Goal: Task Accomplishment & Management: Complete application form

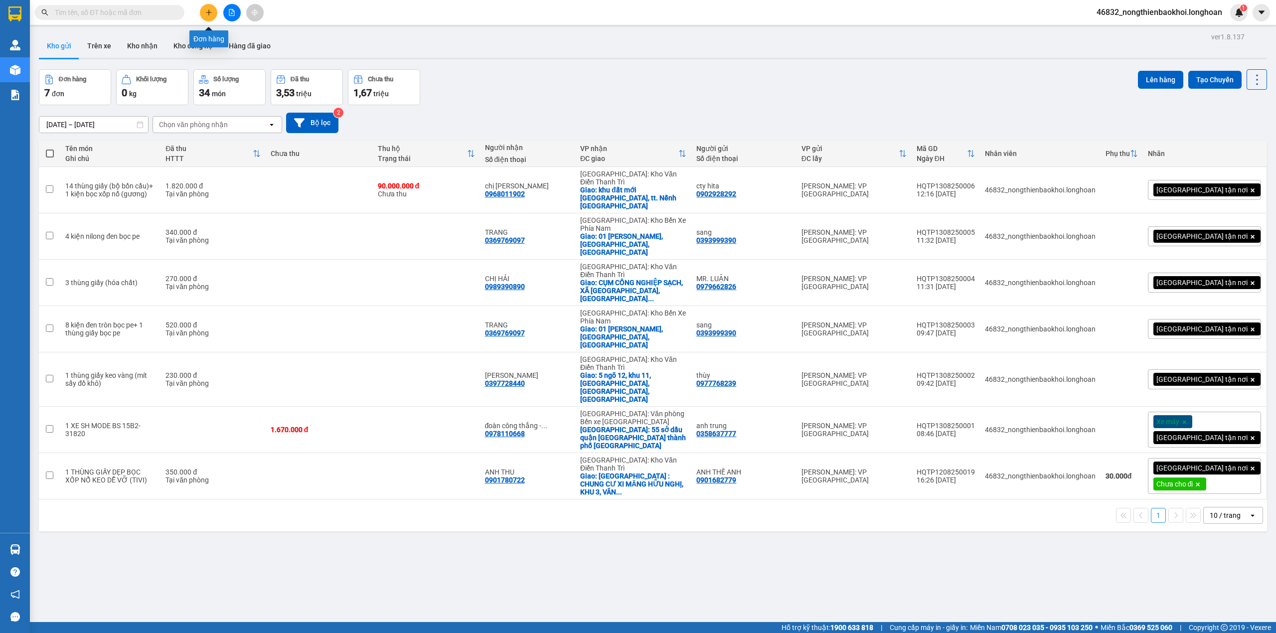
click at [202, 8] on button at bounding box center [208, 12] width 17 height 17
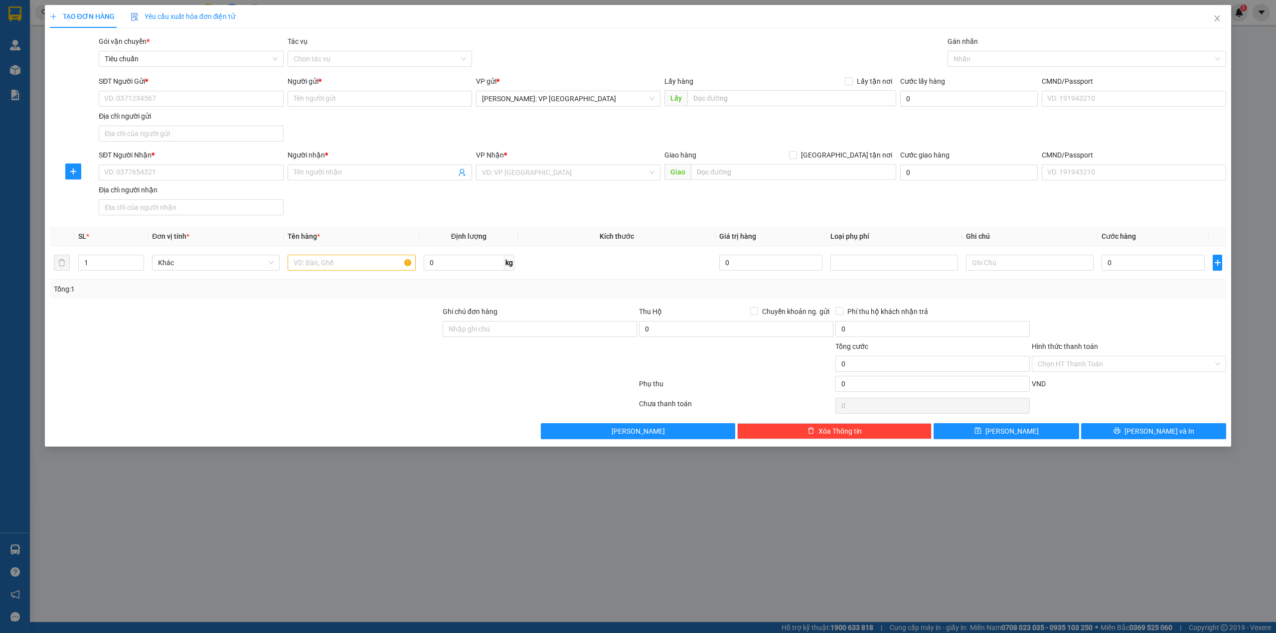
click at [196, 343] on div at bounding box center [245, 358] width 393 height 35
click at [292, 266] on input "text" at bounding box center [352, 263] width 128 height 16
type input "1 bó nhôm dài 3m bọc pe"
click at [376, 216] on div "SĐT Người Nhận * VD: 0377654321 Người nhận * Tên người nhận VP Nhận * VD: VP Sà…" at bounding box center [662, 185] width 1131 height 70
click at [205, 180] on input "SĐT Người Nhận *" at bounding box center [191, 172] width 184 height 16
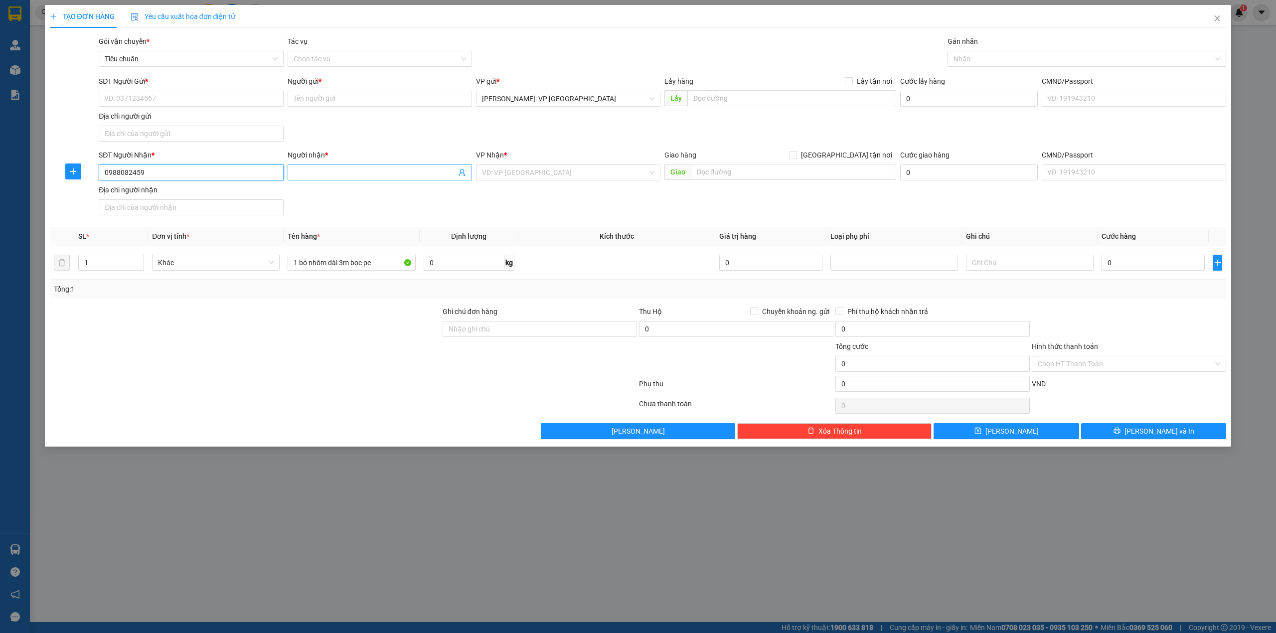
type input "0988082459"
click at [303, 168] on input "Người nhận *" at bounding box center [375, 172] width 162 height 11
click at [165, 178] on input "0988082459" at bounding box center [191, 172] width 184 height 16
click at [350, 166] on span at bounding box center [380, 172] width 184 height 16
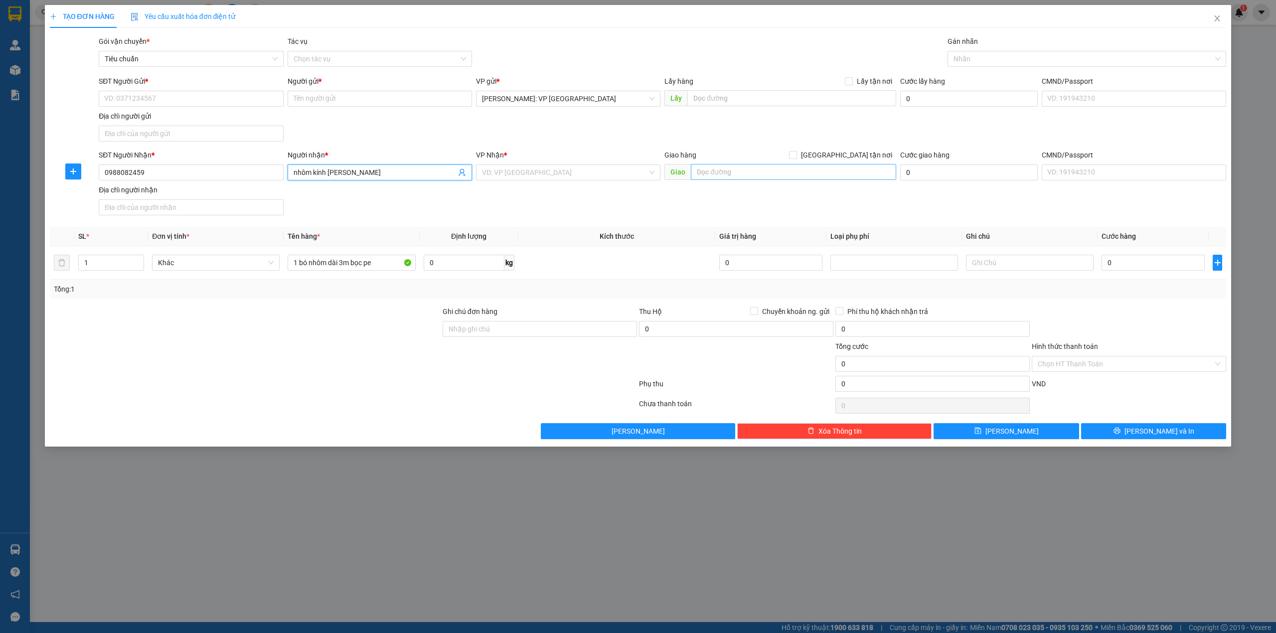
type input "nhôm kính [PERSON_NAME]"
click at [720, 174] on input "text" at bounding box center [793, 172] width 205 height 16
type input "d"
type input "đội 4, thôn đại đồng, xã đồng cẩm, kim thành, hải dương"
click at [797, 152] on span at bounding box center [793, 155] width 8 height 8
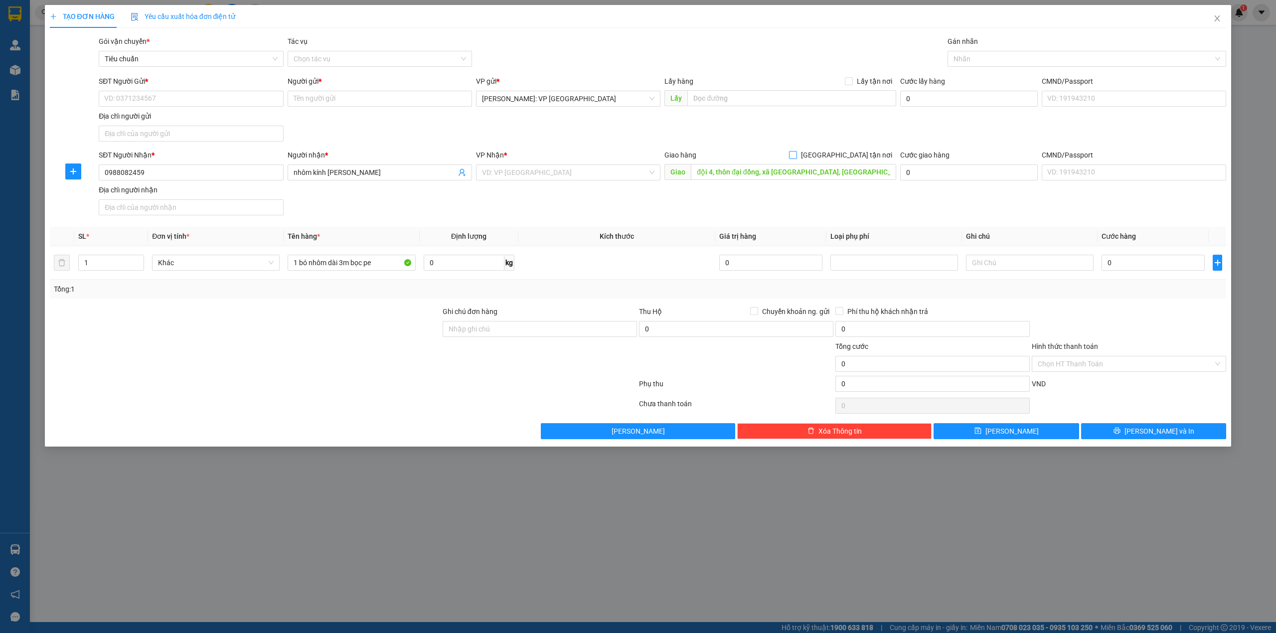
click at [796, 152] on input "[GEOGRAPHIC_DATA] tận nơi" at bounding box center [792, 154] width 7 height 7
checkbox input "true"
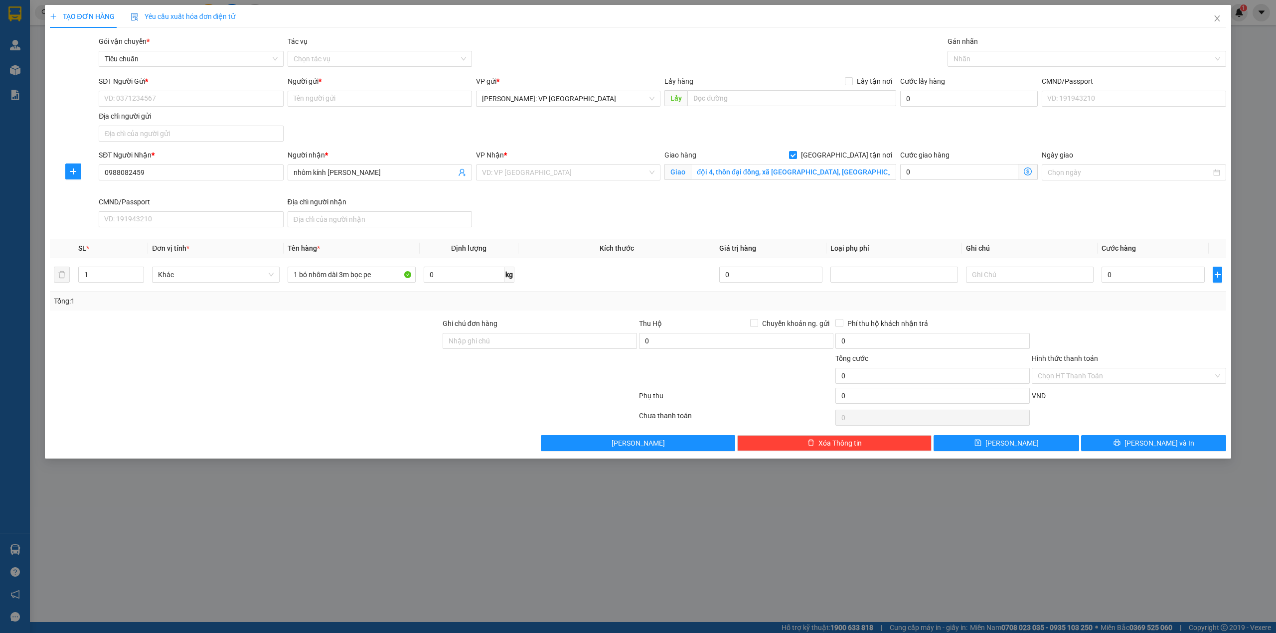
click at [798, 140] on div "SĐT Người Gửi * VD: 0371234567 Người gửi * Tên người gửi VP gửi * [GEOGRAPHIC_D…" at bounding box center [662, 111] width 1131 height 70
click at [707, 218] on div "SĐT Người Nhận * 0988082459 Người nhận * nhôm kính đăng chung VP Nhận * VD: VP …" at bounding box center [662, 191] width 1131 height 82
click at [1147, 277] on input "0" at bounding box center [1152, 275] width 103 height 16
type input "6"
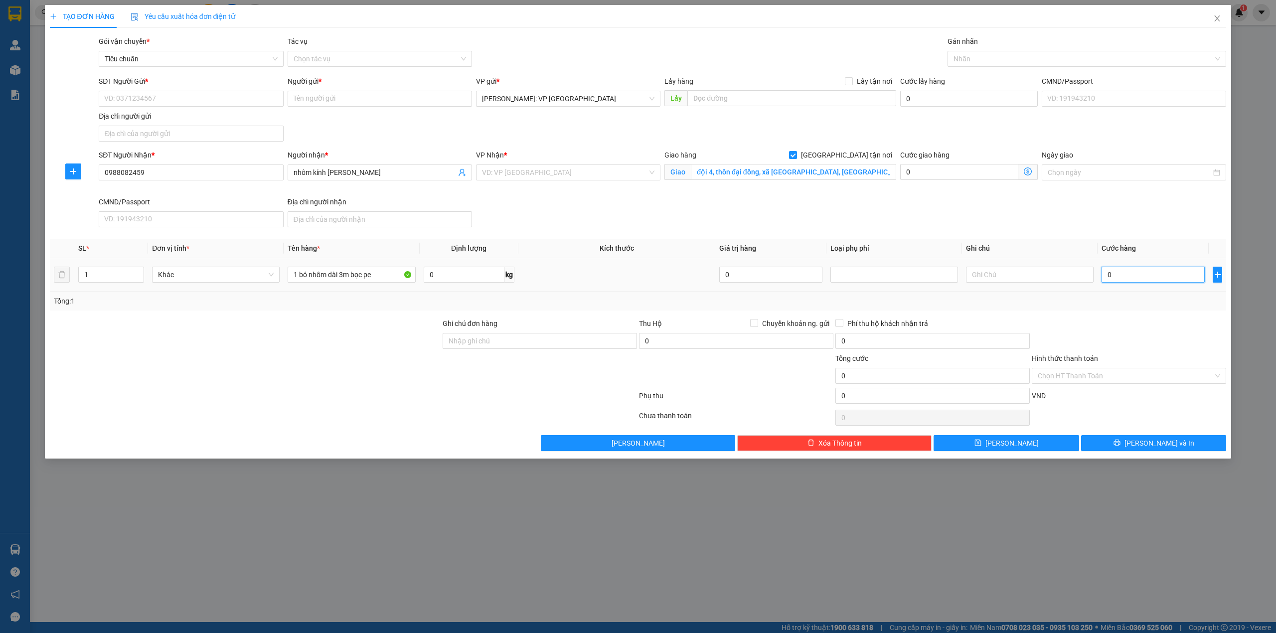
type input "6"
type input "60"
type input "600"
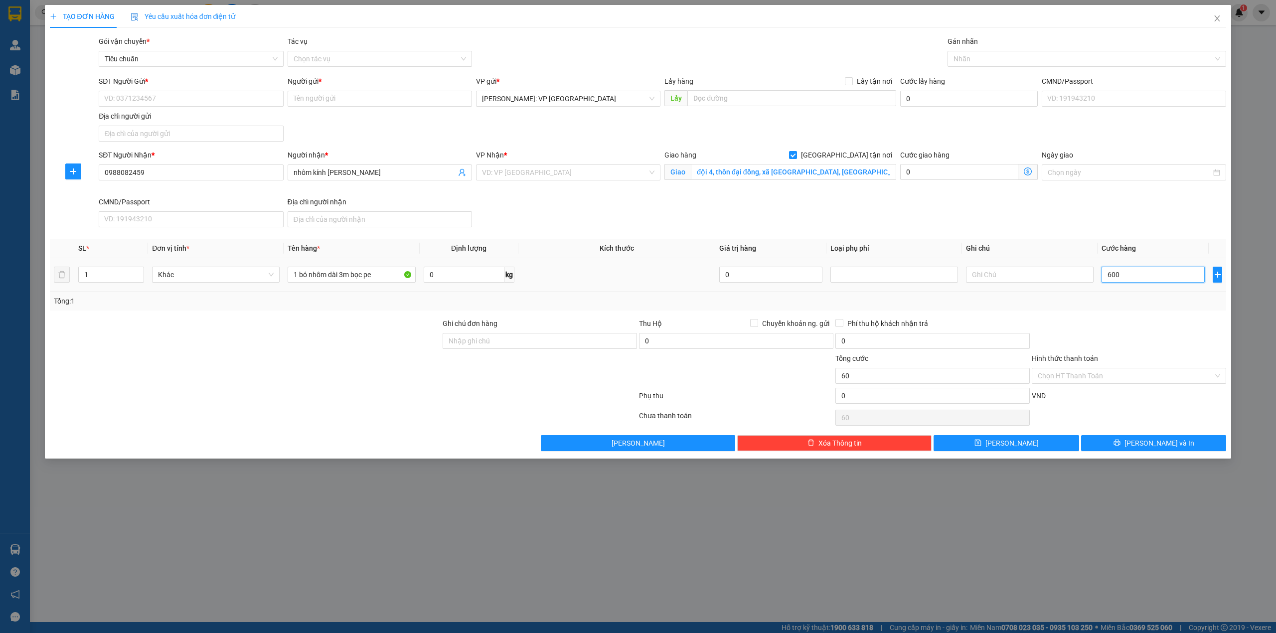
type input "600"
type input "6.000"
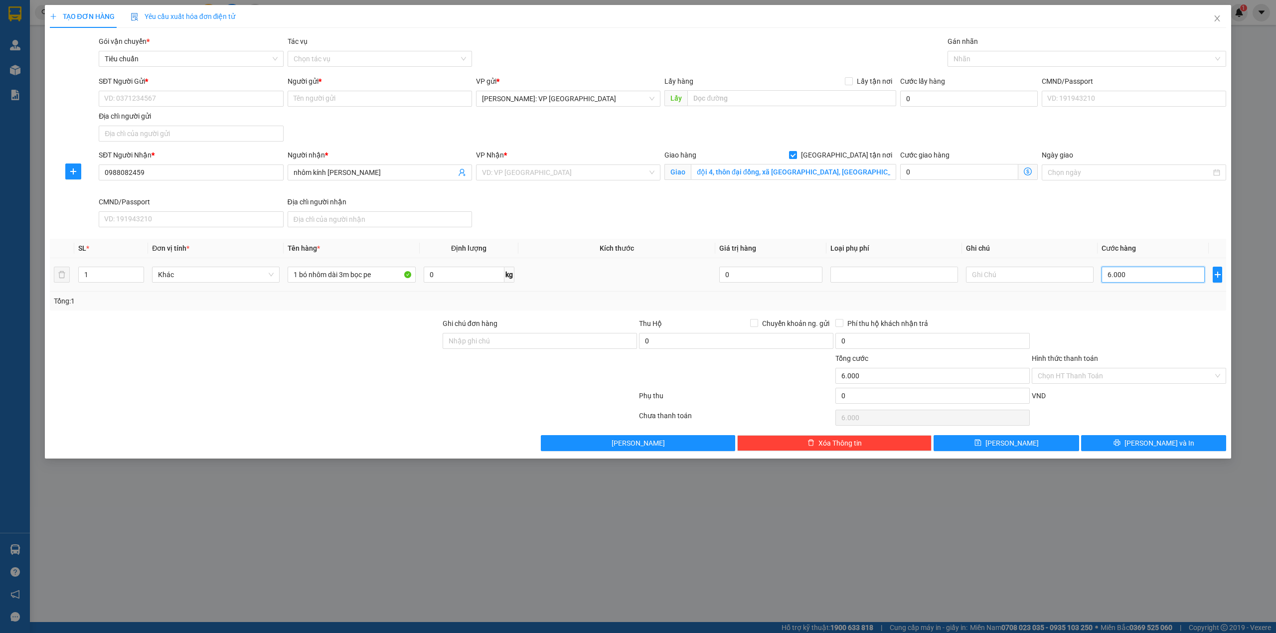
type input "60.000"
type input "600.000"
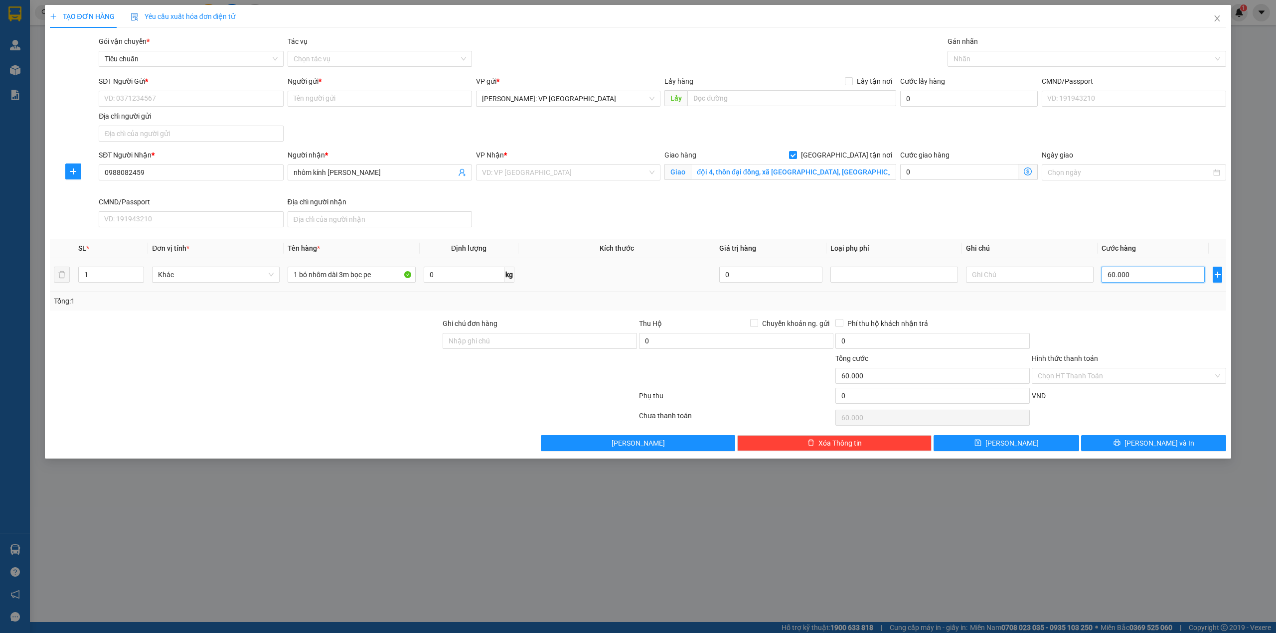
type input "600.000"
click at [776, 217] on div "SĐT Người Nhận * 0988082459 Người nhận * nhôm kính đăng chung VP Nhận * VD: VP …" at bounding box center [662, 191] width 1131 height 82
click at [569, 179] on input "search" at bounding box center [564, 172] width 165 height 15
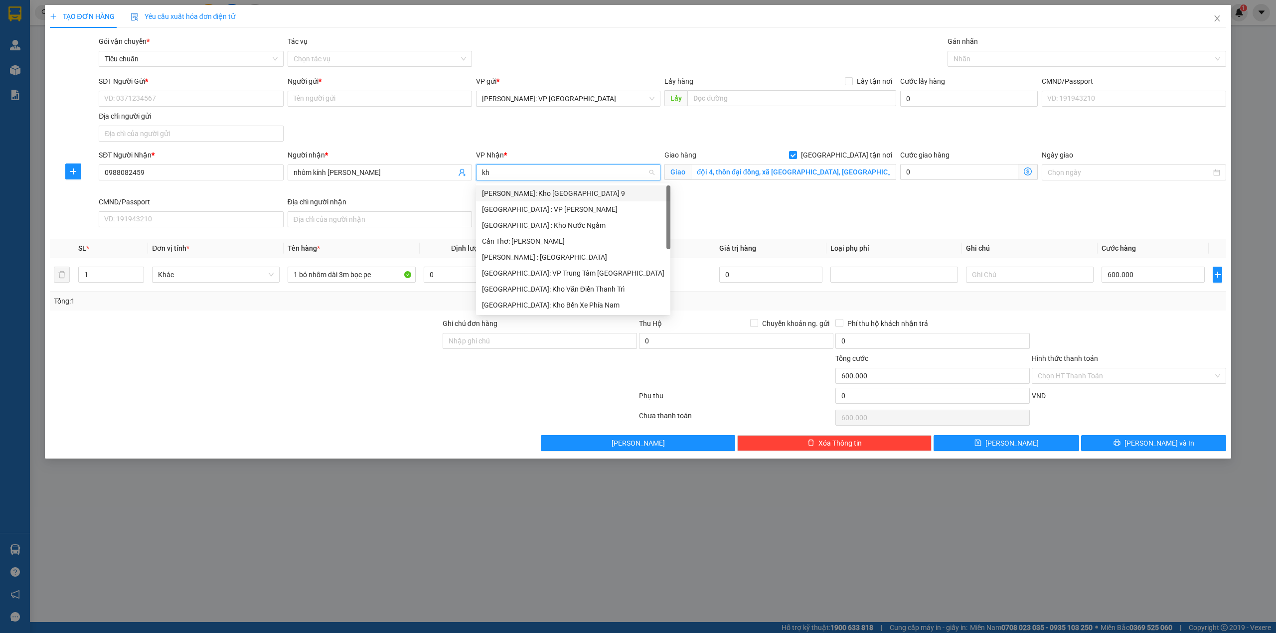
type input "kho"
click at [593, 256] on div "[GEOGRAPHIC_DATA]: Kho Văn Điển Thanh Trì" at bounding box center [568, 257] width 172 height 11
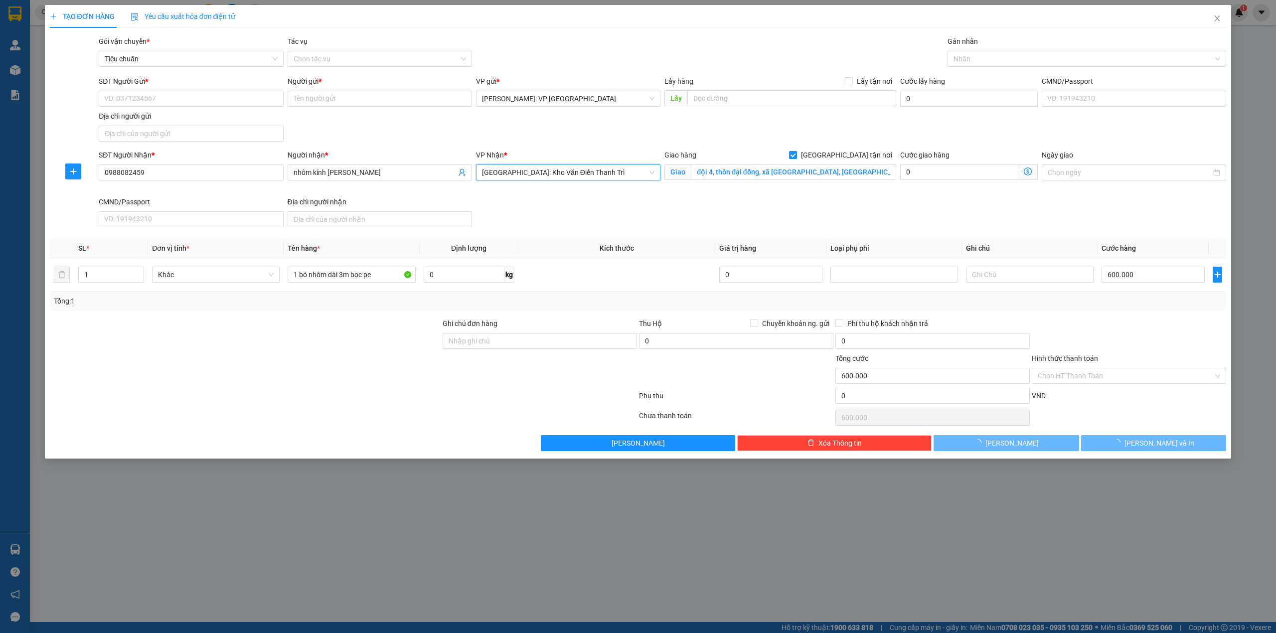
click at [711, 223] on div "SĐT Người Nhận * 0988082459 Người nhận * nhôm kính đăng chung VP Nhận * Hà Nội:…" at bounding box center [662, 191] width 1131 height 82
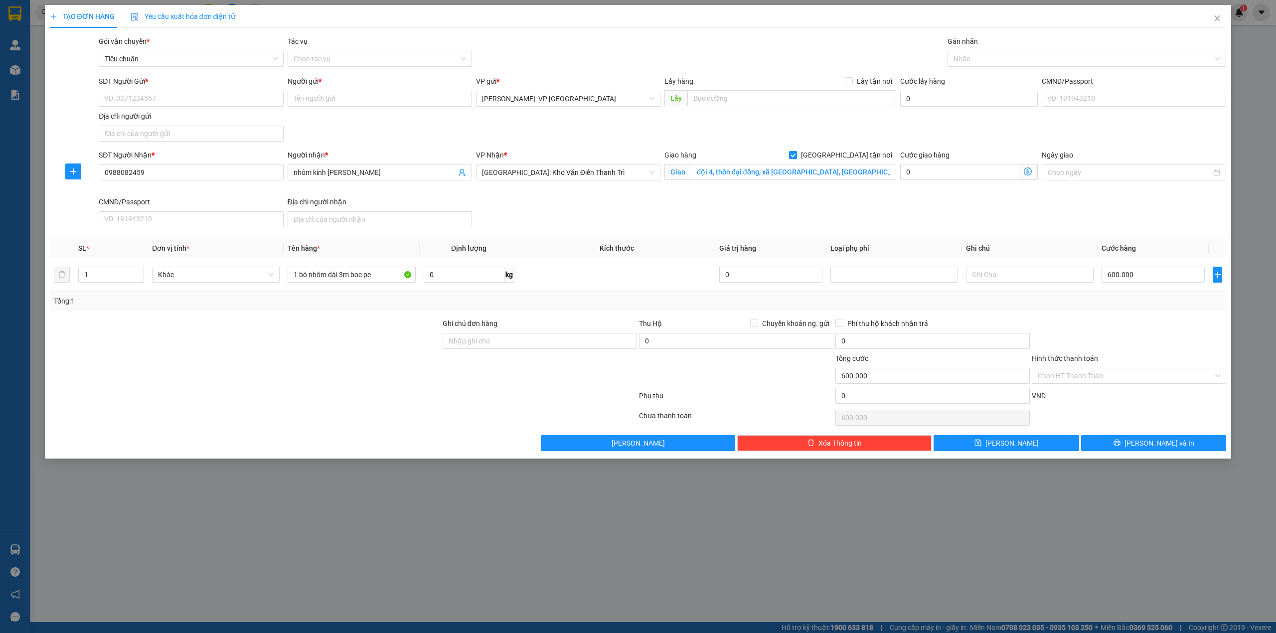
click at [373, 130] on div "SĐT Người Gửi * VD: 0371234567 Người gửi * Tên người gửi VP gửi * [GEOGRAPHIC_D…" at bounding box center [662, 111] width 1131 height 70
click at [175, 104] on input "SĐT Người Gửi *" at bounding box center [191, 99] width 184 height 16
click at [370, 102] on input "Người gửi *" at bounding box center [380, 99] width 184 height 16
type input "a"
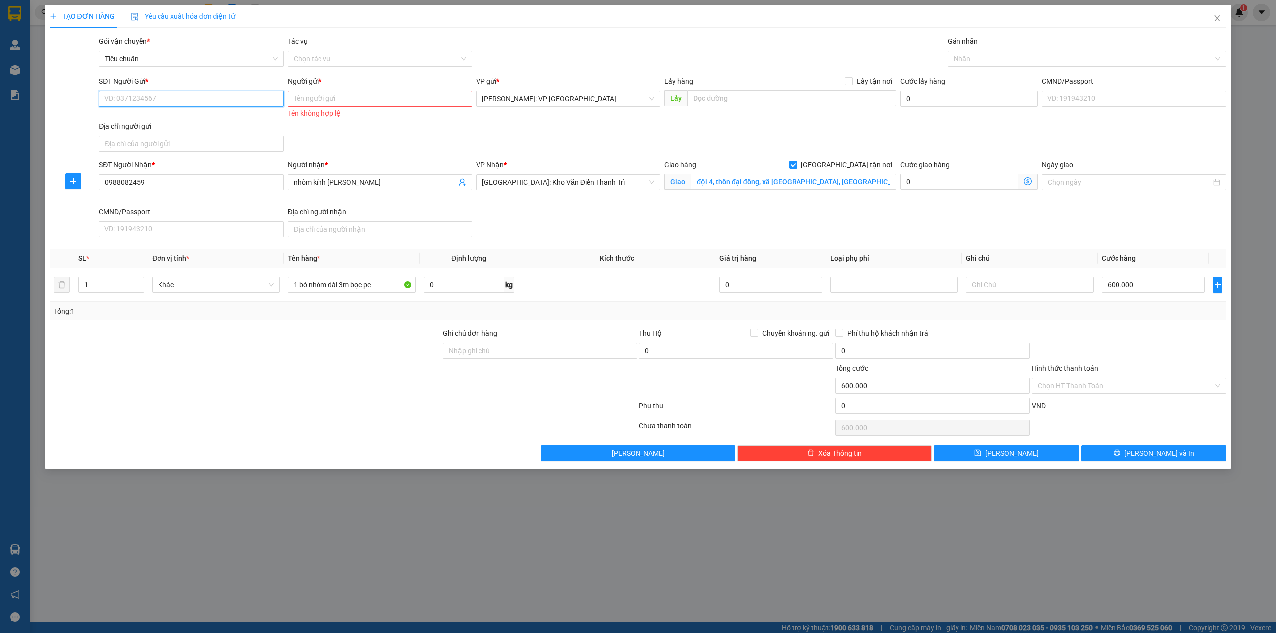
click at [260, 98] on input "SĐT Người Gửi *" at bounding box center [191, 99] width 184 height 16
click at [310, 98] on input "Người gửi *" at bounding box center [380, 99] width 184 height 16
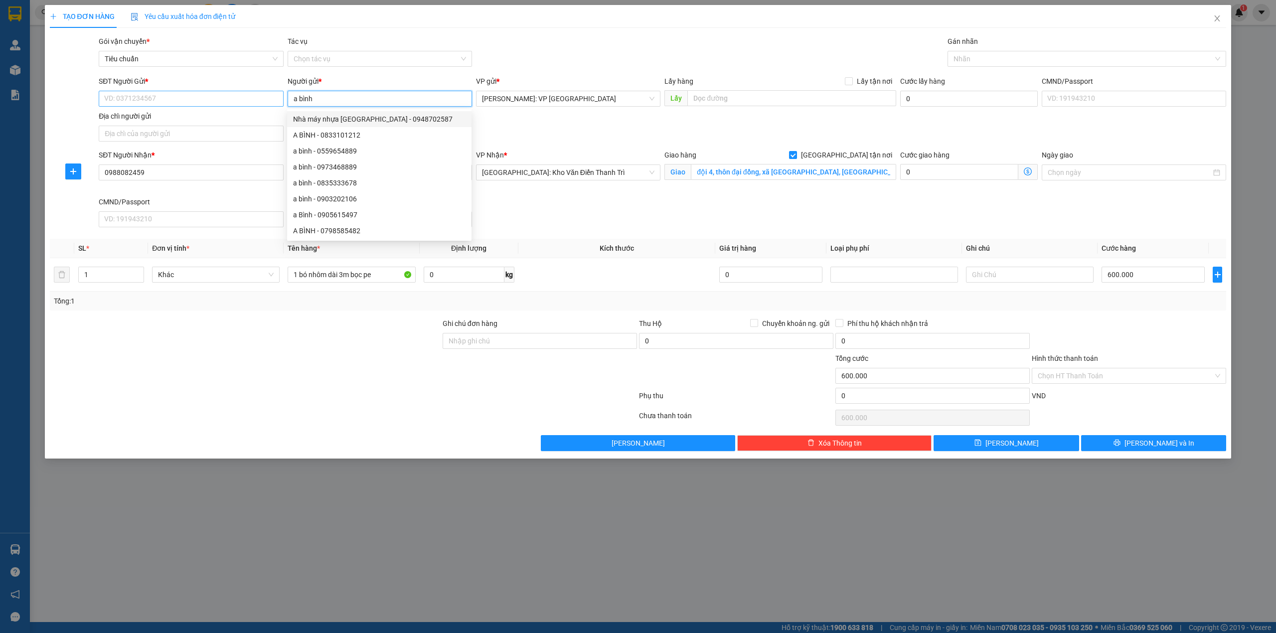
type input "a bình"
click at [173, 103] on input "SĐT Người Gửi *" at bounding box center [191, 99] width 184 height 16
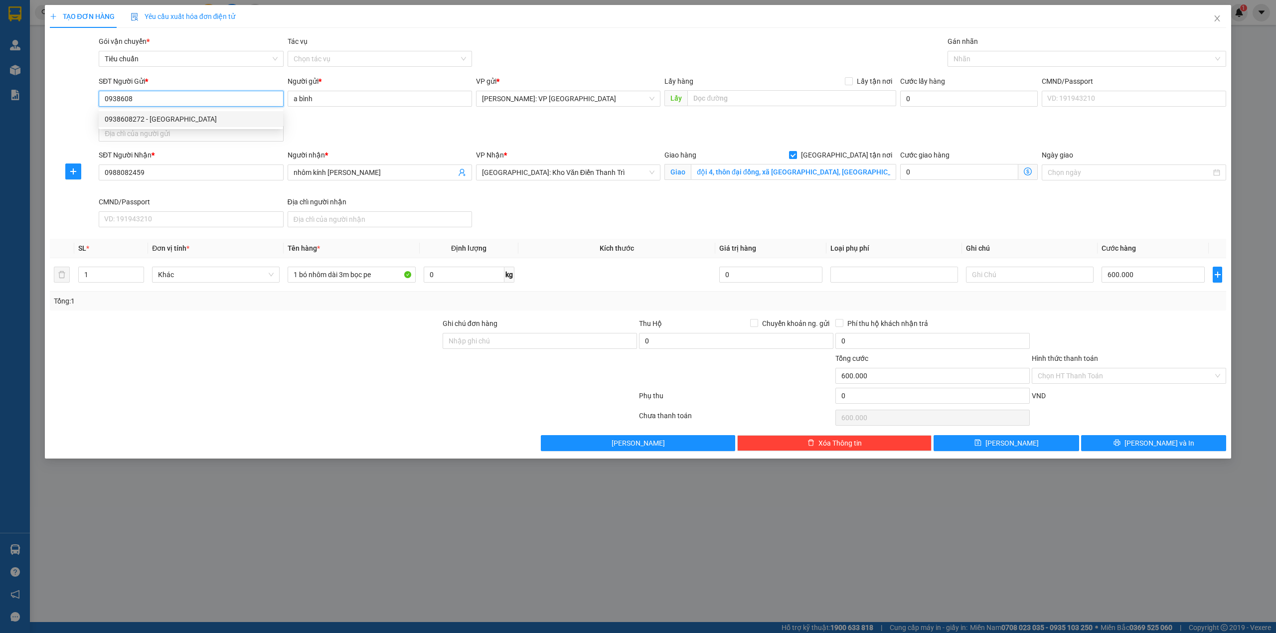
click at [149, 120] on div "0938608272 - Anh Bình" at bounding box center [191, 119] width 172 height 11
type input "0938608272"
type input "[PERSON_NAME]"
checkbox input "true"
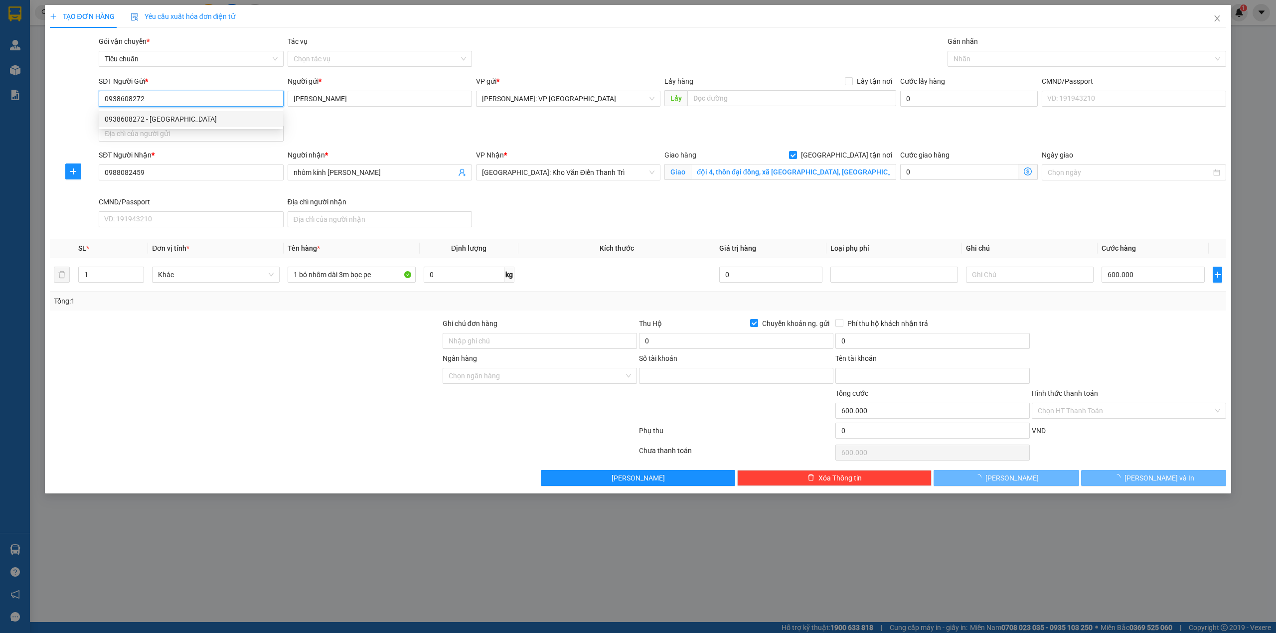
type input "0366147817"
type input "Nguyễn Thị Thương"
type input "0938608272"
click at [372, 130] on div "SĐT Người Gửi * 0938608272 0938608272 Người gửi * Anh Bình VP gửi * Hồ Chí Minh…" at bounding box center [662, 111] width 1131 height 70
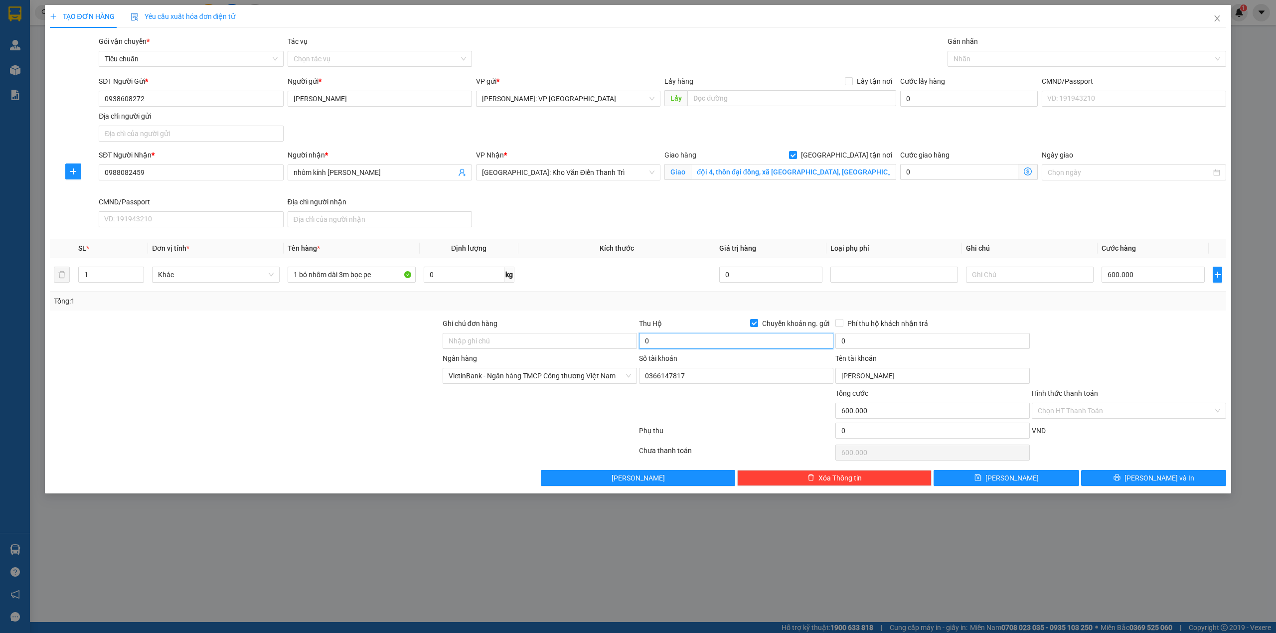
click at [684, 339] on input "0" at bounding box center [736, 341] width 194 height 16
drag, startPoint x: 356, startPoint y: 402, endPoint x: 344, endPoint y: 402, distance: 12.0
click at [355, 402] on div at bounding box center [245, 405] width 393 height 35
click at [685, 339] on input "6.680.000" at bounding box center [736, 341] width 194 height 16
type input "4.000.000"
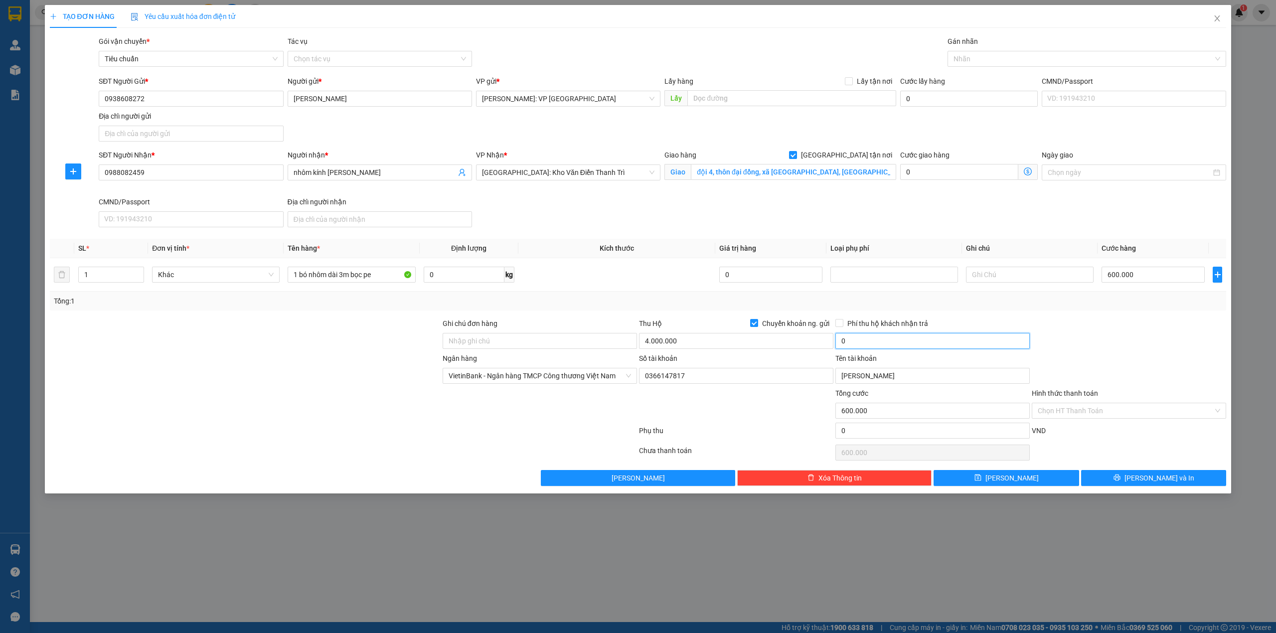
click at [848, 347] on input "0" at bounding box center [932, 341] width 194 height 16
type input "20.000"
drag, startPoint x: 295, startPoint y: 377, endPoint x: 312, endPoint y: 375, distance: 17.0
click at [295, 376] on div at bounding box center [245, 370] width 393 height 35
click at [1013, 64] on div at bounding box center [1082, 59] width 264 height 12
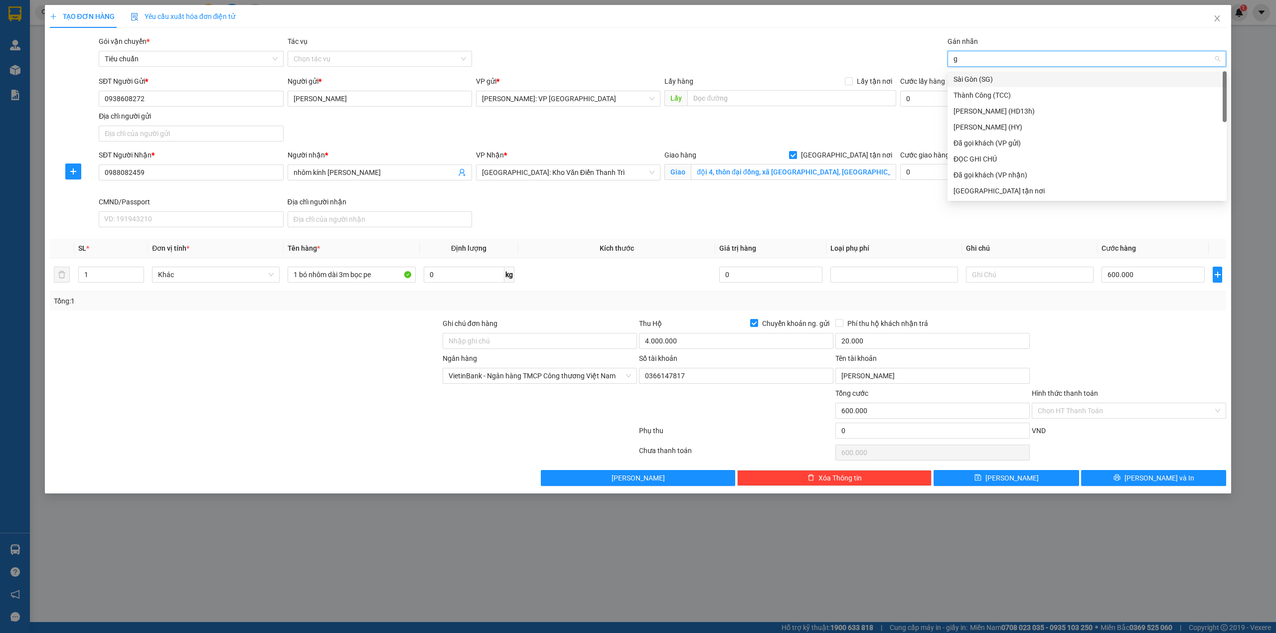
type input "gi"
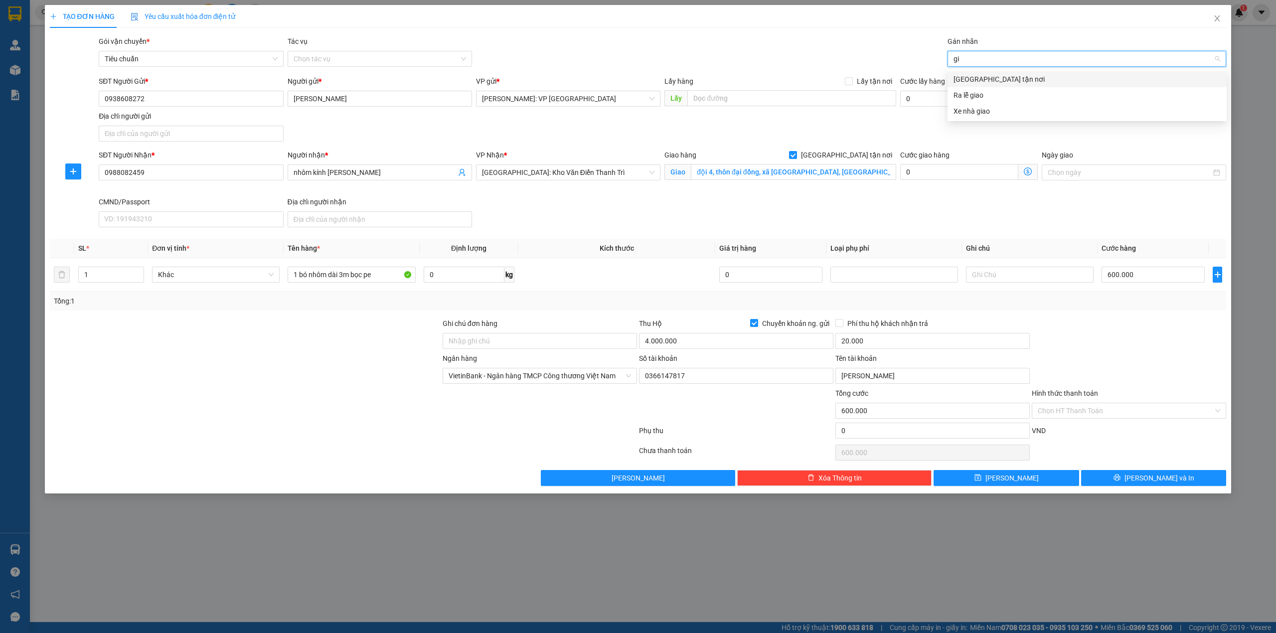
click at [1015, 76] on div "[GEOGRAPHIC_DATA] tận nơi" at bounding box center [1086, 79] width 267 height 11
click at [805, 49] on div "Gói vận chuyển * Tiêu chuẩn Tác vụ Chọn tác vụ Gán nhãn Giao tận nơi" at bounding box center [662, 53] width 1131 height 35
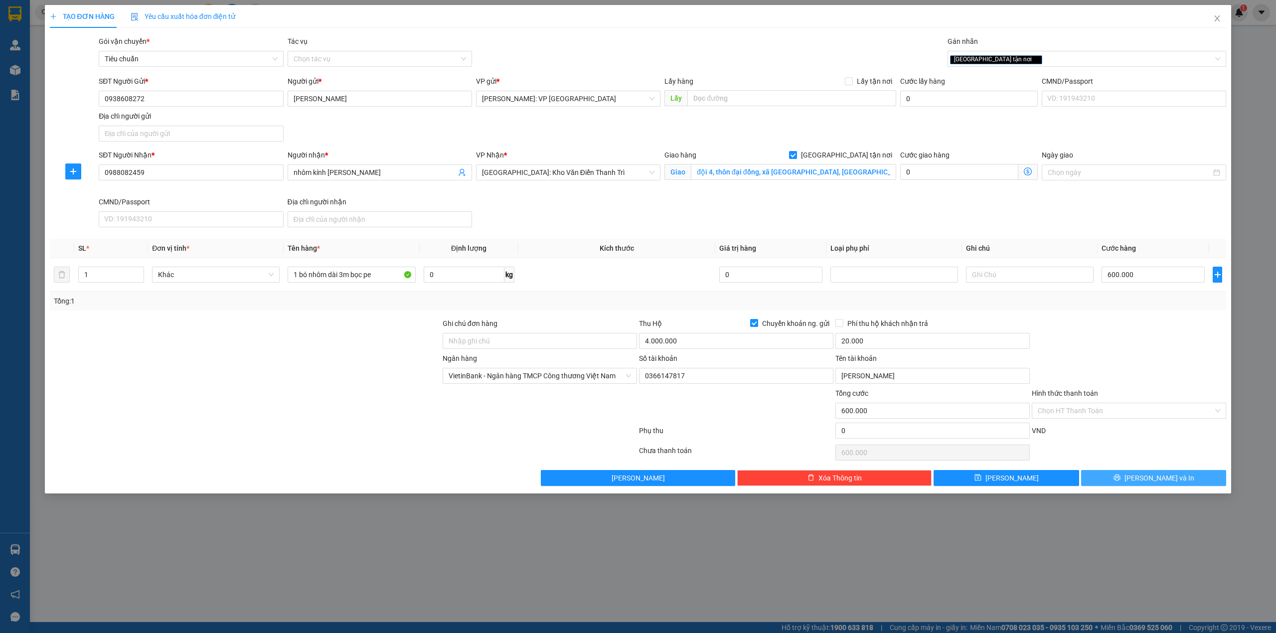
click at [1145, 483] on span "[PERSON_NAME] và In" at bounding box center [1159, 477] width 70 height 11
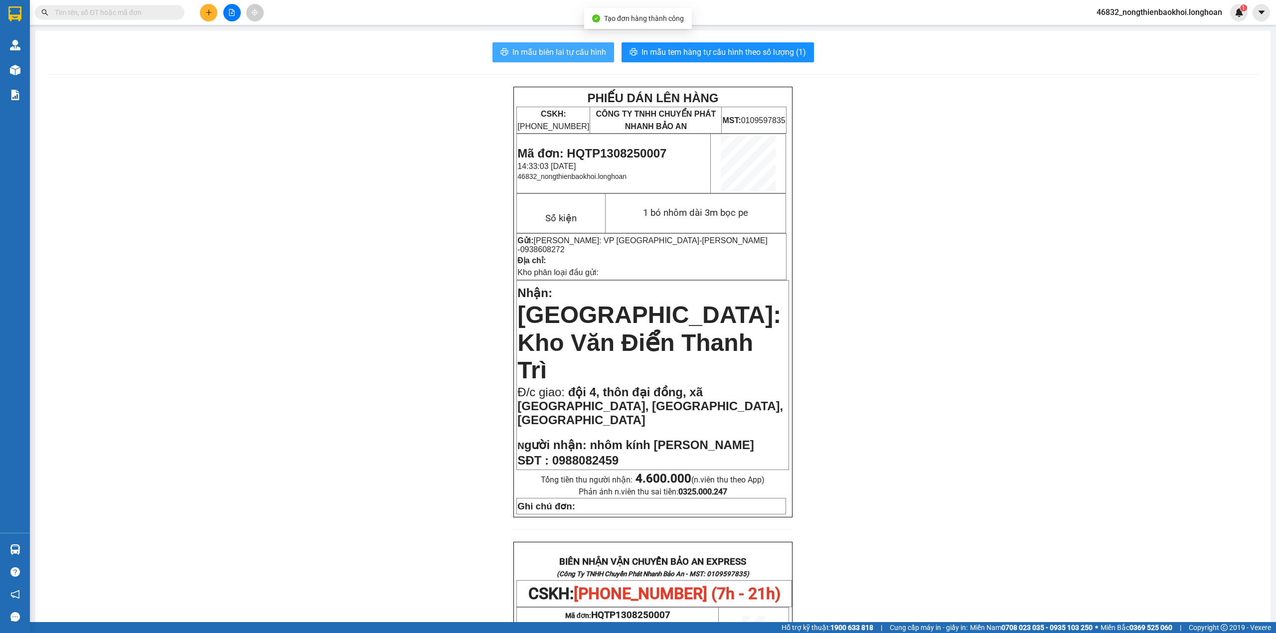
click at [529, 53] on span "In mẫu biên lai tự cấu hình" at bounding box center [559, 52] width 94 height 12
click at [732, 52] on span "In mẫu tem hàng tự cấu hình theo số lượng (1)" at bounding box center [723, 52] width 164 height 12
drag, startPoint x: 411, startPoint y: 348, endPoint x: 421, endPoint y: 348, distance: 10.0
click at [421, 348] on div "PHIẾU DÁN LÊN HÀNG CSKH: 1900.06.88.33 CÔNG TY TNHH CHUYỂN PHÁT NHANH BẢO AN MS…" at bounding box center [652, 591] width 1211 height 1009
drag, startPoint x: 419, startPoint y: 315, endPoint x: 422, endPoint y: 310, distance: 6.2
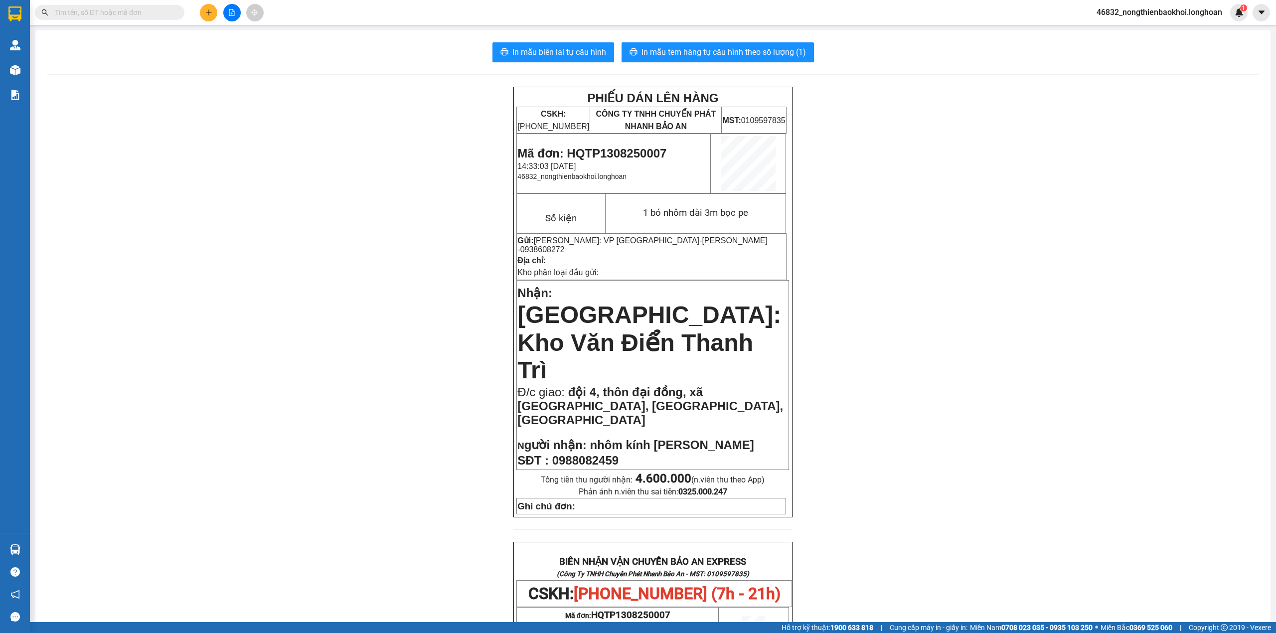
click at [422, 315] on div "PHIẾU DÁN LÊN HÀNG CSKH: 1900.06.88.33 CÔNG TY TNHH CHUYỂN PHÁT NHANH BẢO AN MS…" at bounding box center [652, 591] width 1211 height 1009
click at [420, 293] on div "PHIẾU DÁN LÊN HÀNG CSKH: 1900.06.88.33 CÔNG TY TNHH CHUYỂN PHÁT NHANH BẢO AN MS…" at bounding box center [652, 591] width 1211 height 1009
click at [419, 290] on div "PHIẾU DÁN LÊN HÀNG CSKH: 1900.06.88.33 CÔNG TY TNHH CHUYỂN PHÁT NHANH BẢO AN MS…" at bounding box center [652, 591] width 1211 height 1009
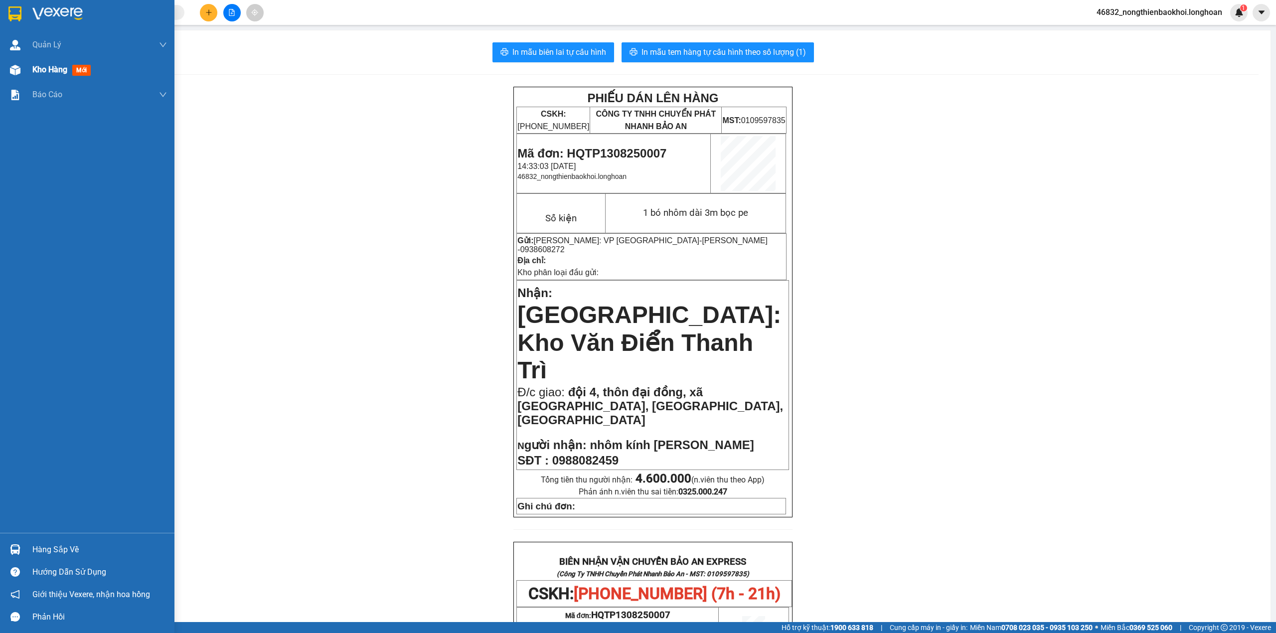
click at [5, 79] on div "Kho hàng mới" at bounding box center [87, 69] width 174 height 25
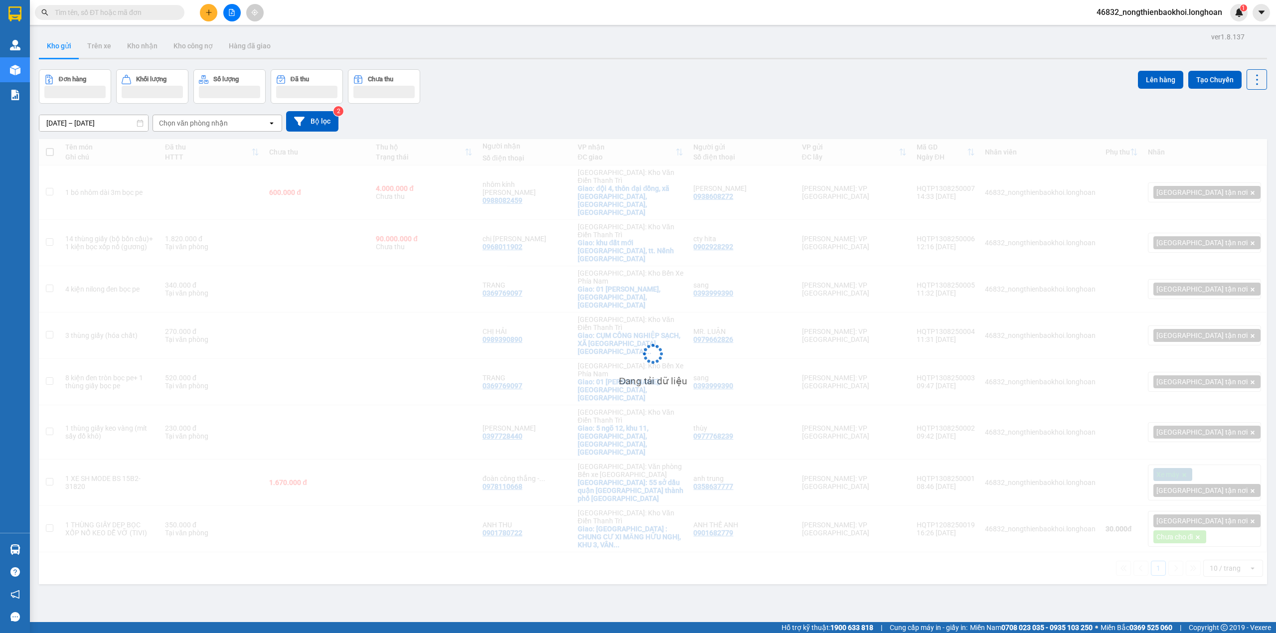
click at [832, 115] on div "[DATE] – [DATE] Press the down arrow key to interact with the calendar and sele…" at bounding box center [653, 121] width 1228 height 20
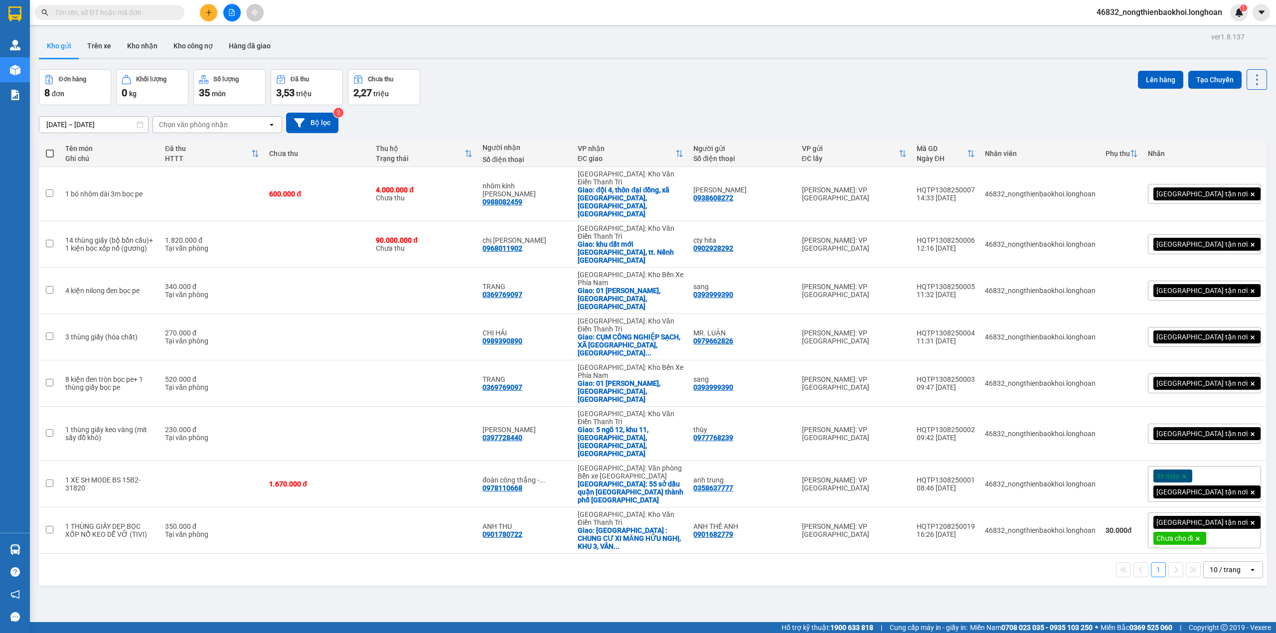
drag, startPoint x: 824, startPoint y: 105, endPoint x: 824, endPoint y: 586, distance: 481.4
click at [824, 560] on div "ver 1.8.137 Kho gửi Trên xe Kho nhận Kho công nợ Hàng đã giao Đơn hàng 8 đơn Kh…" at bounding box center [653, 346] width 1236 height 633
click at [813, 485] on div "ver 1.8.137 Kho gửi Trên xe Kho nhận Kho công nợ Hàng đã giao Đơn hàng 8 đơn Kh…" at bounding box center [653, 346] width 1236 height 633
click at [884, 75] on div "Đơn hàng 8 đơn Khối lượng 0 kg Số lượng 35 món Đã thu 3,53 triệu Chưa thu 2,27 …" at bounding box center [653, 87] width 1228 height 36
click at [1185, 190] on icon at bounding box center [1188, 193] width 7 height 7
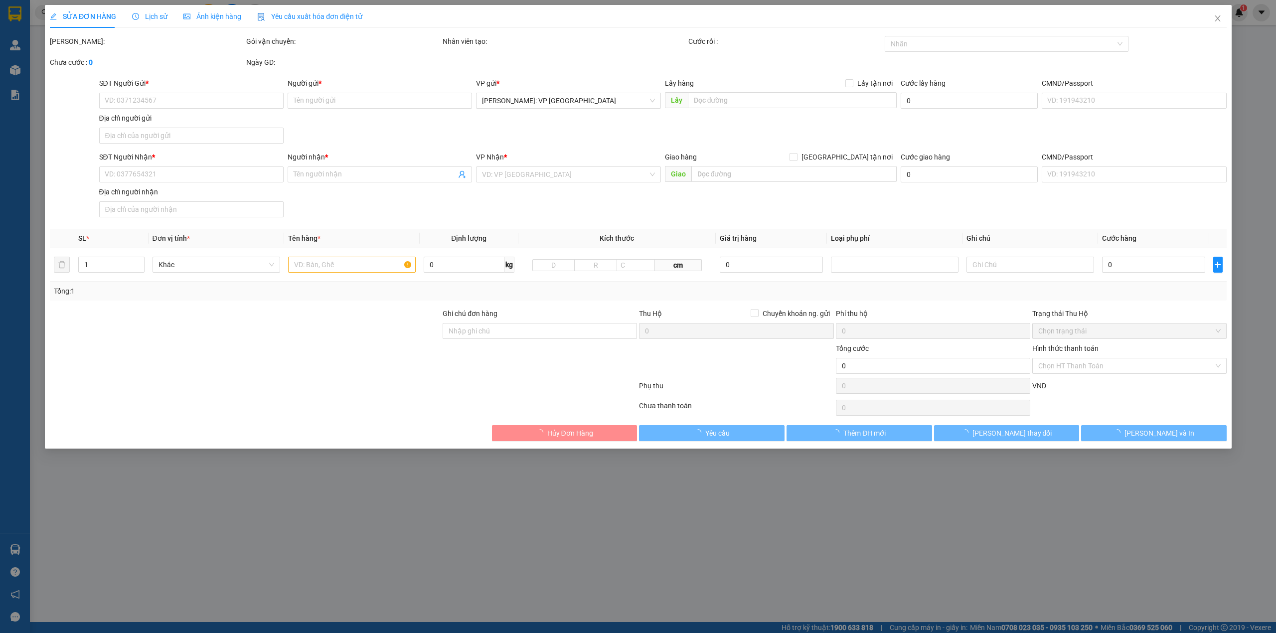
type input "0938608272"
type input "[PERSON_NAME]"
type input "0988082459"
type input "nhôm kính [PERSON_NAME]"
checkbox input "true"
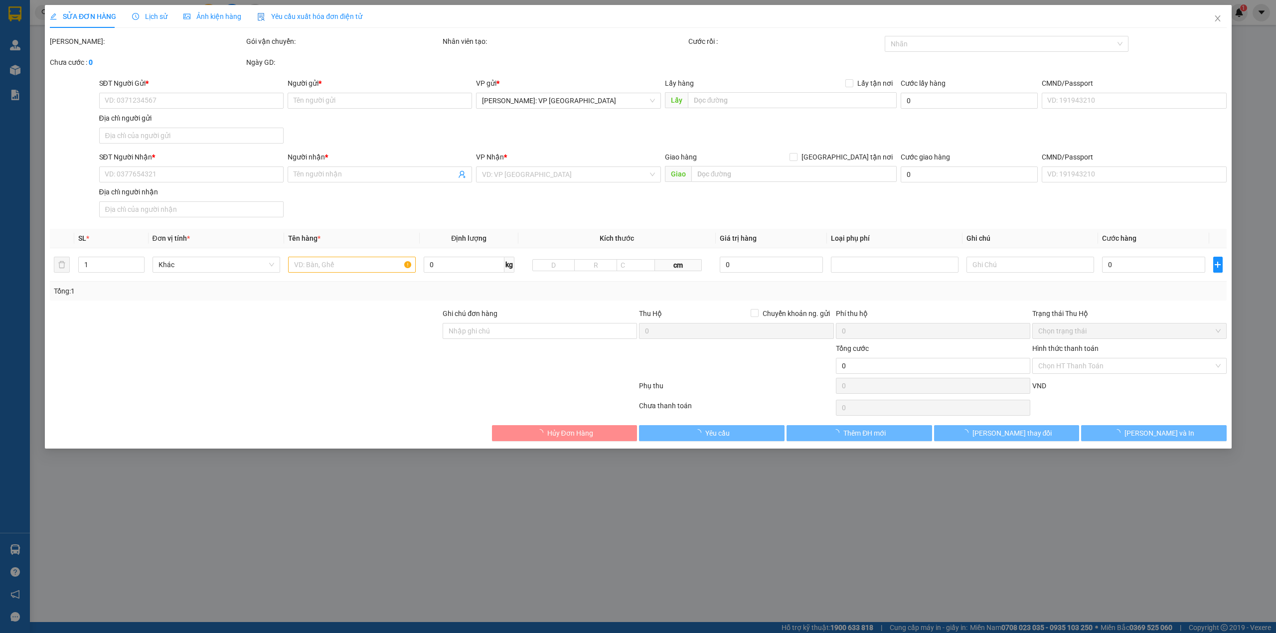
type input "đội 4, thôn đại đồng, xã đồng cẩm, kim thành, hải dương"
type input "600.000"
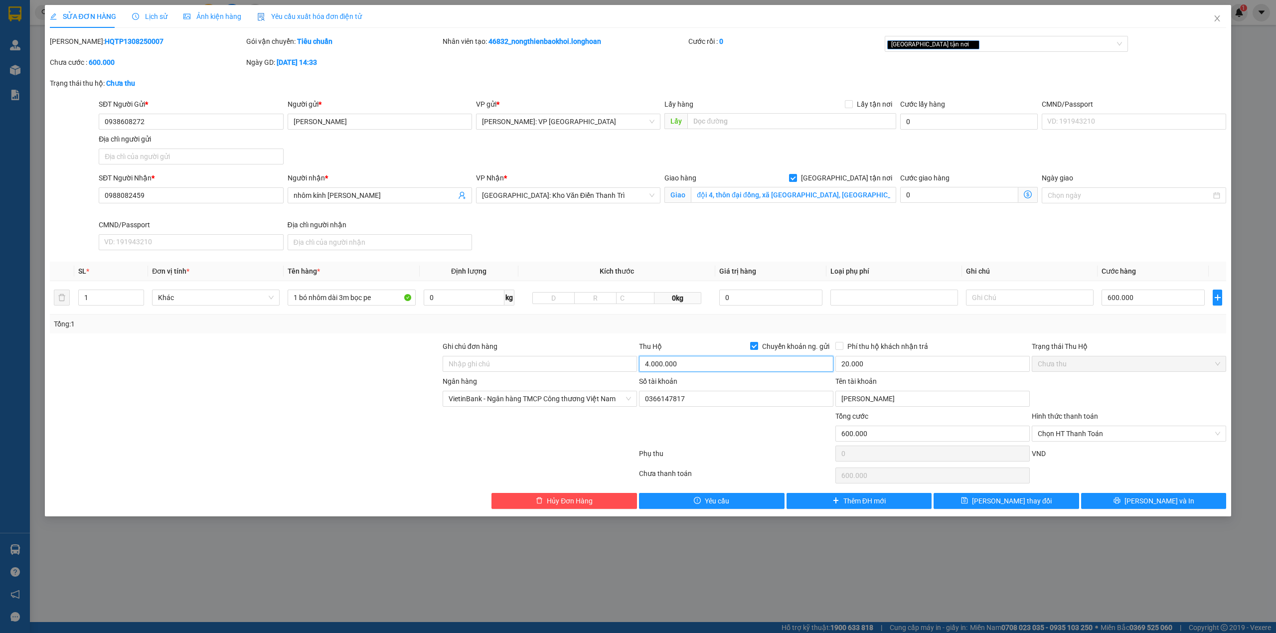
click at [695, 361] on input "4.000.000" at bounding box center [736, 364] width 194 height 16
type input "3.700.000"
click at [1178, 505] on button "[PERSON_NAME] và In" at bounding box center [1154, 501] width 146 height 16
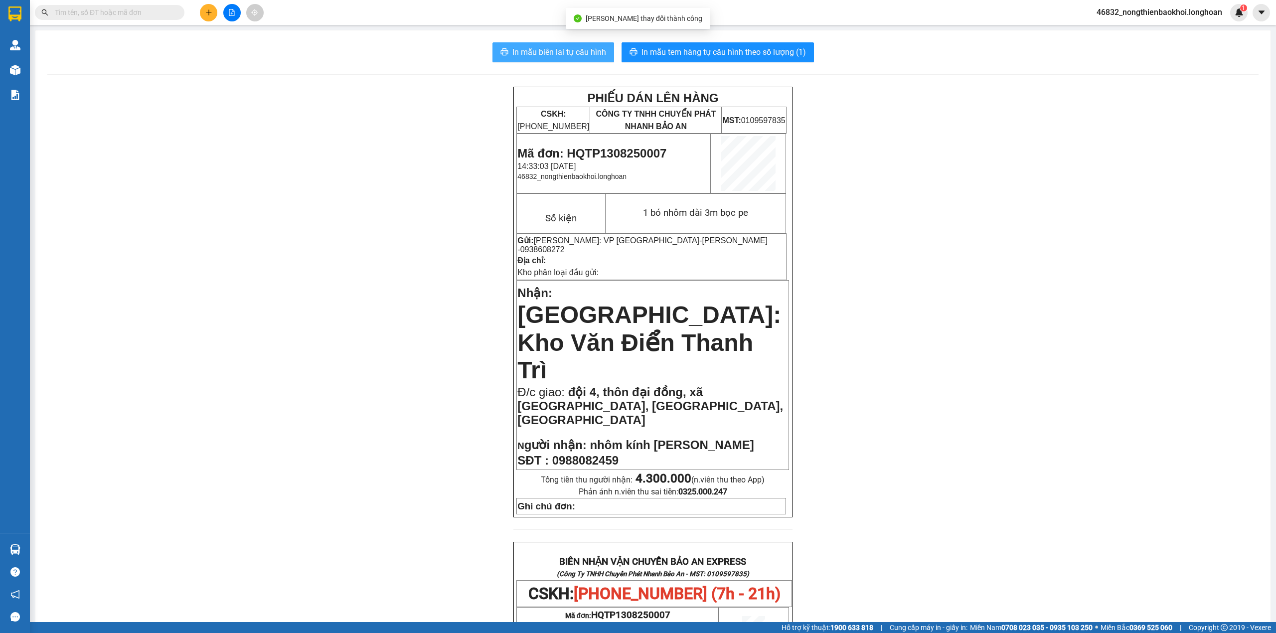
click at [566, 50] on span "In mẫu biên lai tự cấu hình" at bounding box center [559, 52] width 94 height 12
click at [341, 371] on div "PHIẾU DÁN LÊN HÀNG CSKH: 1900.06.88.33 CÔNG TY TNHH CHUYỂN PHÁT NHANH BẢO AN MS…" at bounding box center [652, 591] width 1211 height 1009
click at [375, 340] on div "PHIẾU DÁN LÊN HÀNG CSKH: 1900.06.88.33 CÔNG TY TNHH CHUYỂN PHÁT NHANH BẢO AN MS…" at bounding box center [652, 591] width 1211 height 1009
click at [714, 56] on span "In mẫu tem hàng tự cấu hình theo số lượng (1)" at bounding box center [723, 52] width 164 height 12
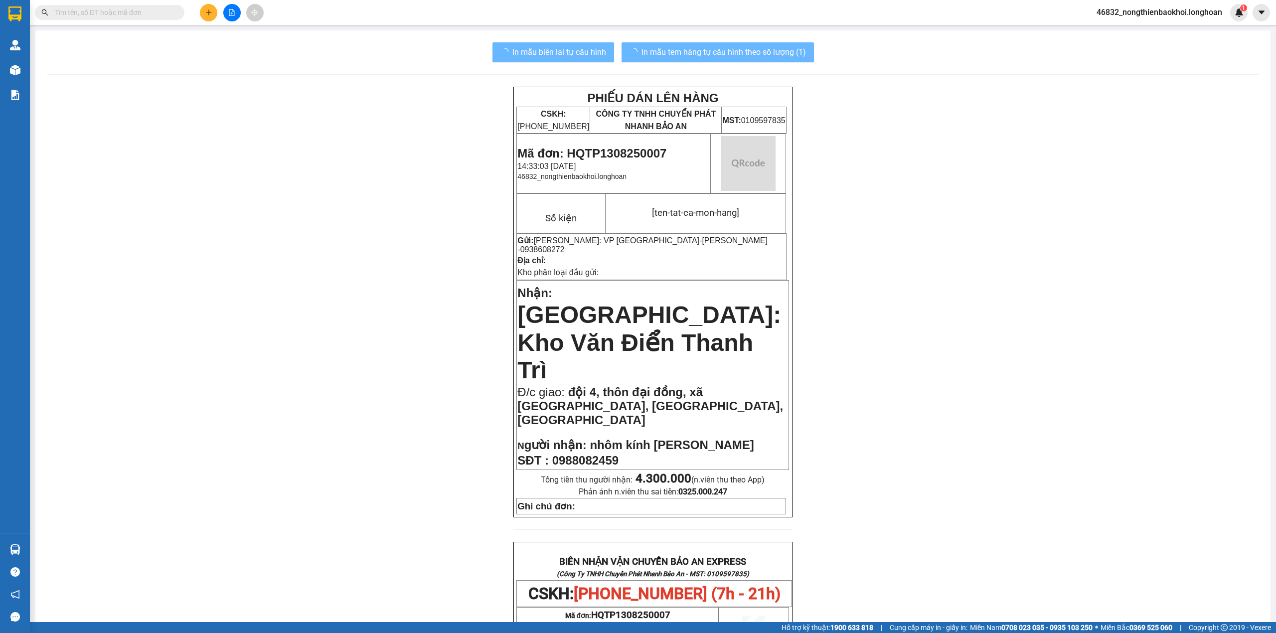
click at [999, 438] on div "PHIẾU DÁN LÊN HÀNG CSKH: 1900.06.88.33 CÔNG TY TNHH CHUYỂN PHÁT NHANH BẢO AN MS…" at bounding box center [652, 591] width 1211 height 1009
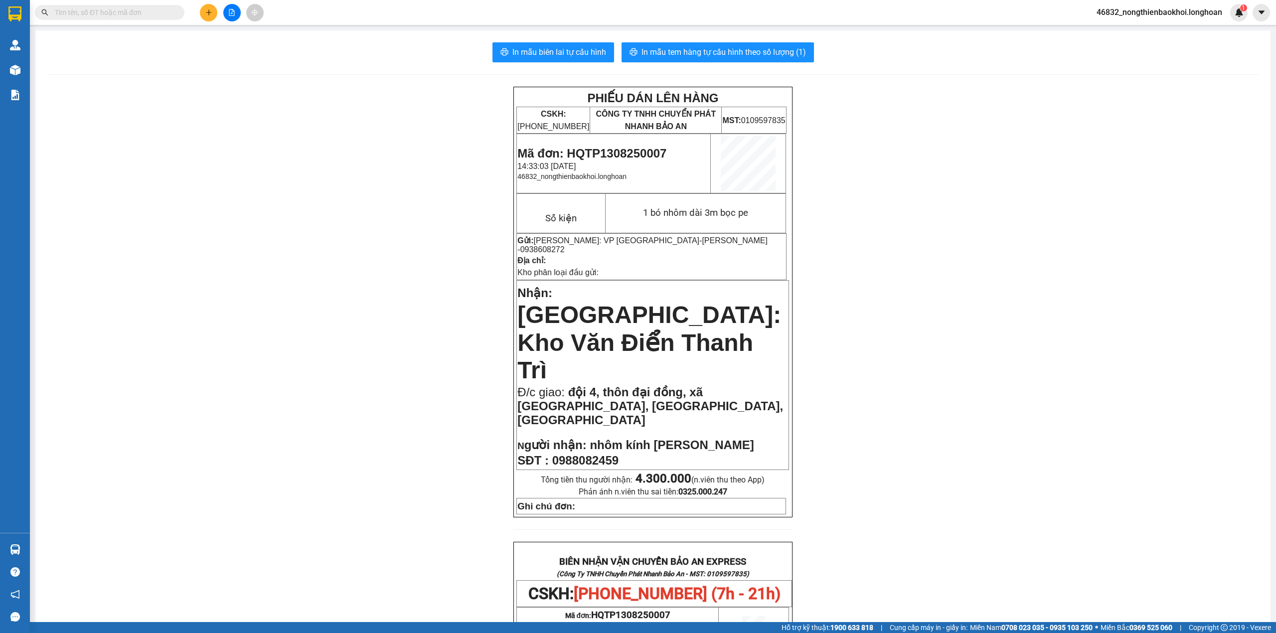
click at [343, 582] on div "PHIẾU DÁN LÊN HÀNG CSKH: 1900.06.88.33 CÔNG TY TNHH CHUYỂN PHÁT NHANH BẢO AN MS…" at bounding box center [652, 591] width 1211 height 1009
click at [303, 405] on div "PHIẾU DÁN LÊN HÀNG CSKH: 1900.06.88.33 CÔNG TY TNHH CHUYỂN PHÁT NHANH BẢO AN MS…" at bounding box center [652, 591] width 1211 height 1009
drag, startPoint x: 353, startPoint y: 339, endPoint x: 351, endPoint y: 331, distance: 8.4
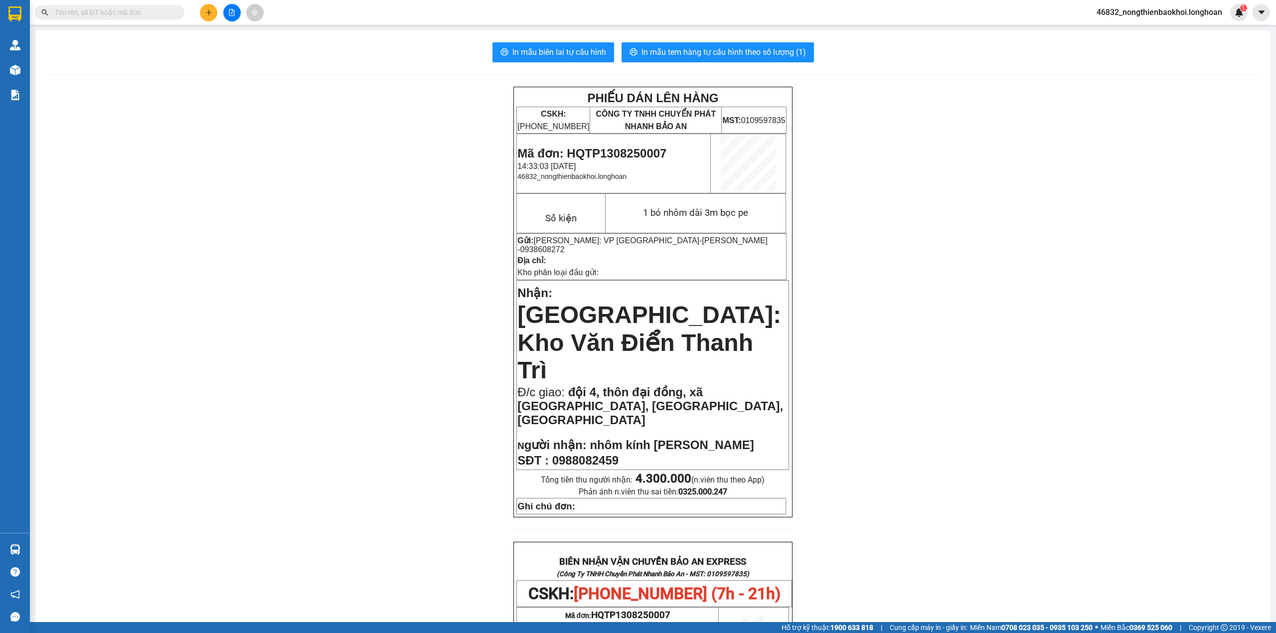
click at [353, 337] on div "PHIẾU DÁN LÊN HÀNG CSKH: 1900.06.88.33 CÔNG TY TNHH CHUYỂN PHÁT NHANH BẢO AN MS…" at bounding box center [652, 591] width 1211 height 1009
click at [208, 14] on icon "plus" at bounding box center [208, 11] width 0 height 5
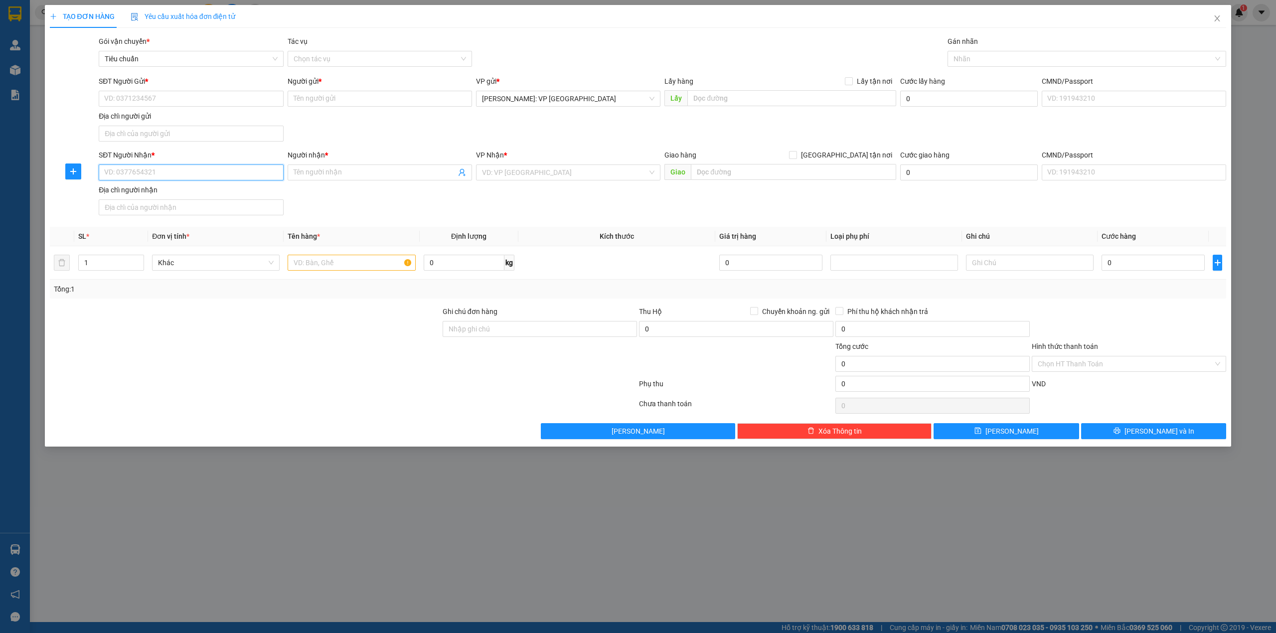
click at [180, 171] on input "SĐT Người Nhận *" at bounding box center [191, 172] width 184 height 16
paste input "0387667997"
type input "0387667997"
click at [156, 191] on div "0387667997 - tú oanh- trạm" at bounding box center [191, 193] width 172 height 11
type input "tú oanh- trạm"
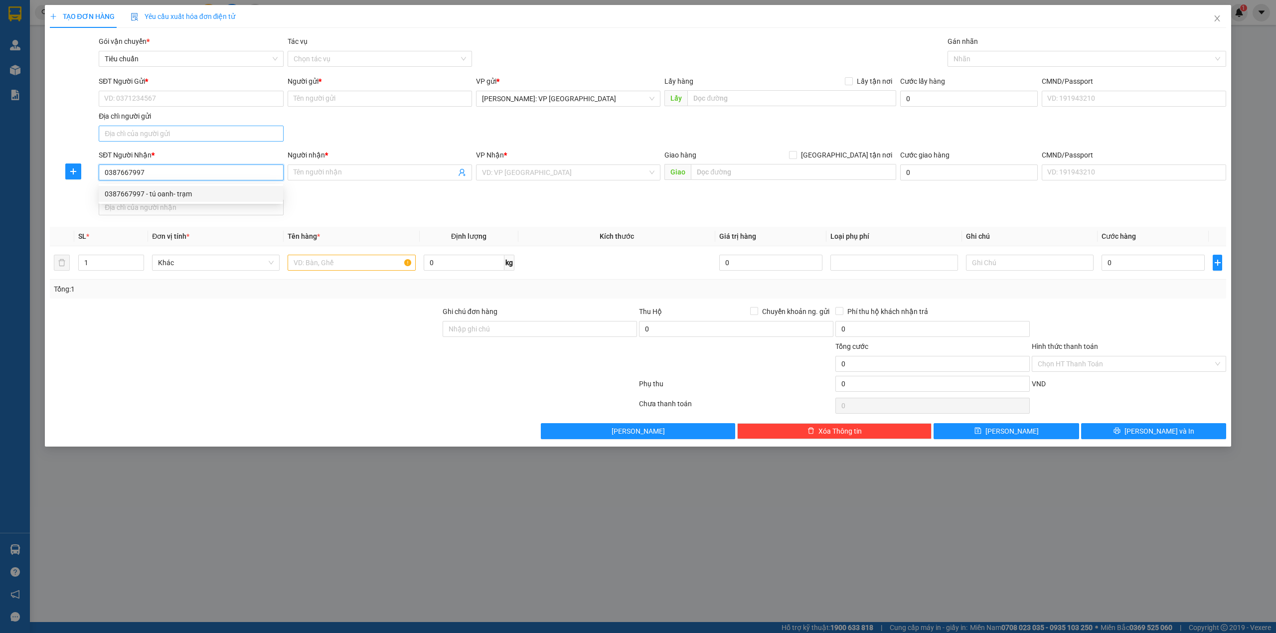
checkbox input "true"
type input "Khách sạn gia bảo,r17-20 đường lý thánh tông, từ sơn, bắc ninh"
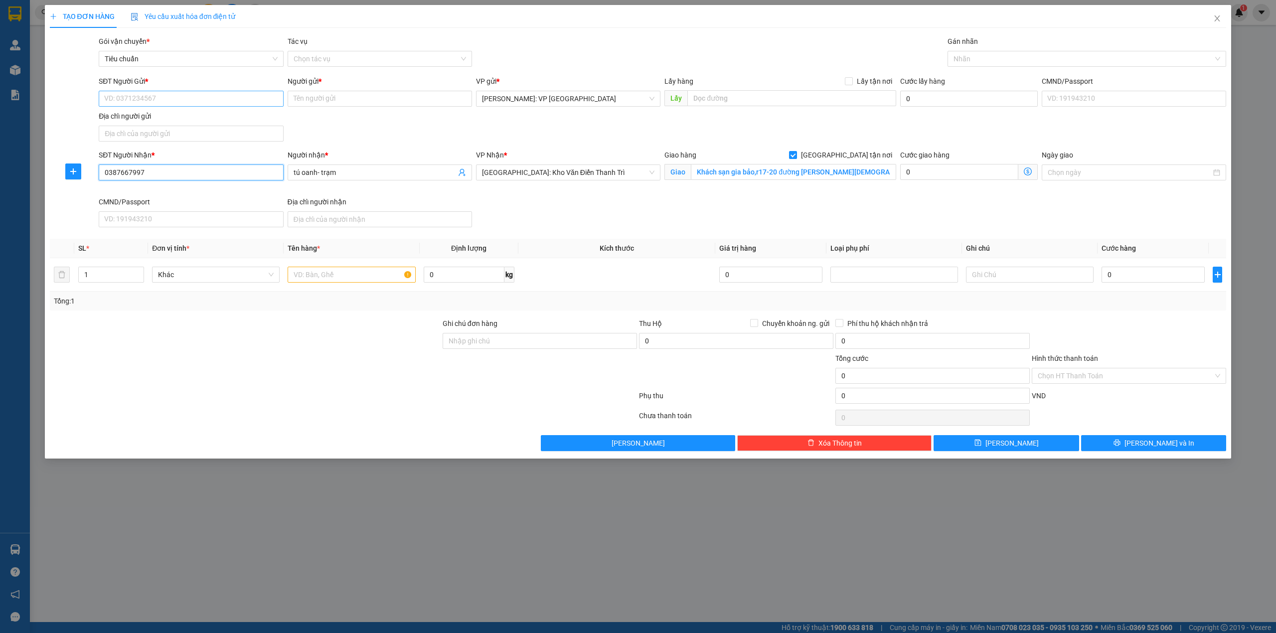
type input "0387667997"
click at [207, 97] on input "SĐT Người Gửi *" at bounding box center [191, 99] width 184 height 16
click at [191, 114] on div "0931762901 - bean hop" at bounding box center [191, 119] width 172 height 11
type input "0931762901"
type input "bean hop"
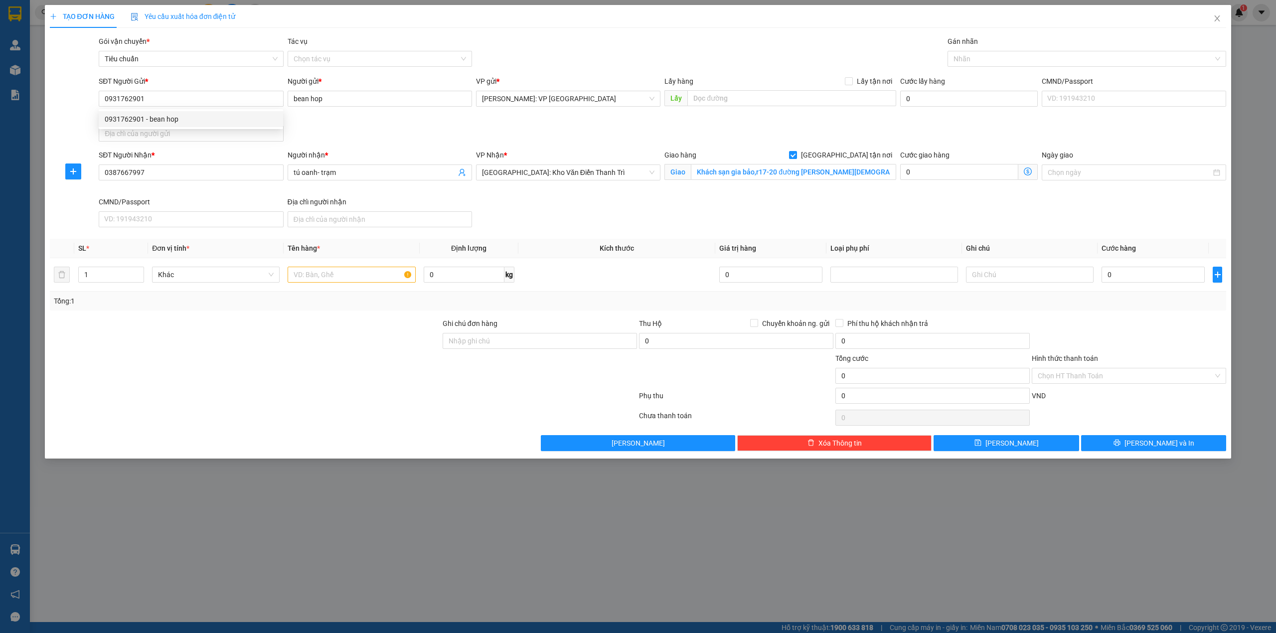
click at [351, 116] on div "SĐT Người Gửi * 0931762901 Người gửi * bean hop VP gửi * Hồ Chí Minh: VP Quận T…" at bounding box center [662, 111] width 1131 height 70
type input "2"
click at [139, 270] on span "up" at bounding box center [139, 272] width 6 height 6
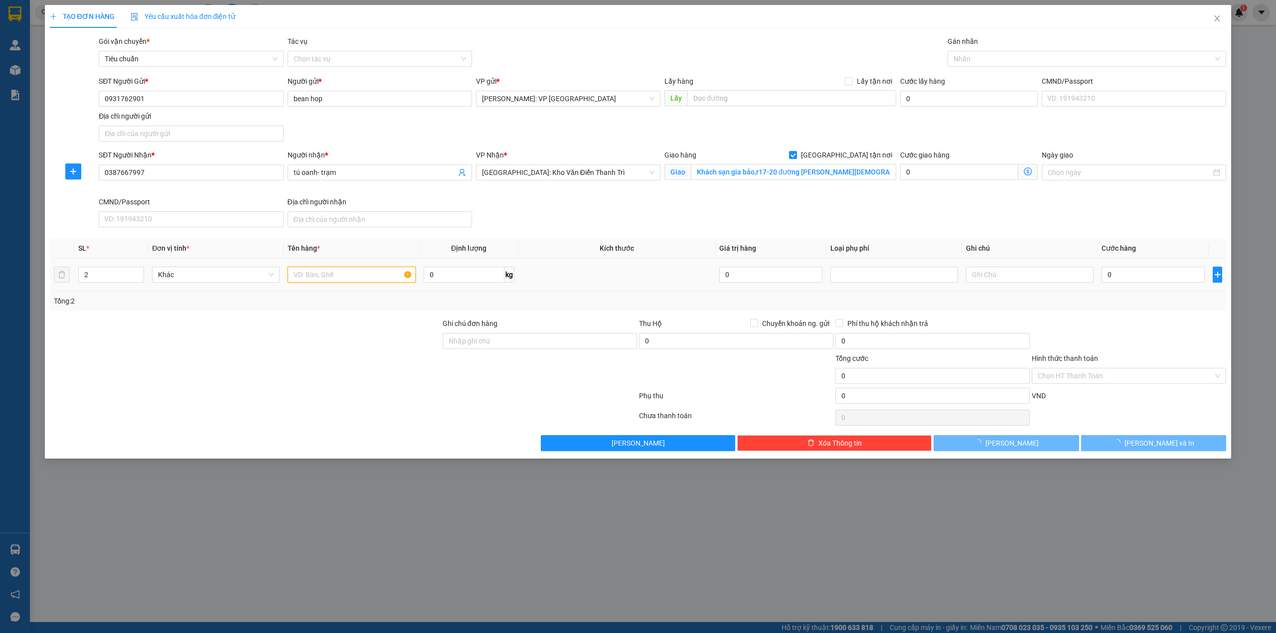
click at [335, 279] on input "text" at bounding box center [352, 275] width 128 height 16
paste input "2 THÙNG GIẤY (CAFE)"
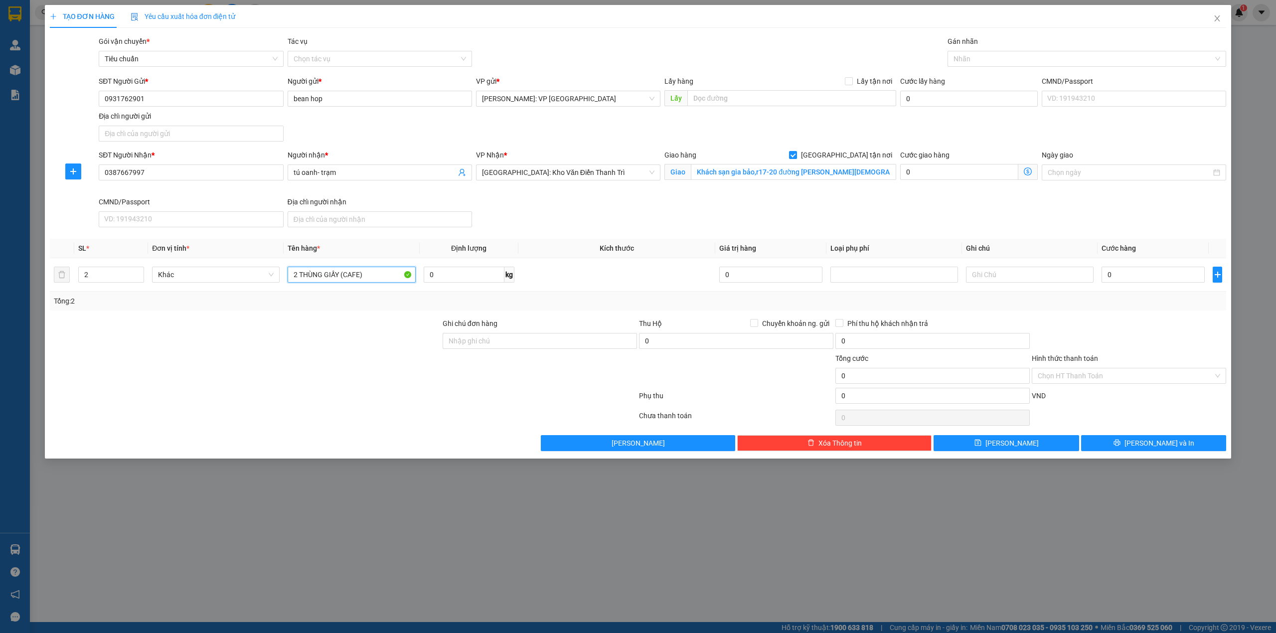
type input "2 THÙNG GIẤY (CAFE)"
click at [559, 47] on div "Gói vận chuyển * Tiêu chuẩn Tác vụ Chọn tác vụ Gán nhãn Nhãn" at bounding box center [662, 53] width 1131 height 35
click at [1173, 283] on input "0" at bounding box center [1152, 275] width 103 height 16
type input "4"
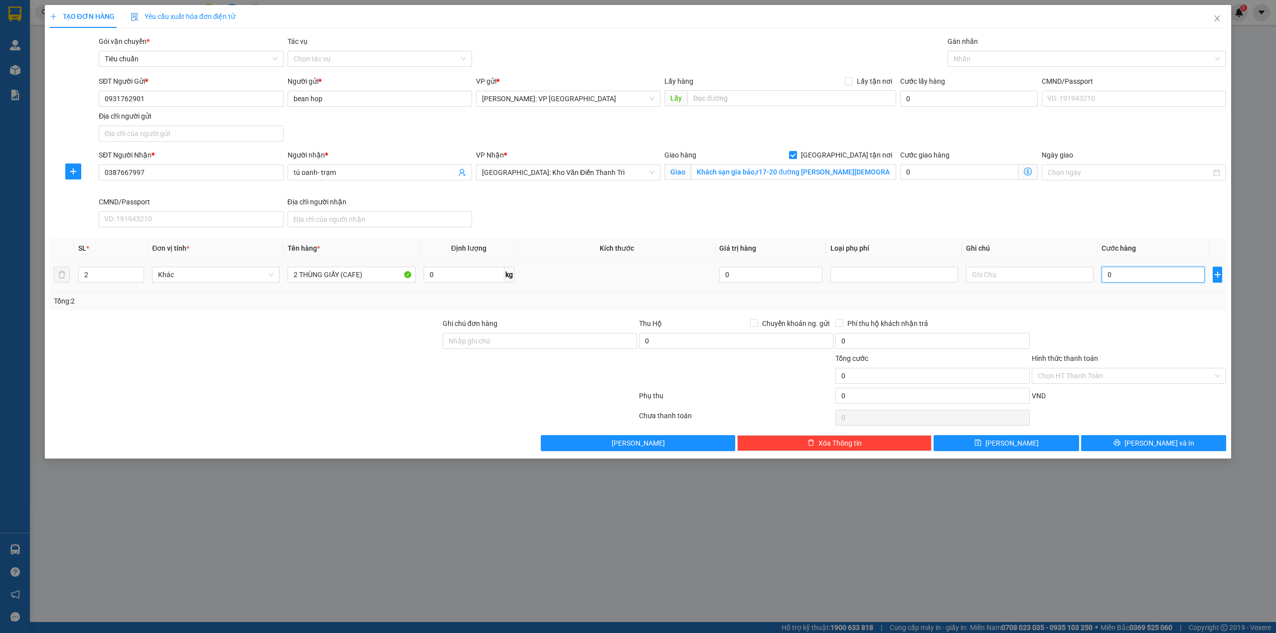
type input "4"
type input "43"
type input "430"
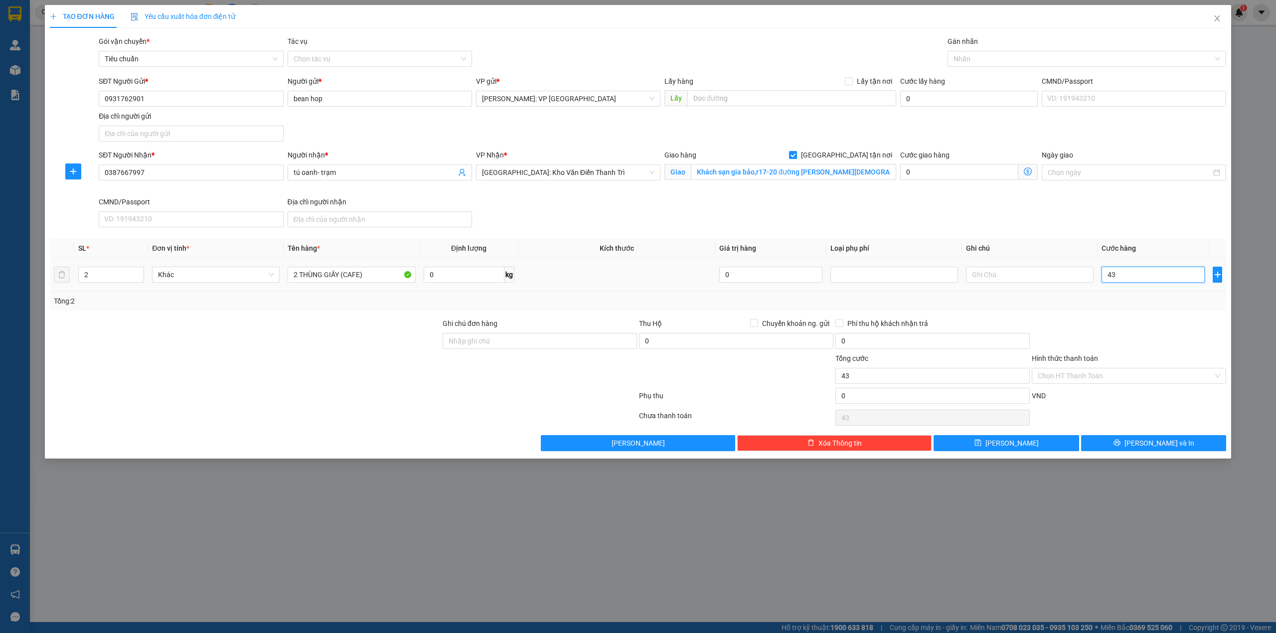
type input "430"
type input "4.300"
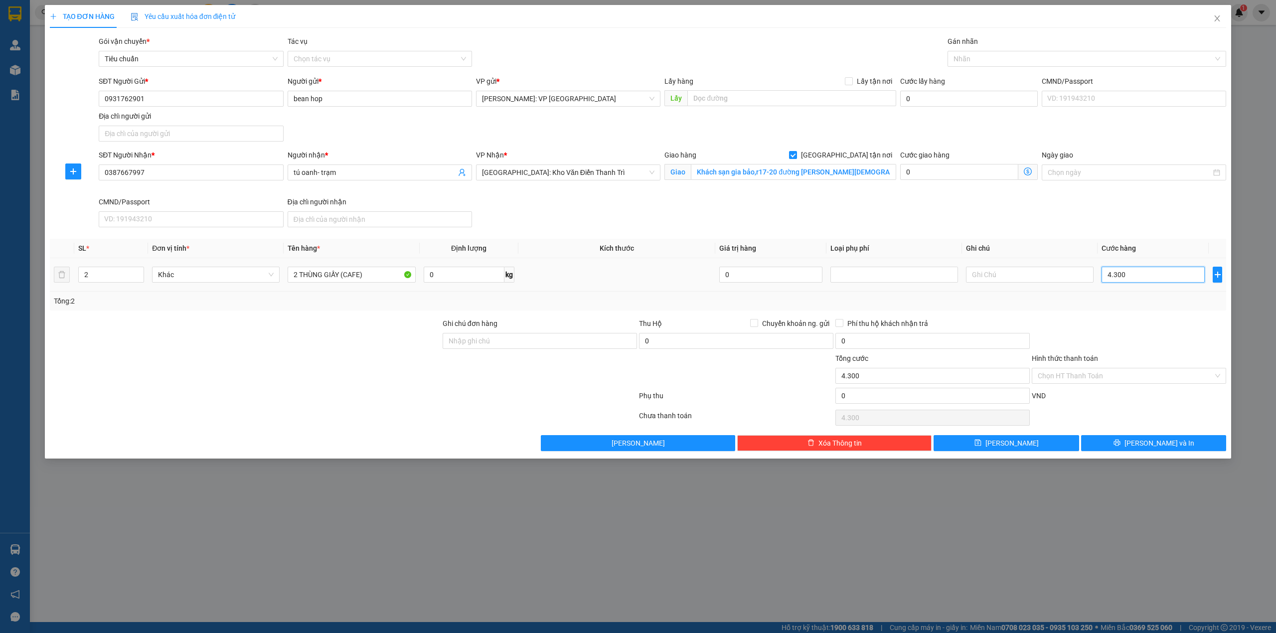
type input "43.000"
type input "430.000"
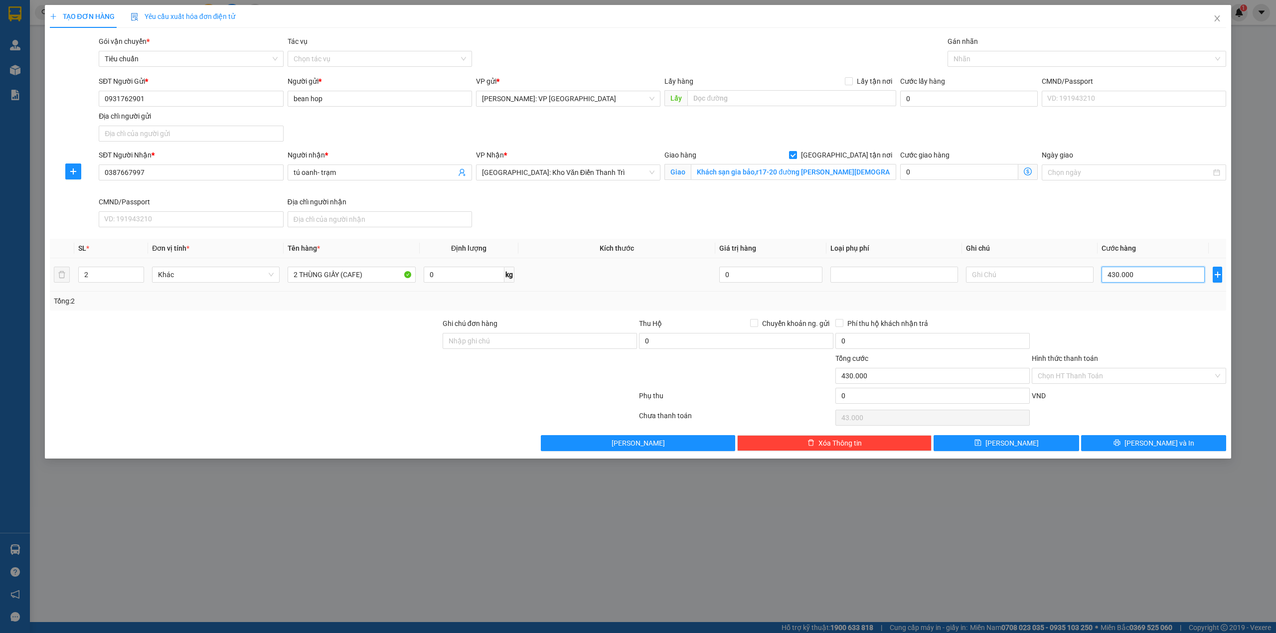
type input "430.000"
click at [635, 56] on div "Gói vận chuyển * Tiêu chuẩn Tác vụ Chọn tác vụ Gán nhãn Nhãn" at bounding box center [662, 53] width 1131 height 35
click at [622, 220] on div "SĐT Người Nhận * 0387667997 Người nhận * tú oanh- trạm VP Nhận * Hà Nội: Kho Vă…" at bounding box center [662, 191] width 1131 height 82
click at [350, 326] on div at bounding box center [245, 335] width 393 height 35
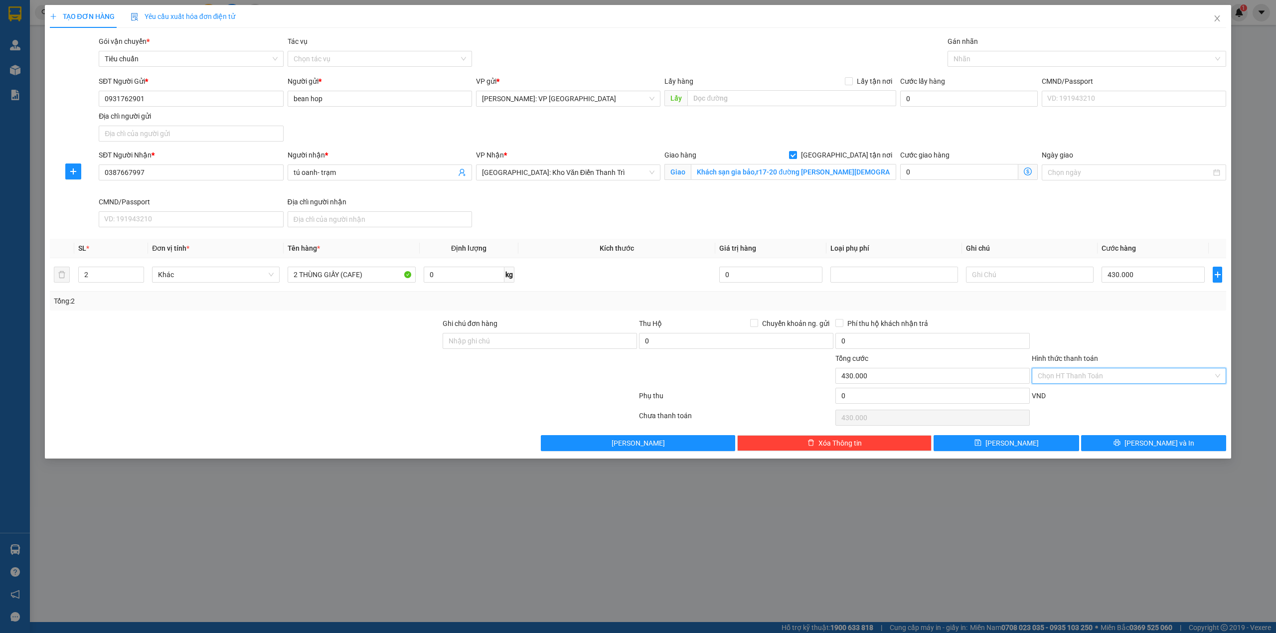
click at [1142, 381] on input "Hình thức thanh toán" at bounding box center [1125, 375] width 175 height 15
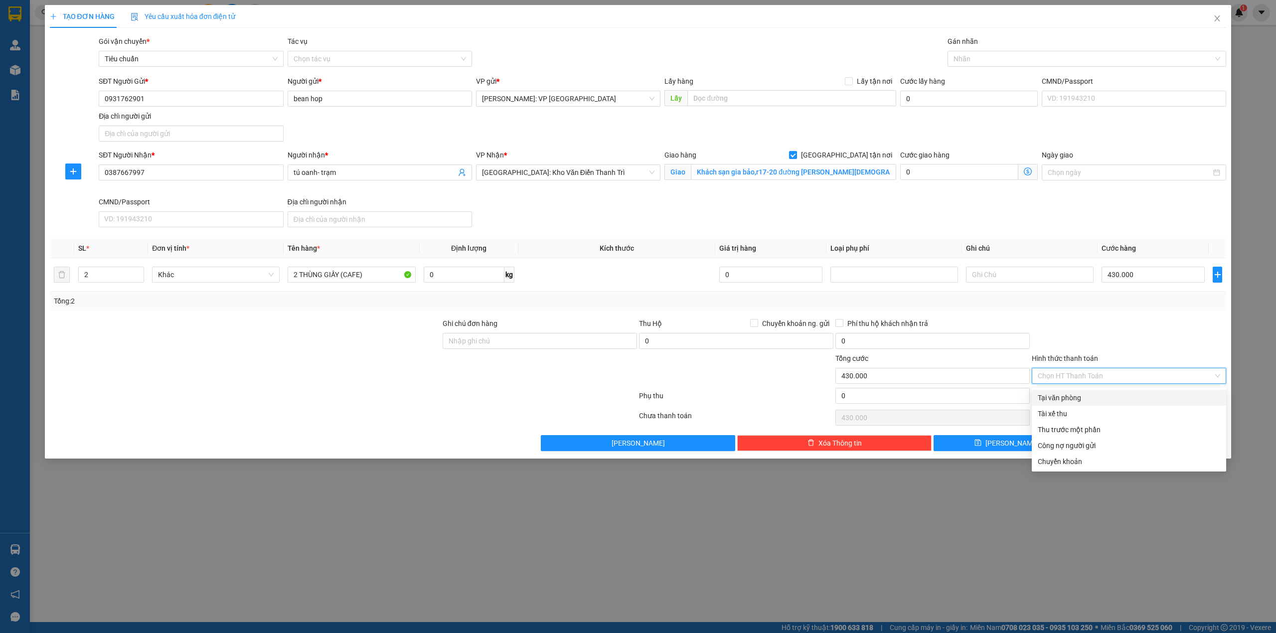
click at [1082, 394] on div "Tại văn phòng" at bounding box center [1129, 397] width 182 height 11
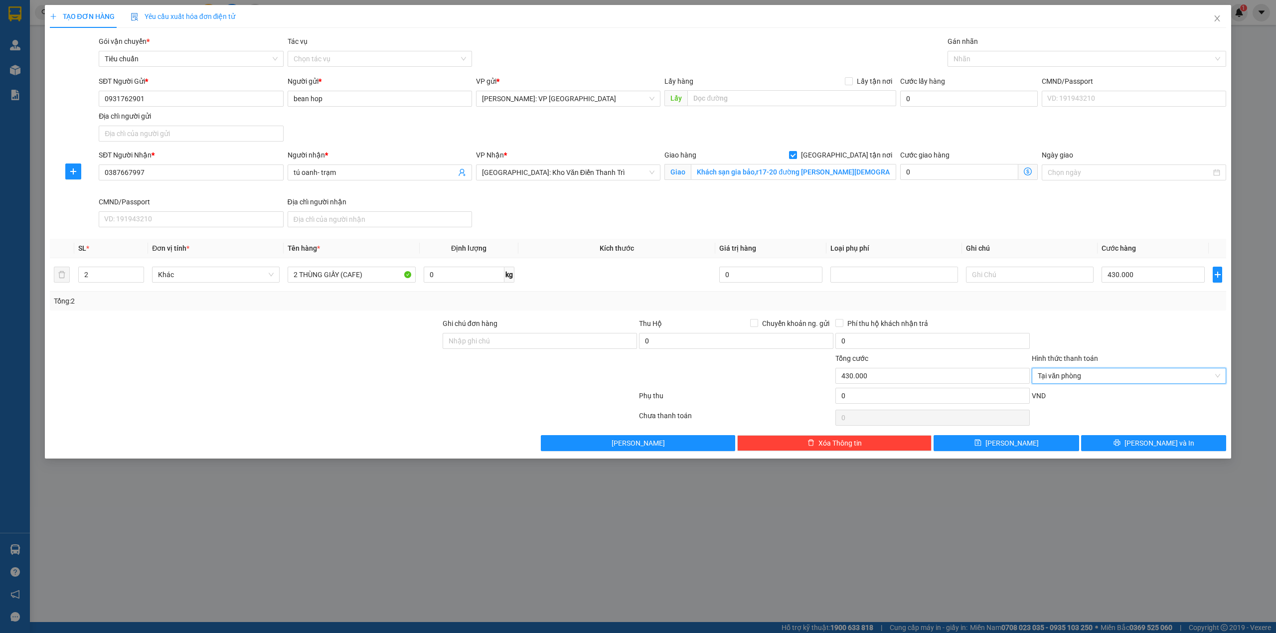
click at [1127, 326] on div at bounding box center [1129, 335] width 196 height 35
click at [1136, 441] on button "[PERSON_NAME] và In" at bounding box center [1154, 443] width 146 height 16
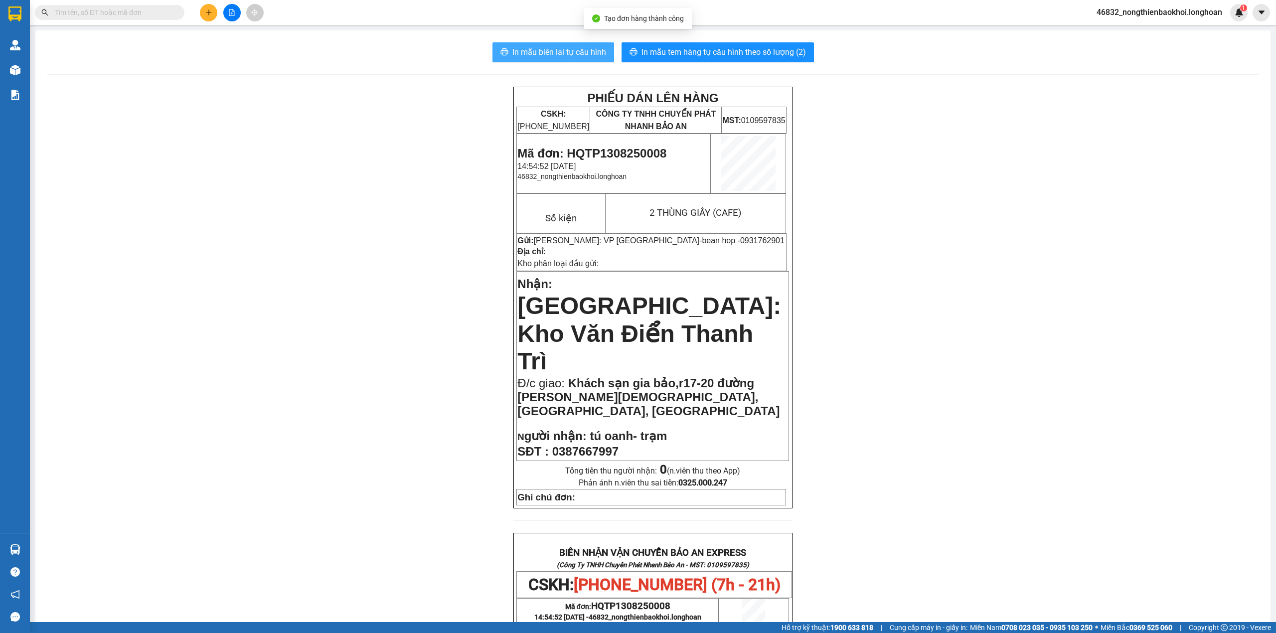
click at [552, 53] on span "In mẫu biên lai tự cấu hình" at bounding box center [559, 52] width 94 height 12
click at [694, 50] on span "In mẫu tem hàng tự cấu hình theo số lượng (2)" at bounding box center [723, 52] width 164 height 12
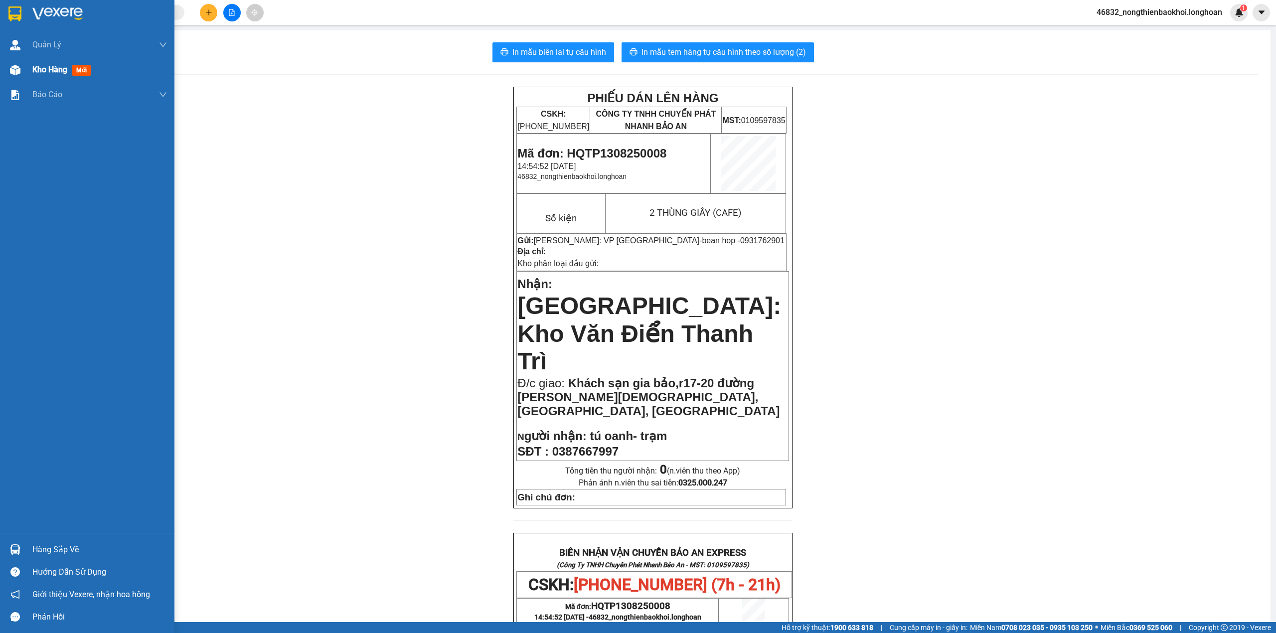
click at [22, 76] on div at bounding box center [14, 69] width 17 height 17
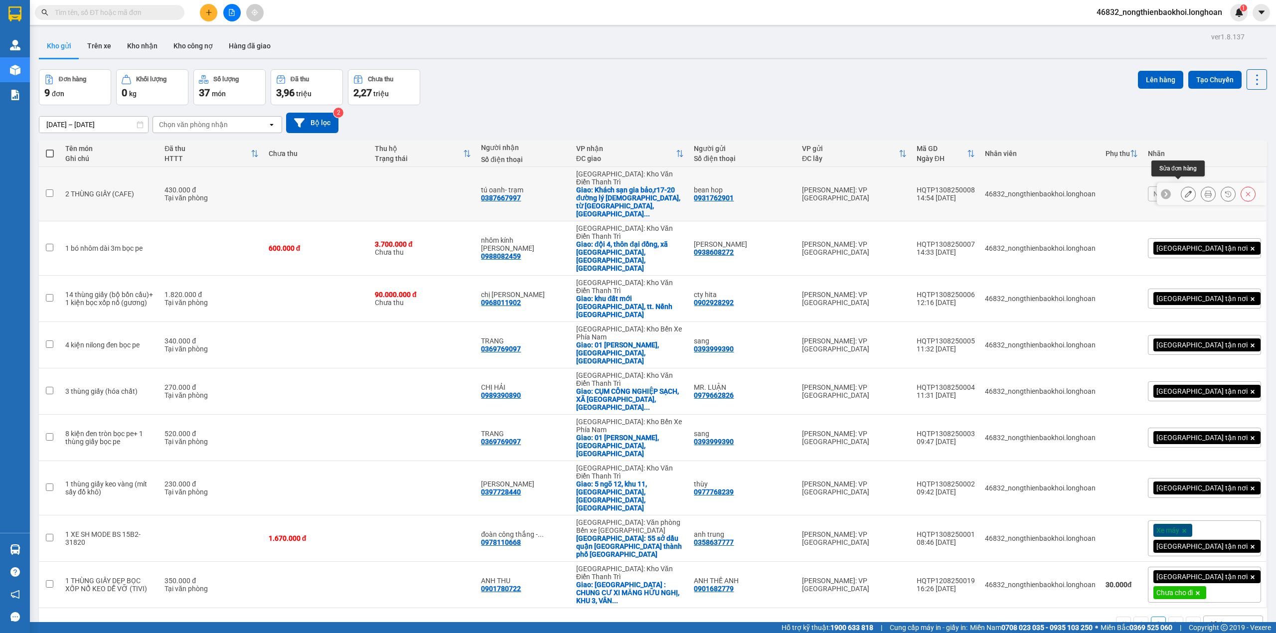
click at [1185, 190] on icon at bounding box center [1188, 193] width 7 height 7
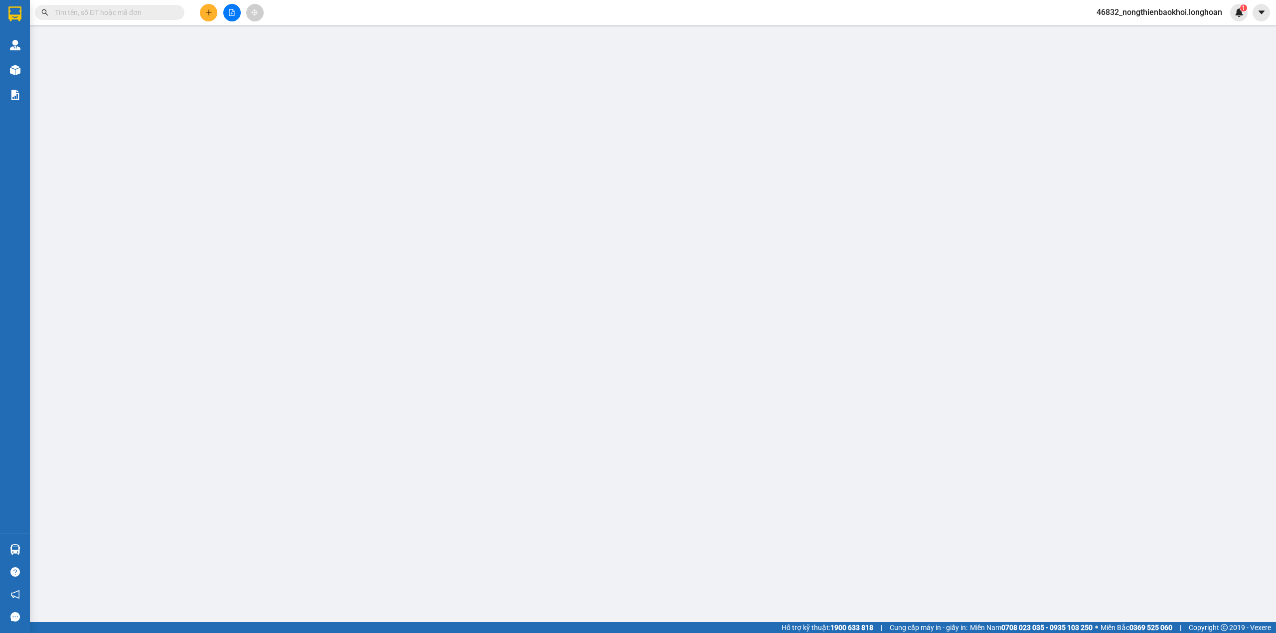
type input "0931762901"
type input "bean hop"
type input "0387667997"
type input "tú oanh- trạm"
checkbox input "true"
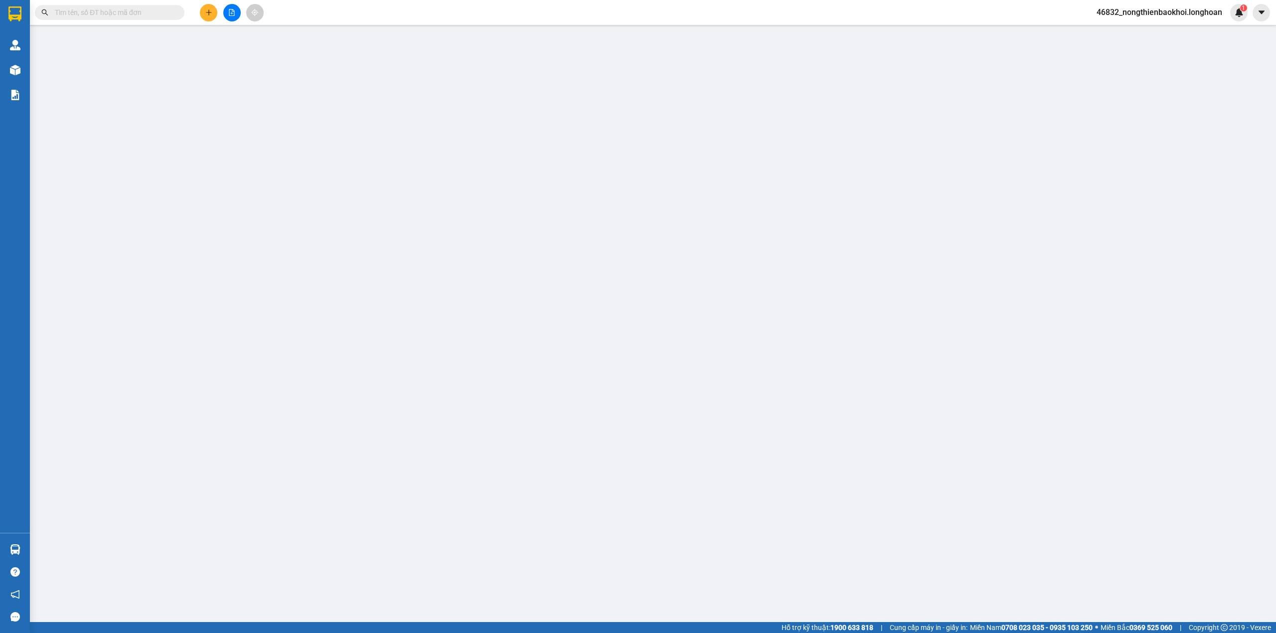
type input "Khách sạn gia bảo,r17-20 đường lý thánh tông, từ sơn, bắc ninh"
type input "430.000"
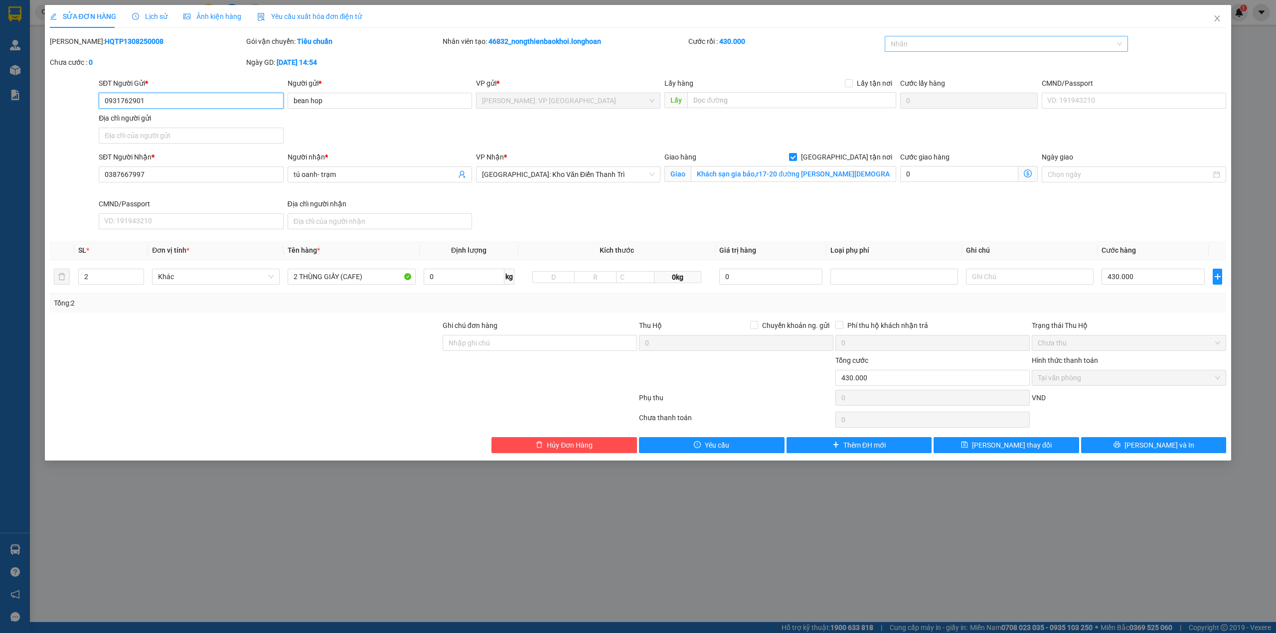
click at [915, 42] on div at bounding box center [1001, 44] width 229 height 12
click at [915, 65] on div "[GEOGRAPHIC_DATA] tận nơi" at bounding box center [1007, 64] width 232 height 11
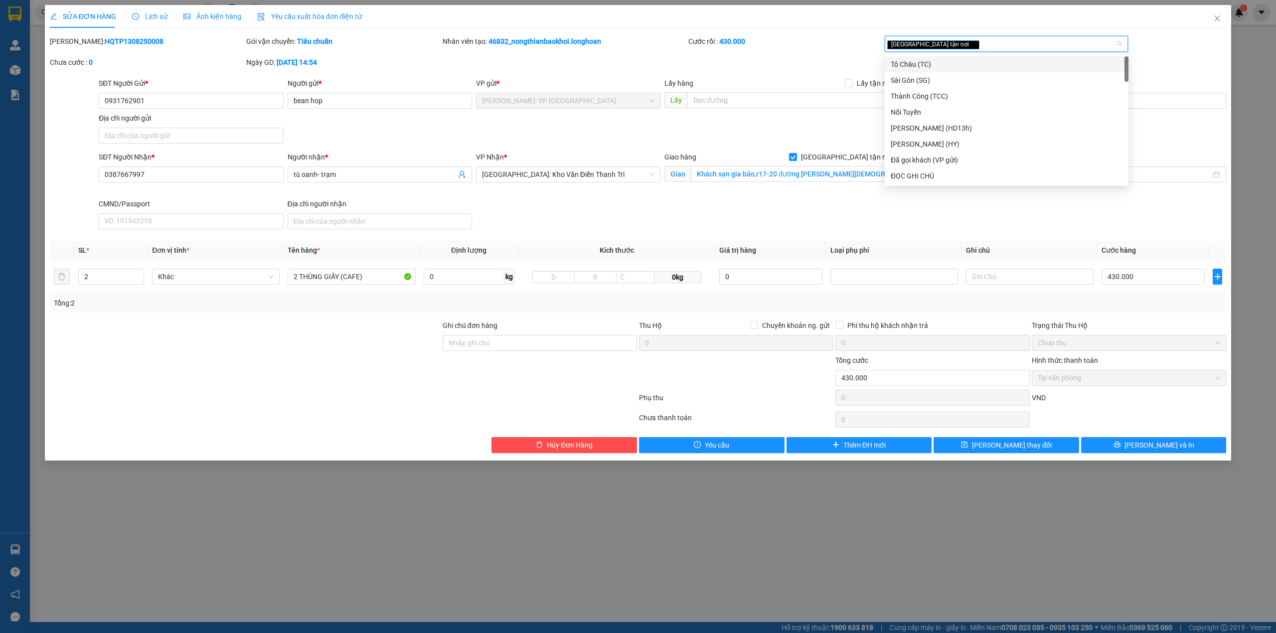
click at [764, 64] on div "Mã ĐH: HQTP1308250008 Gói vận chuyển: Tiêu chuẩn Nhân viên tạo: 46832_nongthien…" at bounding box center [638, 57] width 1179 height 42
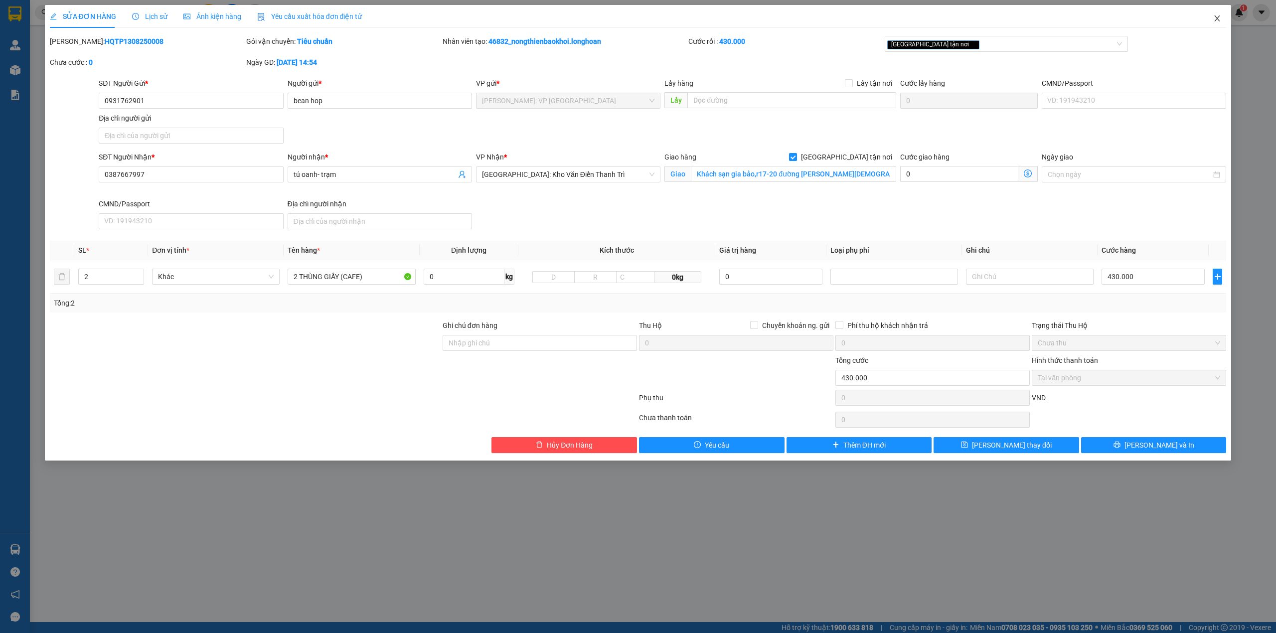
click at [1218, 17] on icon "close" at bounding box center [1216, 18] width 5 height 6
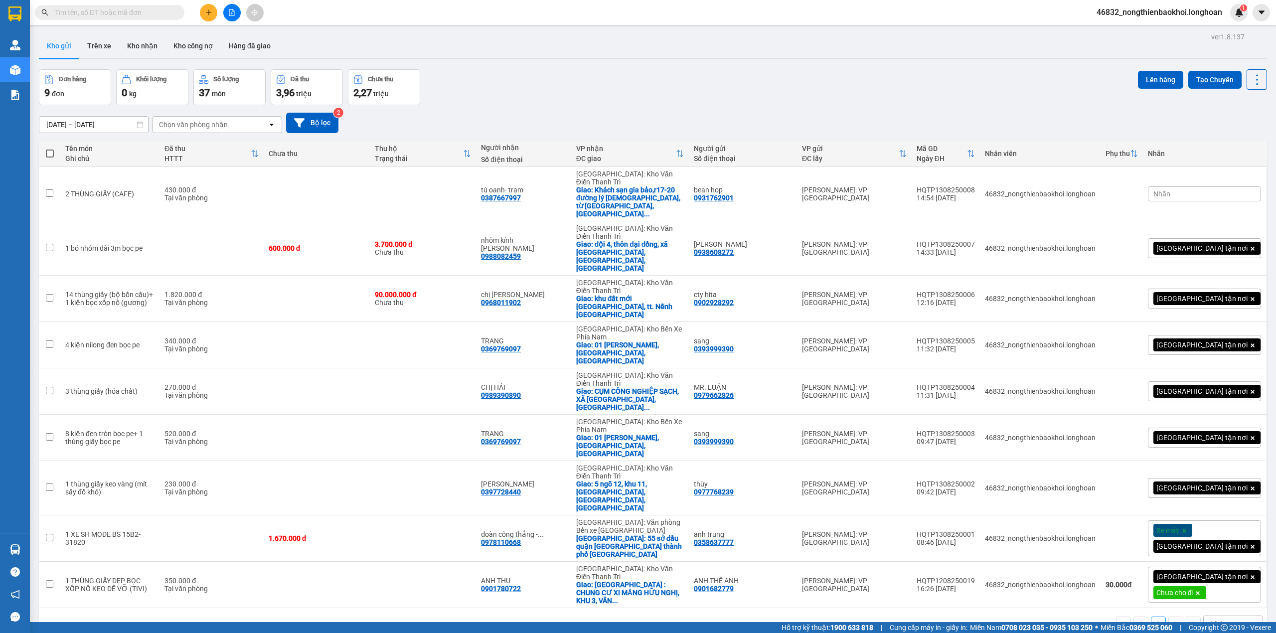
click at [757, 58] on div at bounding box center [653, 58] width 1228 height 1
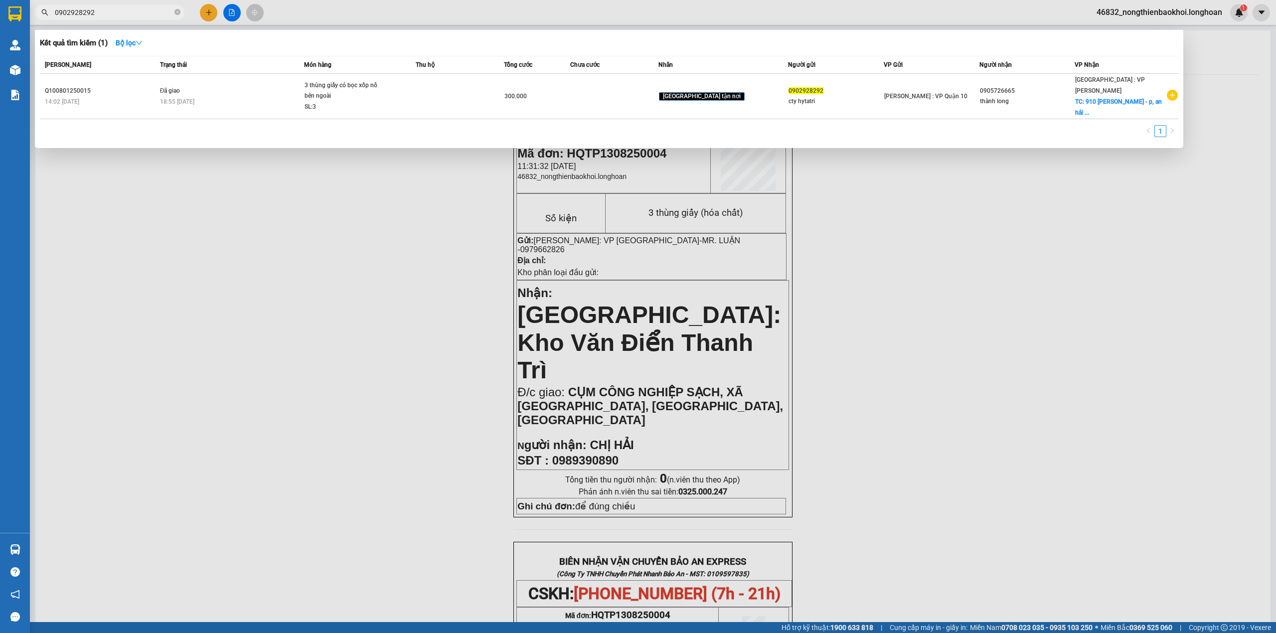
click at [148, 16] on input "0902928292" at bounding box center [114, 12] width 118 height 11
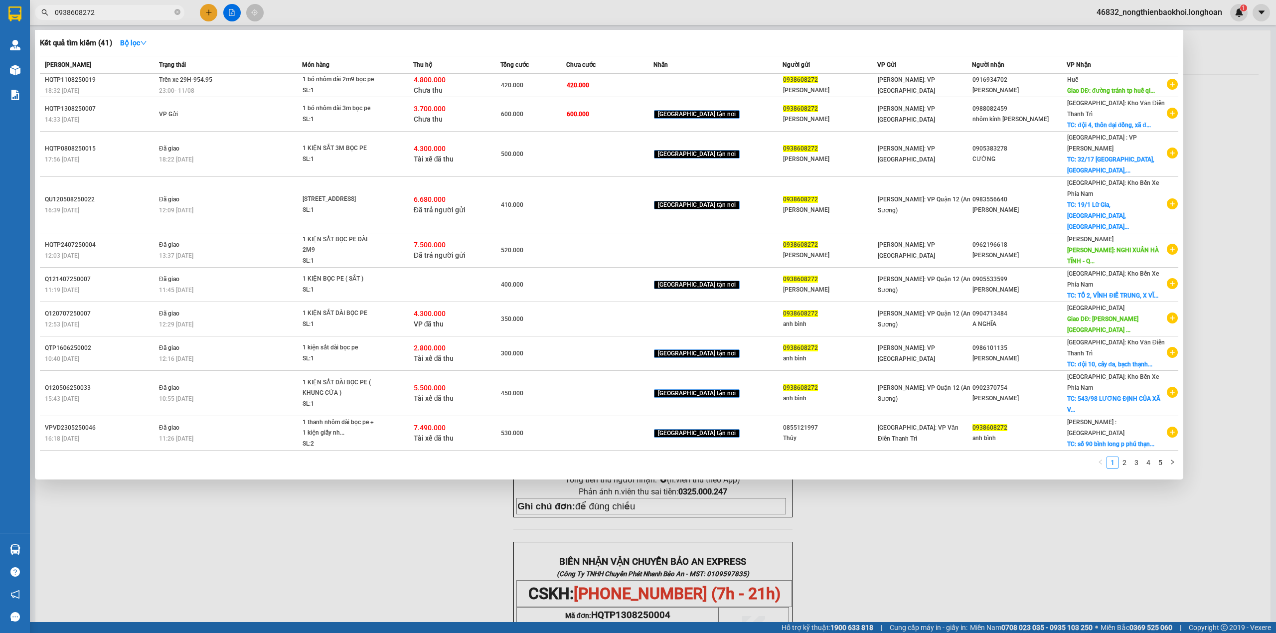
click at [150, 13] on input "0938608272" at bounding box center [114, 12] width 118 height 11
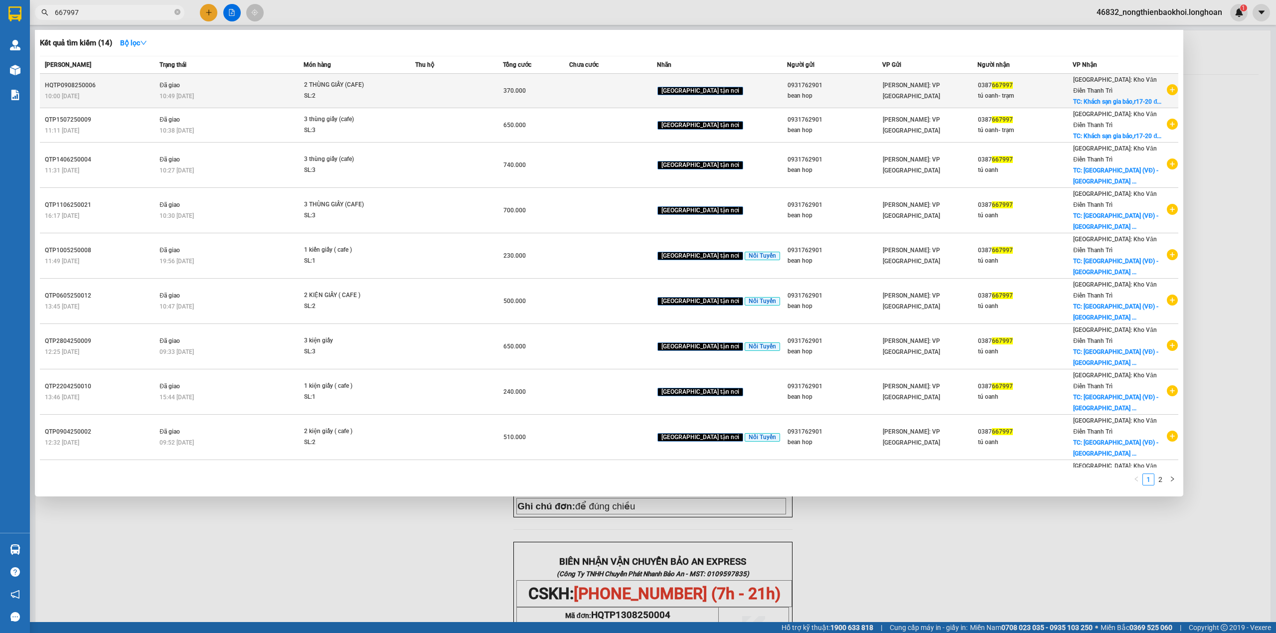
type input "667997"
click at [758, 89] on div "[GEOGRAPHIC_DATA] tận nơi" at bounding box center [721, 90] width 129 height 11
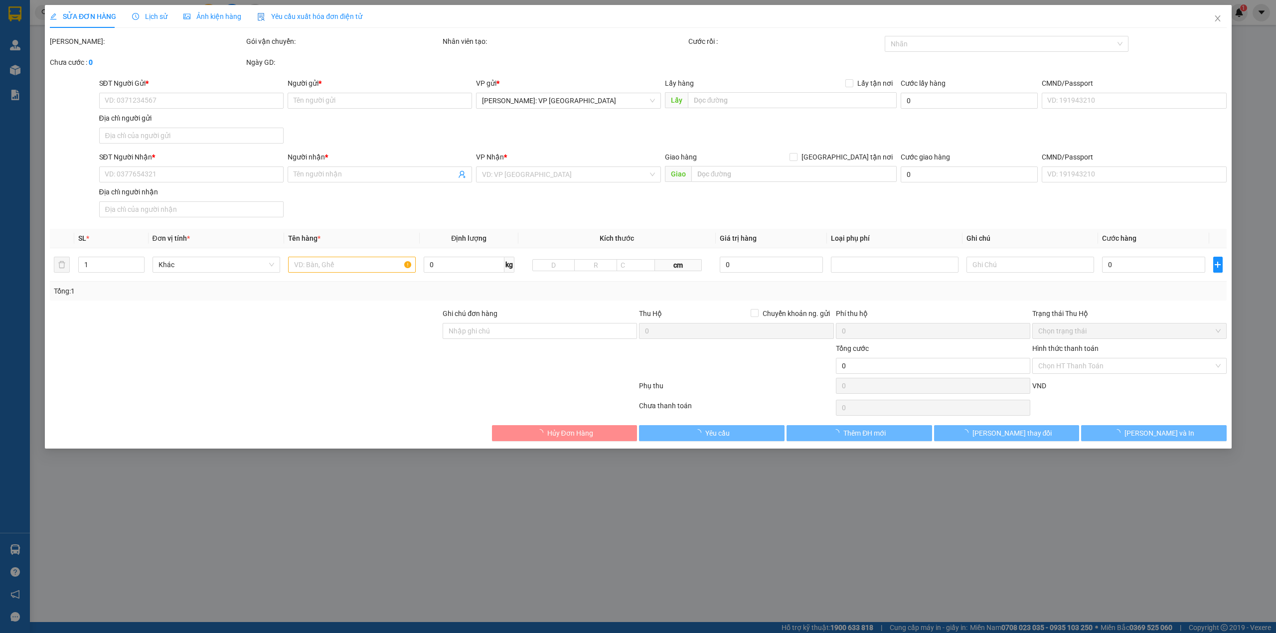
type input "0931762901"
type input "bean hop"
type input "0387667997"
type input "tú oanh- trạm"
checkbox input "true"
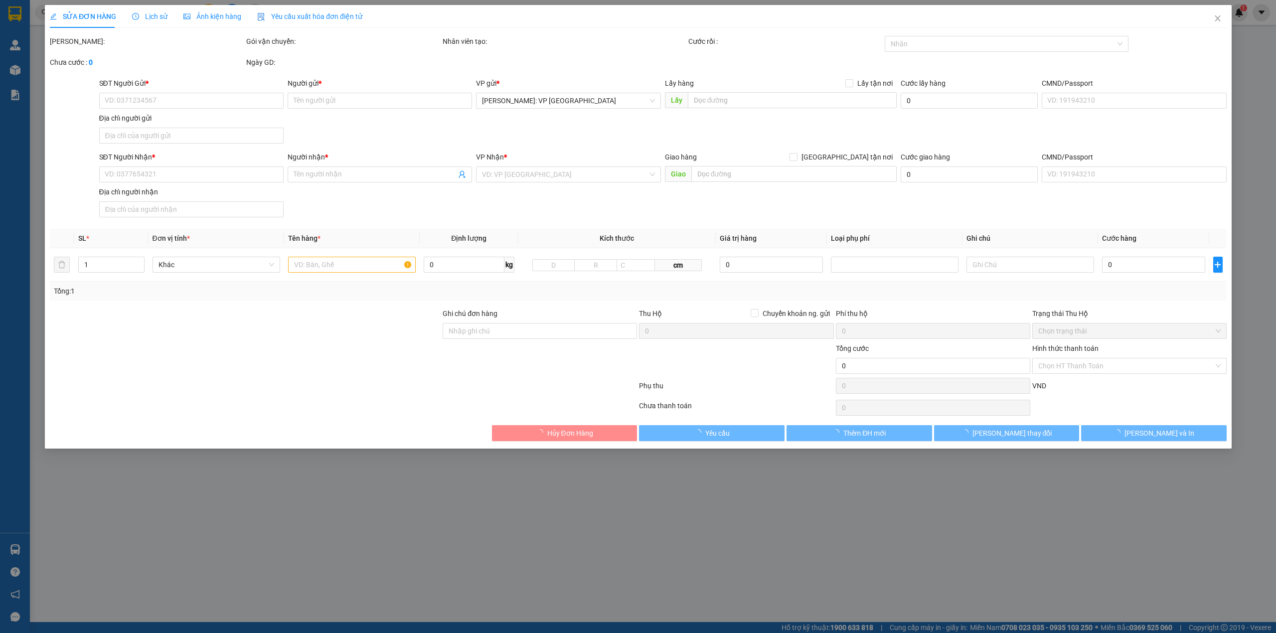
type input "Khách sạn gia bảo,r17-20 đường lý thánh tông, từ sơn, bắc ninh"
type input "370.000"
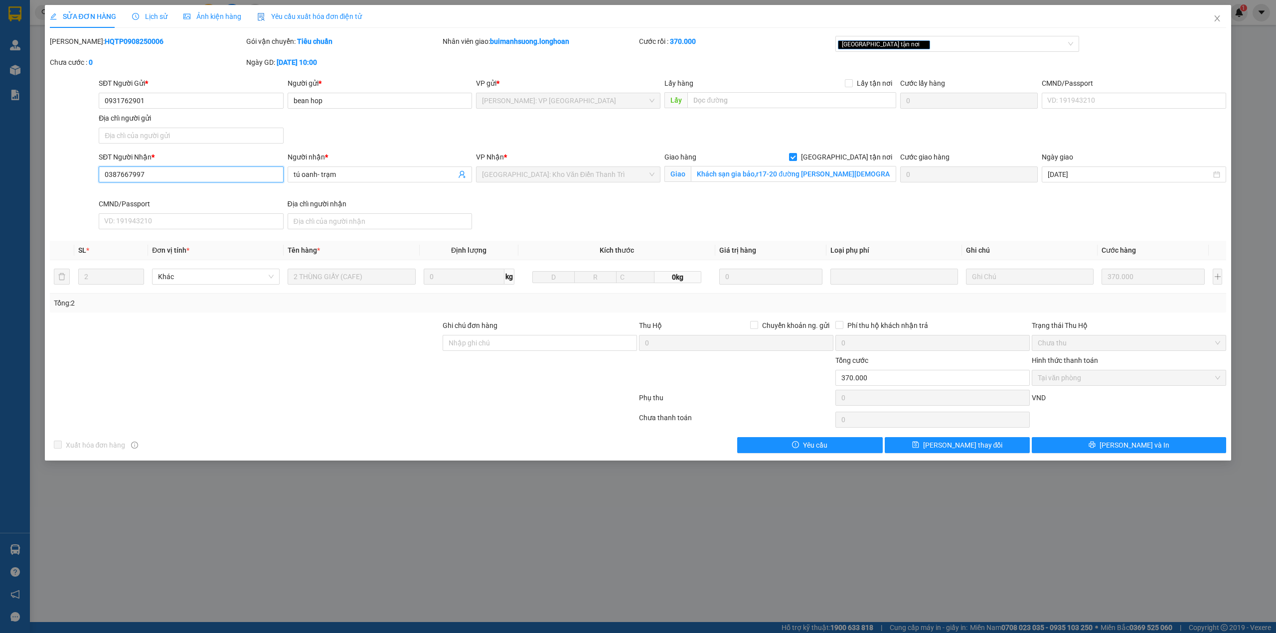
click at [187, 180] on input "0387667997" at bounding box center [191, 174] width 184 height 16
click at [264, 351] on div at bounding box center [245, 337] width 393 height 35
click at [1220, 21] on icon "close" at bounding box center [1217, 18] width 8 height 8
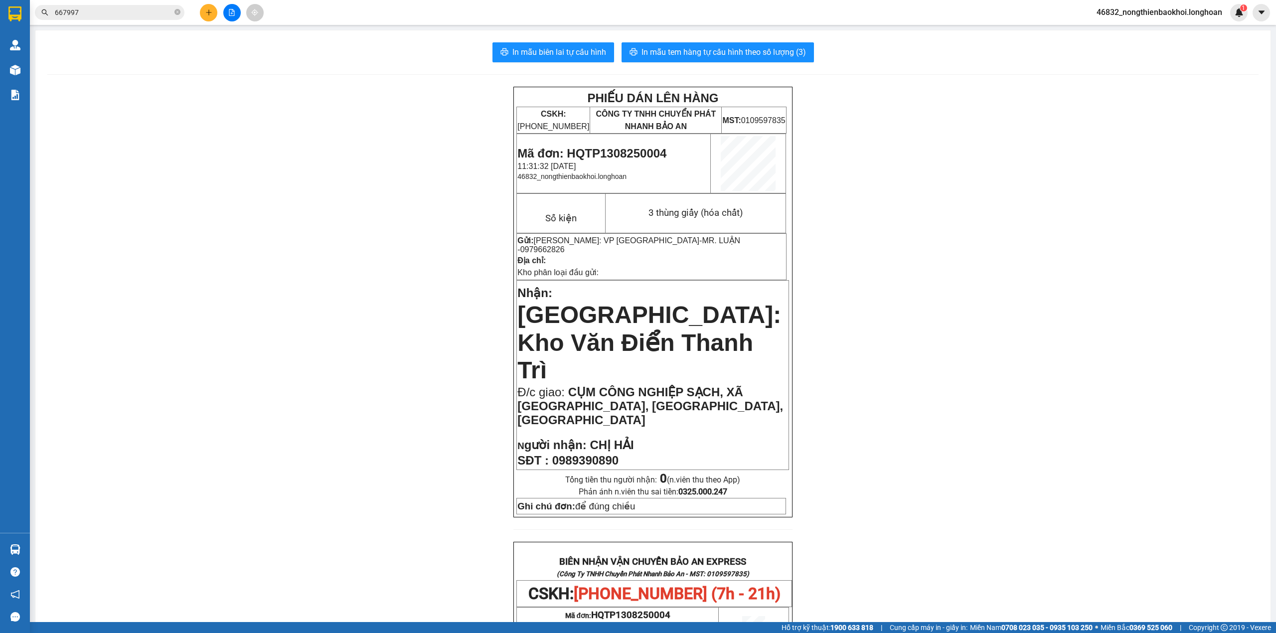
click at [102, 15] on input "667997" at bounding box center [114, 12] width 118 height 11
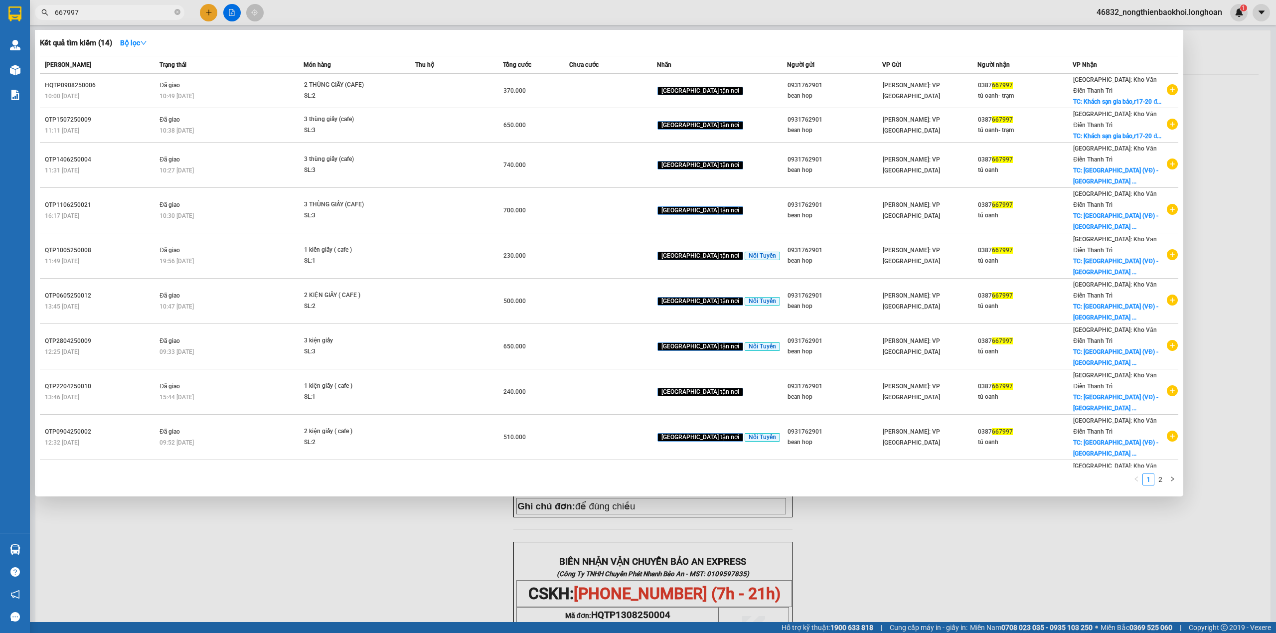
click at [156, 14] on input "667997" at bounding box center [114, 12] width 118 height 11
click at [135, 13] on input "667997" at bounding box center [114, 12] width 118 height 11
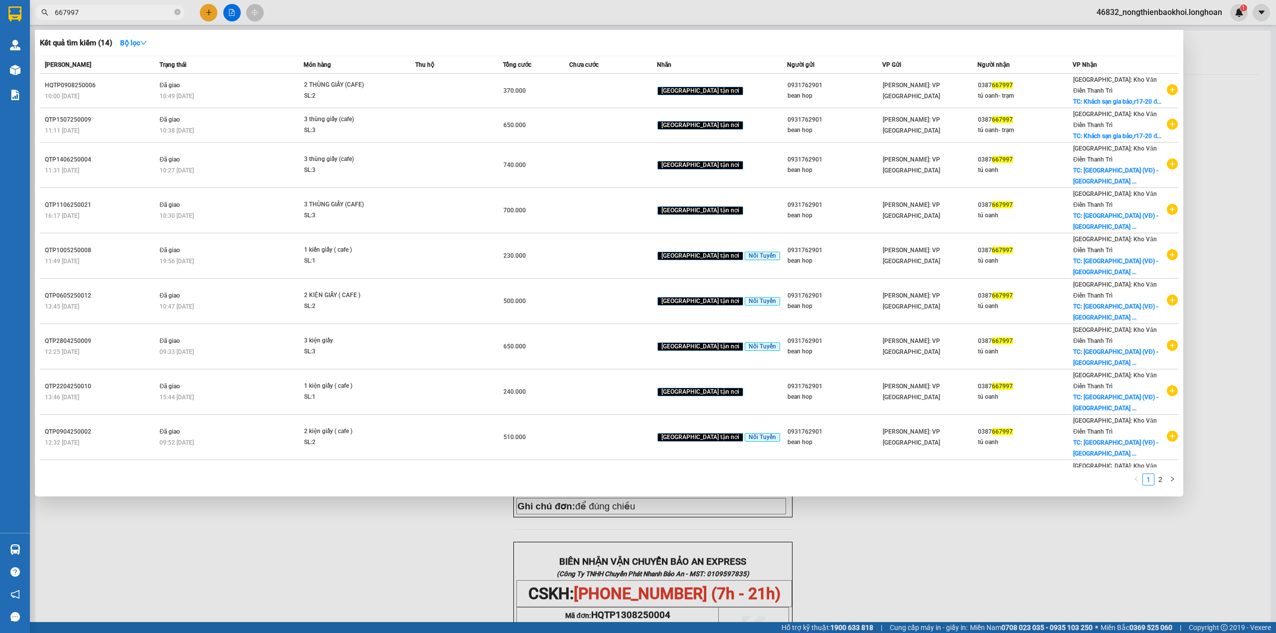
paste input "667997"
click at [135, 13] on input "667997667997667997" at bounding box center [114, 12] width 118 height 11
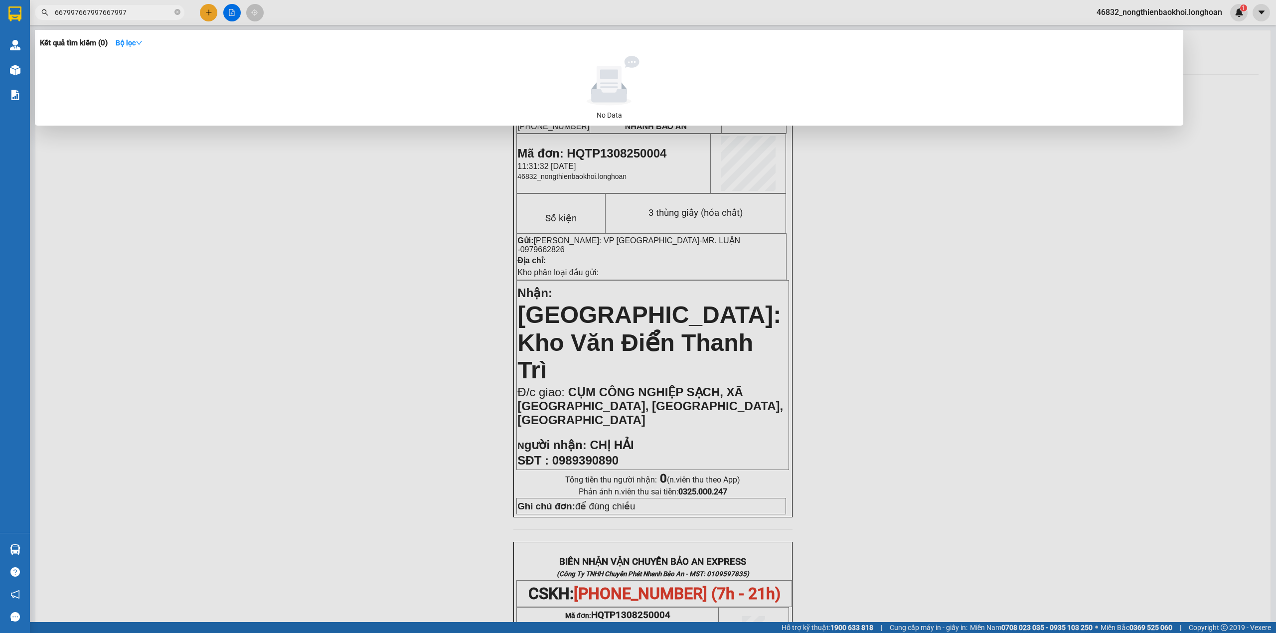
click at [135, 13] on input "667997667997667997" at bounding box center [114, 12] width 118 height 11
paste input "SĐT : 0972239106"
click at [76, 10] on input "SĐT : 0972239106" at bounding box center [114, 12] width 118 height 11
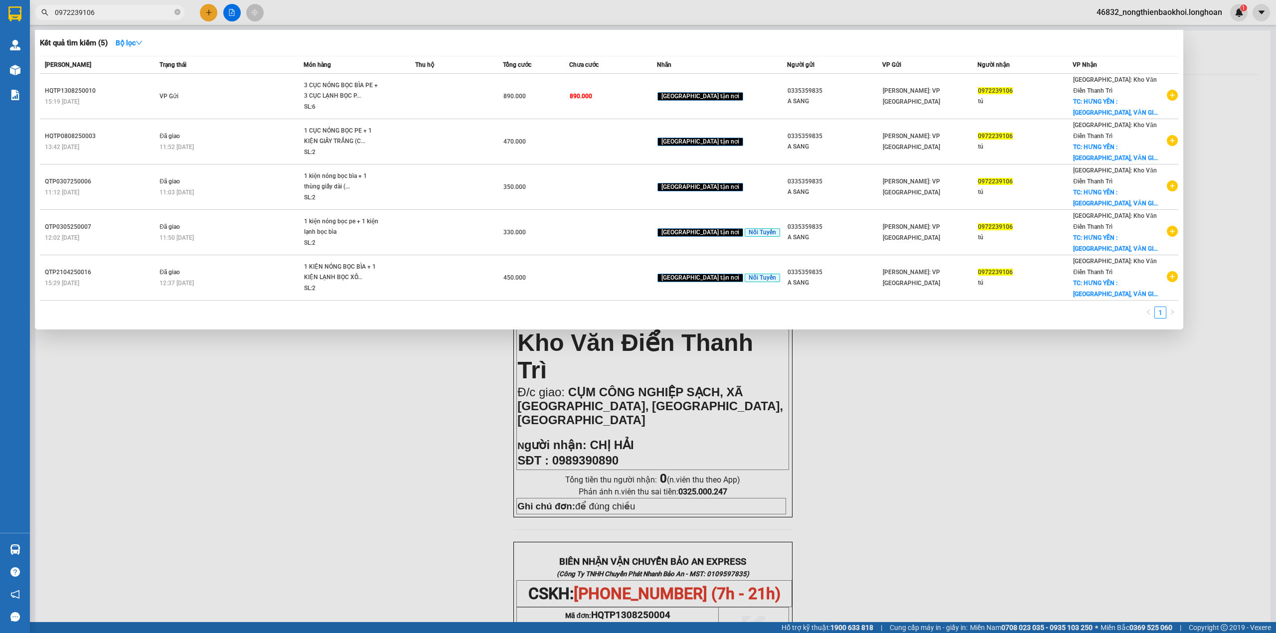
click at [388, 334] on div at bounding box center [638, 316] width 1276 height 633
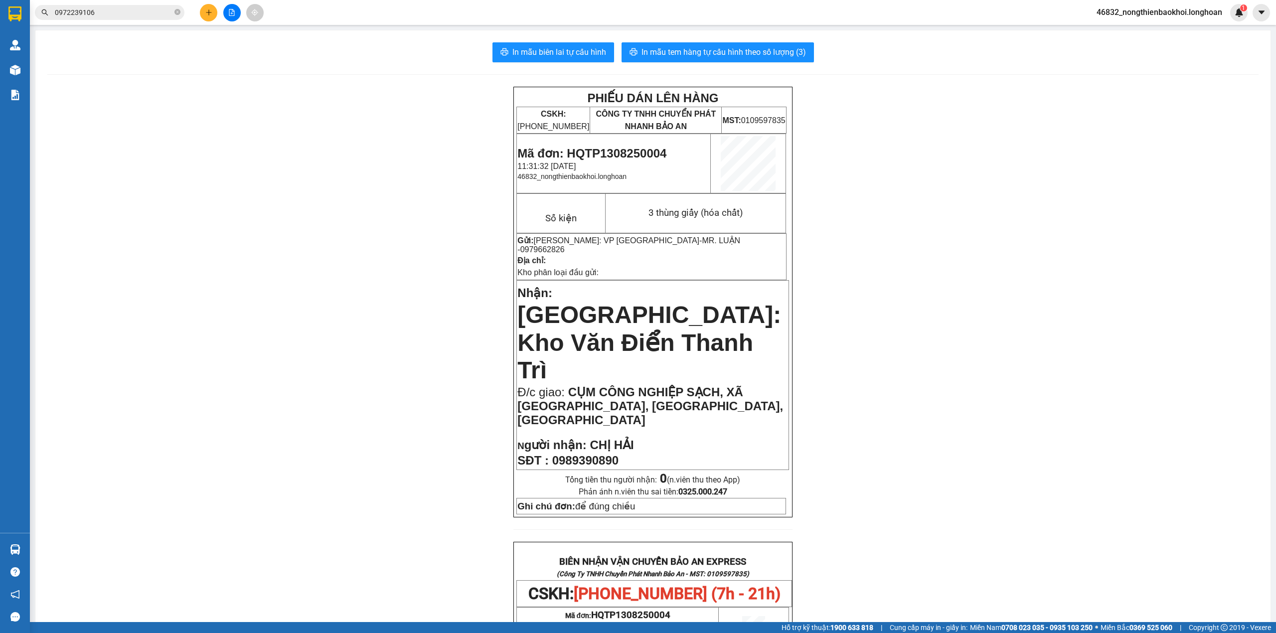
click at [388, 335] on div "PHIẾU DÁN LÊN HÀNG CSKH: 1900.06.88.33 CÔNG TY TNHH CHUYỂN PHÁT NHANH BẢO AN MS…" at bounding box center [652, 584] width 1211 height 995
click at [118, 14] on input "0972239106" at bounding box center [114, 12] width 118 height 11
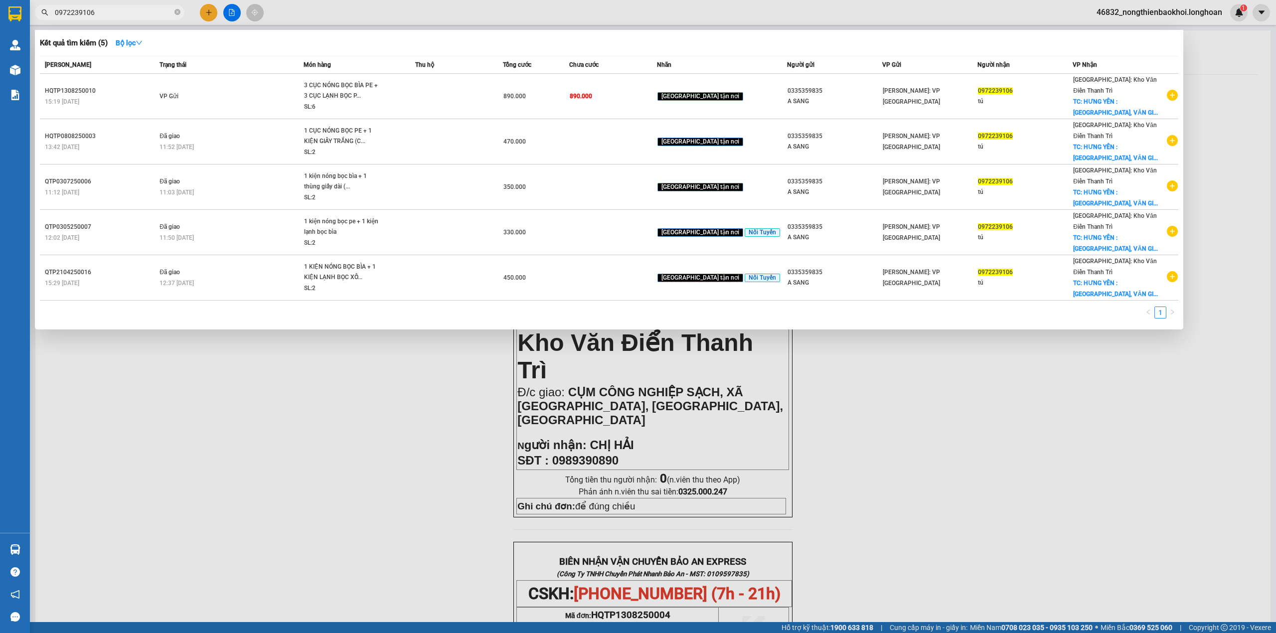
click at [118, 14] on input "0972239106" at bounding box center [114, 12] width 118 height 11
paste input "09637862"
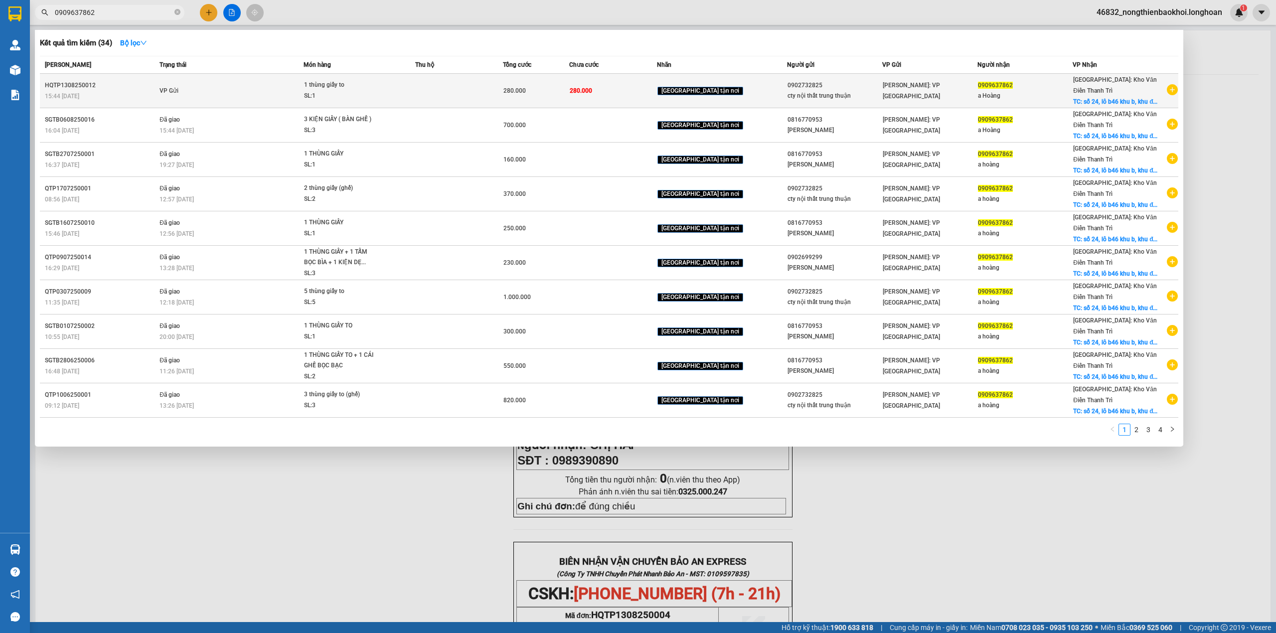
type input "0909637862"
copy div "0902732825"
drag, startPoint x: 773, startPoint y: 78, endPoint x: 813, endPoint y: 80, distance: 39.9
click at [813, 80] on div "0902732825" at bounding box center [834, 85] width 94 height 10
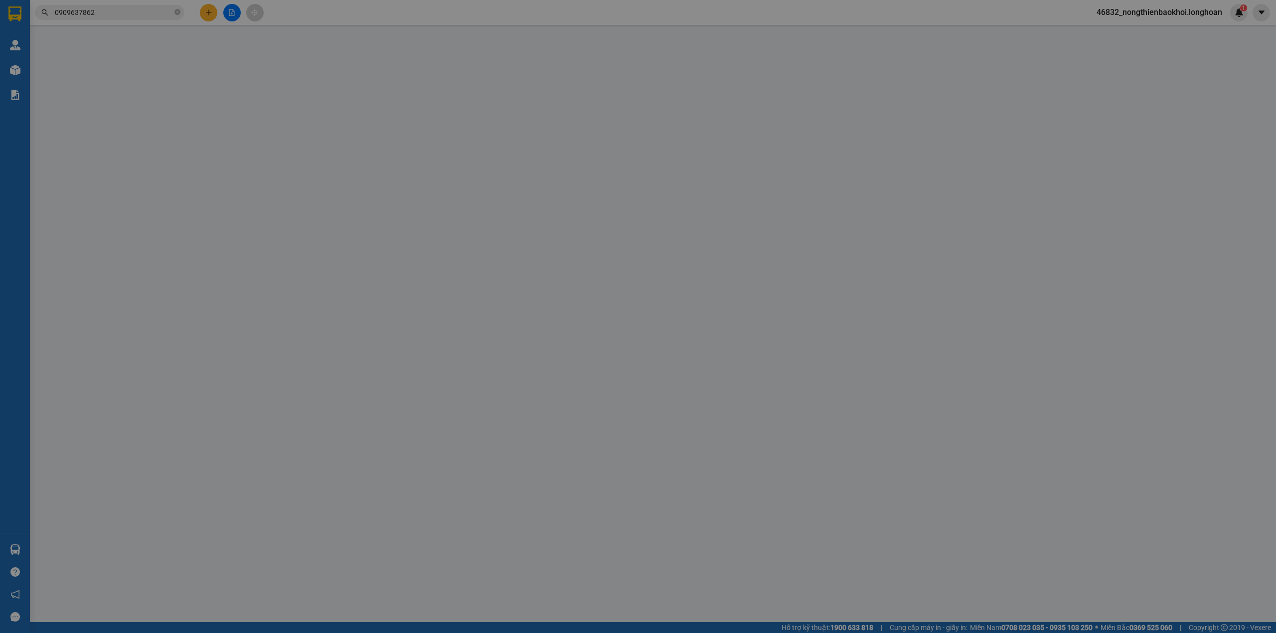
type input "0902732825"
type input "cty nội thất trung thuận"
type input "0909637862"
type input "a Hoàng"
checkbox input "true"
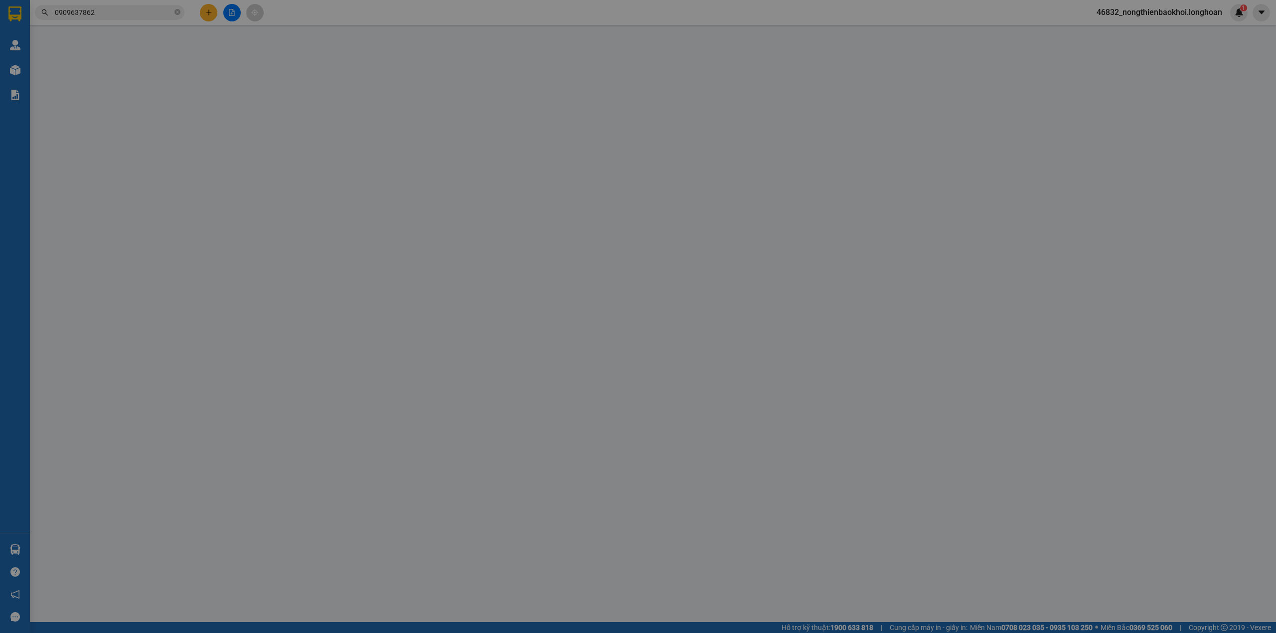
type input "số 24, lô b46 khu b, khu đô thị gleximco lê trọng tấn, dương nội, hà đông, hà n…"
type input "280.000"
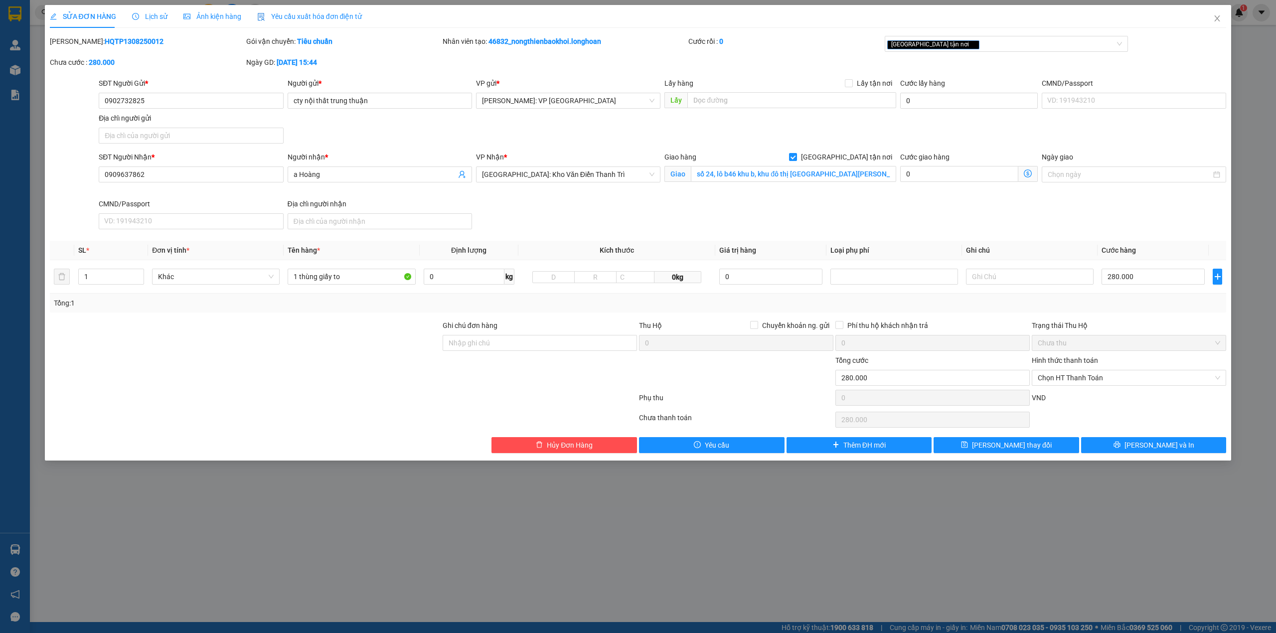
click at [331, 559] on div "SỬA ĐƠN HÀNG Lịch sử Ảnh kiện hàng Yêu cầu xuất hóa đơn điện tử Total Paid Fee …" at bounding box center [638, 316] width 1276 height 633
click at [1212, 20] on span "Close" at bounding box center [1217, 19] width 28 height 28
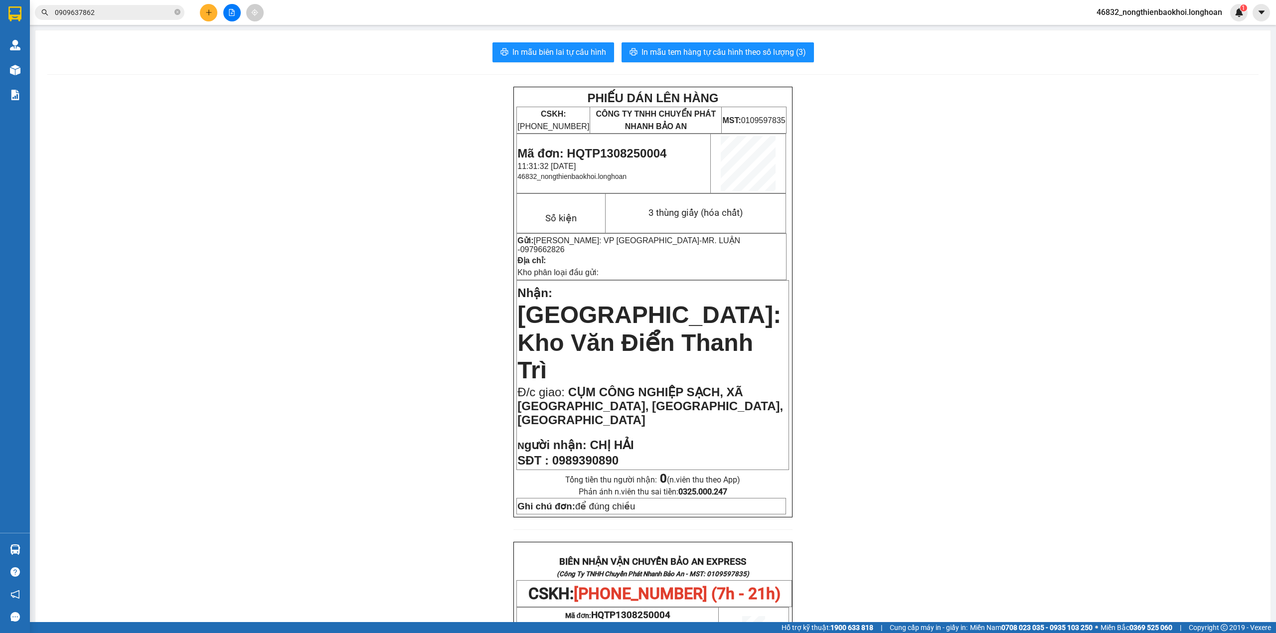
click at [102, 173] on div "PHIẾU DÁN LÊN HÀNG CSKH: 1900.06.88.33 CÔNG TY TNHH CHUYỂN PHÁT NHANH BẢO AN MS…" at bounding box center [652, 584] width 1211 height 995
click at [1006, 125] on div "PHIẾU DÁN LÊN HÀNG CSKH: 1900.06.88.33 CÔNG TY TNHH CHUYỂN PHÁT NHANH BẢO AN MS…" at bounding box center [652, 584] width 1211 height 995
click at [421, 186] on div "PHIẾU DÁN LÊN HÀNG CSKH: 1900.06.88.33 CÔNG TY TNHH CHUYỂN PHÁT NHANH BẢO AN MS…" at bounding box center [652, 584] width 1211 height 995
click at [208, 10] on icon "plus" at bounding box center [208, 12] width 7 height 7
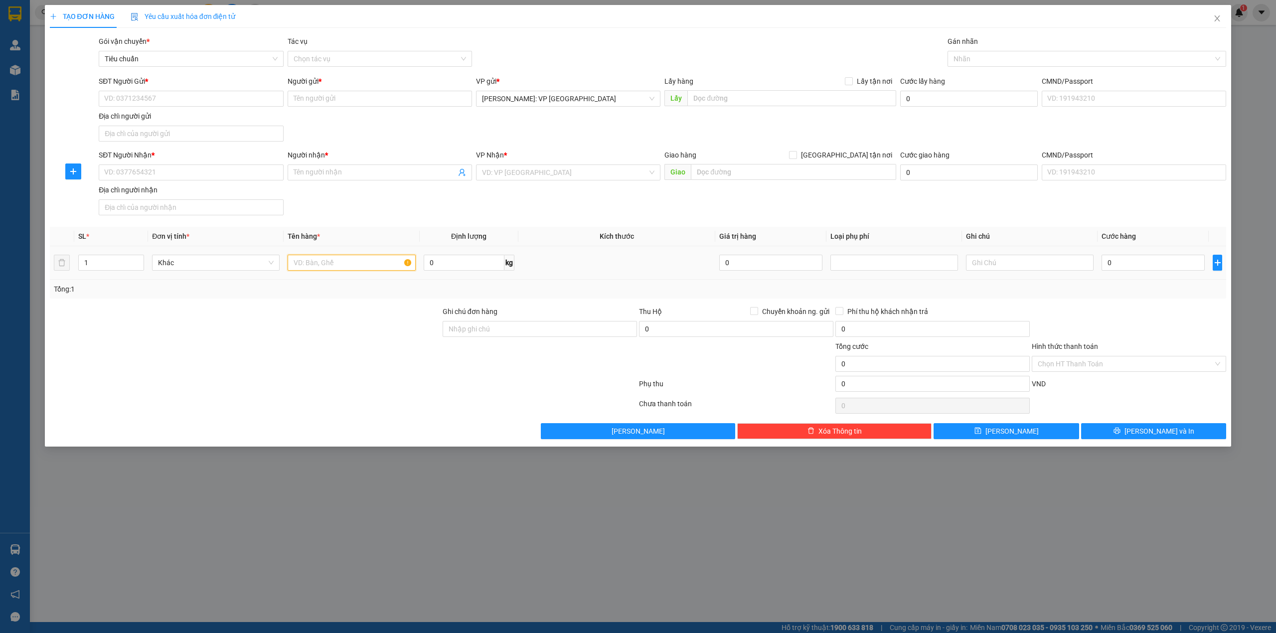
click at [316, 260] on input "text" at bounding box center [352, 263] width 128 height 16
type input "1 thùng giấy dẹp keo dễ vỡ (tranh gương)"
drag, startPoint x: 341, startPoint y: 319, endPoint x: 336, endPoint y: 321, distance: 5.8
click at [341, 320] on div at bounding box center [245, 323] width 393 height 35
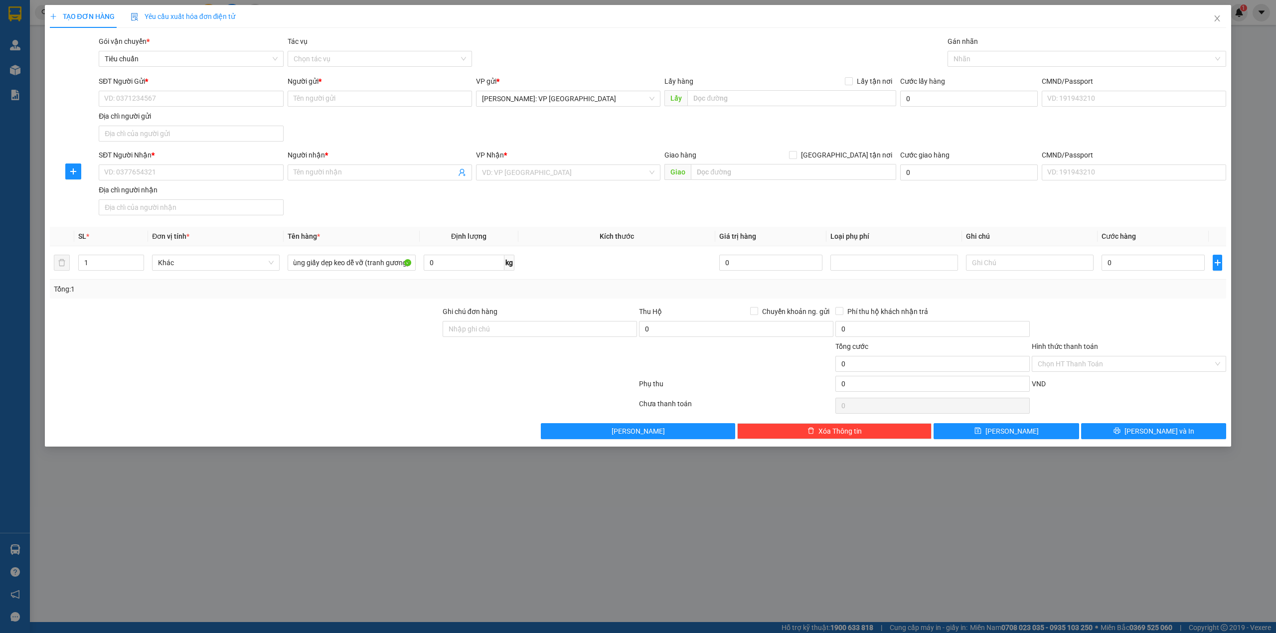
scroll to position [0, 0]
click at [288, 313] on div at bounding box center [245, 323] width 393 height 35
click at [164, 172] on input "SĐT Người Nhận *" at bounding box center [191, 172] width 184 height 16
type input "0988839918"
click at [347, 177] on input "Người nhận *" at bounding box center [375, 172] width 162 height 11
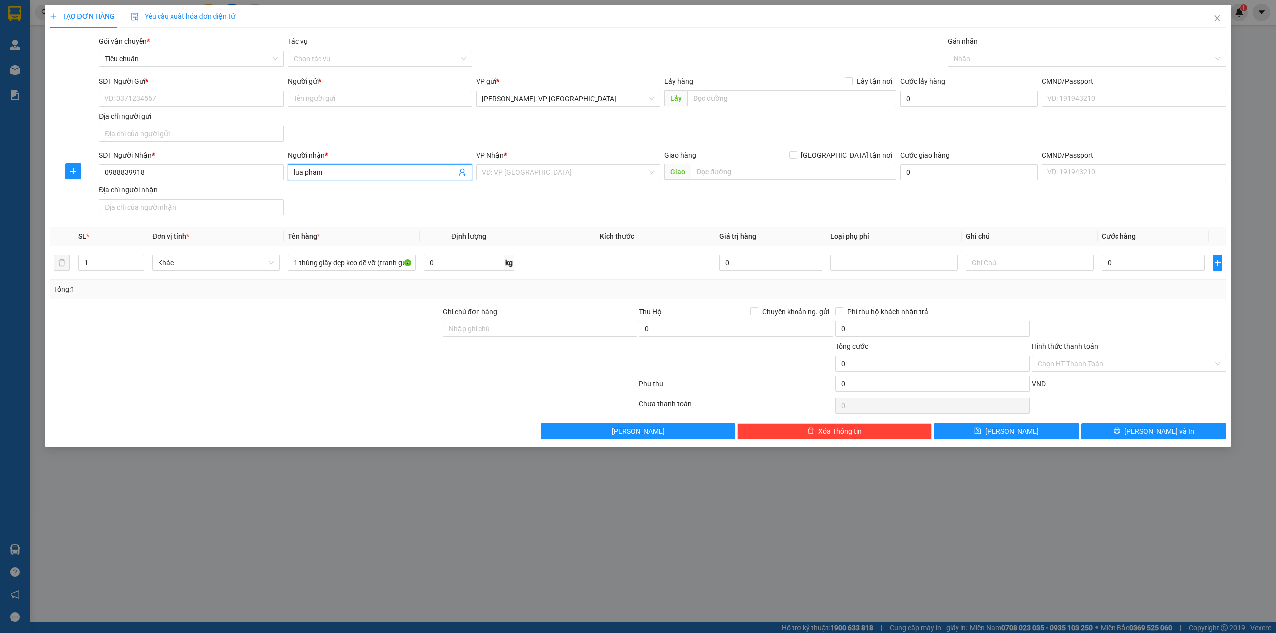
type input "lua pham"
drag, startPoint x: 399, startPoint y: 142, endPoint x: 407, endPoint y: 141, distance: 8.0
click at [402, 141] on div "SĐT Người Gửi * VD: 0371234567 Người gửi * Tên người gửi VP gửi * [GEOGRAPHIC_D…" at bounding box center [662, 111] width 1131 height 70
click at [540, 177] on input "search" at bounding box center [564, 172] width 165 height 15
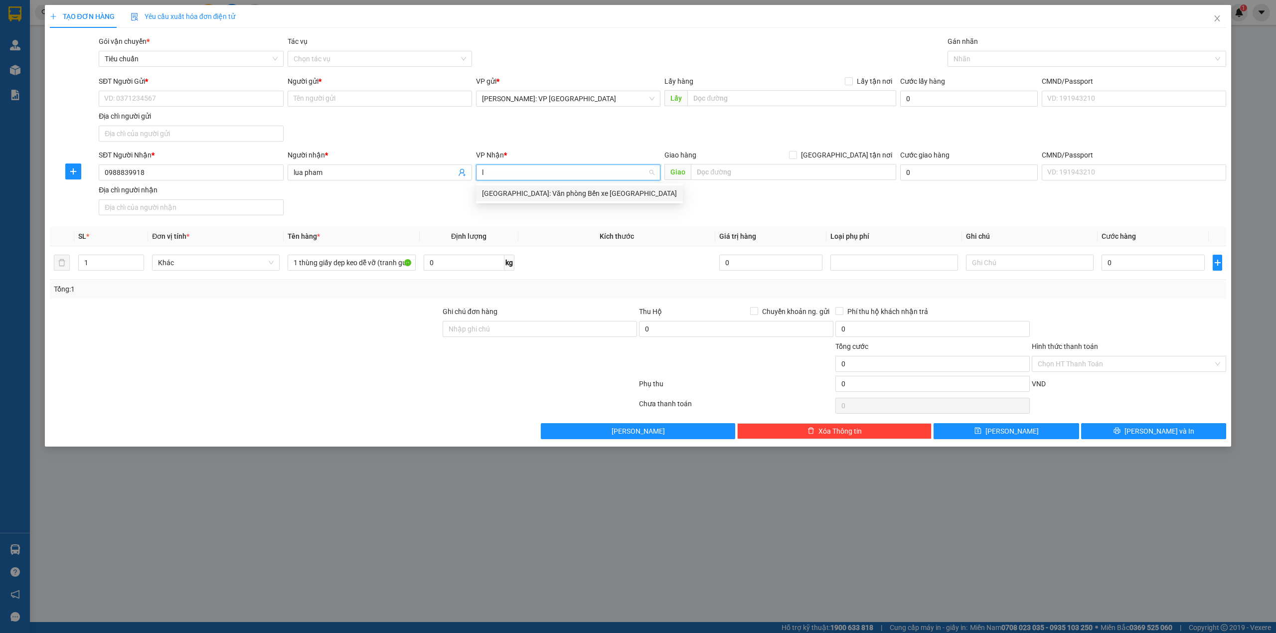
type input "lý"
click at [538, 190] on div "Hải Phòng: Văn phòng Bến xe Thượng Lý" at bounding box center [579, 193] width 195 height 11
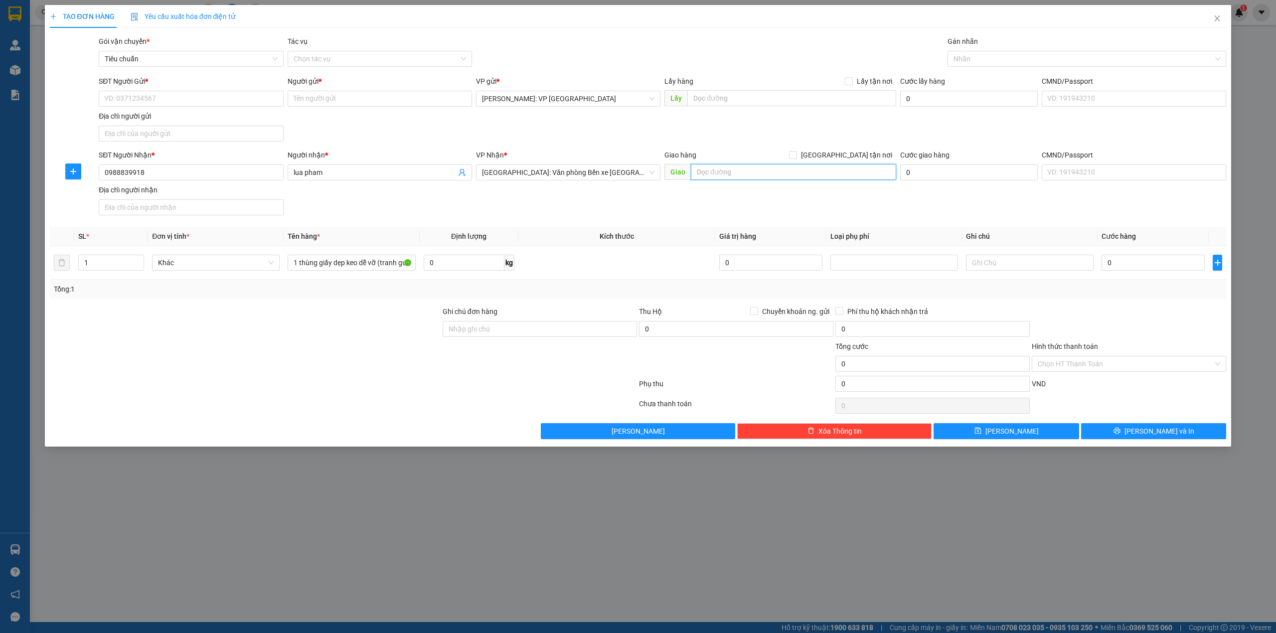
click at [732, 170] on input "text" at bounding box center [793, 172] width 205 height 16
type input "vinhomes bến đoan, hồng gai-hạ long, quảng ninh"
click at [855, 154] on span "[GEOGRAPHIC_DATA] tận nơi" at bounding box center [846, 155] width 99 height 11
click at [796, 154] on input "[GEOGRAPHIC_DATA] tận nơi" at bounding box center [792, 154] width 7 height 7
checkbox input "true"
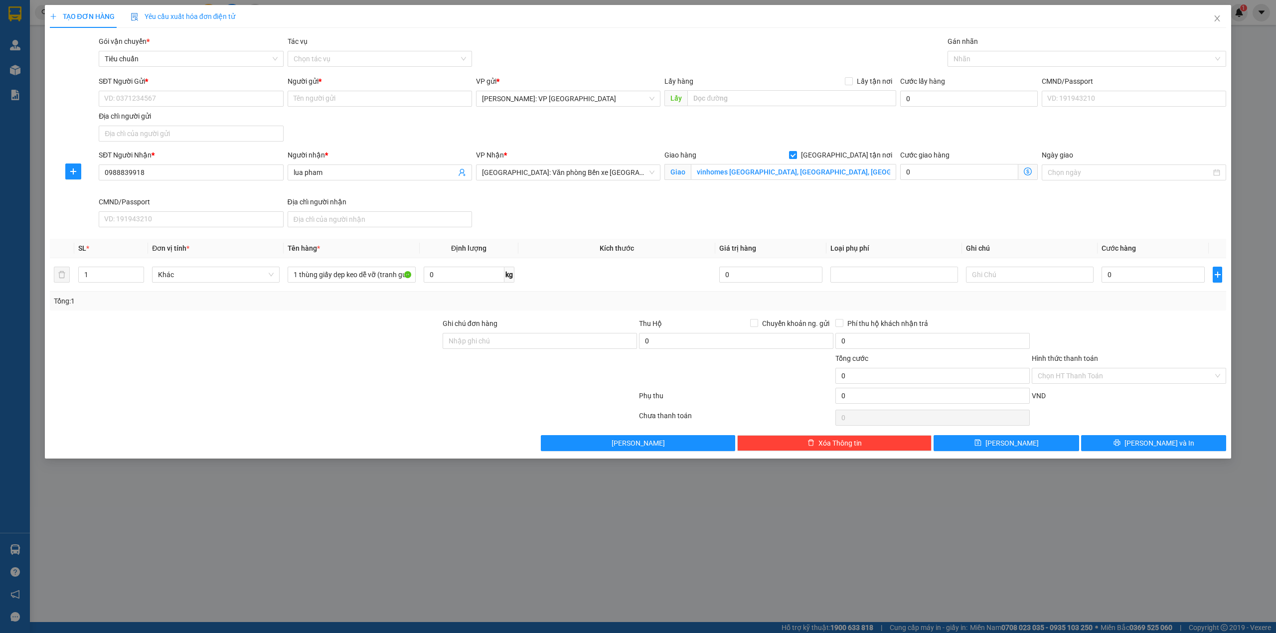
click at [732, 142] on div "SĐT Người Gửi * VD: 0371234567 Người gửi * Tên người gửi VP gửi * [GEOGRAPHIC_D…" at bounding box center [662, 111] width 1131 height 70
click at [986, 55] on div at bounding box center [1082, 59] width 264 height 12
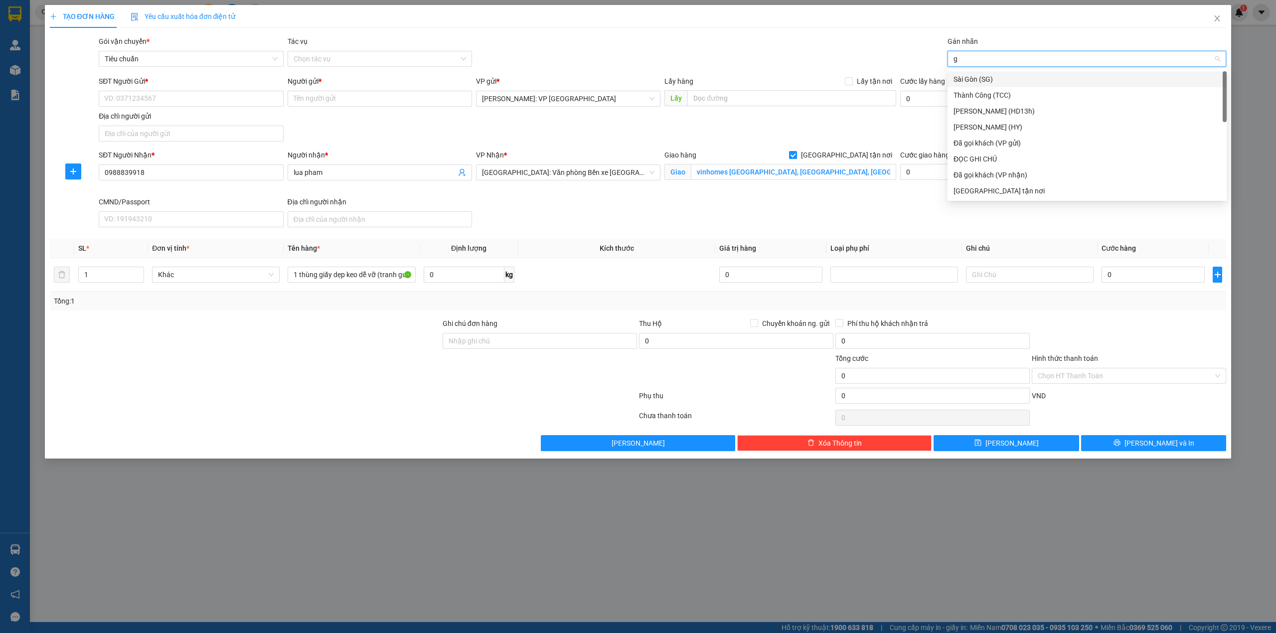
type input "gi"
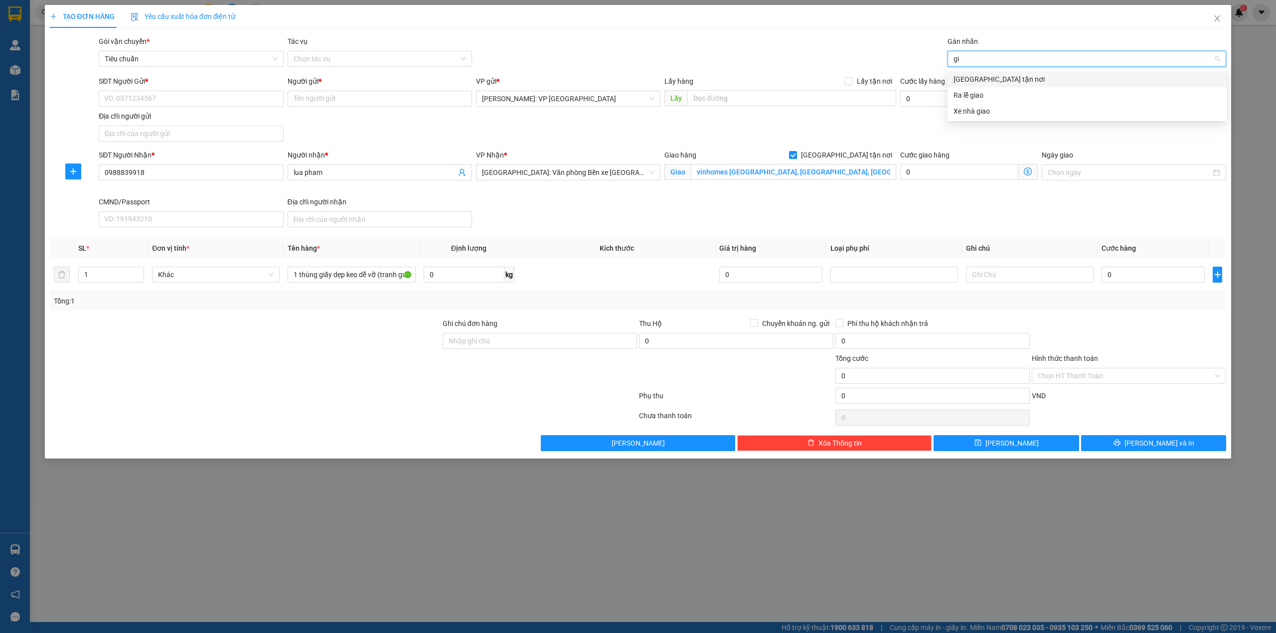
click at [993, 80] on div "[GEOGRAPHIC_DATA] tận nơi" at bounding box center [1086, 79] width 267 height 11
click at [746, 51] on div "Gói vận chuyển * Tiêu chuẩn Tác vụ Chọn tác vụ Gán nhãn Giao tận nơi" at bounding box center [662, 53] width 1131 height 35
click at [208, 101] on input "SĐT Người Gửi *" at bounding box center [191, 99] width 184 height 16
click at [337, 120] on div "SĐT Người Gửi * VD: 0371234567 Người gửi * Tên người gửi VP gửi * [GEOGRAPHIC_D…" at bounding box center [662, 111] width 1131 height 70
click at [333, 102] on input "Người gửi *" at bounding box center [380, 99] width 184 height 16
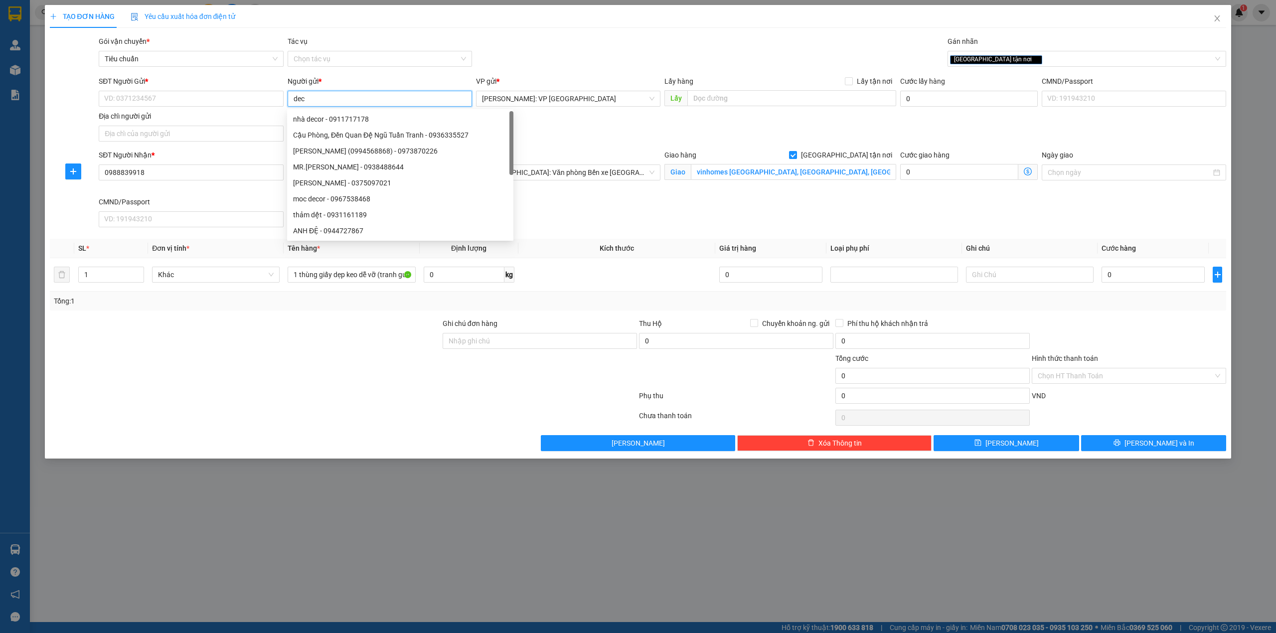
type input "deci"
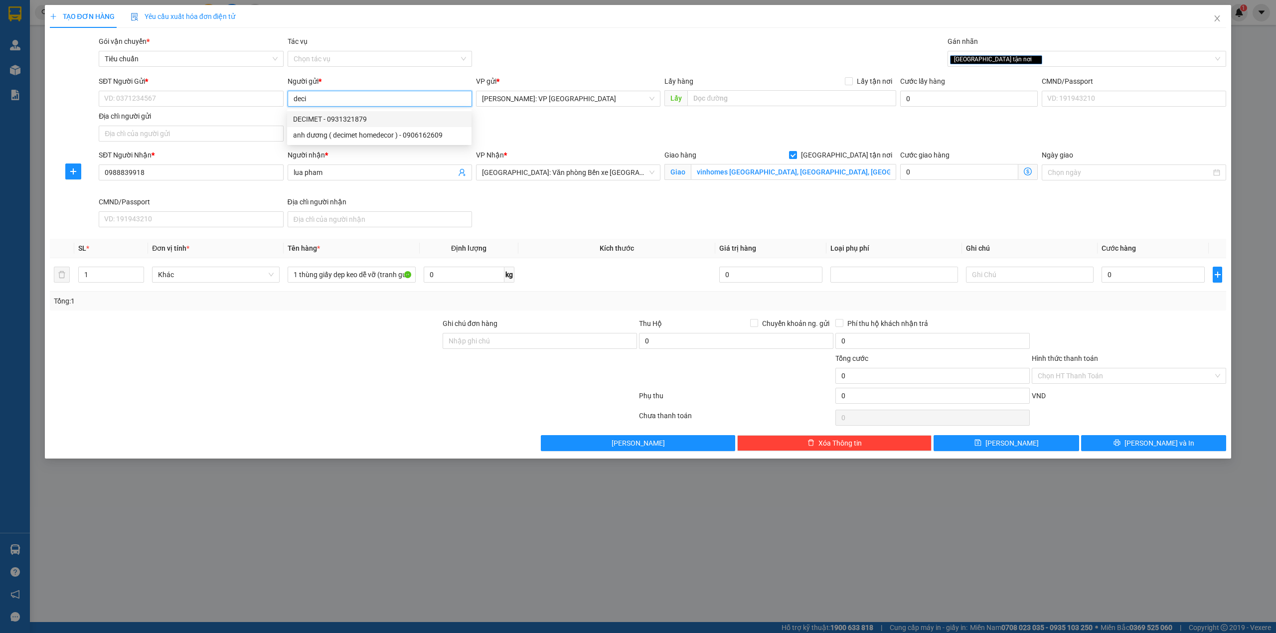
click at [364, 120] on div "DECIMET - 0931321879" at bounding box center [379, 119] width 172 height 11
type input "0931321879"
type input "DECIMET"
click at [543, 48] on div "Gói vận chuyển * Tiêu chuẩn Tác vụ Chọn tác vụ Gán nhãn Giao tận nơi" at bounding box center [662, 53] width 1131 height 35
click at [160, 97] on input "0931321879" at bounding box center [191, 99] width 184 height 16
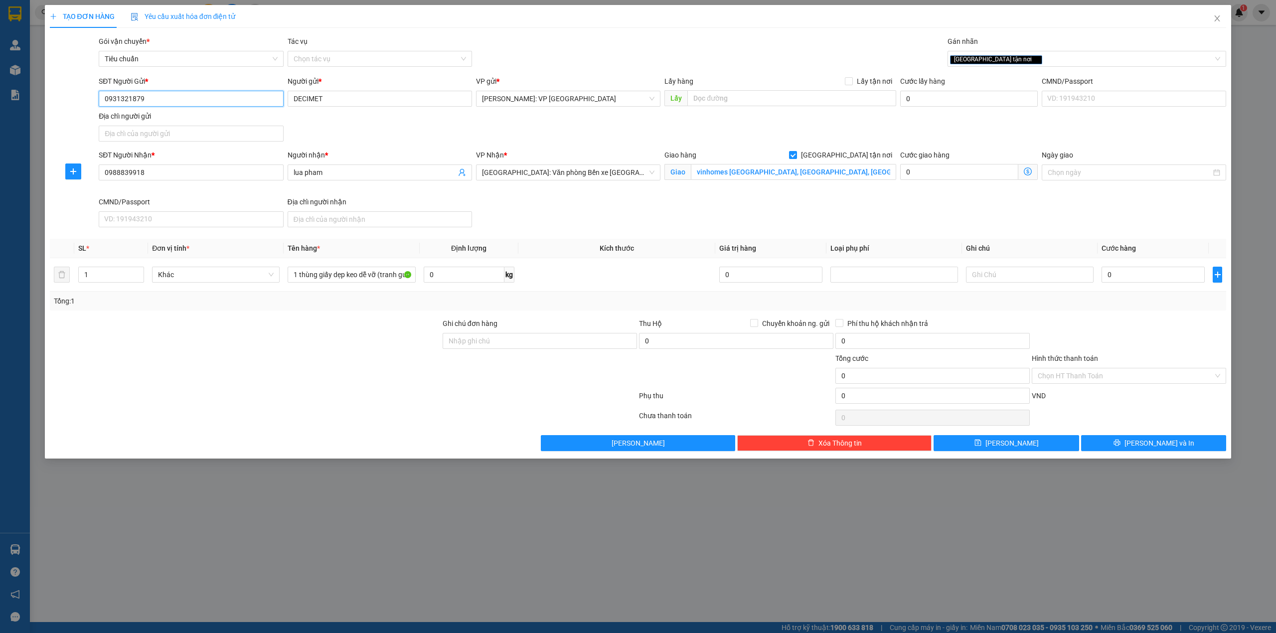
click at [160, 97] on input "0931321879" at bounding box center [191, 99] width 184 height 16
click at [770, 319] on div "Transit Pickup Surcharge Ids Transit Deliver Surcharge Ids Transit Deliver Surc…" at bounding box center [638, 243] width 1177 height 415
click at [768, 324] on span "Chuyển khoản ng. gửi" at bounding box center [795, 323] width 75 height 11
click at [757, 324] on input "Chuyển khoản ng. gửi" at bounding box center [753, 322] width 7 height 7
checkbox input "true"
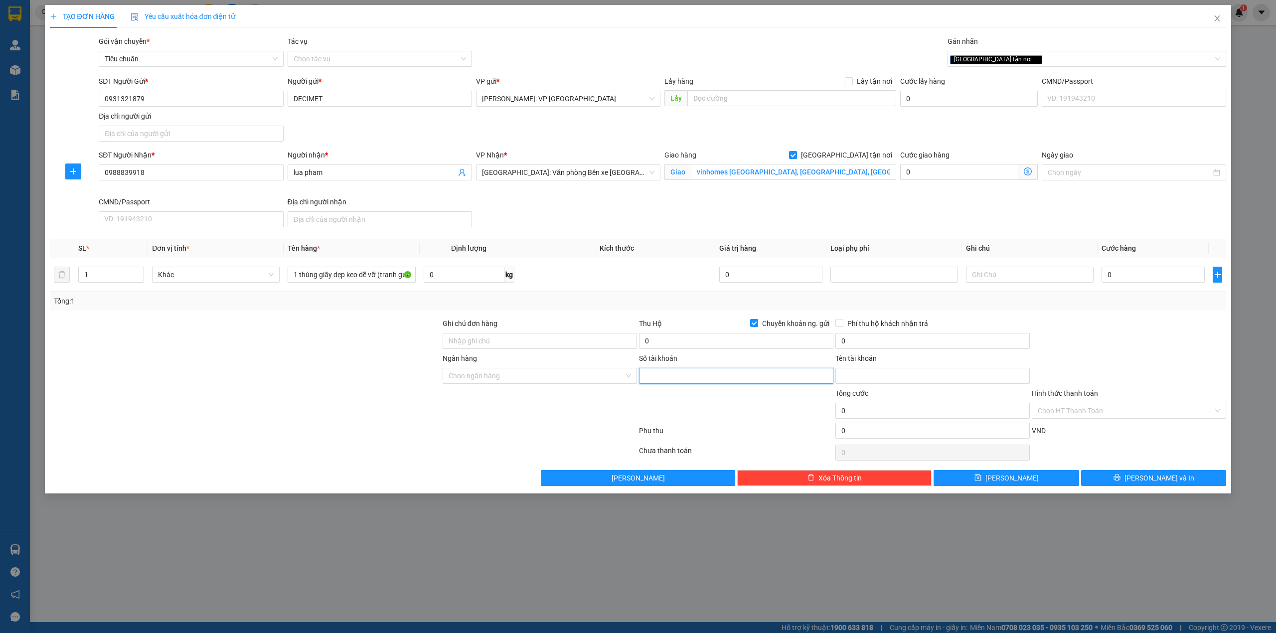
click at [730, 375] on input "Số tài khoản" at bounding box center [736, 376] width 194 height 16
paste input "9906162609"
type input "9906162609"
click at [930, 384] on input "Tên tài khoản" at bounding box center [932, 376] width 194 height 16
paste input "TRẦN TỬ DƯƠNG"
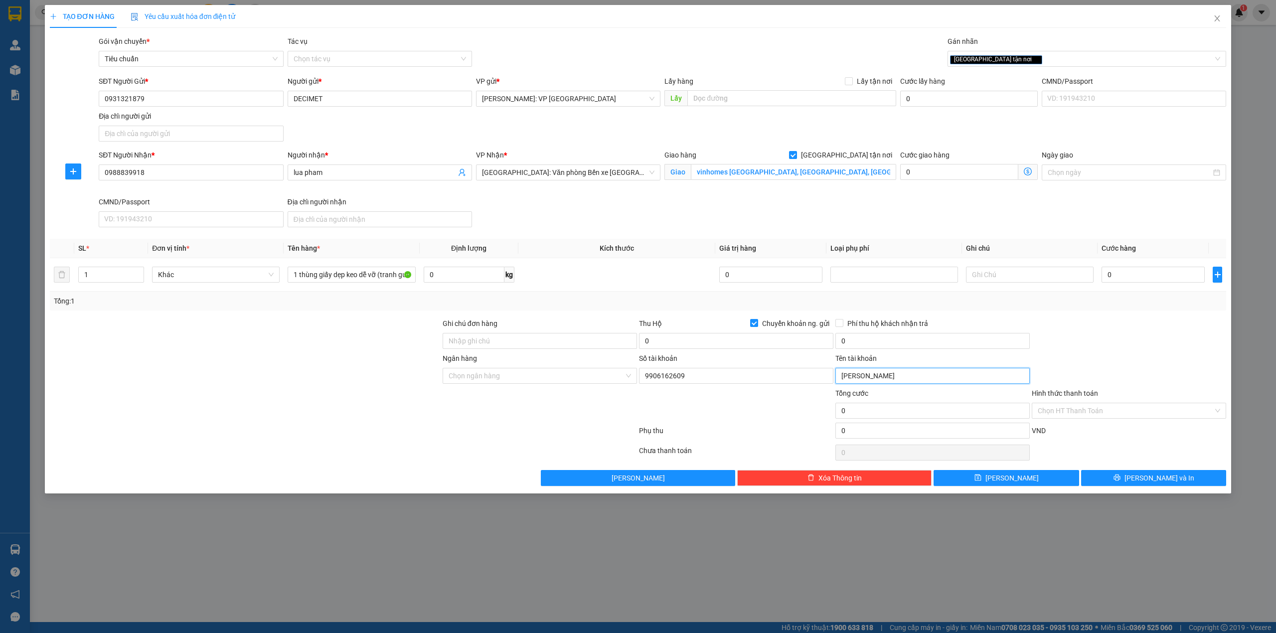
type input "TRẦN TỬ DƯƠNG"
click at [532, 379] on input "Ngân hàng" at bounding box center [536, 375] width 175 height 15
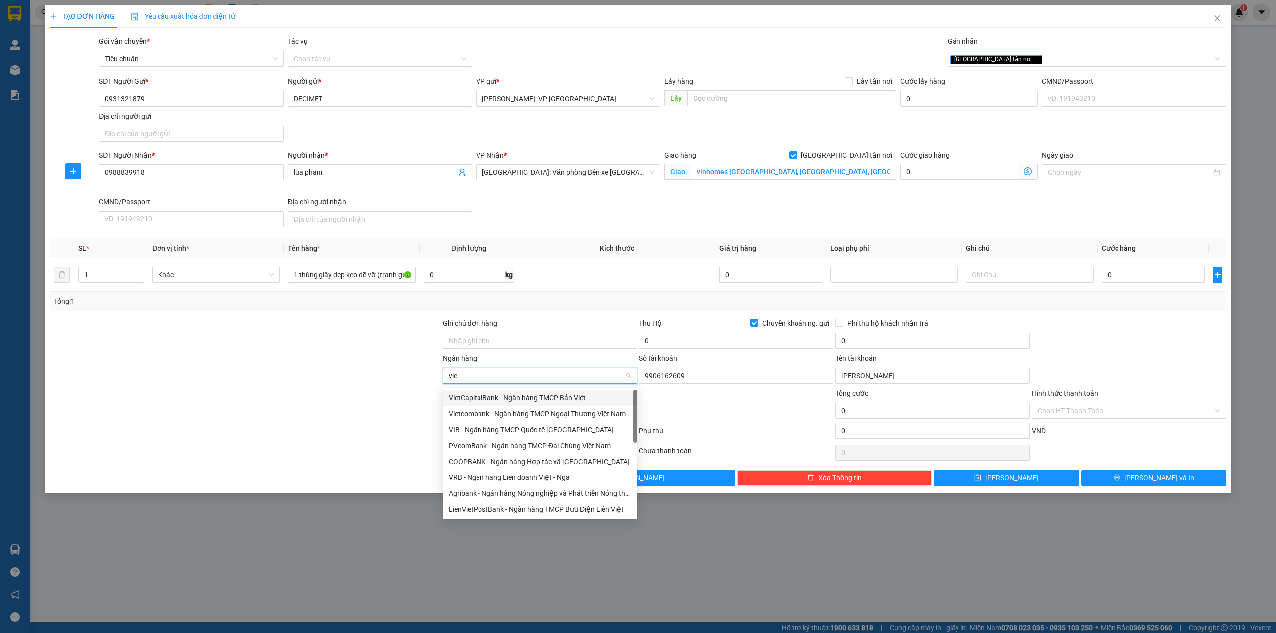
type input "viet"
click at [517, 411] on div "Vietcombank - Ngân hàng TMCP Ngoại Thương Việt Nam" at bounding box center [540, 413] width 182 height 11
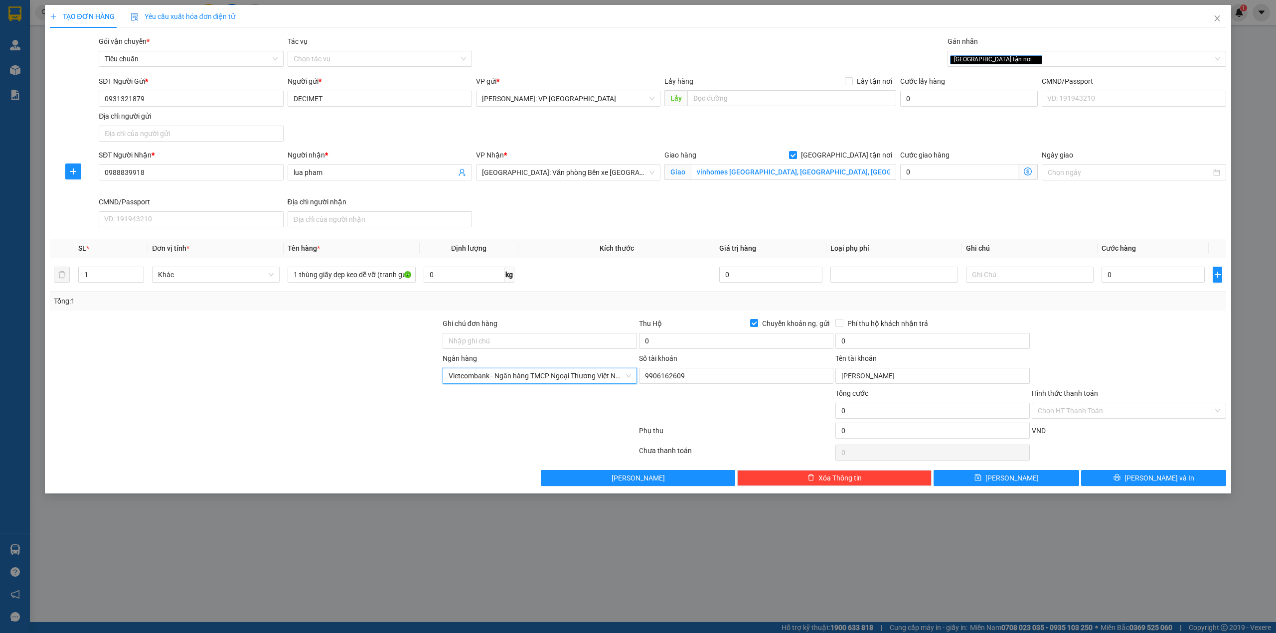
click at [349, 394] on div at bounding box center [245, 405] width 393 height 35
click at [1133, 276] on input "0" at bounding box center [1152, 275] width 103 height 16
type input "2"
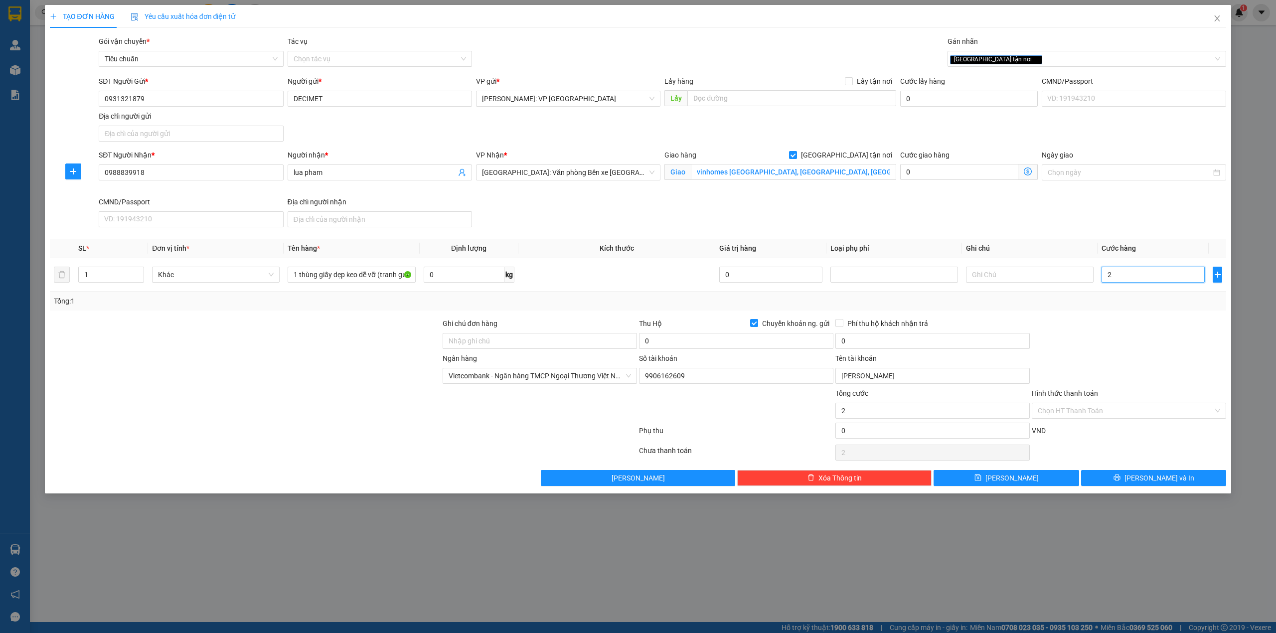
type input "28"
type input "280"
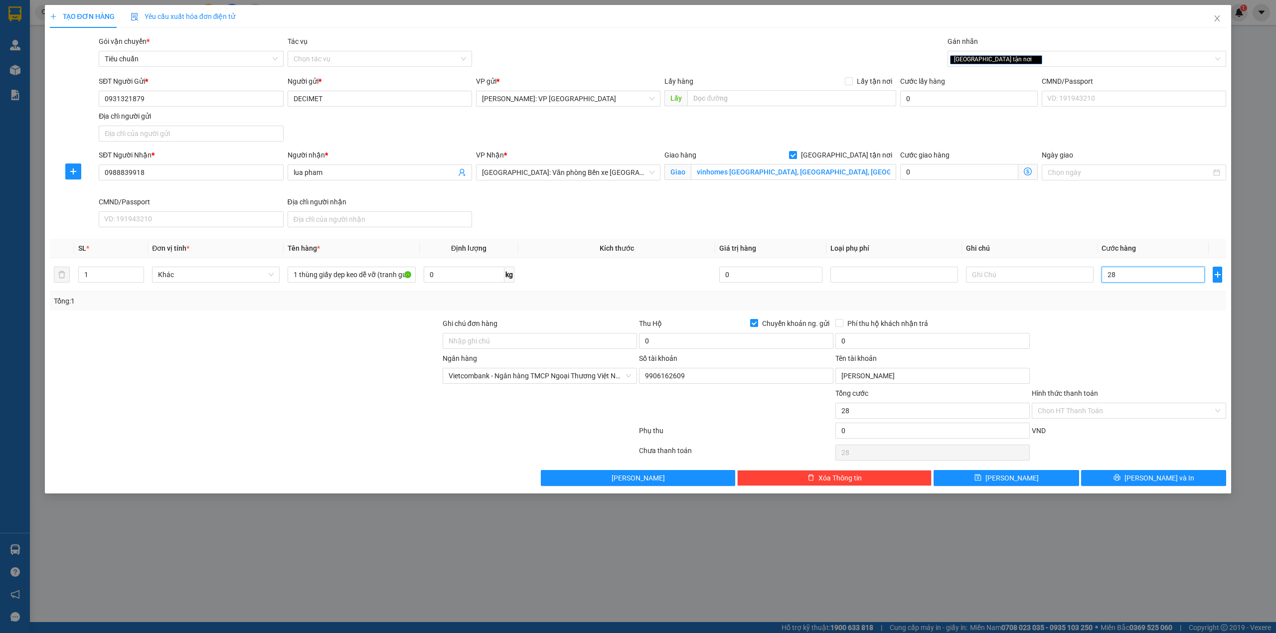
type input "280"
type input "2.800"
type input "28.000"
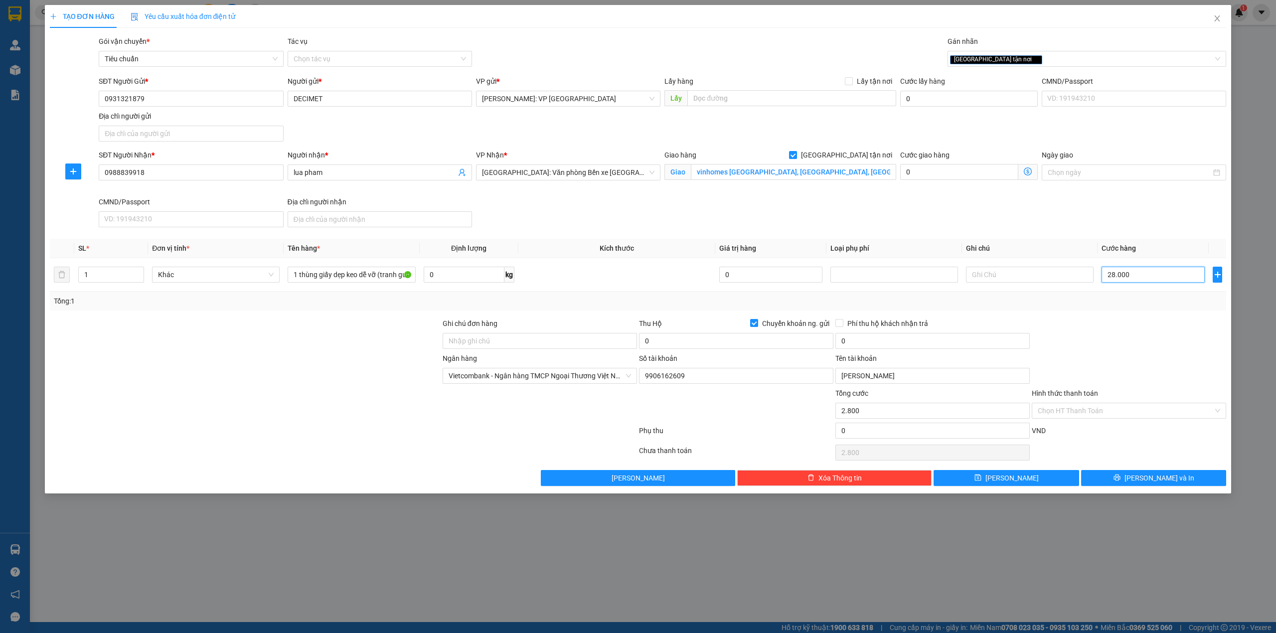
type input "28.000"
type input "280.000"
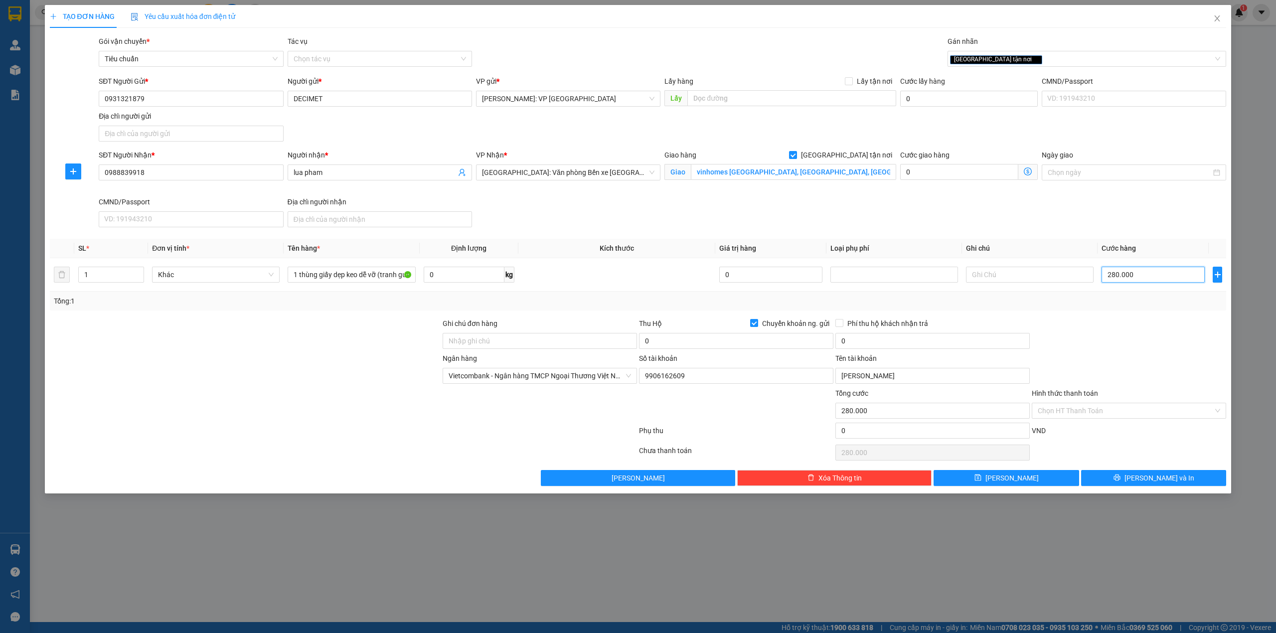
type input "280.000"
click at [681, 338] on input "0" at bounding box center [736, 341] width 194 height 16
type input "1.171.000"
click at [902, 343] on input "0" at bounding box center [932, 341] width 194 height 16
type input "10.000"
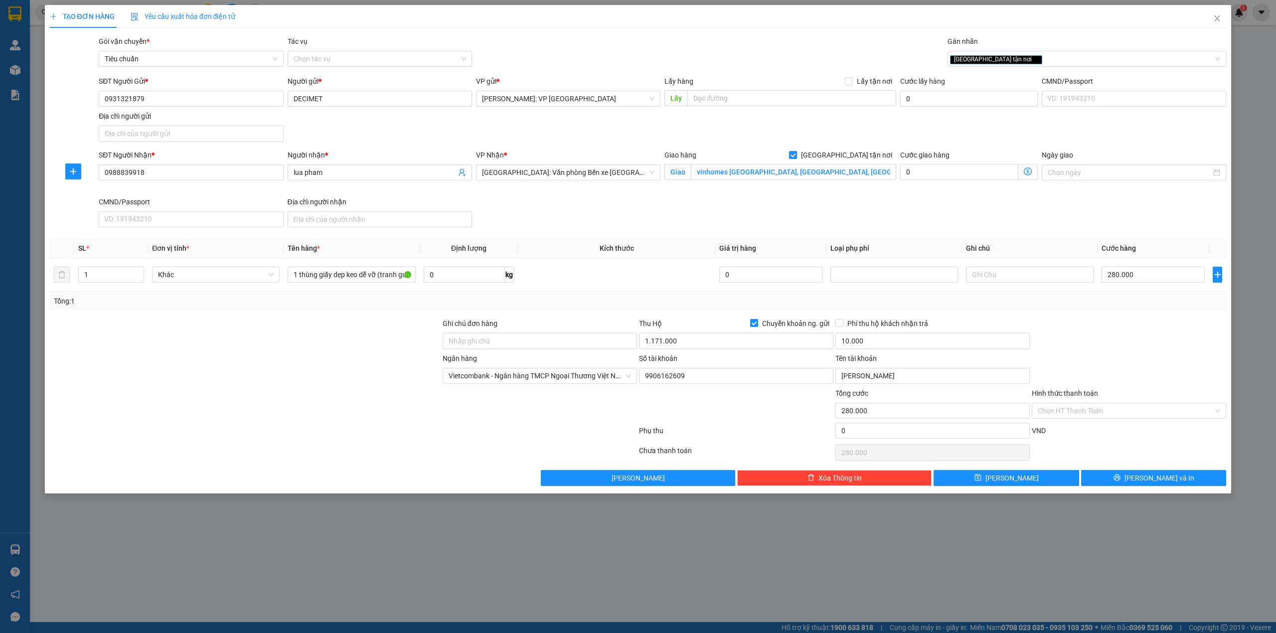
click at [287, 310] on div "Tổng: 1" at bounding box center [638, 301] width 1177 height 19
click at [738, 34] on div "TẠO ĐƠN HÀNG Yêu cầu xuất hóa đơn điện tử Transit Pickup Surcharge Ids Transit …" at bounding box center [638, 245] width 1177 height 481
click at [531, 335] on input "Ghi chú đơn hàng" at bounding box center [540, 341] width 194 height 16
click at [282, 392] on div at bounding box center [245, 405] width 393 height 35
click at [621, 344] on input "hàng tranh kính bể vỡ không đền- đã báo khách gửi" at bounding box center [540, 341] width 194 height 16
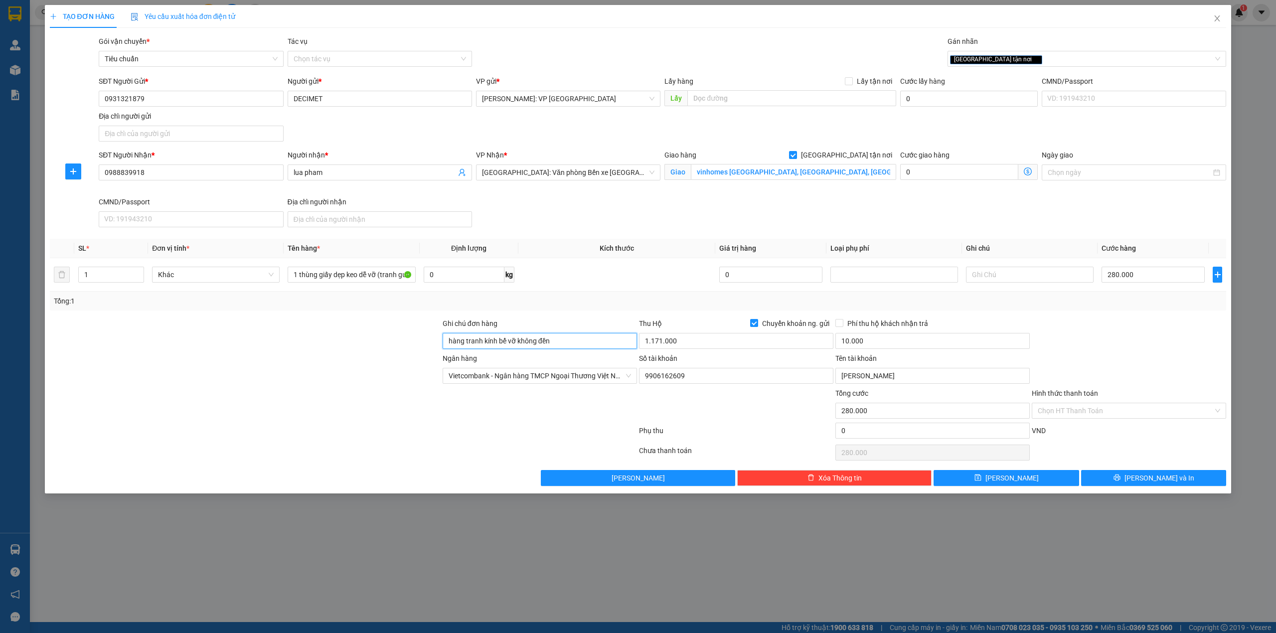
type input "hàng tranh kính bể vỡ không đền"
click at [385, 329] on div at bounding box center [245, 335] width 393 height 35
click at [1169, 364] on div "Ngân hàng Vietcombank - Ngân hàng TMCP Ngoại Thương Việt Nam Số tài khoản 99…" at bounding box center [638, 370] width 1179 height 35
click at [1176, 481] on button "[PERSON_NAME] và In" at bounding box center [1154, 478] width 146 height 16
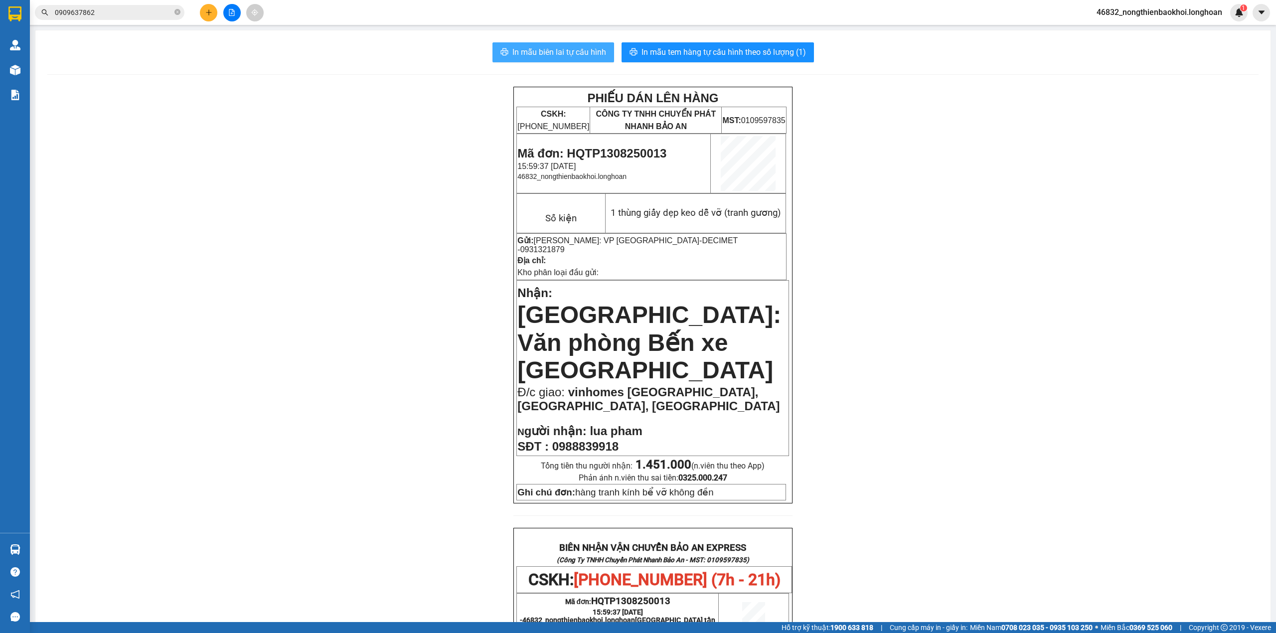
click at [579, 50] on span "In mẫu biên lai tự cấu hình" at bounding box center [559, 52] width 94 height 12
click at [367, 216] on div "PHIẾU DÁN LÊN HÀNG CSKH: 1900.06.88.33 CÔNG TY TNHH CHUYỂN PHÁT NHANH BẢO AN MS…" at bounding box center [652, 584] width 1211 height 995
click at [644, 52] on span "In mẫu tem hàng tự cấu hình theo số lượng (1)" at bounding box center [723, 52] width 164 height 12
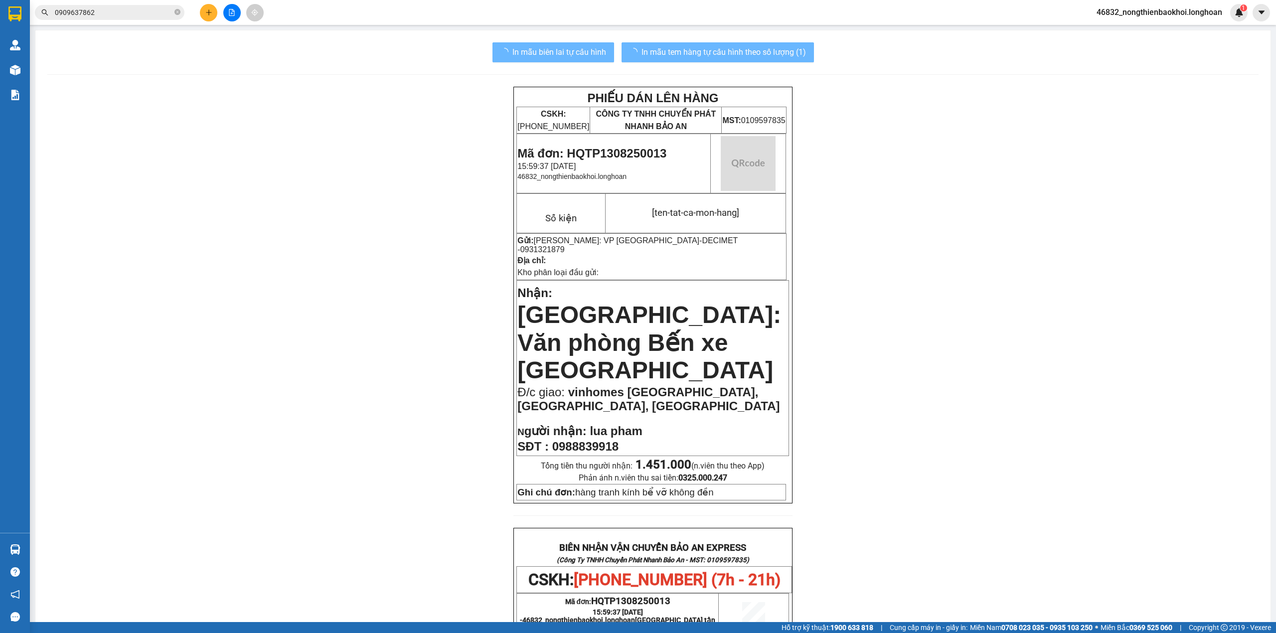
click at [981, 539] on div "PHIẾU DÁN LÊN HÀNG CSKH: 1900.06.88.33 CÔNG TY TNHH CHUYỂN PHÁT NHANH BẢO AN MS…" at bounding box center [652, 584] width 1211 height 995
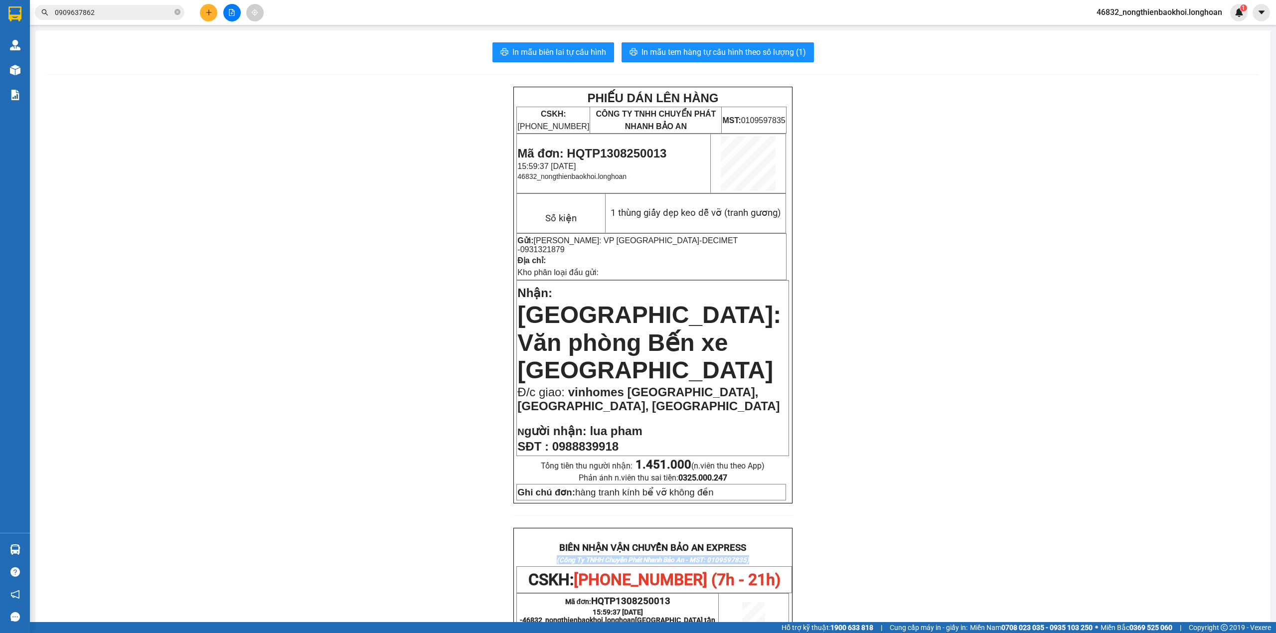
drag, startPoint x: 981, startPoint y: 539, endPoint x: 975, endPoint y: 535, distance: 6.9
click at [975, 535] on div "PHIẾU DÁN LÊN HÀNG CSKH: 1900.06.88.33 CÔNG TY TNHH CHUYỂN PHÁT NHANH BẢO AN MS…" at bounding box center [652, 584] width 1211 height 995
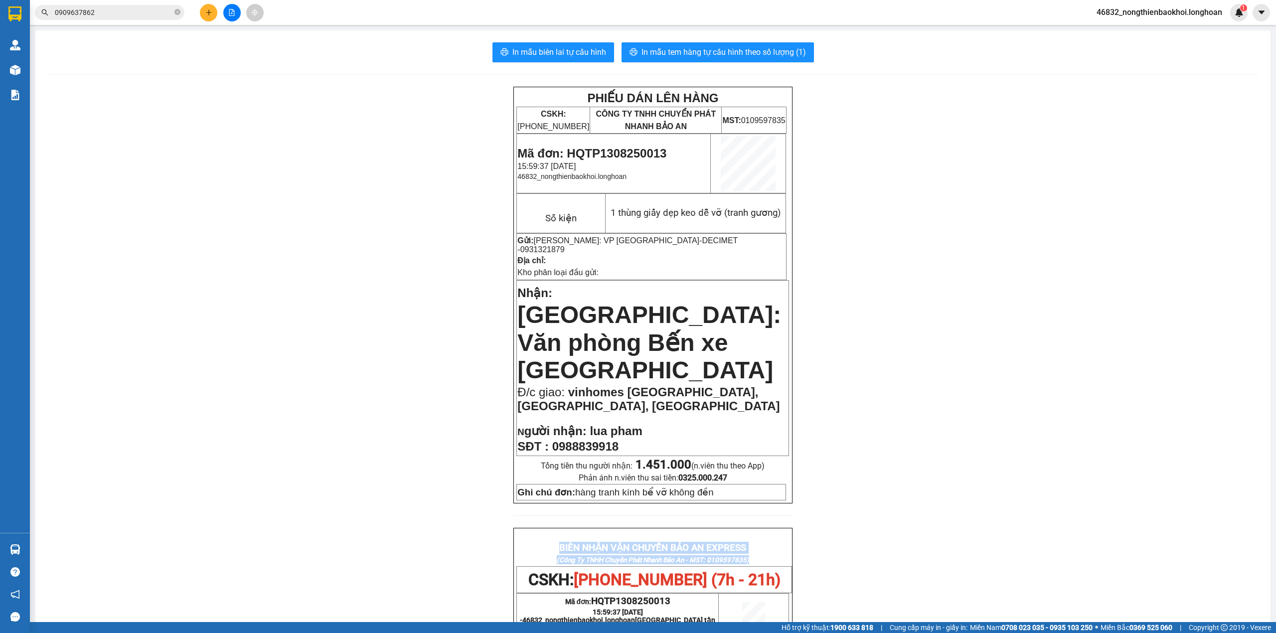
click at [975, 532] on div "PHIẾU DÁN LÊN HÀNG CSKH: 1900.06.88.33 CÔNG TY TNHH CHUYỂN PHÁT NHANH BẢO AN MS…" at bounding box center [652, 584] width 1211 height 995
click at [957, 529] on div "PHIẾU DÁN LÊN HÀNG CSKH: 1900.06.88.33 CÔNG TY TNHH CHUYỂN PHÁT NHANH BẢO AN MS…" at bounding box center [652, 584] width 1211 height 995
click at [928, 452] on div "PHIẾU DÁN LÊN HÀNG CSKH: 1900.06.88.33 CÔNG TY TNHH CHUYỂN PHÁT NHANH BẢO AN MS…" at bounding box center [652, 584] width 1211 height 995
drag, startPoint x: 912, startPoint y: 431, endPoint x: 910, endPoint y: 414, distance: 17.6
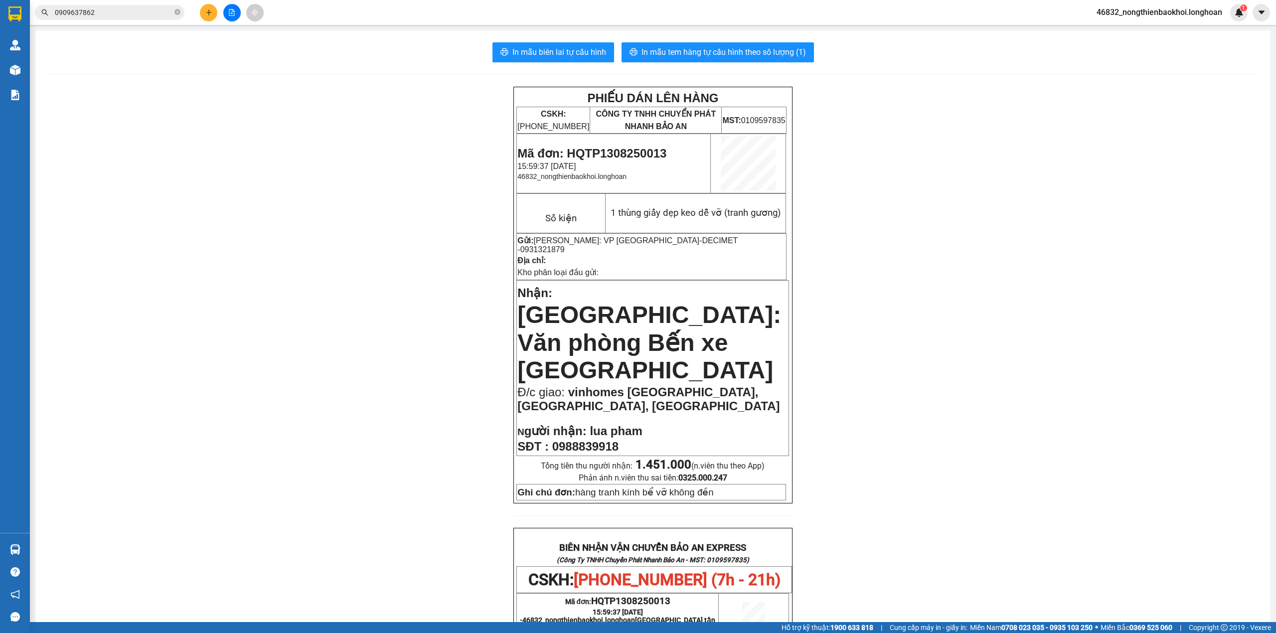
click at [912, 425] on div "PHIẾU DÁN LÊN HÀNG CSKH: 1900.06.88.33 CÔNG TY TNHH CHUYỂN PHÁT NHANH BẢO AN MS…" at bounding box center [652, 584] width 1211 height 995
drag, startPoint x: 910, startPoint y: 414, endPoint x: 914, endPoint y: 387, distance: 27.2
click at [914, 389] on div "PHIẾU DÁN LÊN HÀNG CSKH: 1900.06.88.33 CÔNG TY TNHH CHUYỂN PHÁT NHANH BẢO AN MS…" at bounding box center [652, 584] width 1211 height 995
click at [914, 385] on div "PHIẾU DÁN LÊN HÀNG CSKH: 1900.06.88.33 CÔNG TY TNHH CHUYỂN PHÁT NHANH BẢO AN MS…" at bounding box center [652, 584] width 1211 height 995
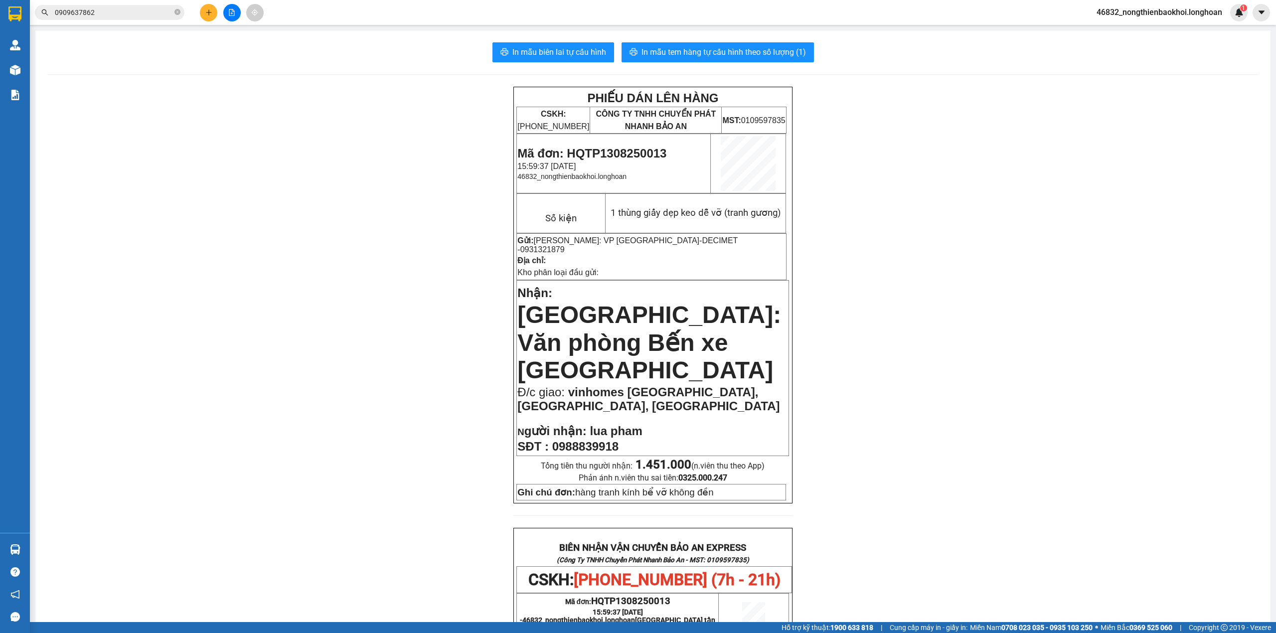
click at [912, 389] on div "PHIẾU DÁN LÊN HÀNG CSKH: 1900.06.88.33 CÔNG TY TNHH CHUYỂN PHÁT NHANH BẢO AN MS…" at bounding box center [652, 584] width 1211 height 995
click at [886, 365] on div "PHIẾU DÁN LÊN HÀNG CSKH: 1900.06.88.33 CÔNG TY TNHH CHUYỂN PHÁT NHANH BẢO AN MS…" at bounding box center [652, 584] width 1211 height 995
click at [368, 326] on div "PHIẾU DÁN LÊN HÀNG CSKH: 1900.06.88.33 CÔNG TY TNHH CHUYỂN PHÁT NHANH BẢO AN MS…" at bounding box center [652, 584] width 1211 height 995
click at [334, 299] on div "PHIẾU DÁN LÊN HÀNG CSKH: 1900.06.88.33 CÔNG TY TNHH CHUYỂN PHÁT NHANH BẢO AN MS…" at bounding box center [652, 584] width 1211 height 995
click at [377, 448] on div "PHIẾU DÁN LÊN HÀNG CSKH: 1900.06.88.33 CÔNG TY TNHH CHUYỂN PHÁT NHANH BẢO AN MS…" at bounding box center [652, 584] width 1211 height 995
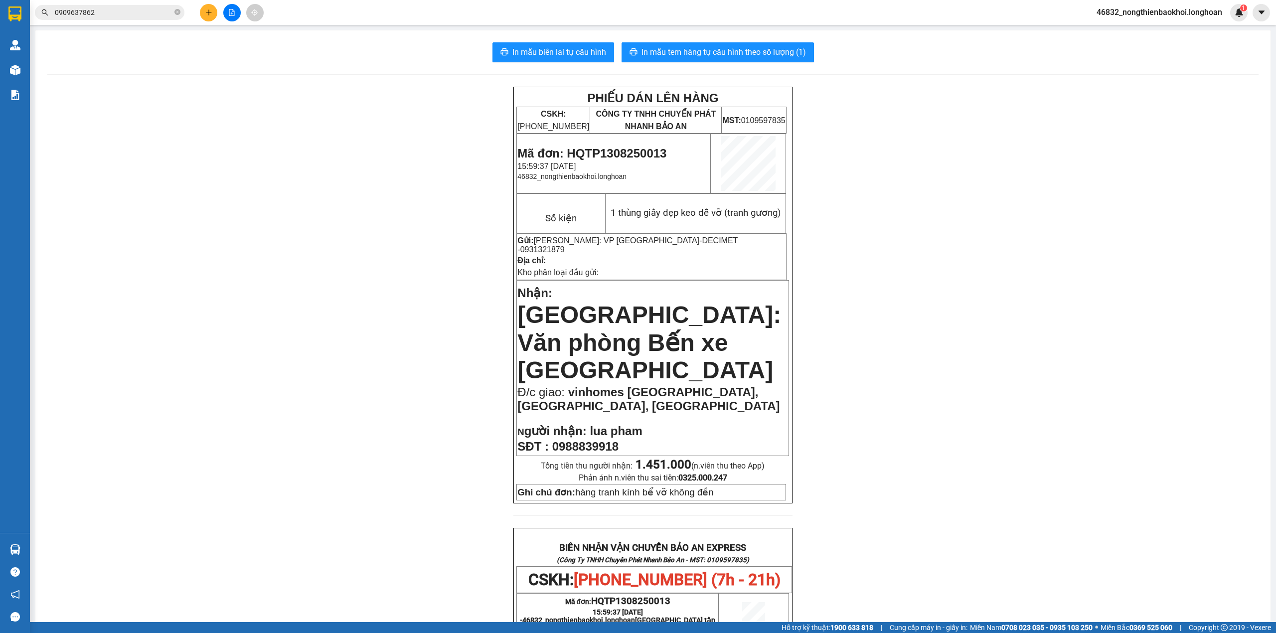
click at [204, 20] on div at bounding box center [231, 12] width 75 height 17
click at [206, 14] on icon "plus" at bounding box center [208, 12] width 7 height 7
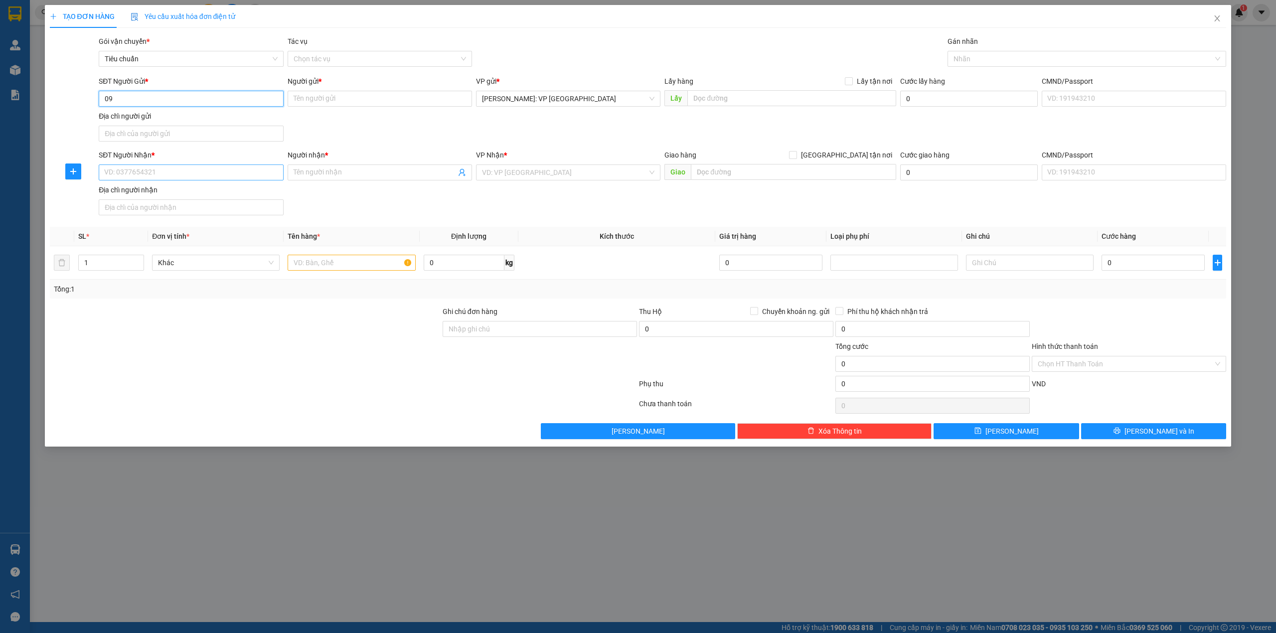
type input "0"
click at [232, 176] on input "SĐT Người Nhận *" at bounding box center [191, 172] width 184 height 16
type input "0902454791"
click at [250, 192] on div "0902454791 - lê bá thành" at bounding box center [191, 193] width 172 height 11
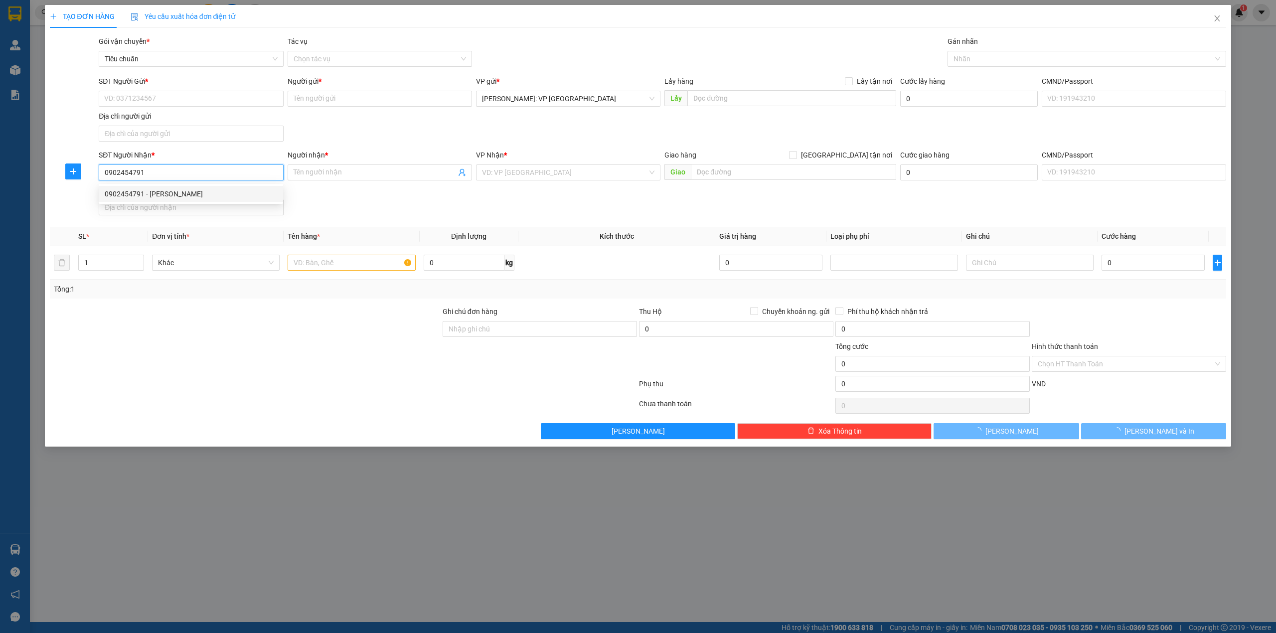
type input "[PERSON_NAME]"
checkbox input "true"
type input "[GEOGRAPHIC_DATA]: 1295/11/31 giải phóng hoàng mai [GEOGRAPHIC_DATA]"
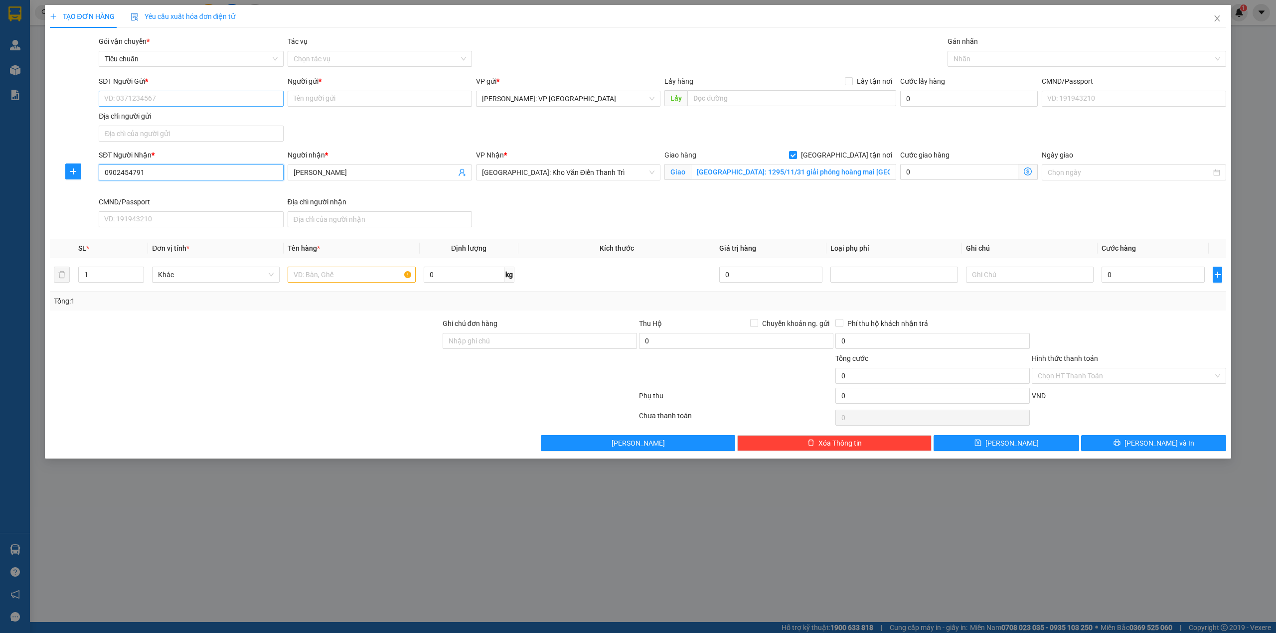
type input "0902454791"
click at [248, 96] on input "SĐT Người Gửi *" at bounding box center [191, 99] width 184 height 16
click at [974, 58] on div at bounding box center [1082, 59] width 264 height 12
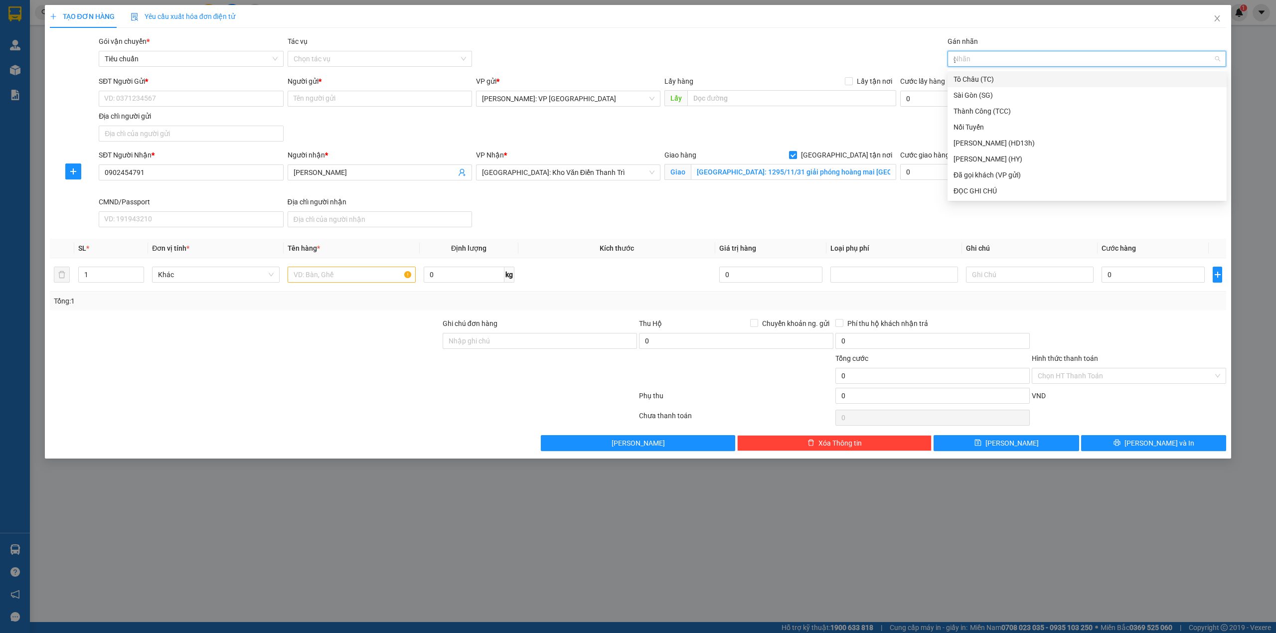
type input "gi"
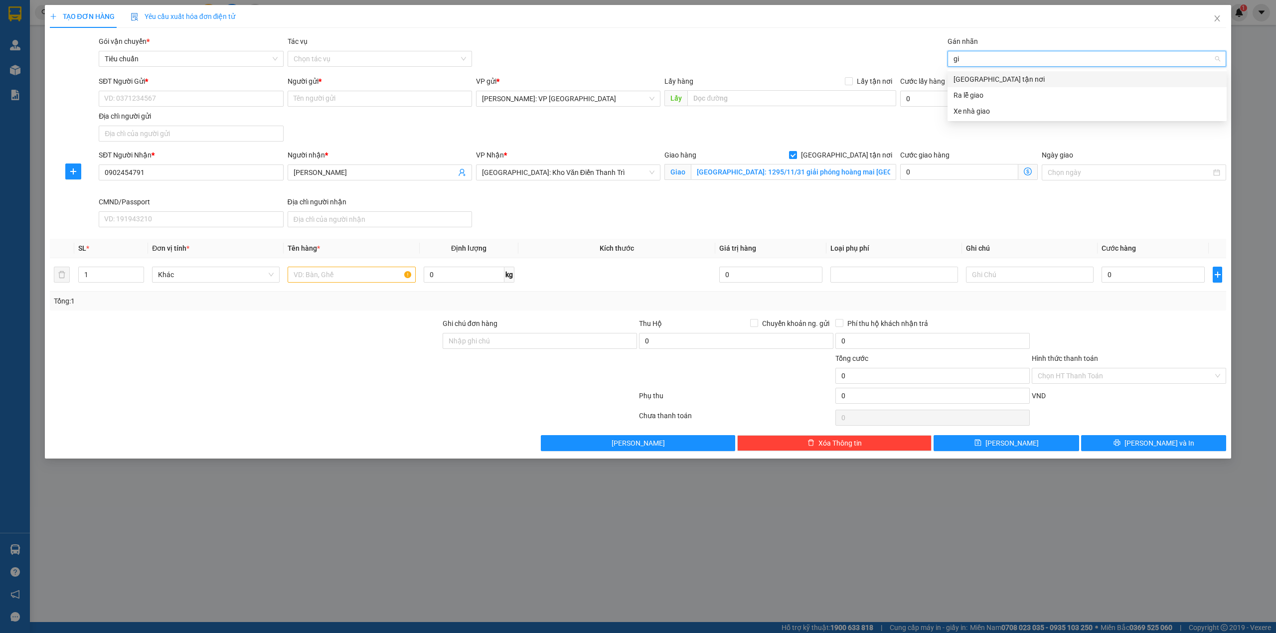
click at [959, 80] on div "[GEOGRAPHIC_DATA] tận nơi" at bounding box center [1086, 79] width 267 height 11
click at [676, 38] on div "Gói vận chuyển * Tiêu chuẩn Tác vụ Chọn tác vụ Gán nhãn Giao tận nơi" at bounding box center [662, 53] width 1131 height 35
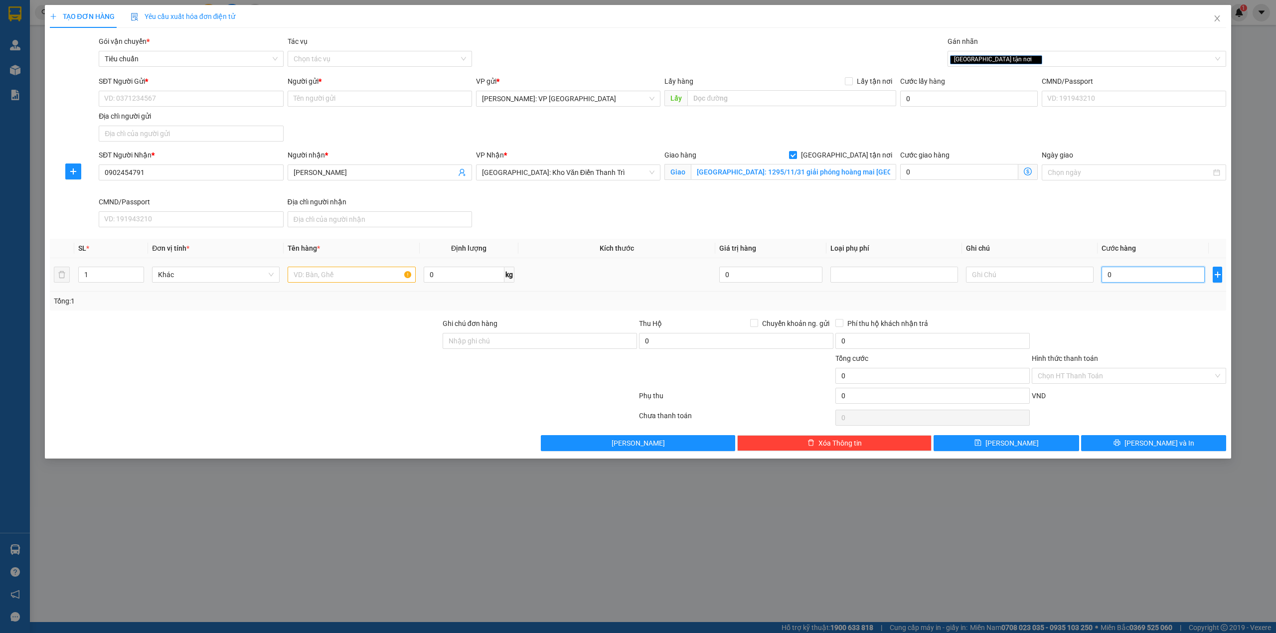
click at [1130, 280] on input "0" at bounding box center [1152, 275] width 103 height 16
type input "7"
type input "76"
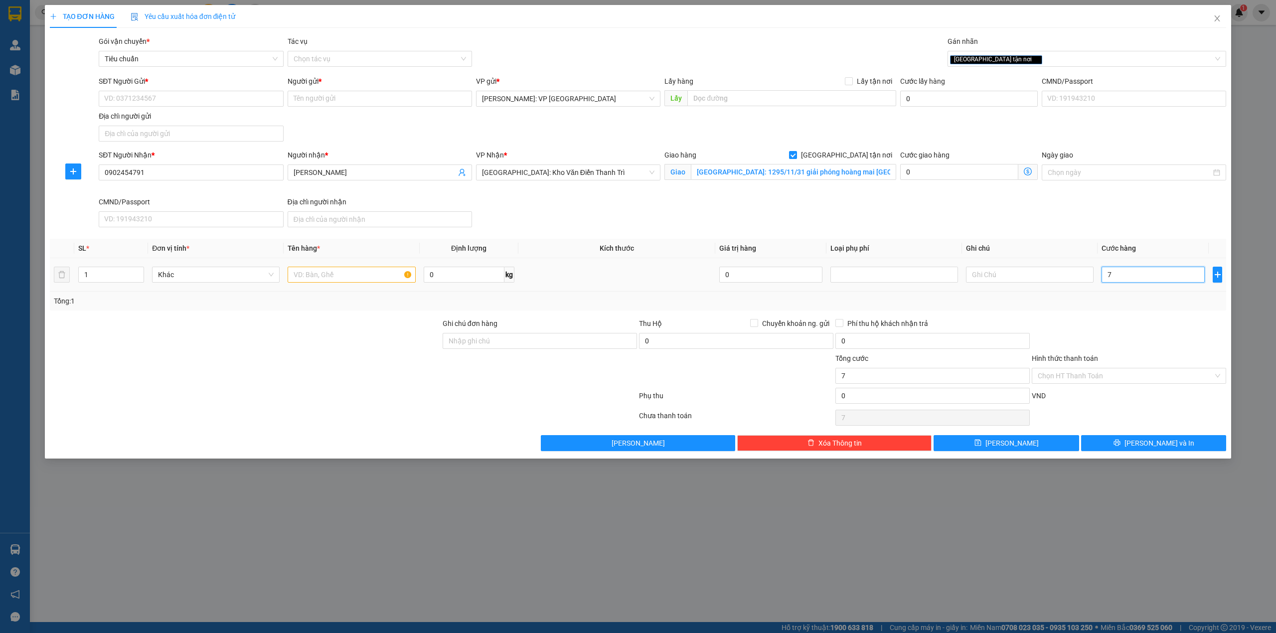
type input "76"
type input "760"
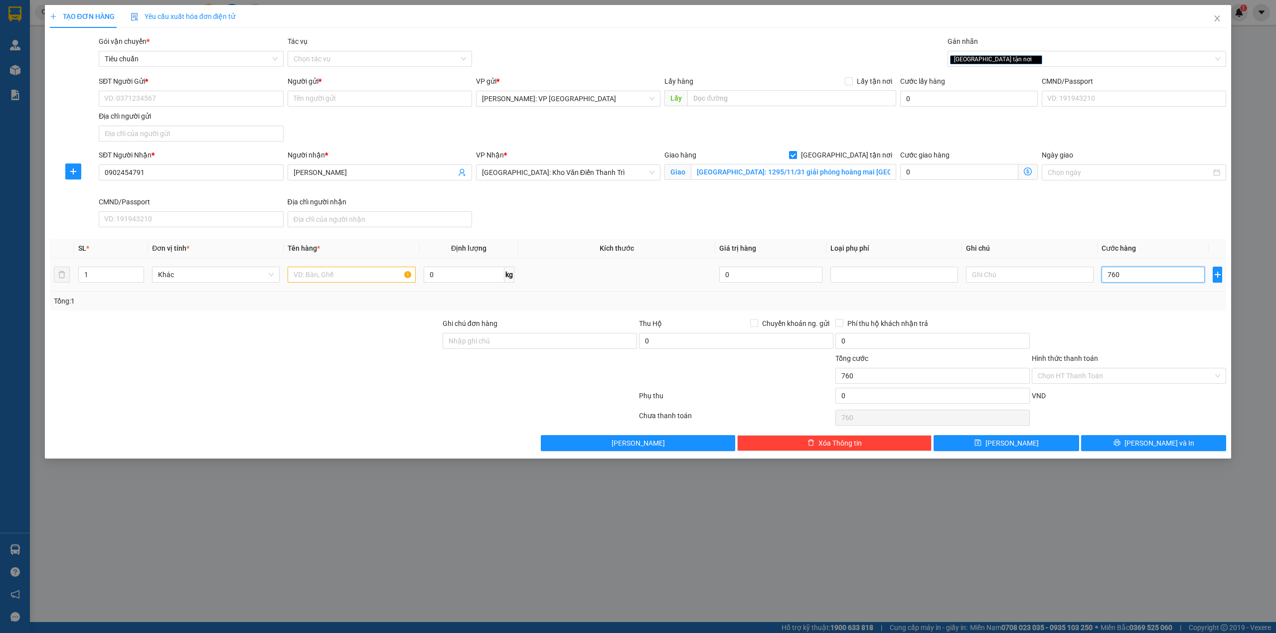
type input "7.600"
type input "76.000"
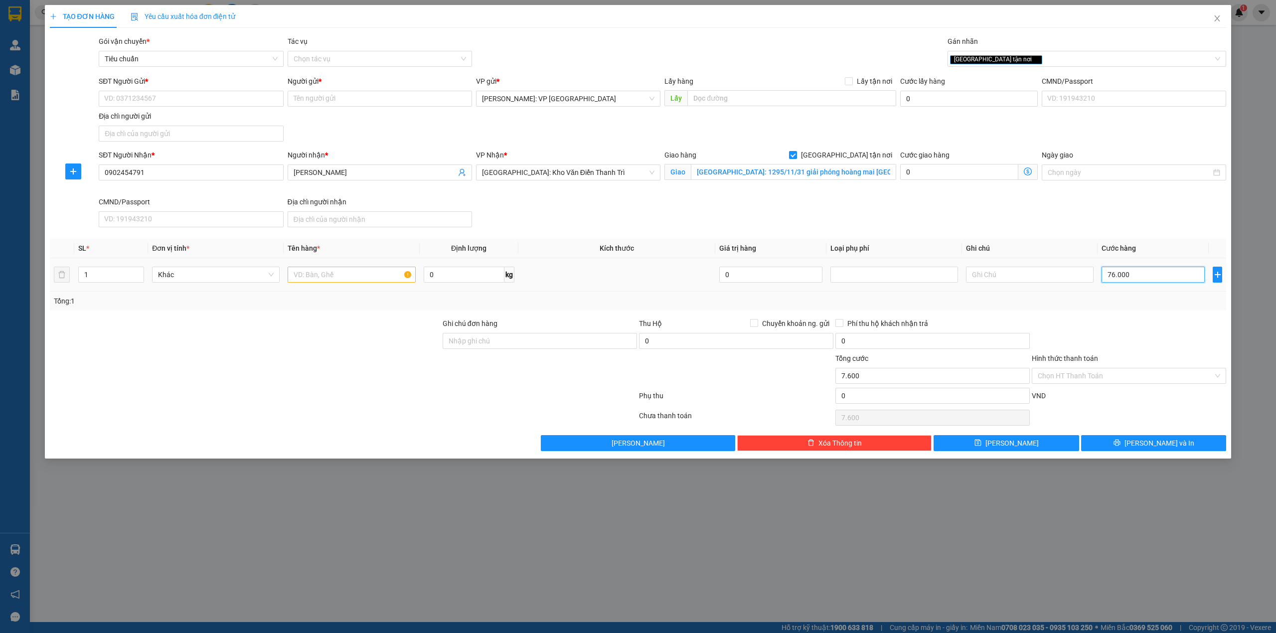
type input "76.000"
type input "760.000"
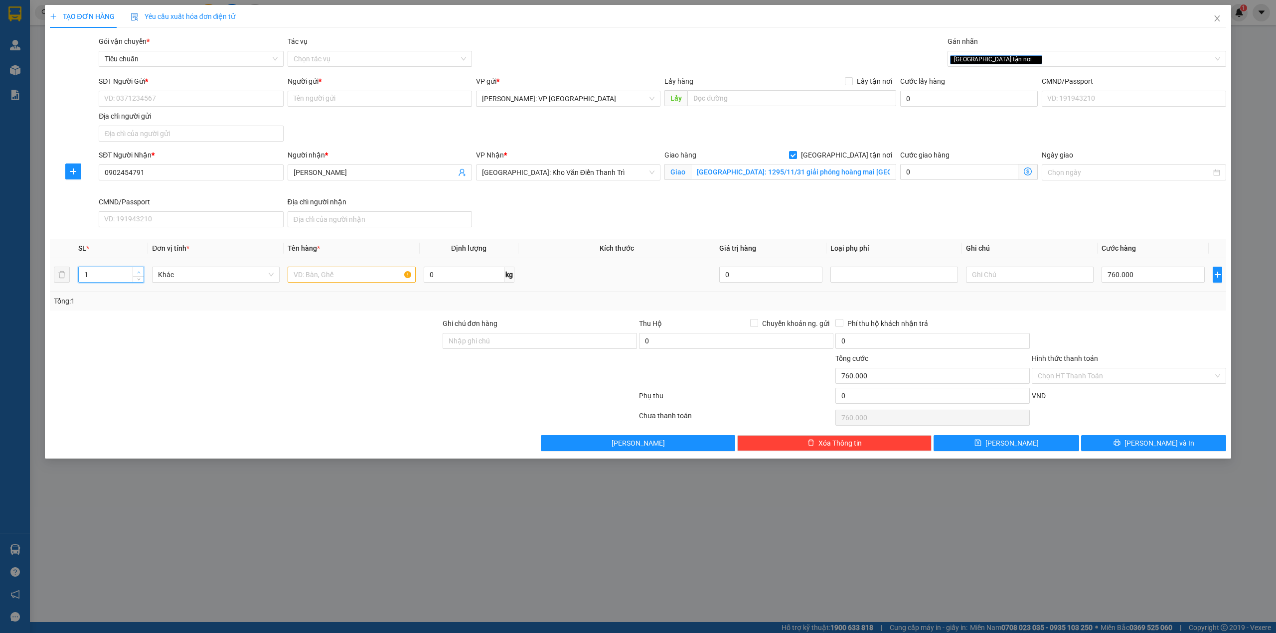
click at [137, 270] on span "up" at bounding box center [139, 272] width 6 height 6
type input "2"
click at [138, 270] on span "up" at bounding box center [139, 272] width 6 height 6
click at [306, 276] on input "text" at bounding box center [352, 275] width 128 height 16
type input "0"
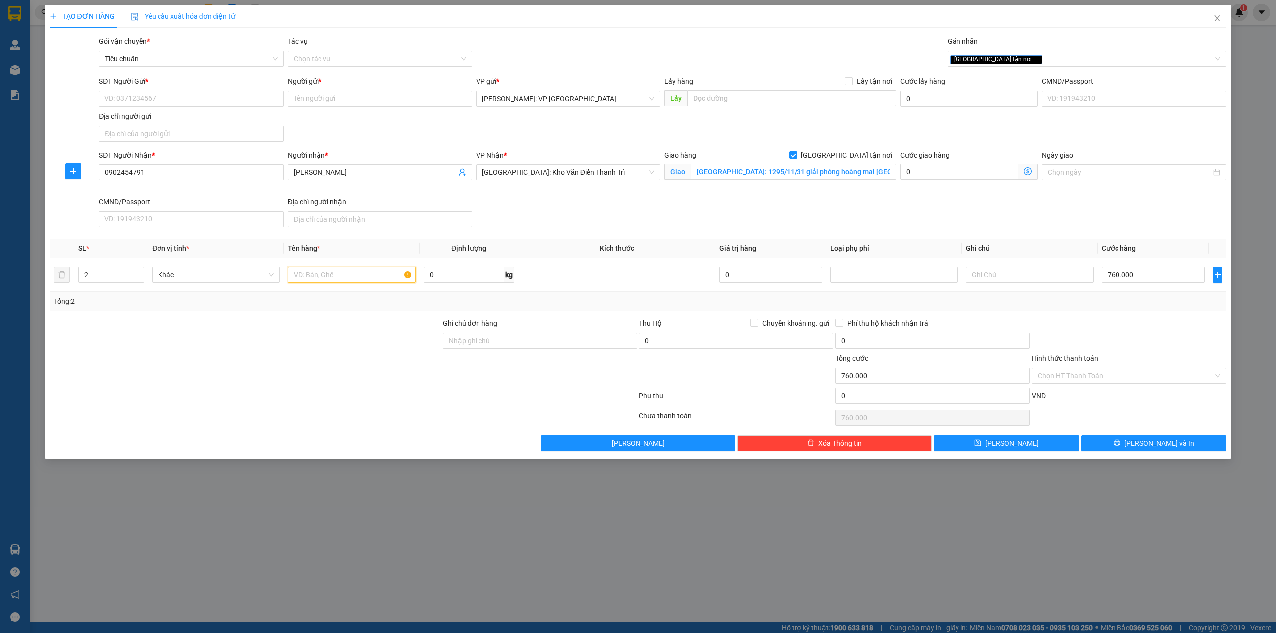
type input "0"
type input "3"
click at [139, 272] on icon "up" at bounding box center [138, 272] width 3 height 3
click at [300, 274] on input "text" at bounding box center [352, 275] width 128 height 16
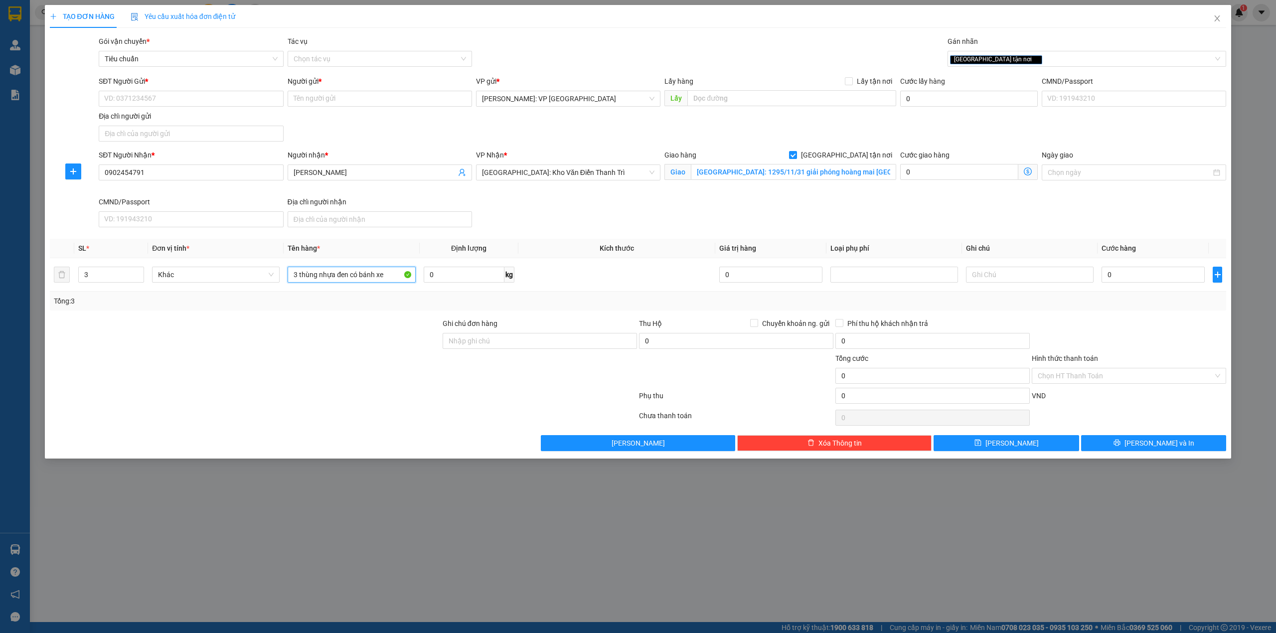
type input "3 thùng nhựa đen có bánh xe"
click at [354, 303] on div "Tổng: 3" at bounding box center [273, 301] width 438 height 11
click at [624, 198] on div "SĐT Người Nhận * 0902454791 Người nhận * lê bá thành VP Nhận * Hà Nội: Kho Văn …" at bounding box center [662, 191] width 1131 height 82
click at [1163, 280] on input "0" at bounding box center [1152, 275] width 103 height 16
type input "7"
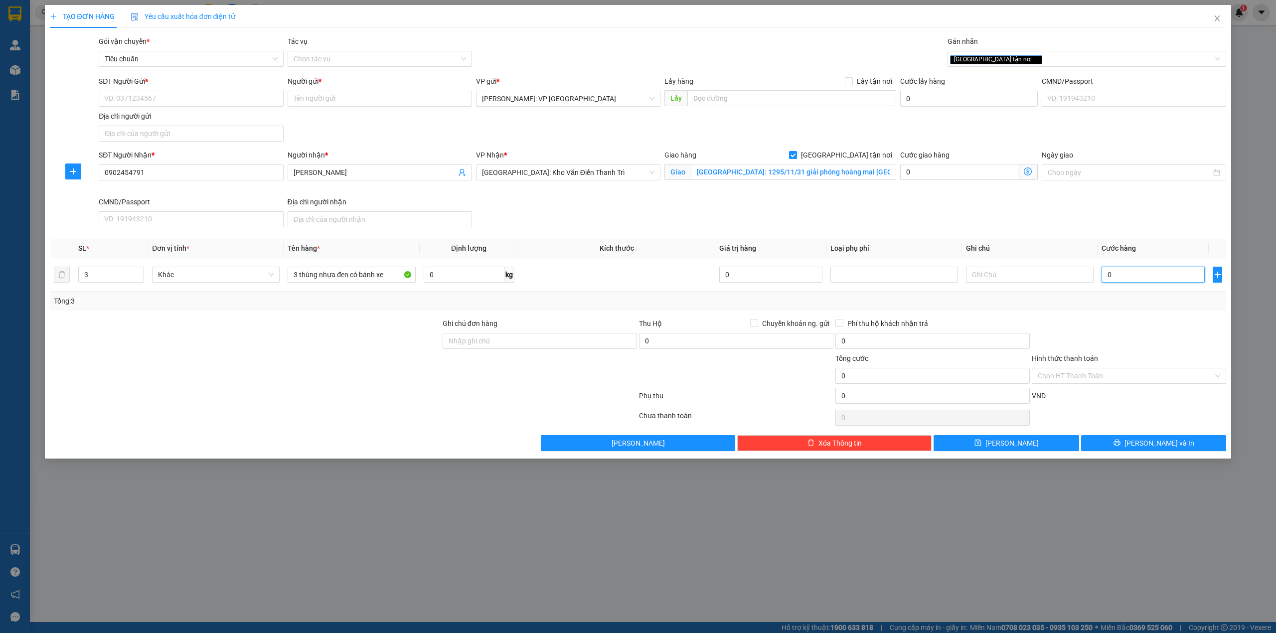
type input "7"
type input "76"
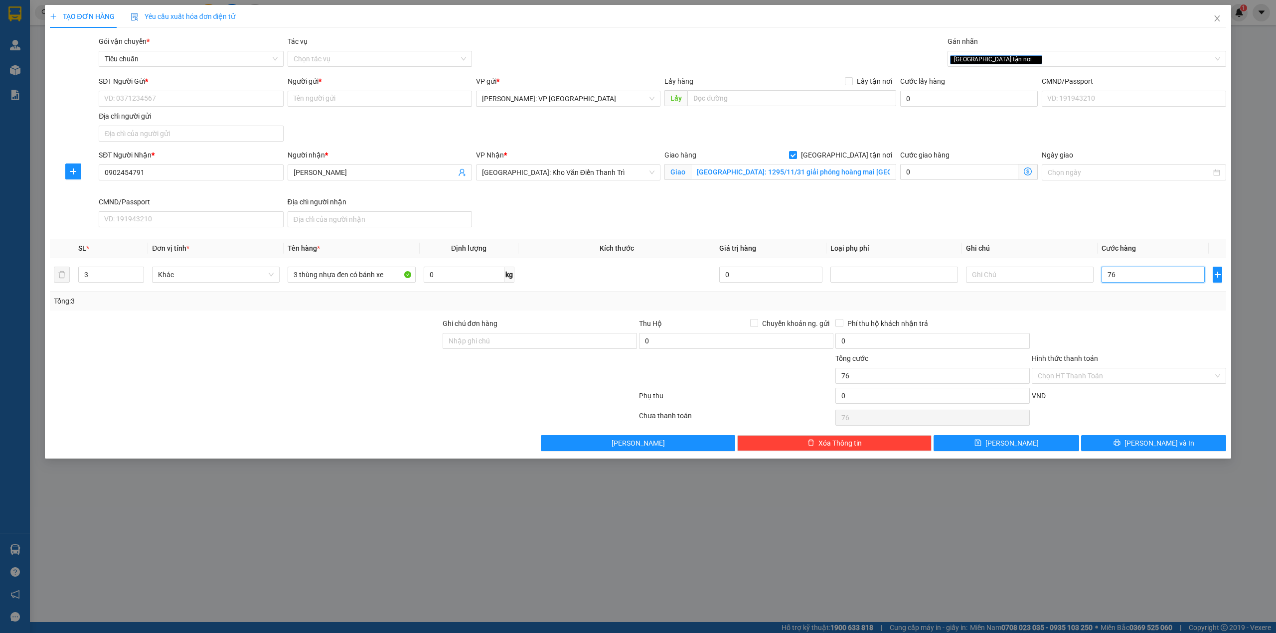
type input "760"
type input "7.600"
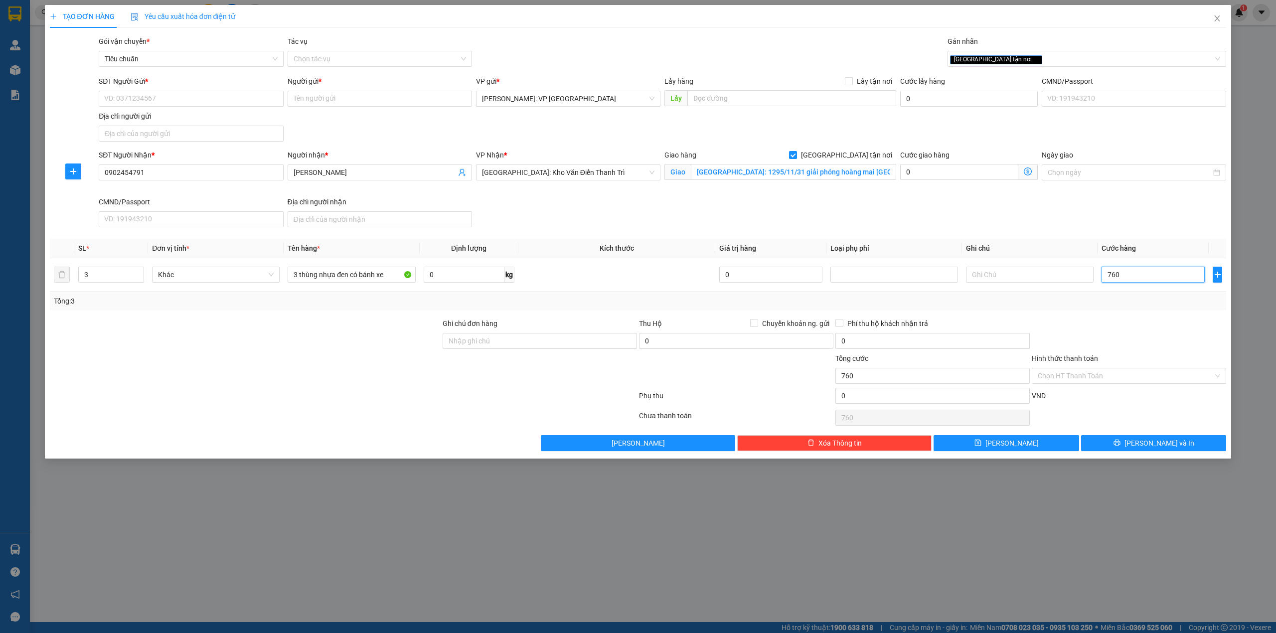
type input "7.600"
type input "76.000"
type input "760.000"
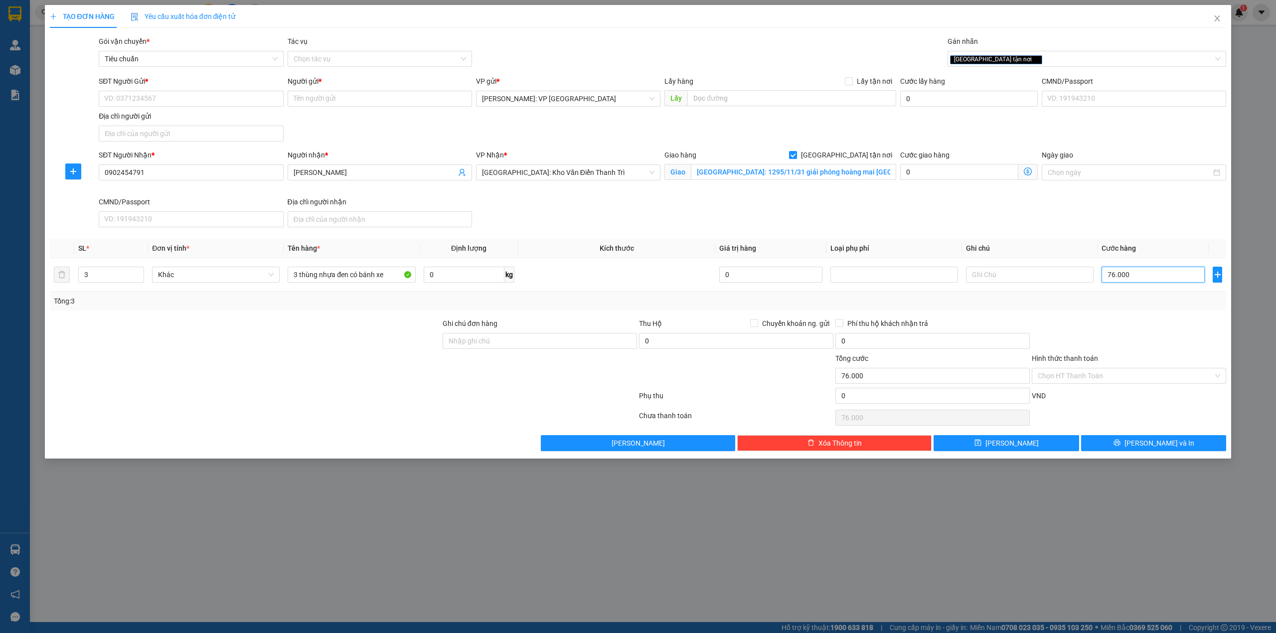
type input "760.000"
click at [588, 218] on div "SĐT Người Nhận * 0902454791 Người nhận * lê bá thành VP Nhận * Hà Nội: Kho Văn …" at bounding box center [662, 191] width 1131 height 82
click at [325, 367] on div at bounding box center [245, 370] width 393 height 35
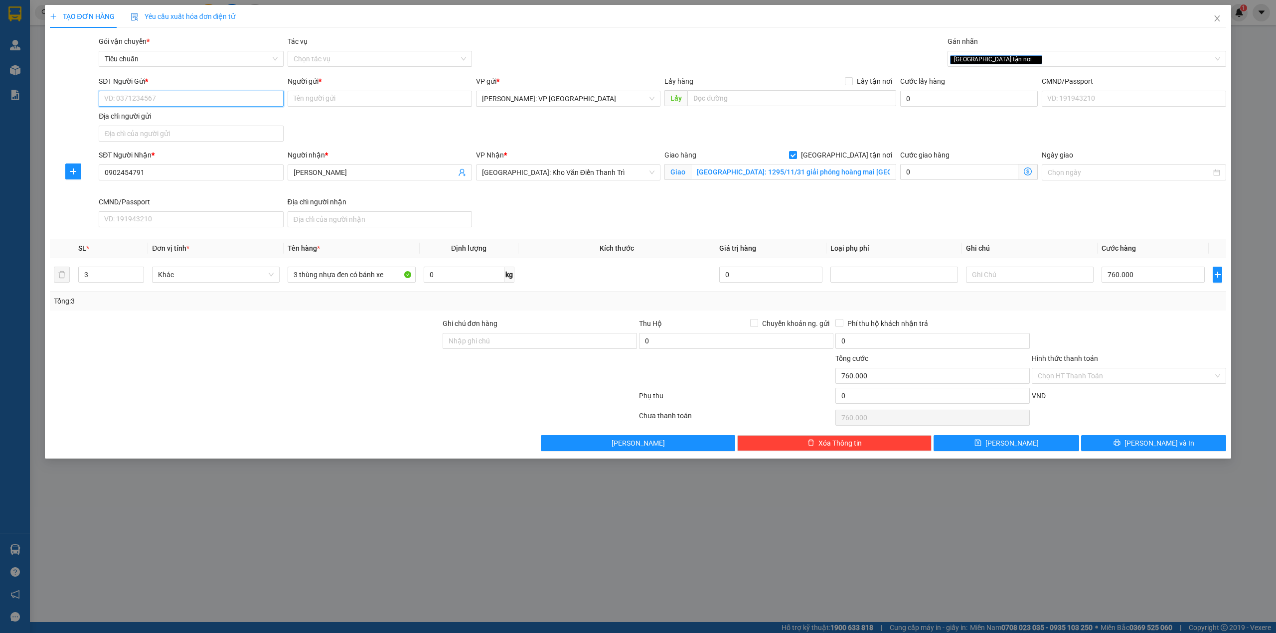
click at [197, 100] on input "SĐT Người Gửi *" at bounding box center [191, 99] width 184 height 16
click at [172, 174] on input "0902454791" at bounding box center [191, 172] width 184 height 16
click at [343, 127] on div "SĐT Người Gửi * VD: 0371234567 Người gửi * Tên người gửi VP gửi * [GEOGRAPHIC_D…" at bounding box center [662, 111] width 1131 height 70
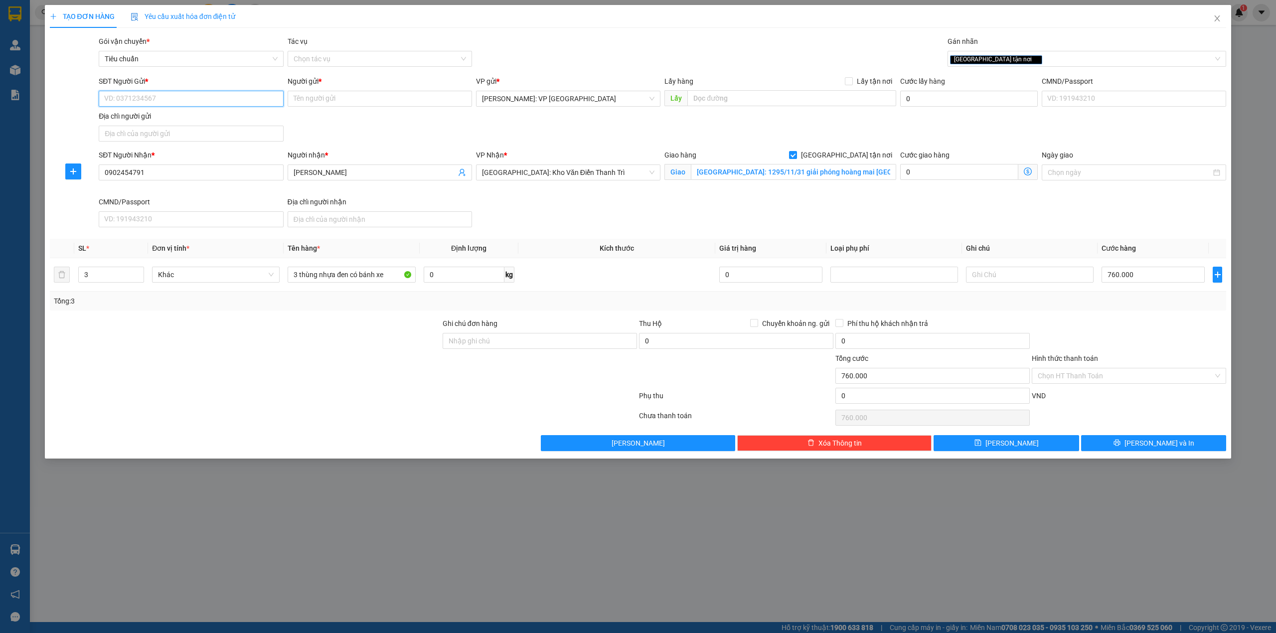
click at [172, 96] on input "SĐT Người Gửi *" at bounding box center [191, 99] width 184 height 16
type input "0365564413"
click at [356, 102] on input "Người gửi *" at bounding box center [380, 99] width 184 height 16
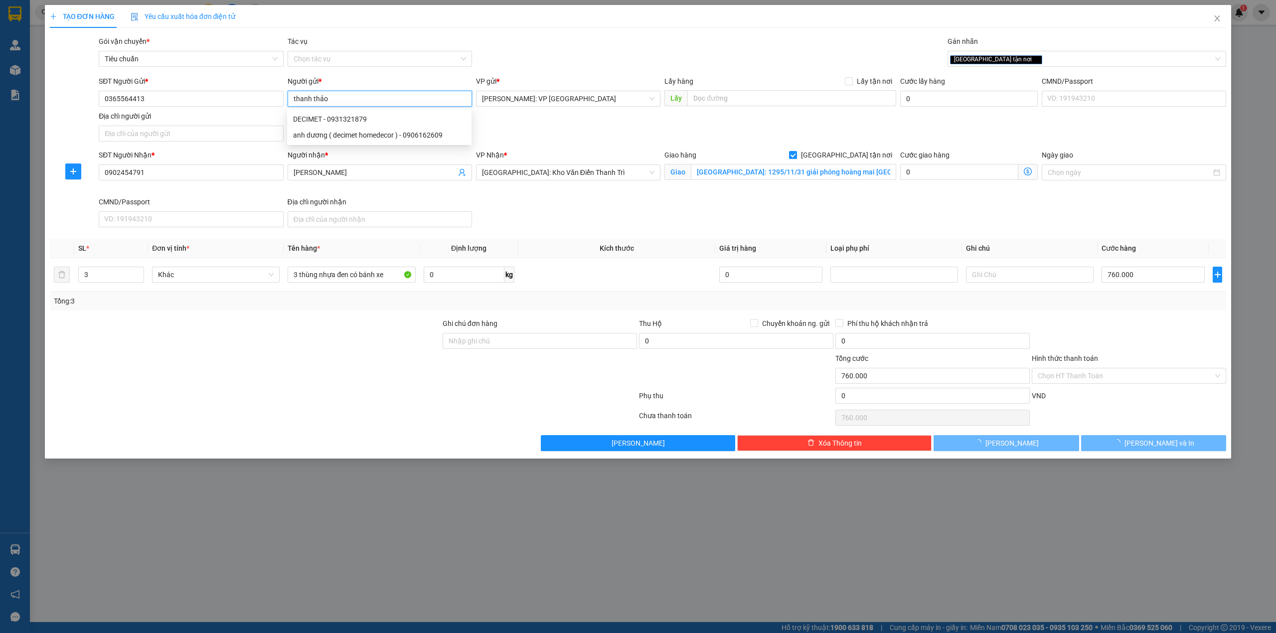
type input "thanh thảo"
drag, startPoint x: 644, startPoint y: 137, endPoint x: 657, endPoint y: 133, distance: 13.6
click at [644, 136] on div "SĐT Người Gửi * 0365564413 Người gửi * thanh thảo VP gửi * Hồ Chí Minh: VP Quận…" at bounding box center [662, 111] width 1131 height 70
click at [1119, 329] on div at bounding box center [1129, 335] width 196 height 35
drag, startPoint x: 377, startPoint y: 412, endPoint x: 383, endPoint y: 407, distance: 7.1
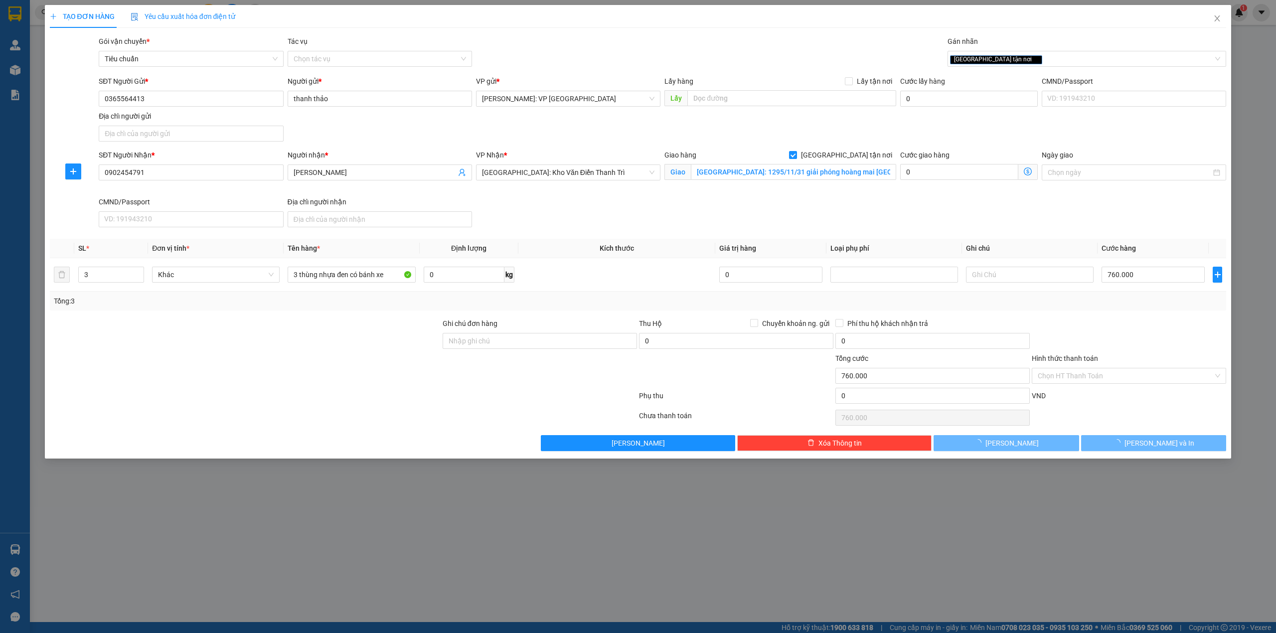
click at [377, 411] on div at bounding box center [343, 418] width 589 height 20
click at [375, 356] on div at bounding box center [245, 370] width 393 height 35
click at [1086, 333] on div at bounding box center [1129, 335] width 196 height 35
click at [1121, 371] on input "Hình thức thanh toán" at bounding box center [1125, 375] width 175 height 15
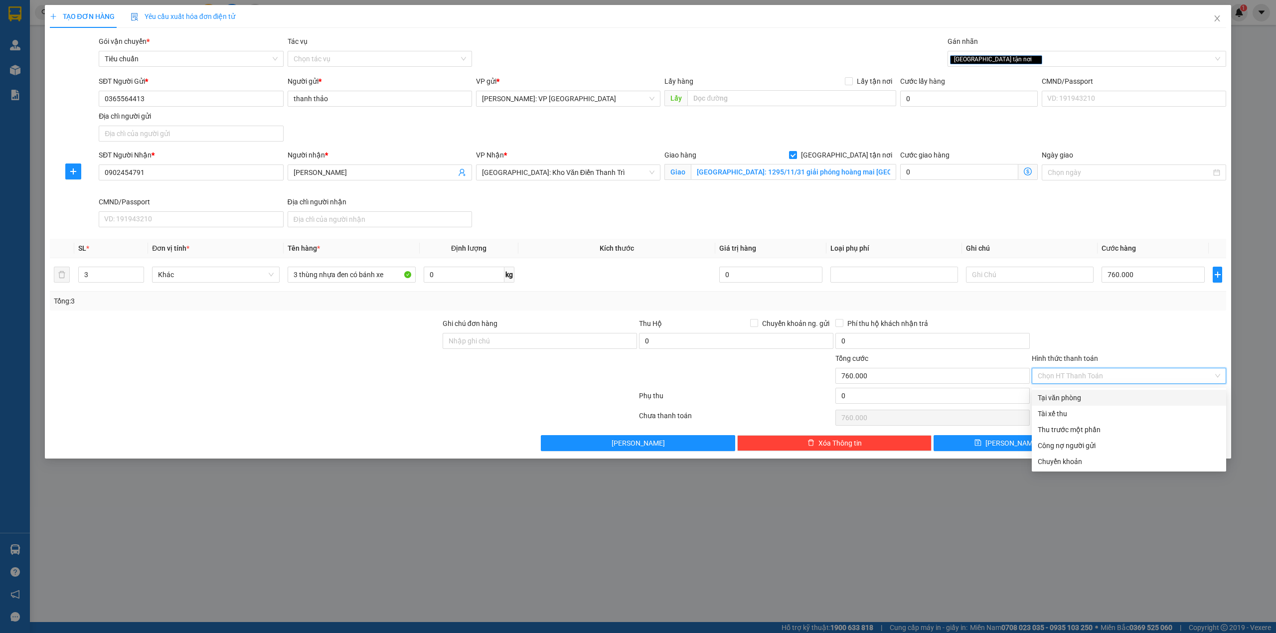
click at [1073, 403] on div "Tại văn phòng" at bounding box center [1129, 397] width 182 height 11
type input "0"
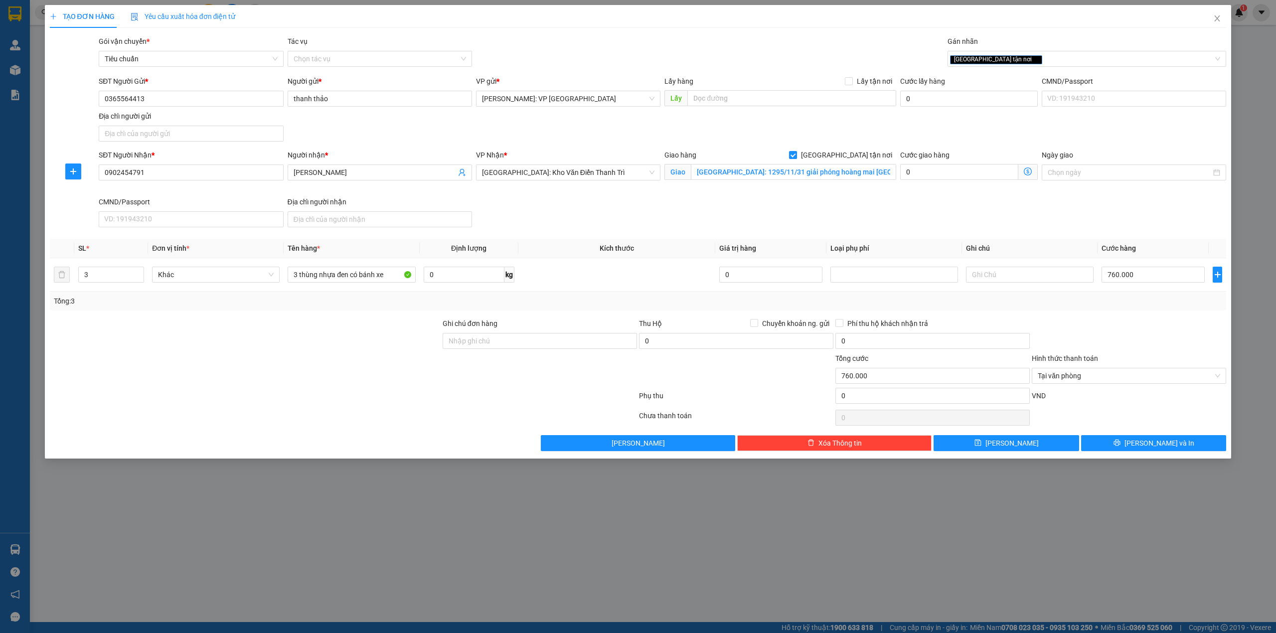
click at [1113, 341] on div at bounding box center [1129, 335] width 196 height 35
drag, startPoint x: 365, startPoint y: 433, endPoint x: 379, endPoint y: 426, distance: 15.6
click at [365, 433] on div "Transit Pickup Surcharge Ids Transit Deliver Surcharge Ids Transit Deliver Surc…" at bounding box center [638, 243] width 1177 height 415
click at [1093, 343] on div at bounding box center [1129, 335] width 196 height 35
click at [1139, 441] on button "[PERSON_NAME] và In" at bounding box center [1154, 443] width 146 height 16
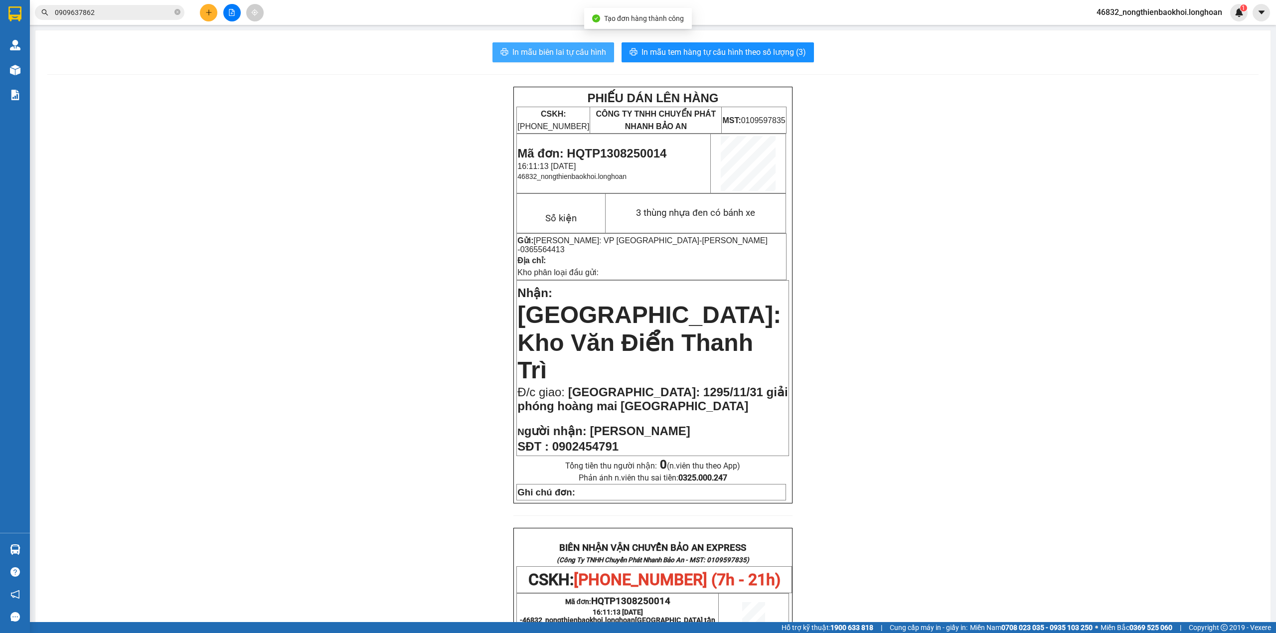
click at [515, 54] on span "In mẫu biên lai tự cấu hình" at bounding box center [559, 52] width 94 height 12
click at [721, 461] on span "0 (n.viên thu theo App)" at bounding box center [700, 465] width 80 height 9
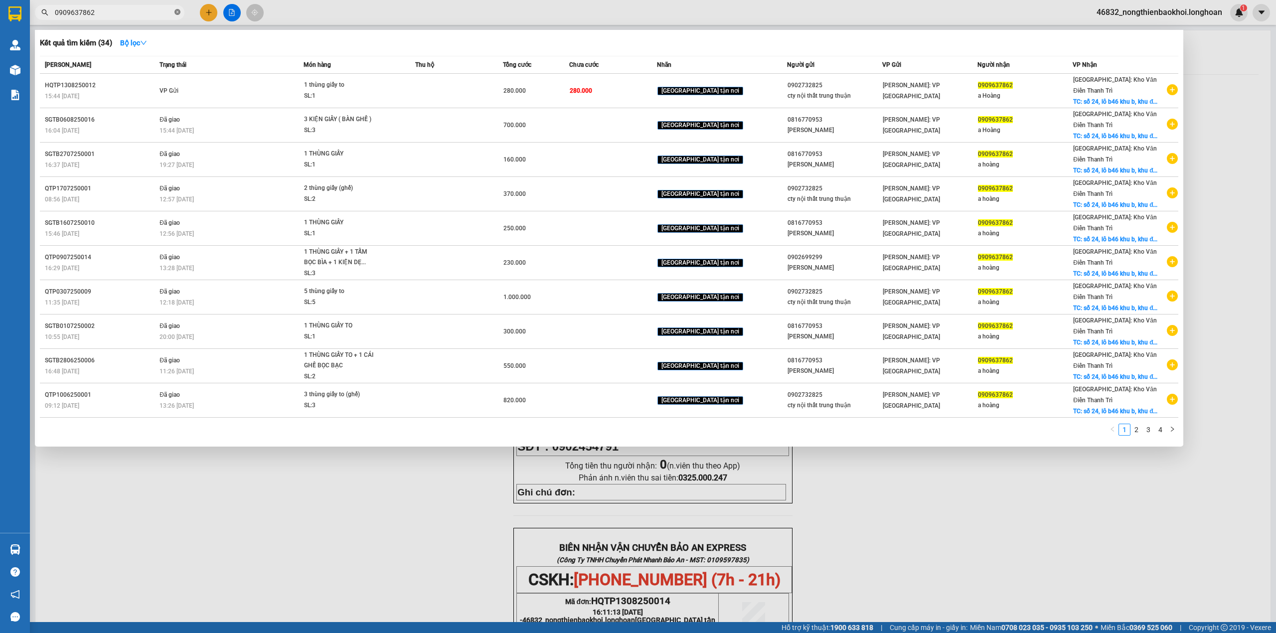
click at [176, 14] on icon "close-circle" at bounding box center [177, 12] width 6 height 6
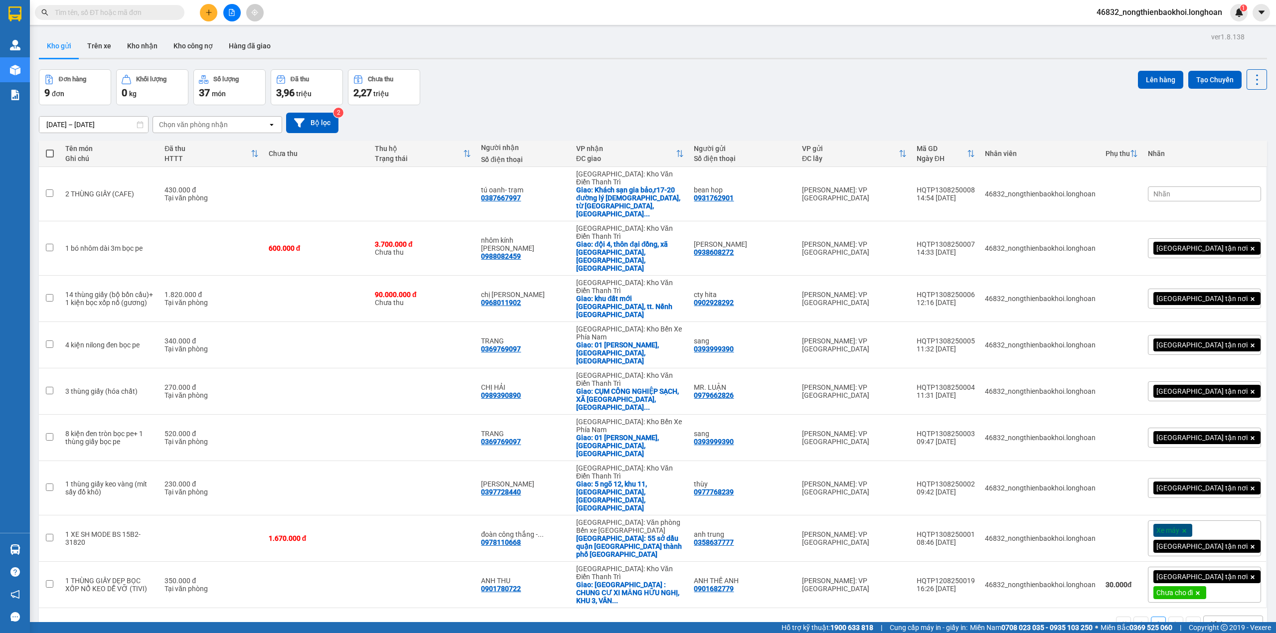
click at [1221, 187] on div "Nhãn" at bounding box center [1204, 193] width 113 height 15
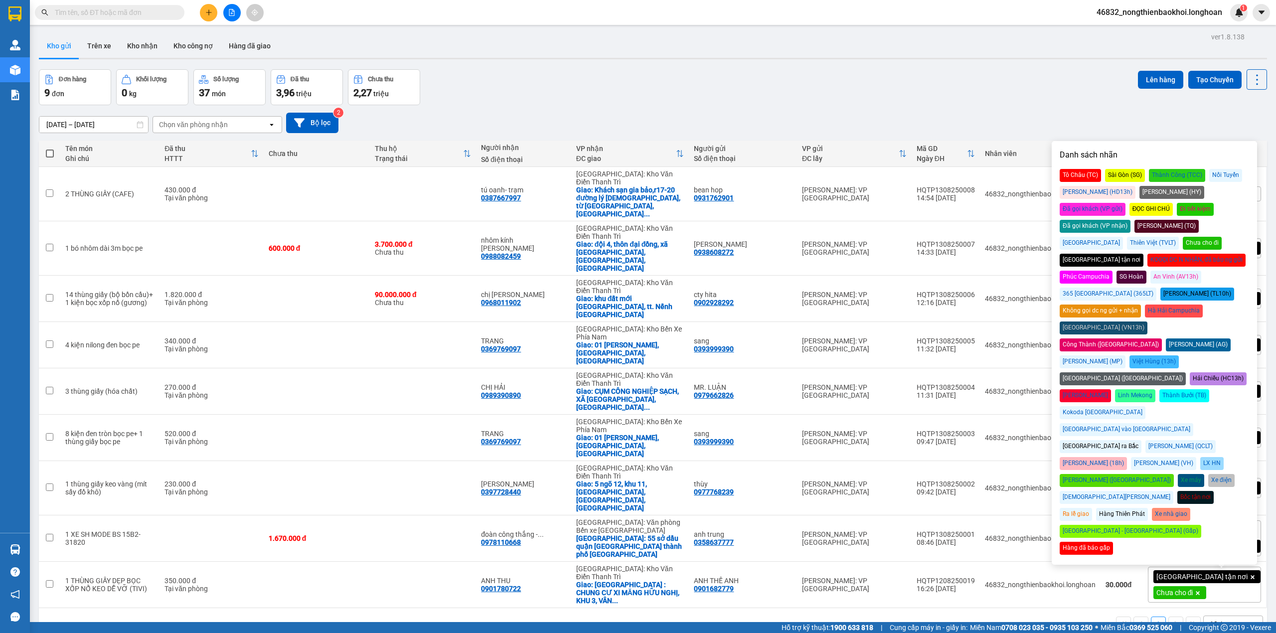
click at [1080, 254] on div "[GEOGRAPHIC_DATA] tận nơi" at bounding box center [1101, 260] width 84 height 13
click at [936, 79] on div "Đơn hàng 9 đơn Khối lượng 0 kg Số lượng 37 món Đã thu 3,96 triệu Chưa thu 2,27 …" at bounding box center [653, 87] width 1228 height 36
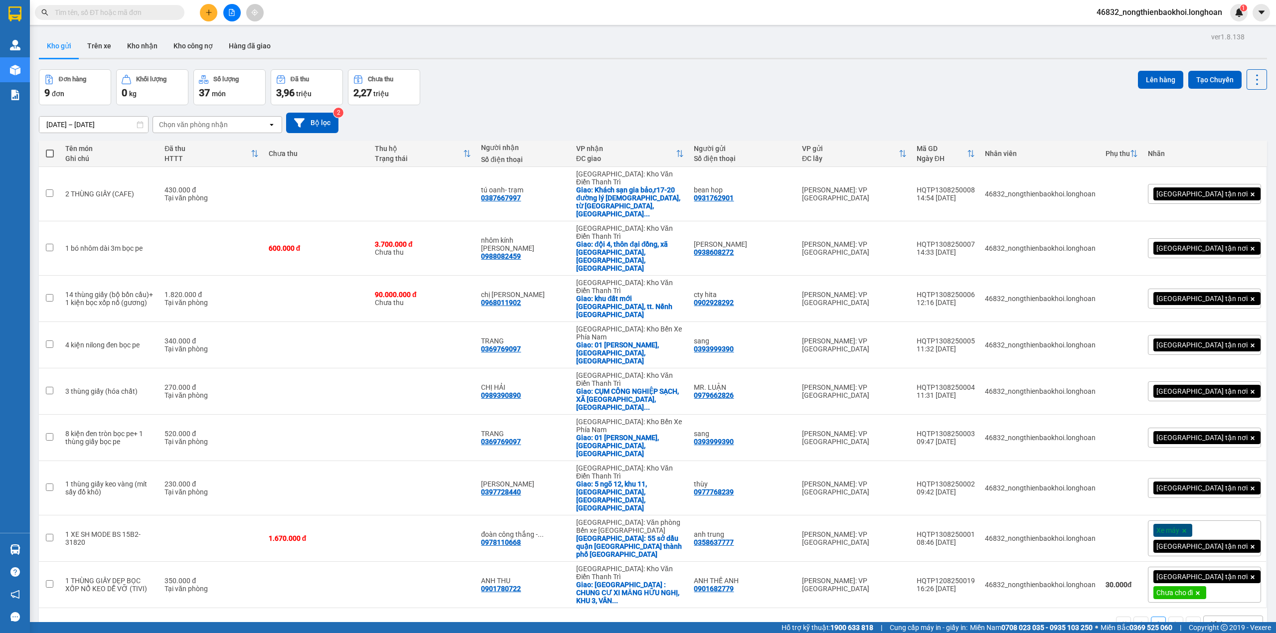
click at [720, 68] on div "ver 1.8.138 Kho gửi Trên xe Kho nhận Kho công nợ Hàng đã giao Đơn hàng 9 đơn Kh…" at bounding box center [653, 346] width 1236 height 633
click at [702, 88] on div "Đơn hàng 9 đơn Khối lượng 0 kg Số lượng 37 món Đã thu 3,96 triệu Chưa thu 2,27 …" at bounding box center [653, 87] width 1228 height 36
click at [677, 81] on div "Đơn hàng 9 đơn Khối lượng 0 kg Số lượng 37 món Đã thu 3,96 triệu Chưa thu 2,27 …" at bounding box center [653, 87] width 1228 height 36
click at [674, 98] on div "Đơn hàng 9 đơn Khối lượng 0 kg Số lượng 37 món Đã thu 3,96 triệu Chưa thu 2,27 …" at bounding box center [653, 87] width 1228 height 36
click at [911, 562] on td "[PERSON_NAME]: VP [GEOGRAPHIC_DATA]" at bounding box center [854, 585] width 115 height 46
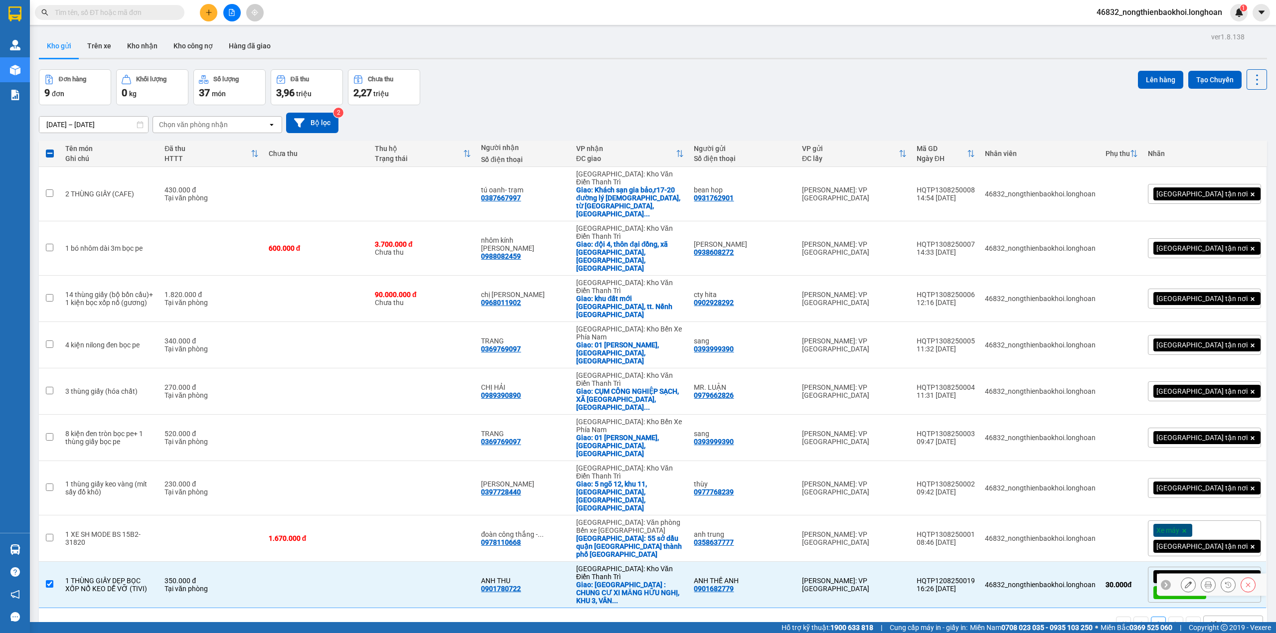
click at [980, 562] on td "HQTP1208250019 16:26 12/08" at bounding box center [945, 585] width 68 height 46
checkbox input "false"
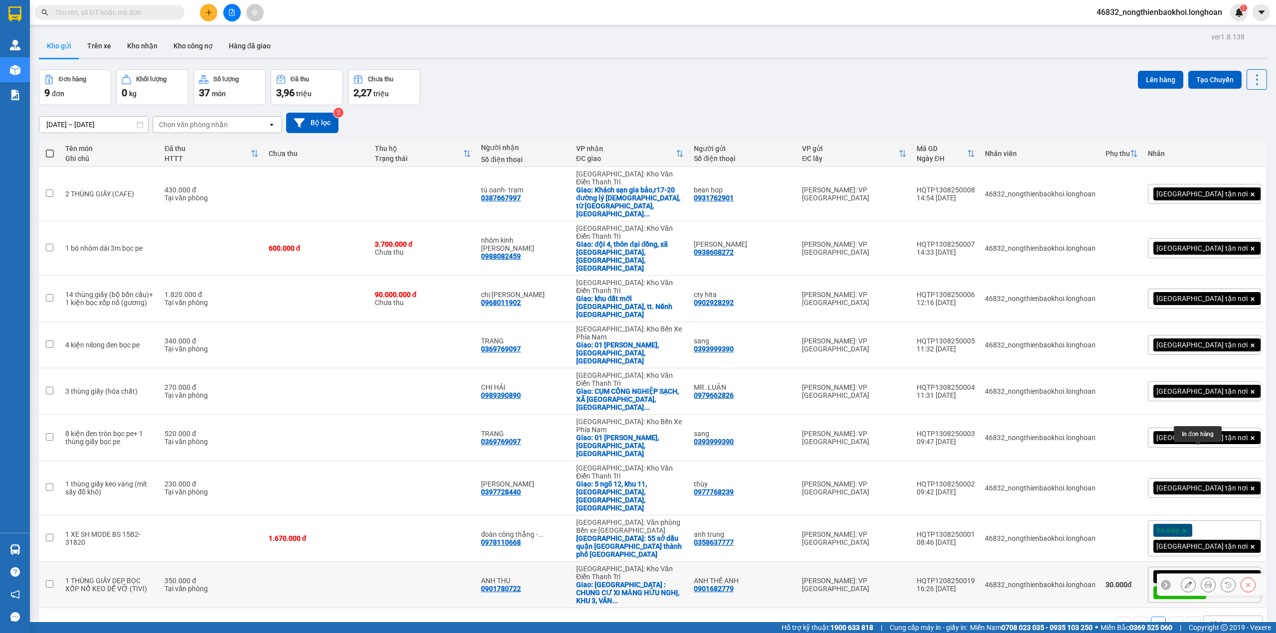
click at [1204, 581] on icon at bounding box center [1207, 584] width 7 height 7
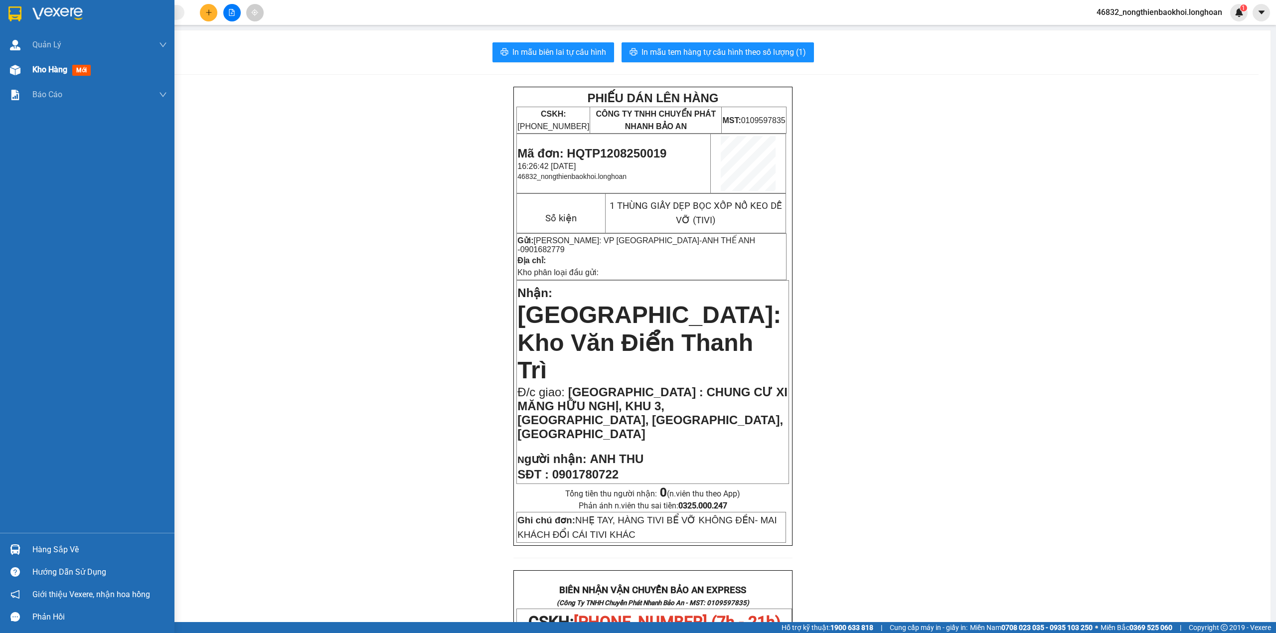
click at [34, 76] on div "Kho hàng mới" at bounding box center [63, 69] width 62 height 12
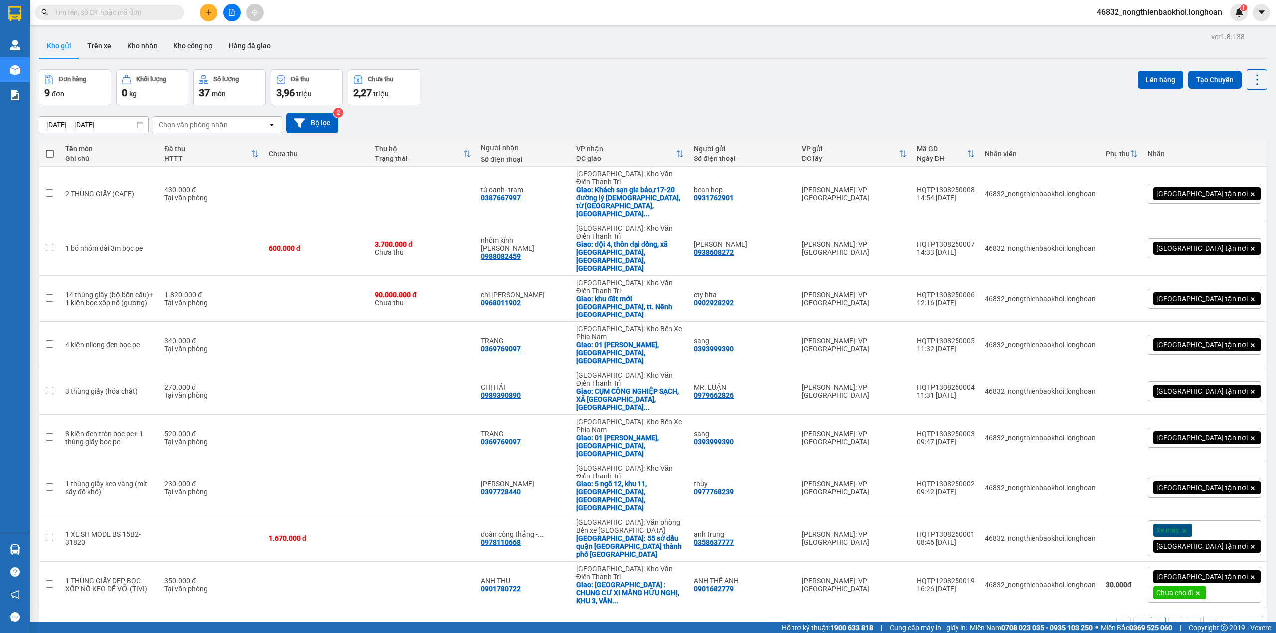
click at [627, 80] on div "Đơn hàng 9 đơn Khối lượng 0 kg Số lượng 37 món Đã thu 3,96 triệu Chưa thu 2,27 …" at bounding box center [653, 87] width 1228 height 36
click at [1185, 581] on icon at bounding box center [1188, 584] width 7 height 7
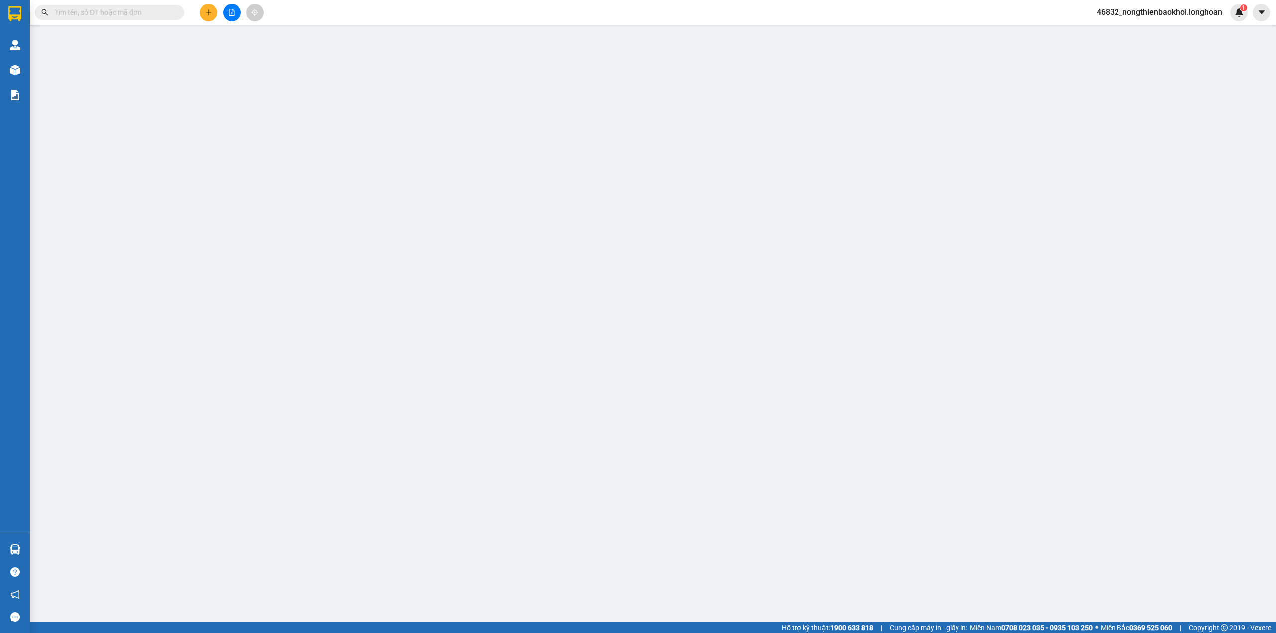
type input "0901682779"
type input "ANH THẾ ANH"
type input "0901780722"
type input "ANH THU"
checkbox input "true"
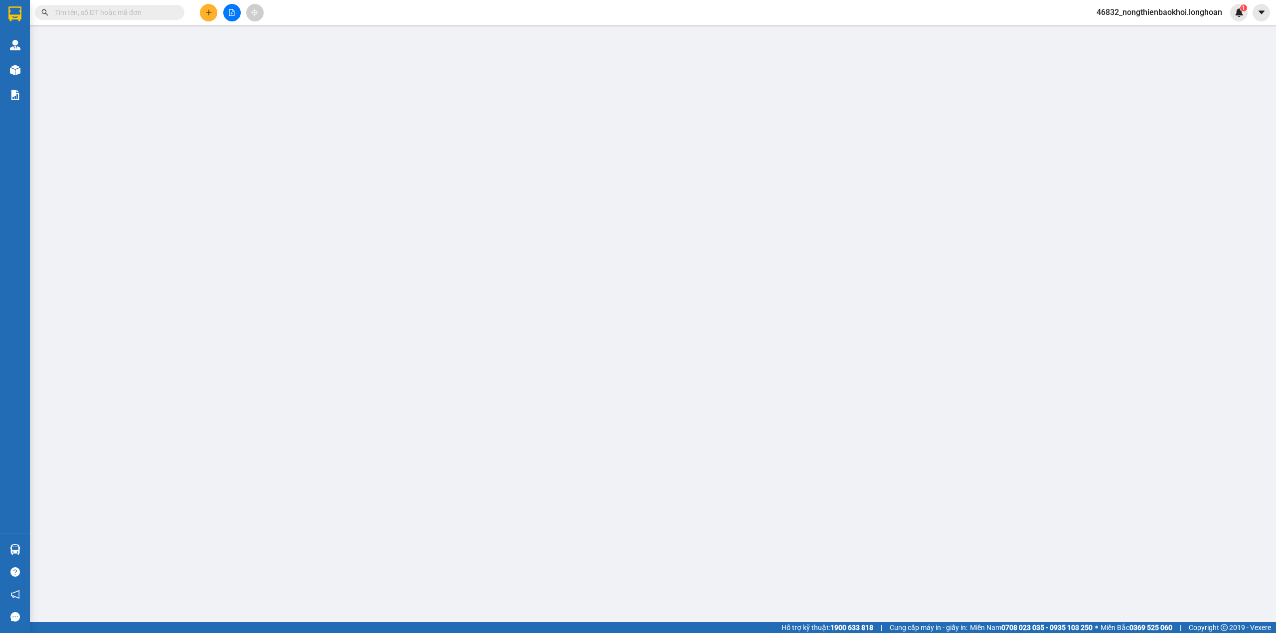
type input "PHÚ THỌ : CHUNG CƯ XI MĂNG HỮU NGHỊ, KHU 3, VÂN PHÚ, TP VIỆT TRÌ, PHÚ THỌ"
type input "NHẸ TAY, HÀNG TIVI BỂ VỠ KHÔNG ĐỀN- MAI KHÁCH ĐỔI CÁI TIVI KHÁC"
type input "350.000"
type input "30.000"
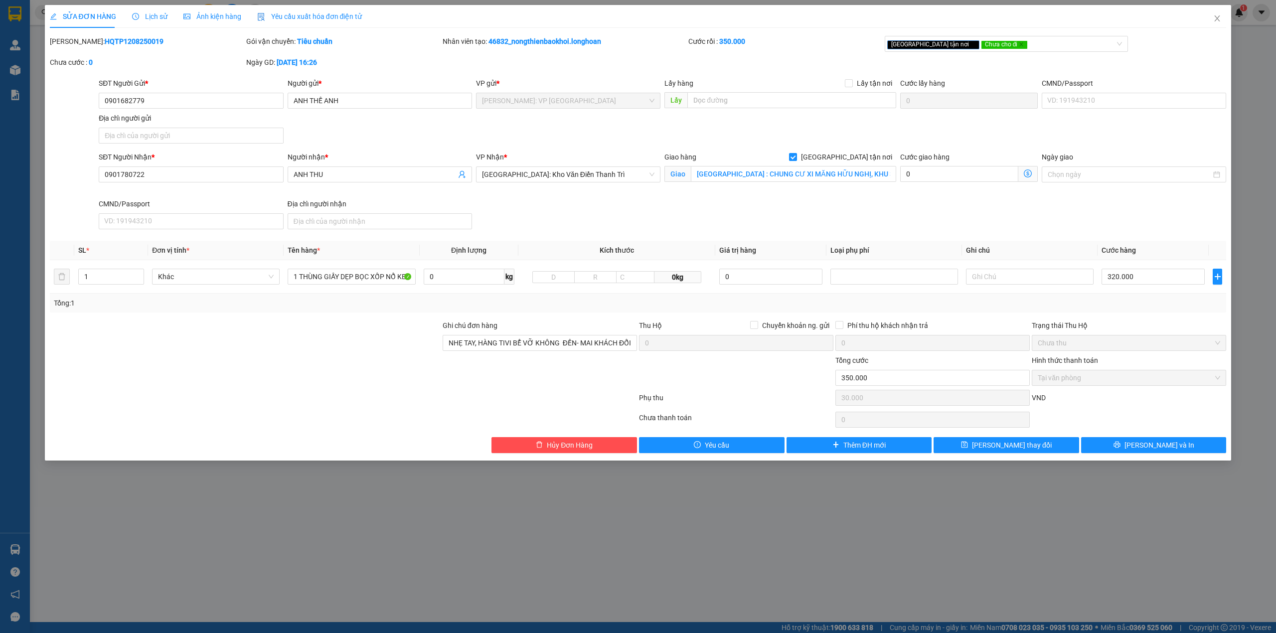
click at [329, 324] on div at bounding box center [245, 337] width 393 height 35
click at [337, 276] on input "1 THÙNG GIẤY DẸP BỌC XỐP NỔ KEO DỄ VỠ (TIVI)" at bounding box center [352, 277] width 128 height 16
type input "1 KIỆN DẸP BỌC XỐP NỔ KEO DỄ VỠ (TIVI)"
click at [571, 193] on div "VP Nhận * Hà Nội: Kho Văn Điển Thanh Trì" at bounding box center [568, 174] width 188 height 47
click at [816, 172] on input "PHÚ THỌ : CHUNG CƯ XI MĂNG HỮU NGHỊ, KHU 3, VÂN PHÚ, TP VIỆT TRÌ, PHÚ THỌ" at bounding box center [793, 174] width 205 height 16
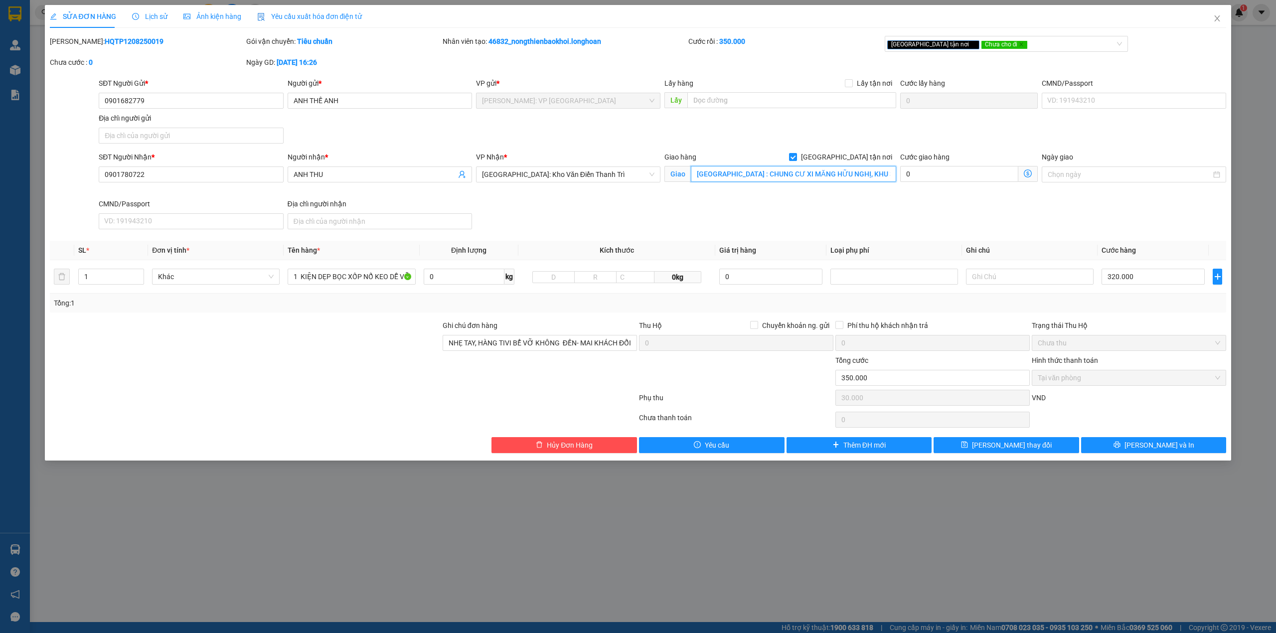
click at [816, 172] on input "PHÚ THỌ : CHUNG CƯ XI MĂNG HỮU NGHỊ, KHU 3, VÂN PHÚ, TP VIỆT TRÌ, PHÚ THỌ" at bounding box center [793, 174] width 205 height 16
click at [745, 124] on div "SĐT Người Gửi * 0901682779 Người gửi * ANH THẾ ANH VP gửi * Hồ Chí Minh: VP Quậ…" at bounding box center [662, 113] width 1131 height 70
click at [682, 225] on div "SĐT Người Nhận * 0901780722 Người nhận * ANH THU VP Nhận * Hà Nội: Kho Văn Điển…" at bounding box center [662, 192] width 1131 height 82
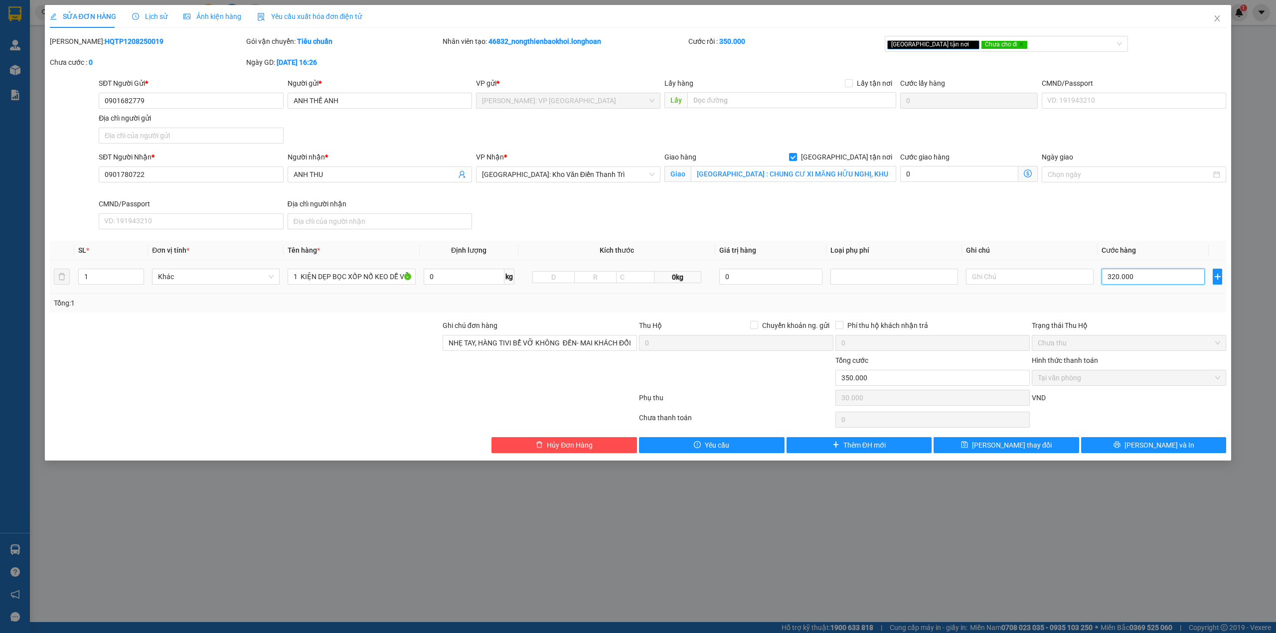
click at [1142, 273] on input "320.000" at bounding box center [1152, 277] width 103 height 16
type input "30.004"
type input "4"
type input "30.042"
type input "42"
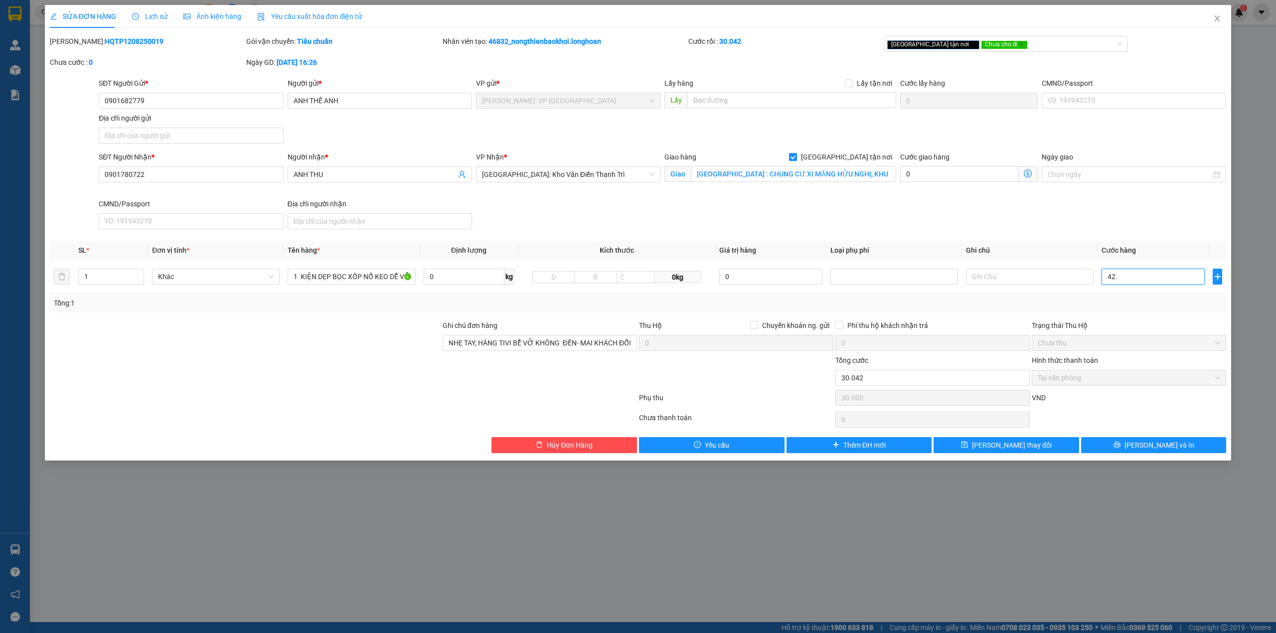
type input "30.420"
type input "420"
type input "34.200"
type input "4.200"
type input "72.000"
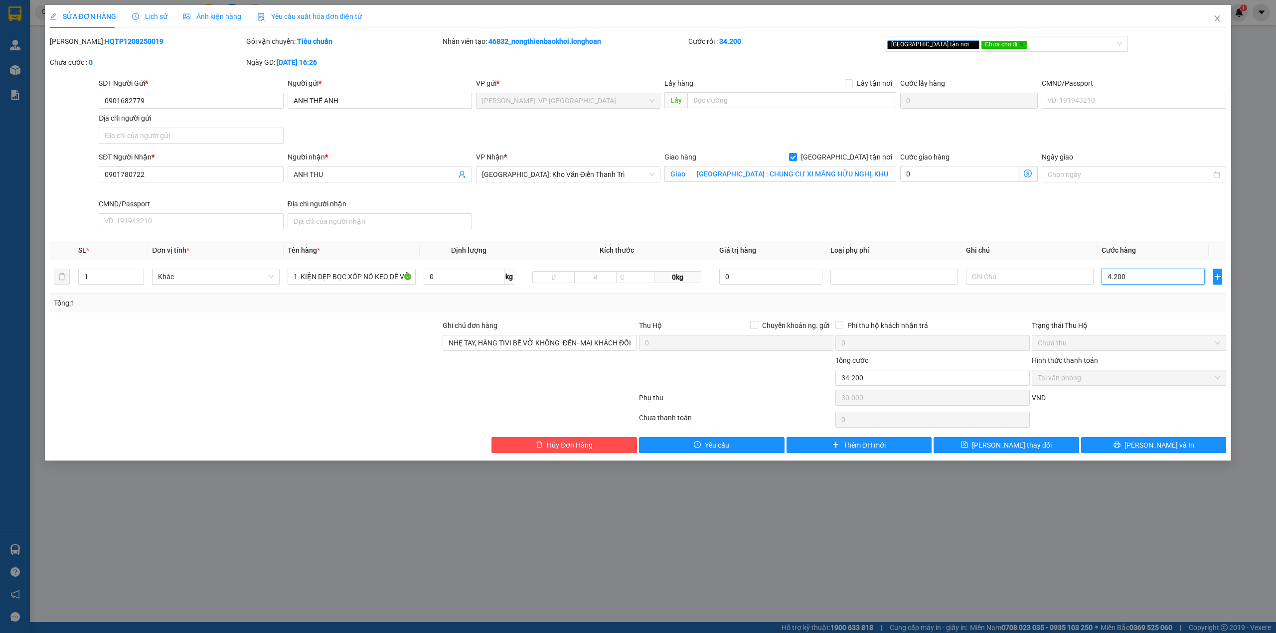
type input "42.000"
type input "450.000"
type input "420.000"
type input "4.230.000"
type input "4.200.000"
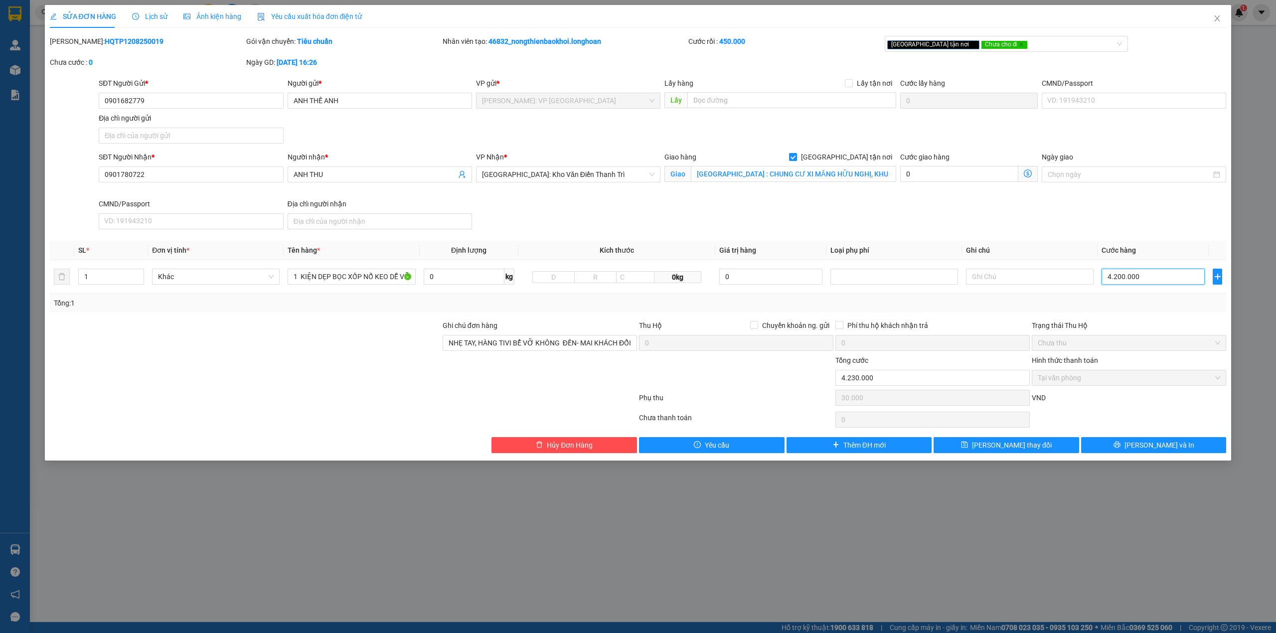
type input "450.000"
type input "420.000"
click at [816, 214] on div "SĐT Người Nhận * 0901780722 Người nhận * ANH THU VP Nhận * Hà Nội: Kho Văn Điển…" at bounding box center [662, 192] width 1131 height 82
click at [666, 392] on div "Phụ thu 30.000 VND" at bounding box center [638, 400] width 1179 height 20
click at [768, 377] on div at bounding box center [736, 372] width 196 height 35
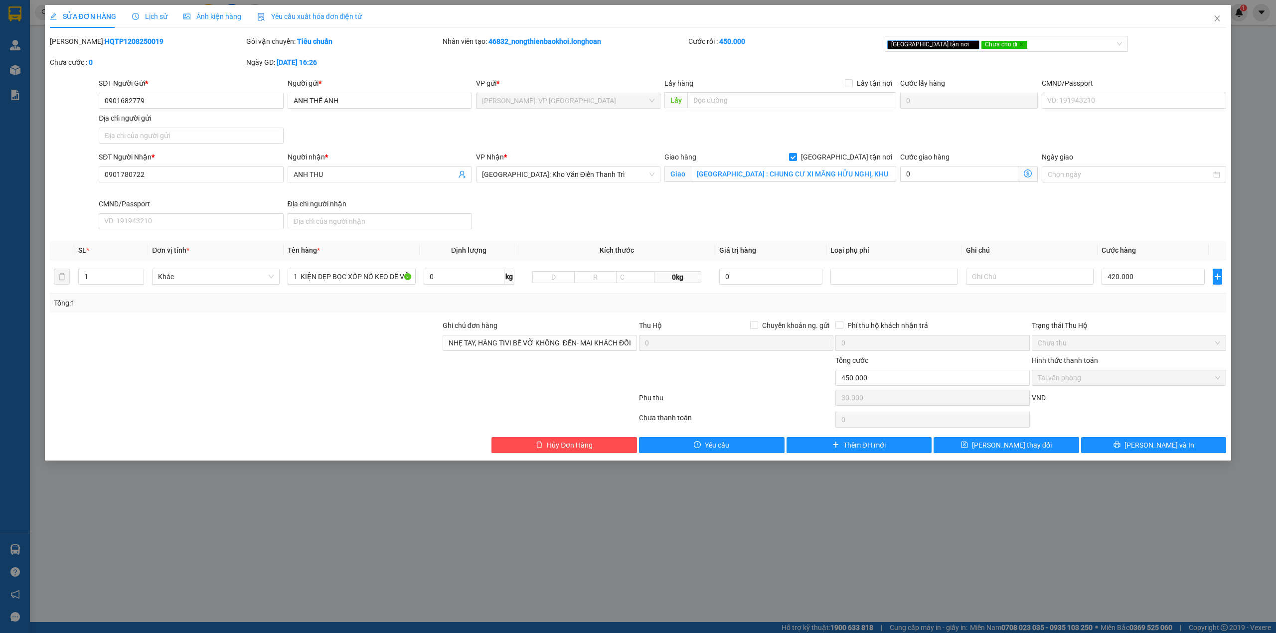
click at [373, 380] on div at bounding box center [245, 372] width 393 height 35
click at [361, 379] on div at bounding box center [245, 372] width 393 height 35
click at [360, 392] on div at bounding box center [343, 400] width 589 height 20
click at [359, 363] on div at bounding box center [245, 372] width 393 height 35
click at [429, 371] on div at bounding box center [245, 372] width 393 height 35
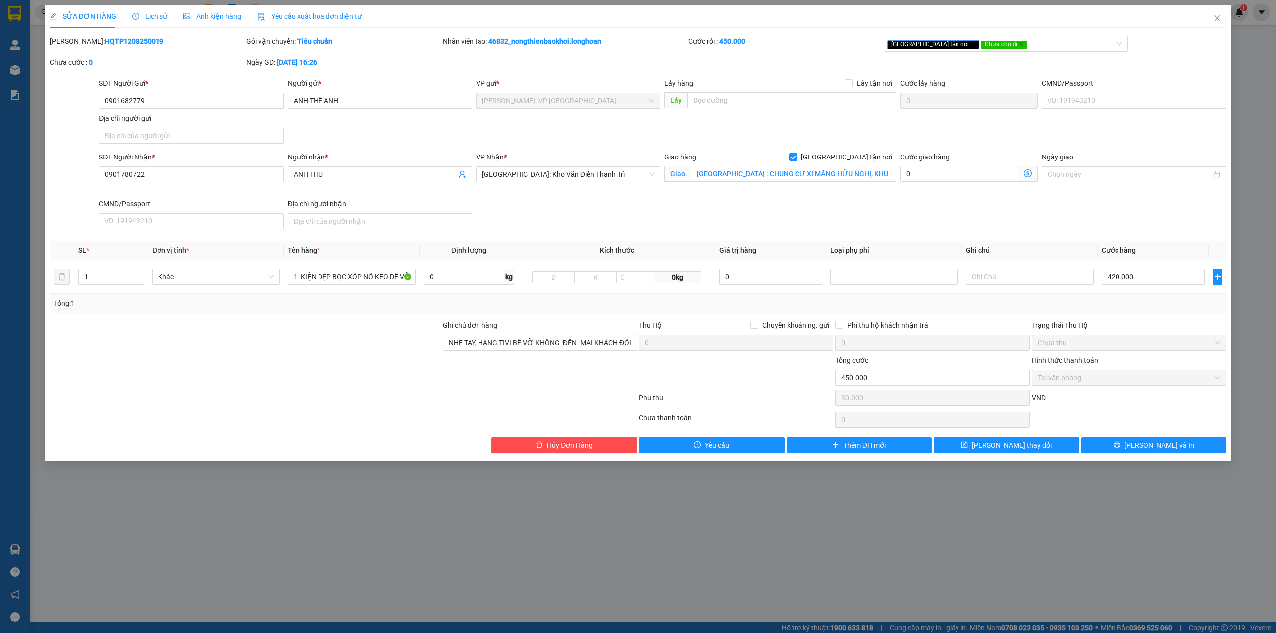
click at [1141, 423] on div "Chọn HT Thanh Toán" at bounding box center [1129, 420] width 196 height 20
click at [1150, 450] on span "[PERSON_NAME] và In" at bounding box center [1159, 445] width 70 height 11
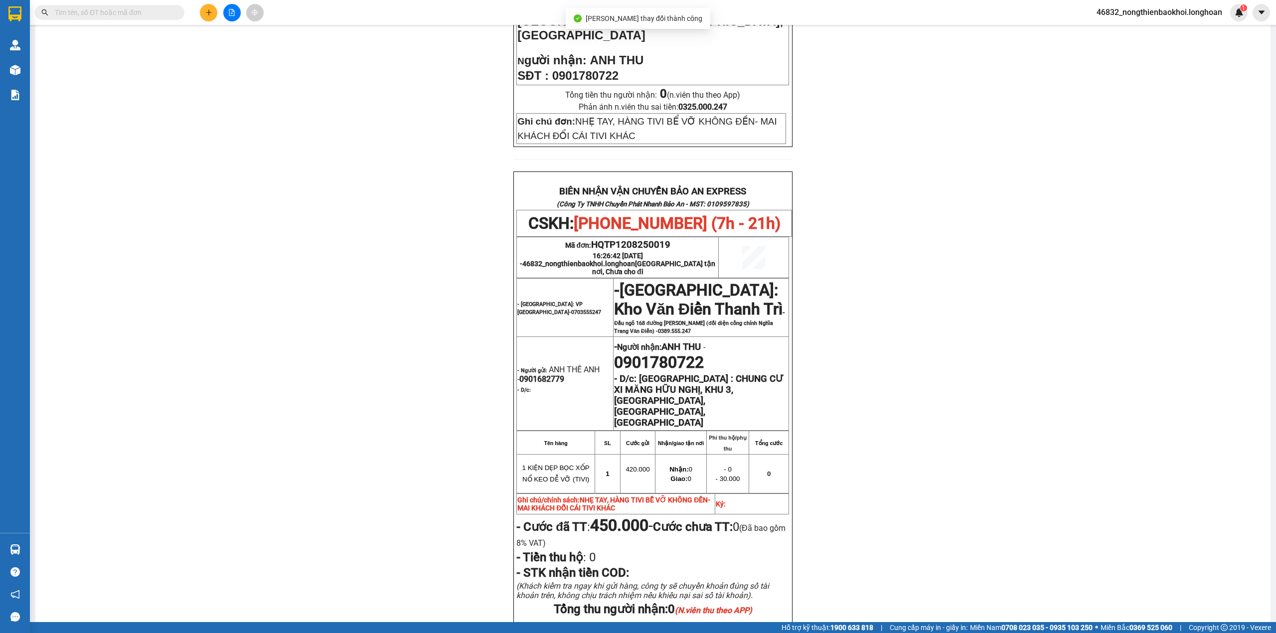
scroll to position [455, 0]
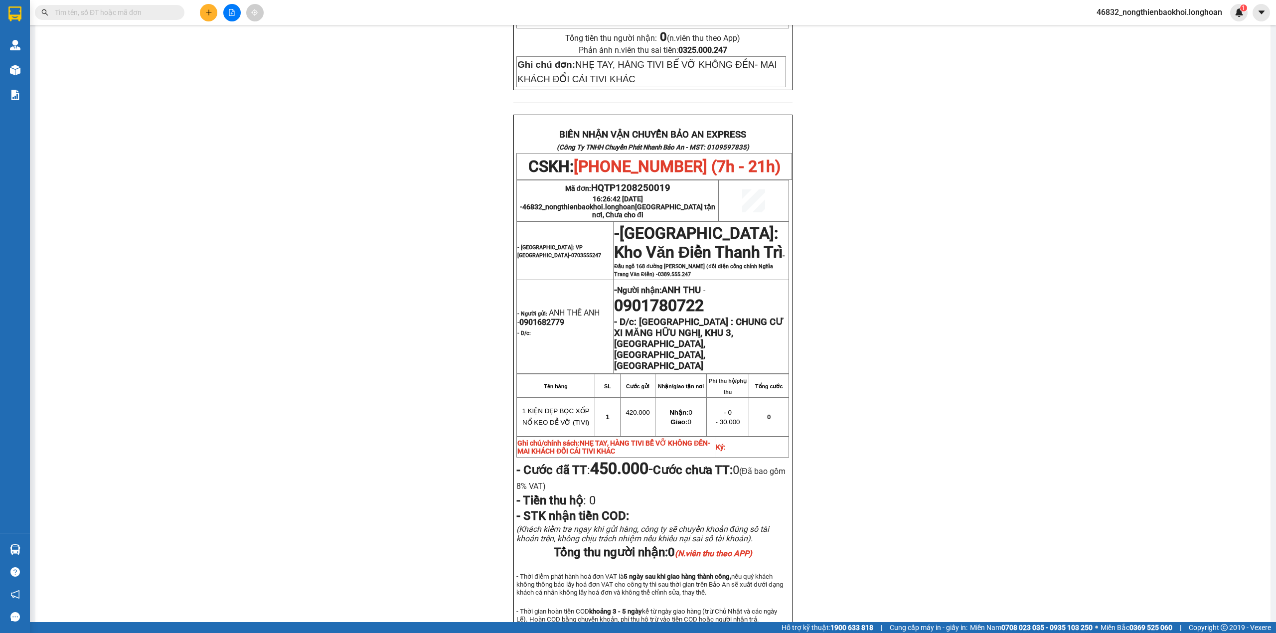
drag, startPoint x: 584, startPoint y: 382, endPoint x: 694, endPoint y: 382, distance: 110.1
click at [653, 463] on span "- Cước đã TT : 450.000 -" at bounding box center [584, 470] width 137 height 14
click at [687, 463] on strong "Cước chưa TT:" at bounding box center [693, 470] width 80 height 14
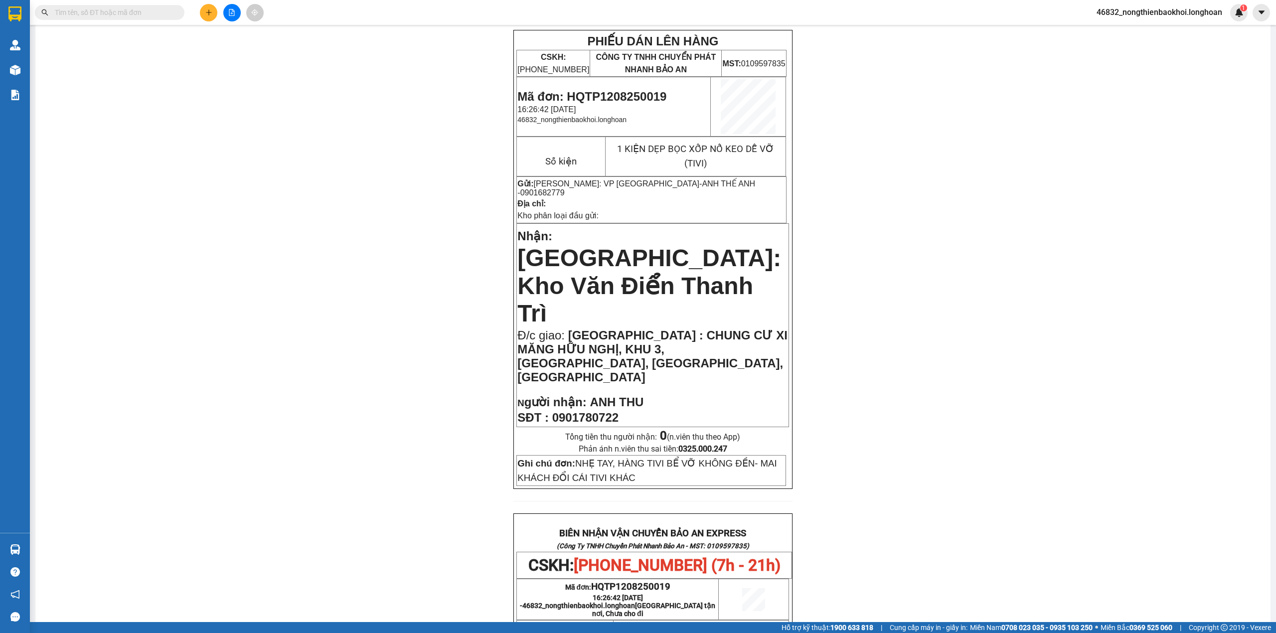
scroll to position [0, 0]
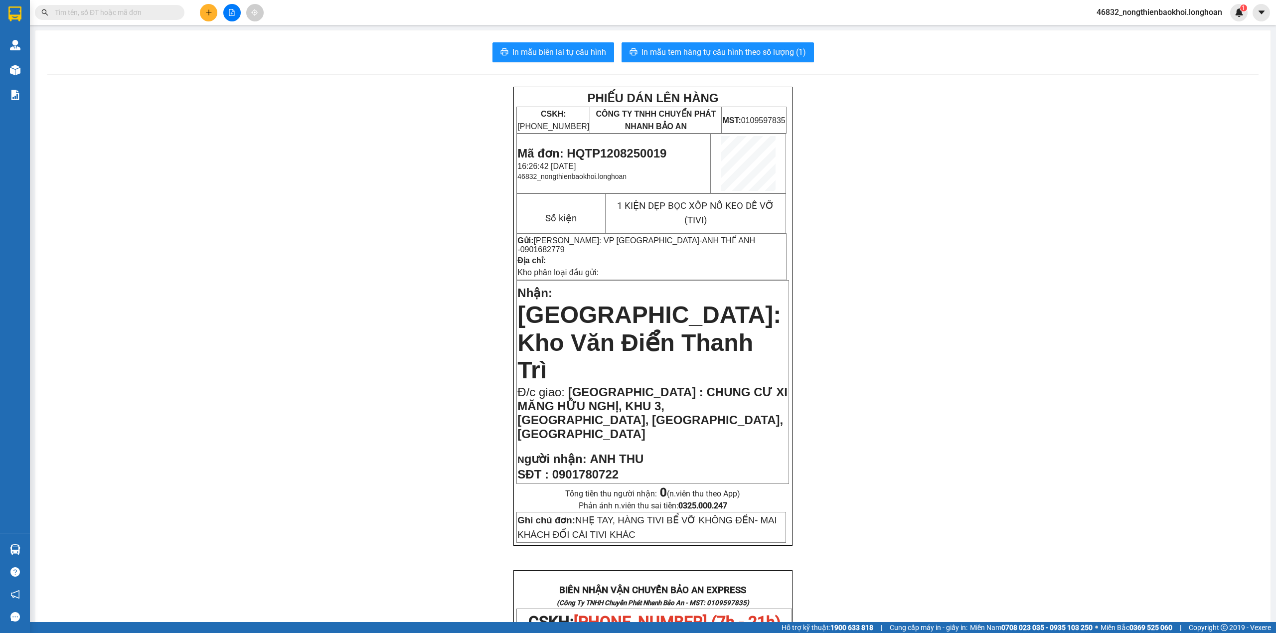
drag, startPoint x: 483, startPoint y: 216, endPoint x: 491, endPoint y: 136, distance: 80.1
click at [481, 211] on div "PHIẾU DÁN LÊN HÀNG CSKH: 1900.06.88.33 CÔNG TY TNHH CHUYỂN PHÁT NHANH BẢO AN MS…" at bounding box center [652, 608] width 1211 height 1042
click at [586, 50] on span "In mẫu biên lai tự cấu hình" at bounding box center [559, 52] width 94 height 12
click at [432, 390] on div "PHIẾU DÁN LÊN HÀNG CSKH: 1900.06.88.33 CÔNG TY TNHH CHUYỂN PHÁT NHANH BẢO AN MS…" at bounding box center [652, 608] width 1211 height 1042
click at [435, 382] on div "PHIẾU DÁN LÊN HÀNG CSKH: 1900.06.88.33 CÔNG TY TNHH CHUYỂN PHÁT NHANH BẢO AN MS…" at bounding box center [652, 608] width 1211 height 1042
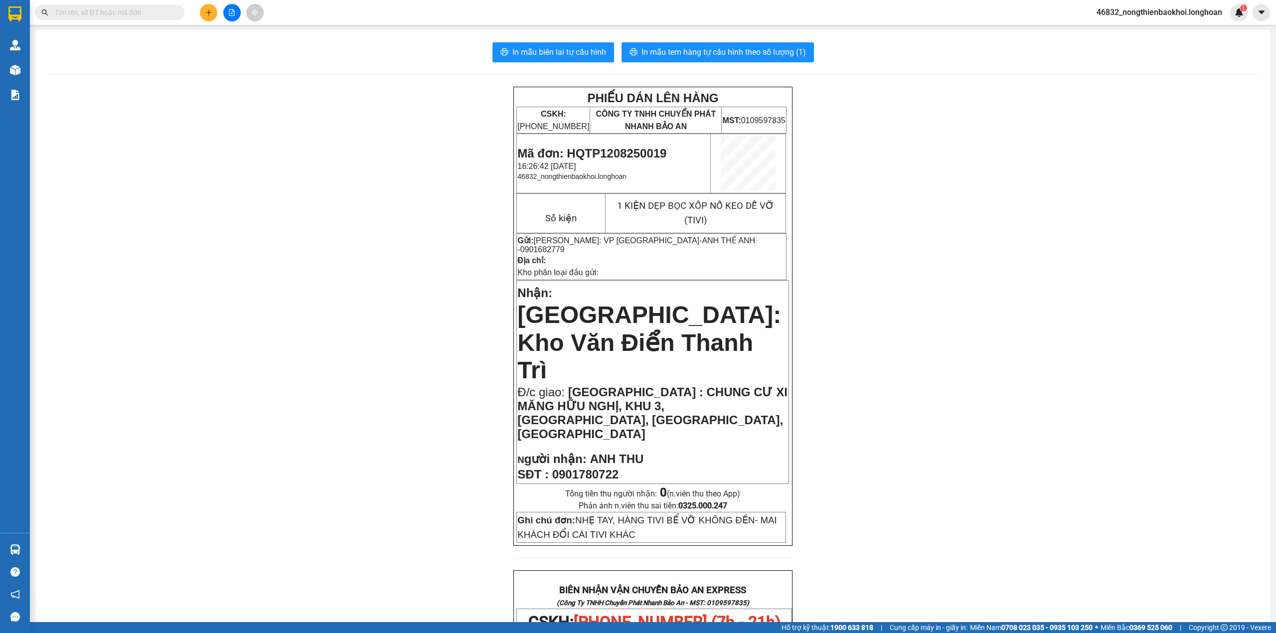
click at [429, 348] on div "PHIẾU DÁN LÊN HÀNG CSKH: 1900.06.88.33 CÔNG TY TNHH CHUYỂN PHÁT NHANH BẢO AN MS…" at bounding box center [652, 608] width 1211 height 1042
click at [706, 52] on span "In mẫu tem hàng tự cấu hình theo số lượng (1)" at bounding box center [723, 52] width 164 height 12
click at [1011, 394] on div "PHIẾU DÁN LÊN HÀNG CSKH: 1900.06.88.33 CÔNG TY TNHH CHUYỂN PHÁT NHANH BẢO AN MS…" at bounding box center [652, 608] width 1211 height 1042
click at [403, 329] on div "PHIẾU DÁN LÊN HÀNG CSKH: 1900.06.88.33 CÔNG TY TNHH CHUYỂN PHÁT NHANH BẢO AN MS…" at bounding box center [652, 608] width 1211 height 1042
click at [401, 325] on div "PHIẾU DÁN LÊN HÀNG CSKH: 1900.06.88.33 CÔNG TY TNHH CHUYỂN PHÁT NHANH BẢO AN MS…" at bounding box center [652, 608] width 1211 height 1042
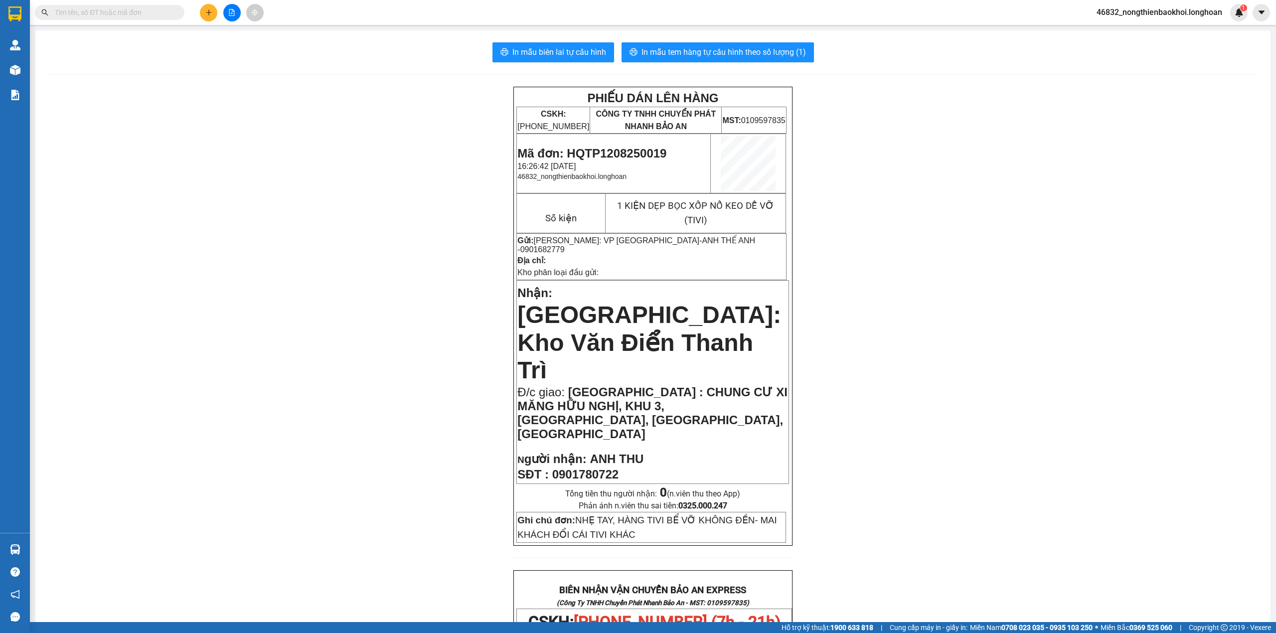
click at [156, 106] on div "PHIẾU DÁN LÊN HÀNG CSKH: 1900.06.88.33 CÔNG TY TNHH CHUYỂN PHÁT NHANH BẢO AN MS…" at bounding box center [652, 608] width 1211 height 1042
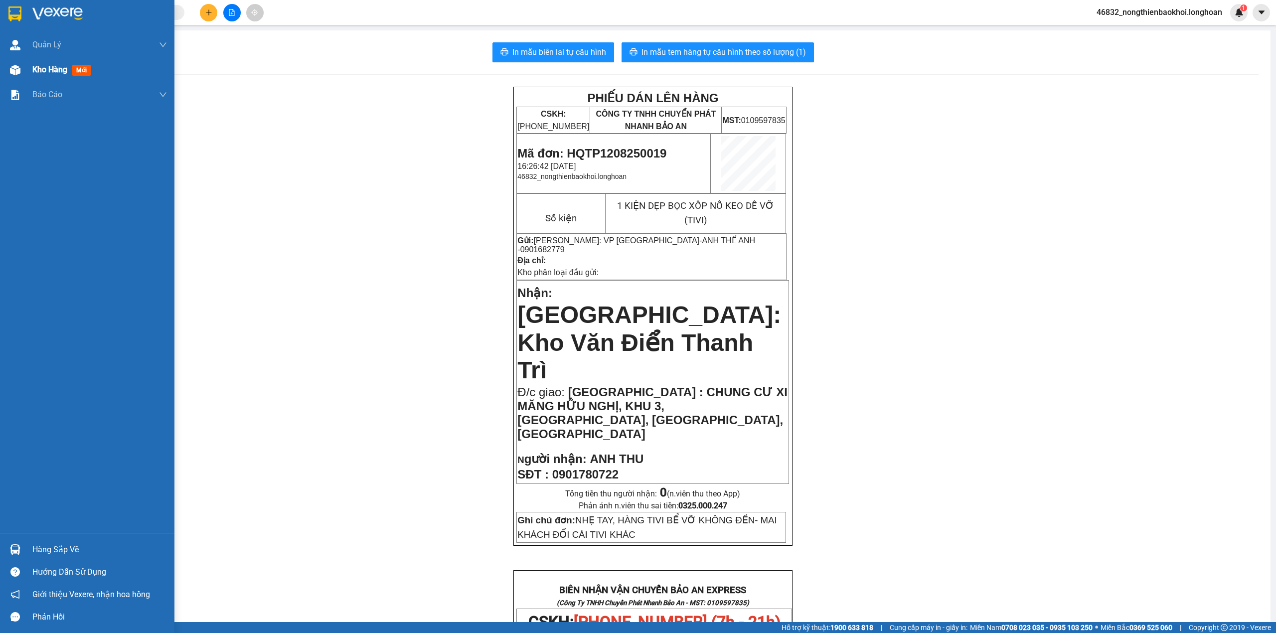
click at [8, 76] on div at bounding box center [14, 69] width 17 height 17
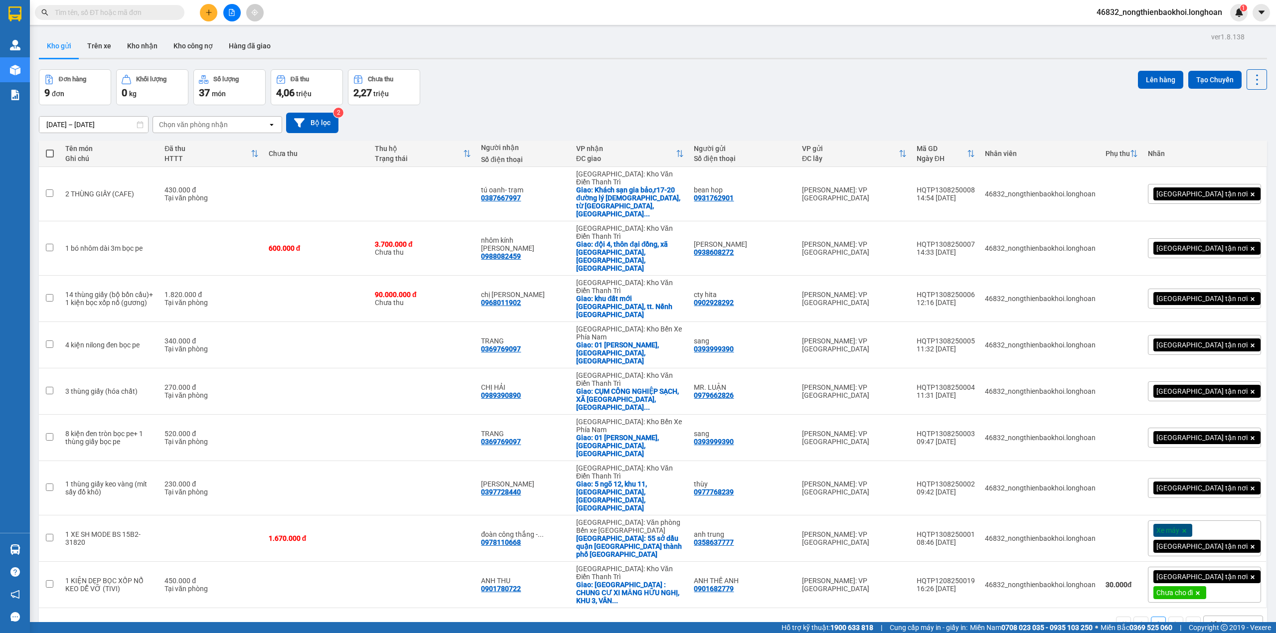
click at [727, 114] on div "15/07/2025 – 13/08/2025 Press the down arrow key to interact with the calendar …" at bounding box center [653, 123] width 1228 height 20
drag, startPoint x: 713, startPoint y: 116, endPoint x: 717, endPoint y: 102, distance: 14.0
click at [713, 114] on div "15/07/2025 – 13/08/2025 Press the down arrow key to interact with the calendar …" at bounding box center [653, 123] width 1228 height 20
click at [672, 96] on div "Đơn hàng 9 đơn Khối lượng 0 kg Số lượng 37 món Đã thu 4,06 triệu Chưa thu 2,27 …" at bounding box center [653, 87] width 1228 height 36
click at [1200, 590] on icon at bounding box center [1198, 593] width 6 height 6
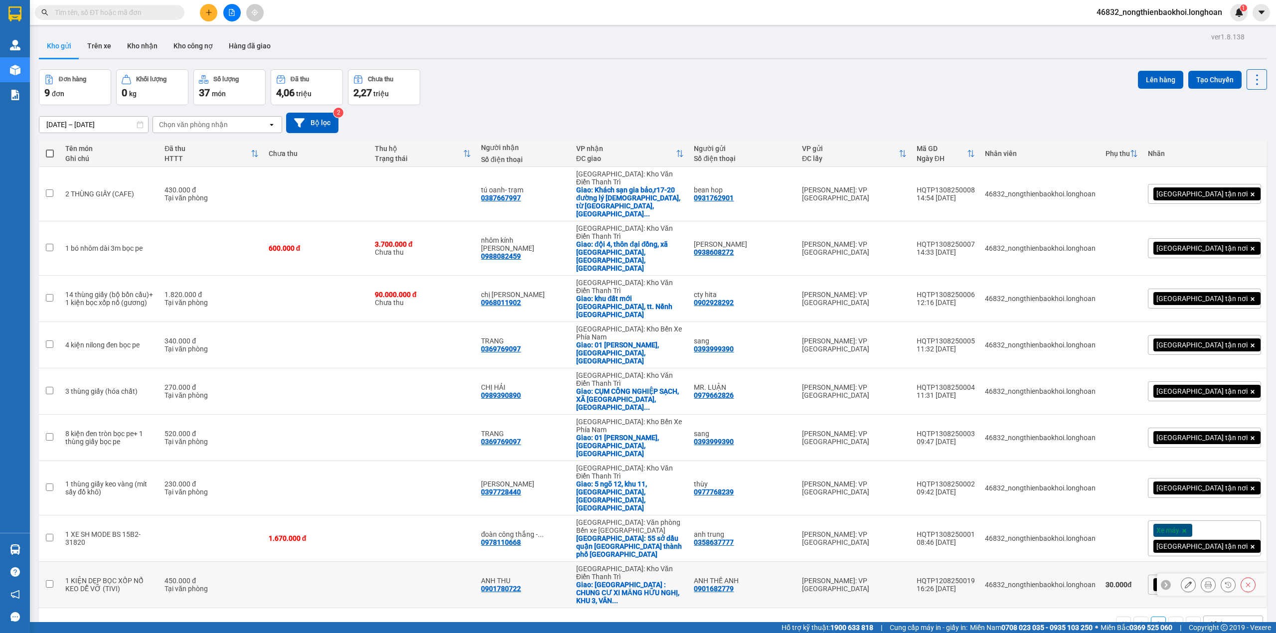
click at [521, 585] on div "0901780722" at bounding box center [501, 589] width 40 height 8
copy div "0901780722"
click at [150, 14] on input "text" at bounding box center [114, 12] width 118 height 11
paste input "0901780722"
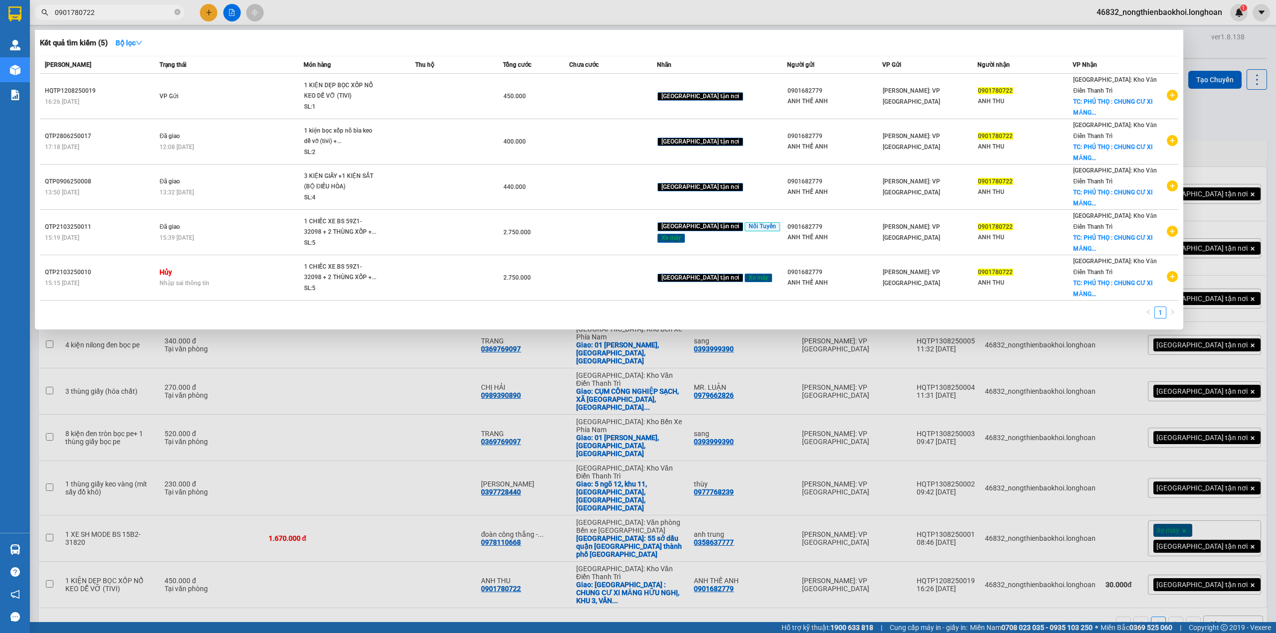
type input "0901780722"
click at [315, 2] on div at bounding box center [638, 316] width 1276 height 633
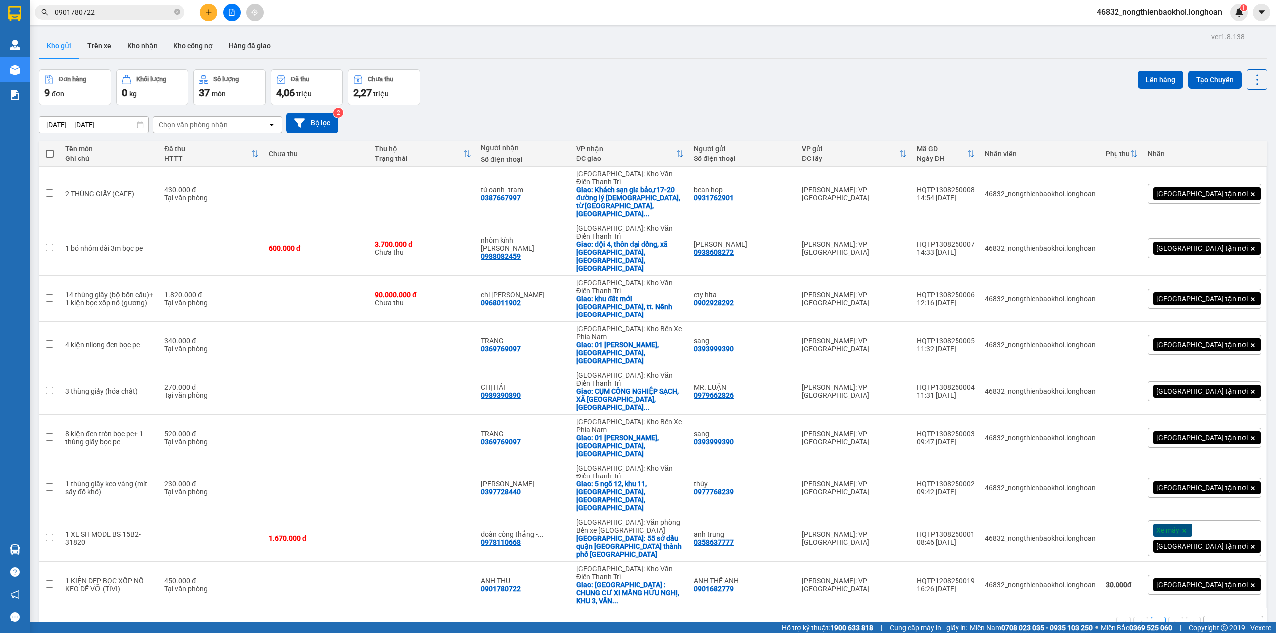
click at [205, 9] on icon "plus" at bounding box center [208, 12] width 7 height 7
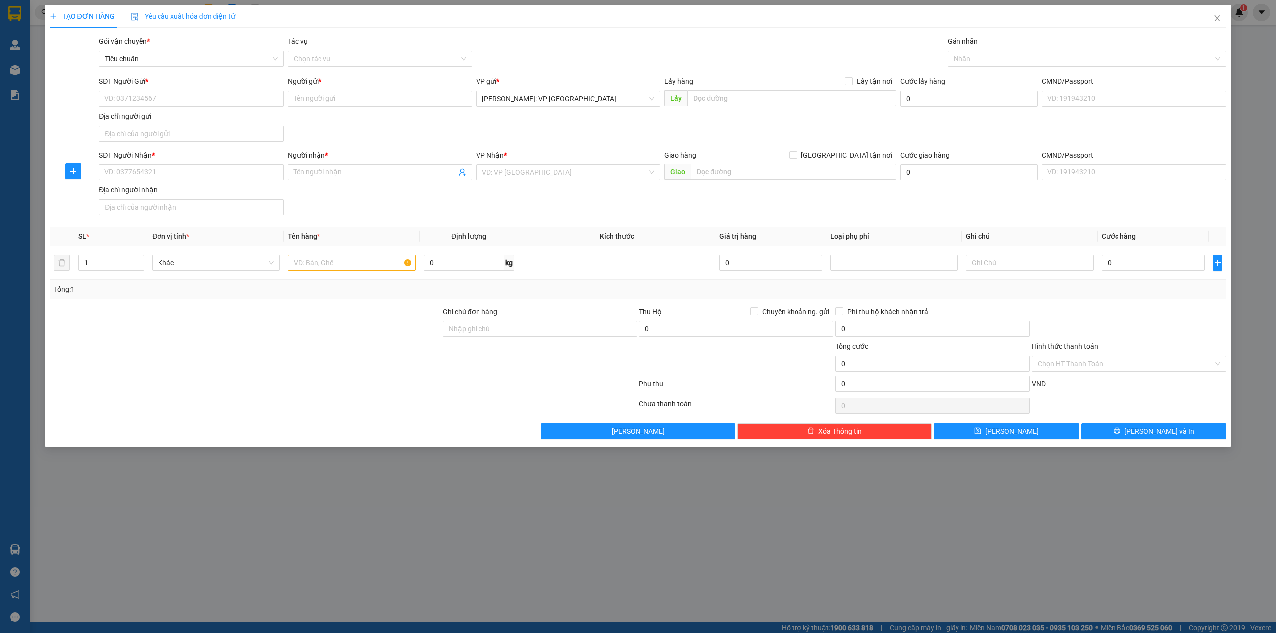
click at [365, 132] on div "SĐT Người Gửi * VD: 0371234567 Người gửi * Tên người gửi VP gửi * [GEOGRAPHIC_D…" at bounding box center [662, 111] width 1131 height 70
click at [199, 323] on div at bounding box center [245, 323] width 393 height 35
click at [139, 261] on icon "up" at bounding box center [138, 260] width 3 height 3
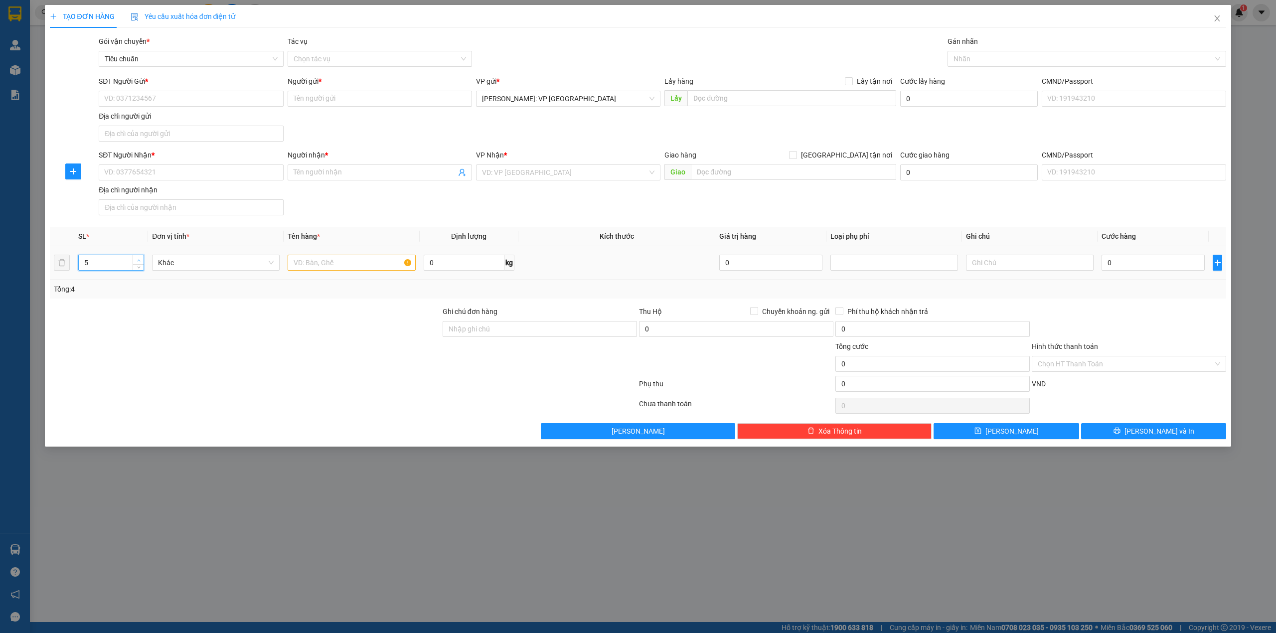
click at [139, 261] on icon "up" at bounding box center [138, 260] width 3 height 3
type input "8"
click at [139, 261] on icon "up" at bounding box center [138, 260] width 3 height 3
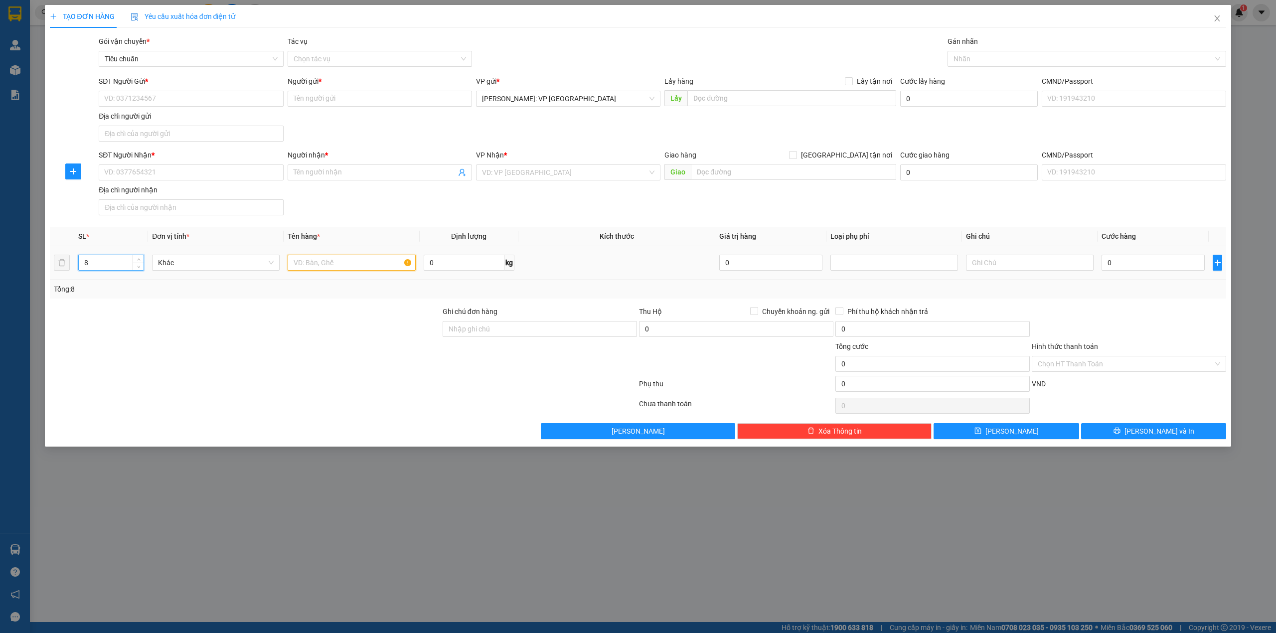
click at [310, 262] on input "text" at bounding box center [352, 263] width 128 height 16
type input "8 THÙNG GIẤY"
click at [342, 221] on div "Transit Pickup Surcharge Ids Transit Deliver Surcharge Ids Transit Deliver Surc…" at bounding box center [638, 237] width 1177 height 403
click at [352, 176] on input "Người nhận *" at bounding box center [375, 172] width 162 height 11
type input "HỒ VĂN CHUNG"
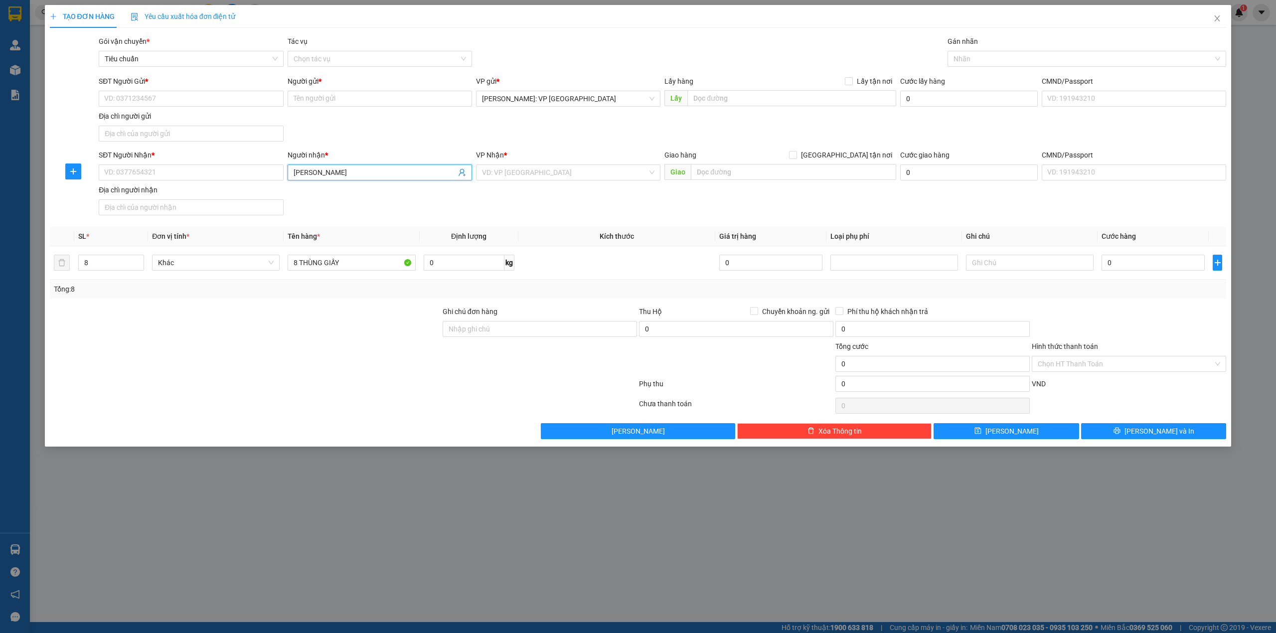
click at [355, 208] on div "SĐT Người Nhận * VD: 0377654321 Người nhận * HỒ VĂN CHUNG HỒ VĂN CHUNG VP Nhận …" at bounding box center [662, 185] width 1131 height 70
click at [317, 202] on div "SĐT Người Nhận * VD: 0377654321 Người nhận * HỒ VĂN CHUNG VP Nhận * VD: VP Sài …" at bounding box center [662, 185] width 1131 height 70
click at [176, 168] on input "SĐT Người Nhận *" at bounding box center [191, 172] width 184 height 16
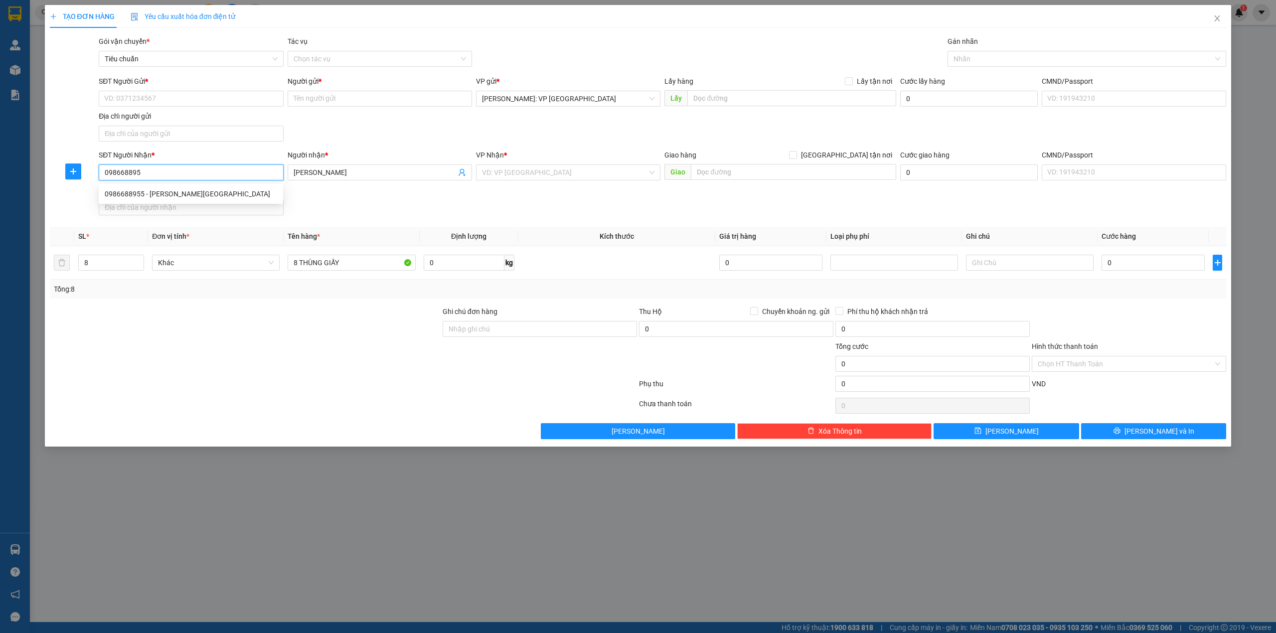
type input "0986688955"
click at [233, 196] on div "0986688955 - HỒ VĨNH CHUNG" at bounding box center [191, 193] width 172 height 11
type input "HỒ VĨNH CHUNG"
type input "0986688955"
click at [183, 98] on input "SĐT Người Gửi *" at bounding box center [191, 99] width 184 height 16
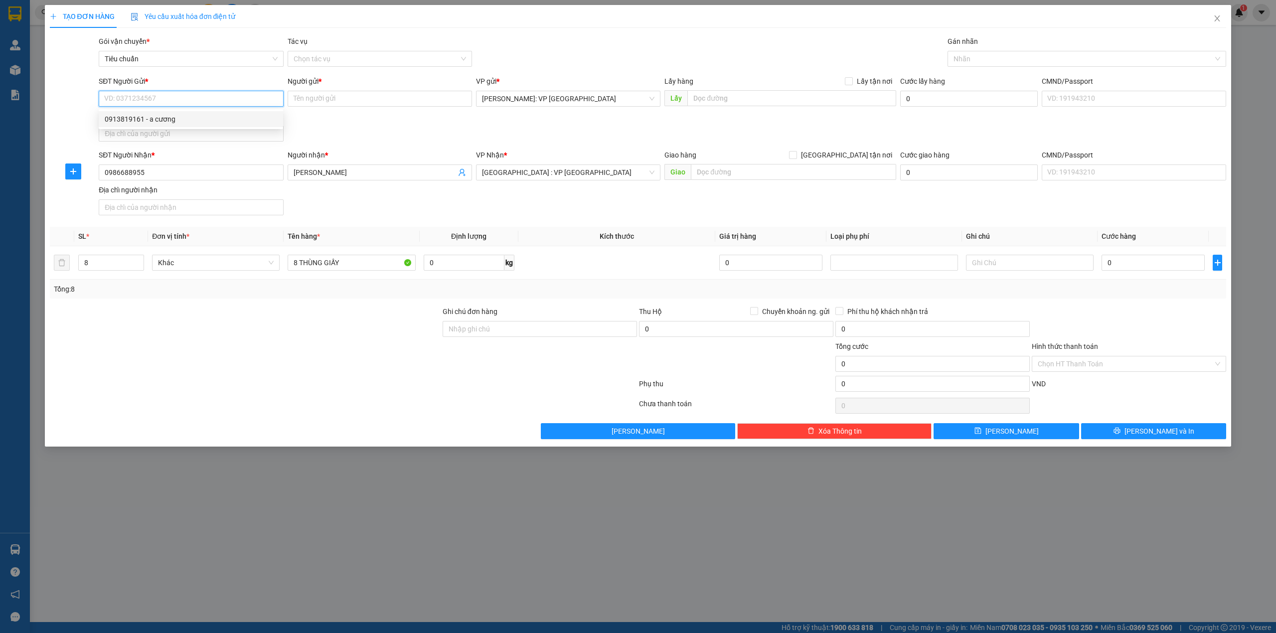
click at [191, 120] on div "0913819161 - a cương" at bounding box center [191, 119] width 172 height 11
type input "0913819161"
type input "a cương"
click at [357, 116] on div "SĐT Người Gửi * 0913819161 Người gửi * a cương VP gửi * Hồ Chí Minh: VP Quận Tâ…" at bounding box center [662, 111] width 1131 height 70
click at [303, 333] on div at bounding box center [245, 323] width 393 height 35
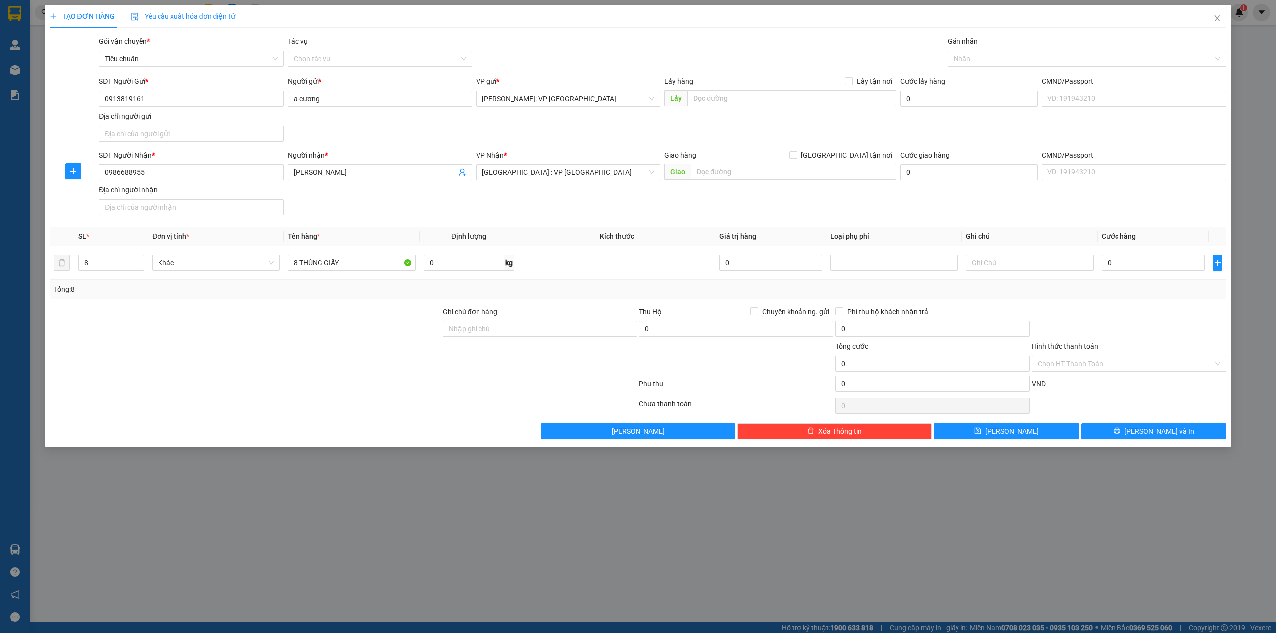
click at [335, 299] on div "Tổng: 8" at bounding box center [638, 289] width 1177 height 19
click at [437, 211] on div "SĐT Người Nhận * 0986688955 Người nhận * HỒ VĨNH CHUNG VP Nhận * Hà Nội : VP Hà…" at bounding box center [662, 185] width 1131 height 70
click at [300, 324] on div at bounding box center [245, 323] width 393 height 35
click at [339, 305] on div "Transit Pickup Surcharge Ids Transit Deliver Surcharge Ids Transit Deliver Surc…" at bounding box center [638, 237] width 1177 height 403
click at [341, 343] on div at bounding box center [245, 358] width 393 height 35
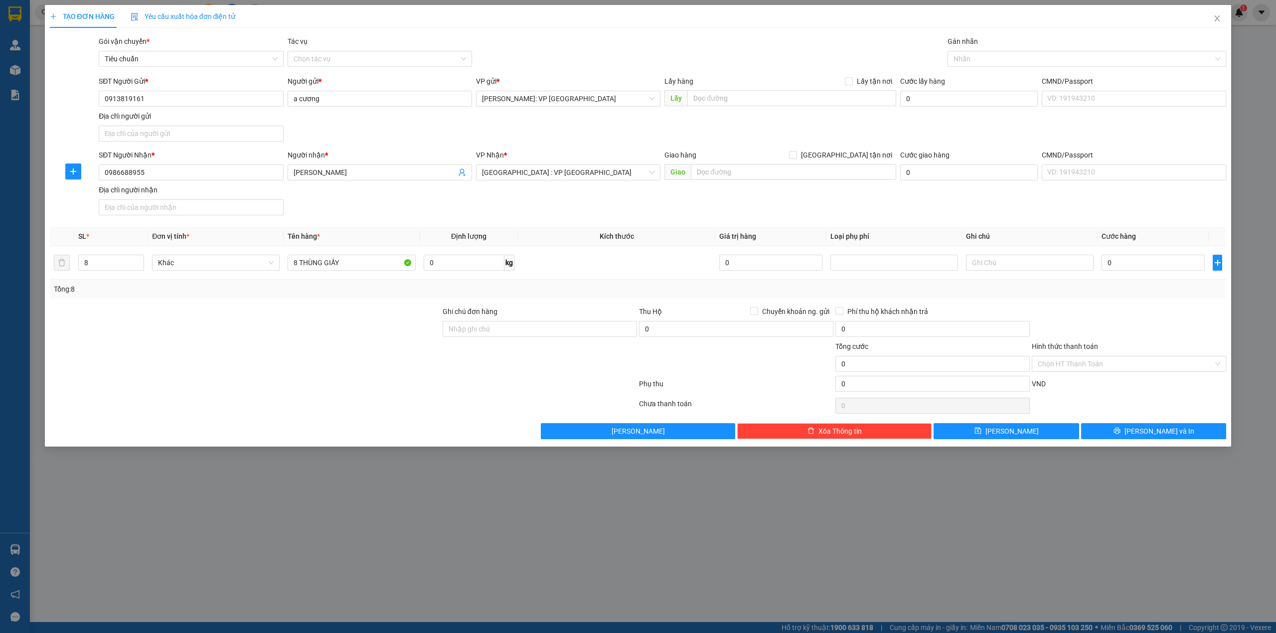
click at [345, 353] on div at bounding box center [245, 358] width 393 height 35
click at [630, 196] on div "SĐT Người Nhận * 0986688955 Người nhận * HỒ VĨNH CHUNG VP Nhận * Hà Nội : VP Hà…" at bounding box center [662, 185] width 1131 height 70
click at [1171, 264] on input "0" at bounding box center [1152, 263] width 103 height 16
type input "8"
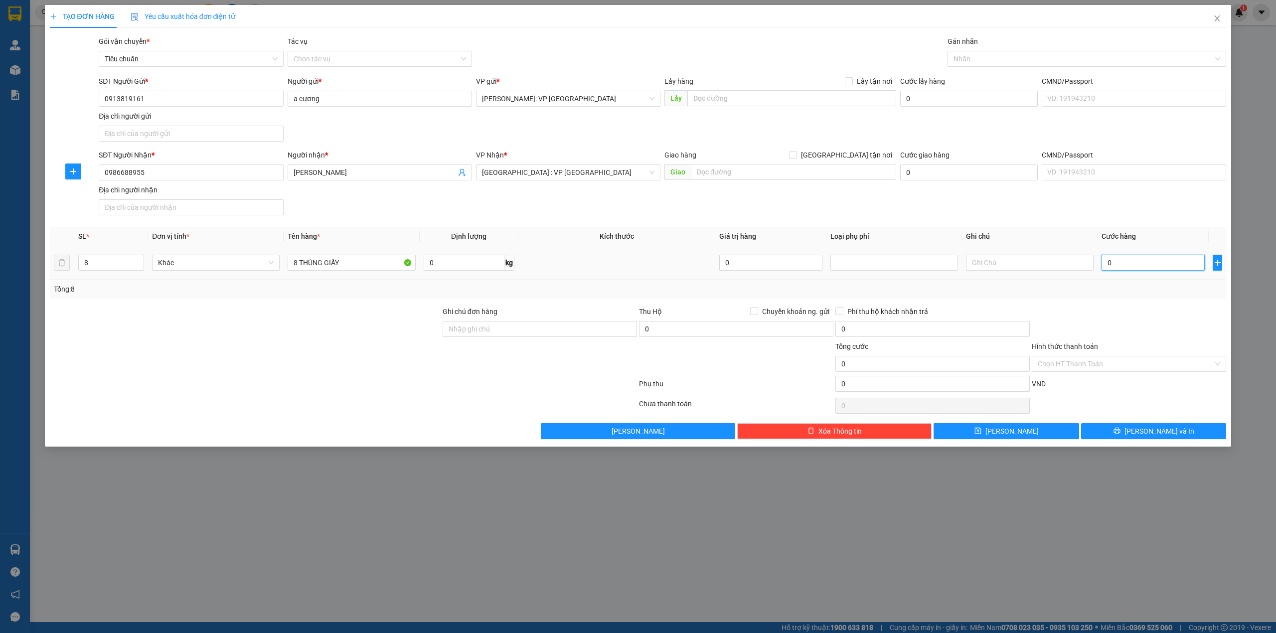
type input "8"
type input "87"
type input "870"
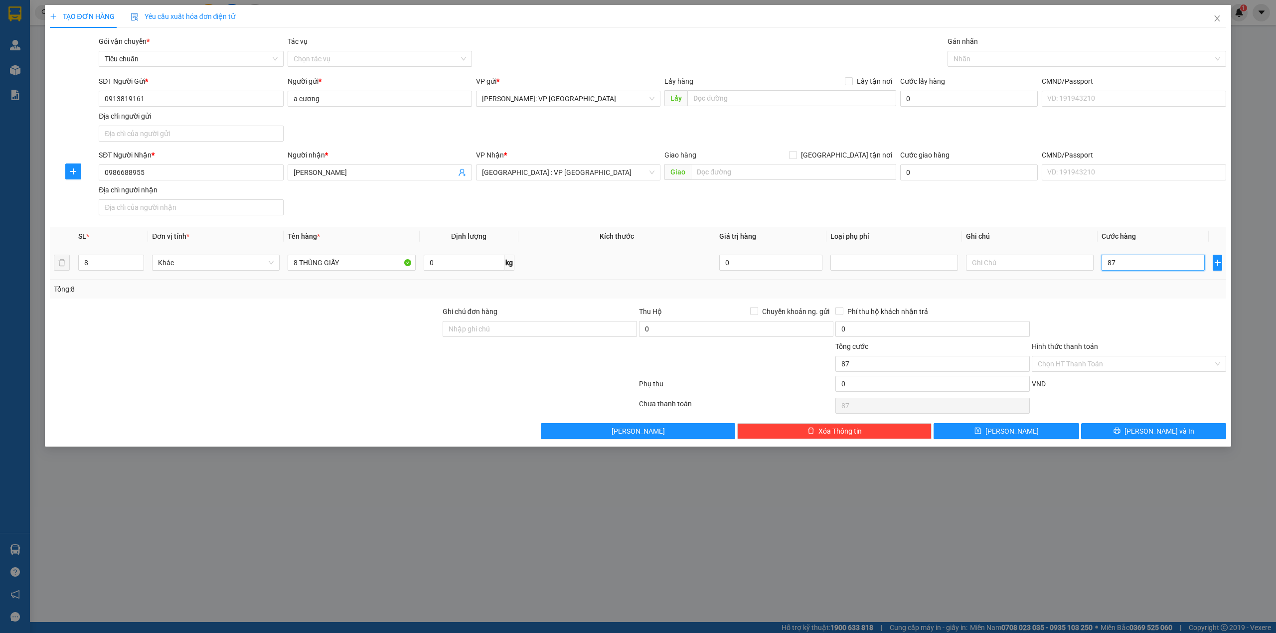
type input "870"
type input "8.700"
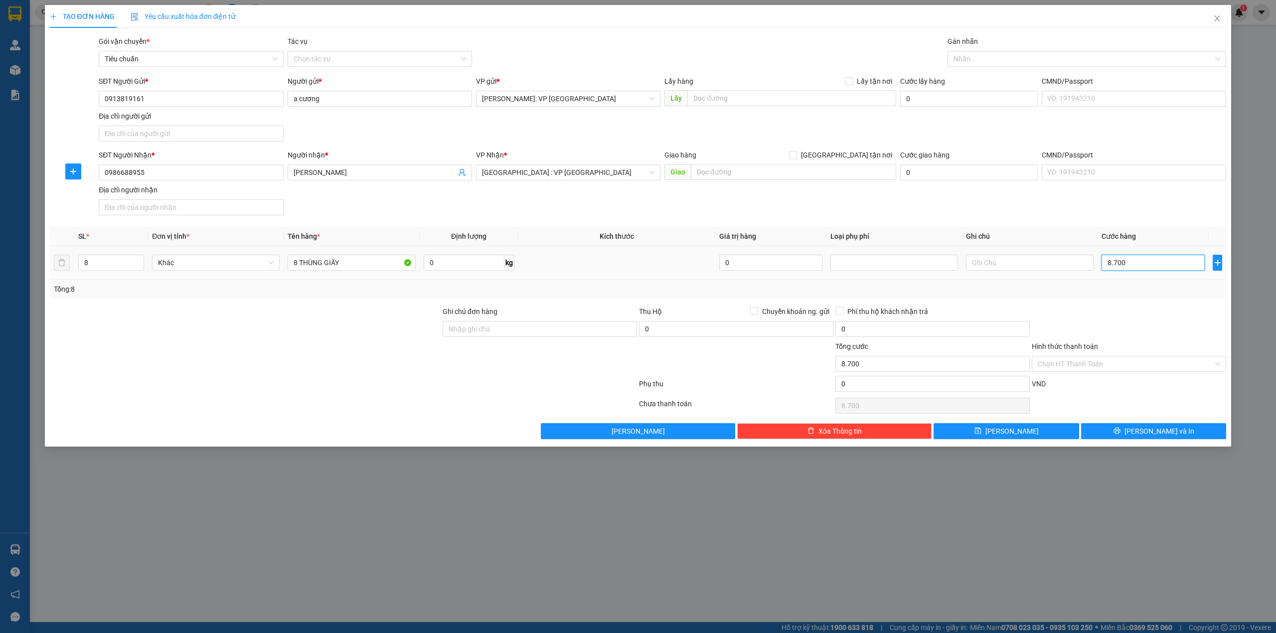
type input "87.000"
type input "870.000"
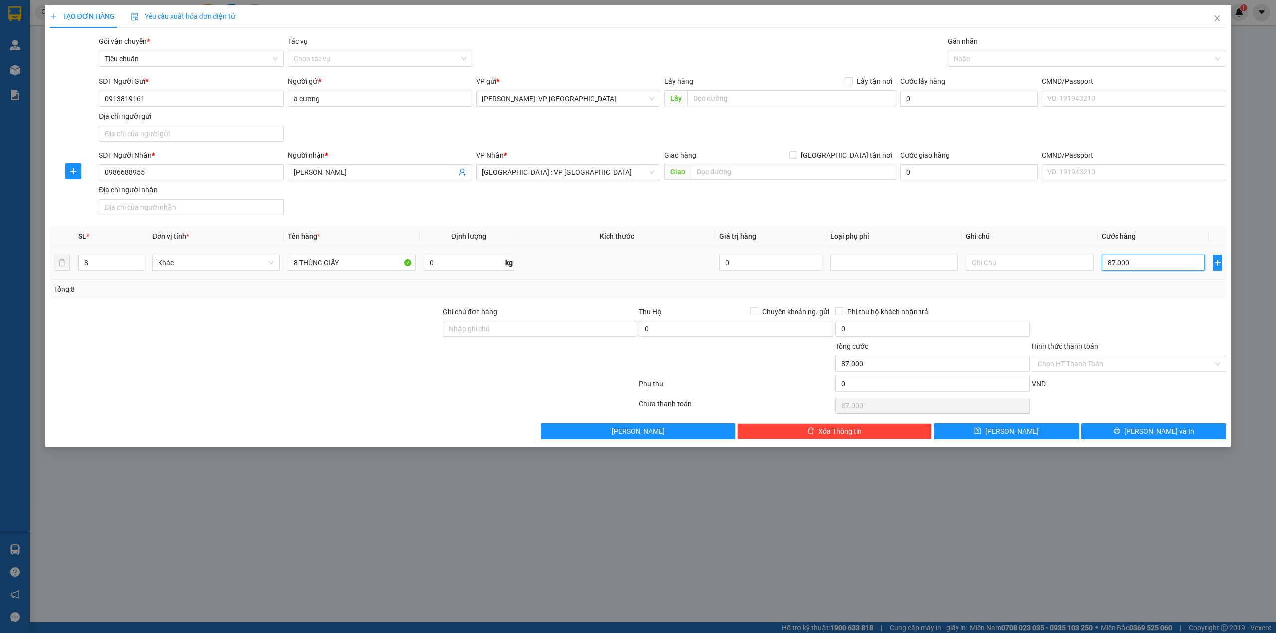
type input "870.000"
click at [783, 34] on div "TẠO ĐƠN HÀNG Yêu cầu xuất hóa đơn điện tử Transit Pickup Surcharge Ids Transit …" at bounding box center [638, 222] width 1177 height 434
click at [705, 131] on div "SĐT Người Gửi * 0913819161 Người gửi * a cương VP gửi * Hồ Chí Minh: VP Quận Tâ…" at bounding box center [662, 111] width 1131 height 70
click at [591, 195] on div "SĐT Người Nhận * 0986688955 Người nhận * HỒ VĨNH CHUNG VP Nhận * Hà Nội : VP Hà…" at bounding box center [662, 185] width 1131 height 70
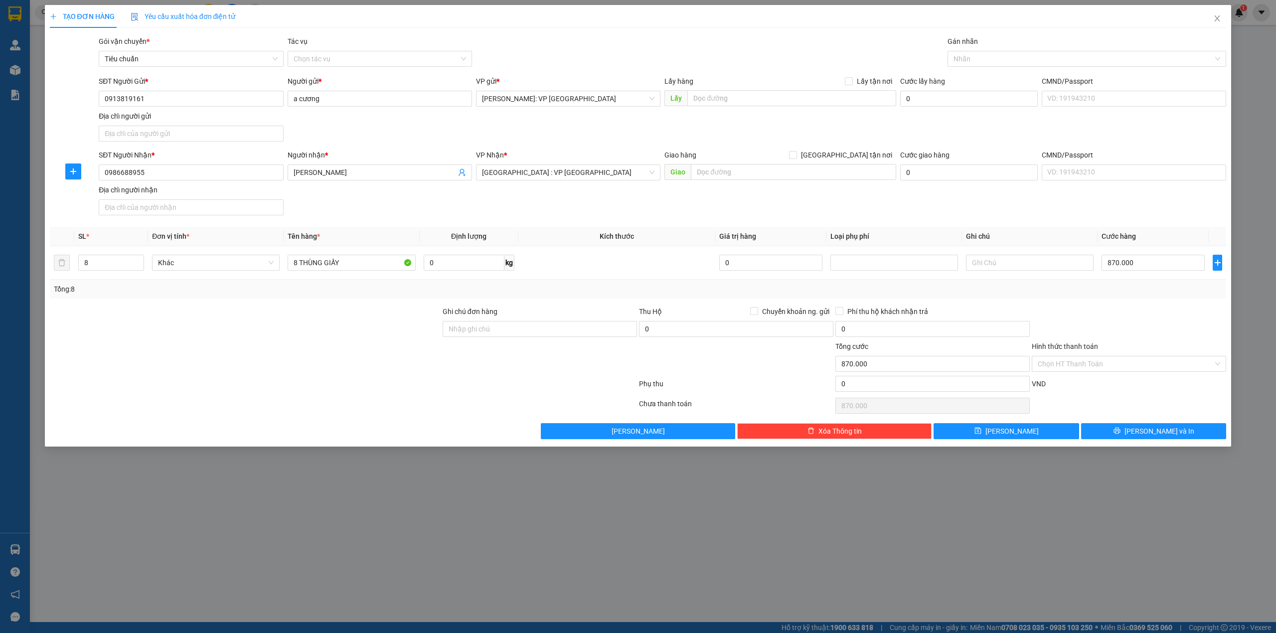
click at [353, 349] on div at bounding box center [245, 358] width 393 height 35
drag, startPoint x: 357, startPoint y: 347, endPoint x: 363, endPoint y: 347, distance: 6.0
click at [359, 347] on div at bounding box center [245, 358] width 393 height 35
click at [357, 352] on div at bounding box center [245, 358] width 393 height 35
click at [357, 268] on input "8 THÙNG GIẤY" at bounding box center [352, 263] width 128 height 16
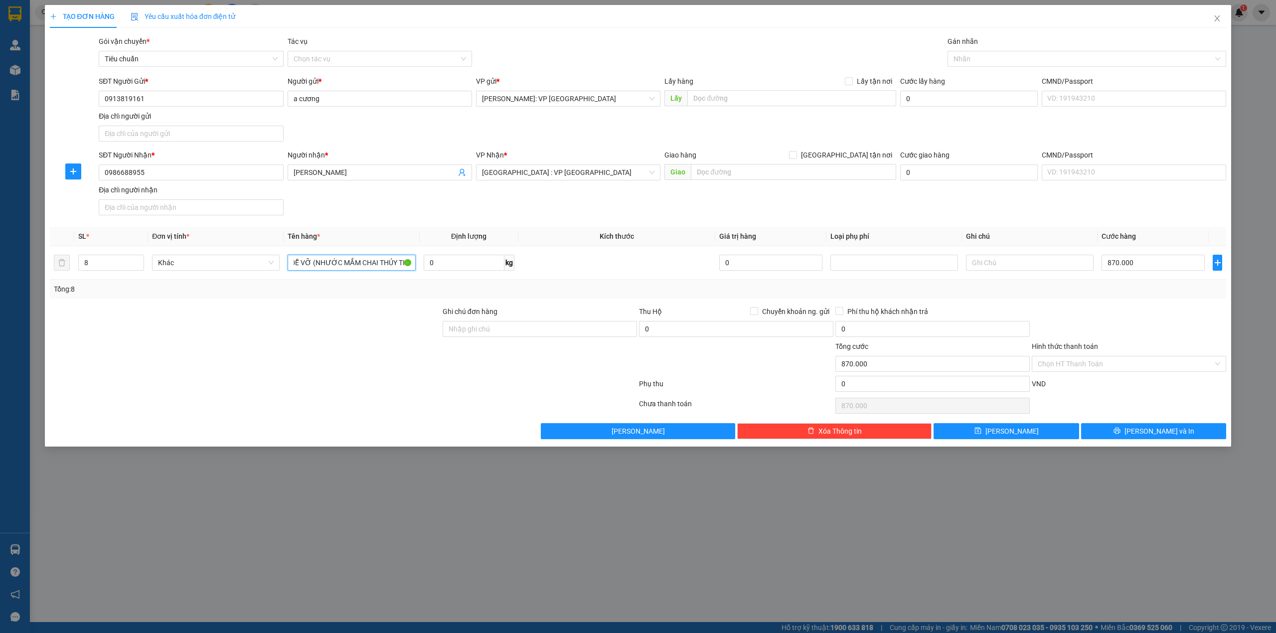
scroll to position [0, 70]
click at [319, 259] on input "8 THÙNG GIẤY KEO DỄ VỠ (NHƯỚC MẮM CHAI THỦY TINH)" at bounding box center [352, 263] width 128 height 16
type input "8 THÙNG GIẤY KEO DỄ VỠ (NƯỚC MẮM CHAI THỦY TINH)"
click at [322, 365] on div at bounding box center [245, 358] width 393 height 35
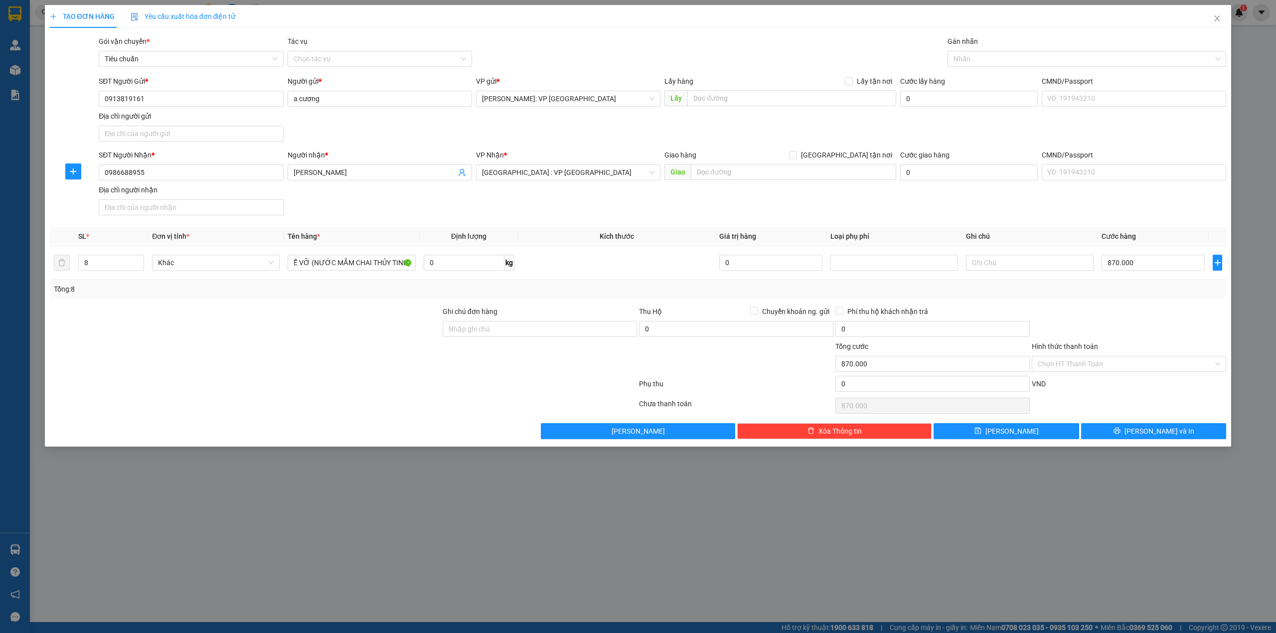
scroll to position [0, 0]
click at [319, 299] on div "Tổng: 8" at bounding box center [638, 289] width 1177 height 19
click at [754, 55] on div "Gói vận chuyển * Tiêu chuẩn Tác vụ Chọn tác vụ Gán nhãn Nhãn" at bounding box center [662, 53] width 1131 height 35
click at [369, 321] on div at bounding box center [245, 323] width 393 height 35
click at [385, 317] on div at bounding box center [245, 323] width 393 height 35
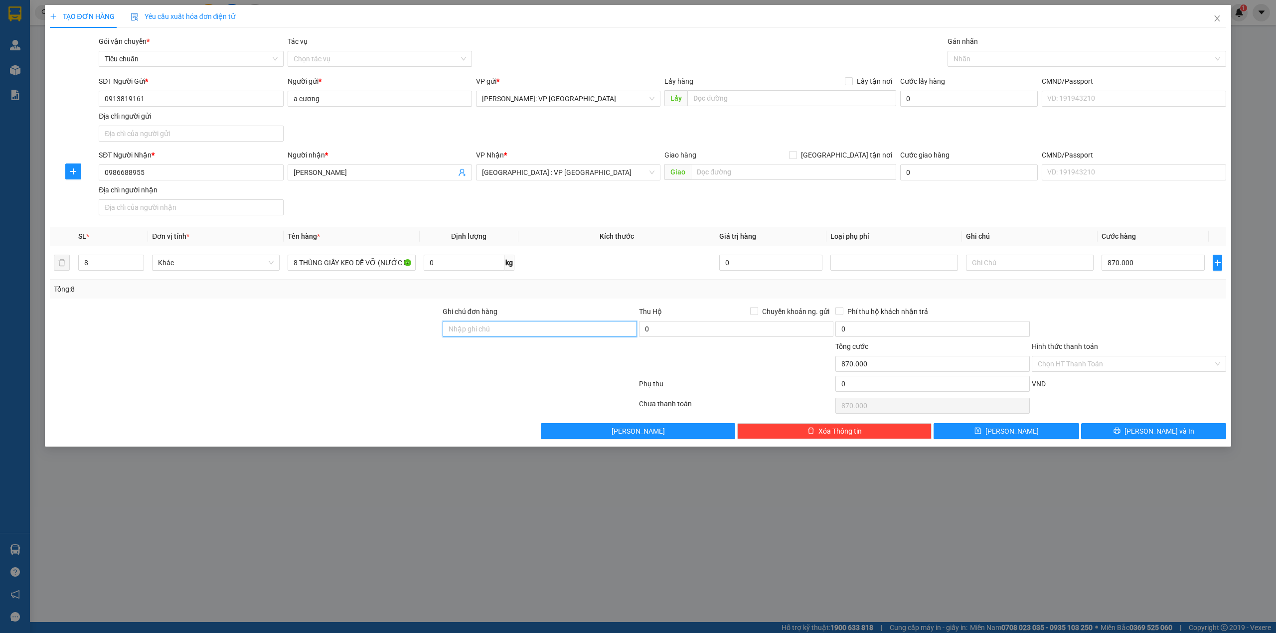
click at [513, 331] on input "Ghi chú đơn hàng" at bounding box center [540, 329] width 194 height 16
type input "D"
click at [353, 344] on div at bounding box center [245, 358] width 393 height 35
click at [585, 330] on input "ĐỂ ĐÚNG CHIỀU-CHAI THỦY TINH" at bounding box center [540, 329] width 194 height 16
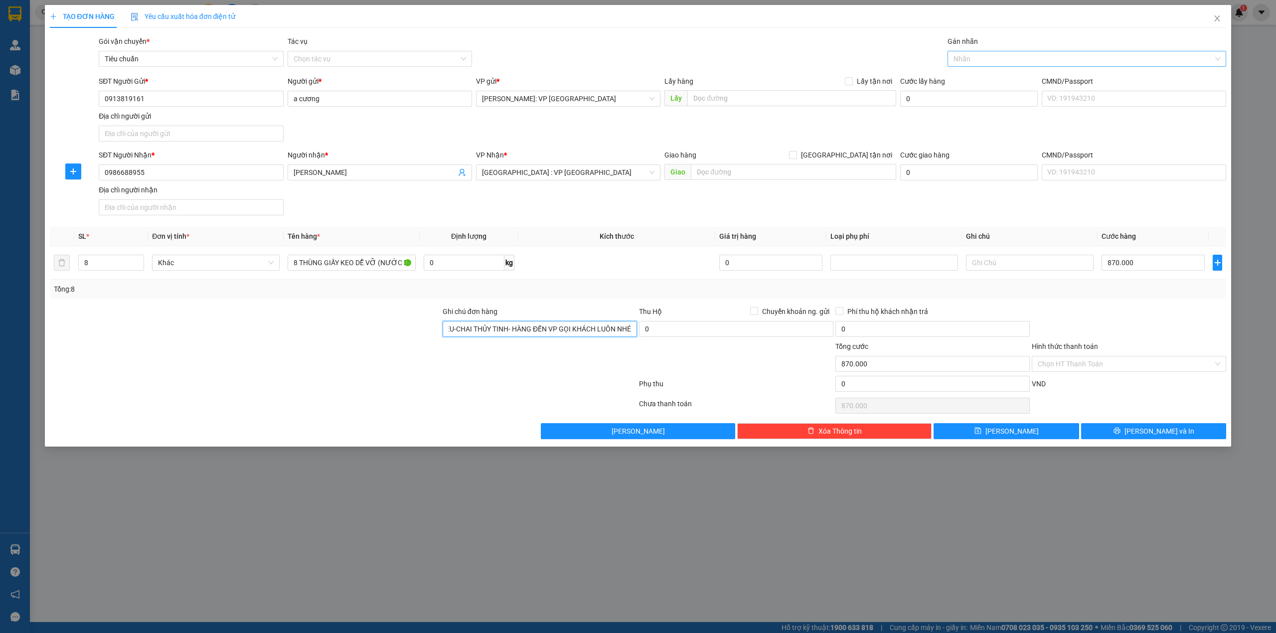
click at [1025, 60] on div at bounding box center [1082, 59] width 264 height 12
type input "ĐỂ ĐÚNG CHIỀU-CHAI THỦY TINH- HÀNG ĐẾN VP GỌI KHÁCH LUÔN NHÉ"
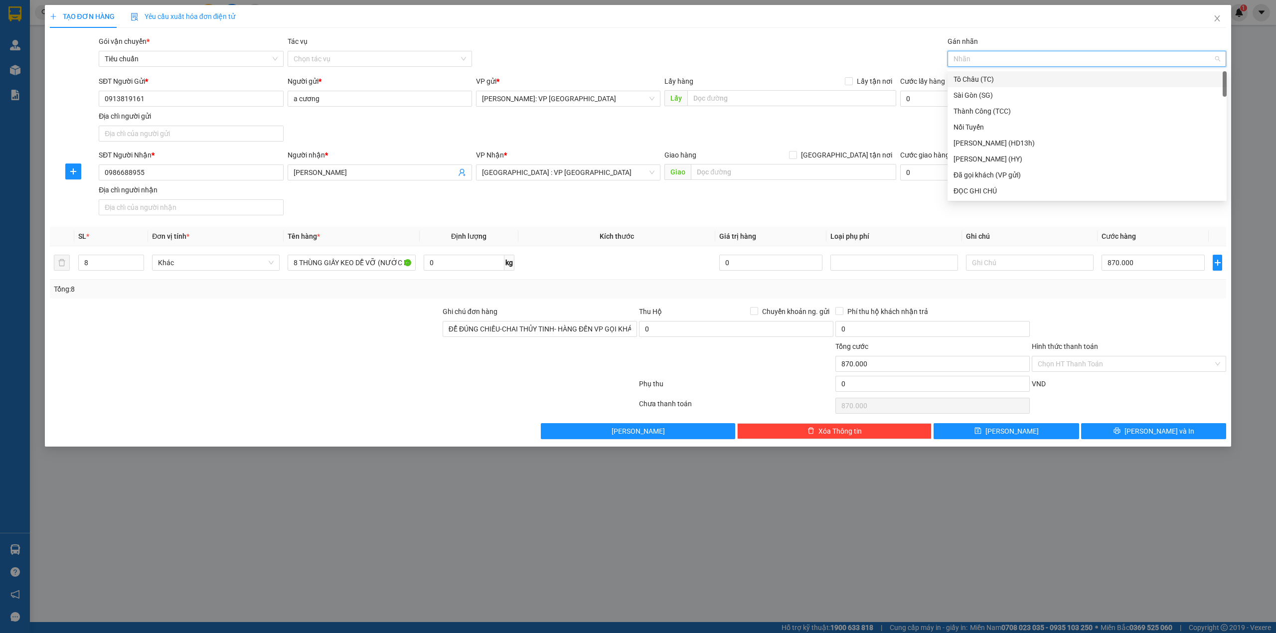
type input "D"
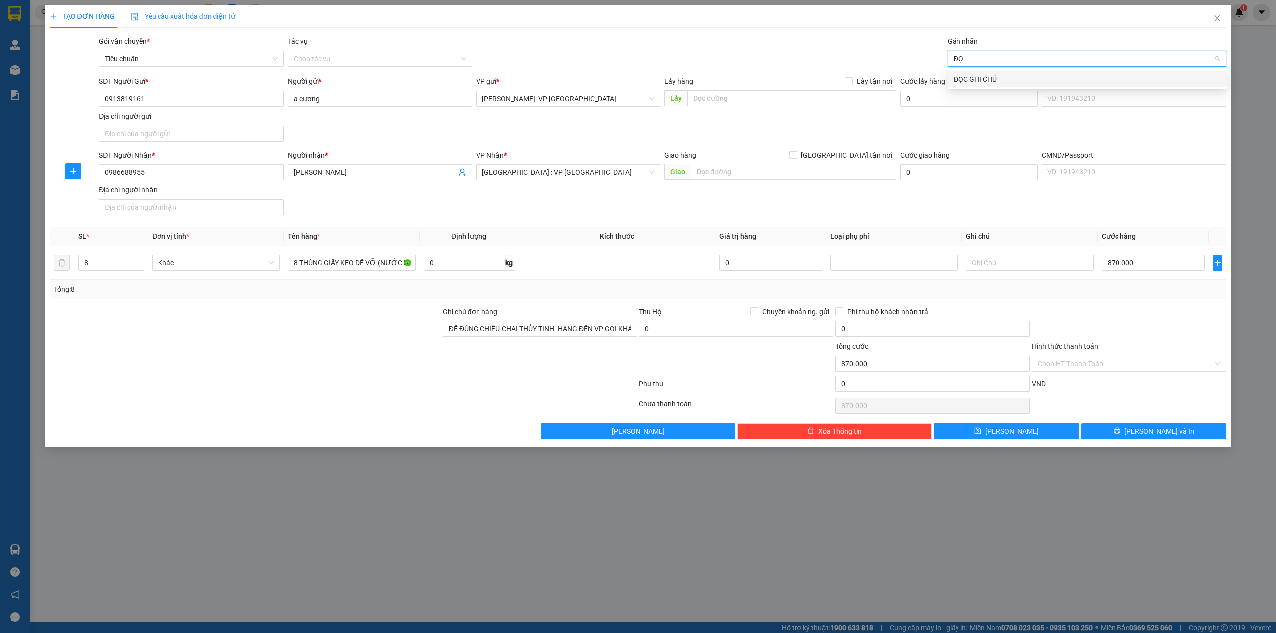
type input "ĐỌC"
click at [1025, 78] on div "ĐỌC GHI CHÚ" at bounding box center [1086, 79] width 267 height 11
click at [717, 47] on div "Gói vận chuyển * Tiêu chuẩn Tác vụ Chọn tác vụ Gán nhãn ĐỌC GHI CHÚ" at bounding box center [662, 53] width 1131 height 35
click at [1152, 364] on input "Hình thức thanh toán" at bounding box center [1125, 363] width 175 height 15
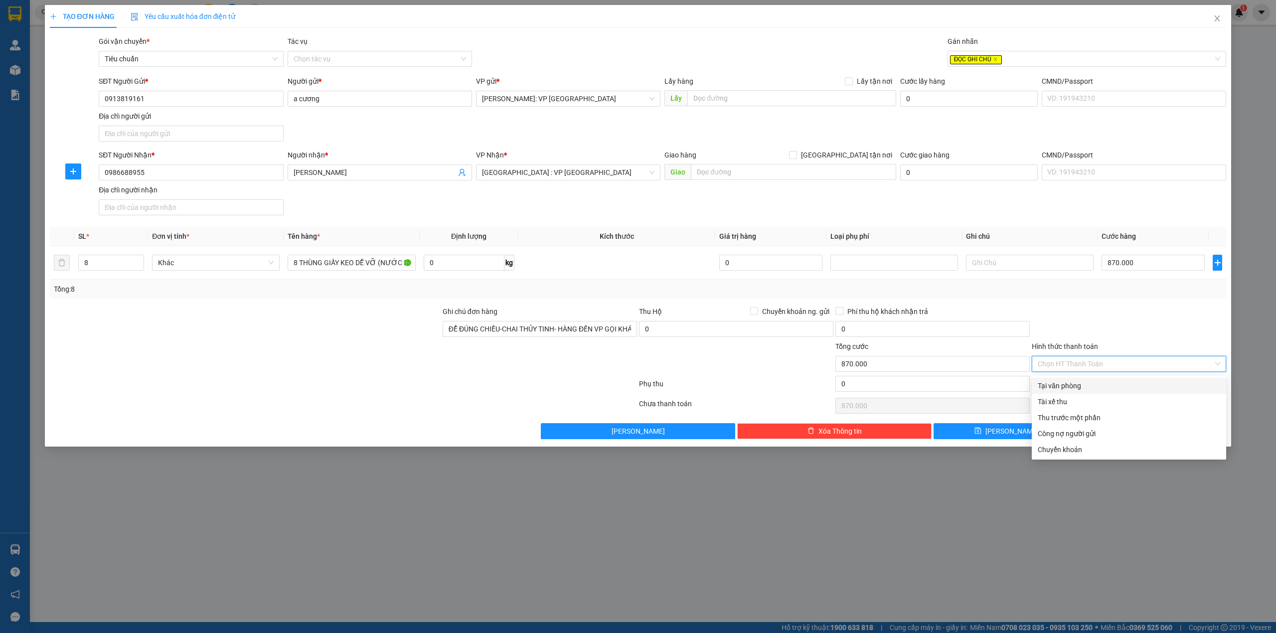
click at [1113, 387] on div "Tại văn phòng" at bounding box center [1129, 385] width 182 height 11
type input "0"
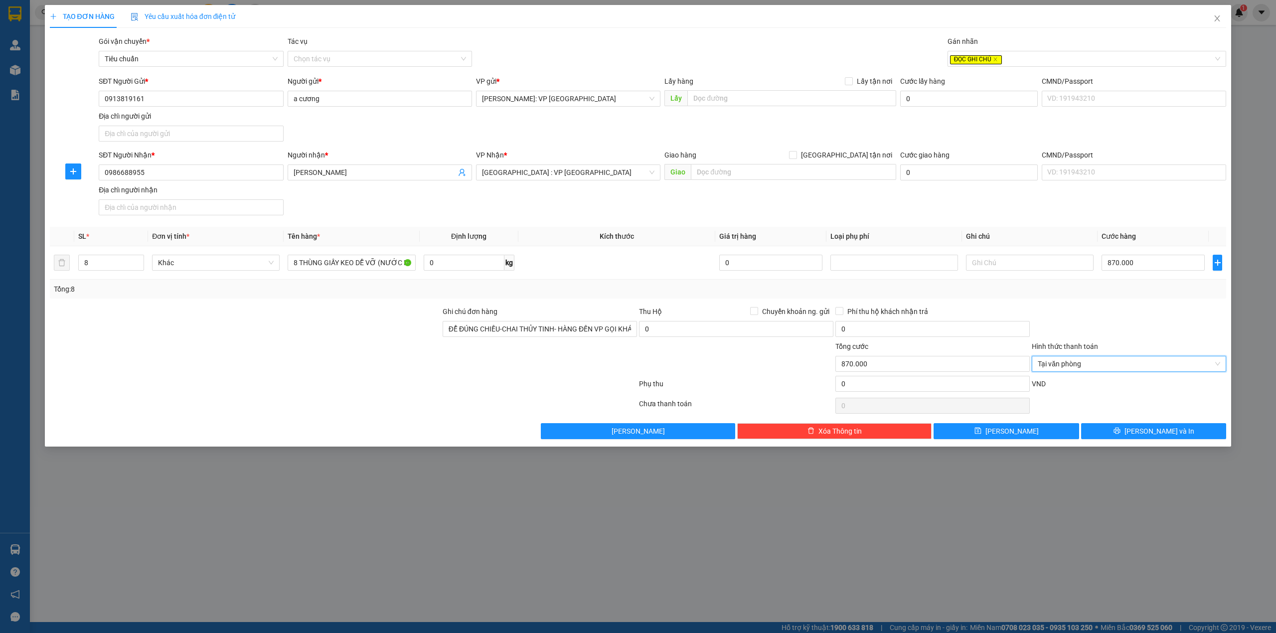
click at [1133, 317] on div at bounding box center [1129, 323] width 196 height 35
drag, startPoint x: 1165, startPoint y: 425, endPoint x: 1171, endPoint y: 425, distance: 6.5
click at [1166, 425] on button "[PERSON_NAME] và In" at bounding box center [1154, 431] width 146 height 16
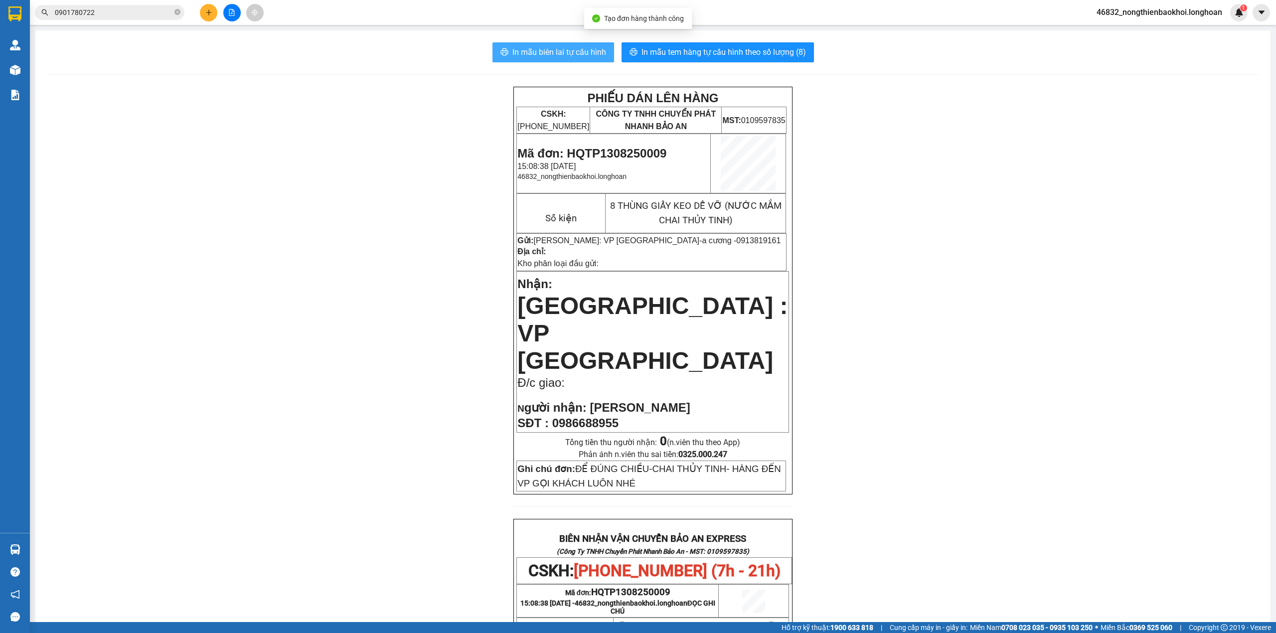
click at [539, 51] on span "In mẫu biên lai tự cấu hình" at bounding box center [559, 52] width 94 height 12
click at [391, 375] on div "PHIẾU DÁN LÊN HÀNG CSKH: 1900.06.88.33 CÔNG TY TNHH CHUYỂN PHÁT NHANH BẢO AN MS…" at bounding box center [652, 566] width 1211 height 958
click at [701, 53] on span "In mẫu tem hàng tự cấu hình theo số lượng (8)" at bounding box center [723, 52] width 164 height 12
click at [959, 464] on div "PHIẾU DÁN LÊN HÀNG CSKH: 1900.06.88.33 CÔNG TY TNHH CHUYỂN PHÁT NHANH BẢO AN MS…" at bounding box center [652, 566] width 1211 height 958
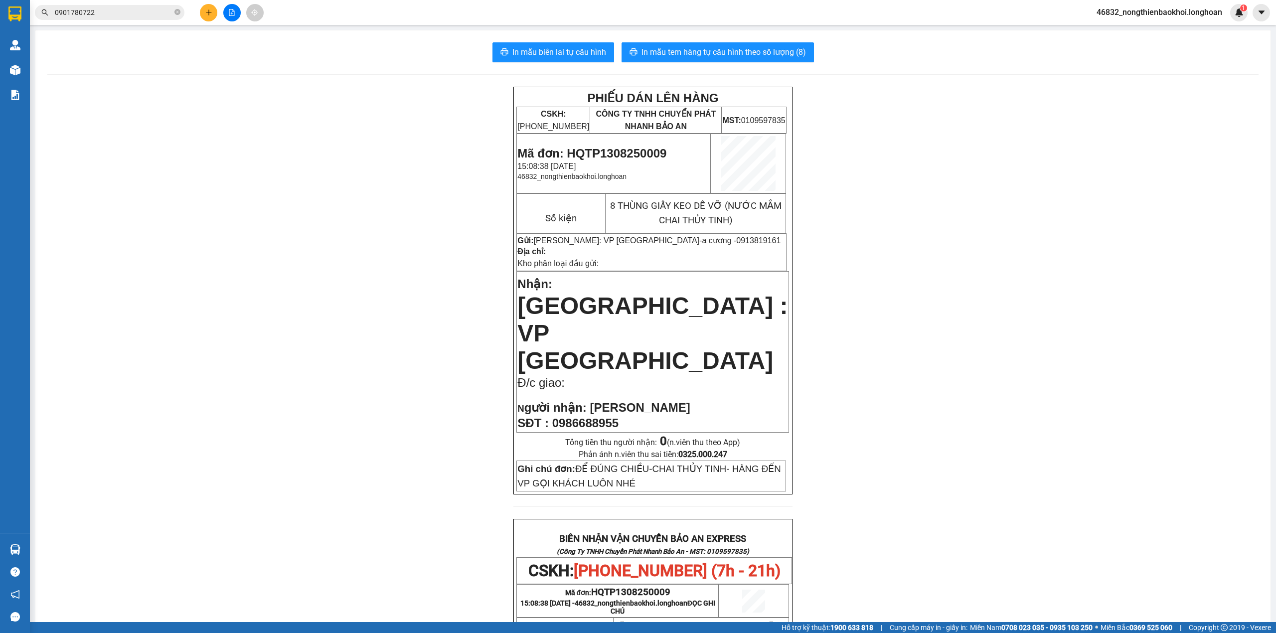
click at [959, 464] on div "PHIẾU DÁN LÊN HÀNG CSKH: 1900.06.88.33 CÔNG TY TNHH CHUYỂN PHÁT NHANH BẢO AN MS…" at bounding box center [652, 566] width 1211 height 958
click at [419, 353] on div "PHIẾU DÁN LÊN HÀNG CSKH: 1900.06.88.33 CÔNG TY TNHH CHUYỂN PHÁT NHANH BẢO AN MS…" at bounding box center [652, 566] width 1211 height 958
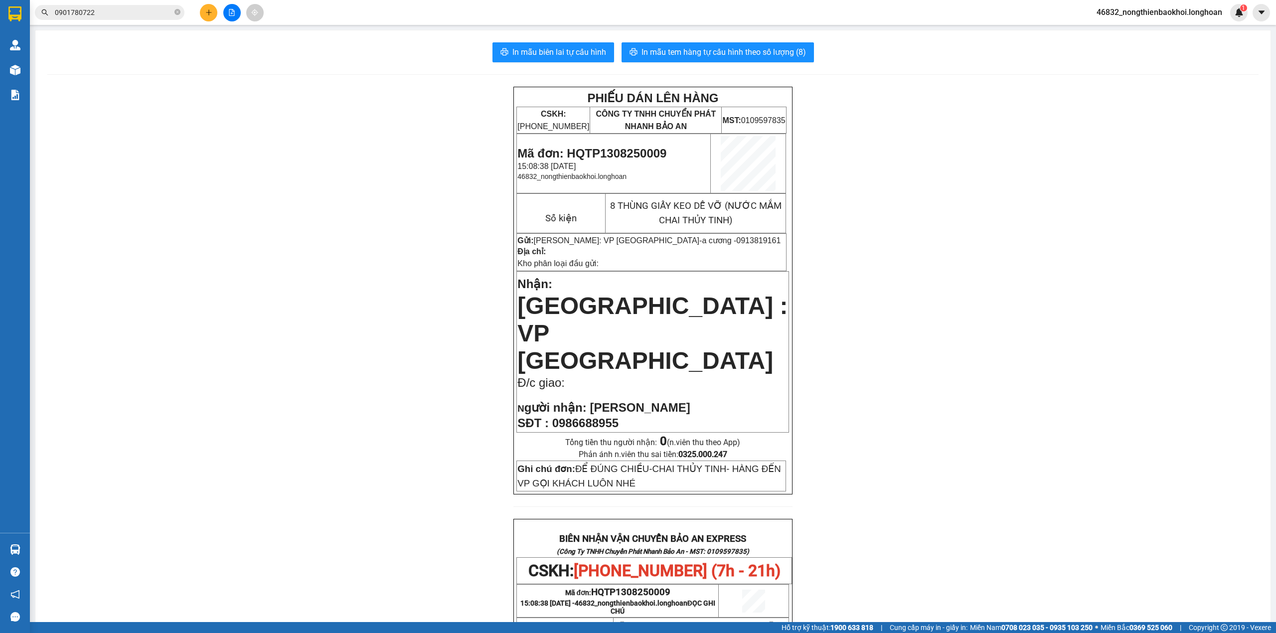
click at [417, 352] on div "PHIẾU DÁN LÊN HÀNG CSKH: 1900.06.88.33 CÔNG TY TNHH CHUYỂN PHÁT NHANH BẢO AN MS…" at bounding box center [652, 566] width 1211 height 958
click at [213, 13] on button at bounding box center [208, 12] width 17 height 17
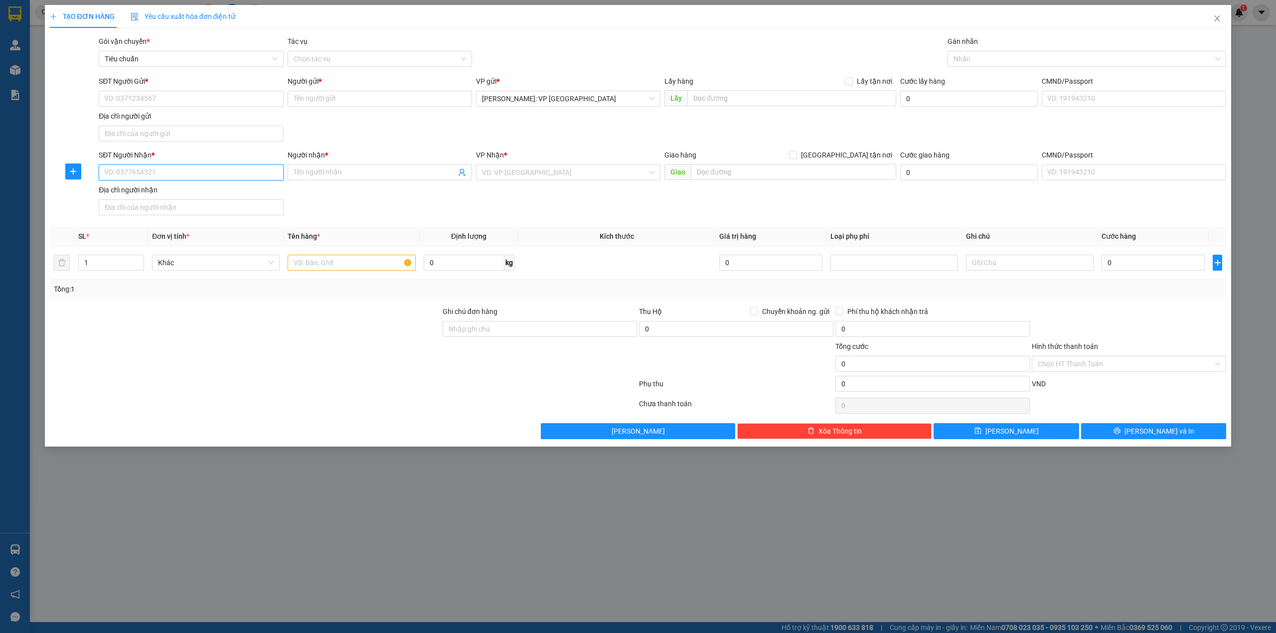
click at [211, 173] on input "SĐT Người Nhận *" at bounding box center [191, 172] width 184 height 16
type input "0972239106"
click at [256, 187] on div "0972239106 - tú" at bounding box center [191, 194] width 184 height 16
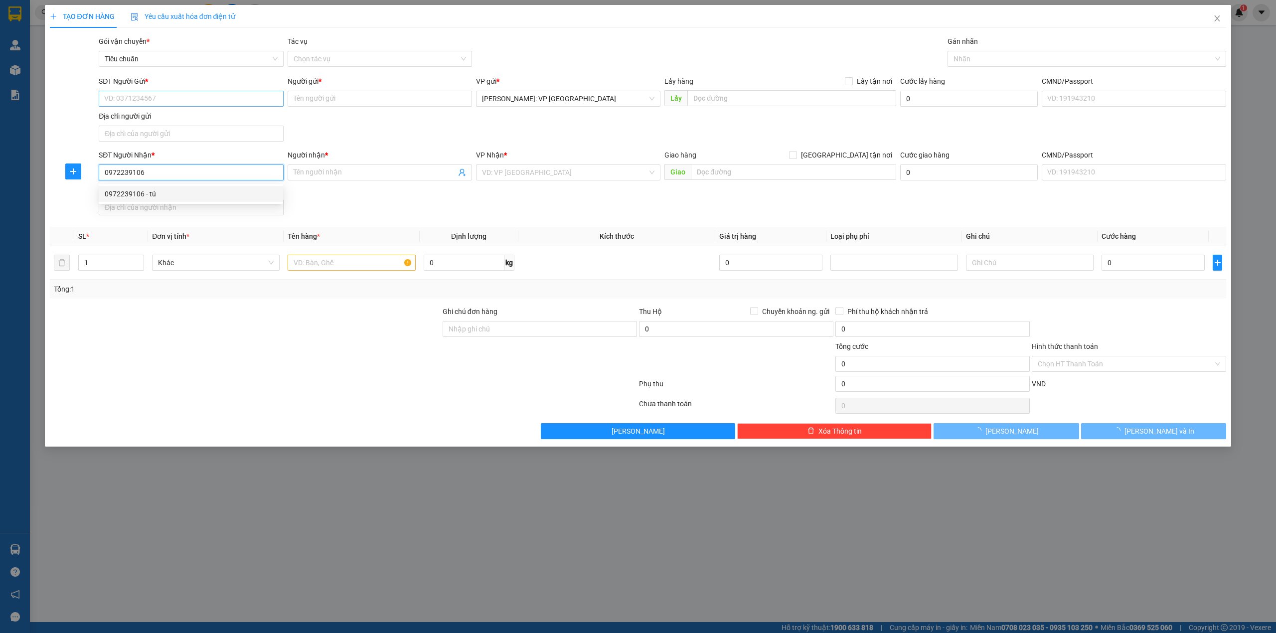
type input "tú"
checkbox input "true"
type input "HƯNG YÊN : CỬU CAO, VĂN GIANG, HƯNG YÊN"
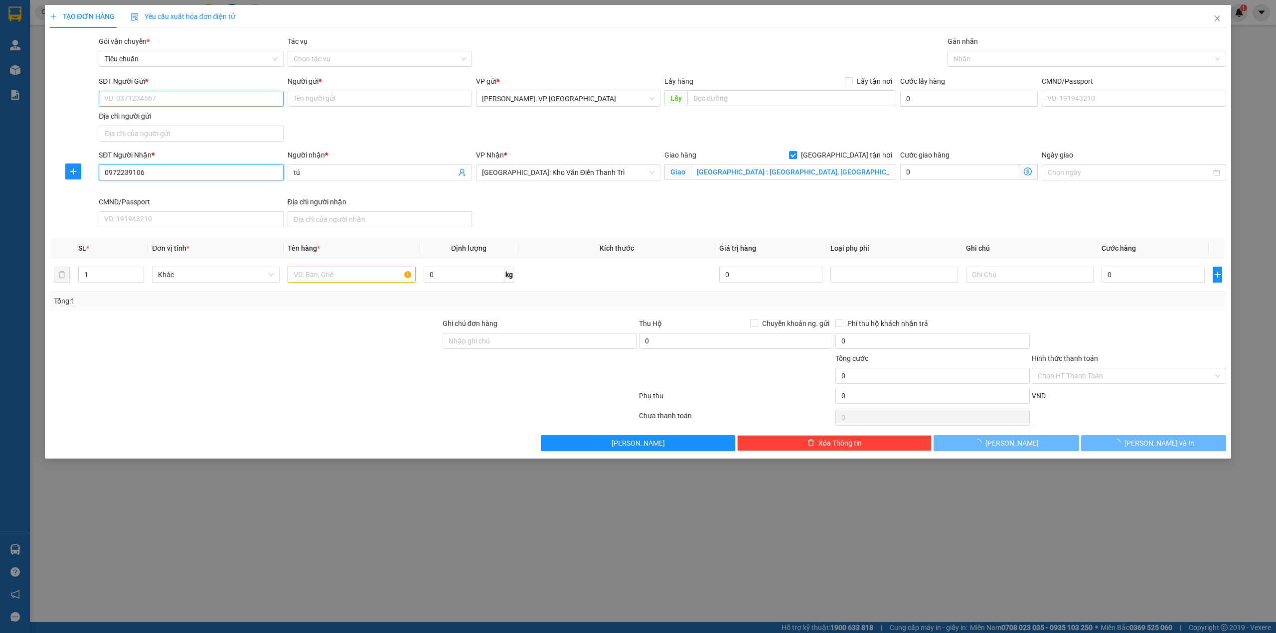
type input "0972239106"
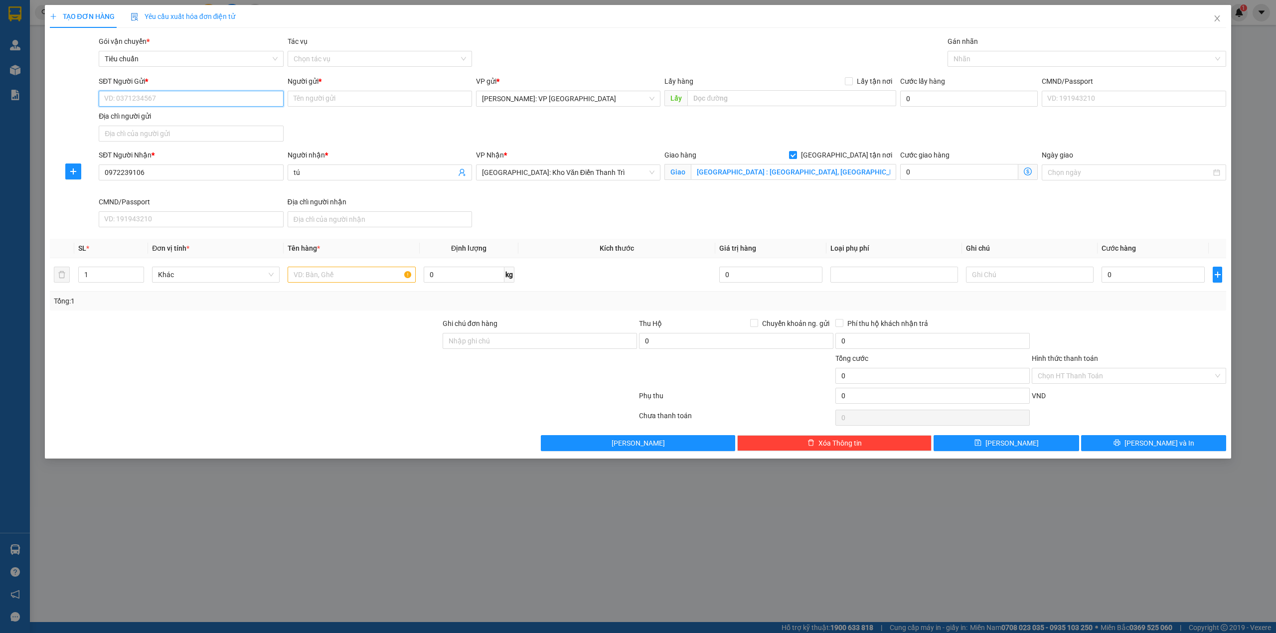
click at [227, 100] on input "SĐT Người Gửi *" at bounding box center [191, 99] width 184 height 16
click at [188, 118] on div "0335359835 - A SANG" at bounding box center [191, 119] width 172 height 11
type input "0335359835"
type input "A SANG"
click at [312, 118] on div "SĐT Người Gửi * 0335359835 0335359835 Người gửi * A SANG VP gửi * Hồ Chí Minh: …" at bounding box center [662, 111] width 1131 height 70
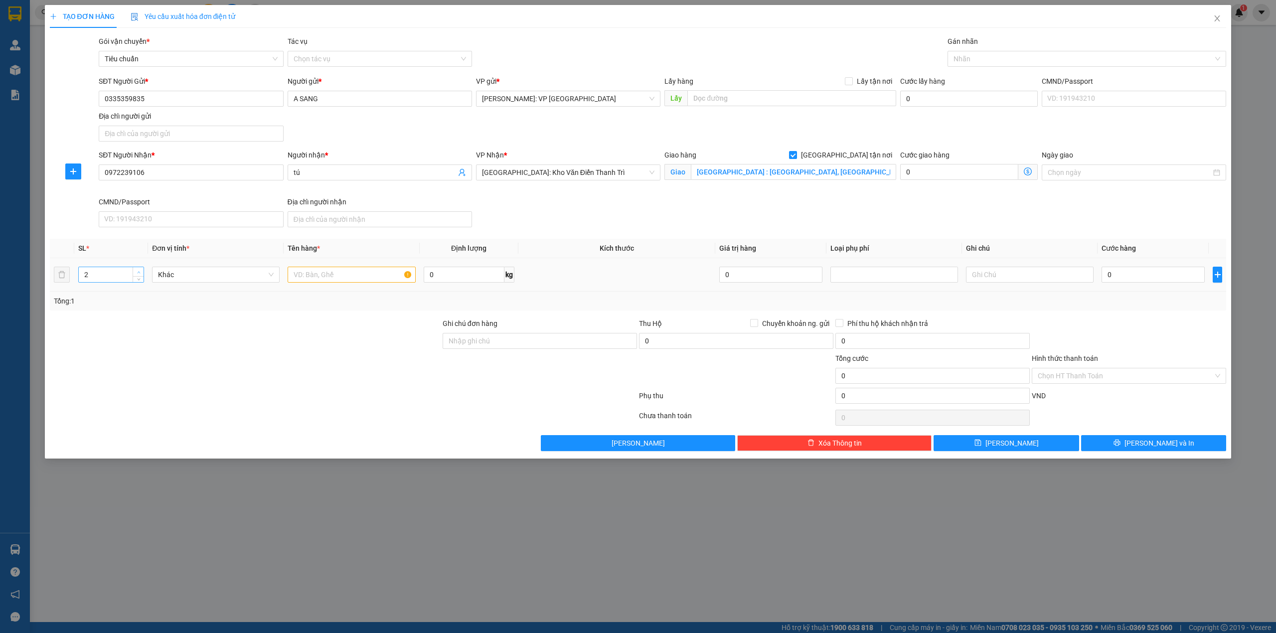
click at [137, 274] on icon "up" at bounding box center [138, 272] width 3 height 3
type input "6"
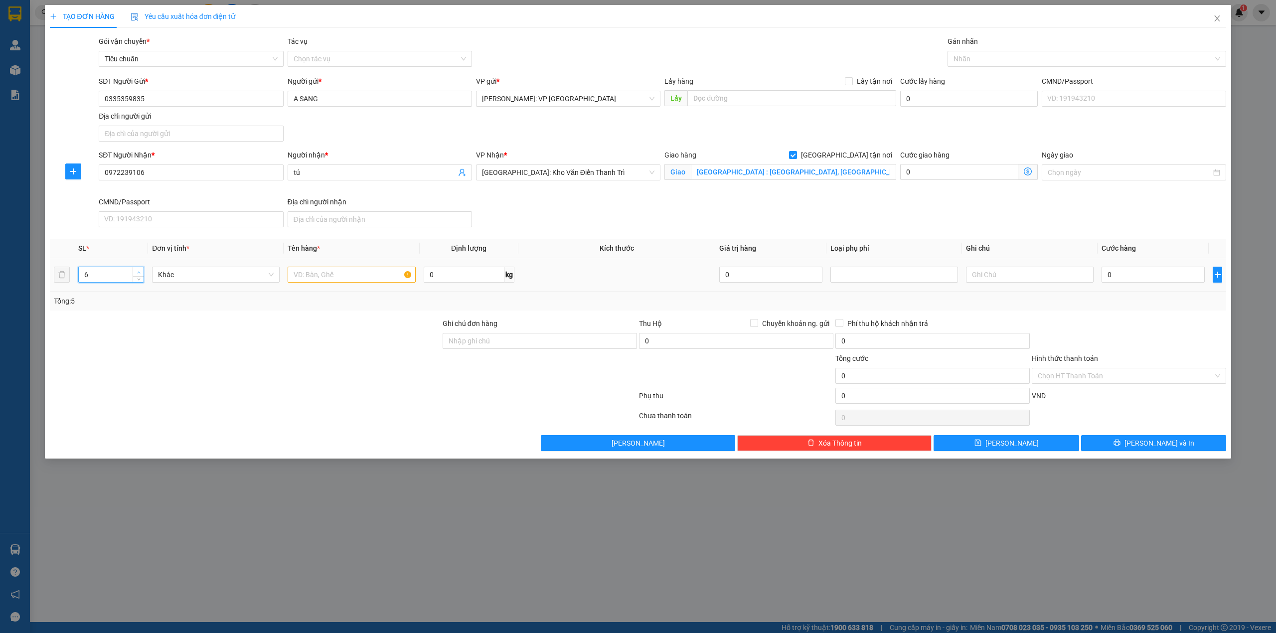
click at [137, 274] on icon "up" at bounding box center [138, 272] width 3 height 3
click at [365, 276] on input "text" at bounding box center [352, 275] width 128 height 16
click at [999, 60] on div at bounding box center [1082, 59] width 264 height 12
type input "3 CỤC NÓNG BỌC BÌA PE + 3 CỤC LẠNH BỌC PE"
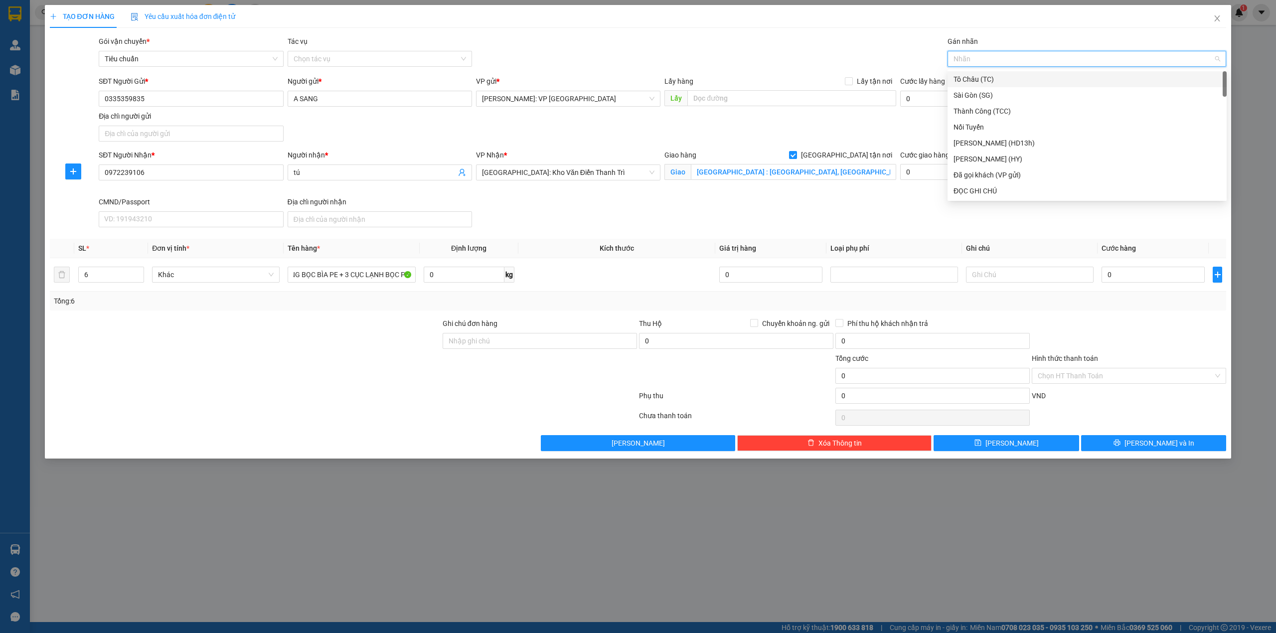
scroll to position [0, 0]
type input "GI"
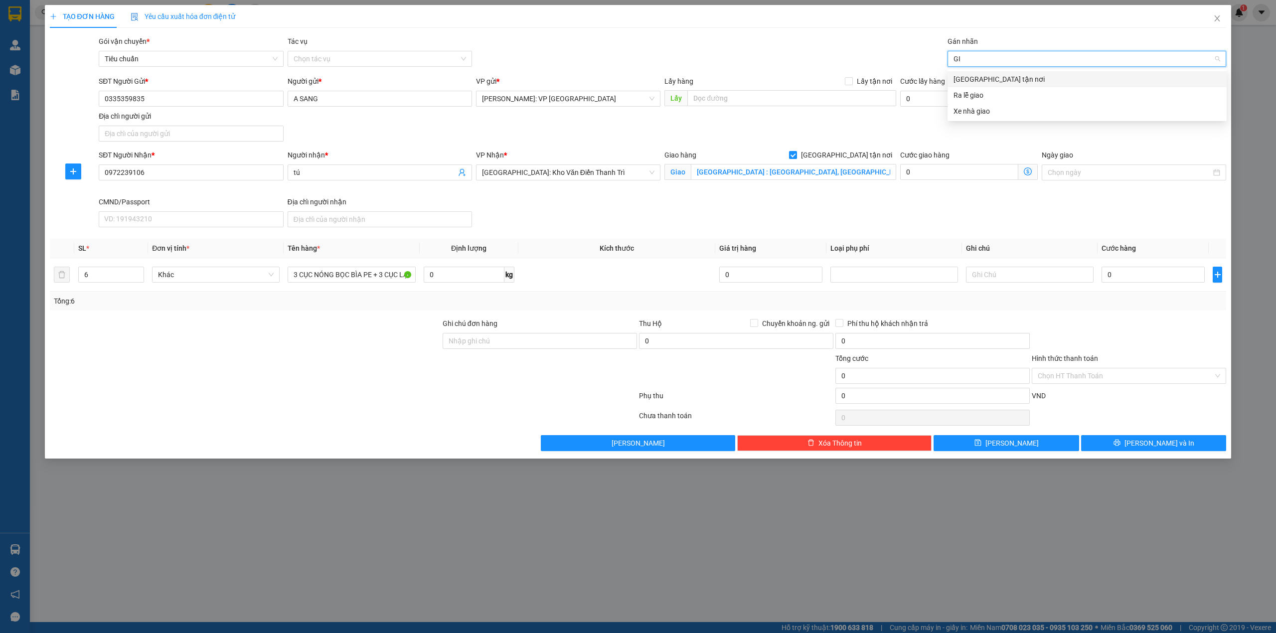
click at [999, 74] on div "[GEOGRAPHIC_DATA] tận nơi" at bounding box center [1086, 79] width 267 height 11
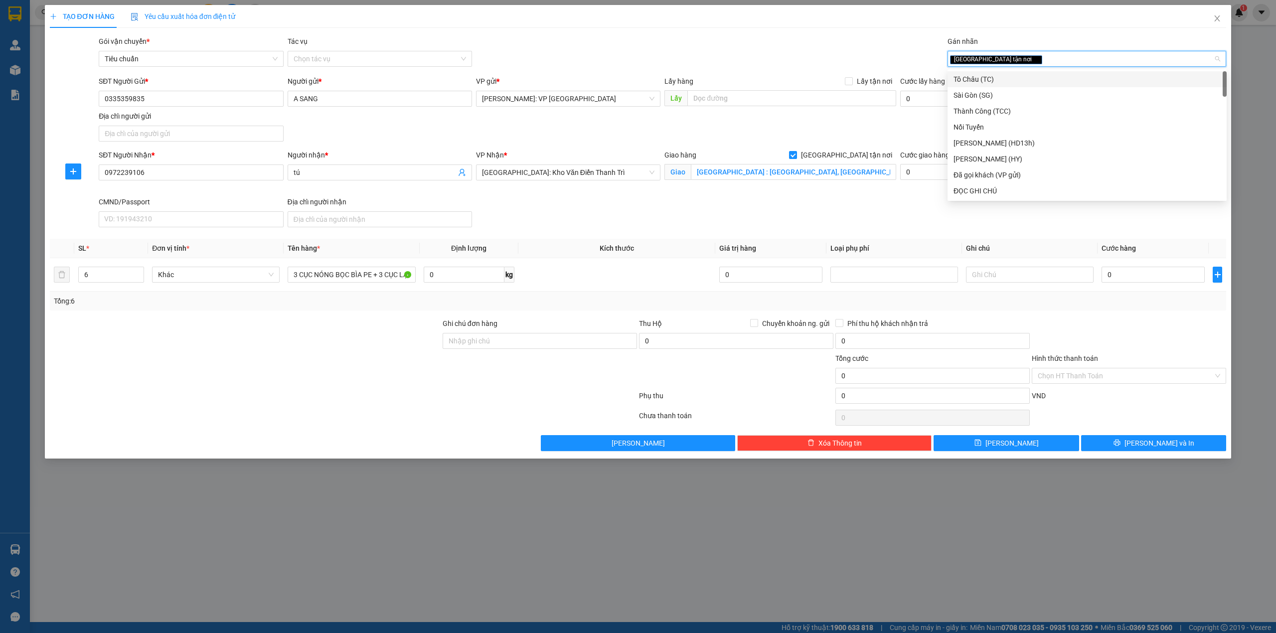
drag, startPoint x: 760, startPoint y: 54, endPoint x: 747, endPoint y: 56, distance: 13.6
click at [758, 54] on div "Gói vận chuyển * Tiêu chuẩn Tác vụ Chọn tác vụ Gán nhãn Giao tận nơi" at bounding box center [662, 53] width 1131 height 35
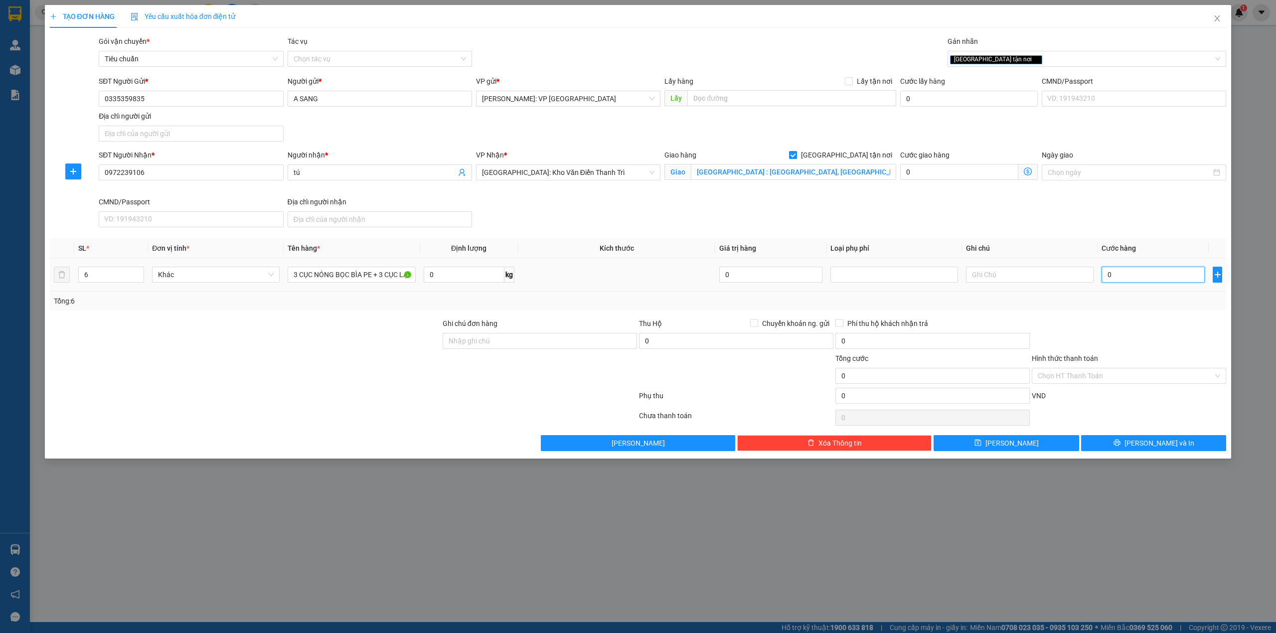
click at [1125, 274] on input "0" at bounding box center [1152, 275] width 103 height 16
type input "8"
type input "89"
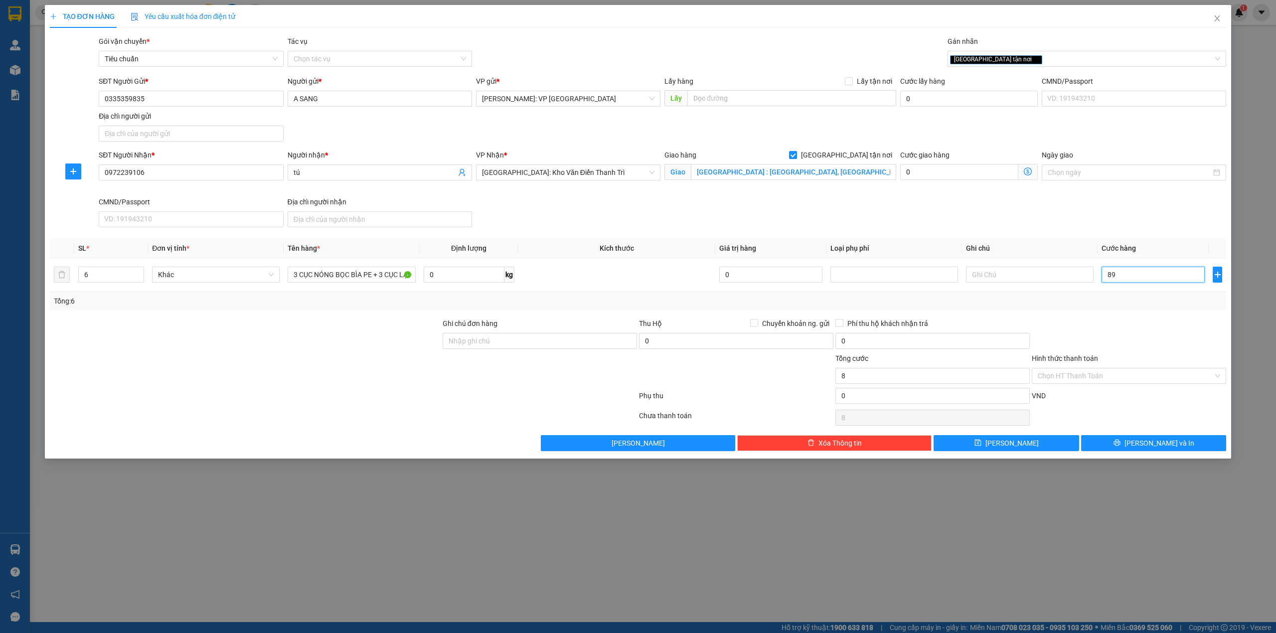
type input "89"
type input "890"
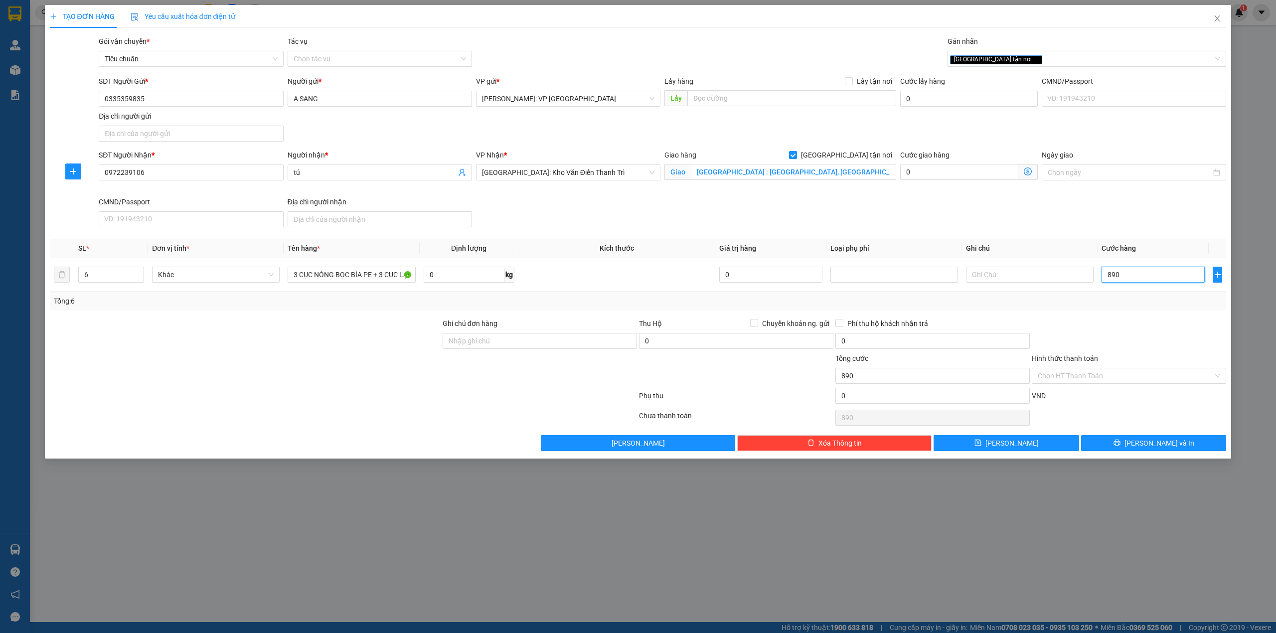
type input "8.900"
type input "89.000"
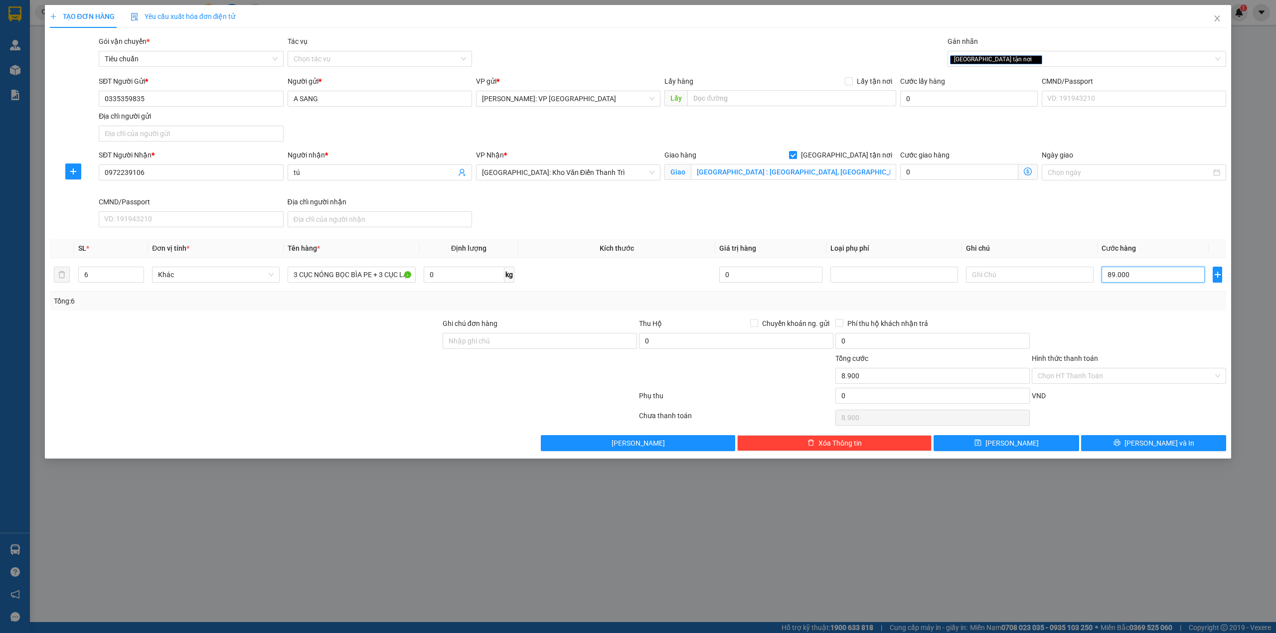
type input "89.000"
type input "890.000"
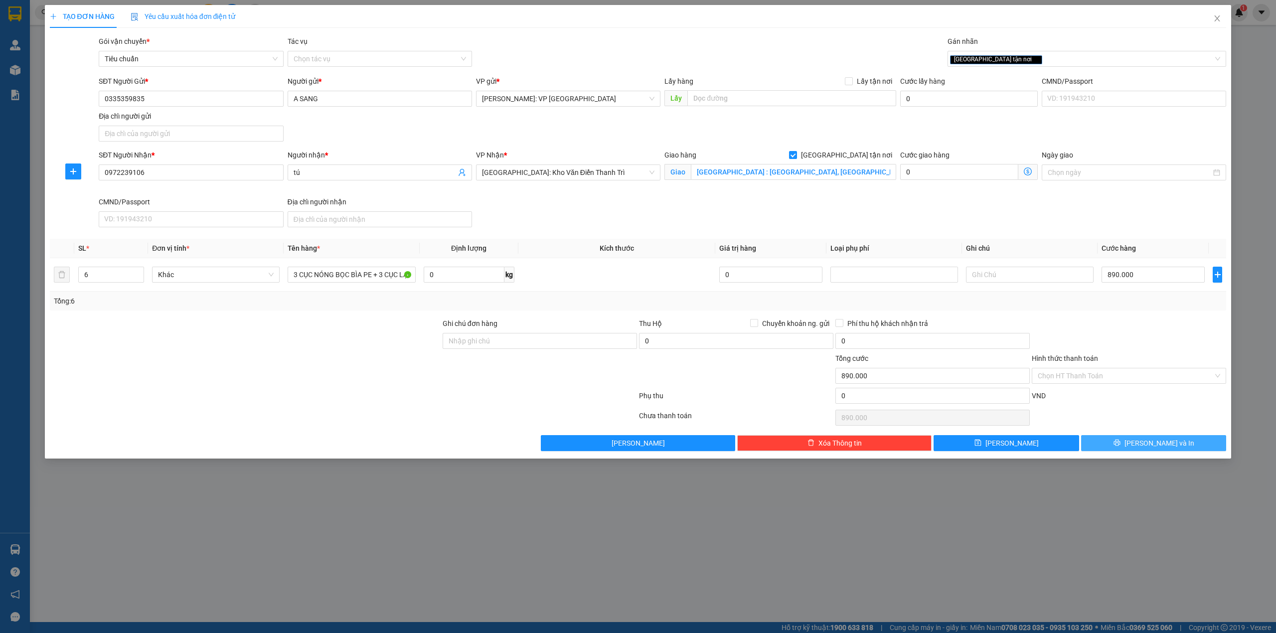
click at [1131, 444] on button "[PERSON_NAME] và In" at bounding box center [1154, 443] width 146 height 16
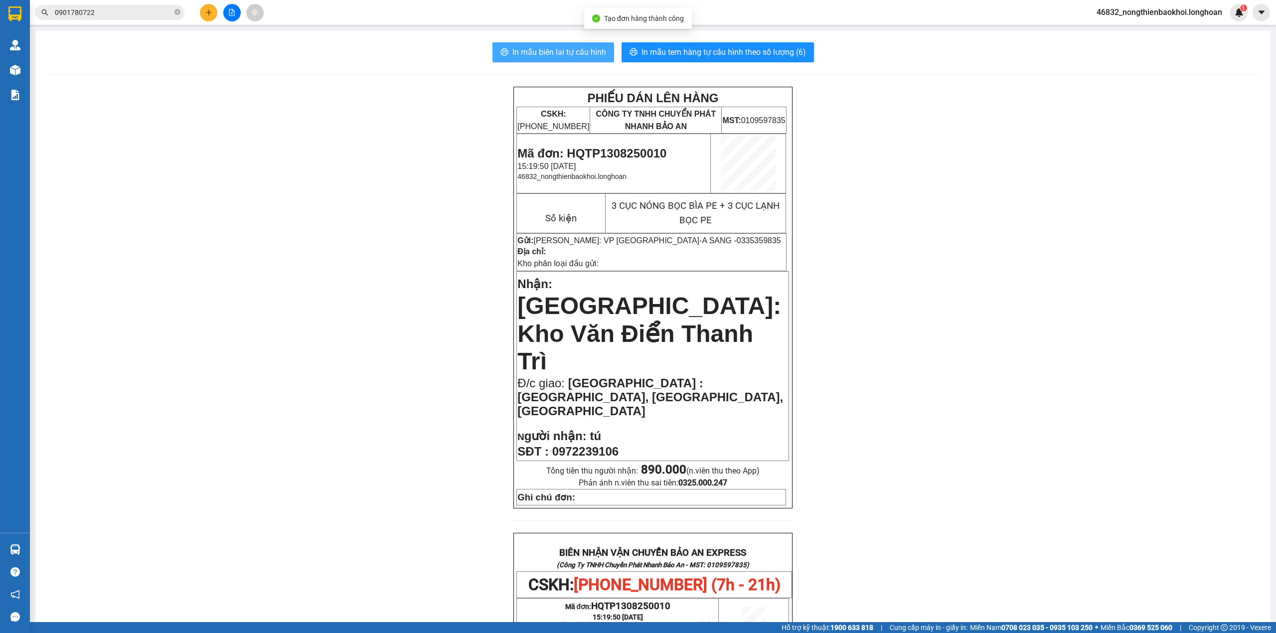
click at [561, 58] on span "In mẫu biên lai tự cấu hình" at bounding box center [559, 52] width 94 height 12
click at [723, 61] on button "In mẫu tem hàng tự cấu hình theo số lượng (6)" at bounding box center [717, 52] width 192 height 20
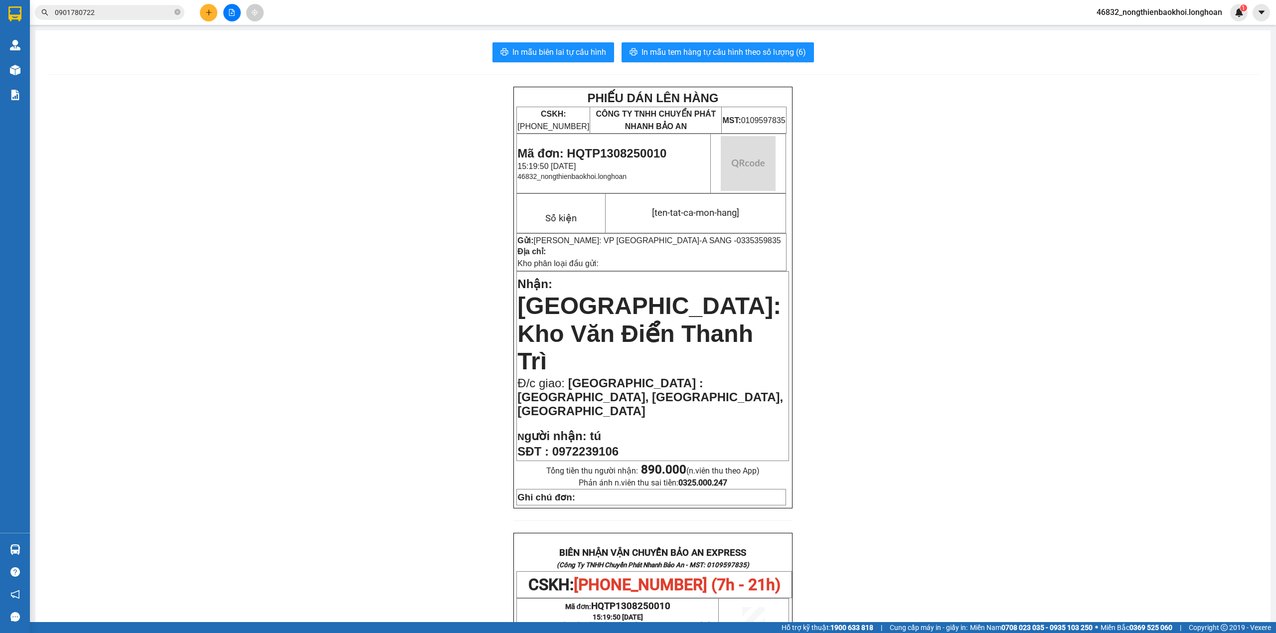
click at [423, 294] on div "PHIẾU DÁN LÊN HÀNG CSKH: 1900.06.88.33 CÔNG TY TNHH CHUYỂN PHÁT NHANH BẢO AN MS…" at bounding box center [652, 573] width 1211 height 972
click at [570, 445] on span "0972239106" at bounding box center [585, 451] width 66 height 13
copy span "0972239106"
click at [409, 341] on div "PHIẾU DÁN LÊN HÀNG CSKH: 1900.06.88.33 CÔNG TY TNHH CHUYỂN PHÁT NHANH BẢO AN MS…" at bounding box center [652, 573] width 1211 height 972
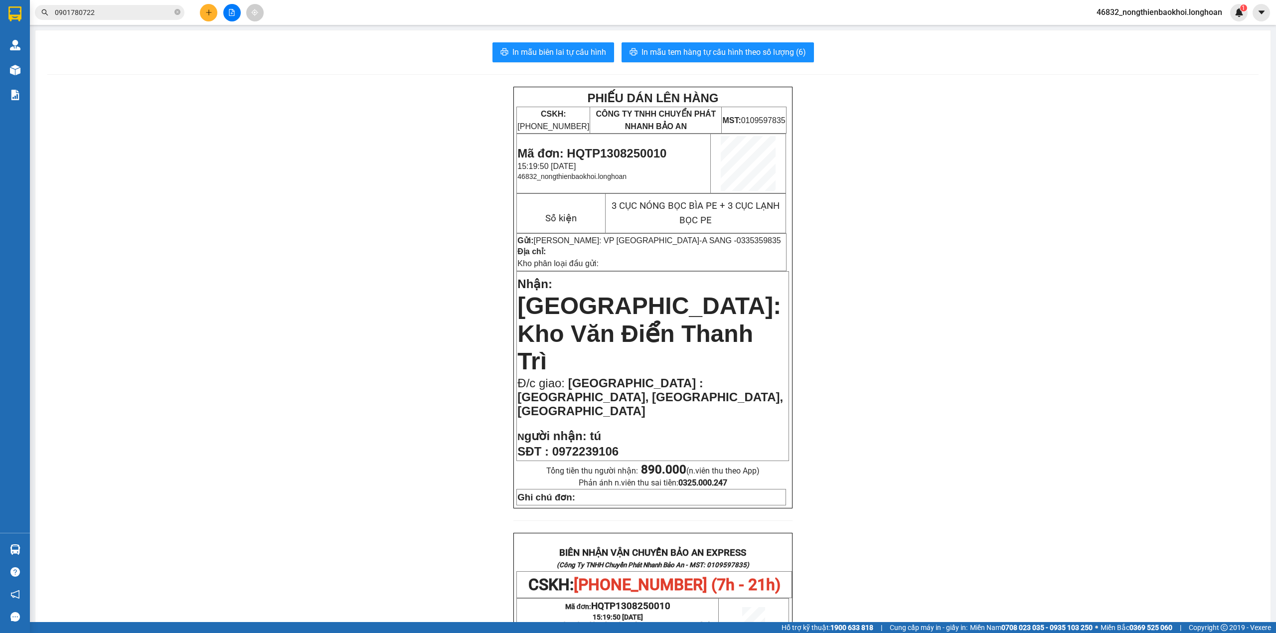
click at [573, 445] on span "0972239106" at bounding box center [585, 451] width 66 height 13
copy div "SĐT : 0972239106"
click at [214, 14] on button at bounding box center [208, 12] width 17 height 17
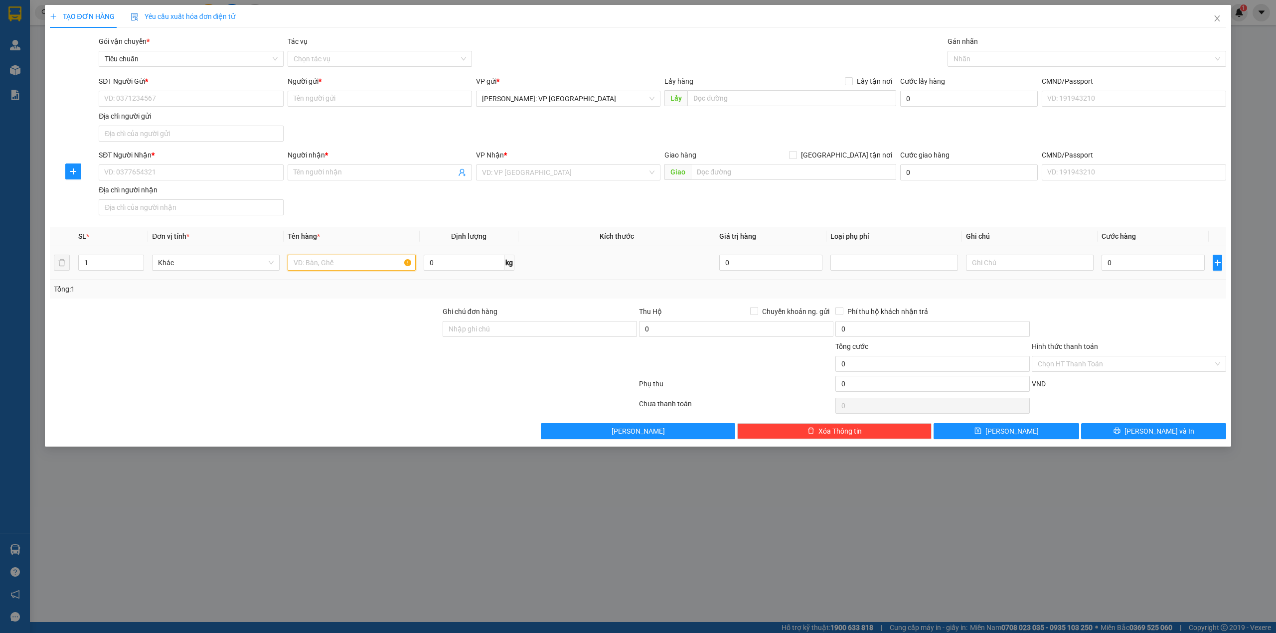
click at [309, 265] on input "text" at bounding box center [352, 263] width 128 height 16
type input "1 THÙNG GIẤY NHỎ (TINH DẦU)"
click at [140, 175] on input "SĐT Người Nhận *" at bounding box center [191, 172] width 184 height 16
type input "0963873777"
drag, startPoint x: 354, startPoint y: 127, endPoint x: 353, endPoint y: 160, distance: 33.9
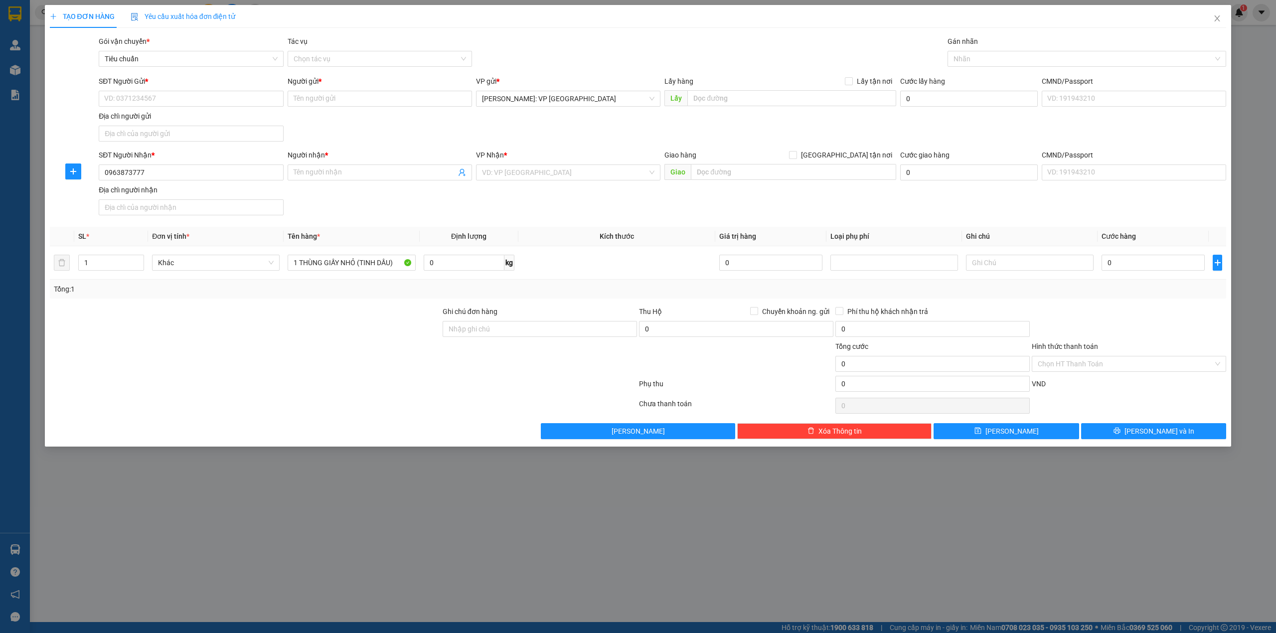
click at [354, 128] on div "SĐT Người Gửi * VD: 0371234567 Người gửi * Tên người gửi VP gửi * [GEOGRAPHIC_D…" at bounding box center [662, 111] width 1131 height 70
click at [351, 176] on input "Người nhận *" at bounding box center [375, 172] width 162 height 11
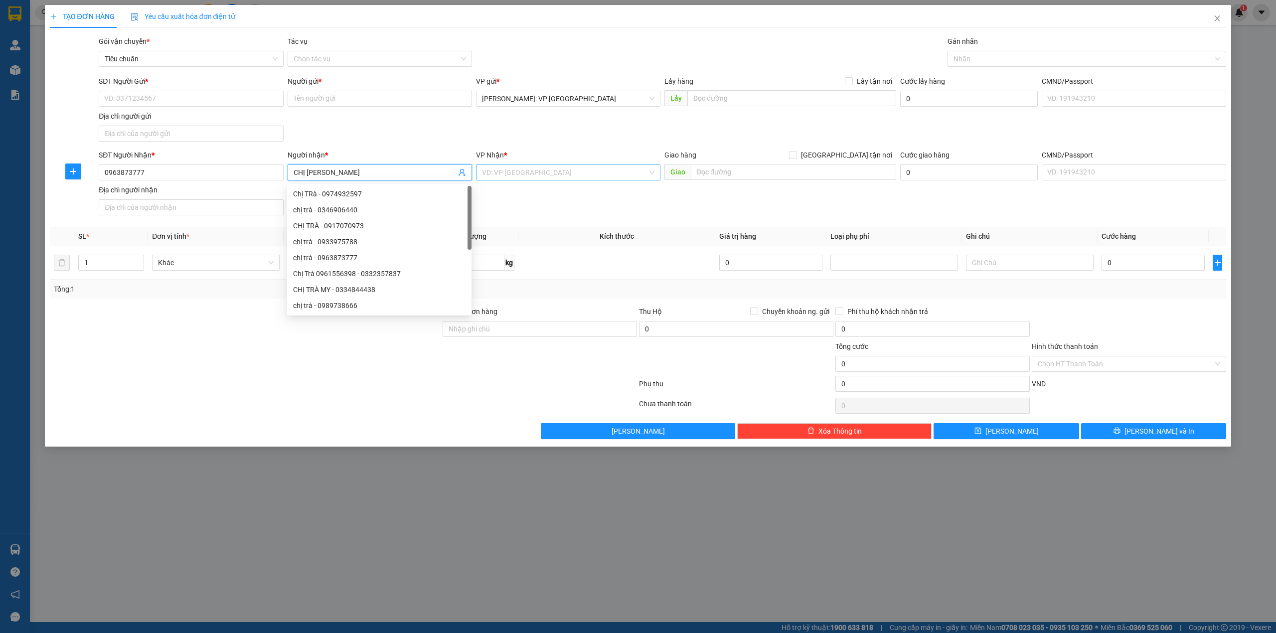
type input "CHỊ [PERSON_NAME]"
click at [532, 174] on input "search" at bounding box center [564, 172] width 165 height 15
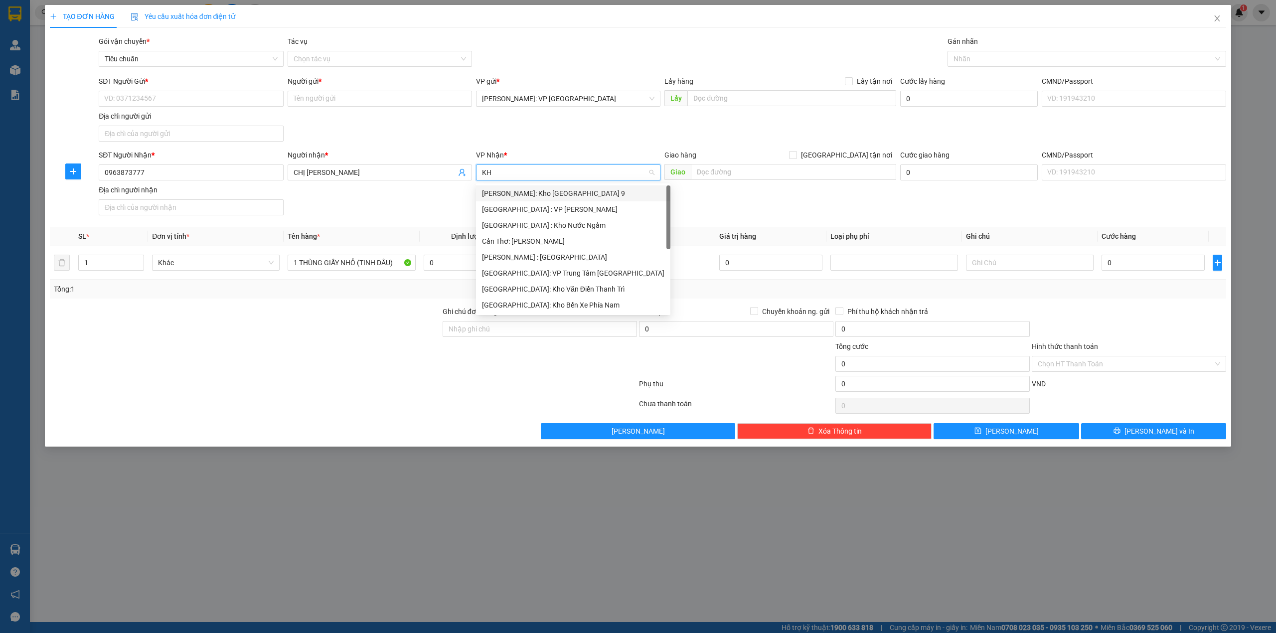
type input "KHO"
click at [559, 253] on div "[GEOGRAPHIC_DATA]: Kho Văn Điển Thanh Trì" at bounding box center [568, 257] width 172 height 11
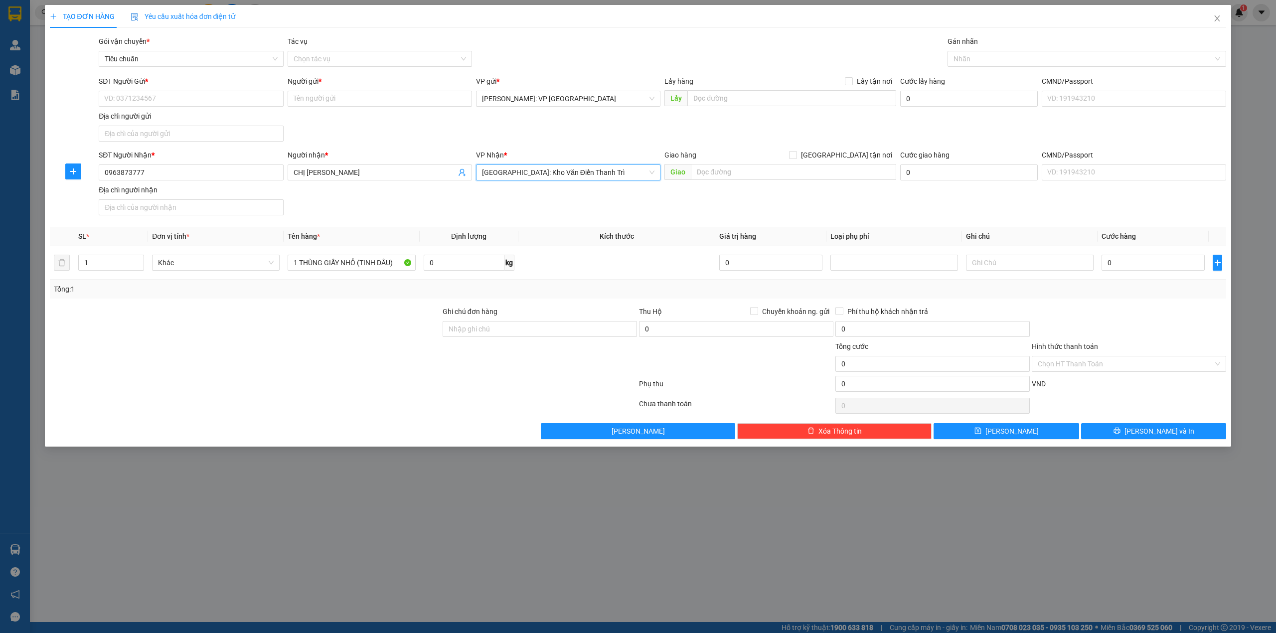
click at [692, 202] on div "SĐT Người Nhận * 0963873777 Người nhận * CHỊ TRÀ VP Nhận * Hà Nội: Kho Văn Điển…" at bounding box center [662, 185] width 1131 height 70
click at [416, 128] on div "SĐT Người Gửi * VD: 0371234567 Người gửi * Tên người gửi VP gửi * [GEOGRAPHIC_D…" at bounding box center [662, 111] width 1131 height 70
click at [536, 121] on div "SĐT Người Gửi * VD: 0371234567 Người gửi * Tên người gửi VP gửi * [GEOGRAPHIC_D…" at bounding box center [662, 111] width 1131 height 70
click at [140, 99] on input "SĐT Người Gửi *" at bounding box center [191, 99] width 184 height 16
type input "0964454875"
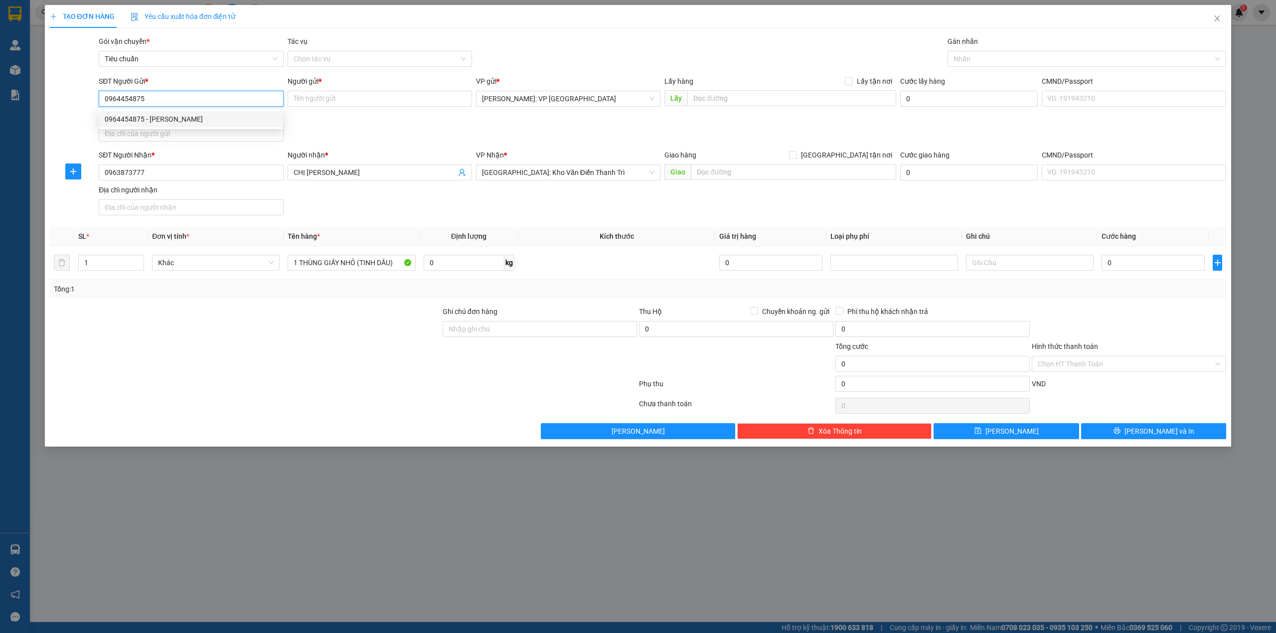
click at [223, 119] on div "0964454875 - Nguyen Thị Quy" at bounding box center [191, 119] width 172 height 11
type input "[PERSON_NAME]"
type input "0964454875"
click at [349, 122] on div "SĐT Người Gửi * 0964454875 0964454875 Người gửi * Nguyen Thị Quy VP gửi * Hồ Ch…" at bounding box center [662, 111] width 1131 height 70
click at [407, 199] on div "SĐT Người Nhận * 0963873777 Người nhận * CHỊ TRÀ VP Nhận * Hà Nội: Kho Văn Điển…" at bounding box center [662, 185] width 1131 height 70
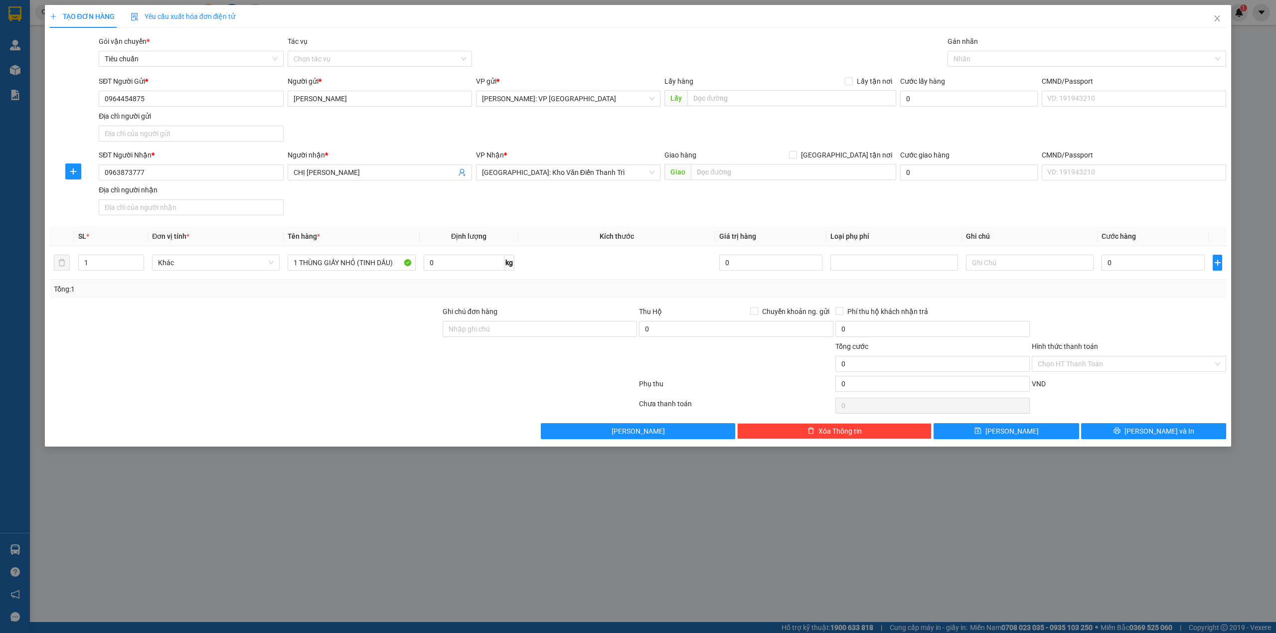
click at [558, 196] on div "SĐT Người Nhận * 0963873777 Người nhận * CHỊ TRÀ VP Nhận * Hà Nội: Kho Văn Điển…" at bounding box center [662, 185] width 1131 height 70
click at [192, 177] on input "0963873777" at bounding box center [191, 172] width 184 height 16
drag, startPoint x: 114, startPoint y: 172, endPoint x: 126, endPoint y: 172, distance: 12.5
click at [126, 172] on input "0963873777" at bounding box center [191, 172] width 184 height 16
click at [857, 153] on span "[GEOGRAPHIC_DATA] tận nơi" at bounding box center [846, 155] width 99 height 11
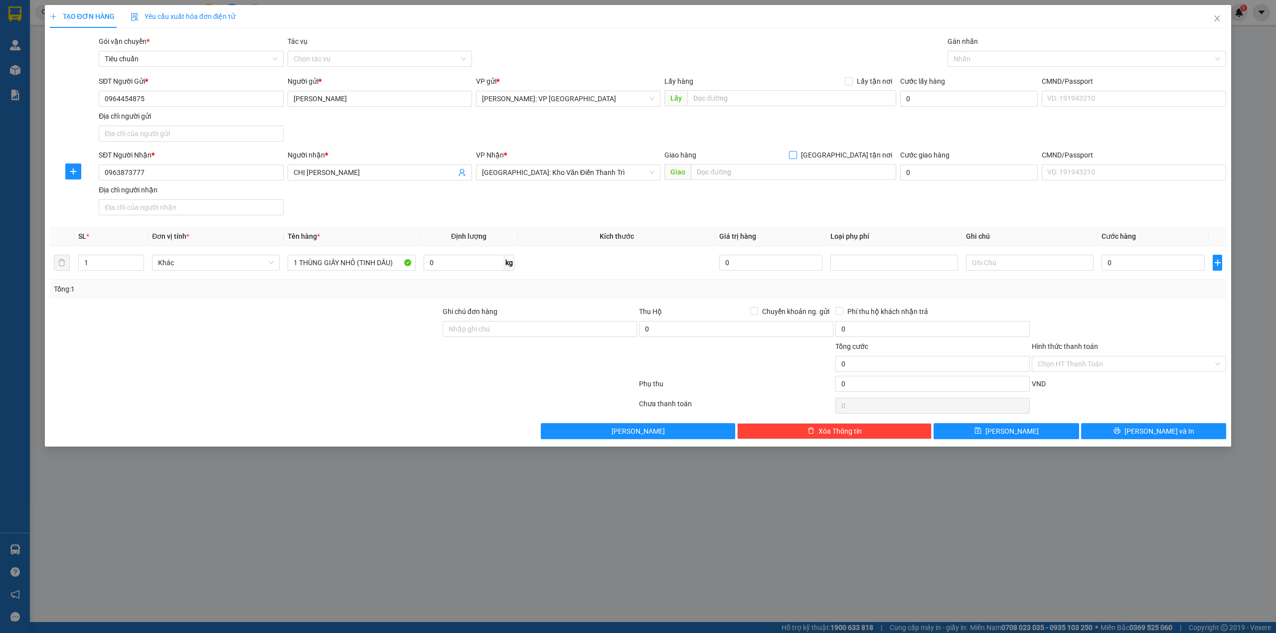
click at [796, 153] on input "[GEOGRAPHIC_DATA] tận nơi" at bounding box center [792, 154] width 7 height 7
checkbox input "true"
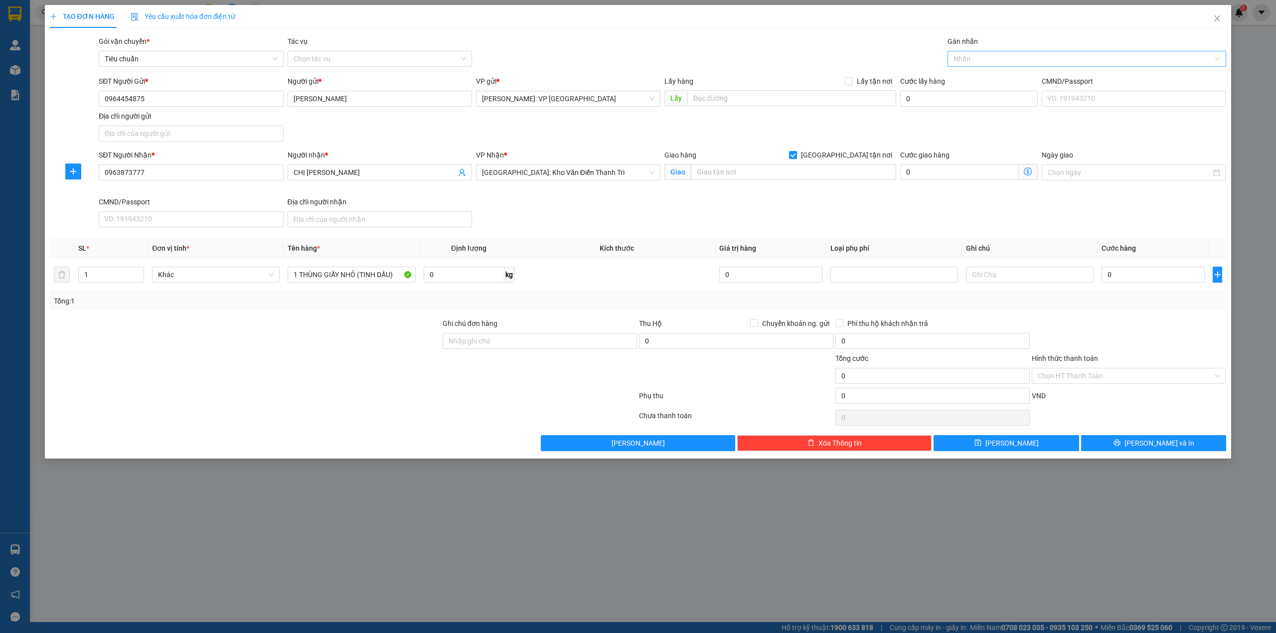
click at [991, 57] on div at bounding box center [1082, 59] width 264 height 12
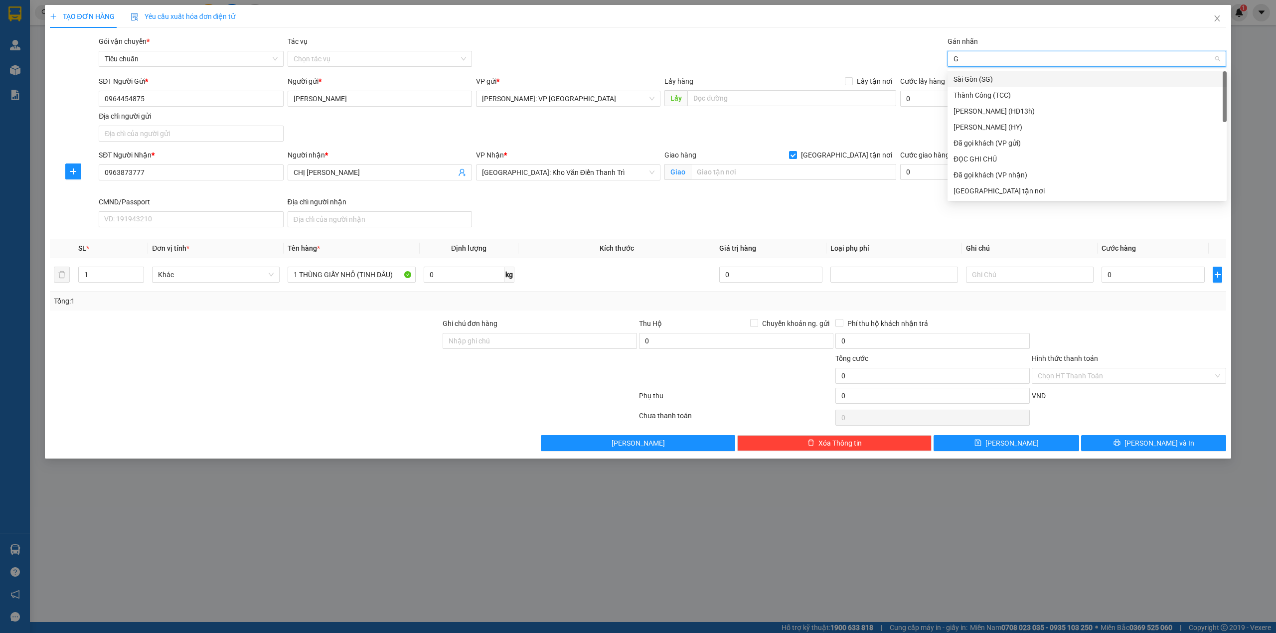
type input "GI"
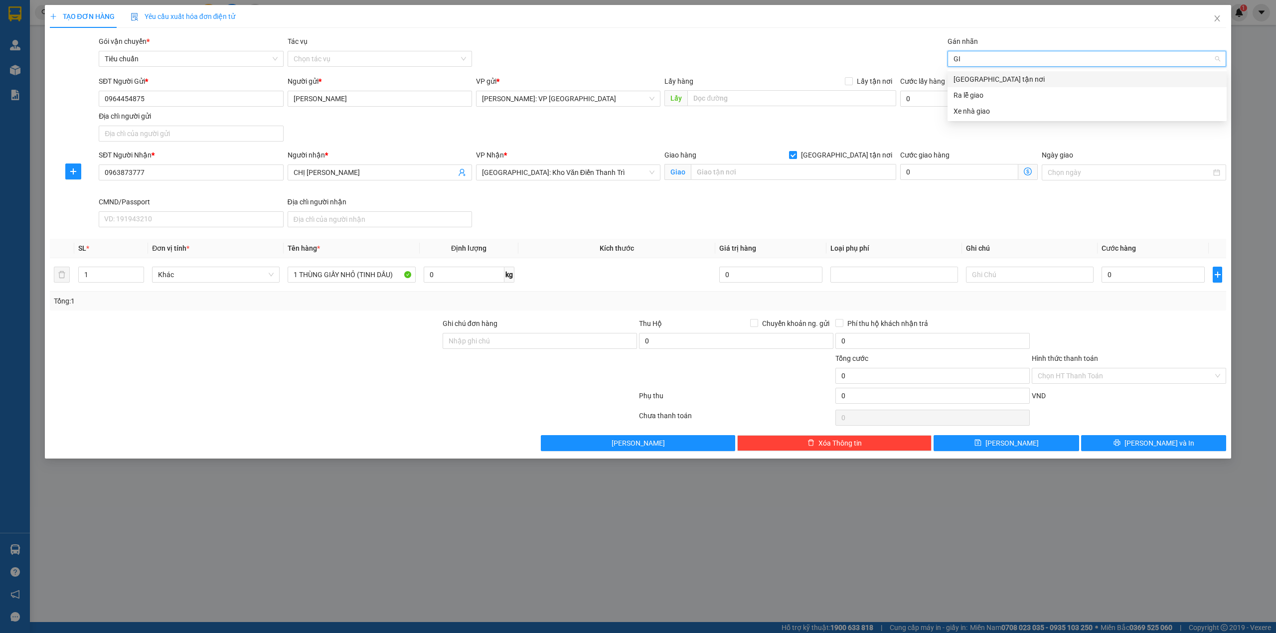
click at [981, 76] on div "[GEOGRAPHIC_DATA] tận nơi" at bounding box center [1086, 79] width 267 height 11
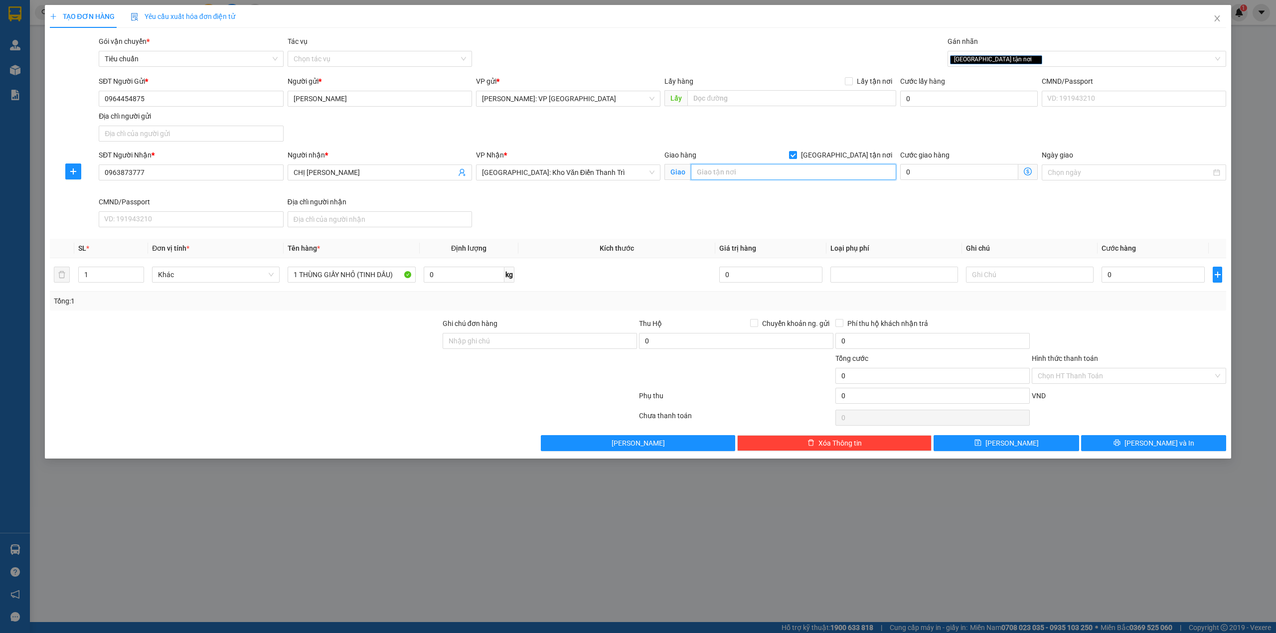
click at [753, 169] on input "text" at bounding box center [793, 172] width 205 height 16
type input "99 YÊN PHỤ NHỎ, TÂY HỒ, HÀ NỘI"
click at [820, 218] on div "SĐT Người Nhận * 0963873777 Người nhận * CHỊ TRÀ VP Nhận * Hà Nội: Kho Văn Điển…" at bounding box center [662, 191] width 1131 height 82
click at [1113, 270] on input "0" at bounding box center [1152, 275] width 103 height 16
type input "1"
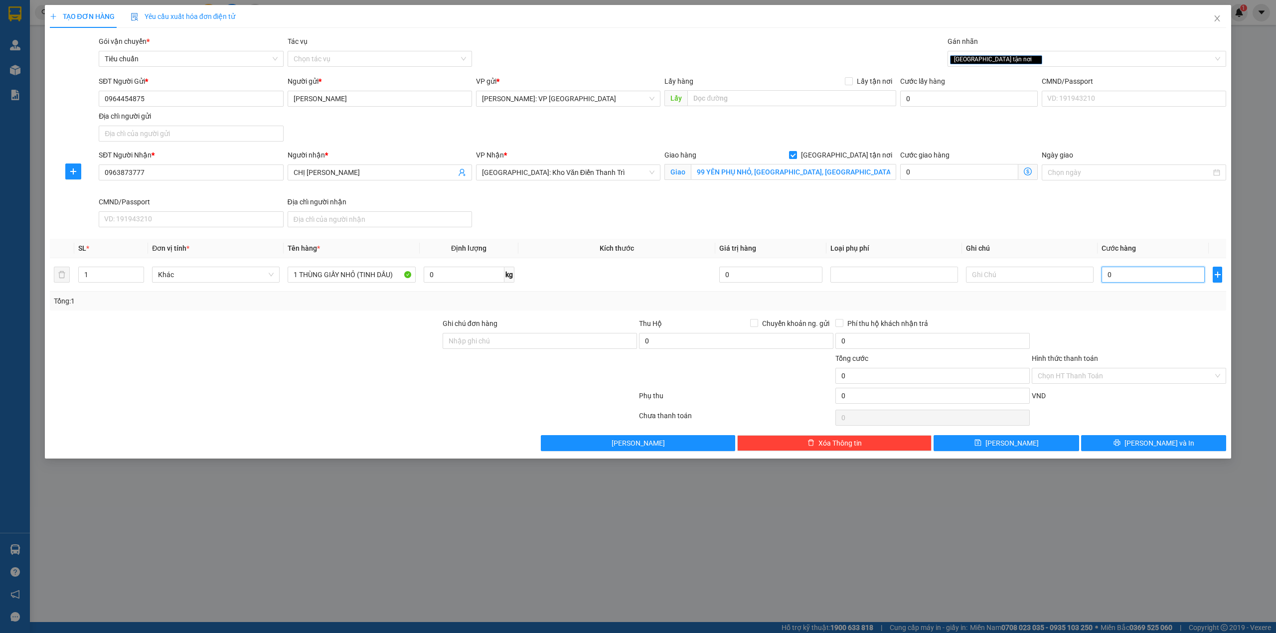
type input "1"
type input "10"
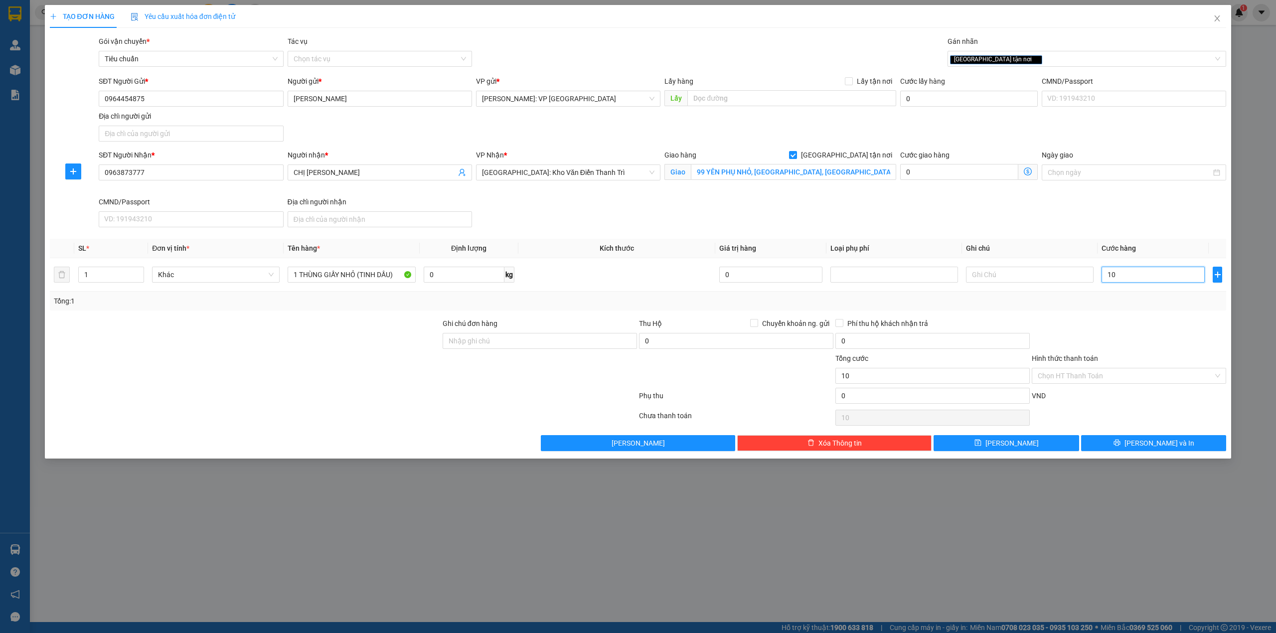
type input "100"
type input "1.000"
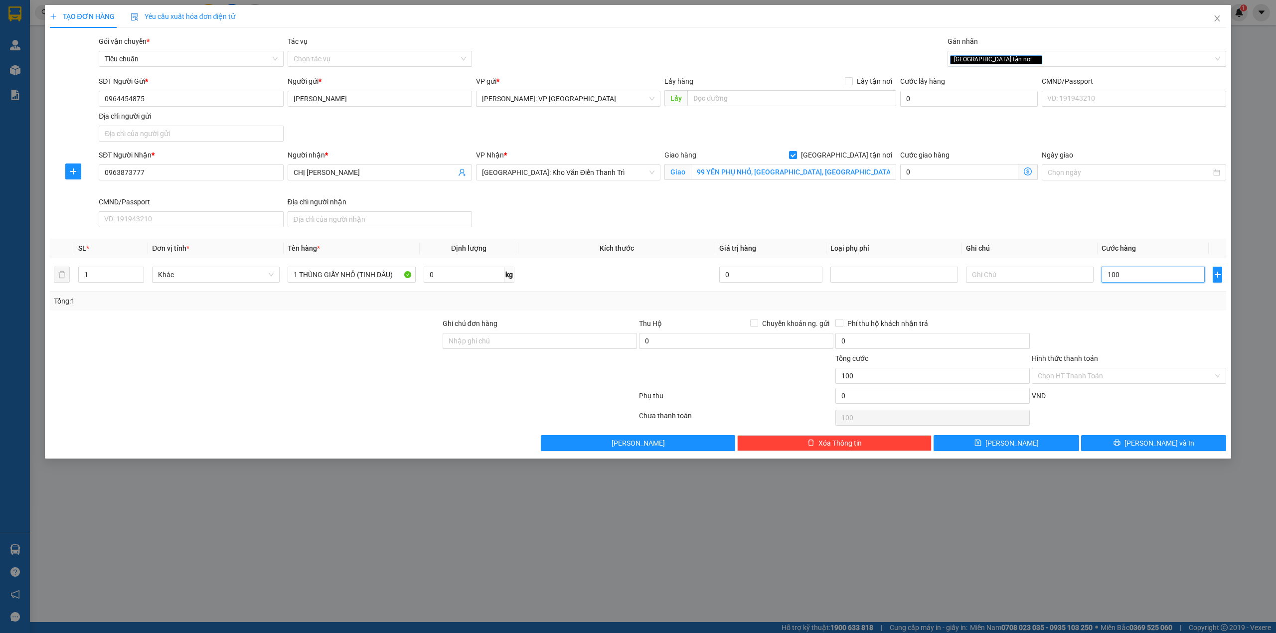
type input "1.000"
type input "10.000"
type input "100.000"
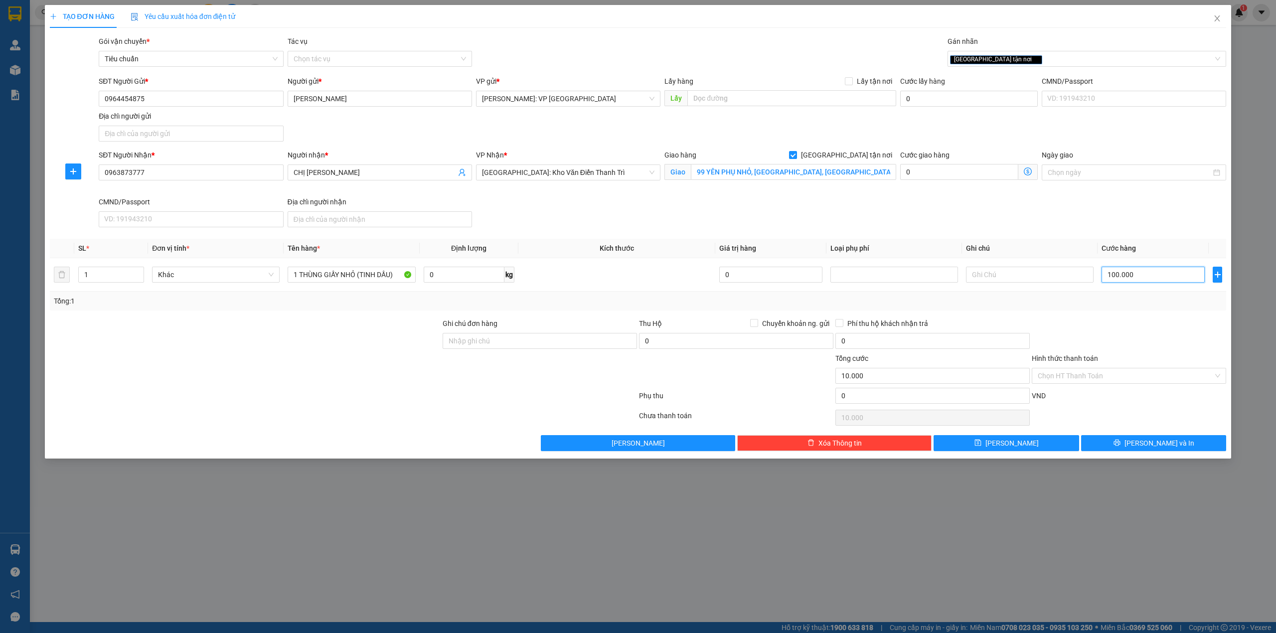
type input "100.000"
click at [354, 383] on div at bounding box center [245, 370] width 393 height 35
click at [353, 383] on div at bounding box center [245, 370] width 393 height 35
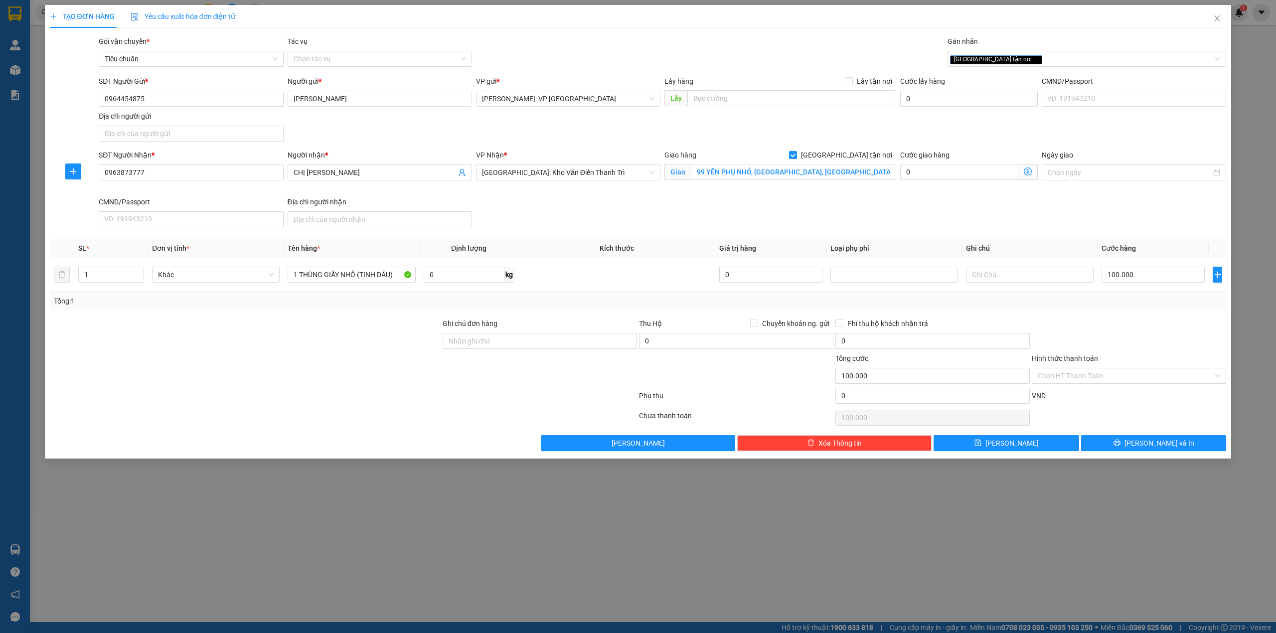
drag, startPoint x: 375, startPoint y: 359, endPoint x: 381, endPoint y: 359, distance: 5.5
click at [376, 359] on div at bounding box center [245, 370] width 393 height 35
drag, startPoint x: 372, startPoint y: 330, endPoint x: 381, endPoint y: 329, distance: 9.0
click at [373, 329] on div at bounding box center [245, 335] width 393 height 35
click at [437, 427] on div at bounding box center [343, 418] width 589 height 20
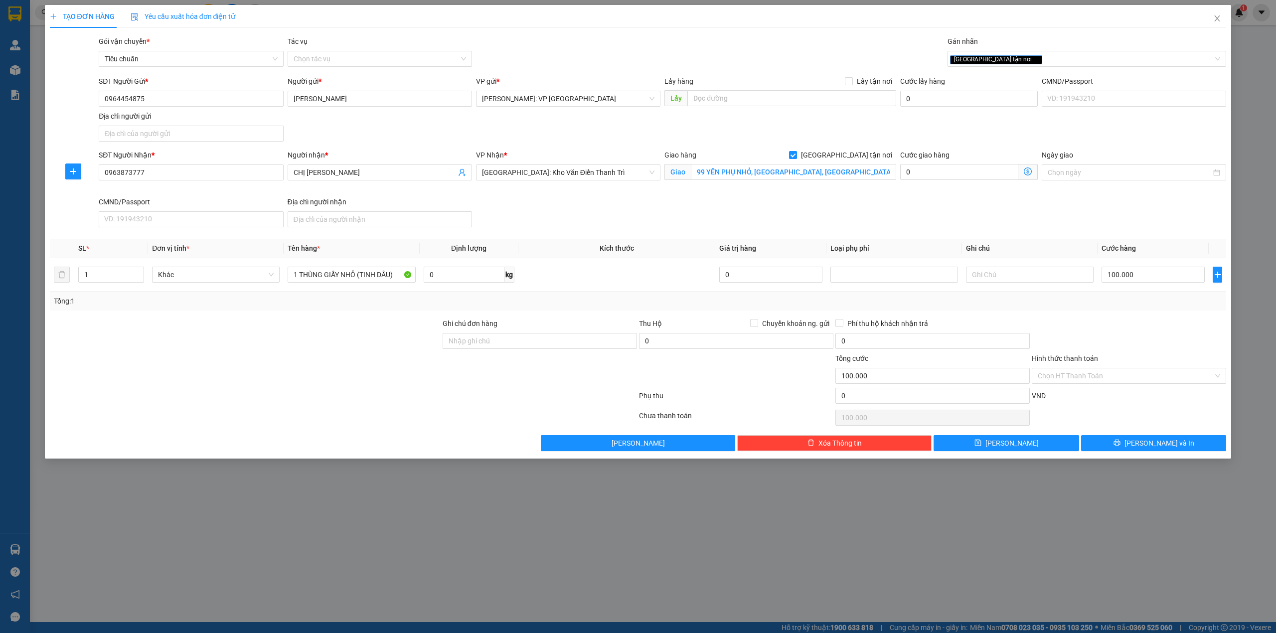
click at [308, 404] on div at bounding box center [343, 398] width 589 height 20
click at [1046, 313] on div "Transit Pickup Surcharge Ids Transit Deliver Surcharge Ids Transit Deliver Surc…" at bounding box center [638, 243] width 1177 height 415
click at [1165, 341] on div at bounding box center [1129, 335] width 196 height 35
click at [426, 385] on div at bounding box center [245, 370] width 393 height 35
click at [323, 343] on div at bounding box center [245, 335] width 393 height 35
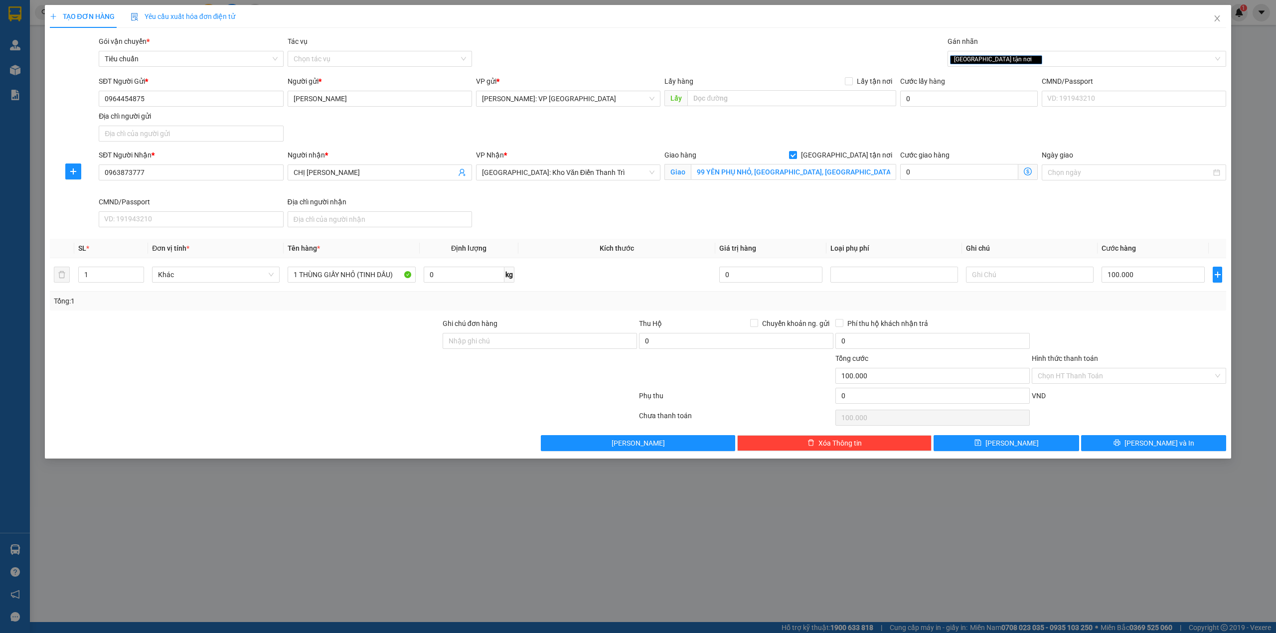
click at [282, 336] on div at bounding box center [245, 335] width 393 height 35
click at [377, 361] on div at bounding box center [245, 370] width 393 height 35
click at [1121, 377] on input "Hình thức thanh toán" at bounding box center [1125, 375] width 175 height 15
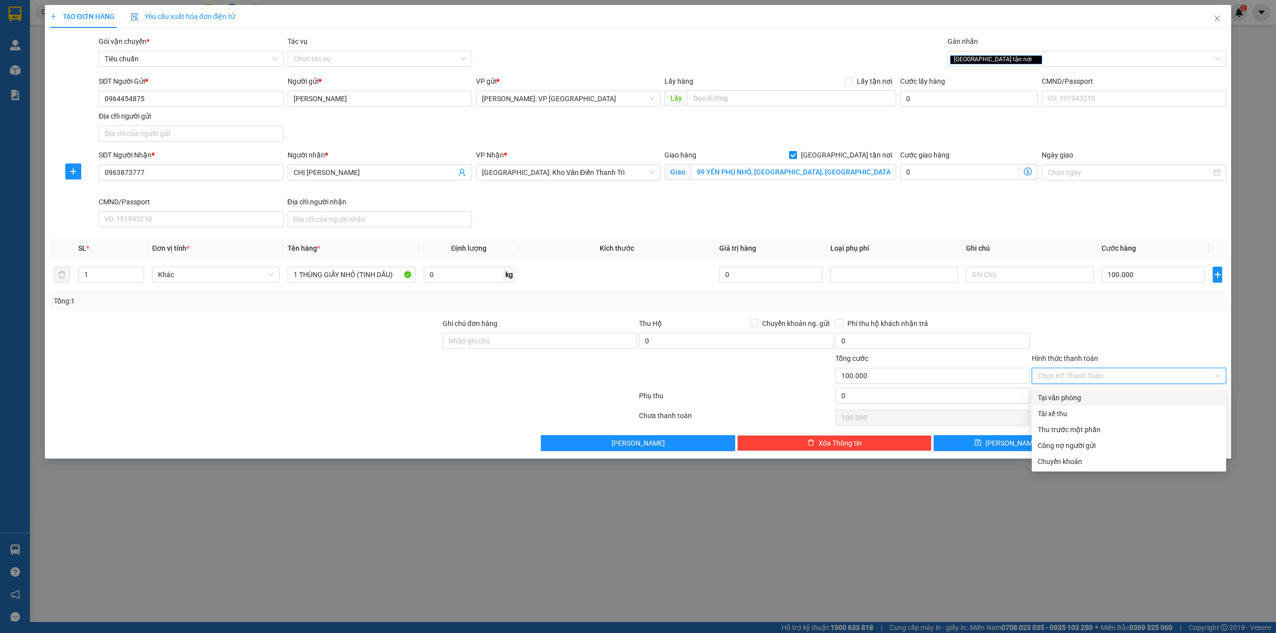
click at [1078, 402] on div "Tại văn phòng" at bounding box center [1129, 397] width 182 height 11
type input "0"
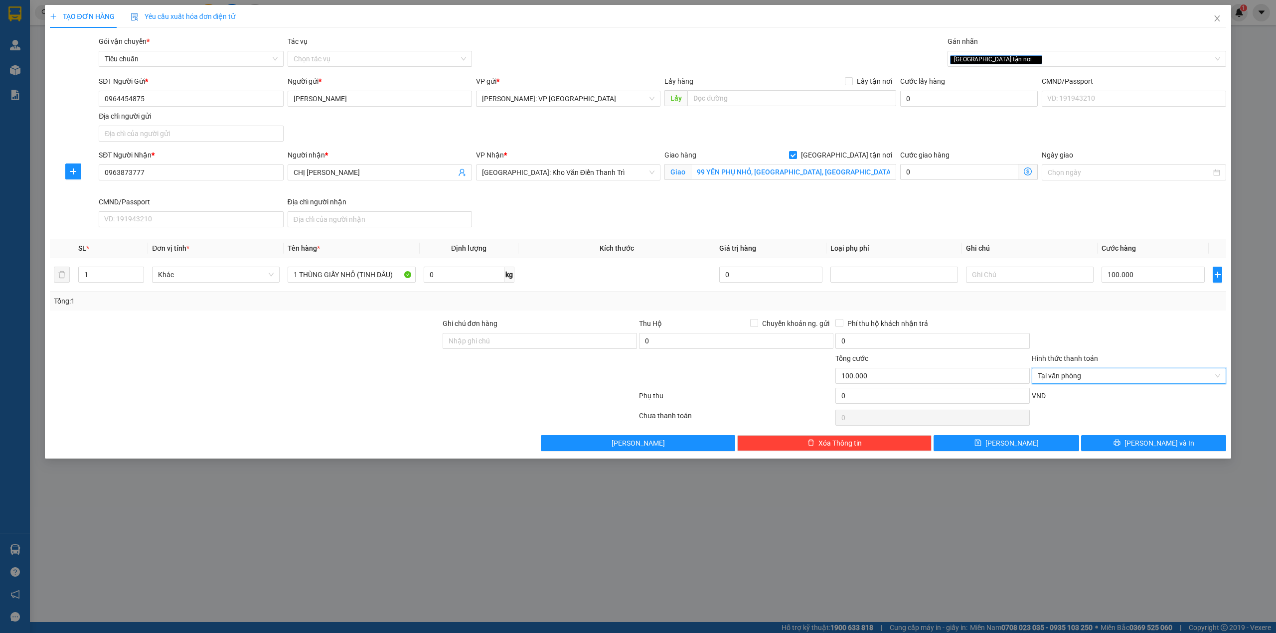
drag, startPoint x: 1129, startPoint y: 355, endPoint x: 985, endPoint y: 355, distance: 144.5
click at [1119, 355] on div "Hình thức thanh toán" at bounding box center [1129, 360] width 194 height 15
click at [507, 343] on input "Ghi chú đơn hàng" at bounding box center [540, 341] width 194 height 16
click at [569, 341] on input "nhận theo kiện giao theo kiện bể vỡ ko đền" at bounding box center [540, 341] width 194 height 16
click at [397, 363] on div at bounding box center [245, 370] width 393 height 35
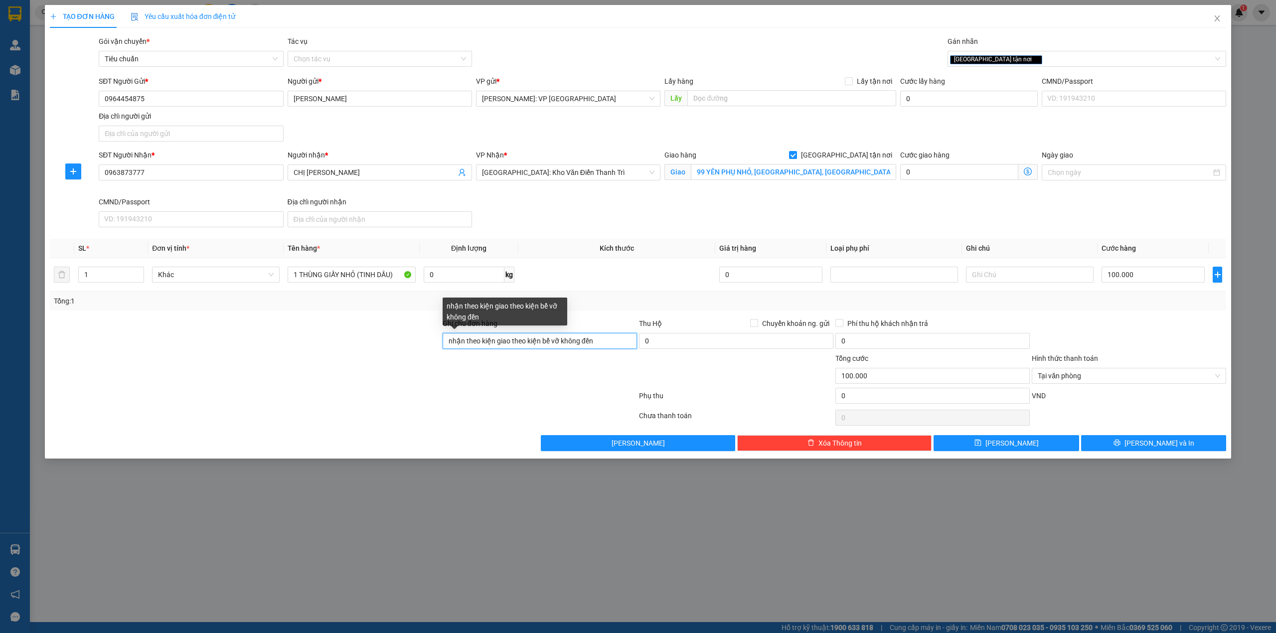
click at [529, 343] on input "nhận theo kiện giao theo kiện bể vỡ không đền" at bounding box center [540, 341] width 194 height 16
type input "nhận theo kiện giao theo kiện - bể vỡ không đền"
click at [453, 403] on div at bounding box center [343, 398] width 589 height 20
click at [516, 349] on input "nhận theo kiện giao theo kiện - bể vỡ không đền" at bounding box center [540, 341] width 194 height 16
click at [371, 377] on div at bounding box center [245, 370] width 393 height 35
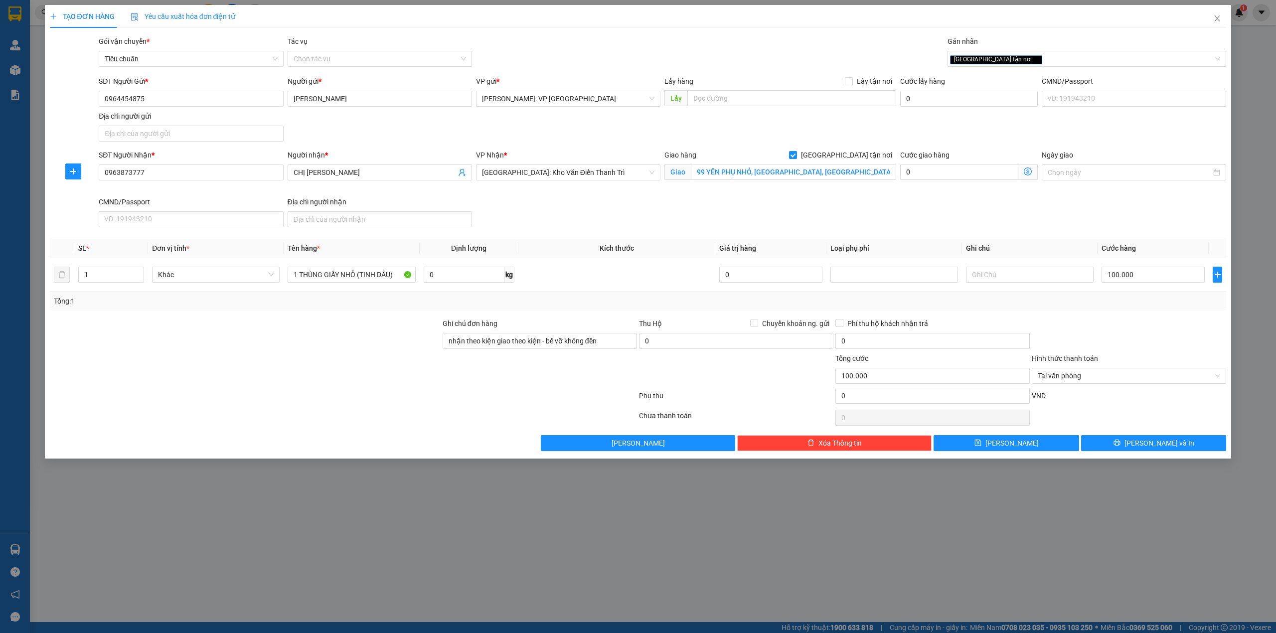
click at [277, 371] on div at bounding box center [245, 370] width 393 height 35
click at [1157, 319] on div "Transit Pickup Surcharge Ids Transit Deliver Surcharge Ids Transit Deliver Surc…" at bounding box center [638, 243] width 1177 height 415
click at [351, 352] on div at bounding box center [245, 335] width 393 height 35
click at [323, 329] on div at bounding box center [245, 335] width 393 height 35
click at [279, 335] on div at bounding box center [245, 335] width 393 height 35
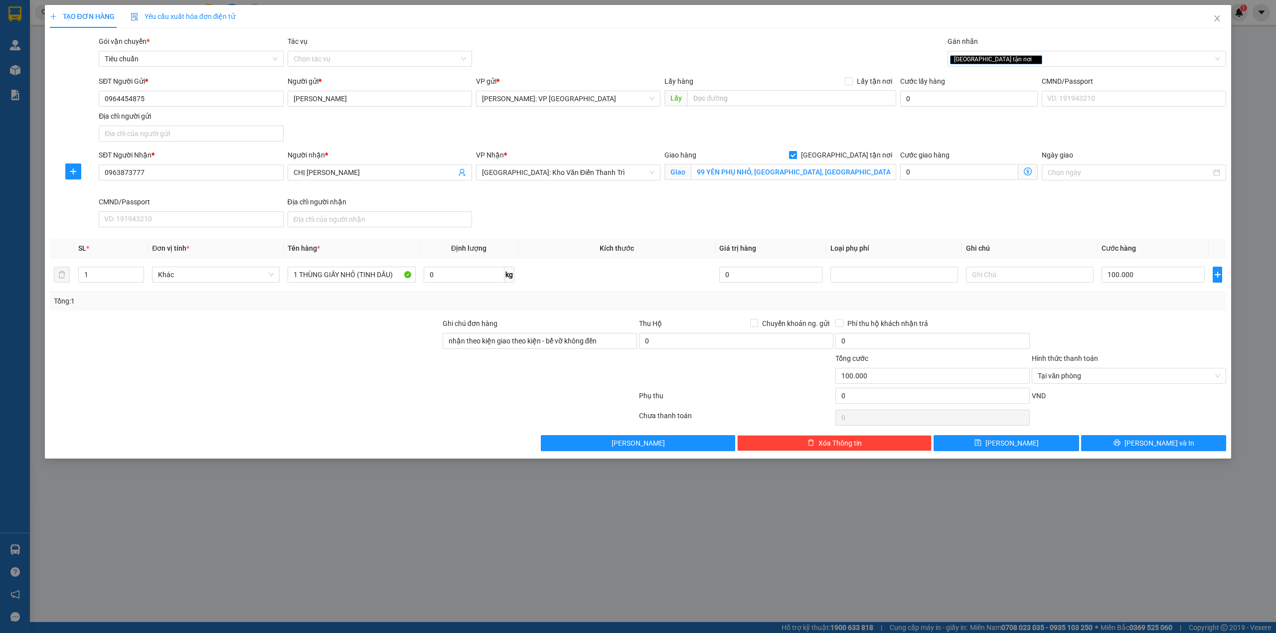
click at [387, 419] on div at bounding box center [343, 418] width 589 height 20
click at [1133, 442] on button "[PERSON_NAME] và In" at bounding box center [1154, 443] width 146 height 16
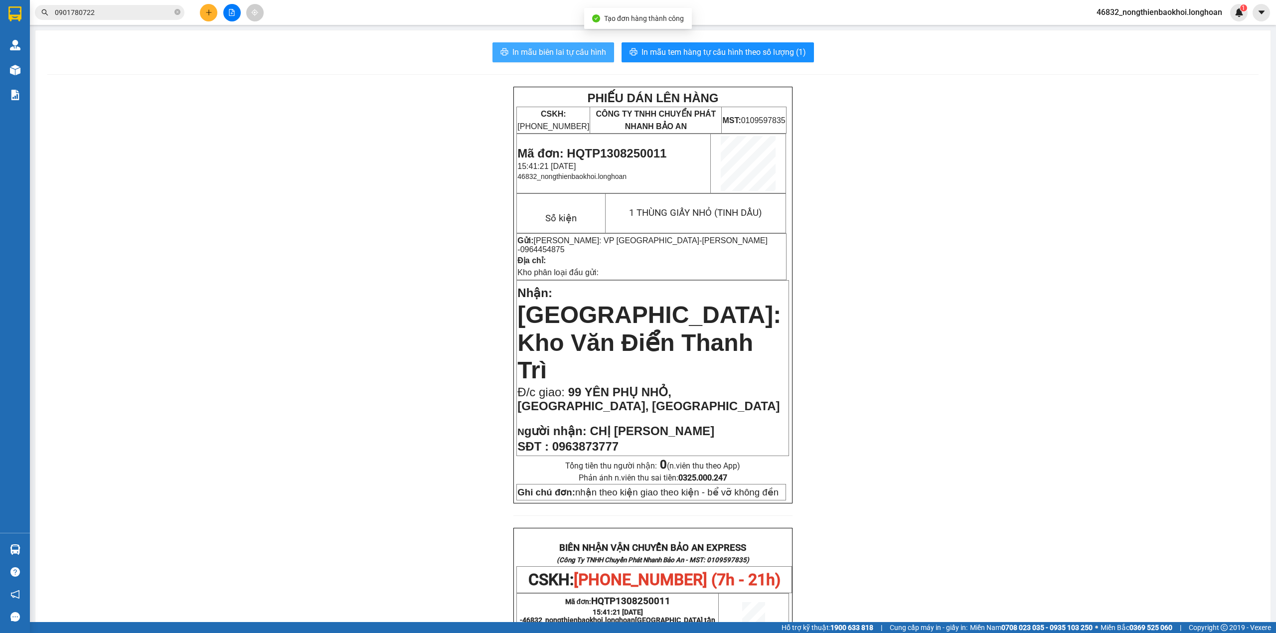
click at [550, 42] on button "In mẫu biên lai tự cấu hình" at bounding box center [553, 52] width 122 height 20
click at [399, 227] on div "PHIẾU DÁN LÊN HÀNG CSKH: 1900.06.88.33 CÔNG TY TNHH CHUYỂN PHÁT NHANH BẢO AN MS…" at bounding box center [652, 576] width 1211 height 978
click at [668, 53] on span "In mẫu tem hàng tự cấu hình theo số lượng (1)" at bounding box center [723, 52] width 164 height 12
click at [429, 412] on div "PHIẾU DÁN LÊN HÀNG CSKH: 1900.06.88.33 CÔNG TY TNHH CHUYỂN PHÁT NHANH BẢO AN MS…" at bounding box center [652, 576] width 1211 height 978
click at [434, 402] on div "PHIẾU DÁN LÊN HÀNG CSKH: 1900.06.88.33 CÔNG TY TNHH CHUYỂN PHÁT NHANH BẢO AN MS…" at bounding box center [652, 576] width 1211 height 978
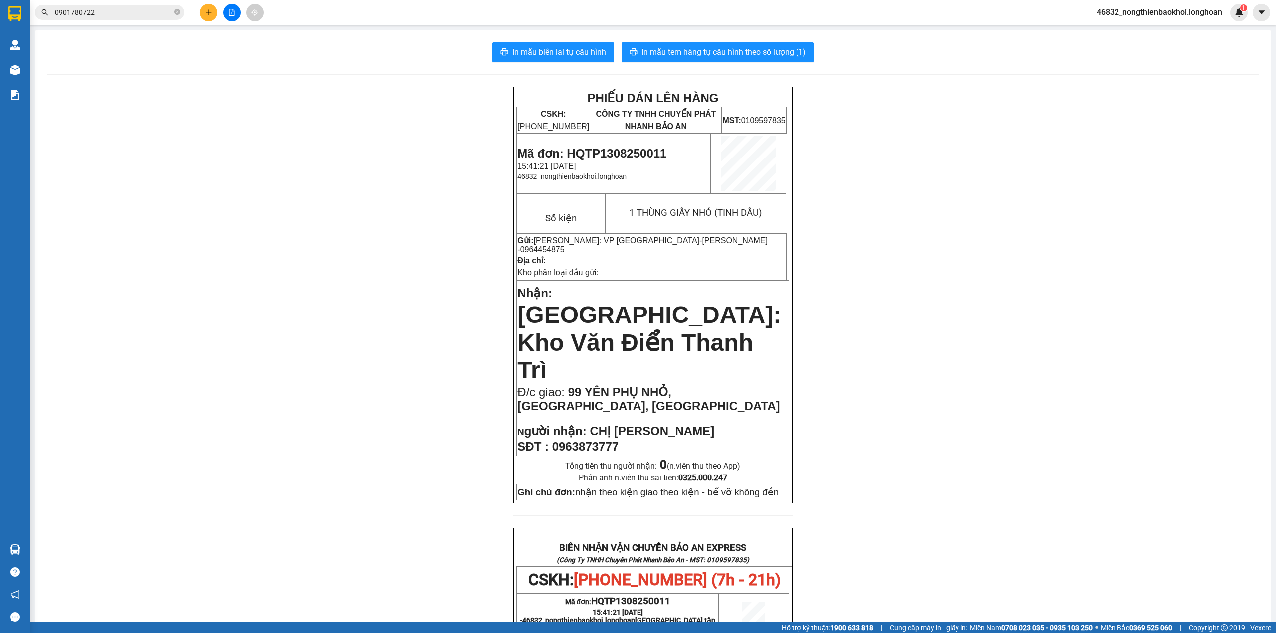
drag, startPoint x: 398, startPoint y: 394, endPoint x: 379, endPoint y: 410, distance: 24.8
click at [391, 401] on div "PHIẾU DÁN LÊN HÀNG CSKH: 1900.06.88.33 CÔNG TY TNHH CHUYỂN PHÁT NHANH BẢO AN MS…" at bounding box center [652, 576] width 1211 height 978
click at [398, 106] on div "PHIẾU DÁN LÊN HÀNG CSKH: 1900.06.88.33 CÔNG TY TNHH CHUYỂN PHÁT NHANH BẢO AN MS…" at bounding box center [652, 576] width 1211 height 978
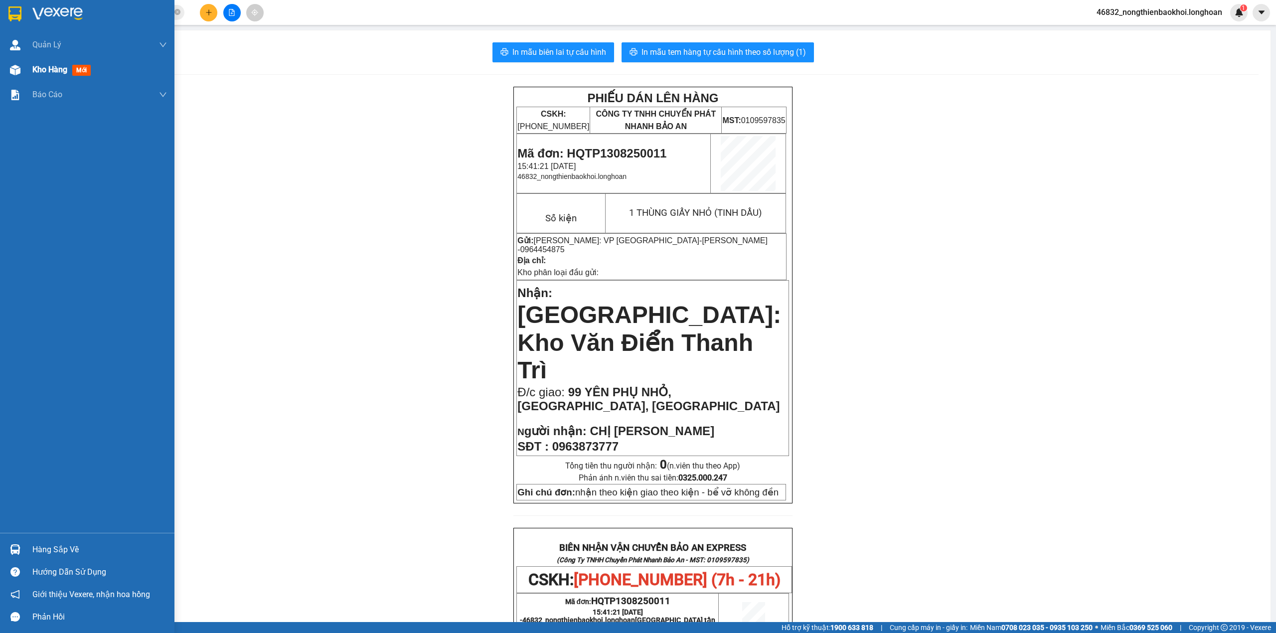
click at [3, 74] on div "Kho hàng mới" at bounding box center [87, 69] width 174 height 25
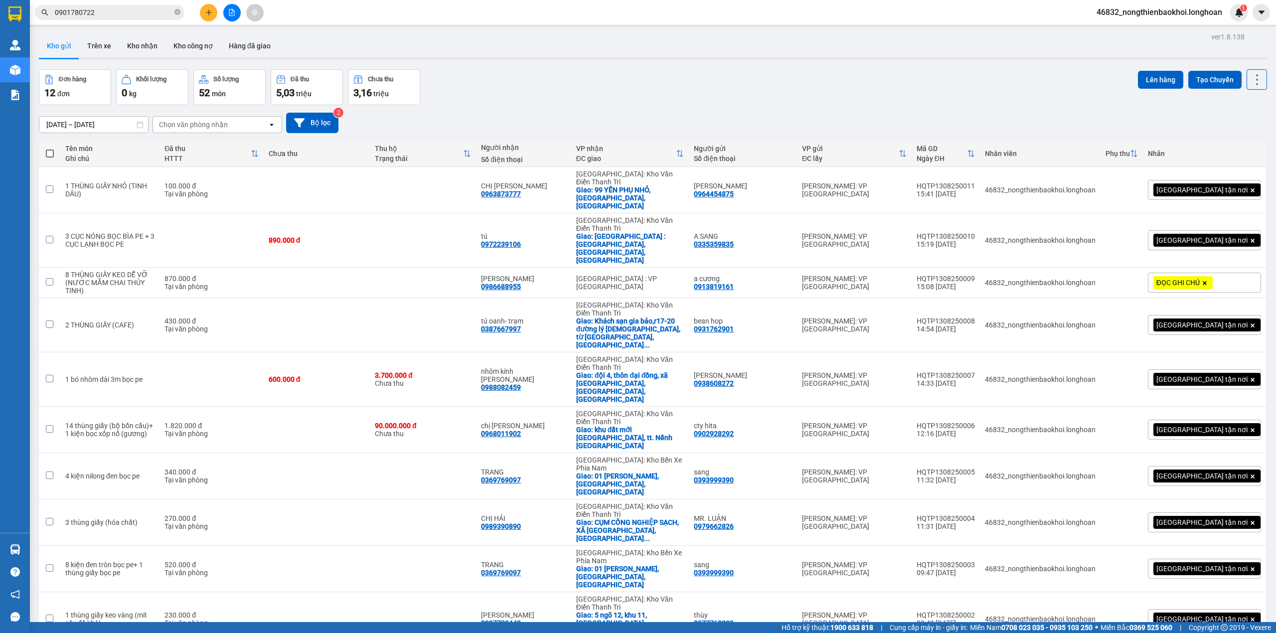
click at [622, 88] on div "Đơn hàng 12 đơn Khối lượng 0 kg Số lượng 52 món Đã thu 5,03 triệu Chưa thu 3,16…" at bounding box center [653, 87] width 1228 height 36
click at [535, 55] on div "Kho gửi Trên xe Kho nhận Kho công nợ Hàng đã giao" at bounding box center [653, 47] width 1228 height 26
click at [545, 58] on div at bounding box center [653, 58] width 1228 height 1
click at [581, 92] on div "Đơn hàng 12 đơn Khối lượng 0 kg Số lượng 52 món Đã thu 5,03 triệu Chưa thu 3,16…" at bounding box center [653, 87] width 1228 height 36
click at [579, 94] on div "Đơn hàng 12 đơn Khối lượng 0 kg Số lượng 52 món Đã thu 5,03 triệu Chưa thu 3,16…" at bounding box center [653, 87] width 1228 height 36
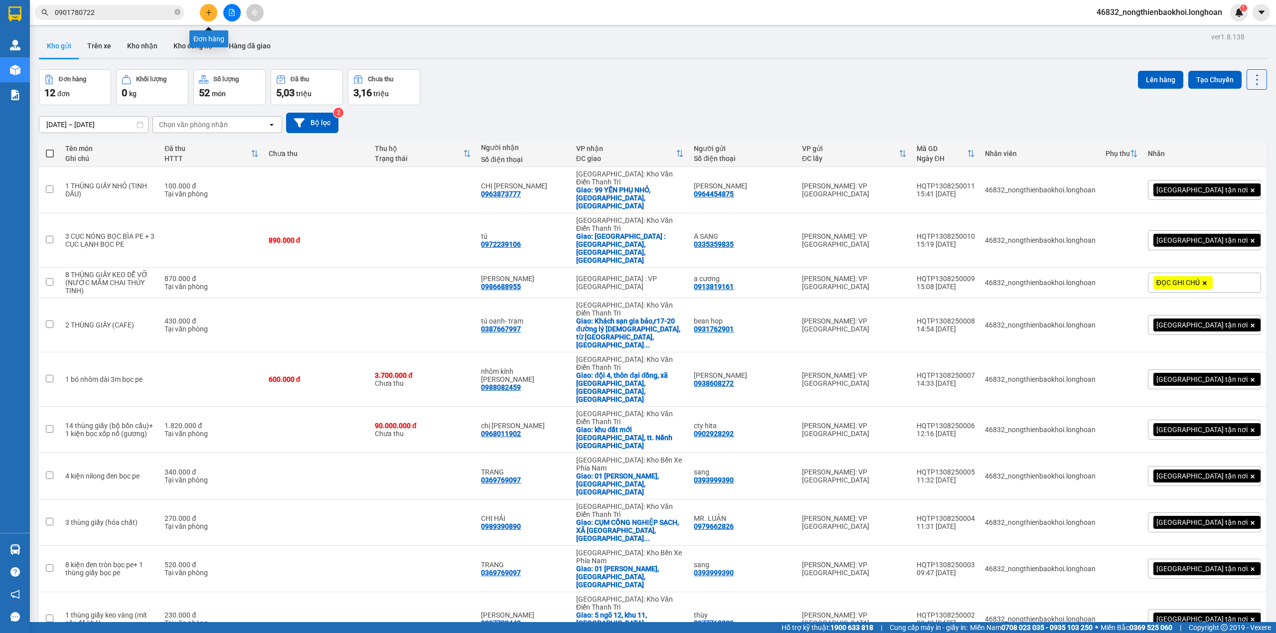
click at [214, 5] on button at bounding box center [208, 12] width 17 height 17
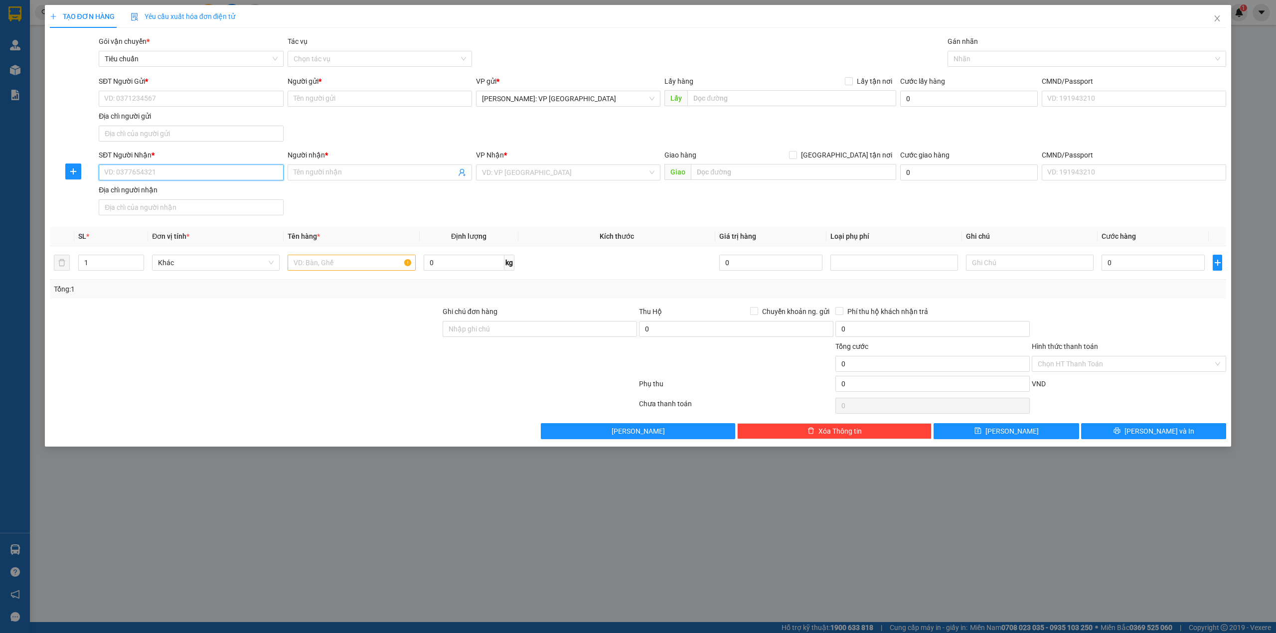
click at [179, 178] on input "SĐT Người Nhận *" at bounding box center [191, 172] width 184 height 16
type input "0909637862"
click at [190, 192] on div "0909637862 - a Hoàng" at bounding box center [191, 193] width 172 height 11
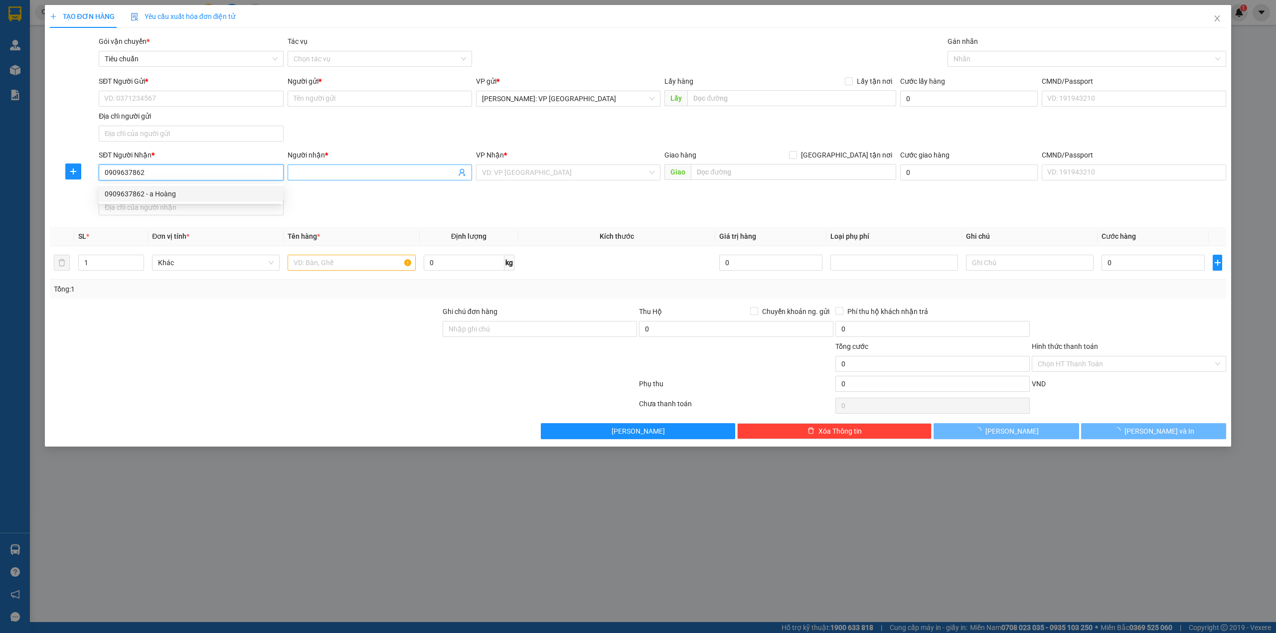
type input "a Hoàng"
checkbox input "true"
type input "số 24, lô b46 khu b, khu đô thị gleximco lê trọng tấn, dương nội, hà đông, hà n…"
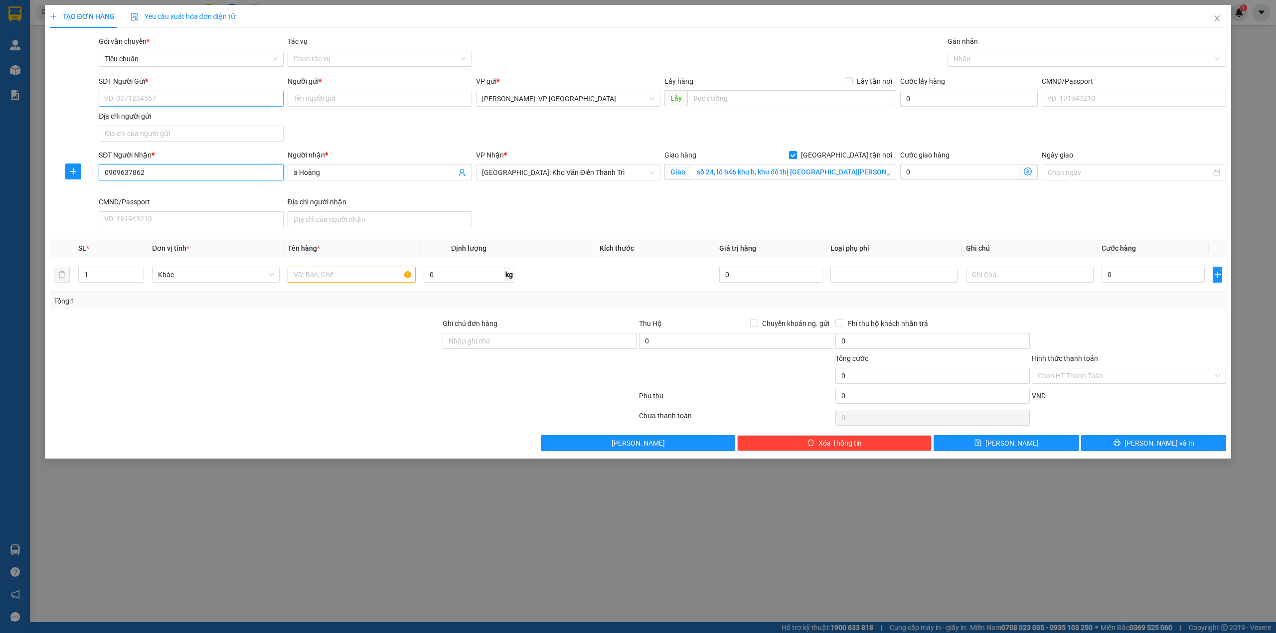
type input "0909637862"
click at [239, 103] on input "SĐT Người Gửi *" at bounding box center [191, 99] width 184 height 16
click at [351, 128] on div "SĐT Người Gửi * VD: 0371234567 Người gửi * Tên người gửi VP gửi * [GEOGRAPHIC_D…" at bounding box center [662, 111] width 1131 height 70
click at [321, 271] on input "text" at bounding box center [352, 275] width 128 height 16
type input "1 thùng giấy to"
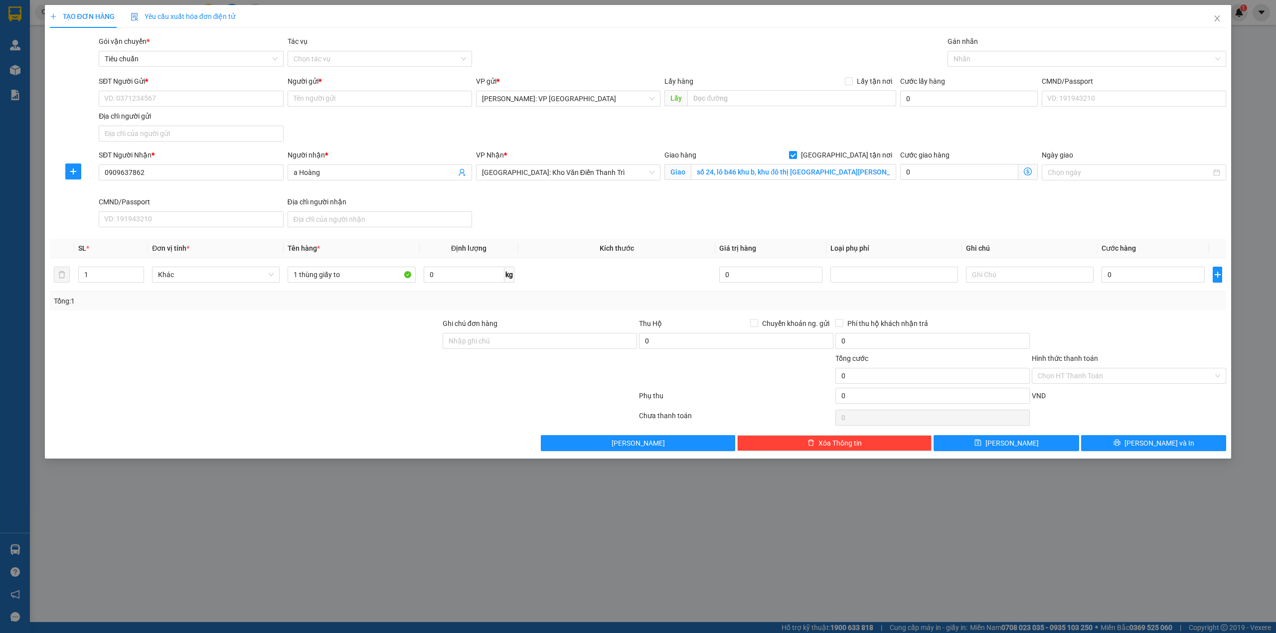
click at [334, 327] on div at bounding box center [245, 335] width 393 height 35
click at [911, 221] on div "SĐT Người Nhận * 0909637862 Người nhận * a Hoàng VP Nhận * Hà Nội: Kho Văn Điể…" at bounding box center [662, 191] width 1131 height 82
click at [991, 60] on div at bounding box center [1082, 59] width 264 height 12
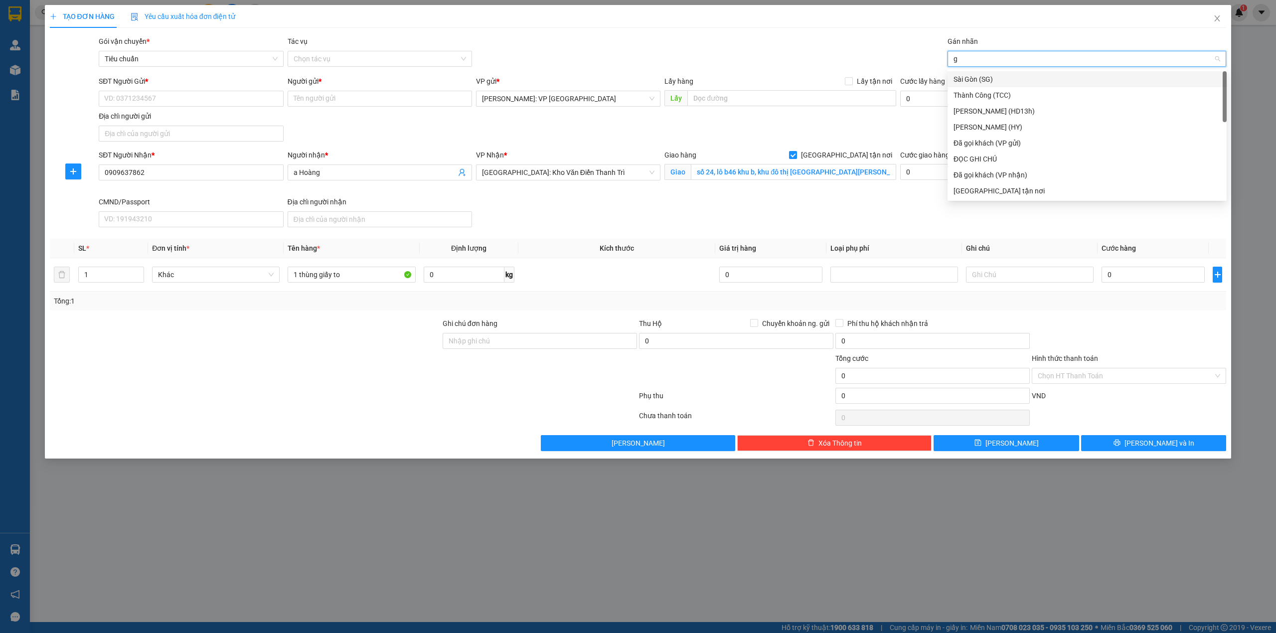
type input "gi"
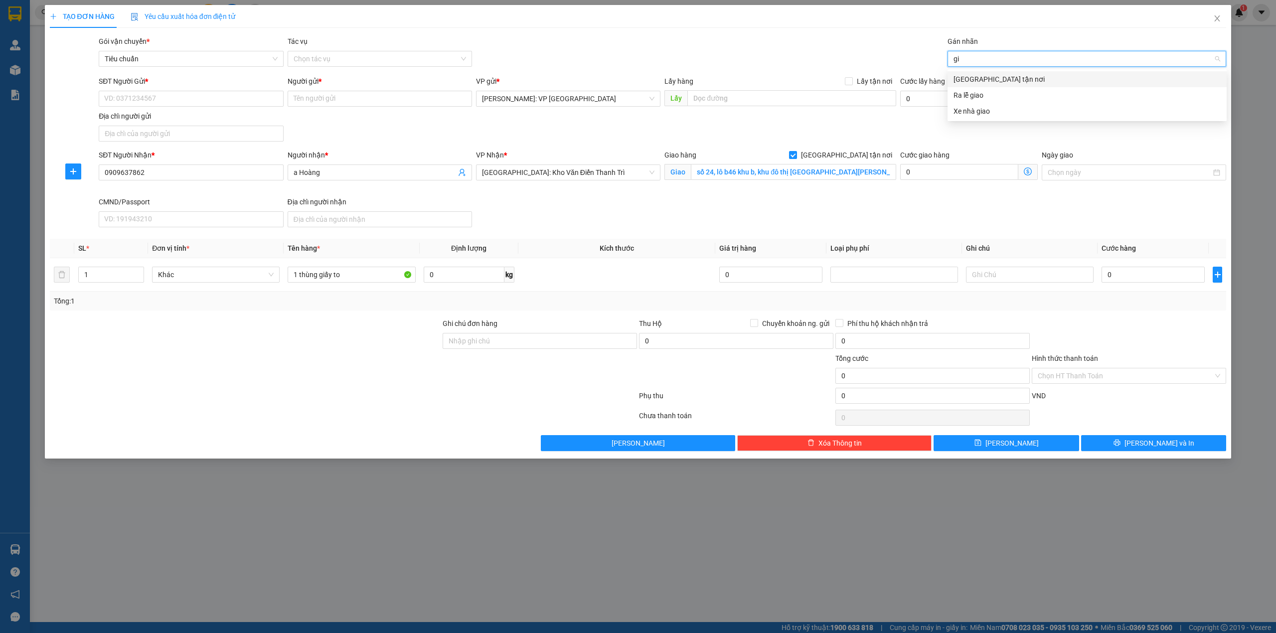
click at [984, 74] on div "[GEOGRAPHIC_DATA] tận nơi" at bounding box center [1086, 79] width 267 height 11
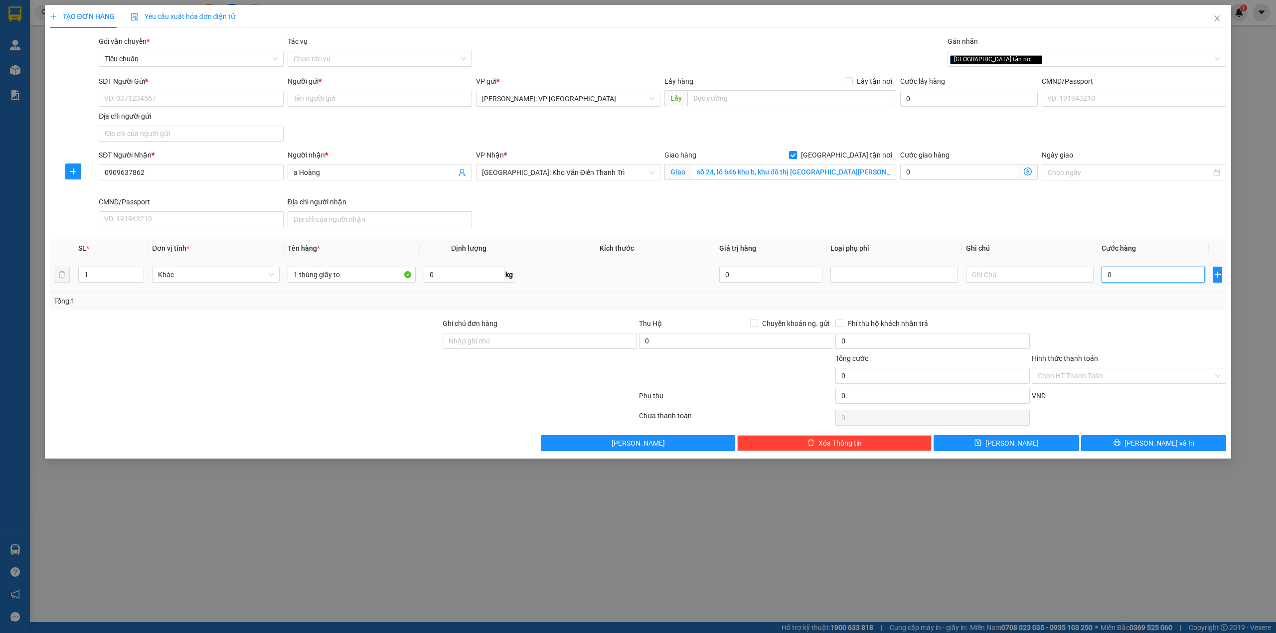
click at [1122, 278] on input "0" at bounding box center [1152, 275] width 103 height 16
type input "2"
type input "28"
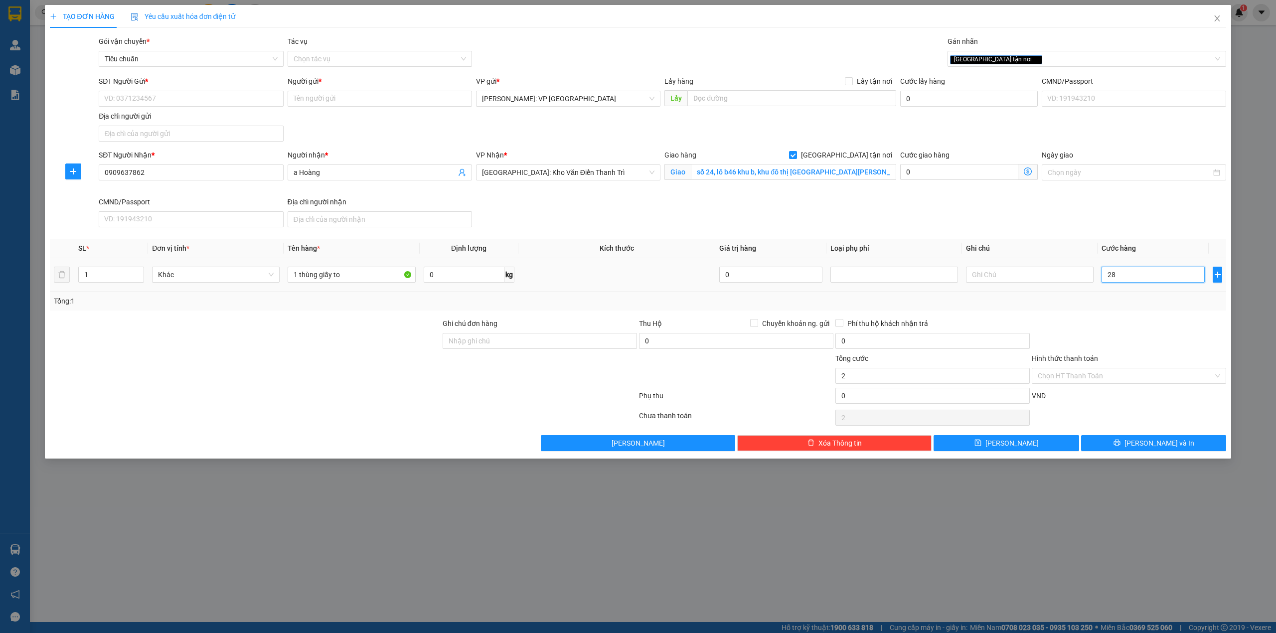
type input "28"
type input "280"
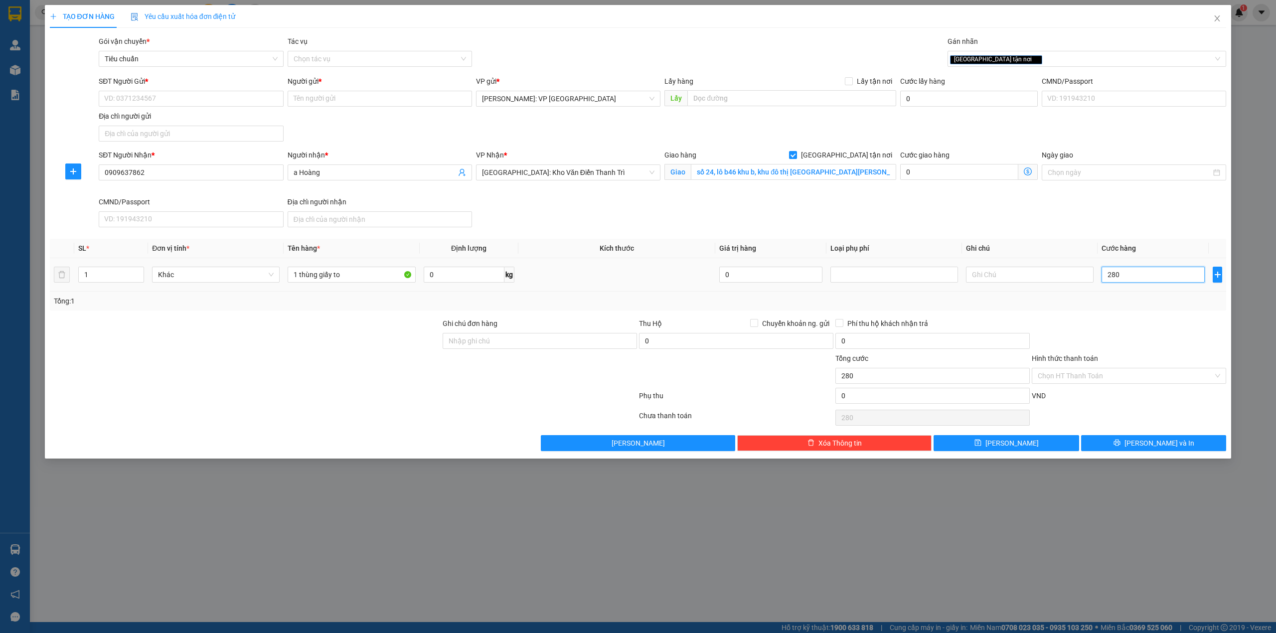
type input "2.800"
type input "28.000"
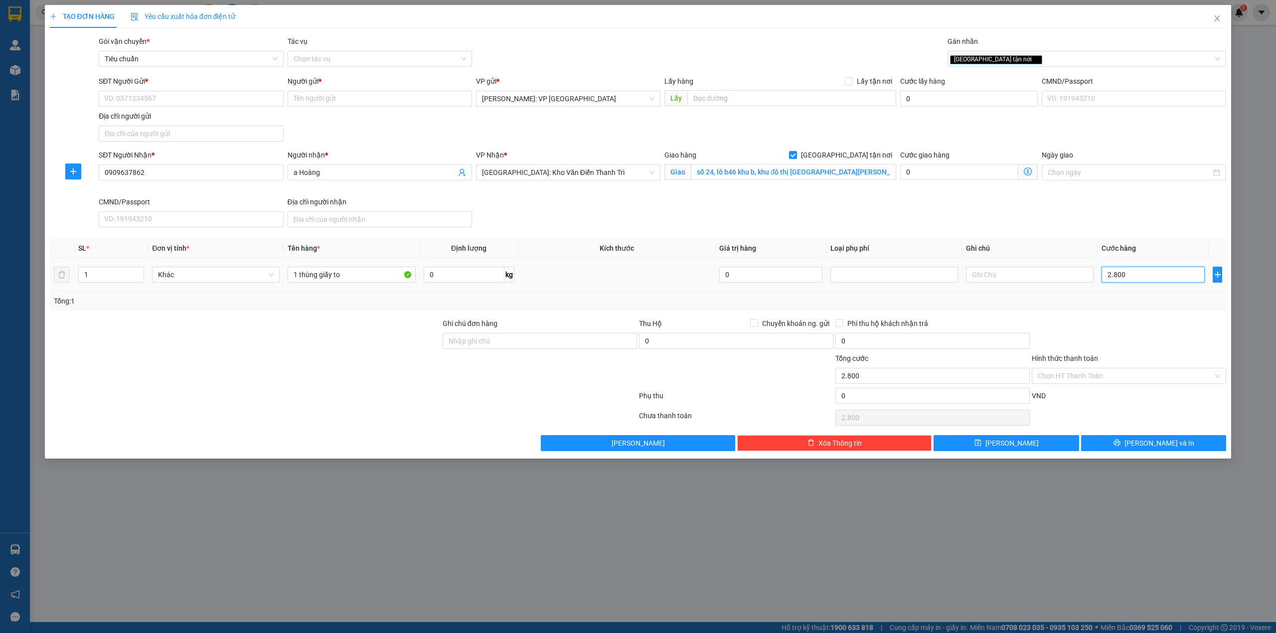
type input "28.000"
type input "280.000"
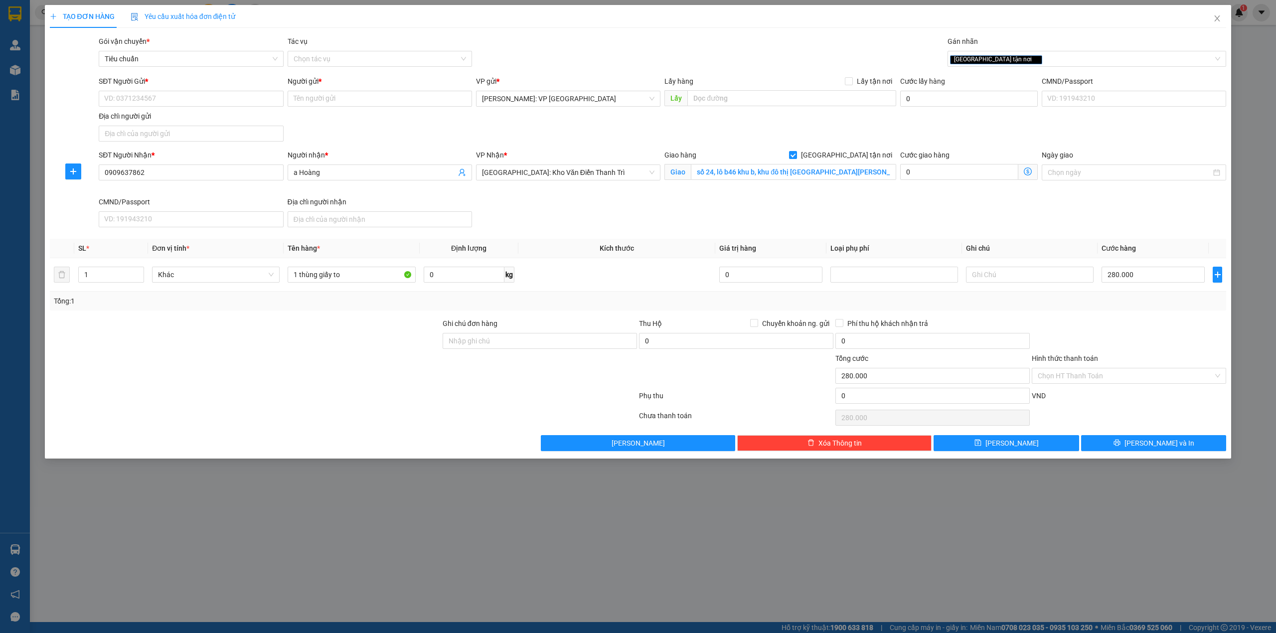
click at [580, 211] on div "SĐT Người Nhận * 0909637862 Người nhận * a Hoàng VP Nhận * Hà Nội: Kho Văn Điể…" at bounding box center [662, 191] width 1131 height 82
click at [327, 128] on div "SĐT Người Gửi * VD: 0371234567 Người gửi * Tên người gửi VP gửi * [GEOGRAPHIC_D…" at bounding box center [662, 111] width 1131 height 70
click at [237, 102] on input "SĐT Người Gửi *" at bounding box center [191, 99] width 184 height 16
click at [238, 138] on div "0902732825 - cty nội thất trung thuận" at bounding box center [191, 135] width 172 height 11
type input "0902732825"
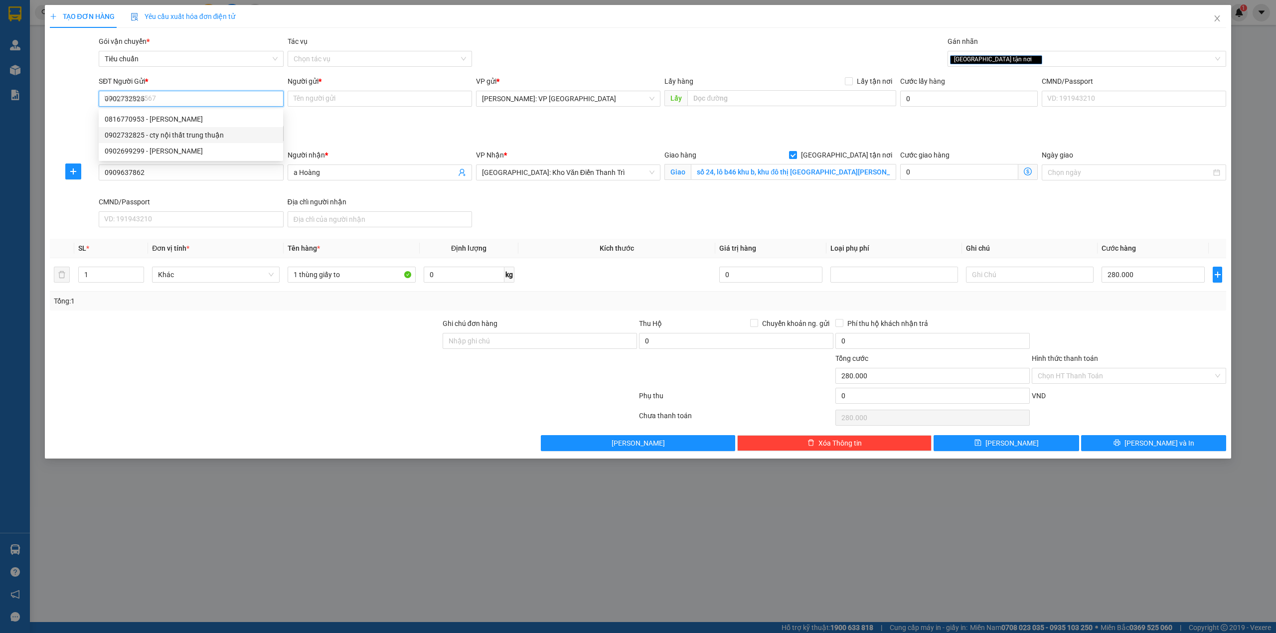
type input "cty nội thất trung thuận"
click at [377, 127] on div "SĐT Người Gửi * 0902732825 0902732825 Người gửi * cty nội thất trung thuận VP g…" at bounding box center [662, 111] width 1131 height 70
click at [997, 224] on div "SĐT Người Nhận * 0909637862 Người nhận * a Hoàng VP Nhận * Hà Nội: Kho Văn Điể…" at bounding box center [662, 191] width 1131 height 82
click at [1149, 339] on div at bounding box center [1129, 335] width 196 height 35
click at [377, 391] on div at bounding box center [343, 398] width 589 height 20
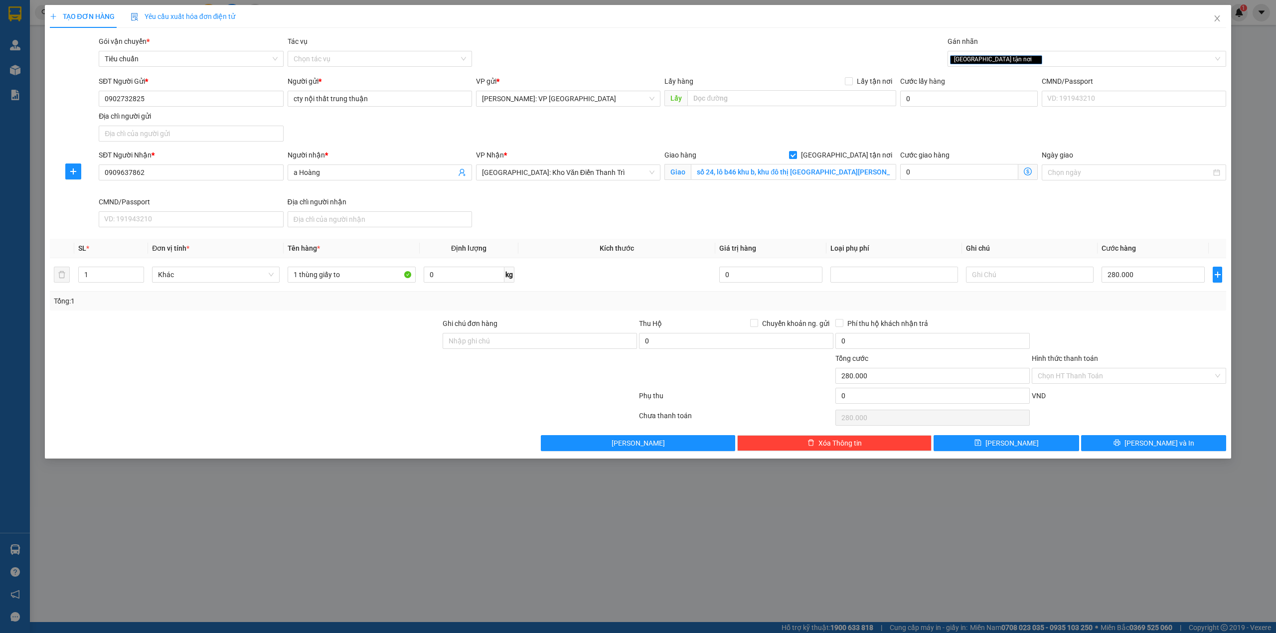
click at [315, 416] on div at bounding box center [343, 418] width 589 height 20
click at [321, 415] on div at bounding box center [343, 418] width 589 height 20
click at [306, 371] on div at bounding box center [245, 370] width 393 height 35
click at [1163, 440] on span "[PERSON_NAME] và In" at bounding box center [1159, 443] width 70 height 11
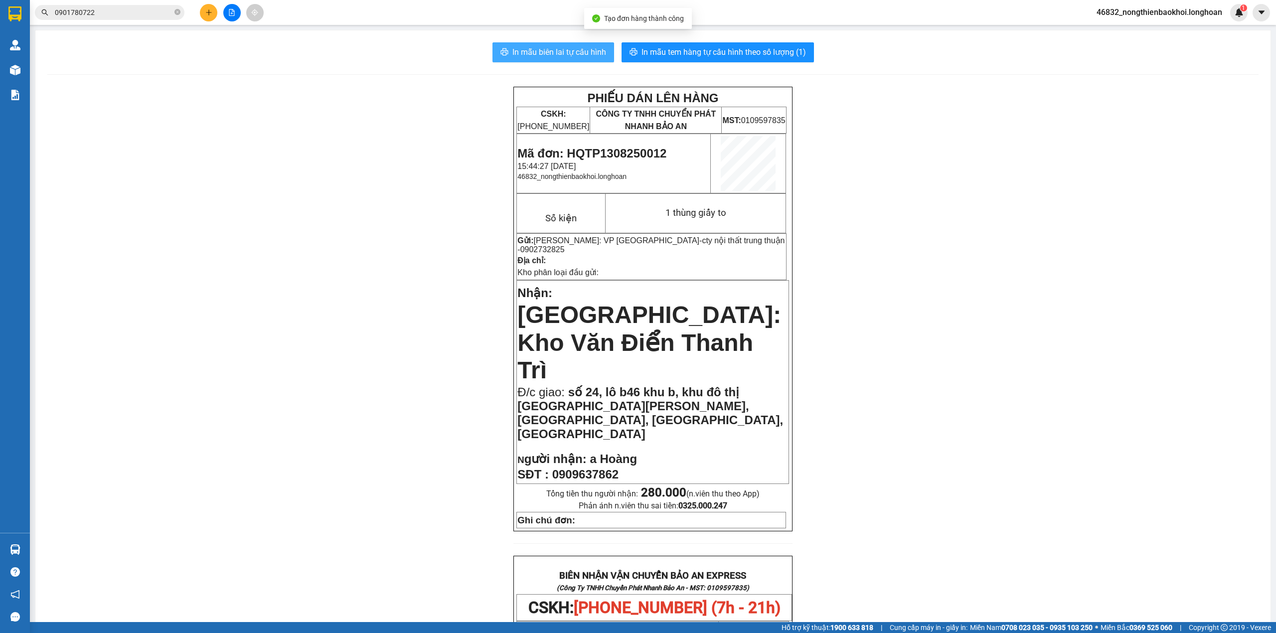
click at [551, 54] on span "In mẫu biên lai tự cấu hình" at bounding box center [559, 52] width 94 height 12
click at [418, 173] on div "PHIẾU DÁN LÊN HÀNG CSKH: 1900.06.88.33 CÔNG TY TNHH CHUYỂN PHÁT NHANH BẢO AN MS…" at bounding box center [652, 597] width 1211 height 1020
click at [680, 48] on span "In mẫu tem hàng tự cấu hình theo số lượng (1)" at bounding box center [723, 52] width 164 height 12
click at [457, 367] on div "PHIẾU DÁN LÊN HÀNG CSKH: 1900.06.88.33 CÔNG TY TNHH CHUYỂN PHÁT NHANH BẢO AN MS…" at bounding box center [652, 597] width 1211 height 1020
click at [410, 347] on div "PHIẾU DÁN LÊN HÀNG CSKH: 1900.06.88.33 CÔNG TY TNHH CHUYỂN PHÁT NHANH BẢO AN MS…" at bounding box center [652, 597] width 1211 height 1020
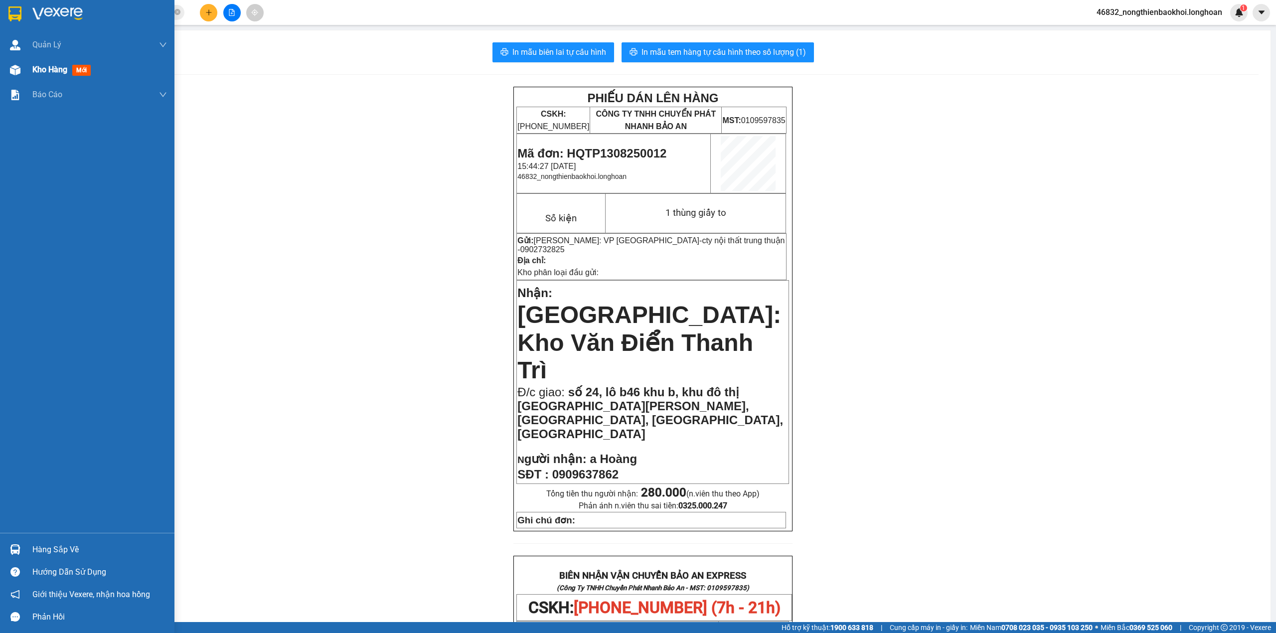
click at [10, 73] on img at bounding box center [15, 70] width 10 height 10
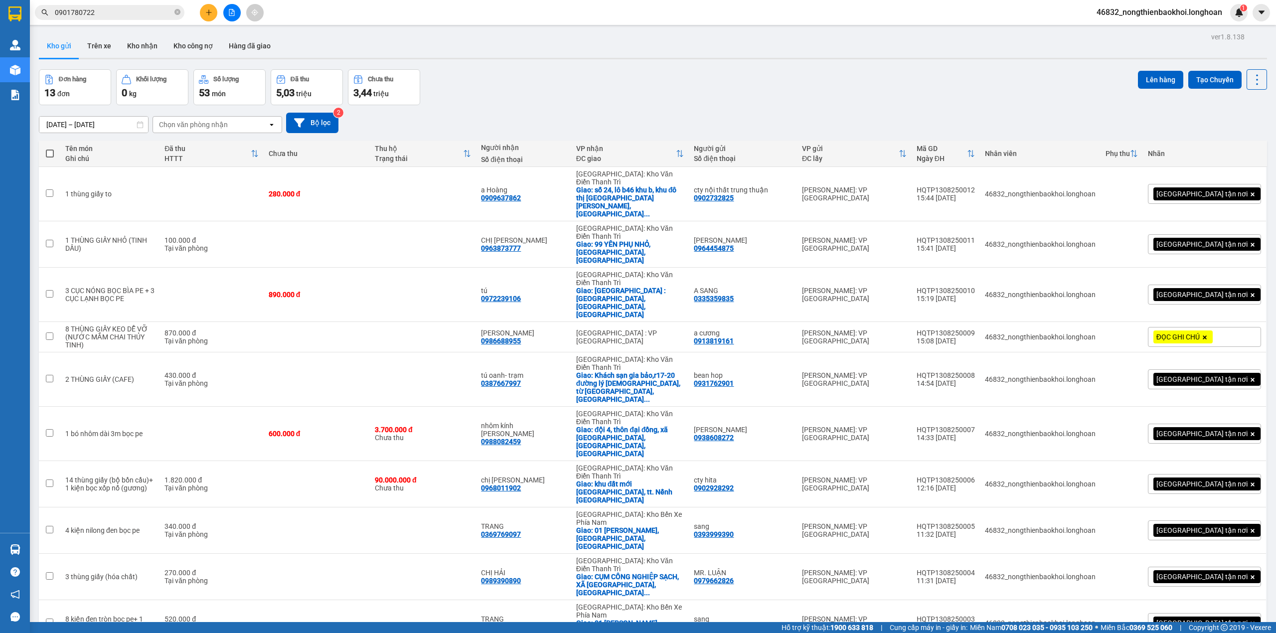
click at [820, 69] on div "Đơn hàng 13 đơn Khối lượng 0 kg Số lượng 53 món Đã thu 5,03 triệu Chưa thu 3,44…" at bounding box center [653, 87] width 1228 height 36
drag, startPoint x: 613, startPoint y: 95, endPoint x: 596, endPoint y: 616, distance: 522.0
click at [596, 616] on div "ver 1.8.138 Kho gửi Trên xe Kho nhận Kho công nợ Hàng đã giao Đơn hàng 13 đơn K…" at bounding box center [653, 356] width 1236 height 652
click at [561, 105] on div "15/07/2025 – 13/08/2025 Press the down arrow key to interact with the calendar …" at bounding box center [653, 122] width 1228 height 35
drag, startPoint x: 736, startPoint y: 151, endPoint x: 524, endPoint y: 152, distance: 211.3
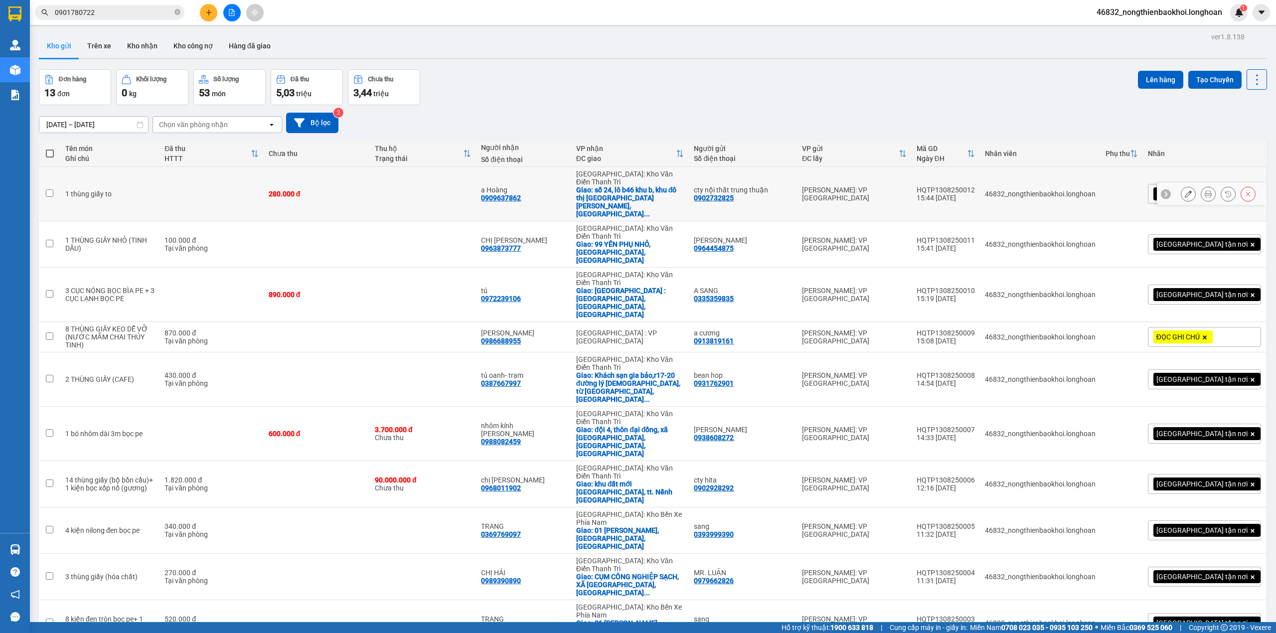
click at [521, 194] on div "0909637862" at bounding box center [501, 198] width 40 height 8
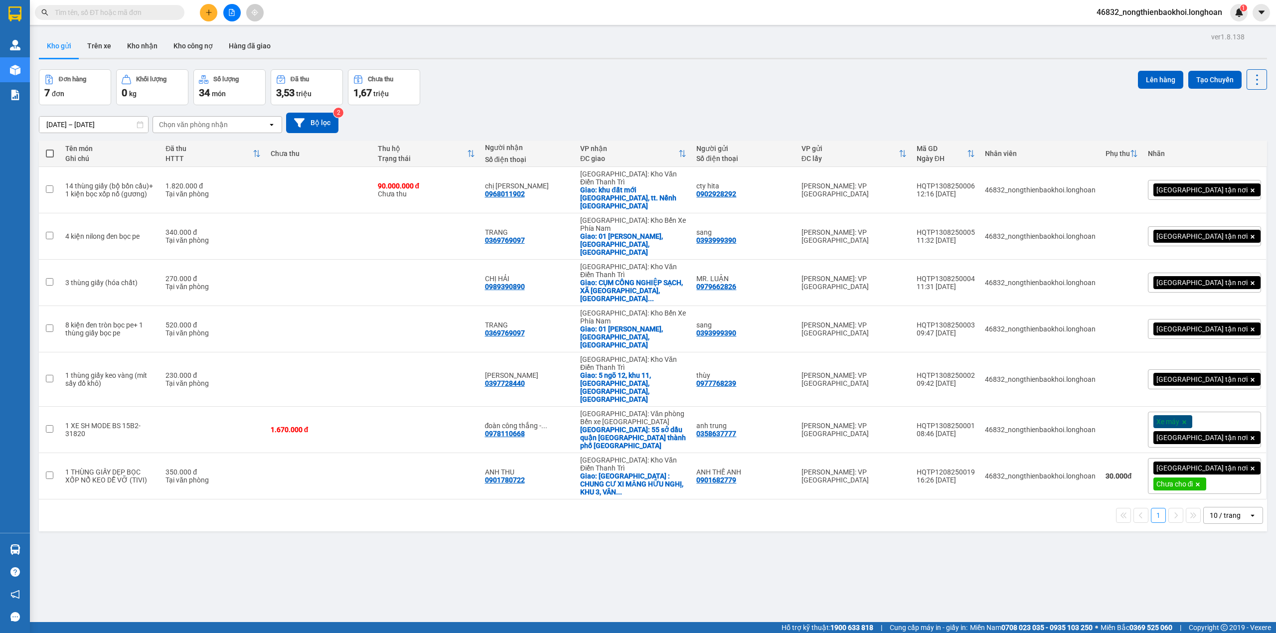
click at [557, 124] on div "[DATE] – [DATE] Press the down arrow key to interact with the calendar and sele…" at bounding box center [653, 123] width 1228 height 20
click at [608, 89] on div "Đơn hàng 7 đơn Khối lượng 0 kg Số lượng 34 món Đã thu 3,53 triệu Chưa thu 1,67 …" at bounding box center [653, 87] width 1228 height 36
click at [211, 11] on icon "plus" at bounding box center [208, 12] width 7 height 7
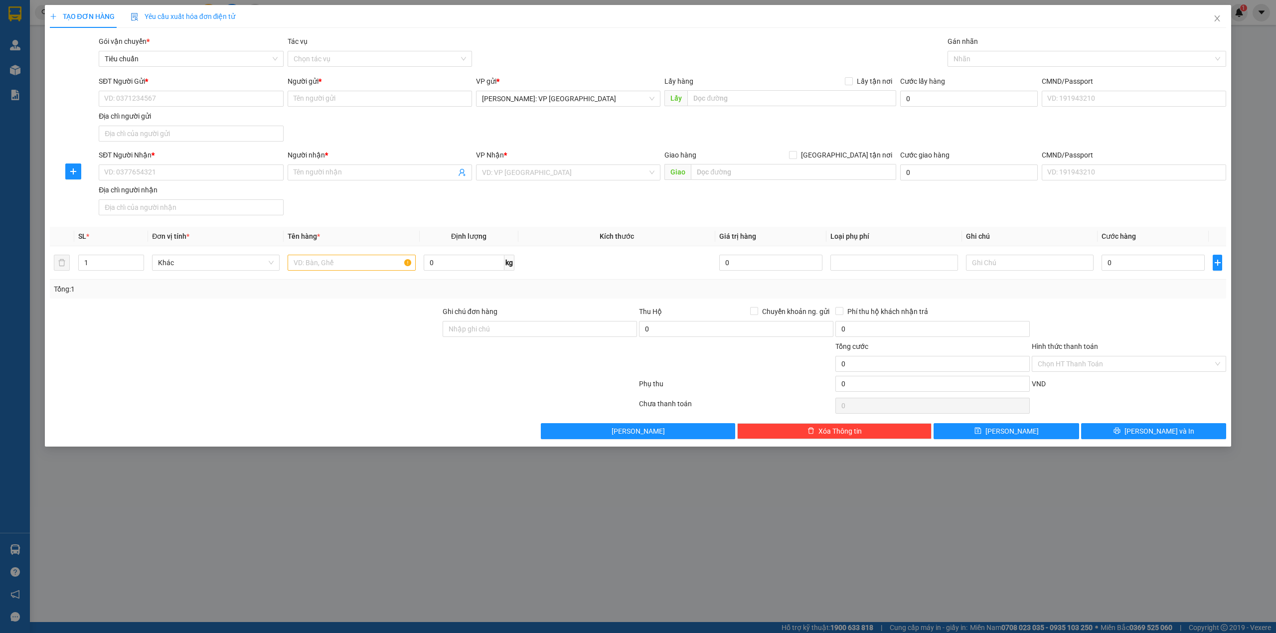
click at [311, 430] on div "Lưu nháp Xóa Thông tin [PERSON_NAME] và In" at bounding box center [638, 431] width 1179 height 16
click at [329, 351] on div at bounding box center [245, 358] width 393 height 35
click at [321, 271] on input "text" at bounding box center [352, 263] width 128 height 16
type input "1 thùng giấy nhỏ"
click at [189, 168] on input "SĐT Người Nhận *" at bounding box center [191, 172] width 184 height 16
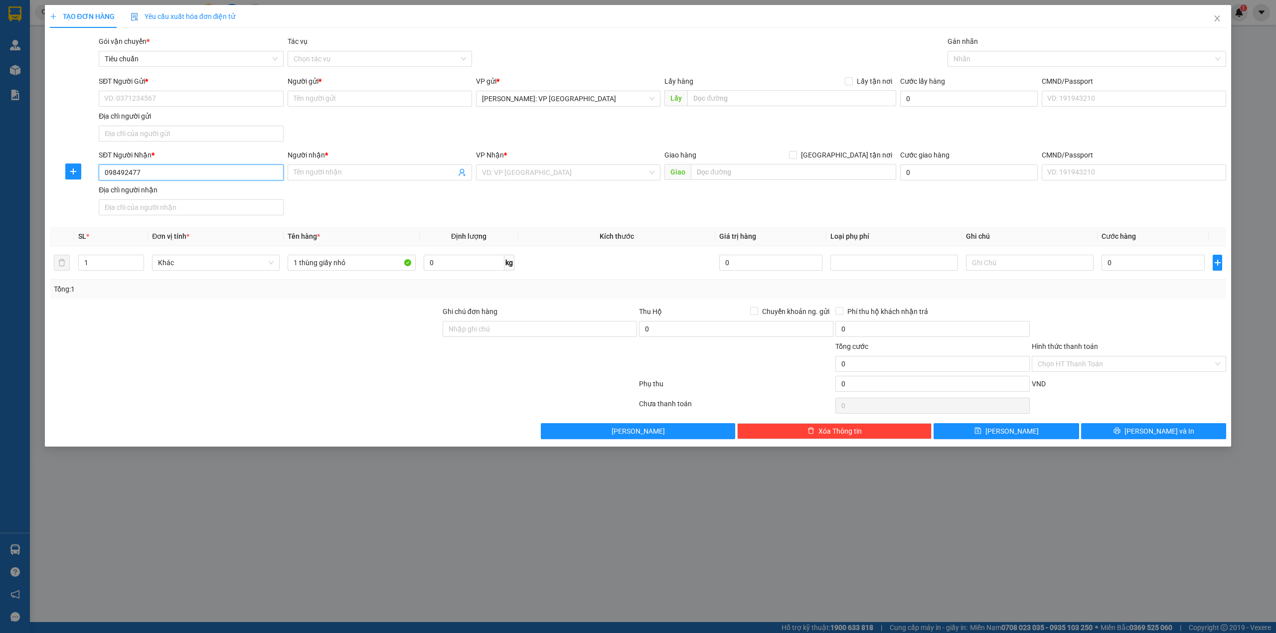
type input "0984924775"
click at [175, 193] on div "0984924775 - cty stv bắc giang" at bounding box center [191, 193] width 172 height 11
type input "cty stv bắc giang"
checkbox input "true"
type input "BẮC GIANG : vành đai phâm đạm số 4, tp bắc giang"
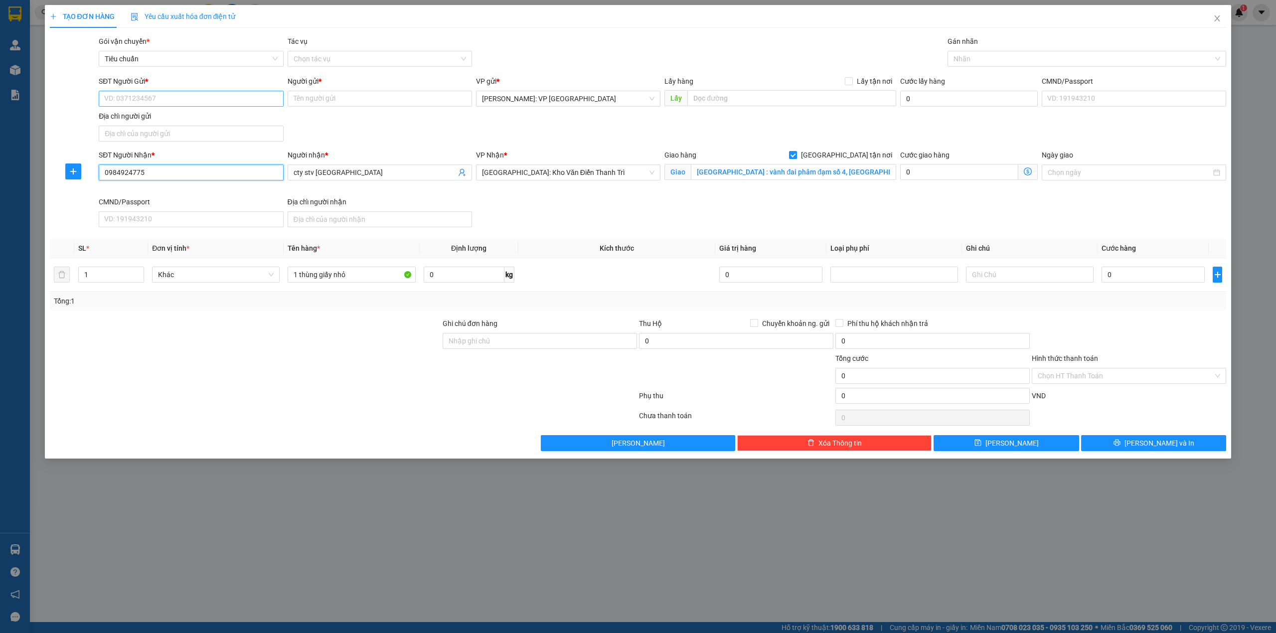
type input "0984924775"
click at [224, 94] on input "SĐT Người Gửi *" at bounding box center [191, 99] width 184 height 16
click at [186, 116] on div "0833844899 - anh song toàn" at bounding box center [191, 119] width 172 height 11
type input "0833844899"
type input "anh song toàn"
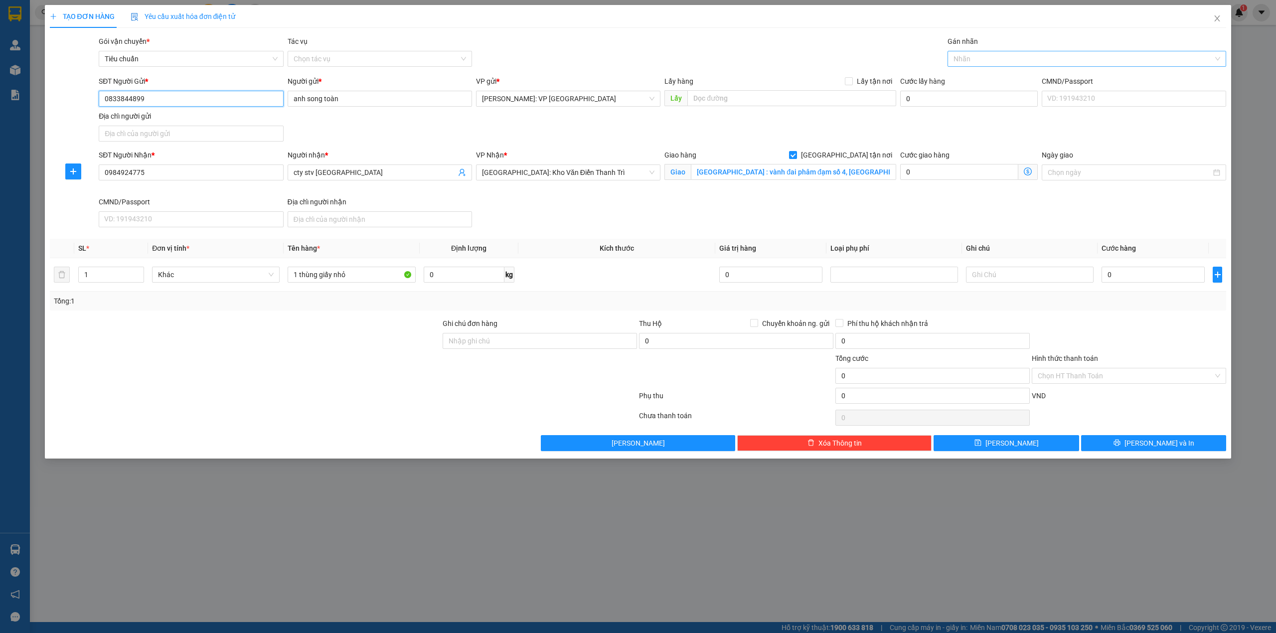
click at [989, 59] on div at bounding box center [1082, 59] width 264 height 12
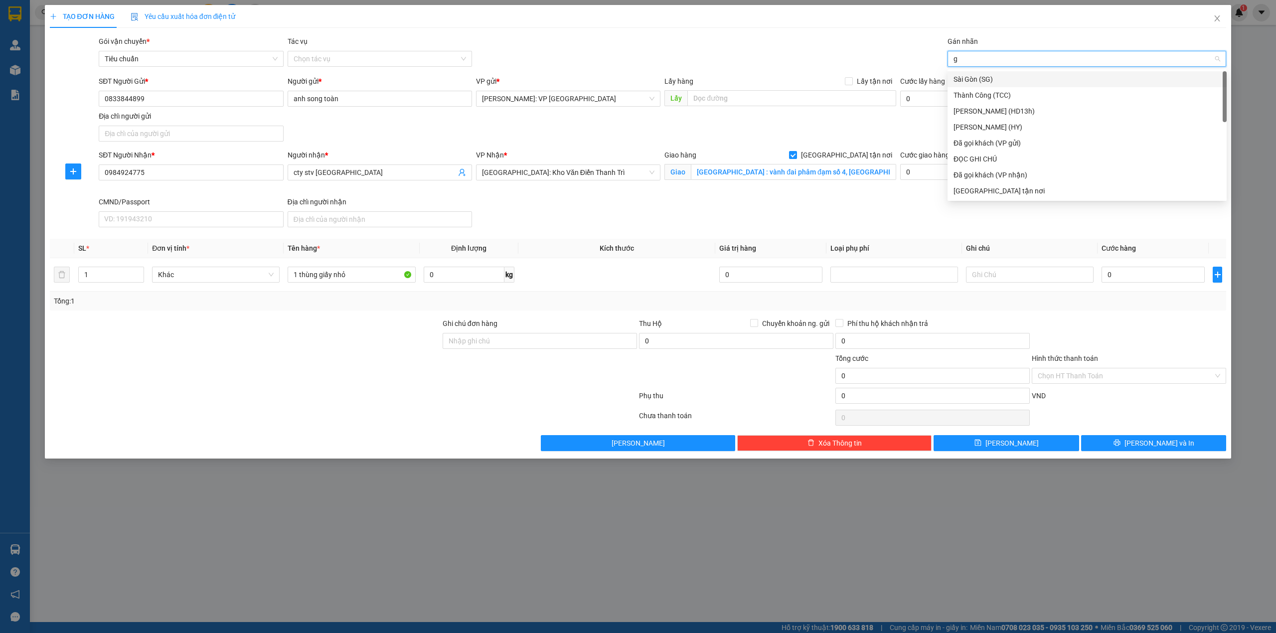
type input "gi"
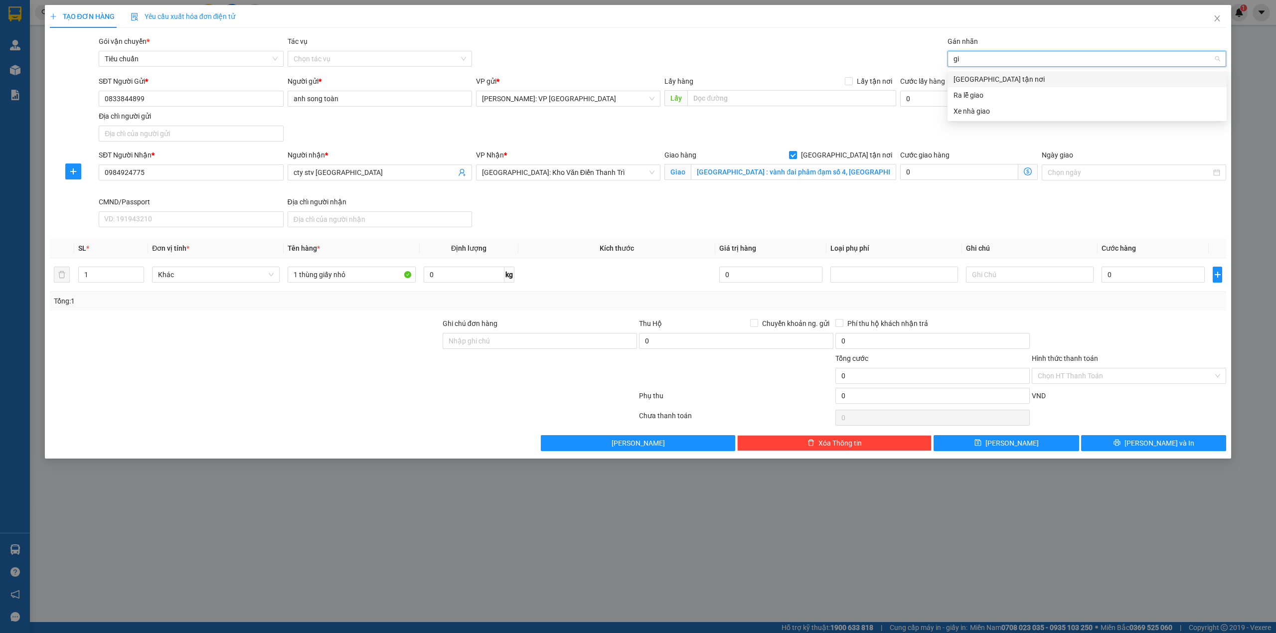
click at [963, 80] on div "[GEOGRAPHIC_DATA] tận nơi" at bounding box center [1086, 79] width 267 height 11
click at [379, 321] on div at bounding box center [245, 335] width 393 height 35
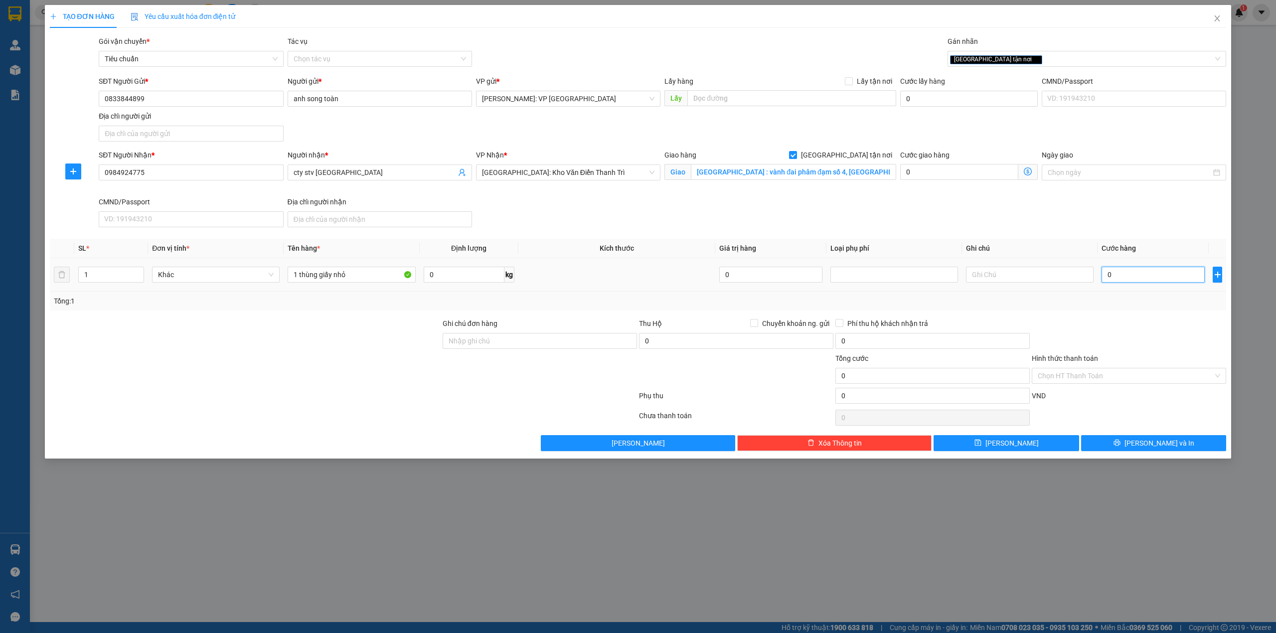
click at [1166, 276] on input "0" at bounding box center [1152, 275] width 103 height 16
type input "1"
type input "17"
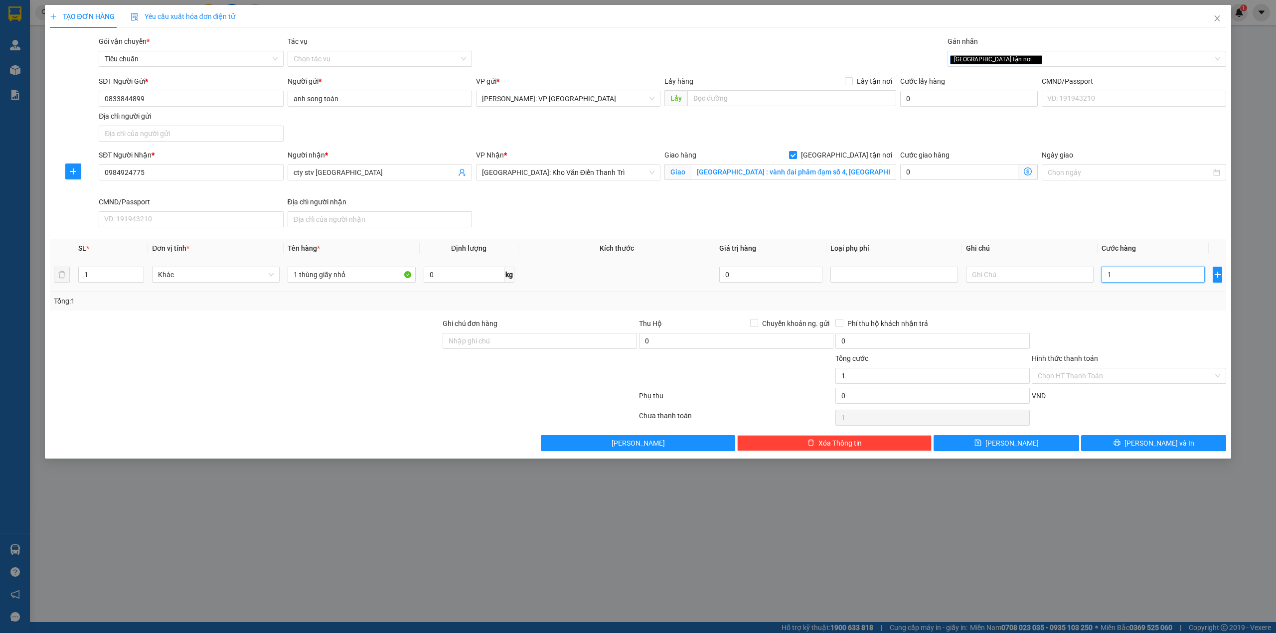
type input "17"
type input "170"
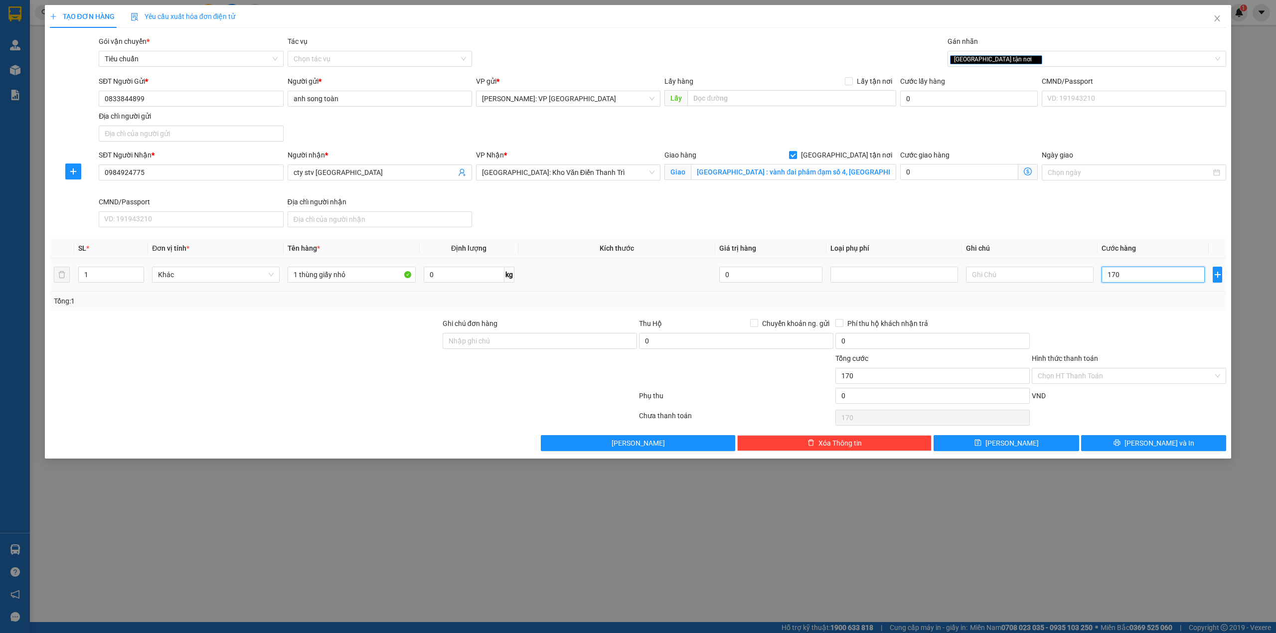
type input "1.700"
type input "17.000"
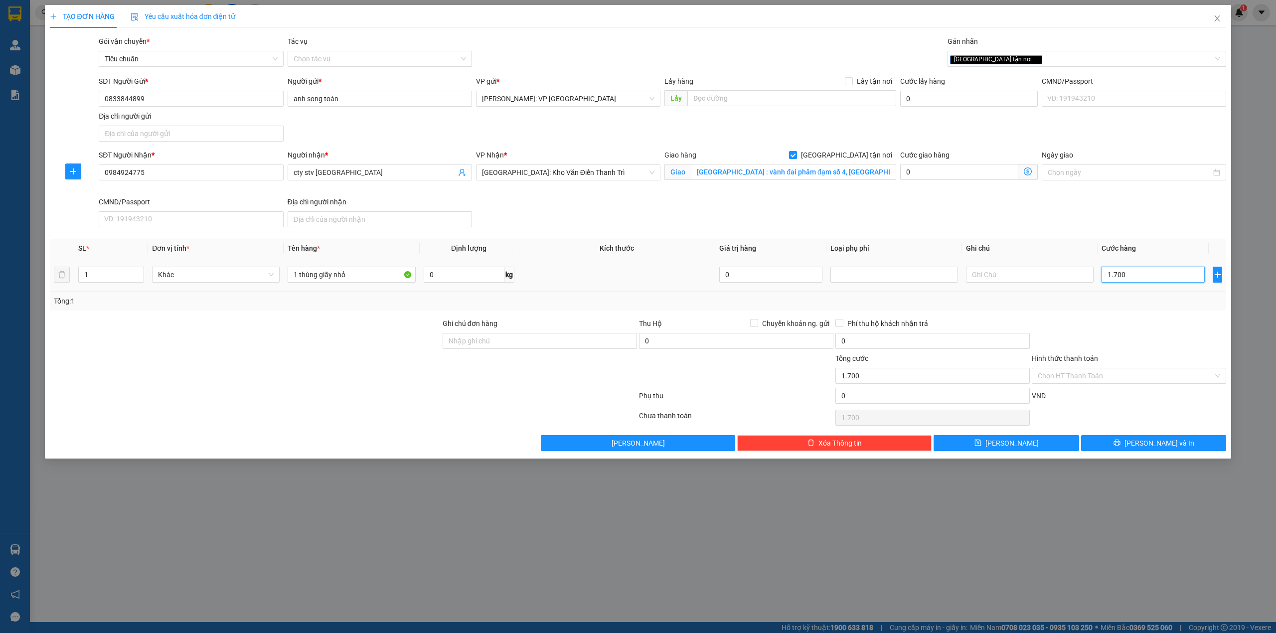
type input "17.000"
type input "170.000"
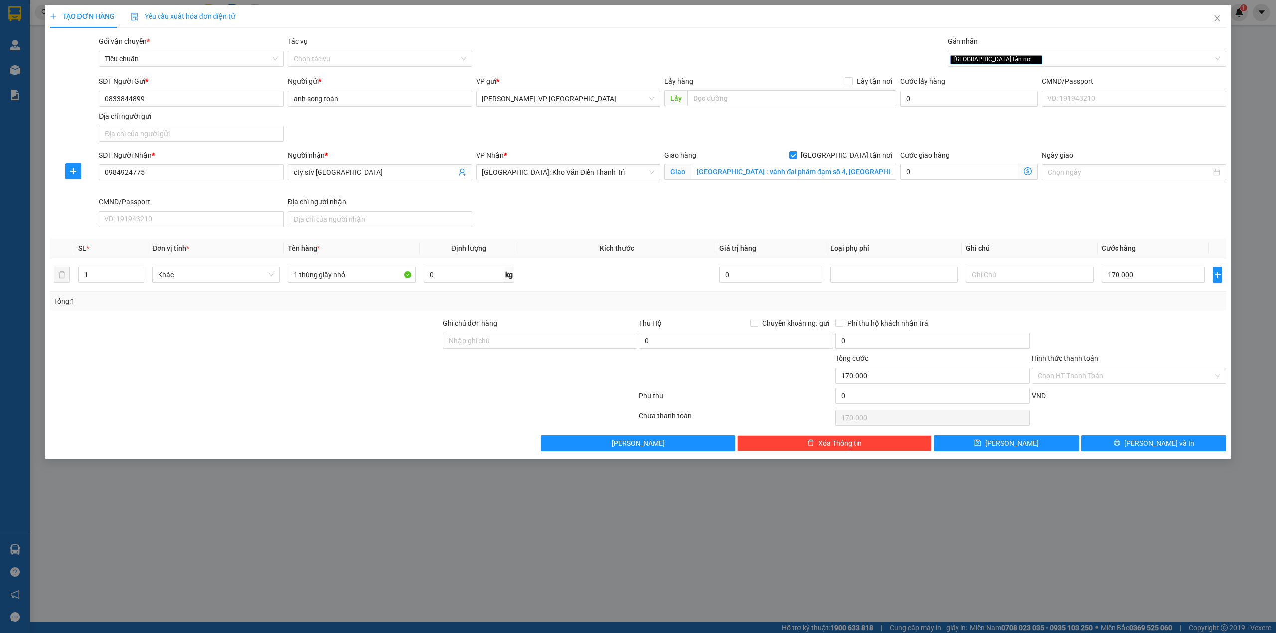
click at [319, 395] on div at bounding box center [343, 398] width 589 height 20
click at [521, 290] on td at bounding box center [616, 274] width 197 height 33
click at [309, 343] on div at bounding box center [245, 335] width 393 height 35
click at [1010, 446] on span "[PERSON_NAME]" at bounding box center [1011, 443] width 53 height 11
checkbox input "false"
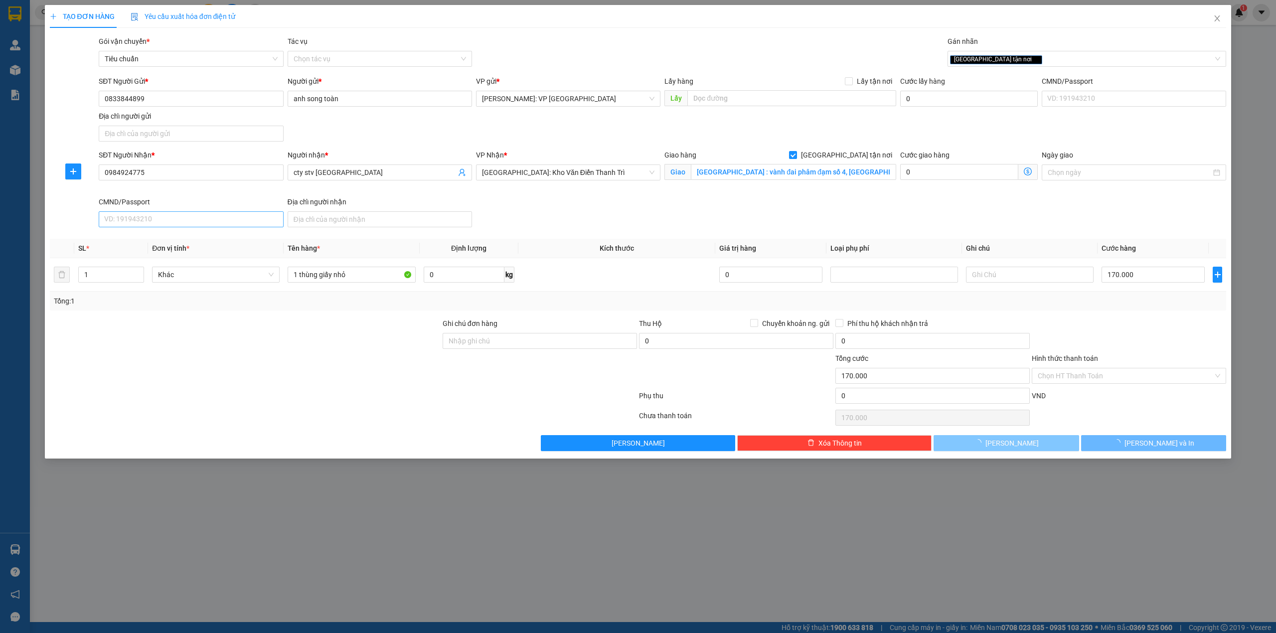
type input "0"
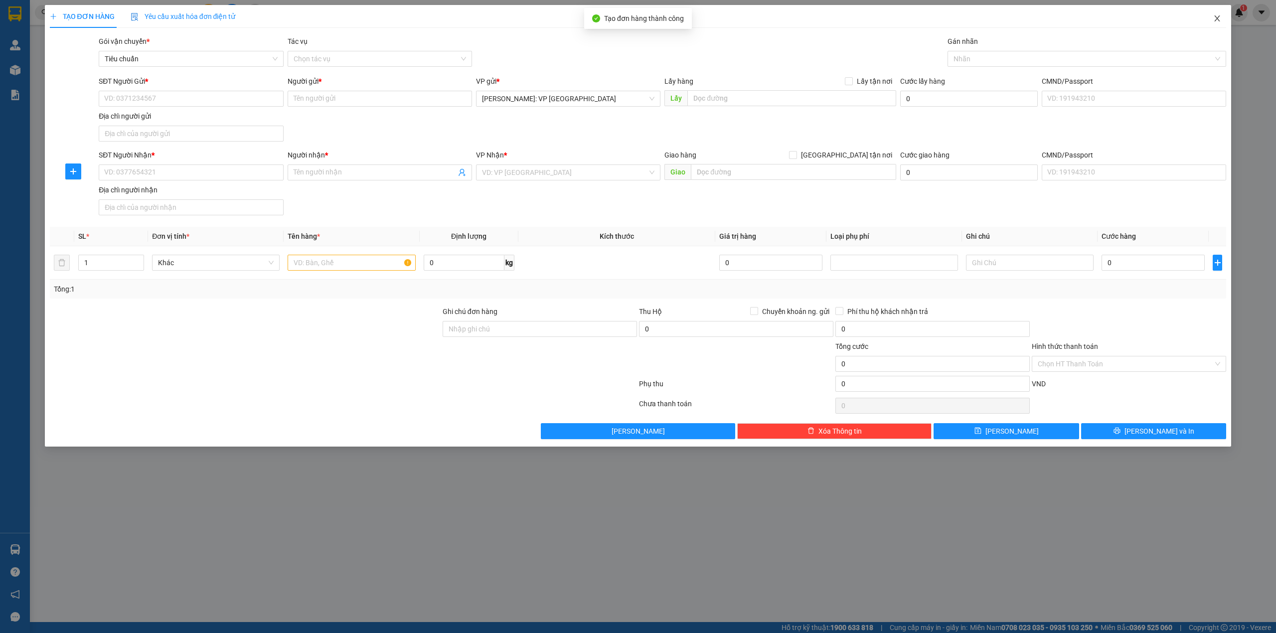
click at [1220, 21] on icon "close" at bounding box center [1217, 18] width 8 height 8
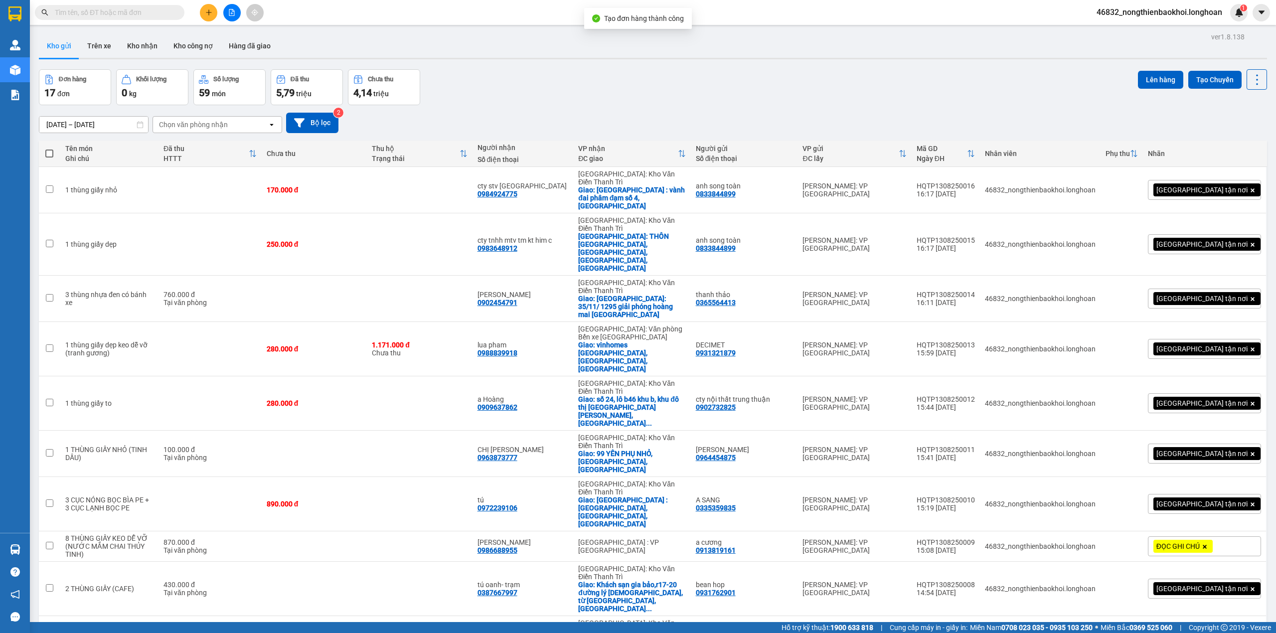
drag, startPoint x: 575, startPoint y: 102, endPoint x: 566, endPoint y: 117, distance: 17.0
click at [572, 109] on div "ver 1.8.138 Kho gửi Trên xe Kho nhận Kho công nợ Hàng đã giao Đơn hàng 17 đơn K…" at bounding box center [653, 368] width 1236 height 676
click at [581, 88] on div "Đơn hàng 17 đơn Khối lượng 0 kg Số lượng 59 món Đã thu 5,79 triệu Chưa thu 4,14…" at bounding box center [653, 87] width 1228 height 36
click at [472, 178] on td at bounding box center [419, 190] width 105 height 46
checkbox input "true"
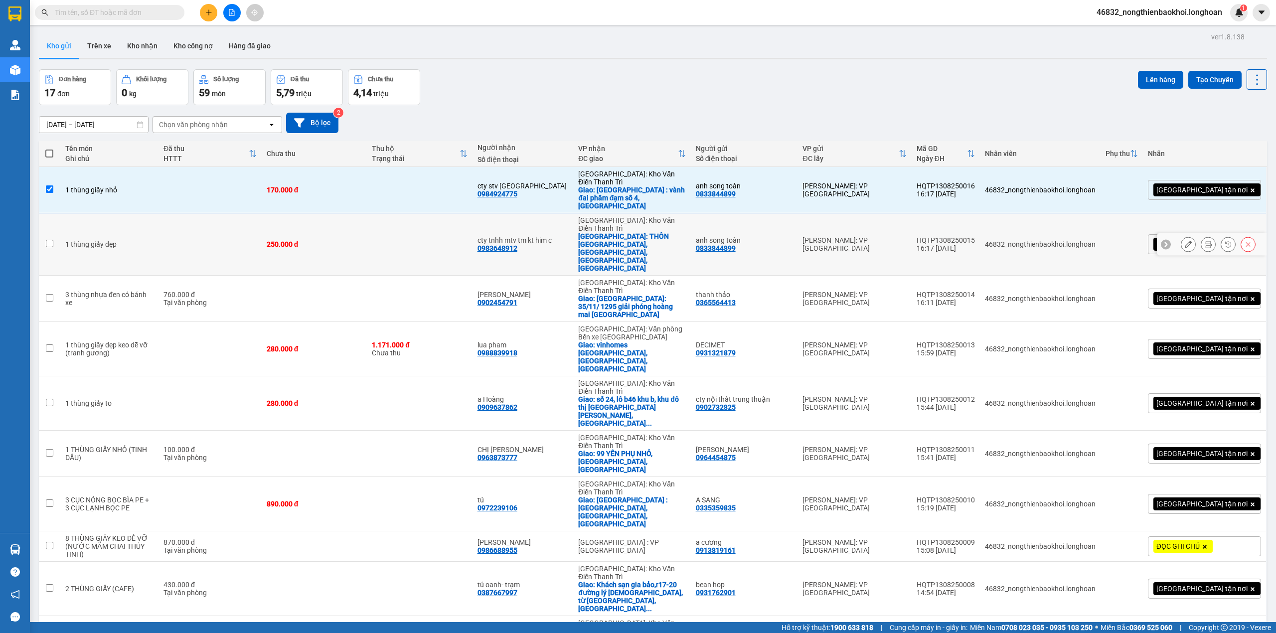
click at [472, 220] on td at bounding box center [419, 244] width 105 height 62
checkbox input "true"
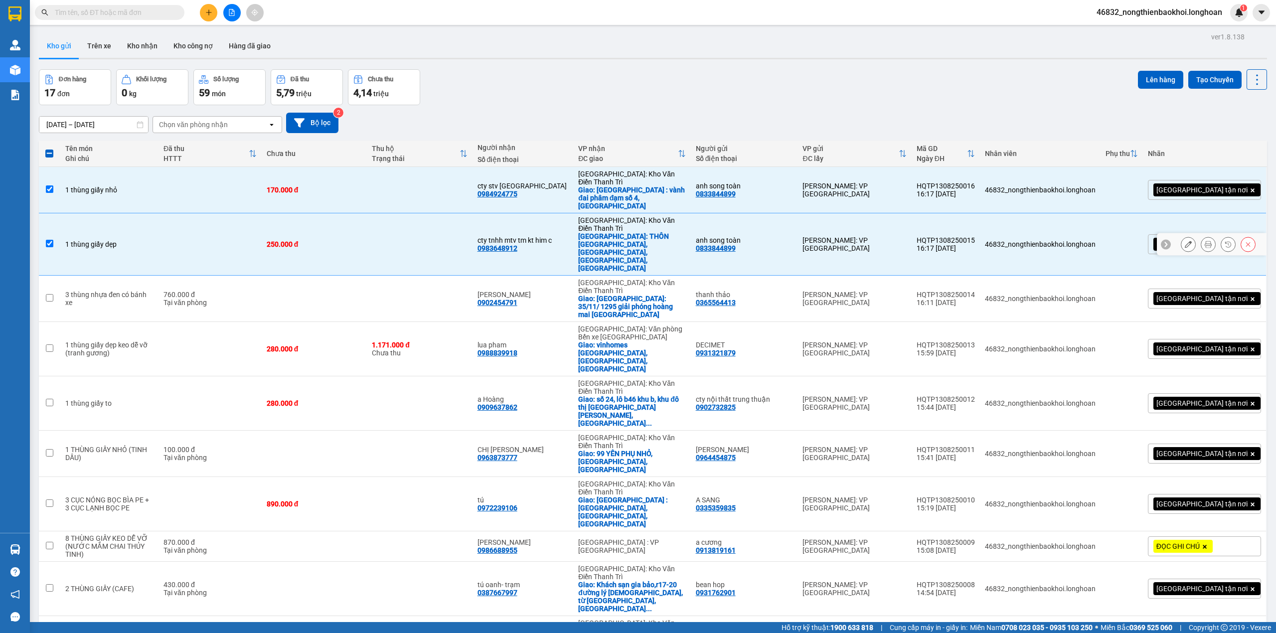
click at [1185, 241] on icon at bounding box center [1188, 244] width 7 height 7
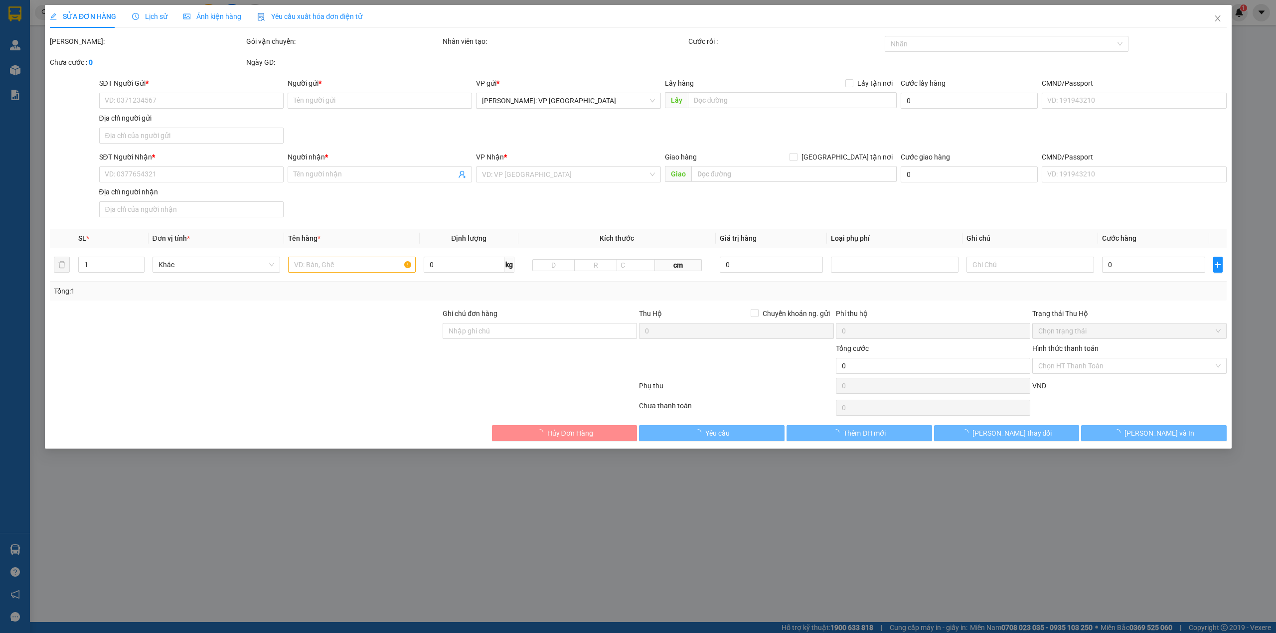
type input "0833844899"
type input "anh song toàn"
type input "0983648912"
type input "cty tnhh mtv tm kt him c"
checkbox input "true"
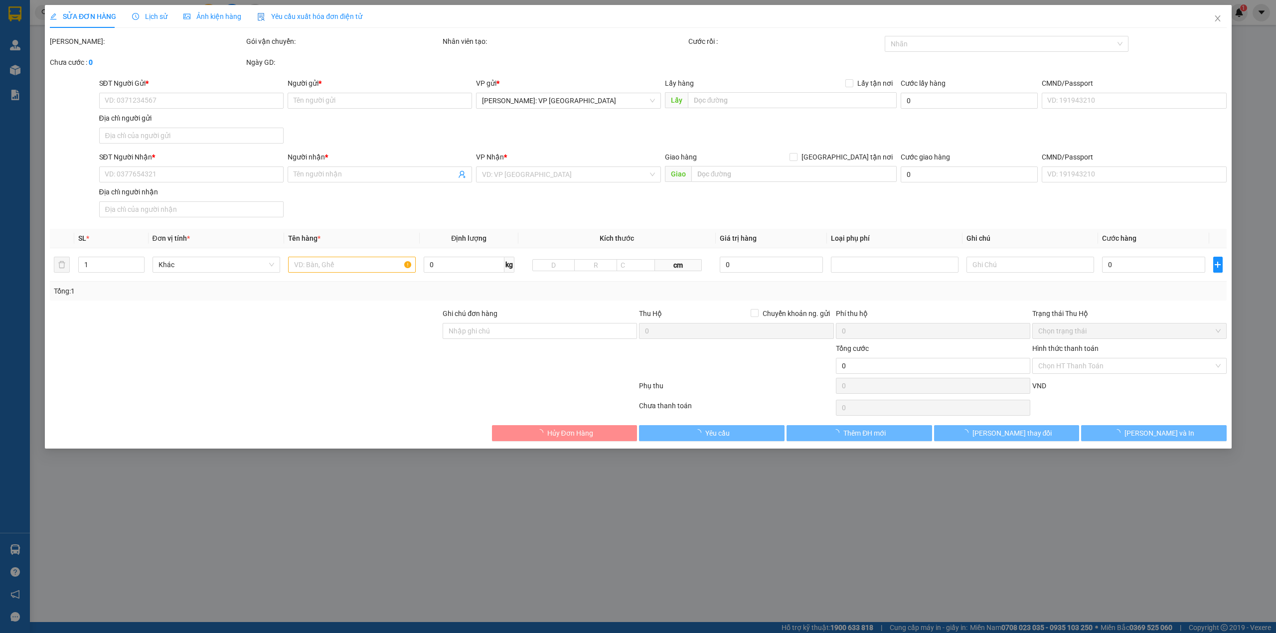
type input "THÔN [GEOGRAPHIC_DATA], [GEOGRAPHIC_DATA], [GEOGRAPHIC_DATA], [GEOGRAPHIC_DATA]"
type input "250.000"
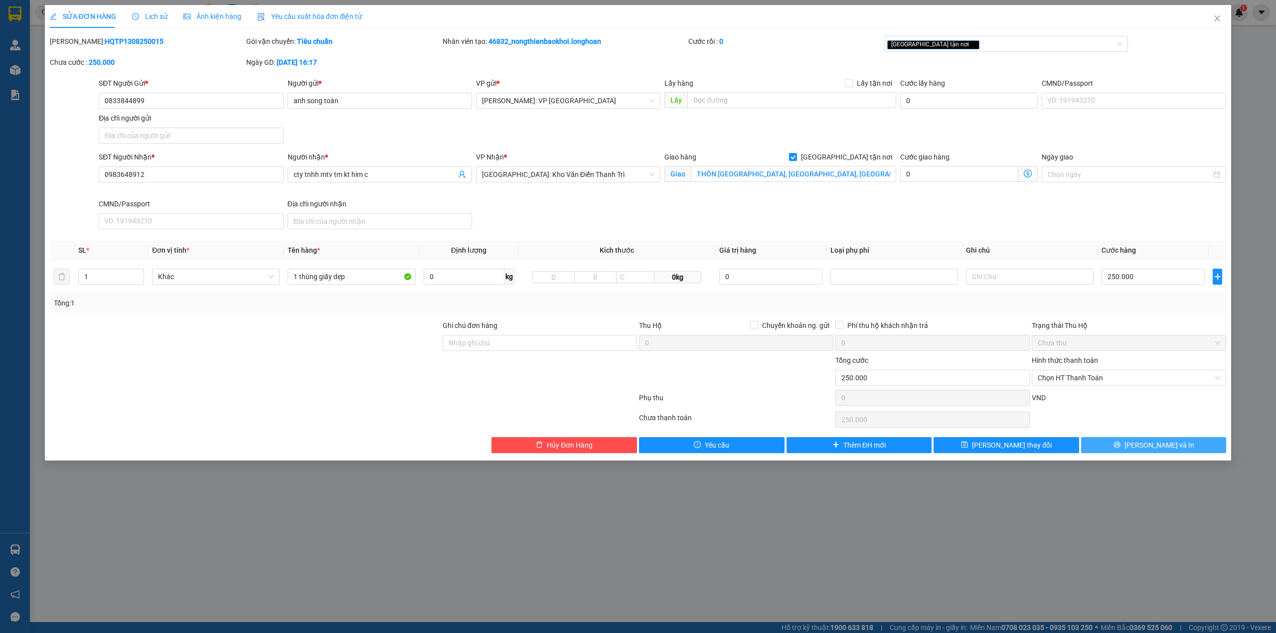
click at [1122, 453] on button "[PERSON_NAME] và In" at bounding box center [1154, 445] width 146 height 16
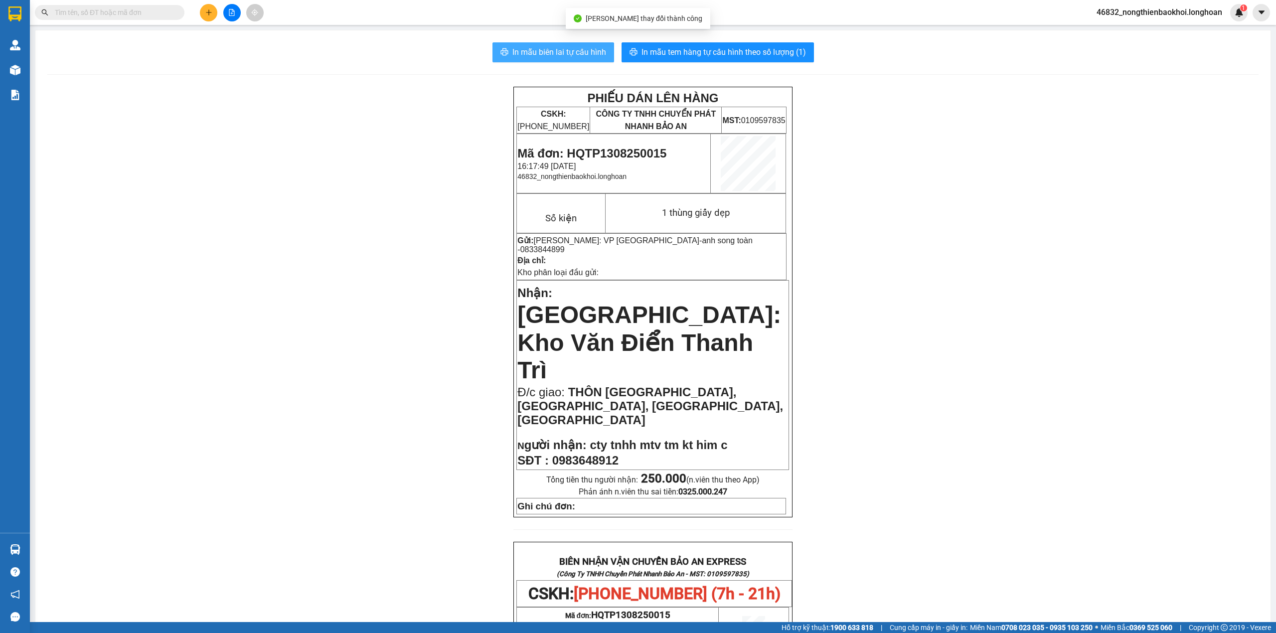
drag, startPoint x: 590, startPoint y: 50, endPoint x: 618, endPoint y: 117, distance: 72.4
click at [589, 50] on span "In mẫu biên lai tự cấu hình" at bounding box center [559, 52] width 94 height 12
click at [744, 50] on span "In mẫu tem hàng tự cấu hình theo số lượng (1)" at bounding box center [723, 52] width 164 height 12
click at [319, 309] on div "PHIẾU DÁN LÊN HÀNG CSKH: 1900.06.88.33 CÔNG TY TNHH CHUYỂN PHÁT NHANH BẢO AN MS…" at bounding box center [652, 584] width 1211 height 995
drag, startPoint x: 309, startPoint y: 333, endPoint x: 303, endPoint y: 334, distance: 6.1
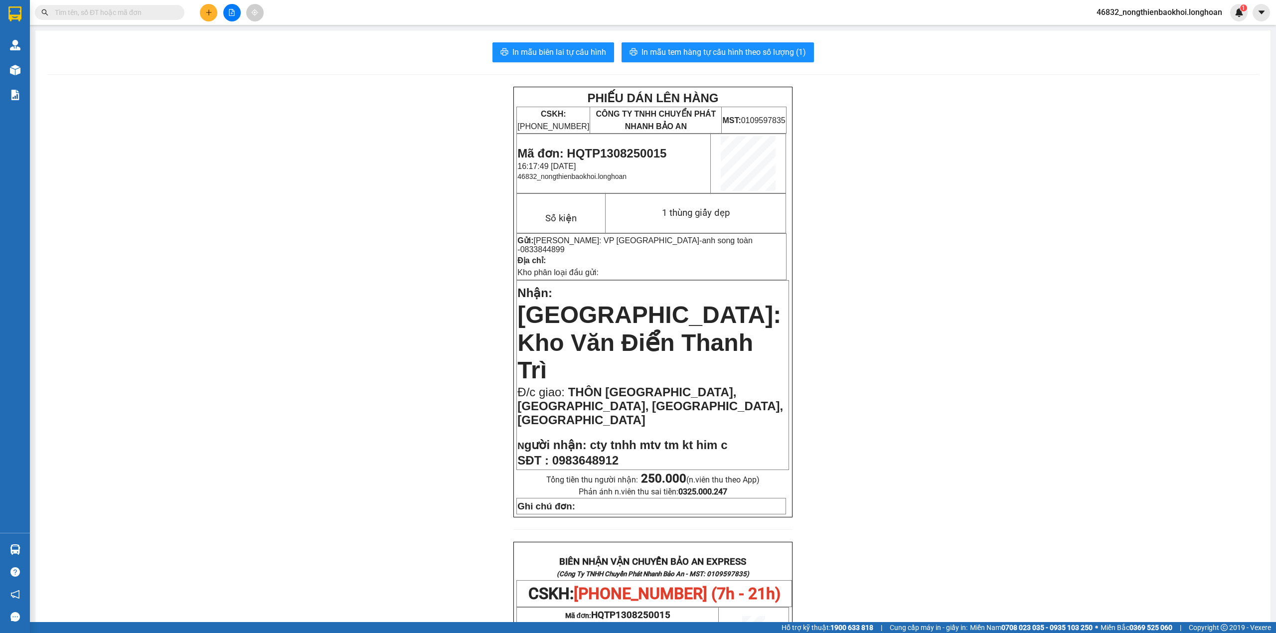
click at [309, 334] on div "PHIẾU DÁN LÊN HÀNG CSKH: 1900.06.88.33 CÔNG TY TNHH CHUYỂN PHÁT NHANH BẢO AN MS…" at bounding box center [652, 584] width 1211 height 995
click at [296, 354] on div "PHIẾU DÁN LÊN HÀNG CSKH: 1900.06.88.33 CÔNG TY TNHH CHUYỂN PHÁT NHANH BẢO AN MS…" at bounding box center [652, 584] width 1211 height 995
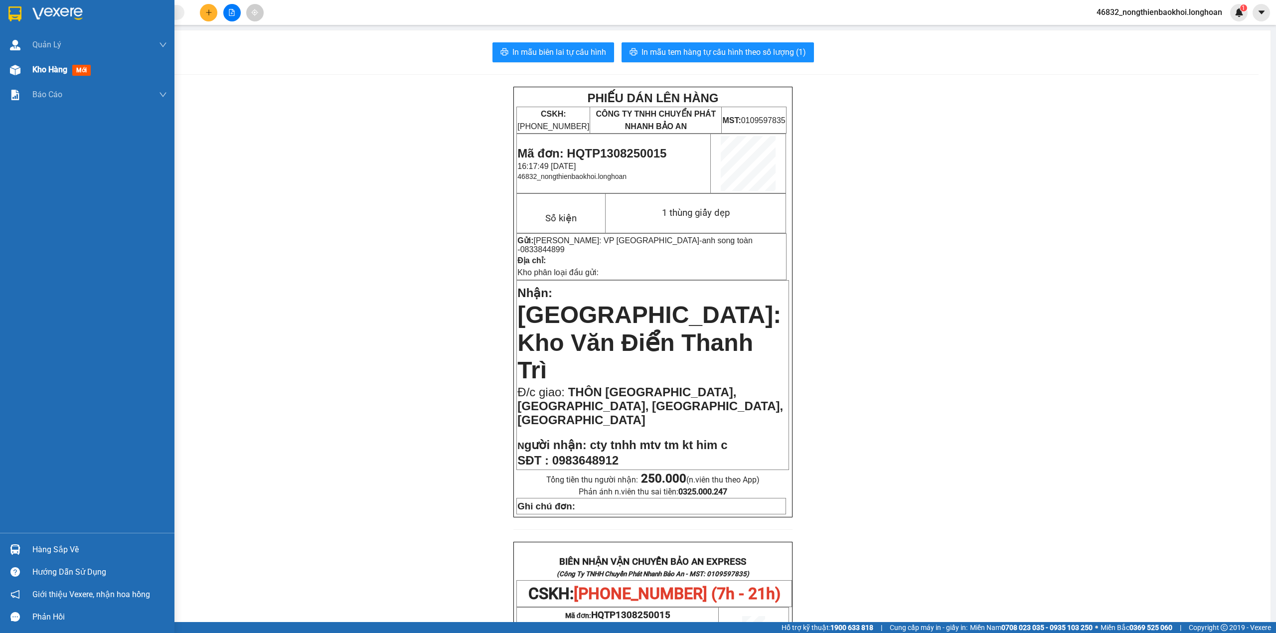
click at [0, 68] on div "Kho hàng mới" at bounding box center [87, 69] width 174 height 25
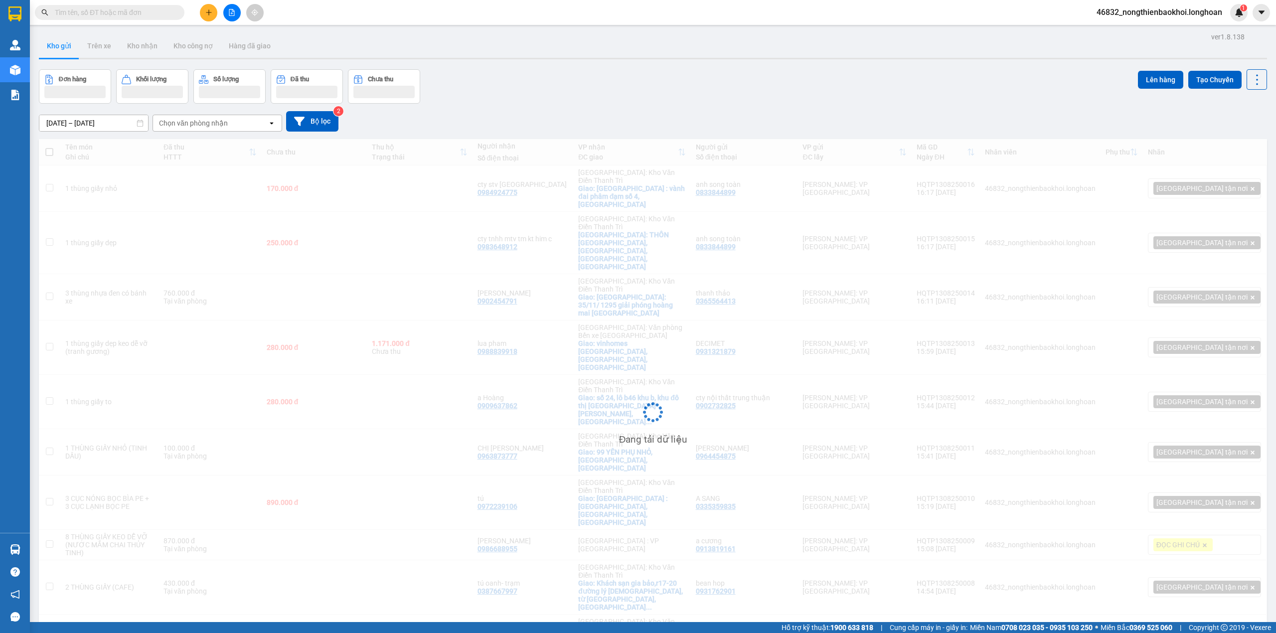
click at [495, 89] on div "Đơn hàng Khối lượng Số lượng Đã thu Chưa thu Lên hàng Tạo Chuyến" at bounding box center [653, 86] width 1228 height 34
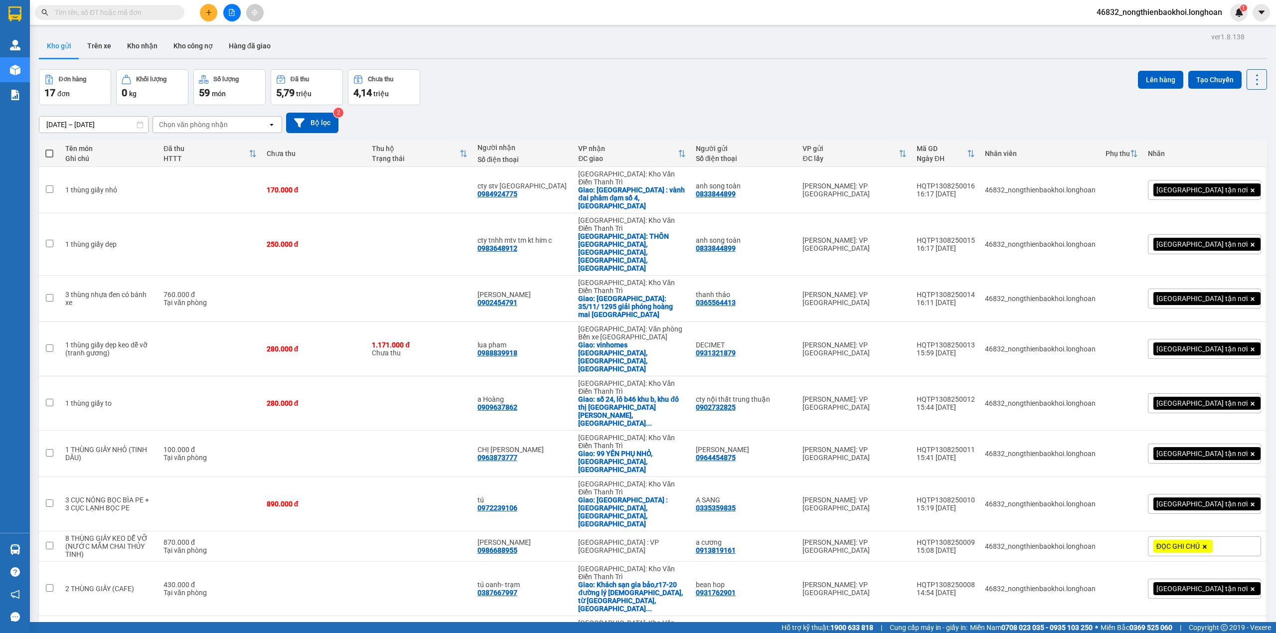
click at [448, 535] on div "ver 1.8.138 Kho gửi Trên xe Kho nhận Kho công nợ Hàng đã giao Đơn hàng 17 đơn K…" at bounding box center [653, 368] width 1236 height 676
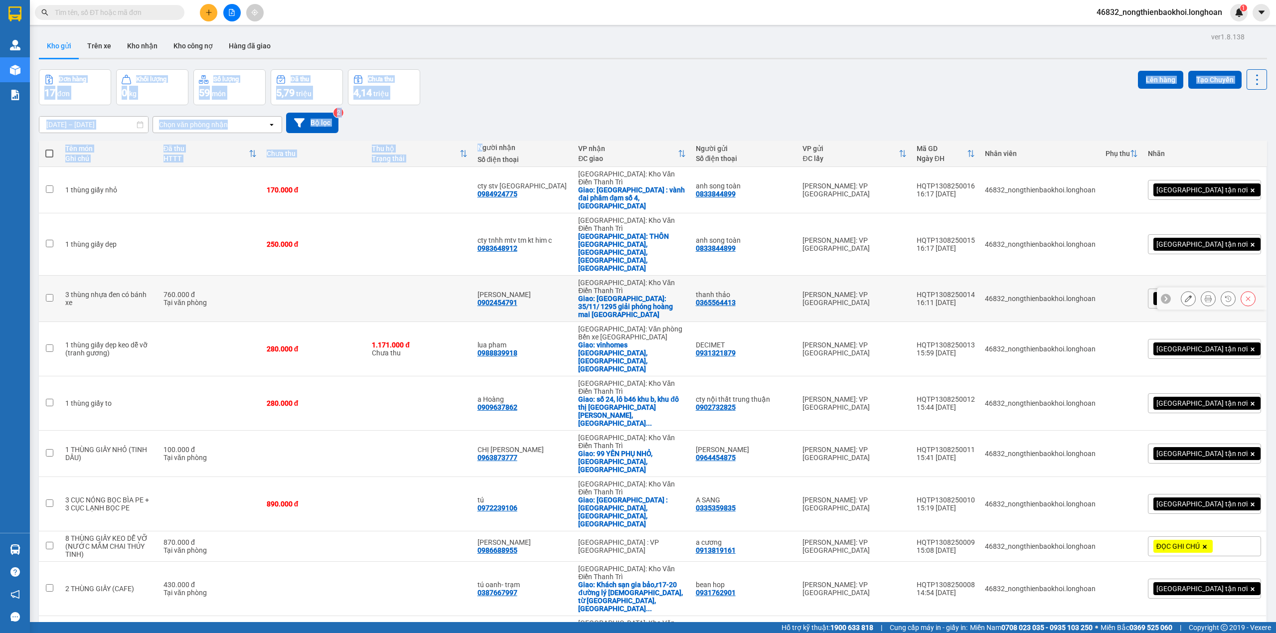
drag, startPoint x: 518, startPoint y: 50, endPoint x: 507, endPoint y: 347, distance: 296.7
click at [510, 327] on div "ver 1.8.138 Kho gửi Trên xe Kho nhận Kho công nợ Hàng đã giao Đơn hàng 17 đơn K…" at bounding box center [653, 368] width 1236 height 676
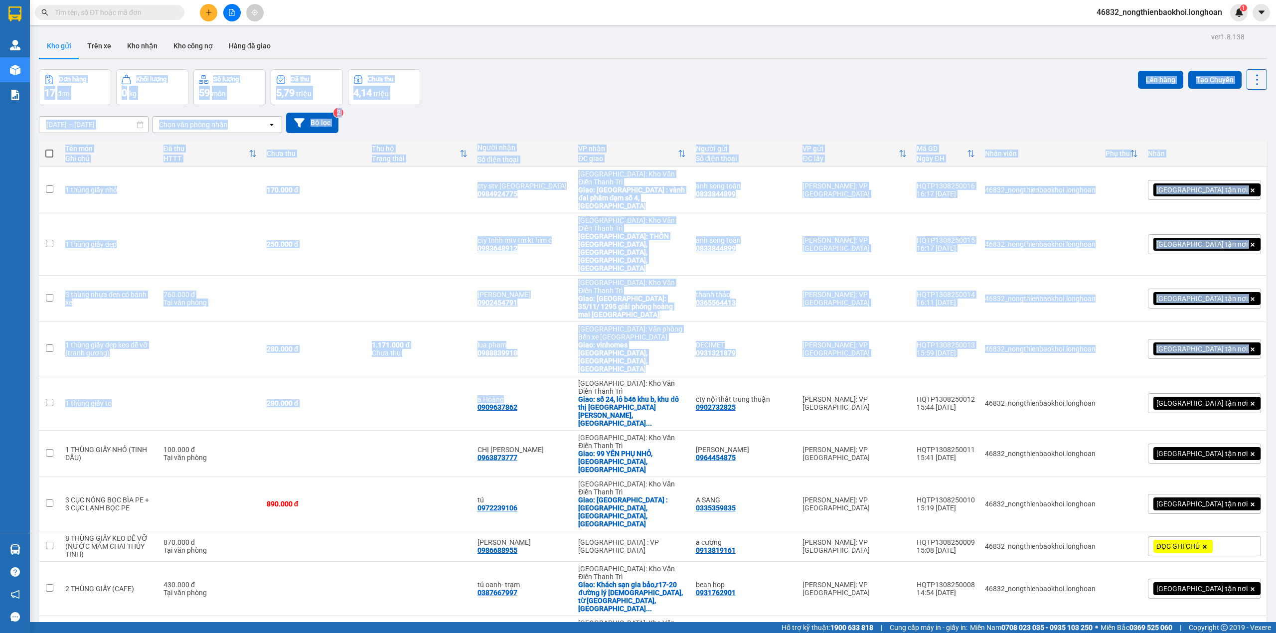
click at [523, 100] on div "Đơn hàng 17 đơn Khối lượng 0 kg Số lượng 59 món Đã thu 5,79 triệu Chưa thu 4,14…" at bounding box center [653, 87] width 1228 height 36
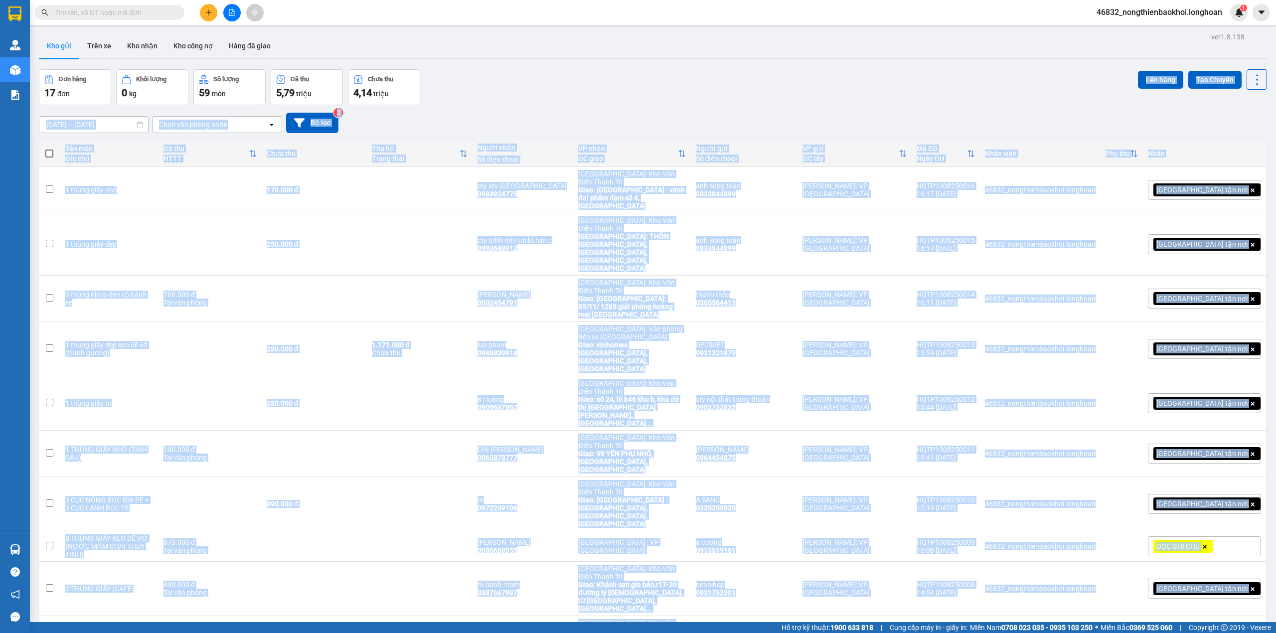
drag, startPoint x: 516, startPoint y: 106, endPoint x: 521, endPoint y: 509, distance: 403.2
click at [521, 509] on div "ver 1.8.138 Kho gửi Trên xe Kho nhận Kho công nợ Hàng đã giao Đơn hàng 17 đơn K…" at bounding box center [653, 368] width 1236 height 676
click at [524, 523] on div "ver 1.8.138 Kho gửi Trên xe Kho nhận Kho công nợ Hàng đã giao Đơn hàng 17 đơn K…" at bounding box center [653, 368] width 1236 height 676
drag, startPoint x: 512, startPoint y: 87, endPoint x: 556, endPoint y: 495, distance: 410.5
click at [556, 495] on div "ver 1.8.138 Kho gửi Trên xe Kho nhận Kho công nợ Hàng đã giao Đơn hàng 17 đơn K…" at bounding box center [653, 368] width 1236 height 676
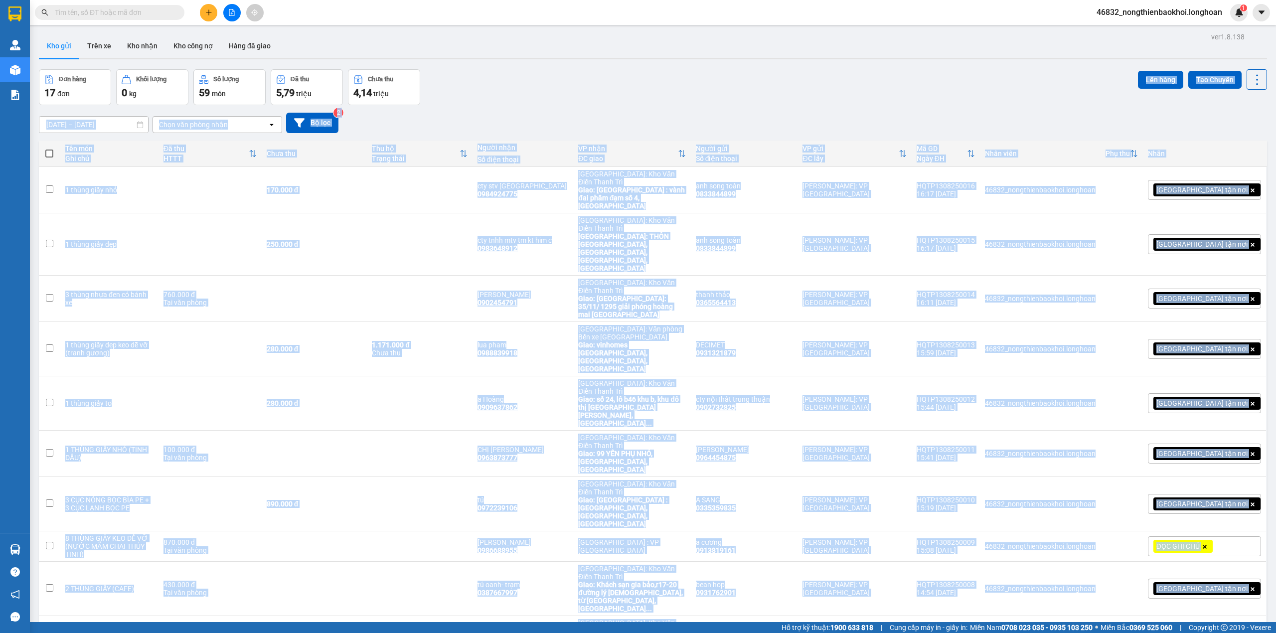
drag, startPoint x: 543, startPoint y: 505, endPoint x: 551, endPoint y: 496, distance: 11.6
click at [505, 531] on div "ver 1.8.138 Kho gửi Trên xe Kho nhận Kho công nợ Hàng đã giao Đơn hàng 17 đơn K…" at bounding box center [653, 368] width 1236 height 676
drag, startPoint x: 515, startPoint y: 105, endPoint x: 542, endPoint y: 539, distance: 435.4
click at [542, 539] on div "ver 1.8.138 Kho gửi Trên xe Kho nhận Kho công nợ Hàng đã giao Đơn hàng 17 đơn K…" at bounding box center [653, 368] width 1236 height 676
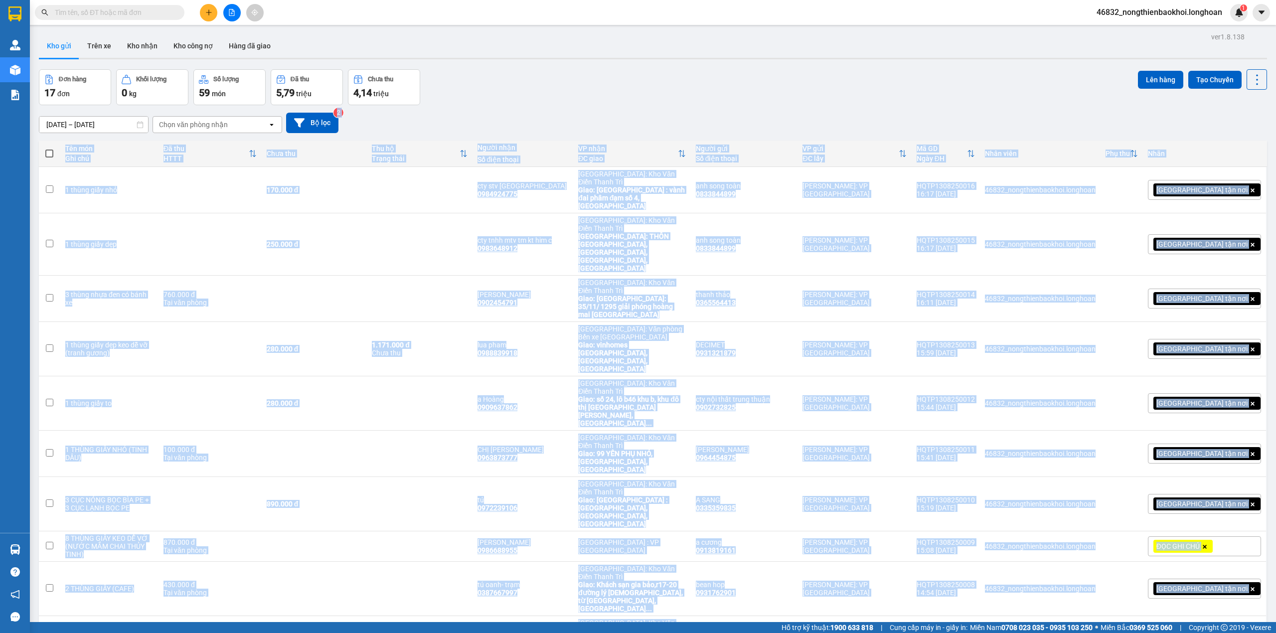
click at [540, 541] on div "ver 1.8.138 Kho gửi Trên xe Kho nhận Kho công nợ Hàng đã giao Đơn hàng 17 đơn K…" at bounding box center [653, 368] width 1236 height 676
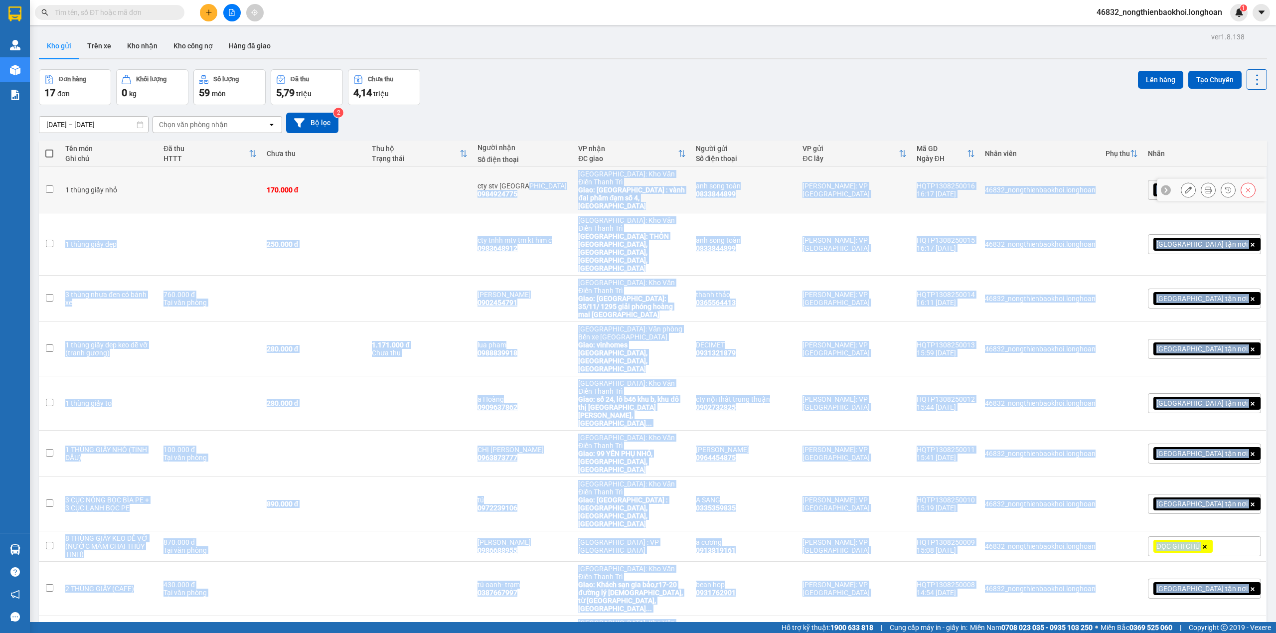
drag, startPoint x: 548, startPoint y: 531, endPoint x: 556, endPoint y: 166, distance: 365.4
click at [556, 177] on div "ver 1.8.138 Kho gửi Trên xe Kho nhận Kho công nợ Hàng đã giao Đơn hàng 17 đơn K…" at bounding box center [653, 368] width 1236 height 676
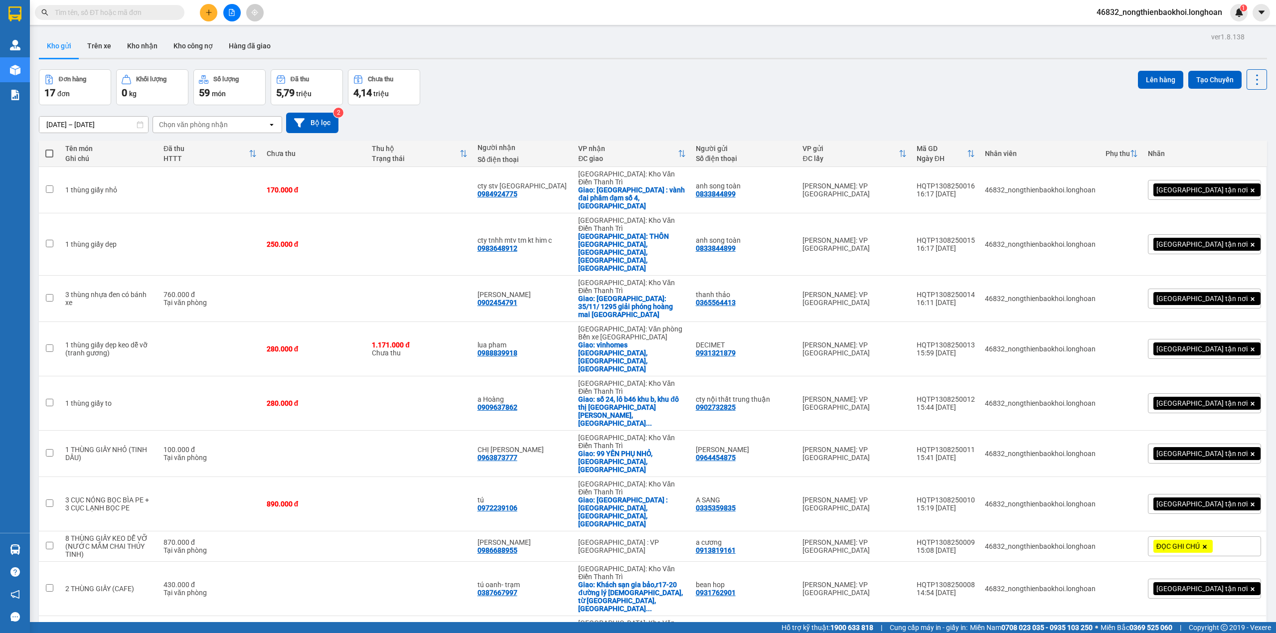
click at [541, 99] on div "Đơn hàng 17 đơn Khối lượng 0 kg Số lượng 59 món Đã thu 5,79 triệu Chưa thu 4,14…" at bounding box center [653, 87] width 1228 height 36
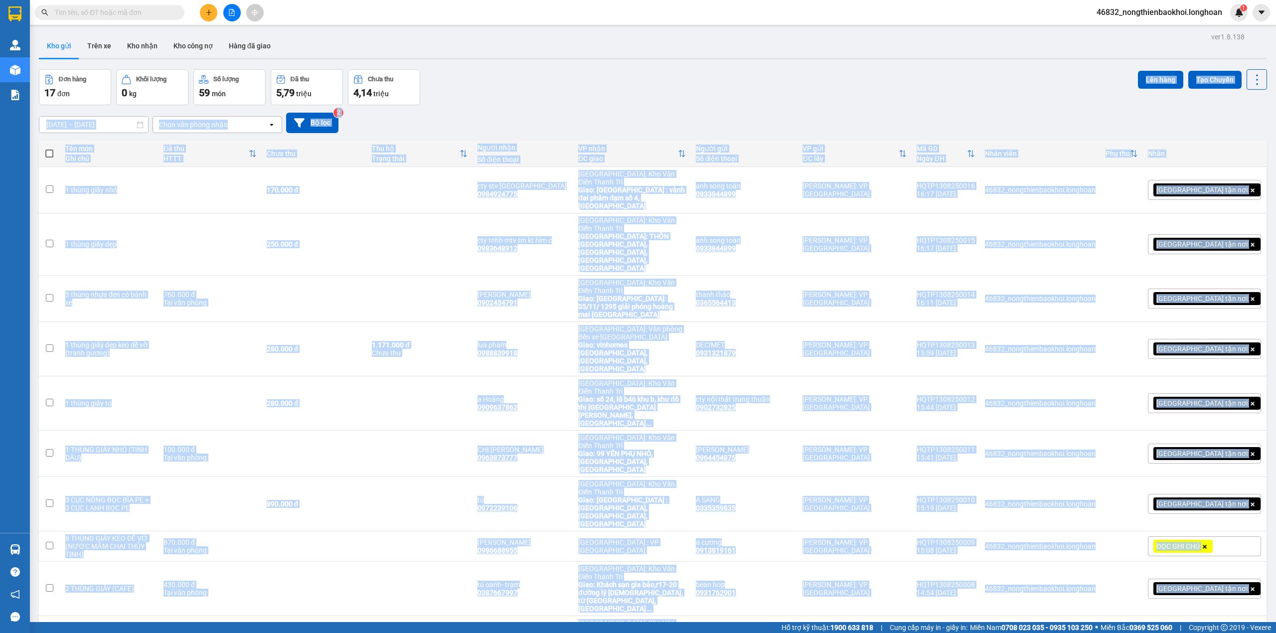
drag, startPoint x: 504, startPoint y: 99, endPoint x: 608, endPoint y: 493, distance: 408.2
click at [608, 493] on div "ver 1.8.138 Kho gửi Trên xe Kho nhận Kho công nợ Hàng đã giao Đơn hàng 17 đơn K…" at bounding box center [653, 368] width 1236 height 676
click at [558, 525] on div "ver 1.8.138 Kho gửi Trên xe Kho nhận Kho công nợ Hàng đã giao Đơn hàng 17 đơn K…" at bounding box center [653, 368] width 1236 height 676
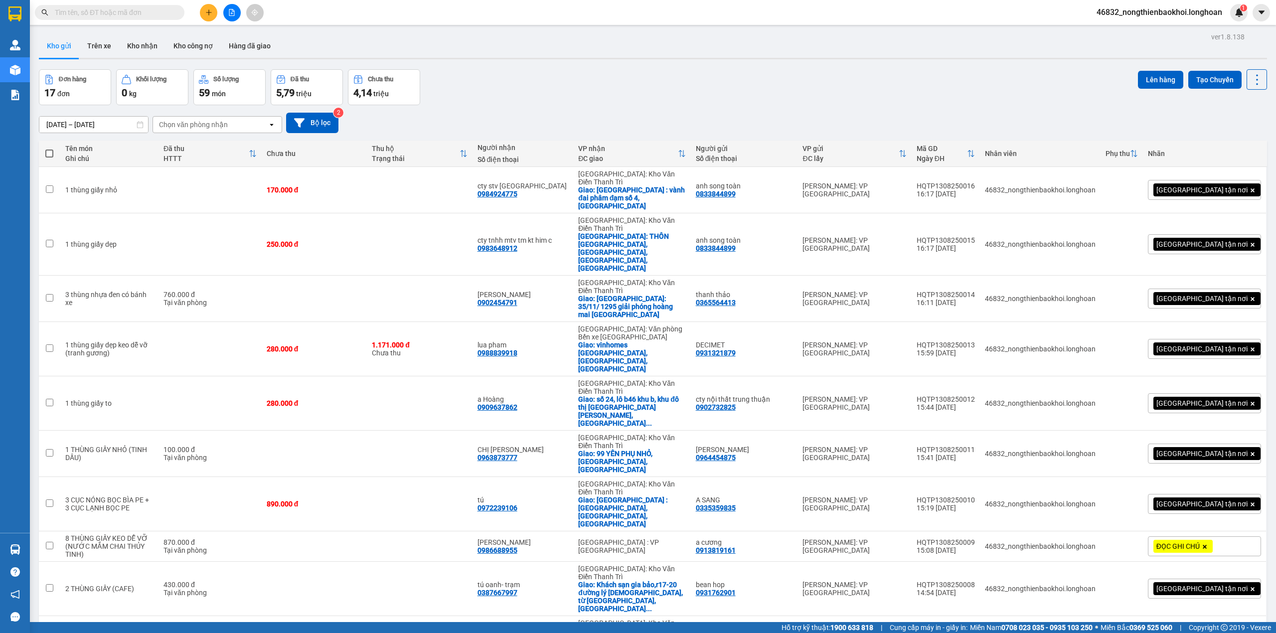
click at [145, 12] on input "text" at bounding box center [114, 12] width 118 height 11
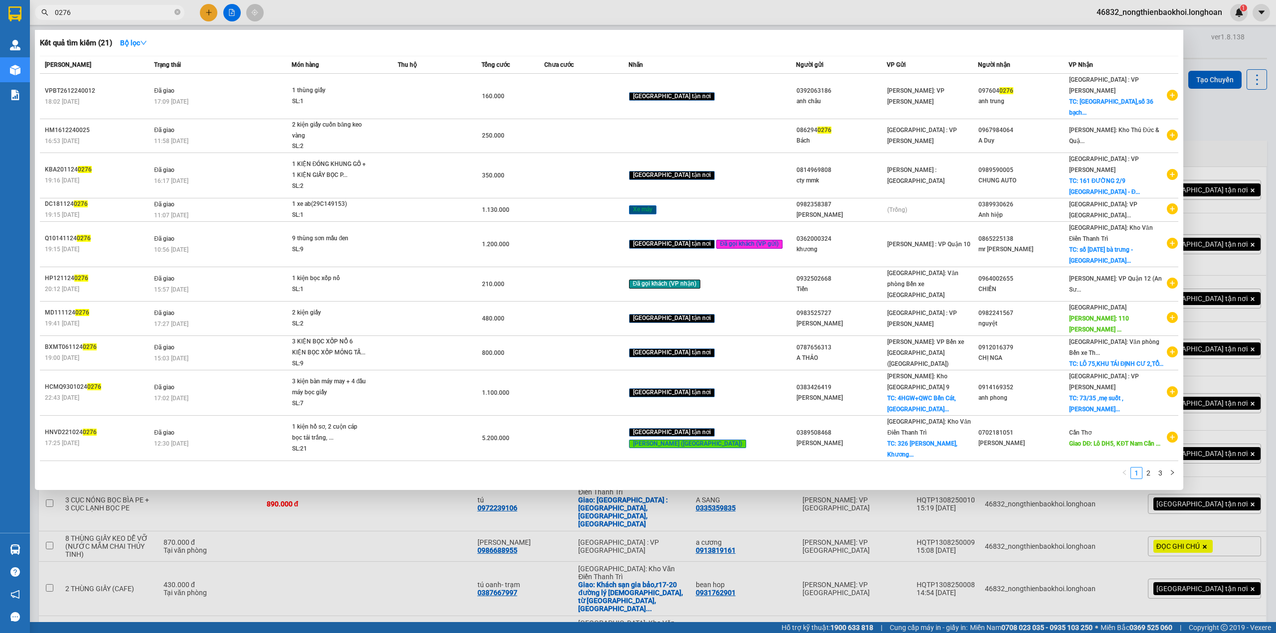
type input "0276"
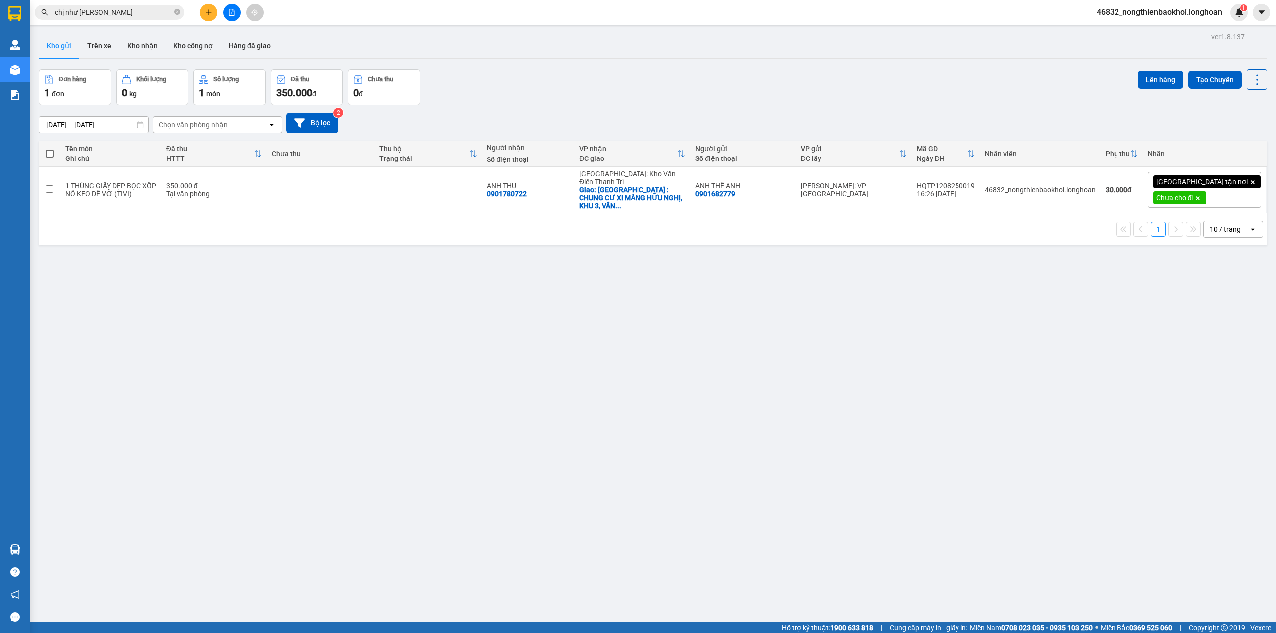
click at [139, 16] on input "chị như [PERSON_NAME]" at bounding box center [114, 12] width 118 height 11
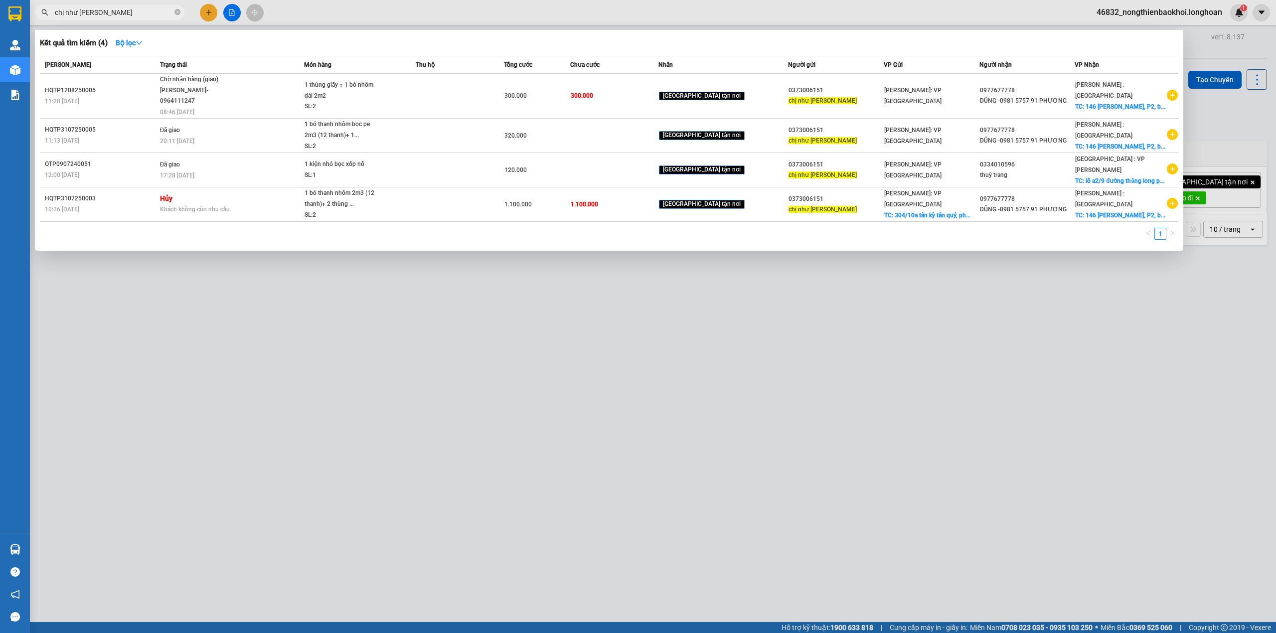
click at [139, 16] on input "chị như [PERSON_NAME]" at bounding box center [114, 12] width 118 height 11
paste input "0931321879"
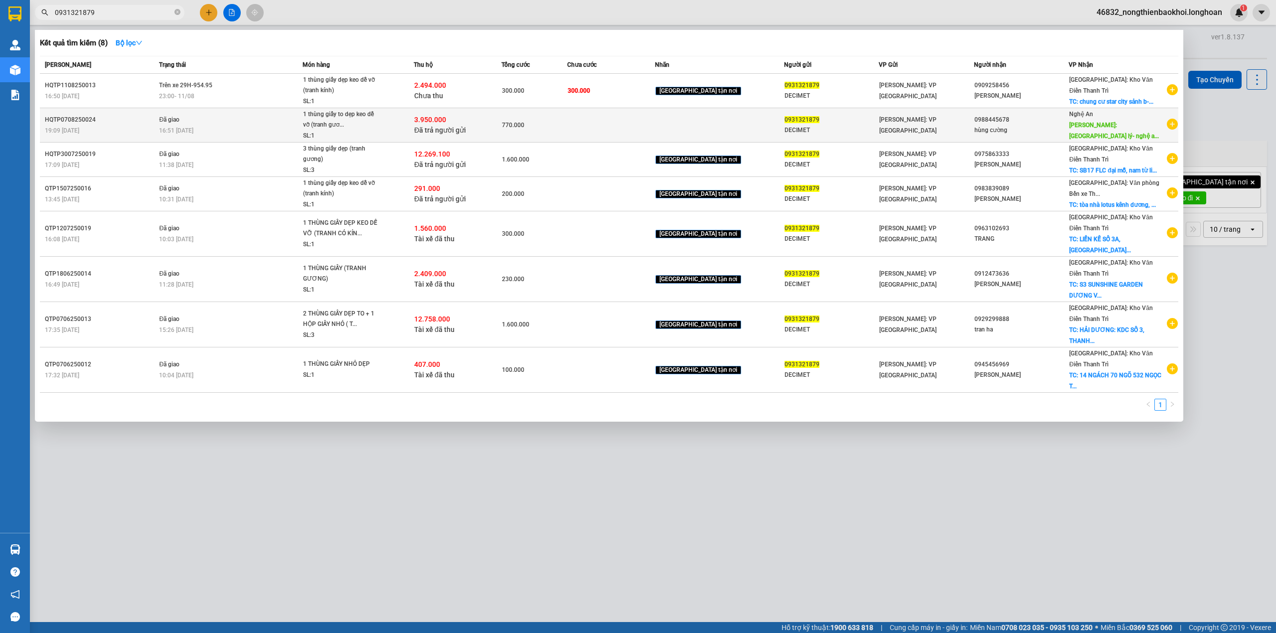
type input "0931321879"
click at [501, 138] on td "3.950.000 Đã trả người gửi" at bounding box center [458, 125] width 88 height 34
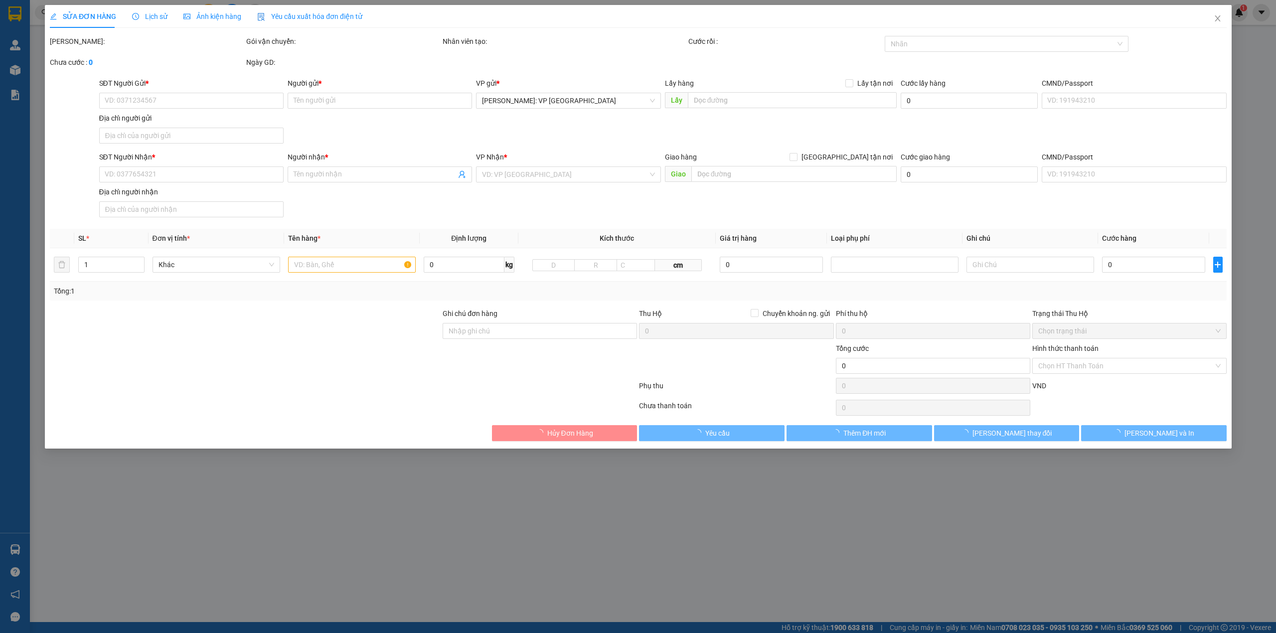
type input "0931321879"
type input "DECIMET"
type input "0988445678"
type input "hùng cường"
type input "ngã ba yên lý- [GEOGRAPHIC_DATA]"
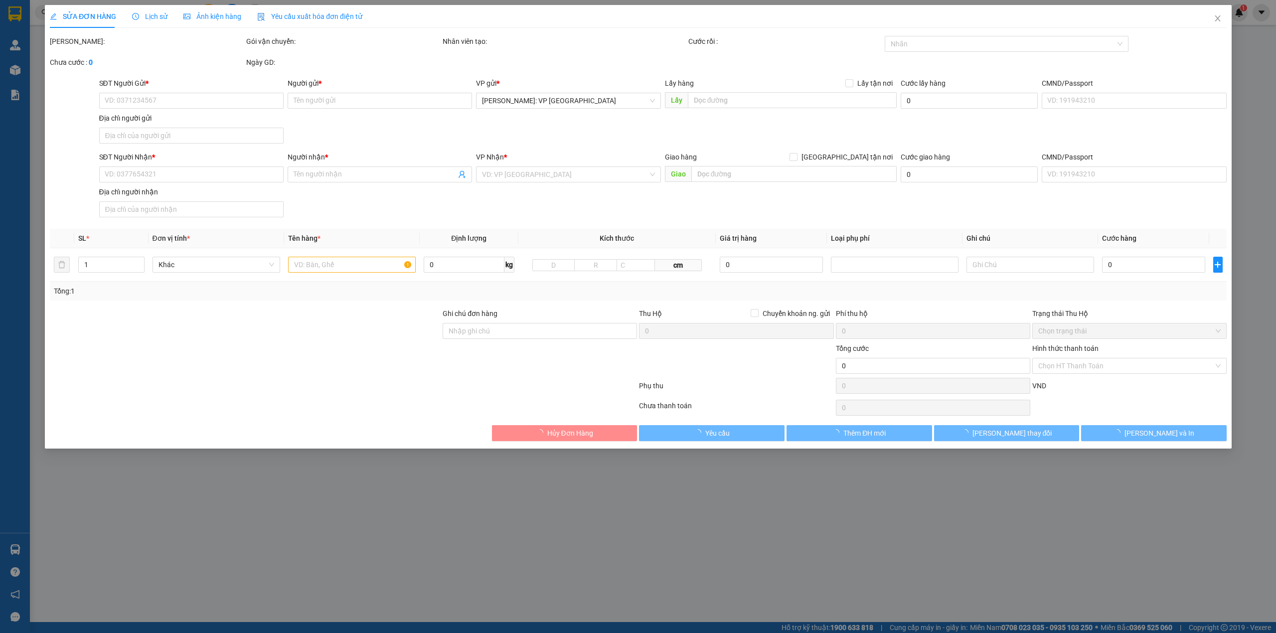
type input "hàng có kính các a lưu ý giúp e, hàng hư vỡ ko chịu trách nhiệm"
checkbox input "true"
type input "3.950.000"
type input "20.000"
type input "770.000"
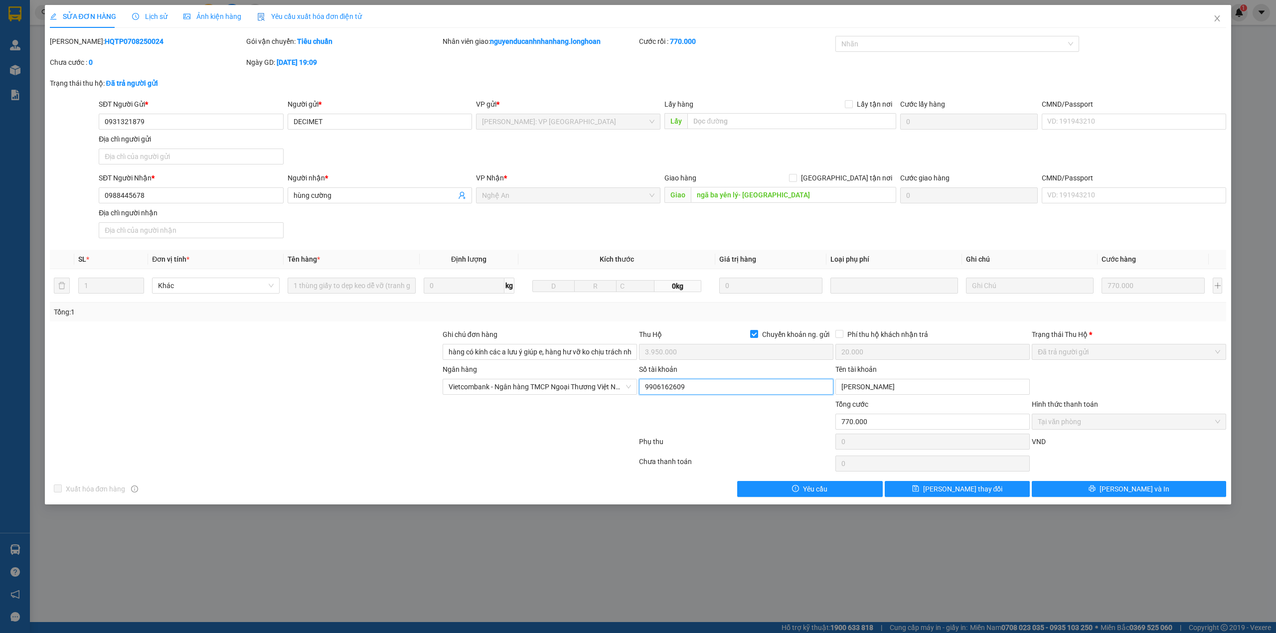
click at [730, 387] on input "9906162609" at bounding box center [736, 387] width 194 height 16
click at [919, 393] on input "[PERSON_NAME]" at bounding box center [932, 387] width 194 height 16
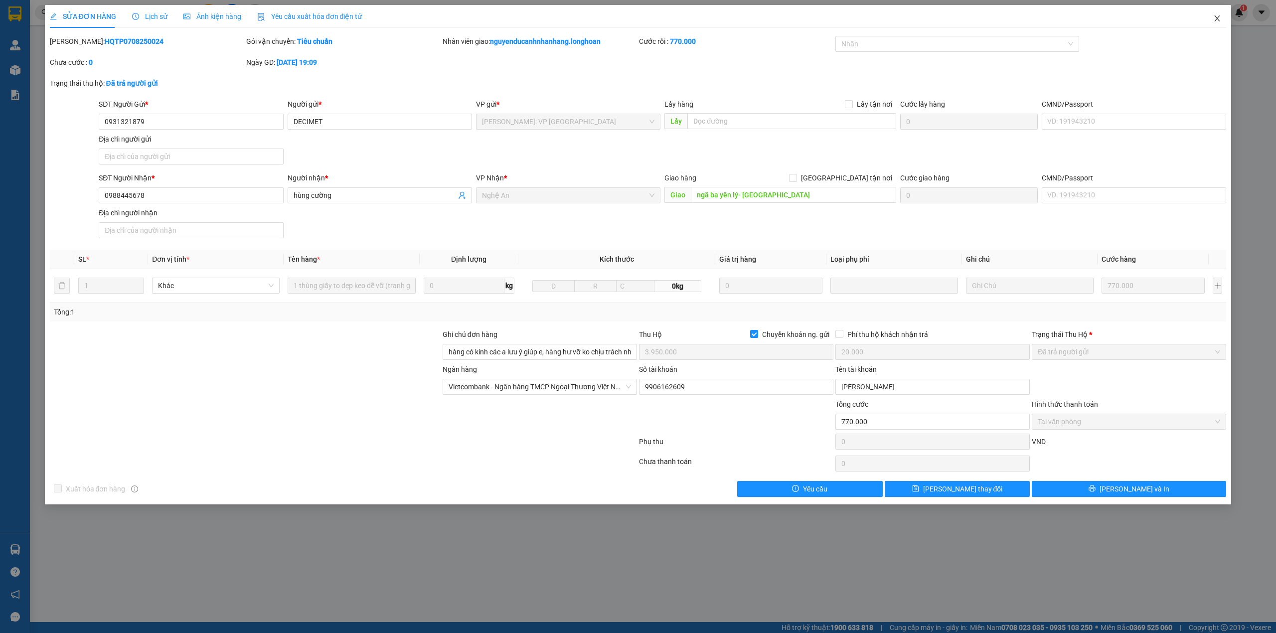
click at [1215, 21] on icon "close" at bounding box center [1216, 18] width 5 height 6
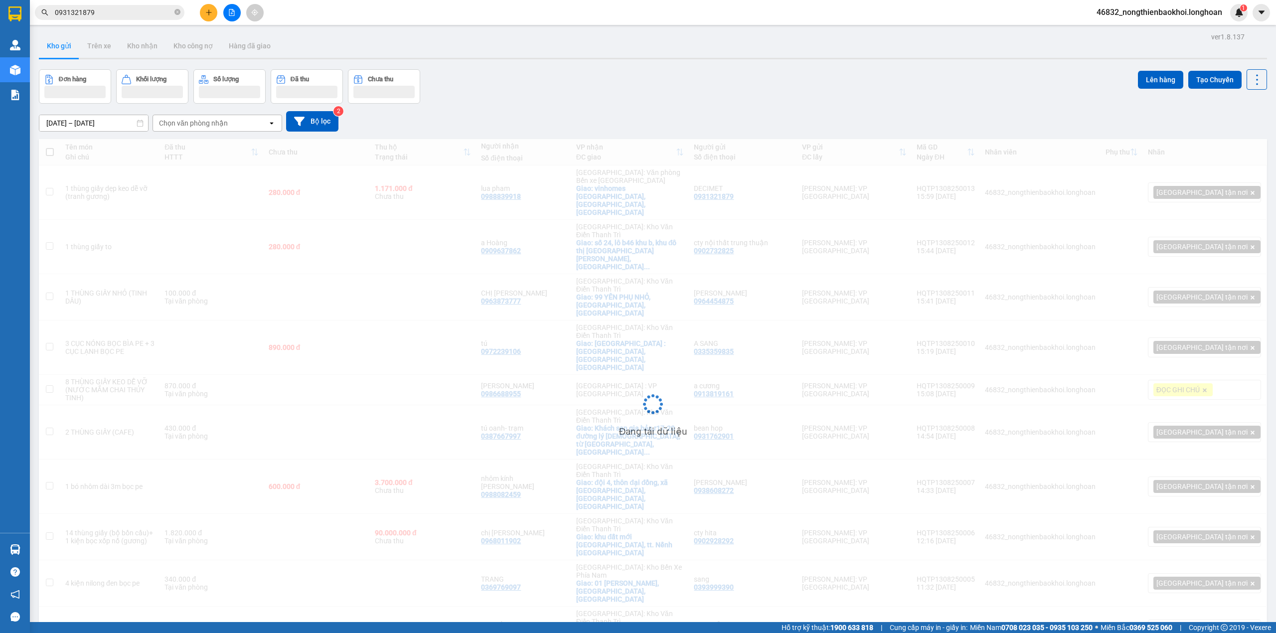
click at [129, 20] on div "Kết quả tìm kiếm ( 8 ) Bộ lọc Mã ĐH Trạng thái Món hàng Thu hộ Tổng cước Chưa c…" at bounding box center [97, 12] width 194 height 17
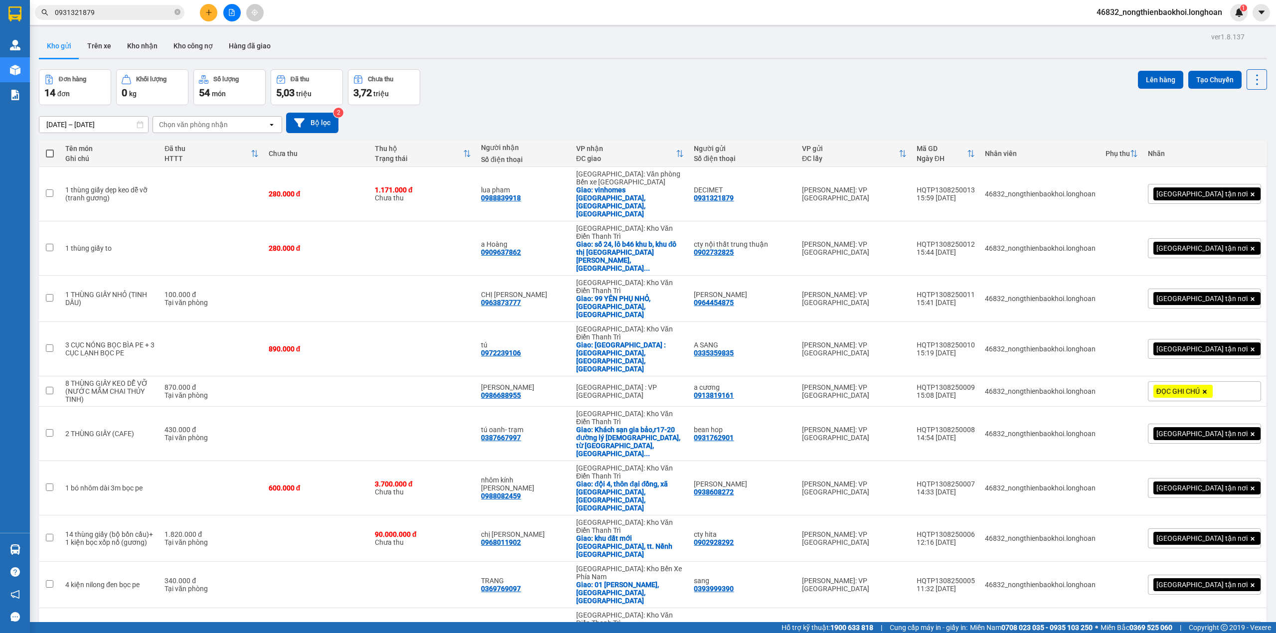
click at [129, 14] on input "0931321879" at bounding box center [114, 12] width 118 height 11
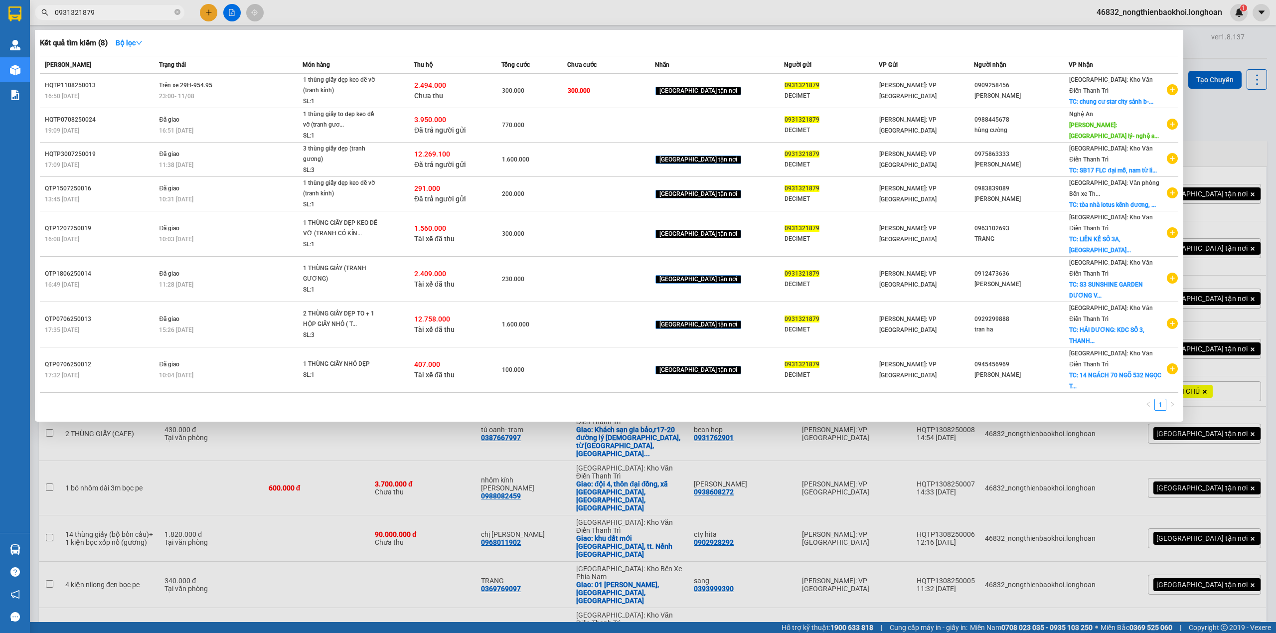
click at [129, 14] on input "0931321879" at bounding box center [114, 12] width 118 height 11
paste input "02454791"
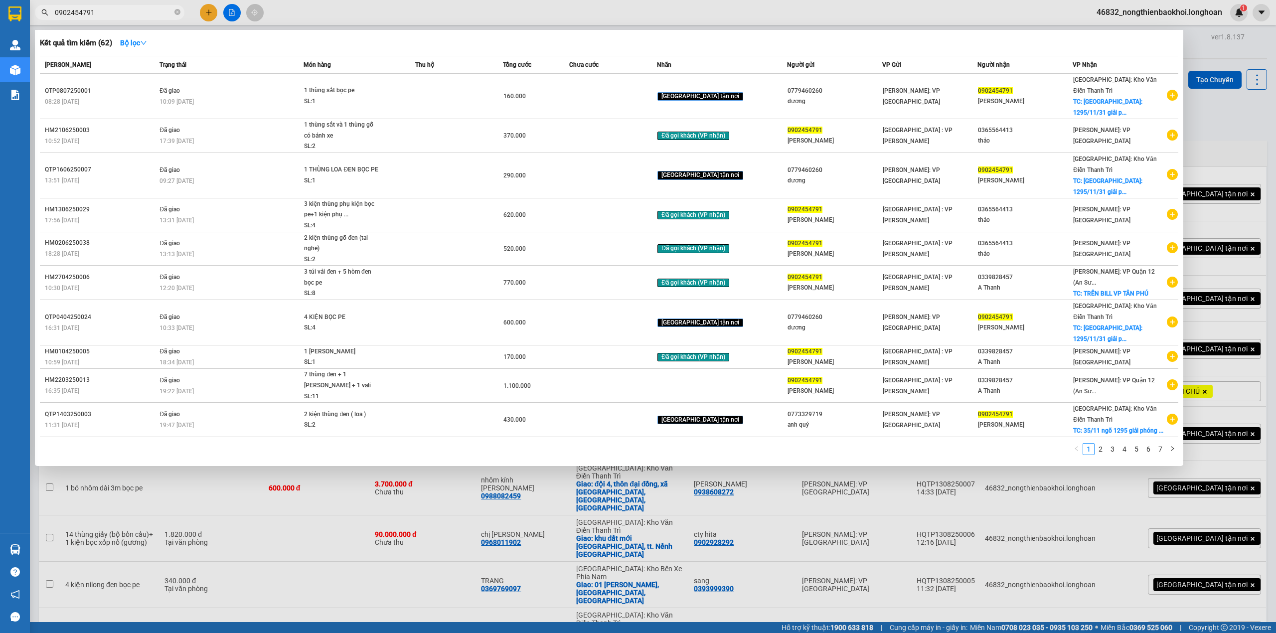
type input "0902454791"
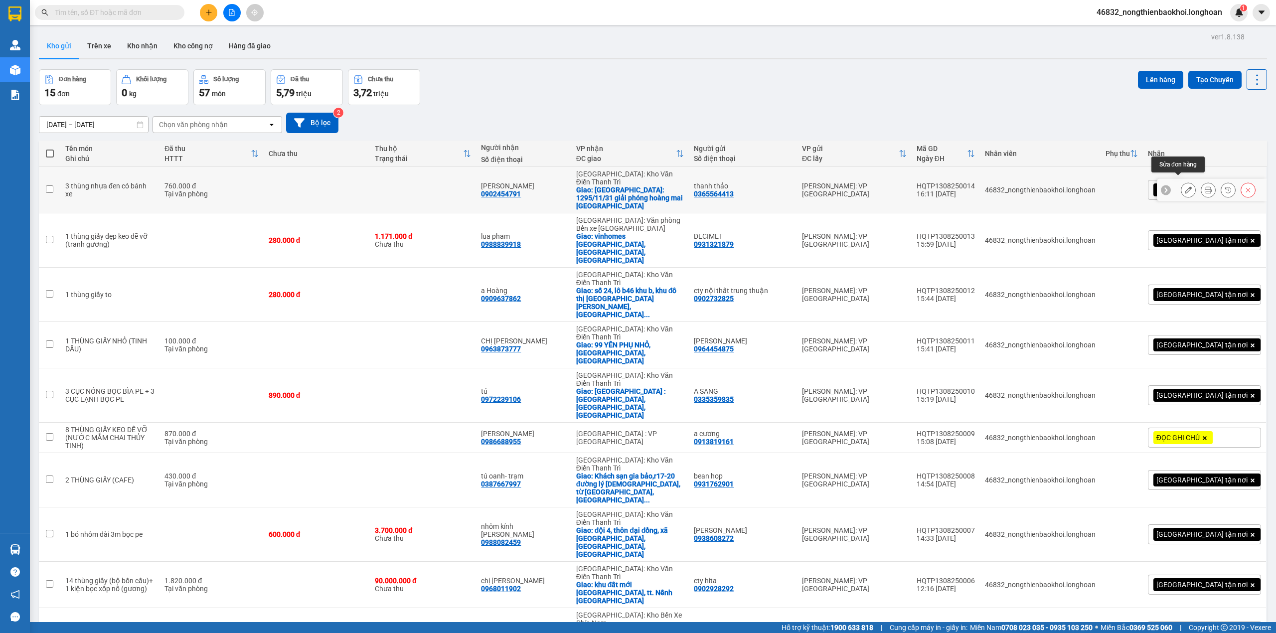
click at [1185, 186] on icon at bounding box center [1188, 189] width 7 height 7
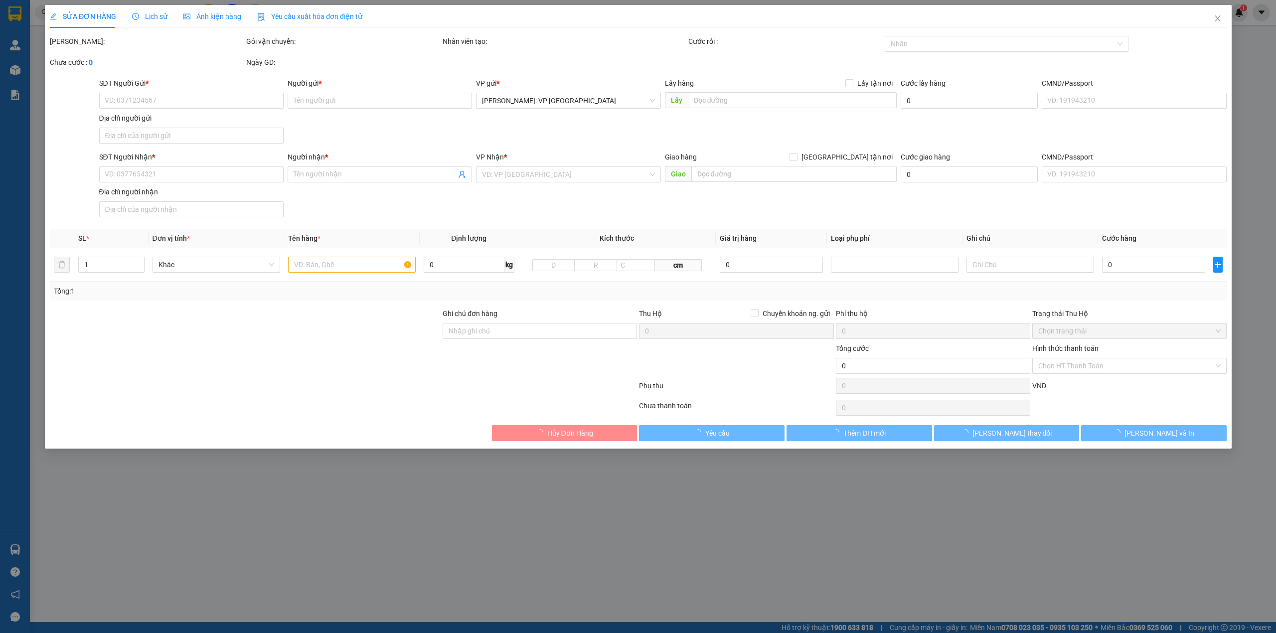
type input "0365564413"
type input "thanh thảo"
type input "0902454791"
type input "[PERSON_NAME]"
checkbox input "true"
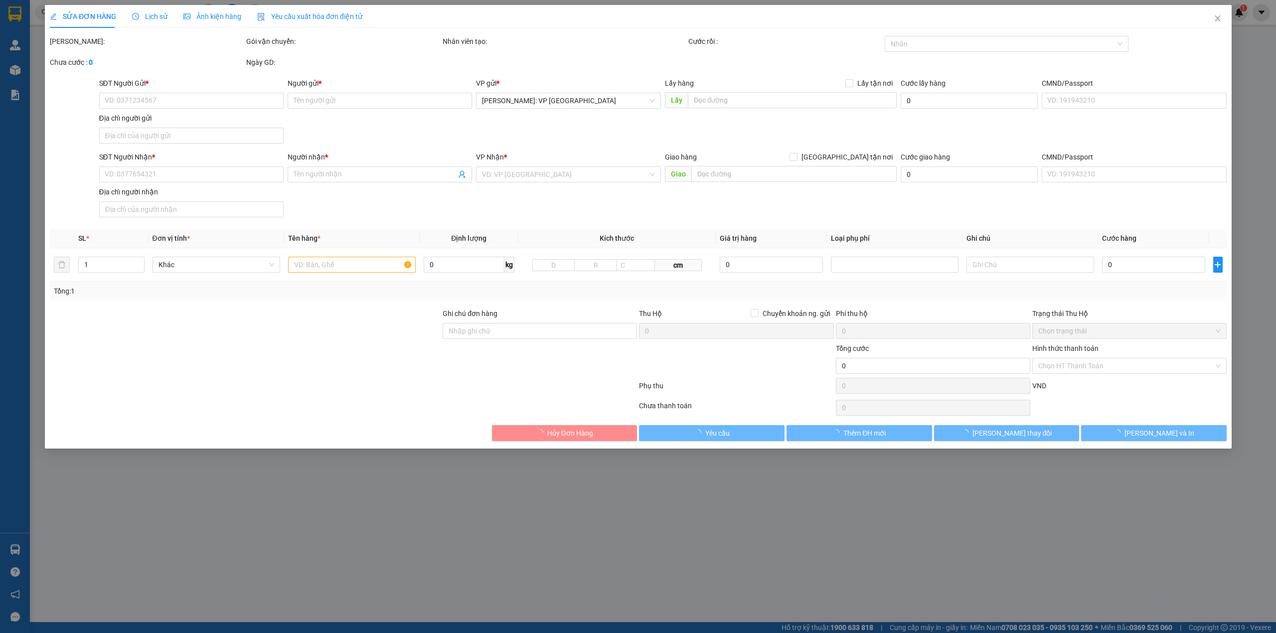
type input "[GEOGRAPHIC_DATA]: 1295/11/31 giải phóng hoàng mai [GEOGRAPHIC_DATA]"
type input "760.000"
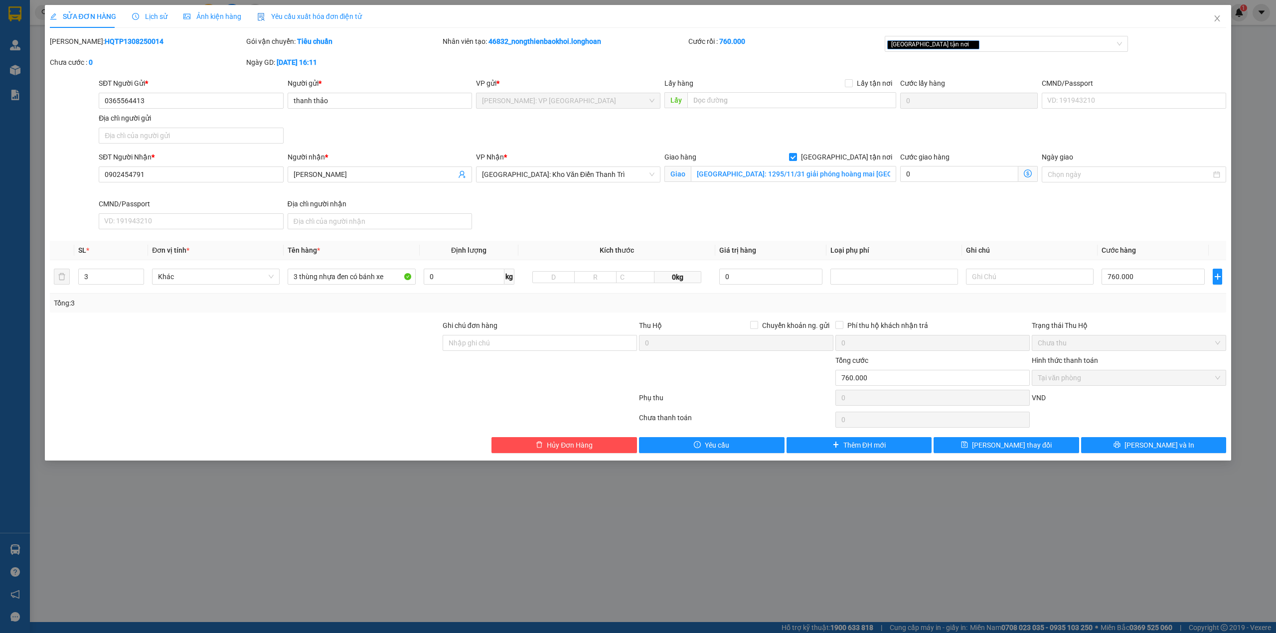
click at [748, 199] on div "SĐT Người Nhận * 0902454791 Người nhận * [PERSON_NAME] thành VP Nhận * [GEOGRAP…" at bounding box center [662, 192] width 1131 height 82
click at [762, 176] on input "[GEOGRAPHIC_DATA]: 1295/11/31 giải phóng hoàng mai [GEOGRAPHIC_DATA]" at bounding box center [793, 174] width 205 height 16
click at [762, 172] on input "[GEOGRAPHIC_DATA]: 1295/11/31 giải phóng hoàng mai [GEOGRAPHIC_DATA]" at bounding box center [793, 174] width 205 height 16
click at [742, 172] on input "[GEOGRAPHIC_DATA]: 1295/11/ giải phóng hoàng mai [GEOGRAPHIC_DATA]" at bounding box center [793, 174] width 205 height 16
click at [749, 172] on input "[GEOGRAPHIC_DATA]: 35/11/ giải phóng [GEOGRAPHIC_DATA]" at bounding box center [793, 174] width 205 height 16
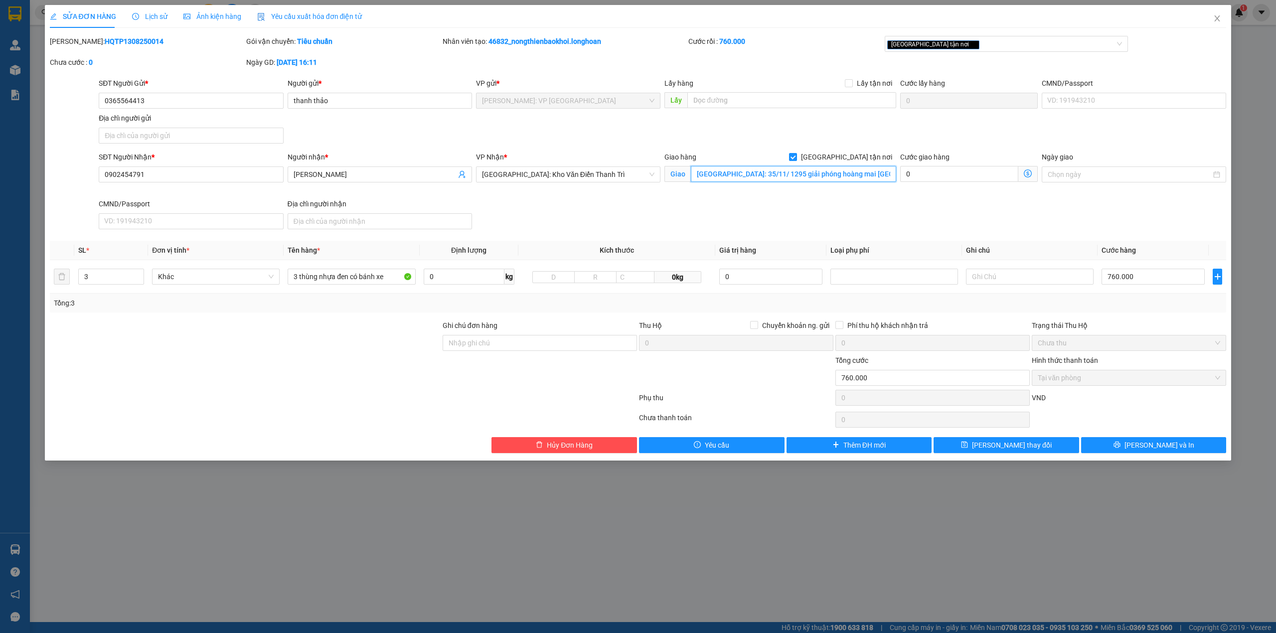
type input "[GEOGRAPHIC_DATA]: 35/11/ 1295 giải phóng hoàng mai [GEOGRAPHIC_DATA]"
drag, startPoint x: 852, startPoint y: 224, endPoint x: 1102, endPoint y: 266, distance: 254.1
click at [859, 224] on div "SĐT Người Nhận * 0902454791 Người nhận * [PERSON_NAME] thành VP Nhận * [GEOGRAP…" at bounding box center [662, 192] width 1131 height 82
click at [1148, 449] on span "[PERSON_NAME] và In" at bounding box center [1159, 445] width 70 height 11
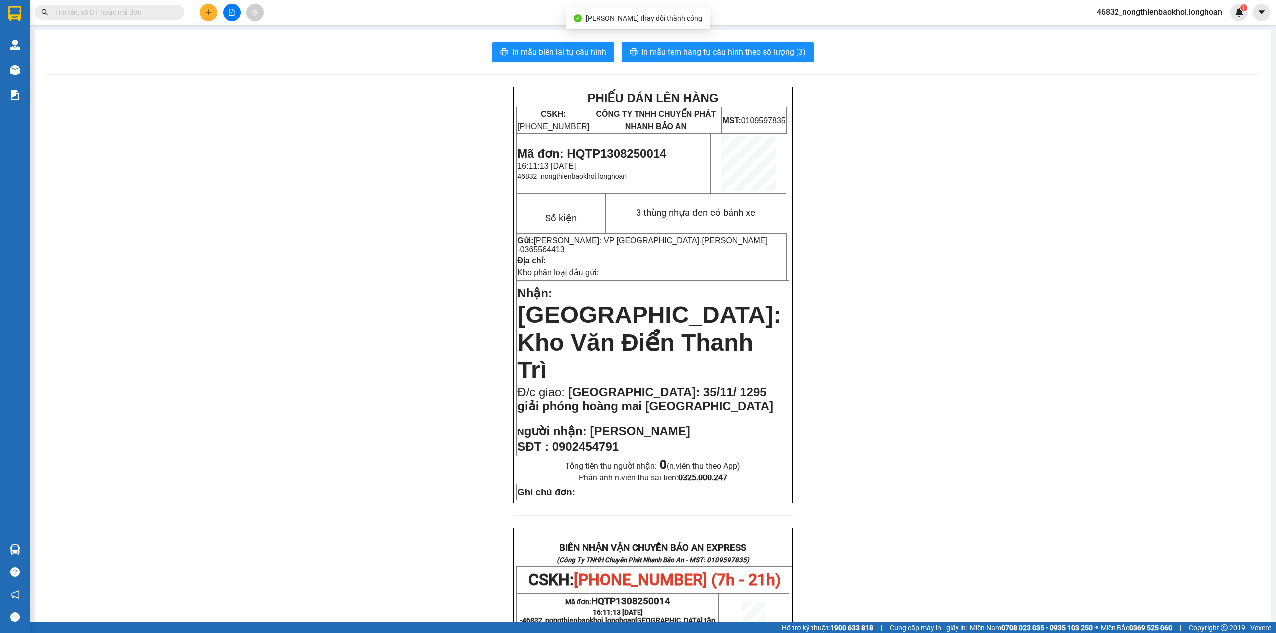
click at [563, 64] on div "In mẫu biên lai tự cấu hình In mẫu tem hàng tự cấu hình theo số lượng (3) PHIẾU…" at bounding box center [652, 549] width 1235 height 1038
click at [565, 48] on span "In mẫu biên lai tự cấu hình" at bounding box center [559, 52] width 94 height 12
click at [908, 315] on div "PHIẾU DÁN LÊN HÀNG CSKH: [PHONE_NUMBER] CÔNG TY TNHH CHUYỂN PHÁT NHANH BẢO AN M…" at bounding box center [652, 572] width 1211 height 970
click at [981, 102] on div "PHIẾU DÁN LÊN HÀNG CSKH: [PHONE_NUMBER] CÔNG TY TNHH CHUYỂN PHÁT NHANH BẢO AN M…" at bounding box center [652, 572] width 1211 height 970
click at [414, 260] on div "PHIẾU DÁN LÊN HÀNG CSKH: [PHONE_NUMBER] CÔNG TY TNHH CHUYỂN PHÁT NHANH BẢO AN M…" at bounding box center [652, 572] width 1211 height 970
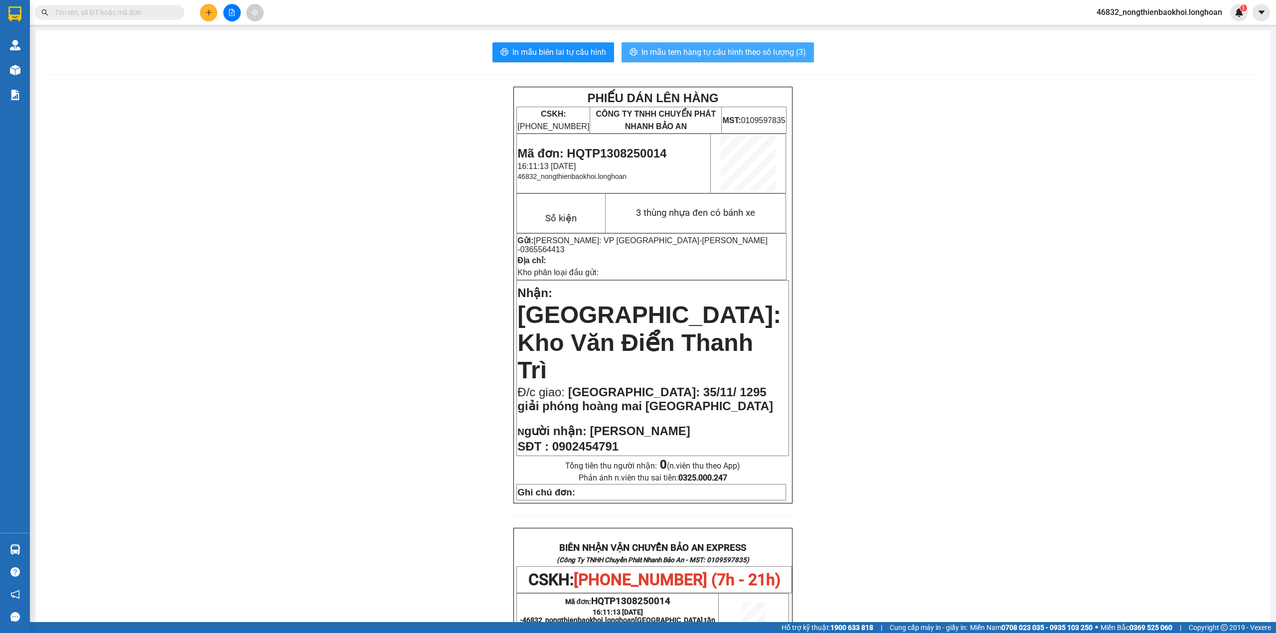
click at [742, 52] on span "In mẫu tem hàng tự cấu hình theo số lượng (3)" at bounding box center [723, 52] width 164 height 12
click at [367, 324] on div "PHIẾU DÁN LÊN HÀNG CSKH: [PHONE_NUMBER] CÔNG TY TNHH CHUYỂN PHÁT NHANH BẢO AN M…" at bounding box center [652, 572] width 1211 height 970
click at [209, 9] on icon "plus" at bounding box center [208, 12] width 7 height 7
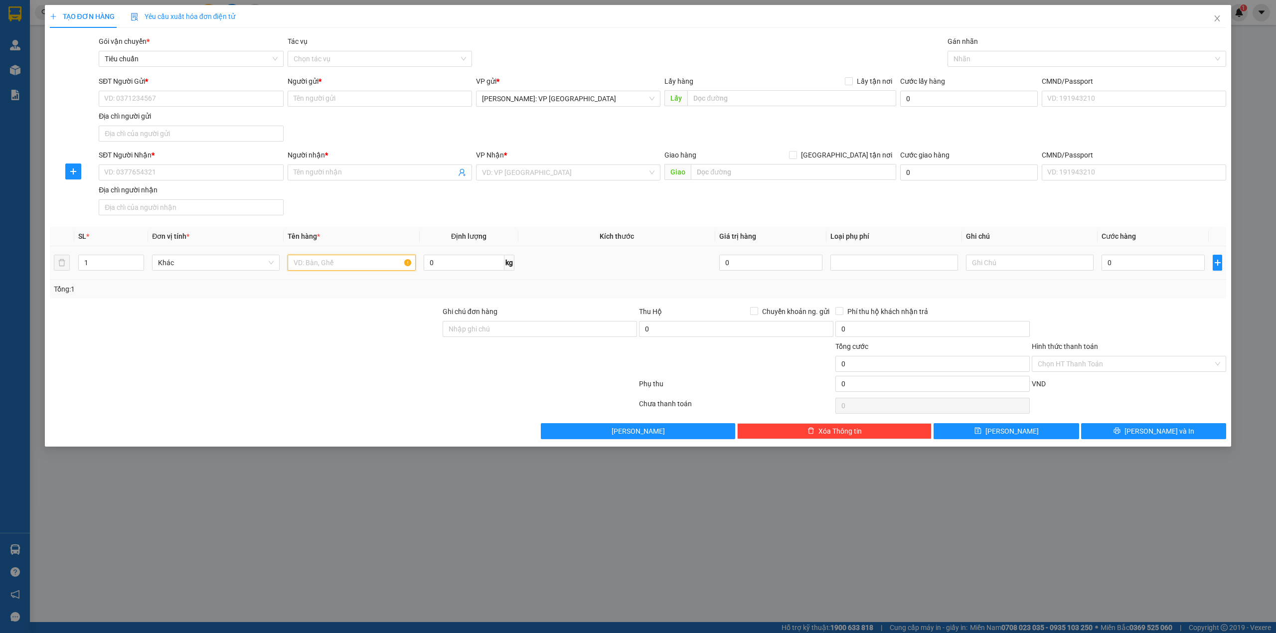
click at [305, 256] on input "text" at bounding box center [352, 263] width 128 height 16
type input "1 thùng giấy dẹp"
click at [146, 179] on input "SĐT Người Nhận *" at bounding box center [191, 172] width 184 height 16
type input "0983648912"
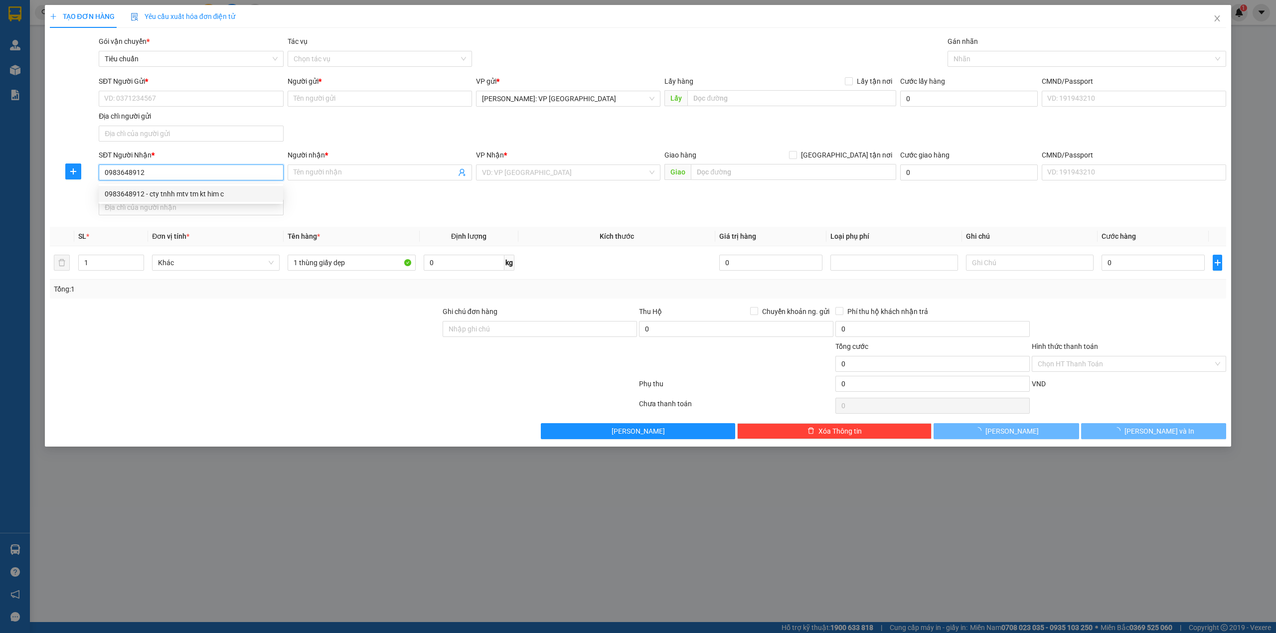
click at [240, 194] on div "0983648912 - cty tnhh mtv tm kt him c" at bounding box center [191, 193] width 172 height 11
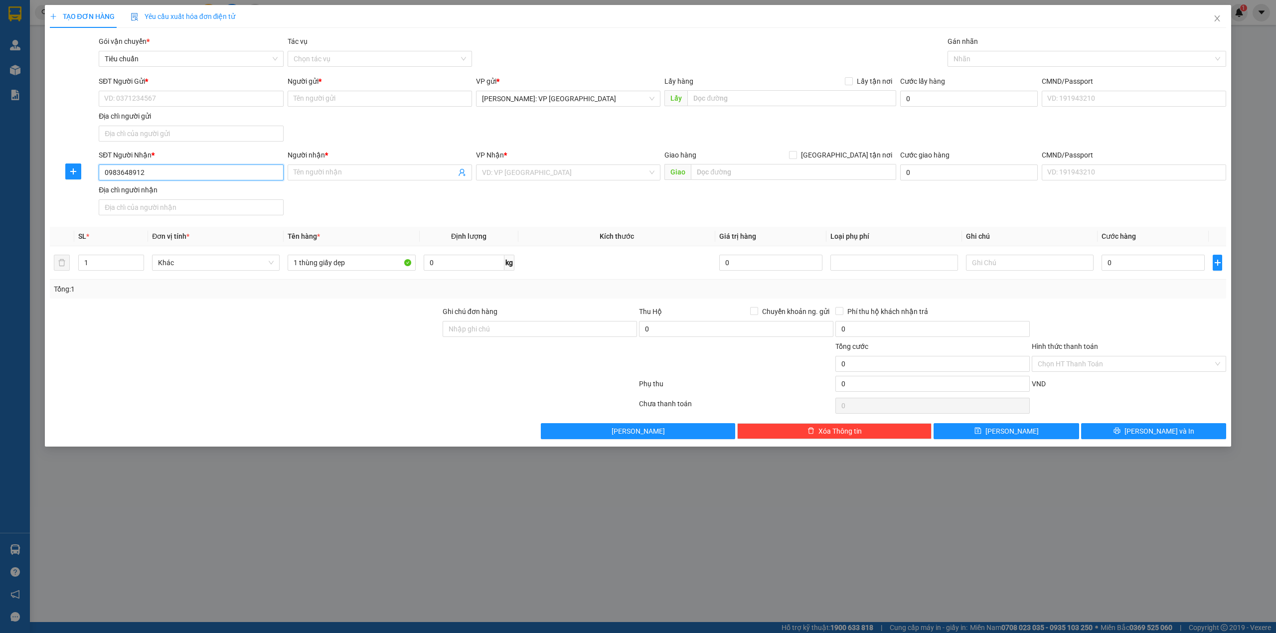
type input "cty tnhh mtv tm kt him c"
checkbox input "true"
type input "THÔN [GEOGRAPHIC_DATA], [GEOGRAPHIC_DATA], [GEOGRAPHIC_DATA], [GEOGRAPHIC_DATA]"
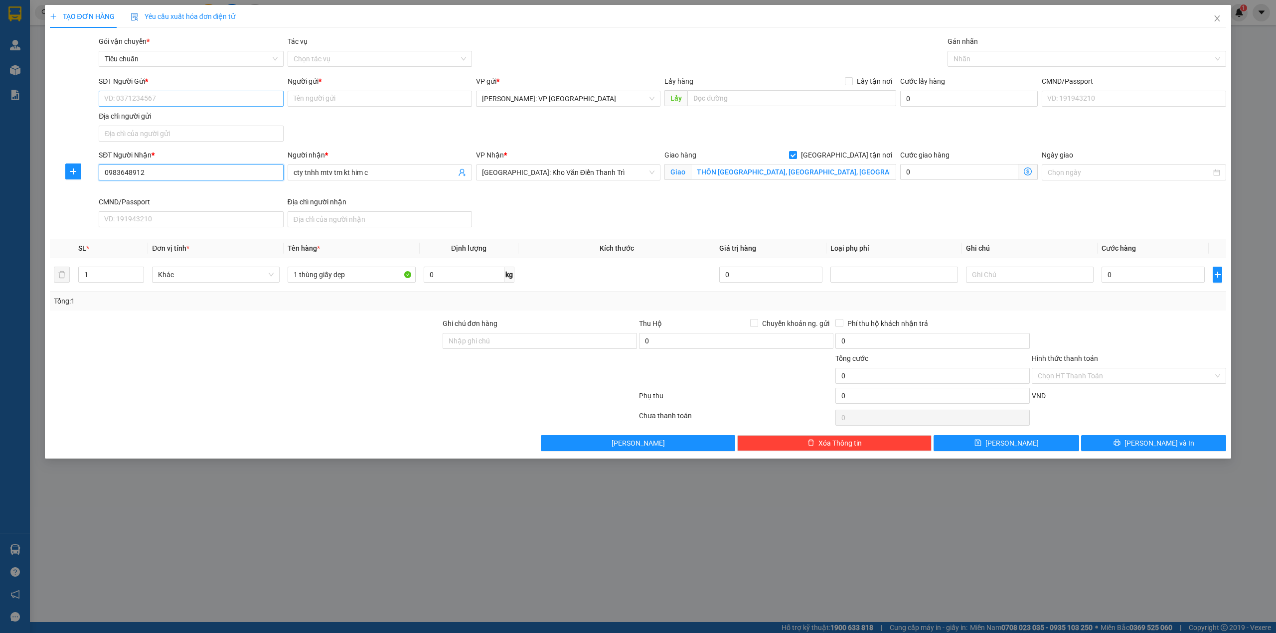
type input "0983648912"
click at [249, 99] on input "SĐT Người Gửi *" at bounding box center [191, 99] width 184 height 16
click at [216, 113] on div "0833844899 - anh song toàn" at bounding box center [191, 119] width 184 height 16
type input "0833844899"
type input "anh song toàn"
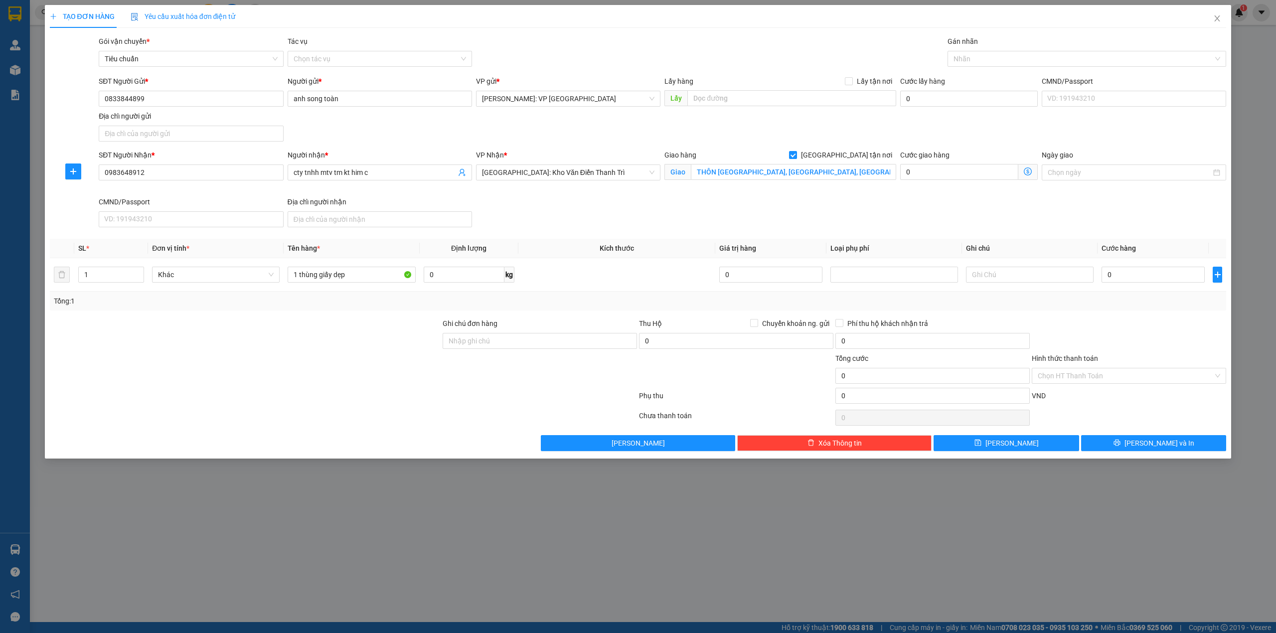
click at [345, 122] on div "SĐT Người Gửi * 0833844899 Người gửi * anh song toàn VP gửi * [GEOGRAPHIC_DATA]…" at bounding box center [662, 111] width 1131 height 70
click at [998, 62] on div at bounding box center [1082, 59] width 264 height 12
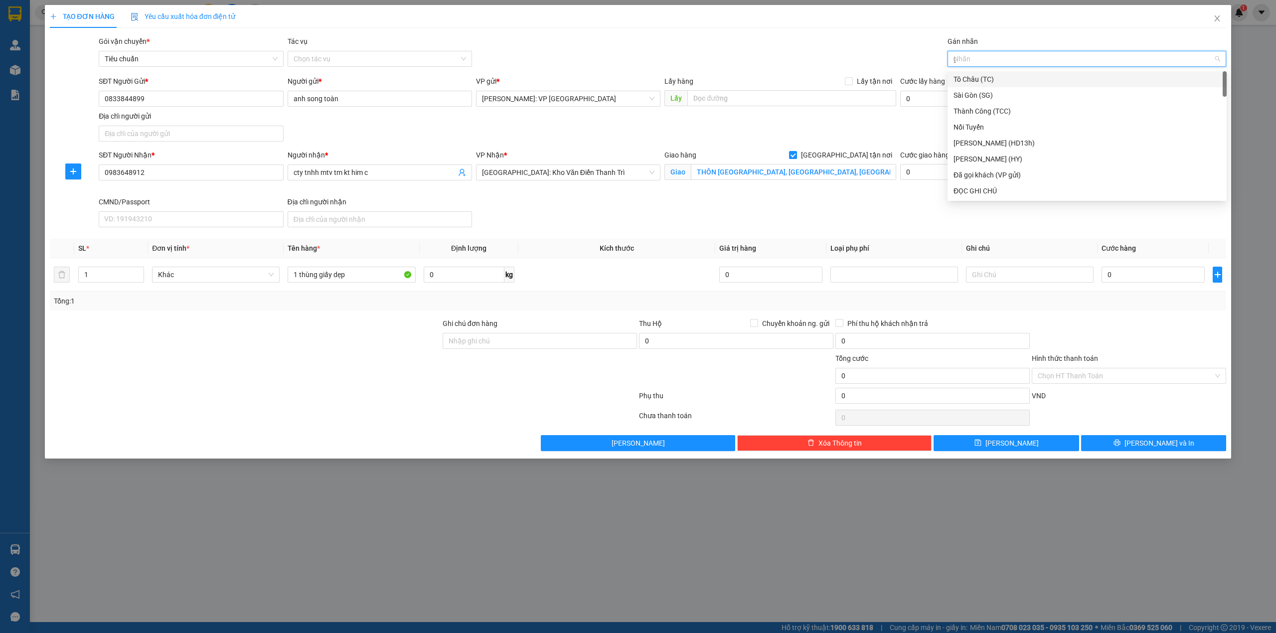
type input "gi"
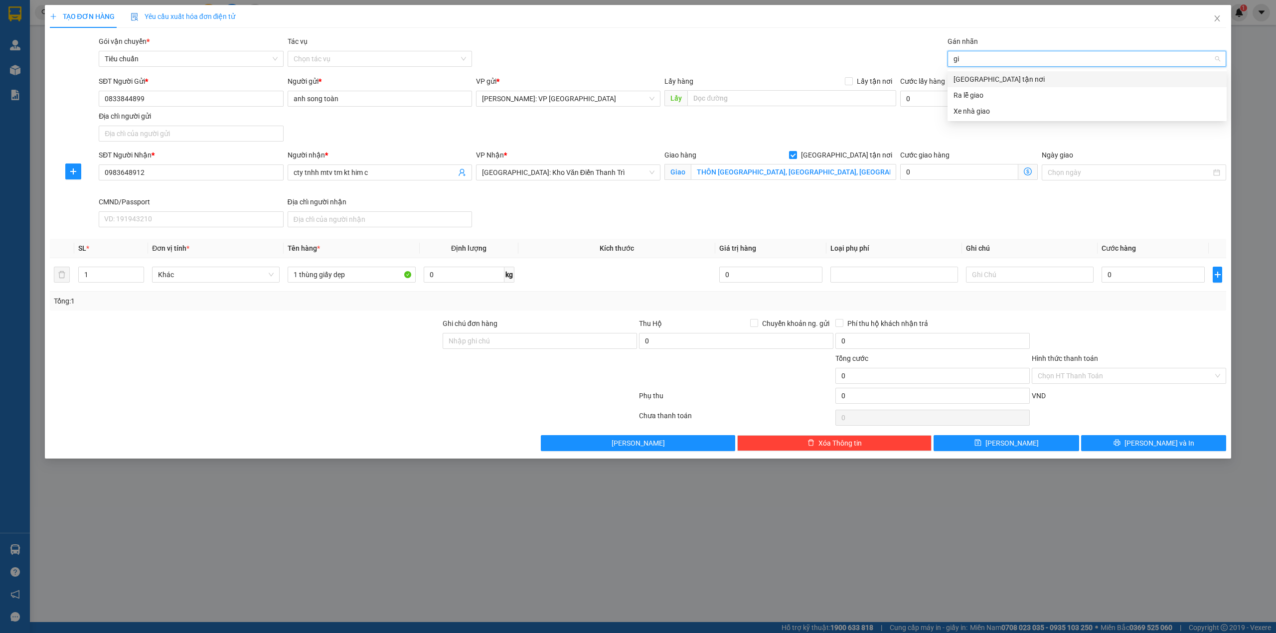
click at [992, 76] on div "[GEOGRAPHIC_DATA] tận nơi" at bounding box center [1086, 79] width 267 height 11
click at [614, 204] on div "SĐT Người Nhận * 0983648912 Người nhận * cty tnhh mtv tm kt him c VP Nhận * [GE…" at bounding box center [662, 191] width 1131 height 82
click at [279, 357] on div at bounding box center [245, 370] width 393 height 35
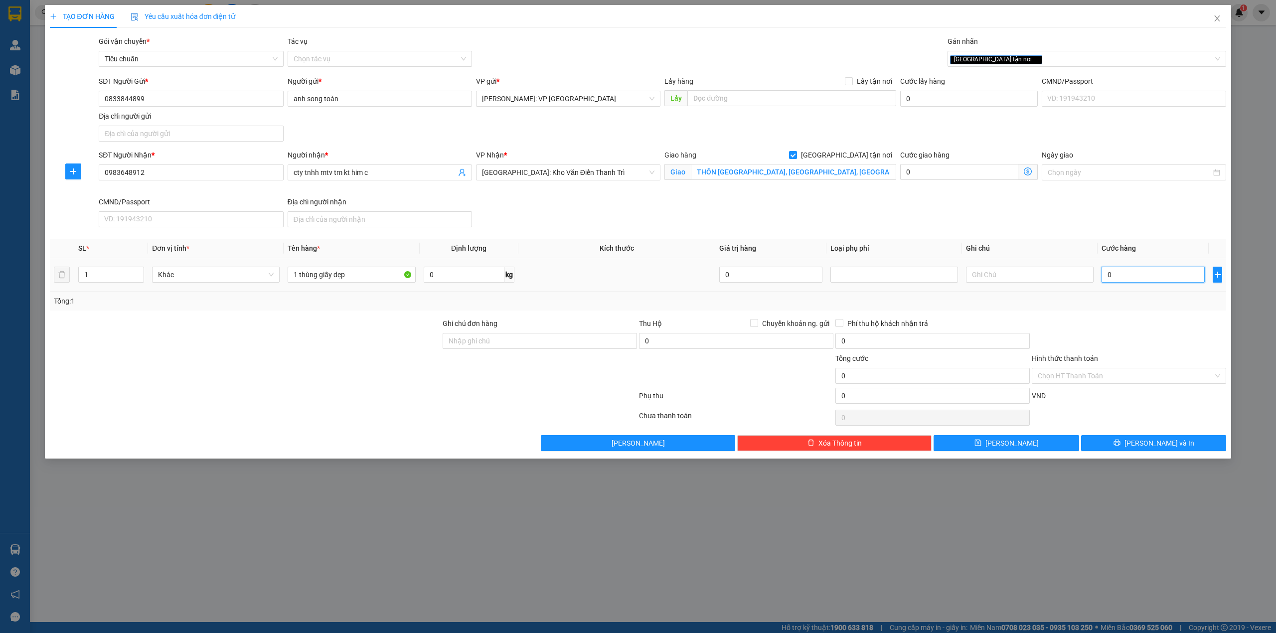
click at [1181, 276] on input "0" at bounding box center [1152, 275] width 103 height 16
type input "2"
type input "25"
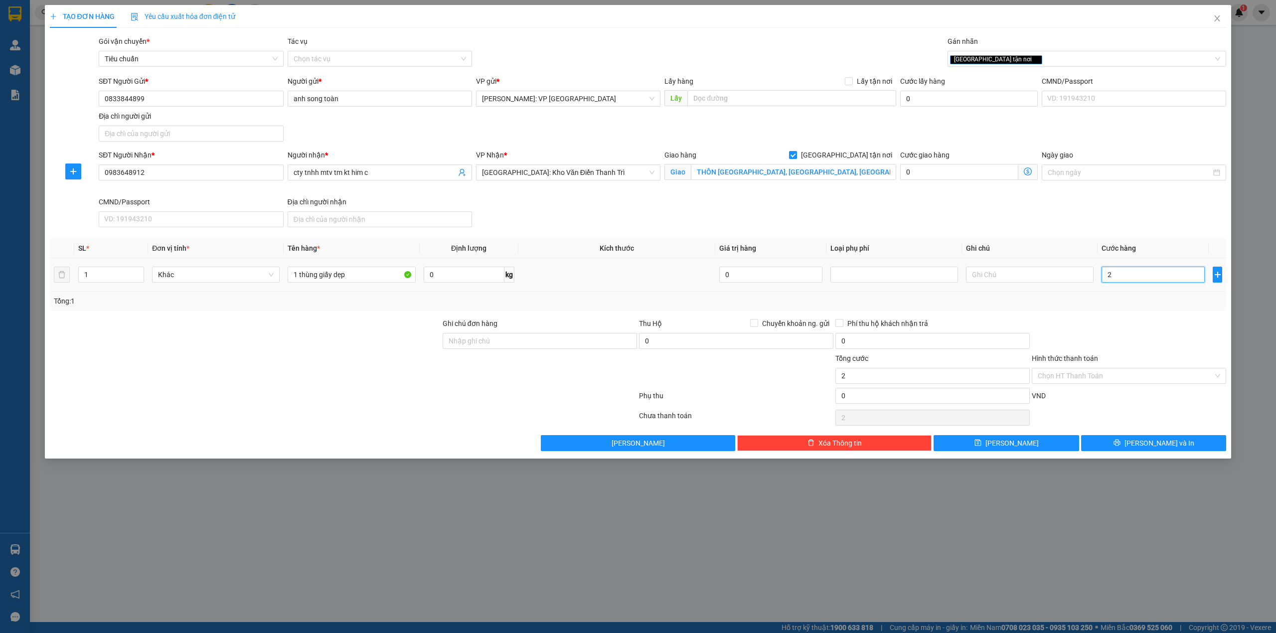
type input "25"
type input "250"
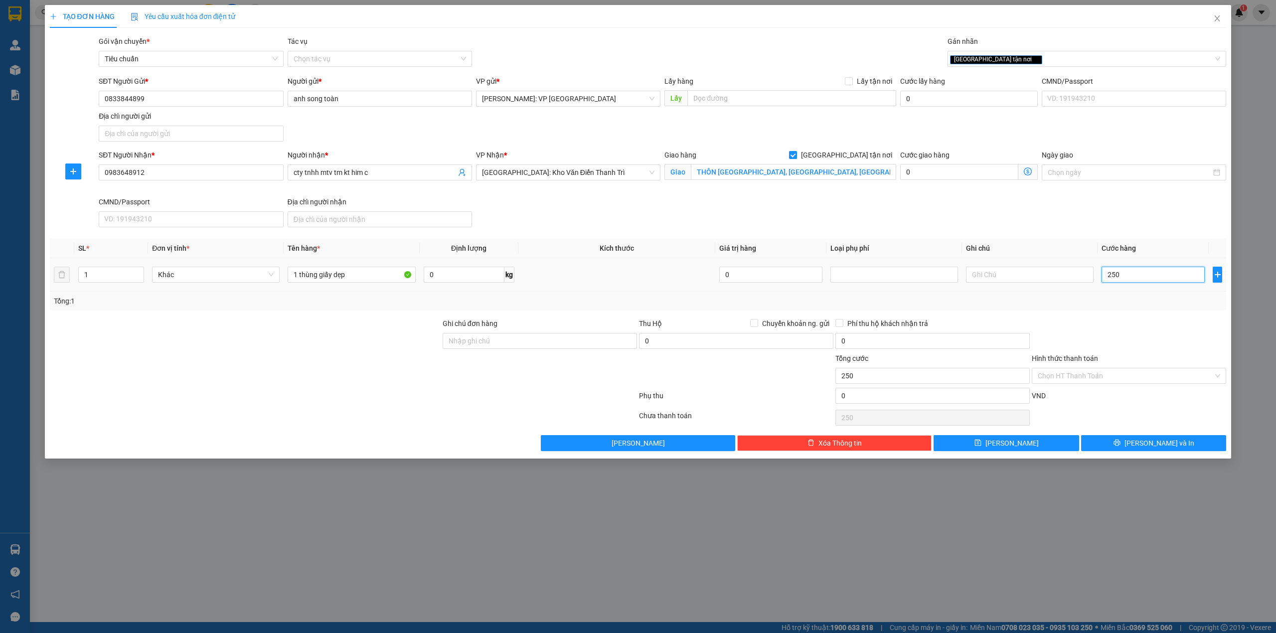
type input "2.500"
type input "25.000"
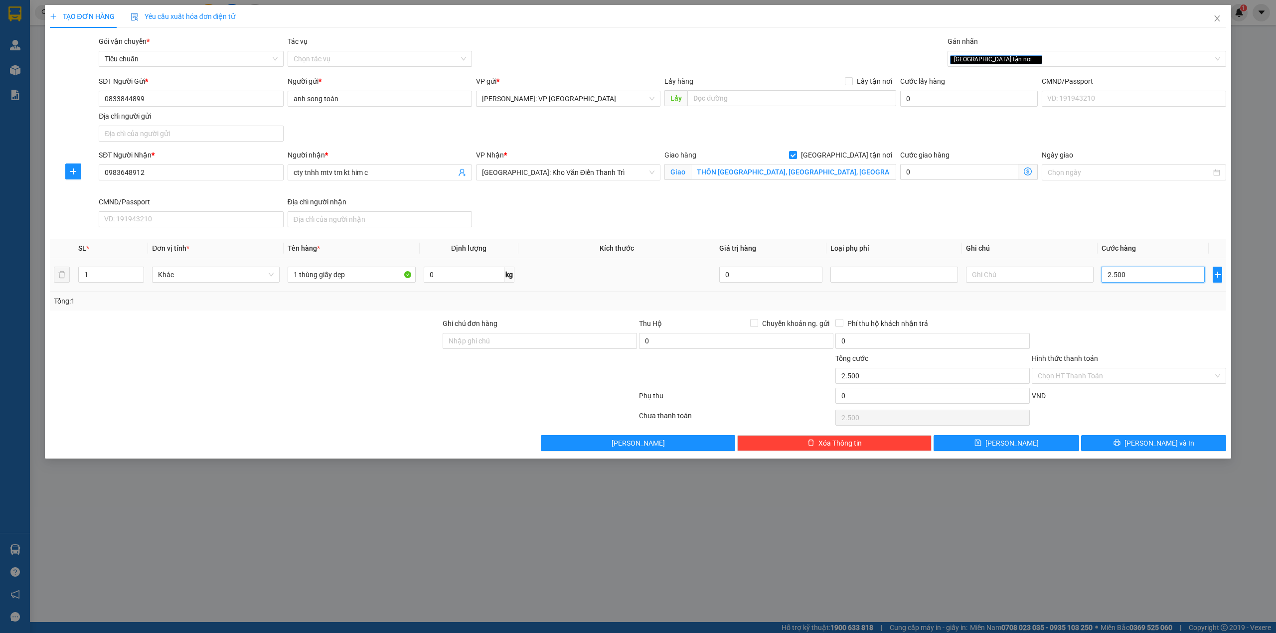
type input "25.000"
type input "250.000"
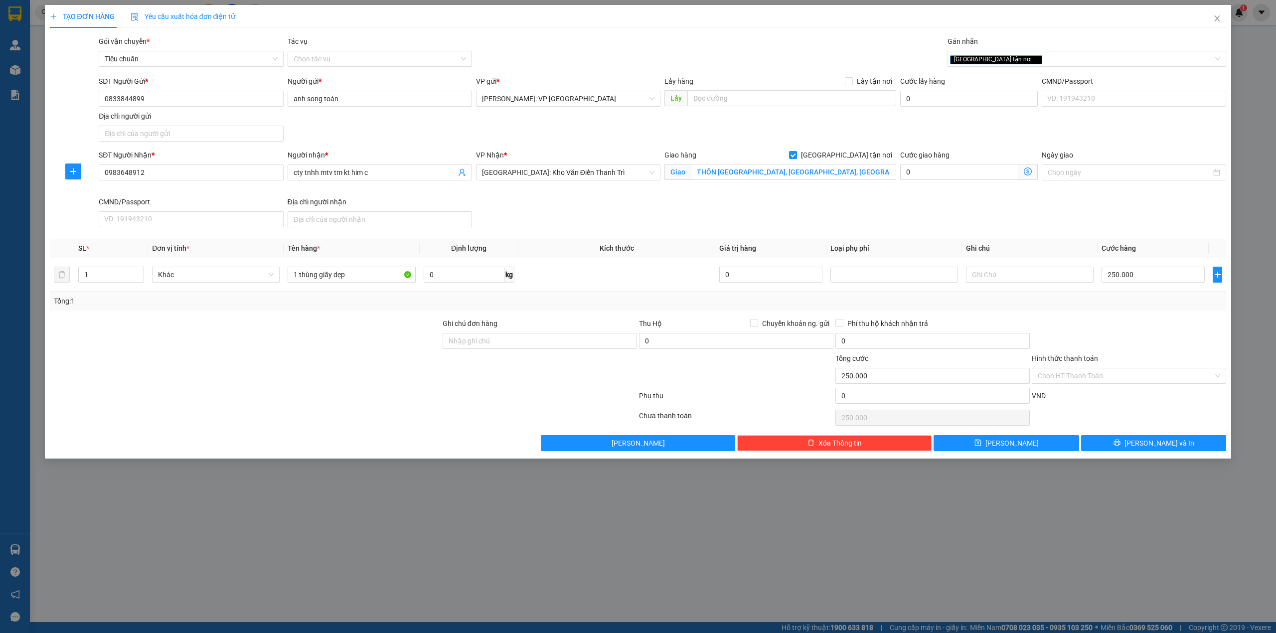
drag, startPoint x: 656, startPoint y: 205, endPoint x: 662, endPoint y: 207, distance: 6.3
click at [656, 206] on div "SĐT Người Nhận * 0983648912 Người nhận * cty tnhh mtv tm kt him c VP Nhận * [GE…" at bounding box center [662, 191] width 1131 height 82
click at [1171, 336] on div at bounding box center [1129, 335] width 196 height 35
click at [1047, 449] on button "[PERSON_NAME]" at bounding box center [1006, 443] width 146 height 16
checkbox input "false"
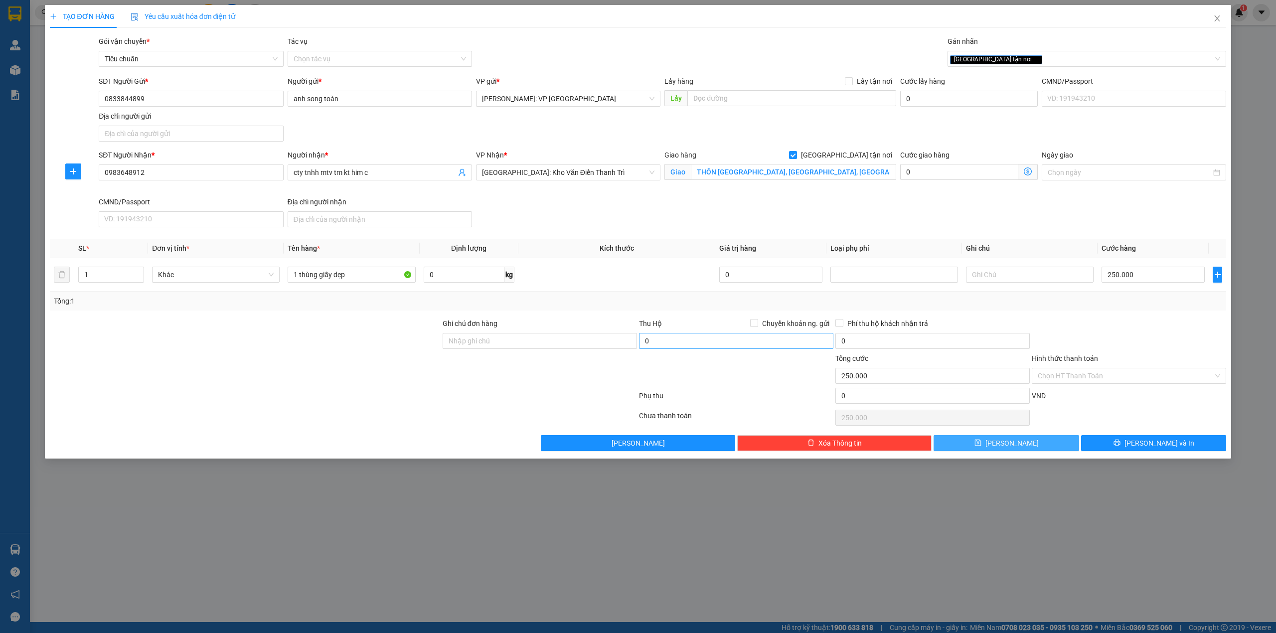
type input "0"
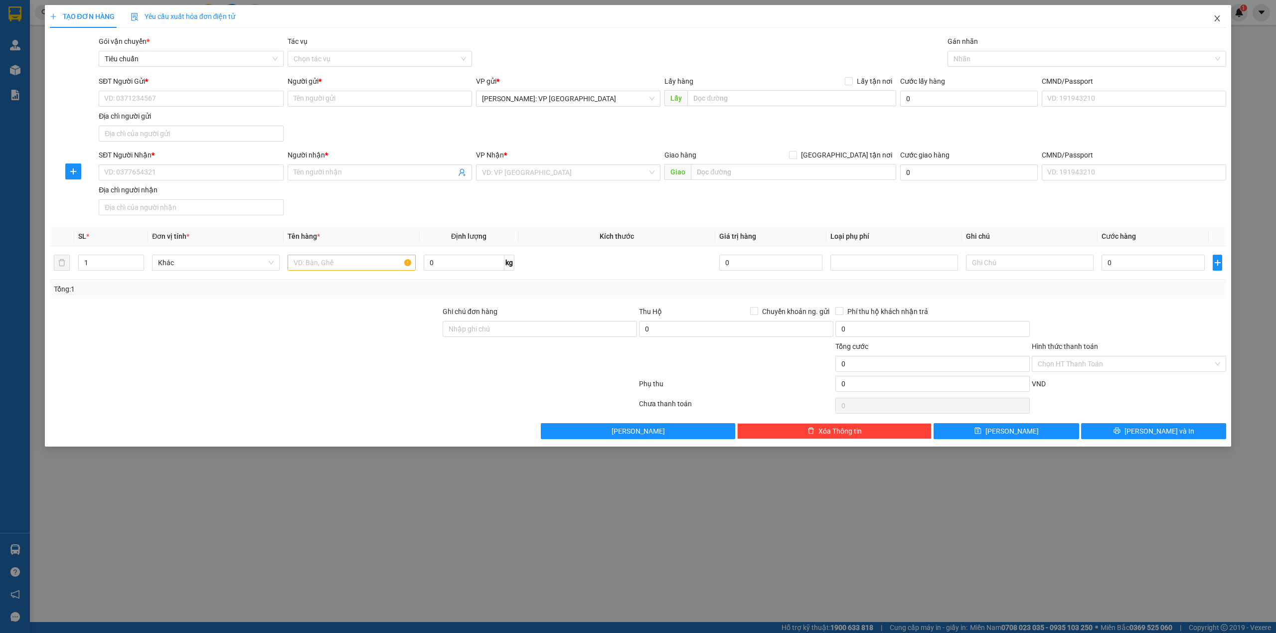
click at [1219, 18] on icon "close" at bounding box center [1217, 18] width 8 height 8
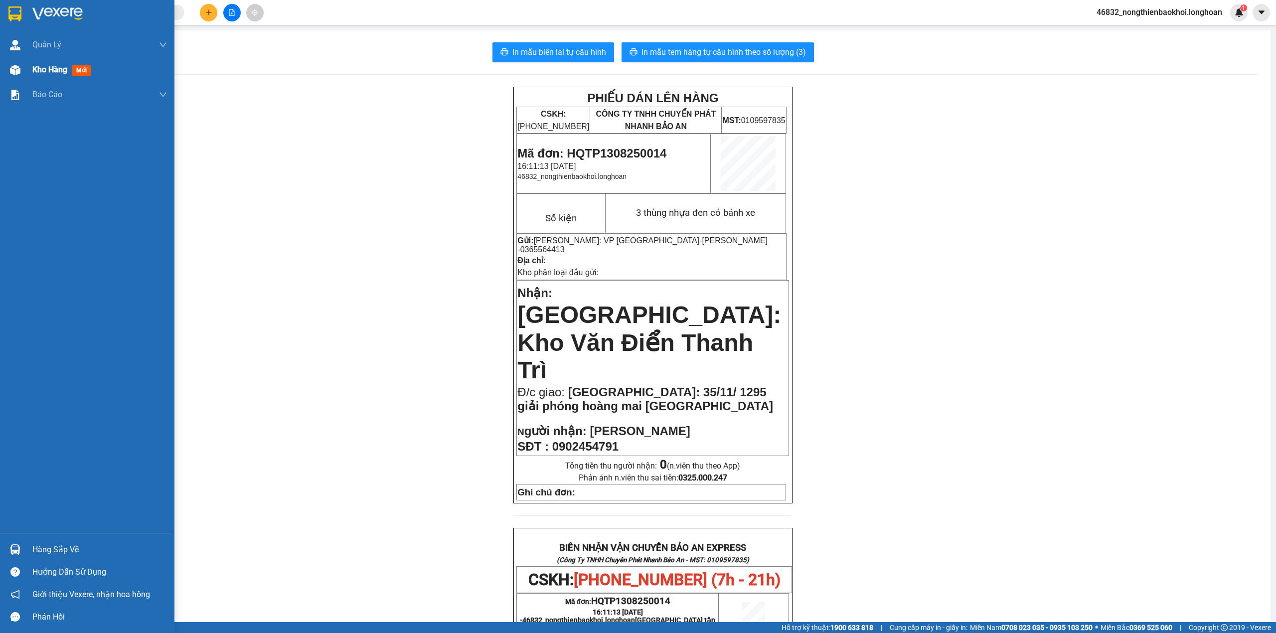
click at [28, 75] on div "Kho hàng mới" at bounding box center [87, 69] width 174 height 25
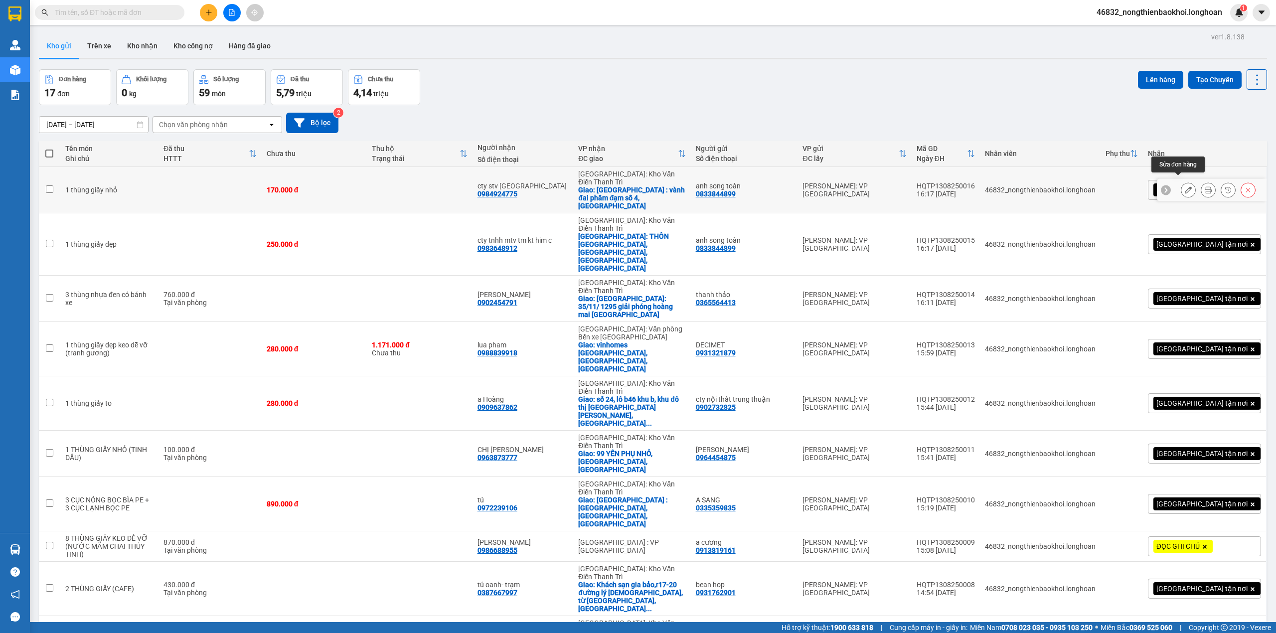
click at [1181, 182] on button at bounding box center [1188, 189] width 14 height 17
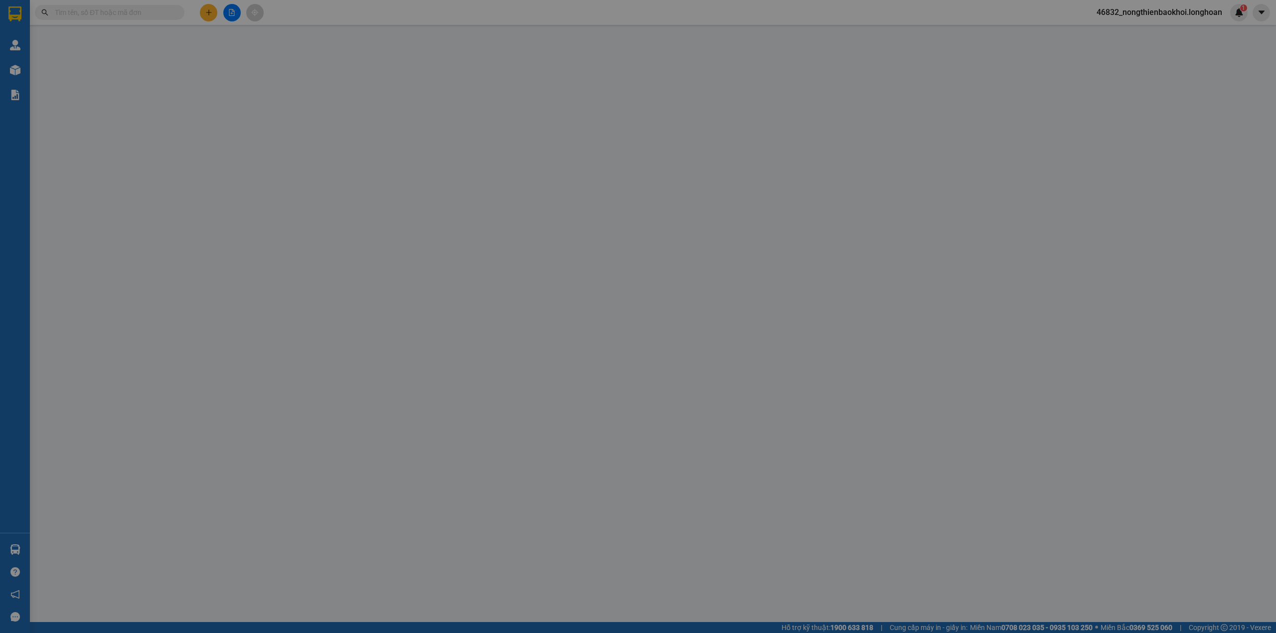
type input "0833844899"
type input "anh song toàn"
type input "0984924775"
type input "cty stv [GEOGRAPHIC_DATA]"
checkbox input "true"
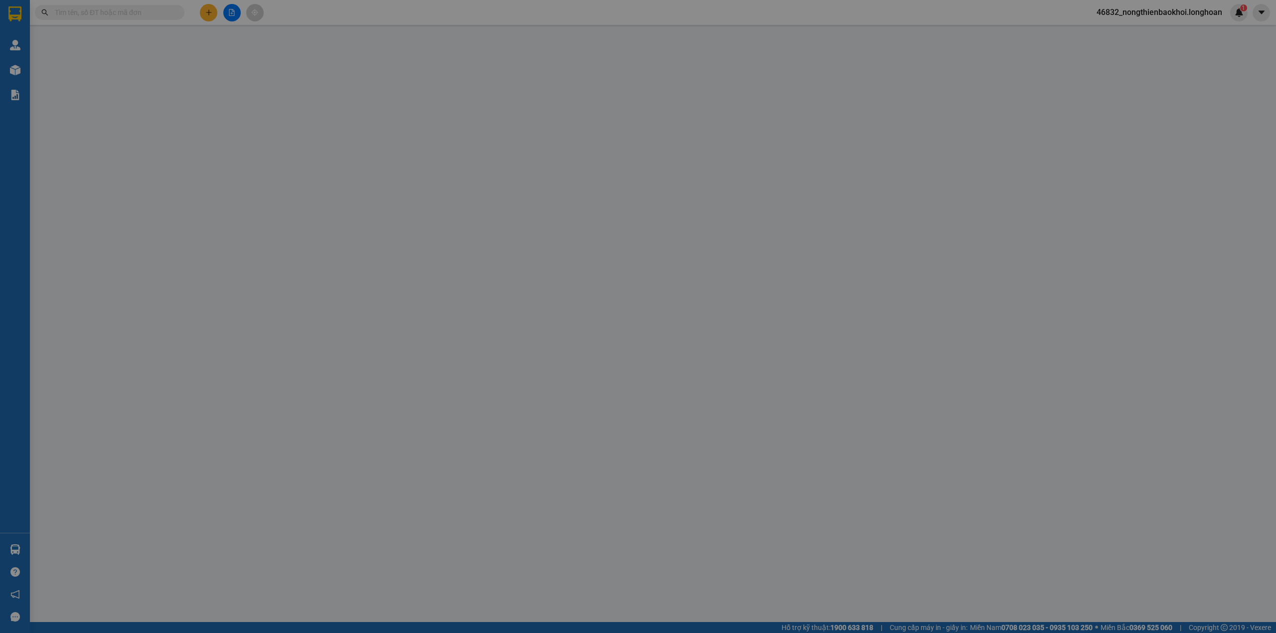
type input "[GEOGRAPHIC_DATA] : vành đai phâm đạm số 4, [GEOGRAPHIC_DATA]"
type input "170.000"
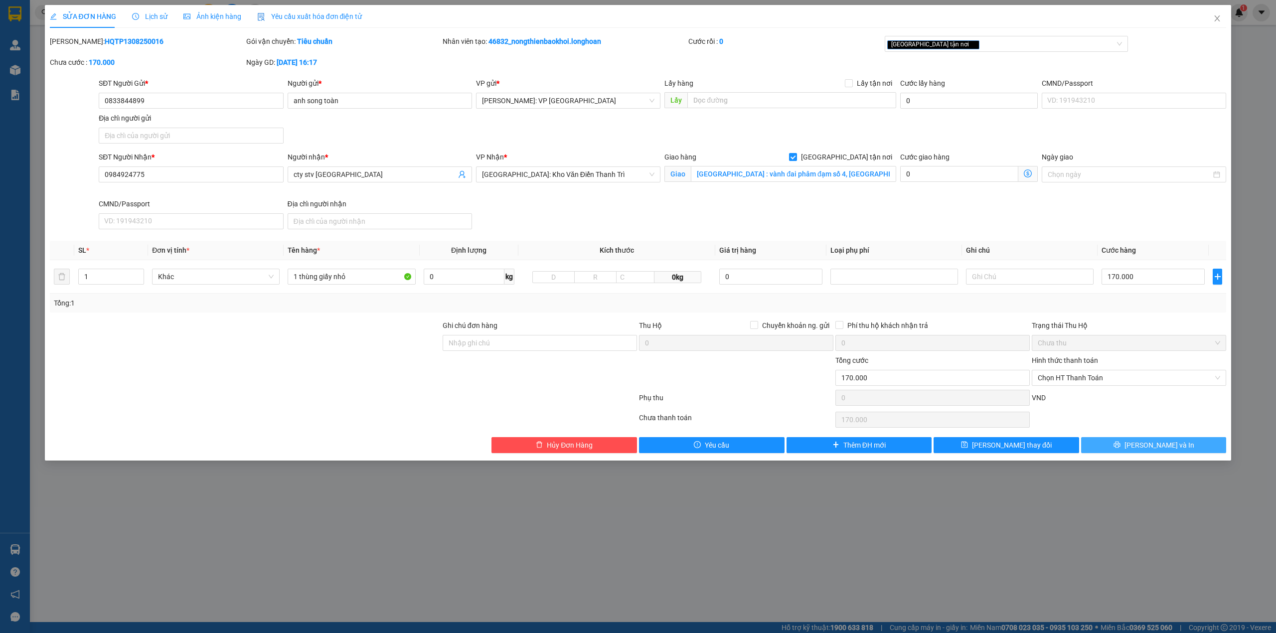
click at [1120, 448] on icon "printer" at bounding box center [1116, 444] width 7 height 7
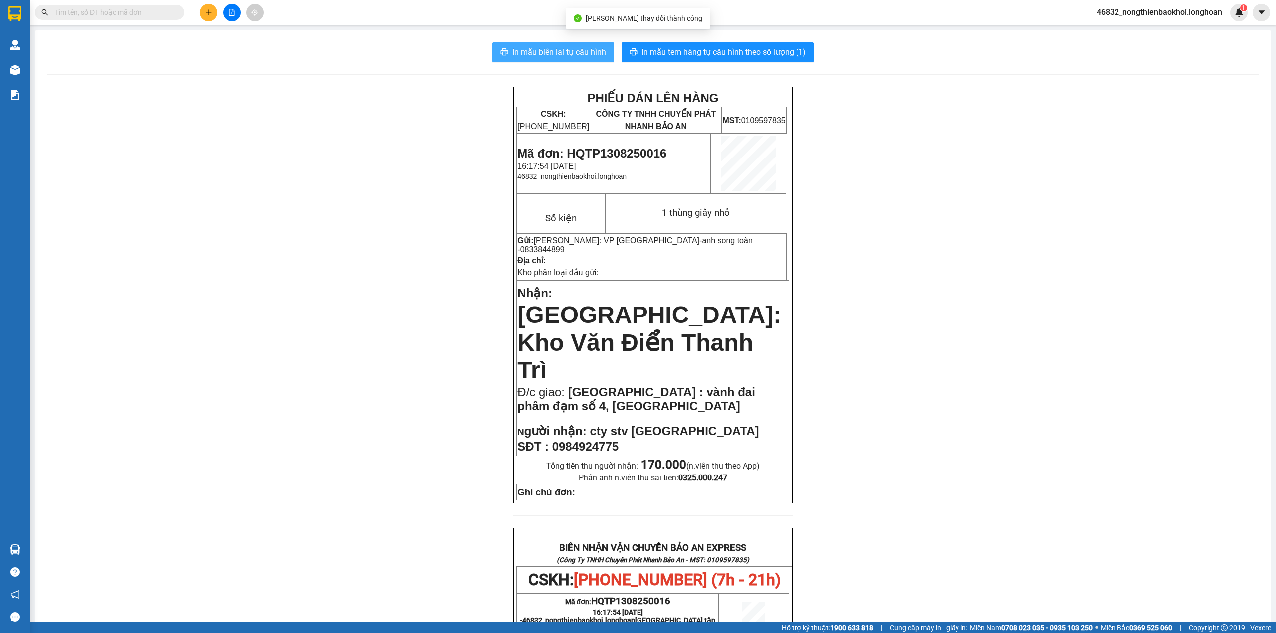
click at [572, 52] on span "In mẫu biên lai tự cấu hình" at bounding box center [559, 52] width 94 height 12
click at [410, 372] on div "PHIẾU DÁN LÊN HÀNG CSKH: [PHONE_NUMBER] CÔNG TY TNHH CHUYỂN PHÁT NHANH BẢO AN M…" at bounding box center [652, 566] width 1211 height 959
drag, startPoint x: 351, startPoint y: 445, endPoint x: 359, endPoint y: 447, distance: 8.4
click at [359, 447] on div "PHIẾU DÁN LÊN HÀNG CSKH: [PHONE_NUMBER] CÔNG TY TNHH CHUYỂN PHÁT NHANH BẢO AN M…" at bounding box center [652, 566] width 1211 height 959
click at [760, 48] on span "In mẫu tem hàng tự cấu hình theo số lượng (1)" at bounding box center [723, 52] width 164 height 12
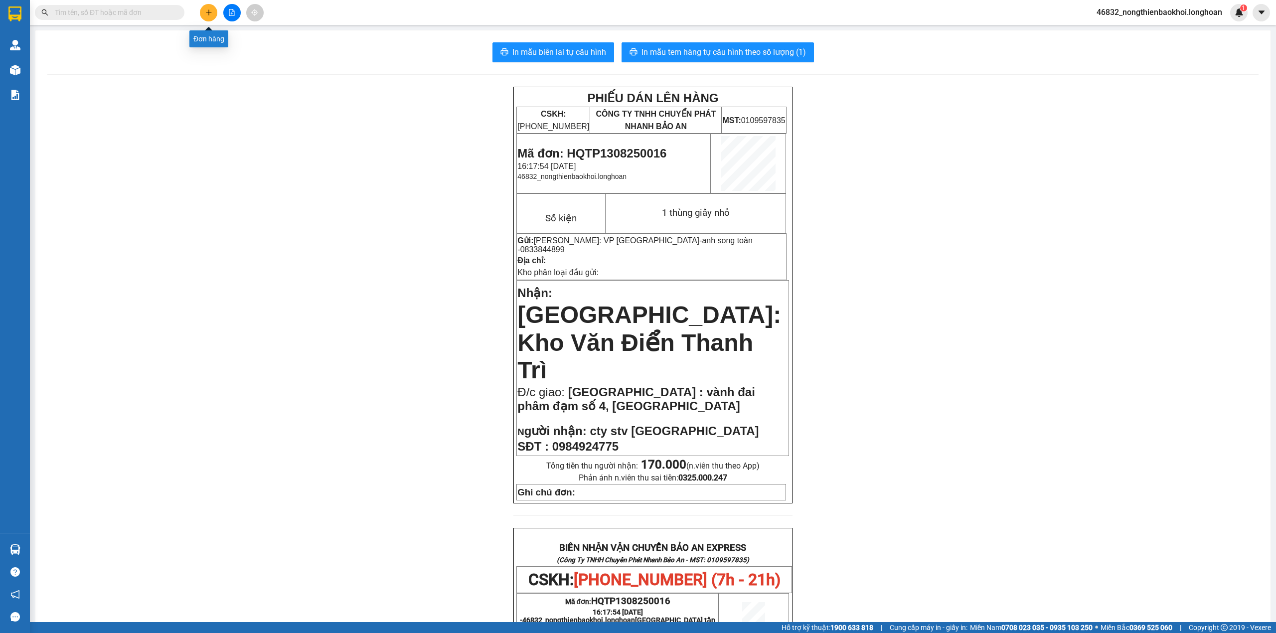
click at [206, 14] on icon "plus" at bounding box center [208, 12] width 7 height 7
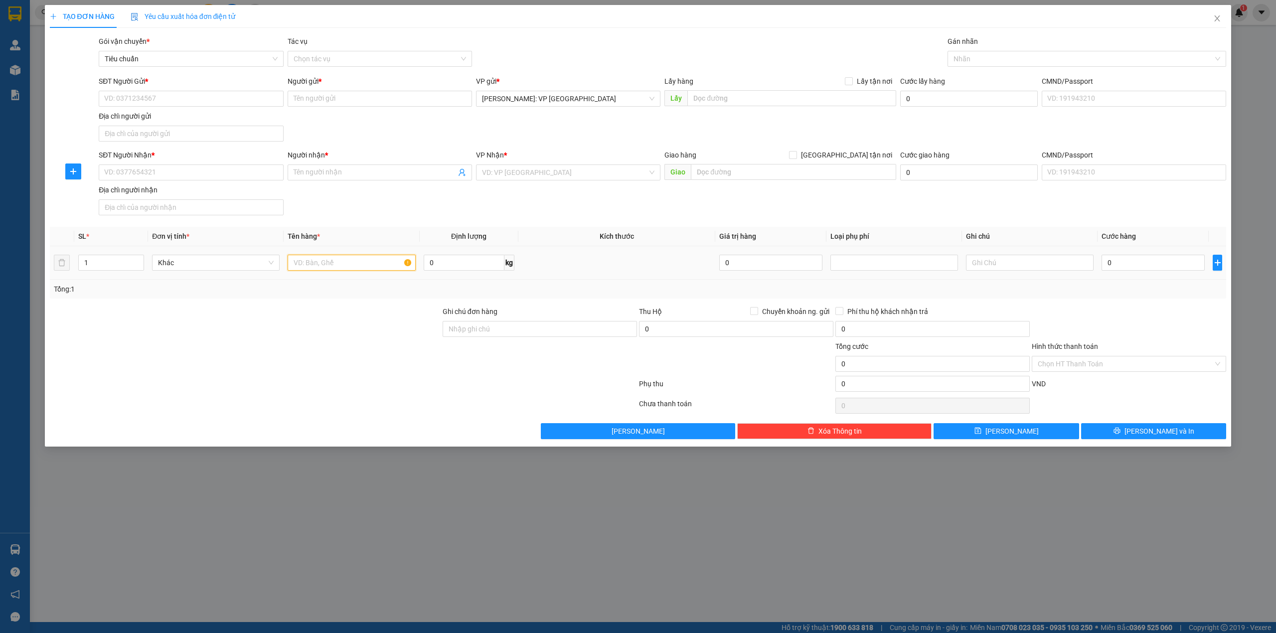
click at [317, 259] on input "text" at bounding box center [352, 263] width 128 height 16
type input "1 thùng giấy dẹp (hoa)"
drag, startPoint x: 475, startPoint y: 324, endPoint x: 439, endPoint y: 333, distance: 37.1
click at [475, 324] on input "Ghi chú đơn hàng" at bounding box center [540, 329] width 194 height 16
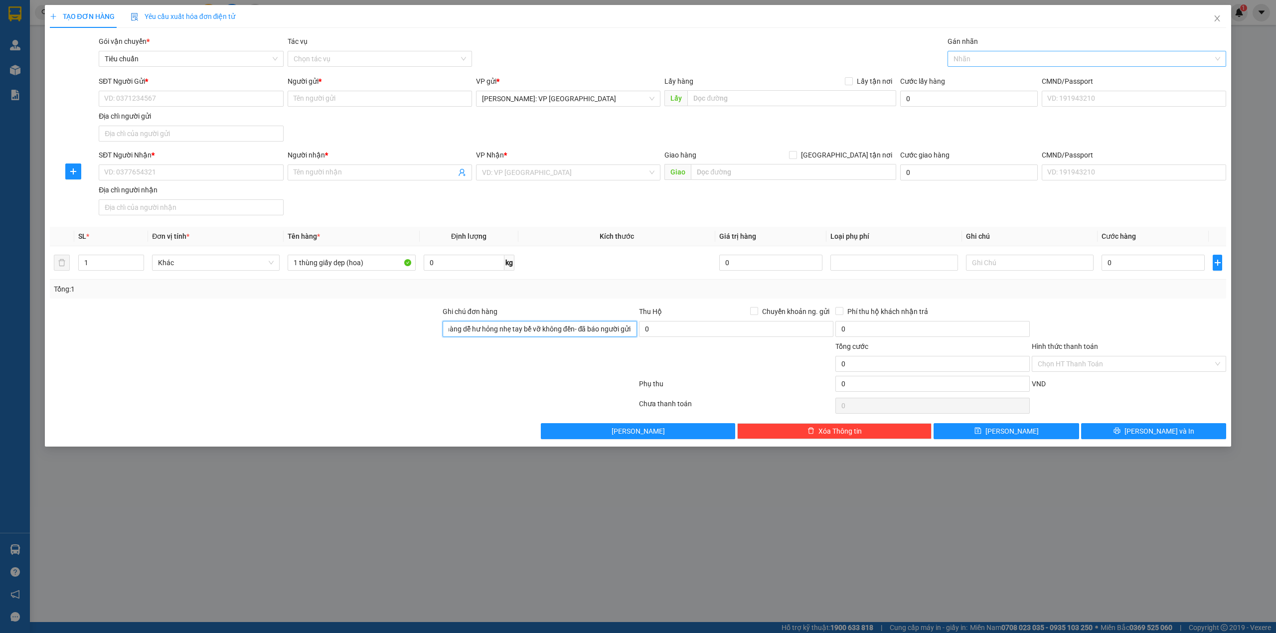
click at [979, 58] on div at bounding box center [1082, 59] width 264 height 12
type input "hàng dễ hư hỏng nhẹ tay bể vỡ không đền- đã báo người gửi"
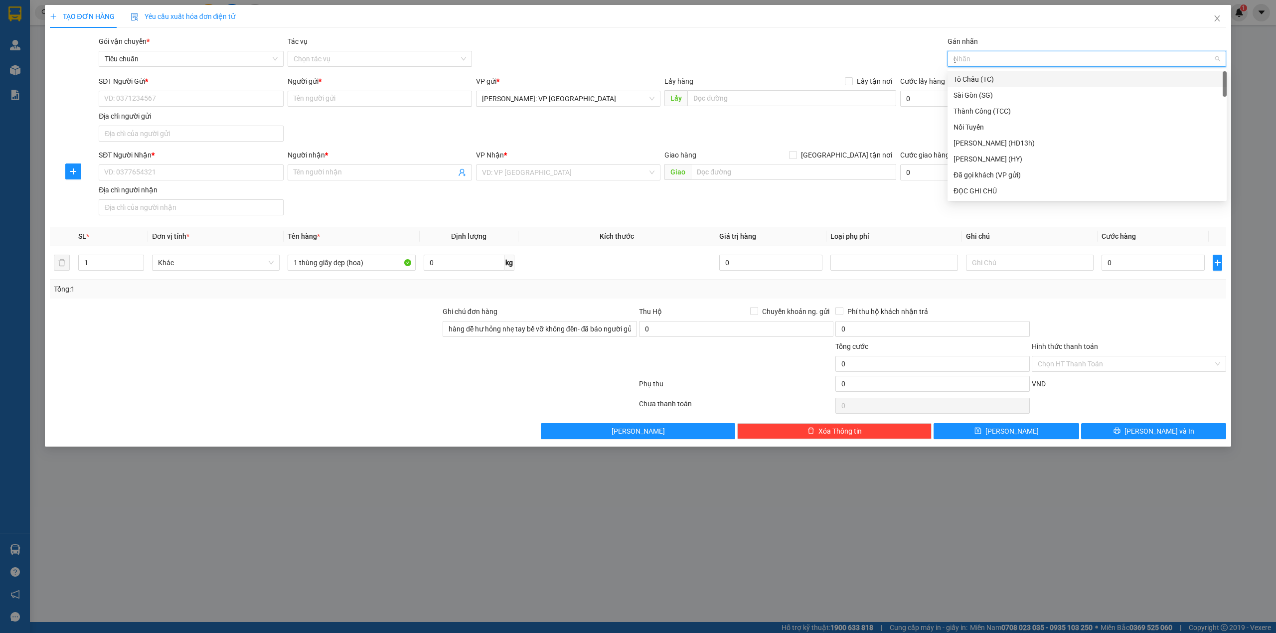
type input "gi"
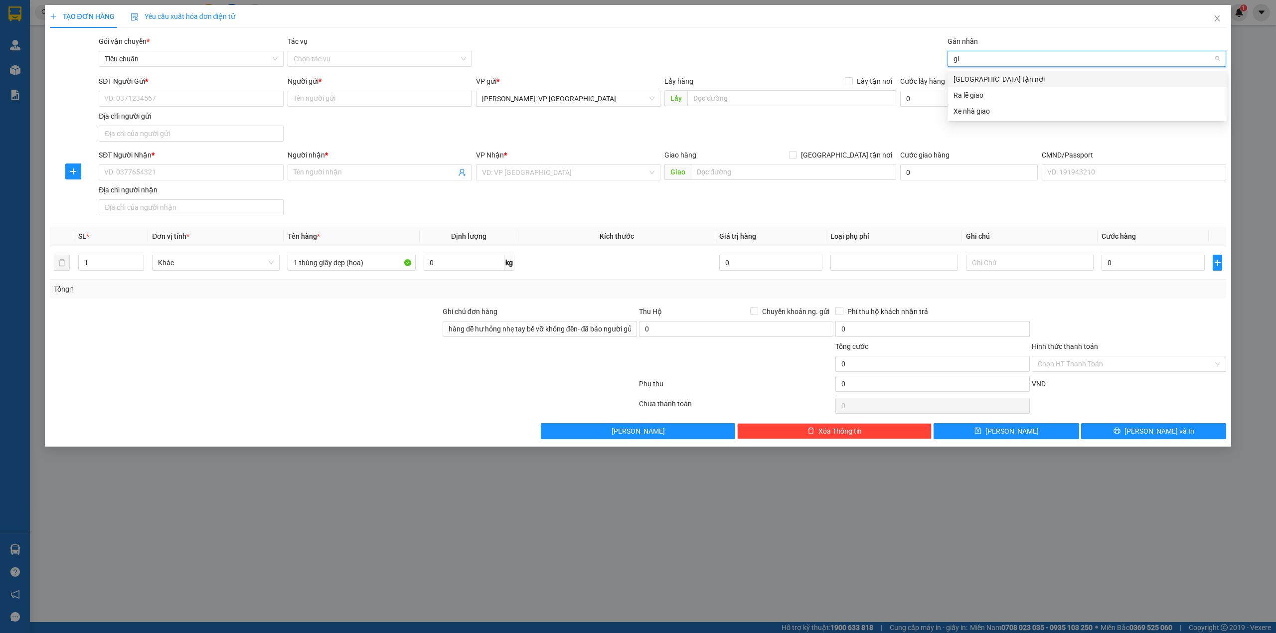
click at [983, 78] on div "[GEOGRAPHIC_DATA] tận nơi" at bounding box center [1086, 79] width 267 height 11
click at [796, 154] on input "[GEOGRAPHIC_DATA] tận nơi" at bounding box center [792, 154] width 7 height 7
checkbox input "true"
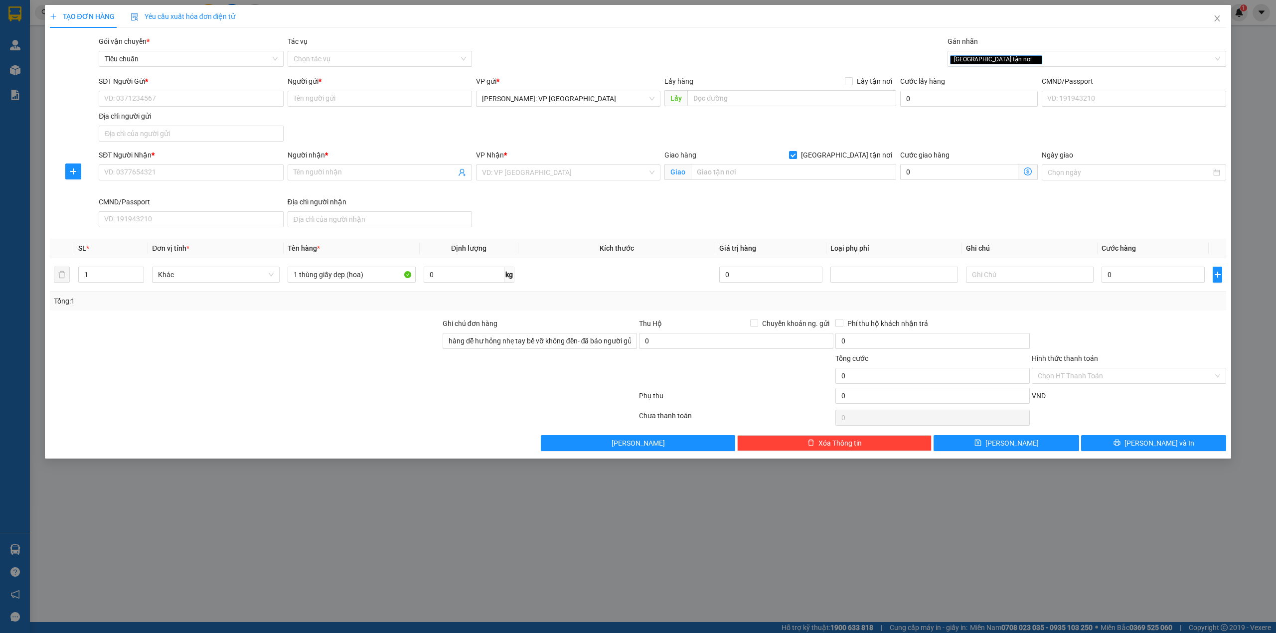
click at [587, 150] on div "VP Nhận *" at bounding box center [568, 155] width 184 height 11
drag, startPoint x: 252, startPoint y: 373, endPoint x: 263, endPoint y: 367, distance: 12.5
click at [254, 373] on div at bounding box center [245, 370] width 393 height 35
click at [172, 371] on div at bounding box center [245, 370] width 393 height 35
click at [143, 173] on input "SĐT Người Nhận *" at bounding box center [191, 172] width 184 height 16
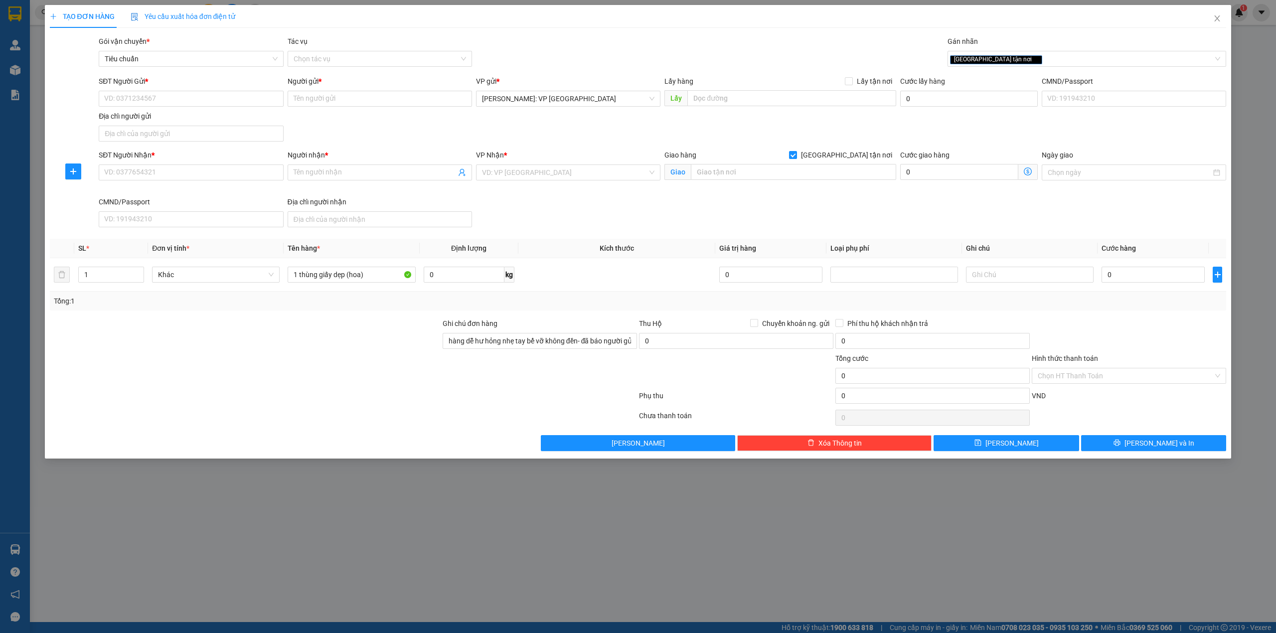
click at [415, 458] on div "TẠO ĐƠN HÀNG Yêu cầu xuất hóa đơn điện tử Transit Pickup Surcharge Ids Transit …" at bounding box center [638, 231] width 1187 height 453
click at [245, 360] on div at bounding box center [245, 370] width 393 height 35
click at [296, 304] on div "Tổng: 1" at bounding box center [273, 301] width 438 height 11
click at [553, 218] on div "SĐT Người Nhận * VD: 0377654321 Người nhận * Tên người nhận VP Nhận * VD: VP [G…" at bounding box center [662, 191] width 1131 height 82
click at [292, 367] on div at bounding box center [245, 370] width 393 height 35
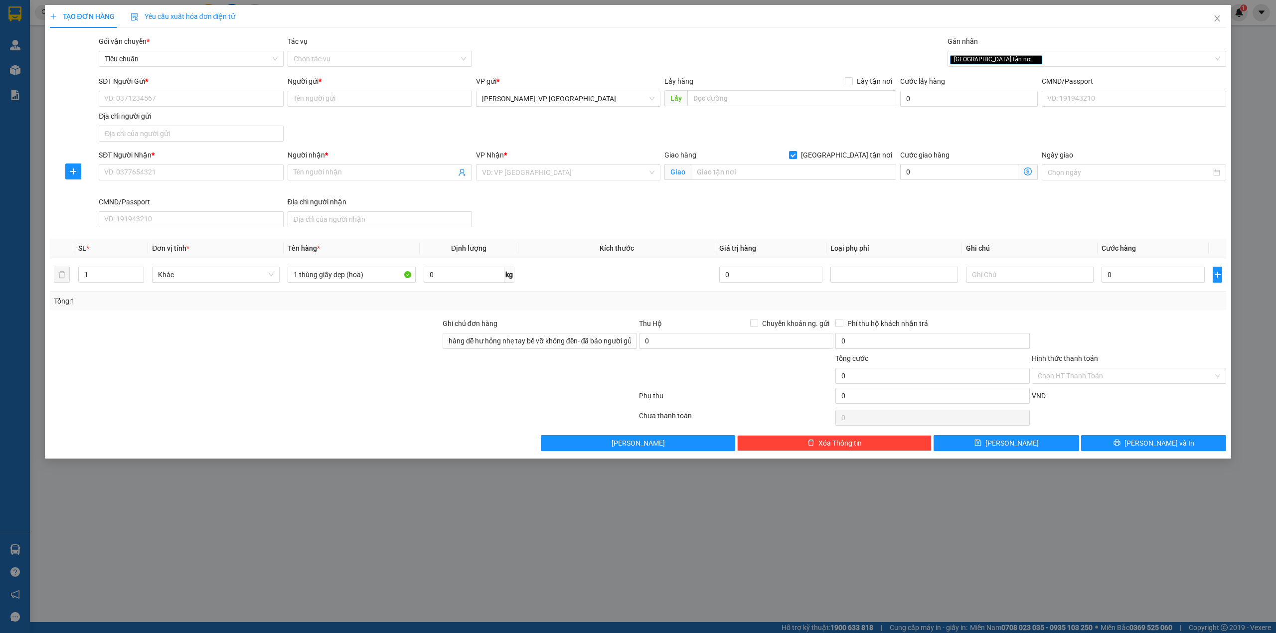
click at [718, 215] on div "SĐT Người Nhận * VD: 0377654321 Người nhận * Tên người nhận VP Nhận * VD: VP [G…" at bounding box center [662, 191] width 1131 height 82
click at [527, 342] on input "hàng dễ hư hỏng nhẹ tay bể vỡ không đền- đã báo người gửi" at bounding box center [540, 341] width 194 height 16
click at [488, 380] on div at bounding box center [540, 370] width 196 height 35
click at [501, 344] on input "hàng dễ hư hỏng nhẹ tay- bể vỡ không đền- đã báo người gửi" at bounding box center [540, 341] width 194 height 16
type input "hàng dễ hư hỏng, nhẹ tay- bể vỡ không đền- đã báo người gửi"
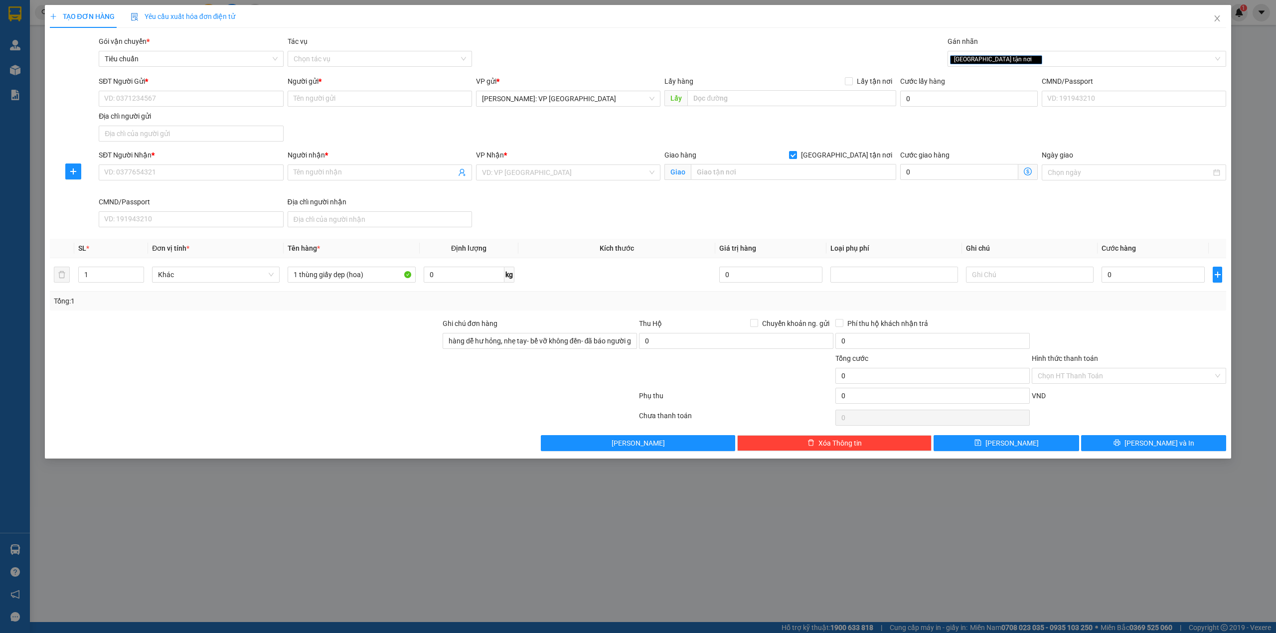
click at [385, 340] on div at bounding box center [245, 335] width 393 height 35
click at [551, 290] on td at bounding box center [616, 274] width 197 height 33
click at [254, 310] on div "Tổng: 1" at bounding box center [638, 301] width 1177 height 19
click at [371, 124] on div "SĐT Người Gửi * VD: 0371234567 Người gửi * Tên người gửi VP gửi * [GEOGRAPHIC_D…" at bounding box center [662, 111] width 1131 height 70
click at [212, 168] on input "SĐT Người Nhận *" at bounding box center [191, 172] width 184 height 16
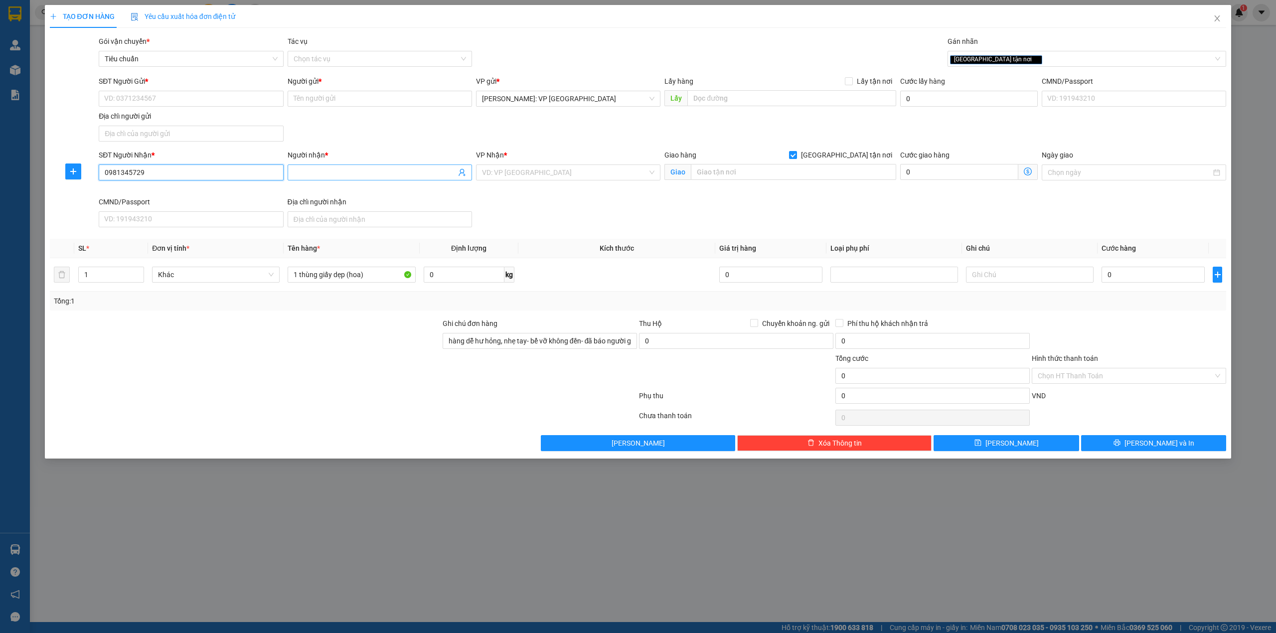
type input "0981345729"
click at [314, 166] on span at bounding box center [380, 172] width 184 height 16
type input "rum rum"
click at [599, 167] on input "search" at bounding box center [564, 172] width 165 height 15
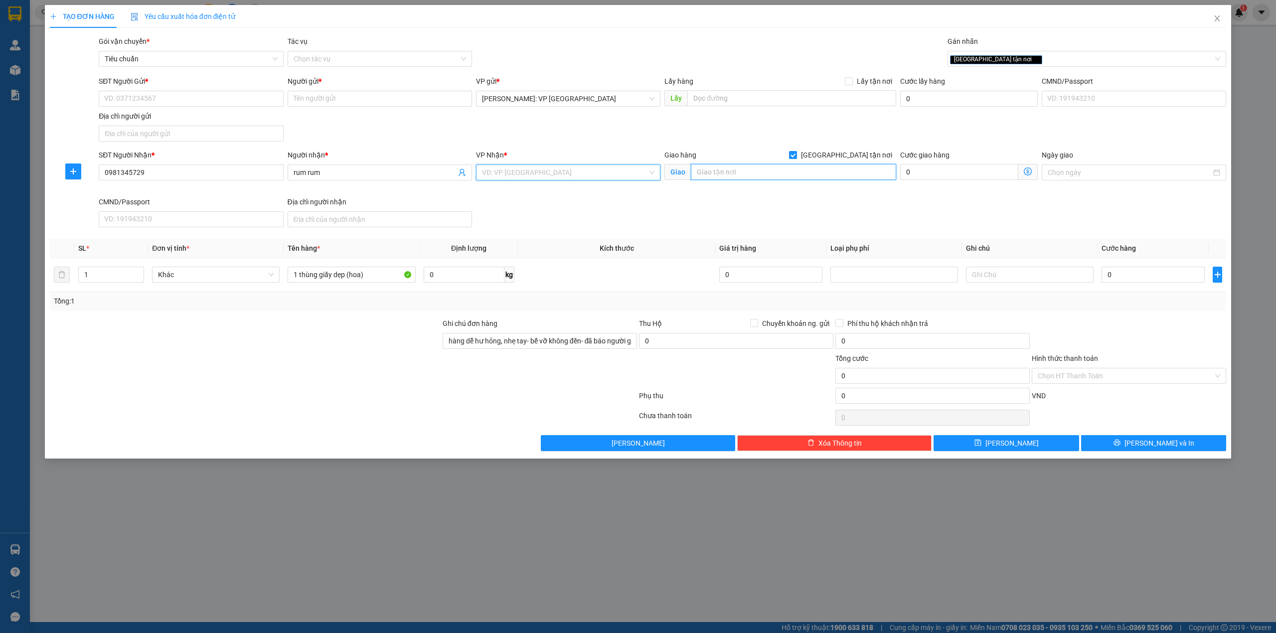
click at [778, 172] on input "text" at bounding box center [793, 172] width 205 height 16
drag, startPoint x: 738, startPoint y: 165, endPoint x: 739, endPoint y: 171, distance: 6.0
click at [739, 169] on input "54/26 ông ích khiêm" at bounding box center [793, 172] width 205 height 16
click at [739, 172] on input "54/26 ông ích khiêm" at bounding box center [793, 172] width 205 height 16
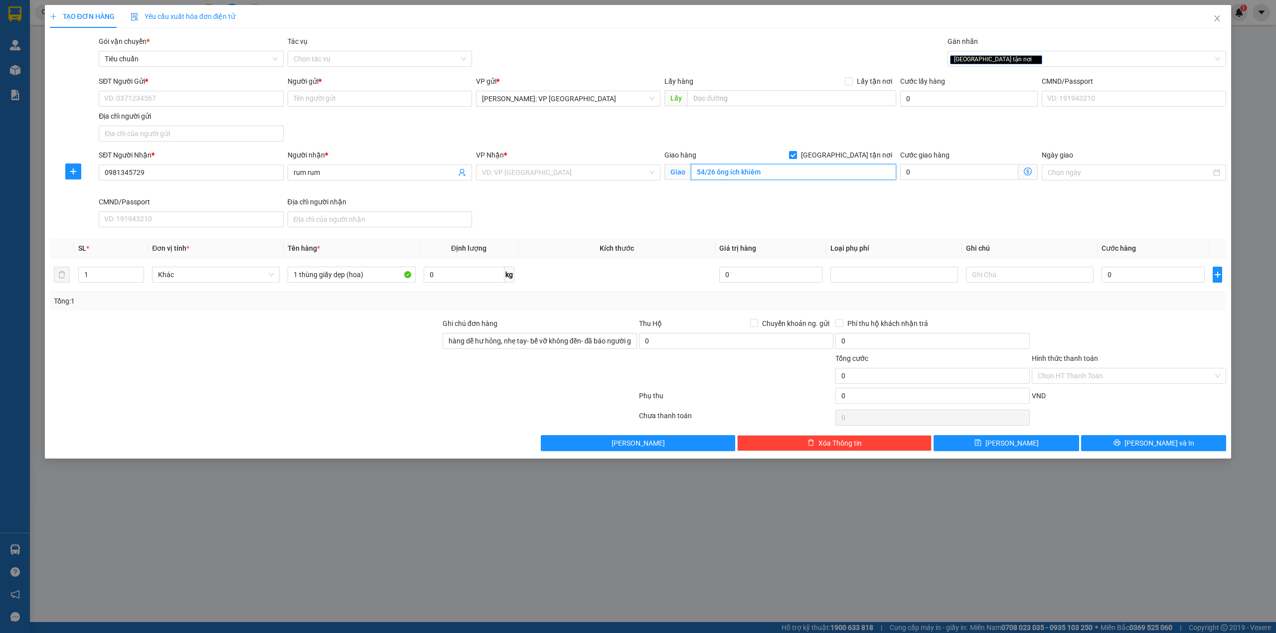
click at [739, 172] on input "54/26 ông ích khiêm" at bounding box center [793, 172] width 205 height 16
type input "54/26 ông ích khiêm"
click at [787, 172] on input "54/26 ông ích khiêm" at bounding box center [793, 172] width 205 height 16
click at [788, 172] on input "54/26 ông ích khiêm" at bounding box center [793, 172] width 205 height 16
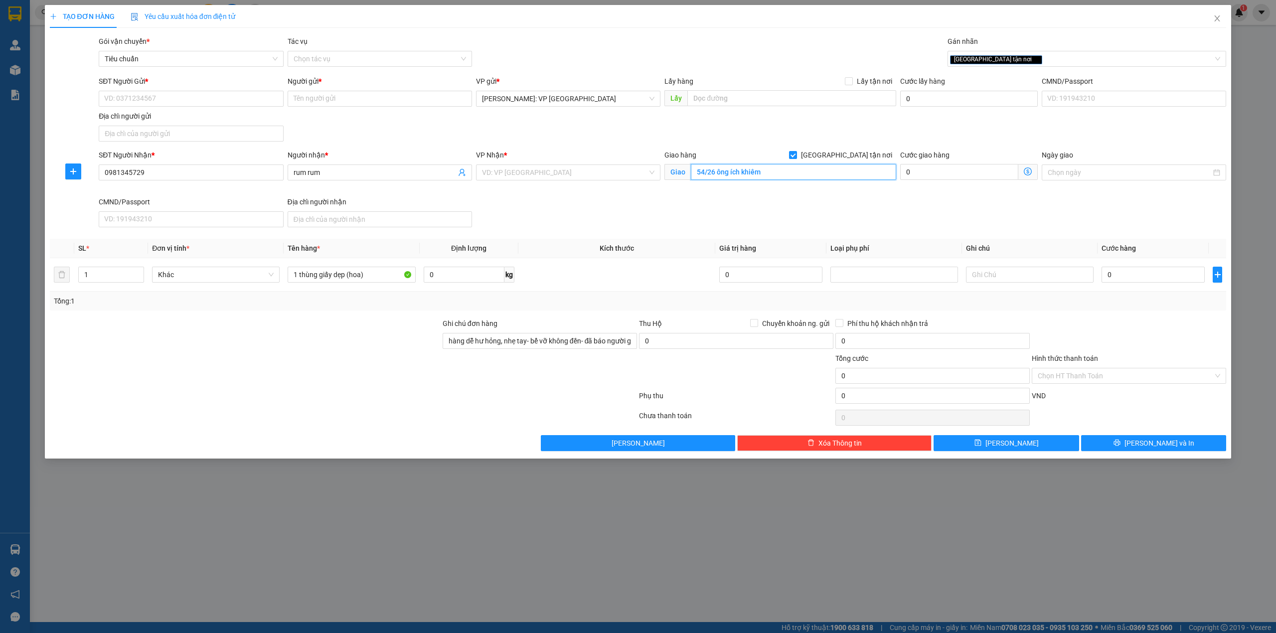
click at [788, 172] on input "54/26 ông ích khiêm" at bounding box center [793, 172] width 205 height 16
click at [544, 174] on input "search" at bounding box center [564, 172] width 165 height 15
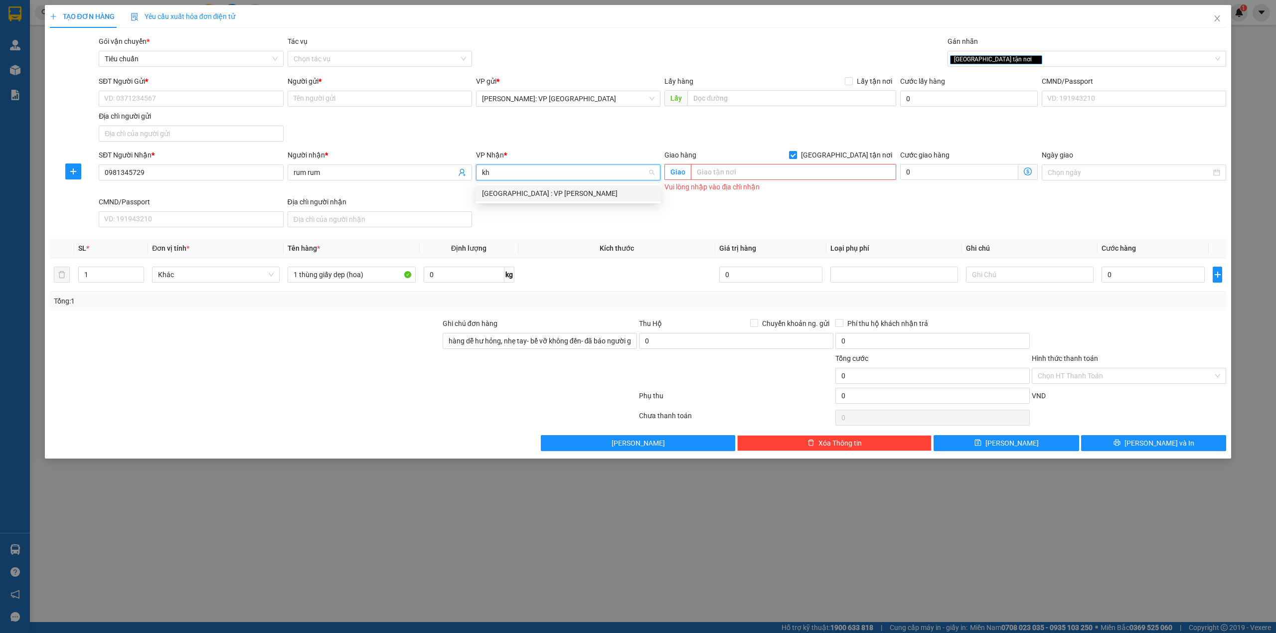
type input "khê"
click at [538, 192] on div "[GEOGRAPHIC_DATA] : VP [PERSON_NAME]" at bounding box center [568, 193] width 172 height 11
click at [568, 128] on div "SĐT Người Gửi * VD: 0371234567 Người gửi * Tên người gửi VP gửi * [GEOGRAPHIC_D…" at bounding box center [662, 111] width 1131 height 70
click at [184, 104] on input "SĐT Người Gửi *" at bounding box center [191, 99] width 184 height 16
type input "0966779952"
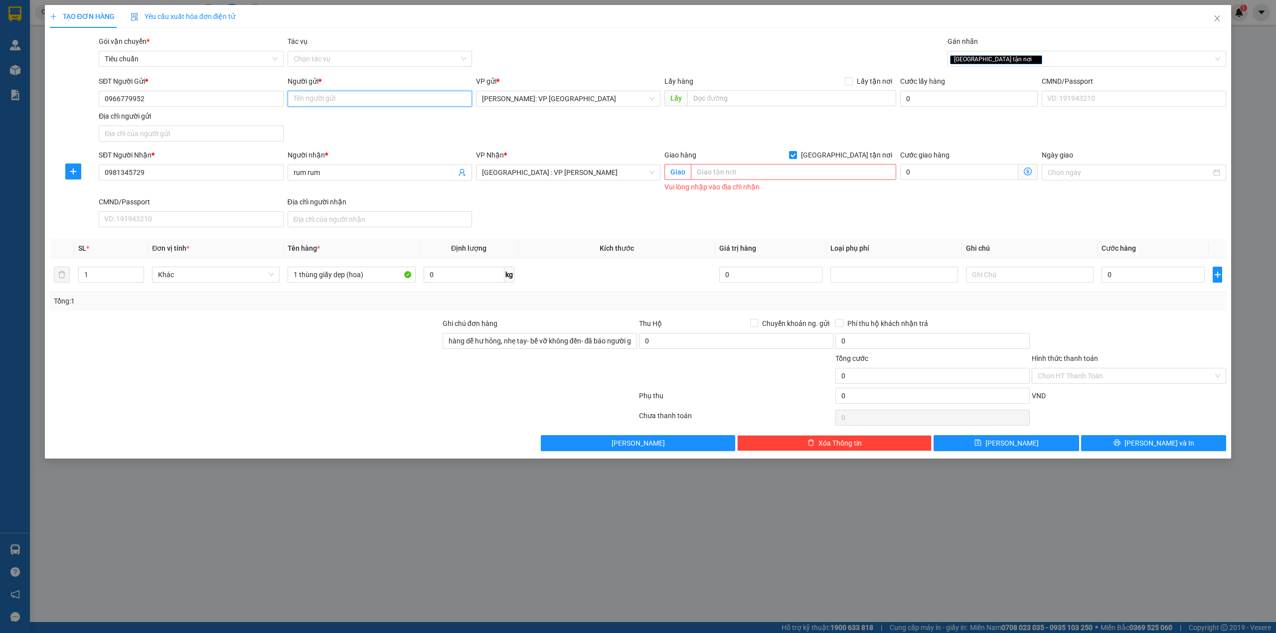
click at [383, 107] on input "Người gửi *" at bounding box center [380, 99] width 184 height 16
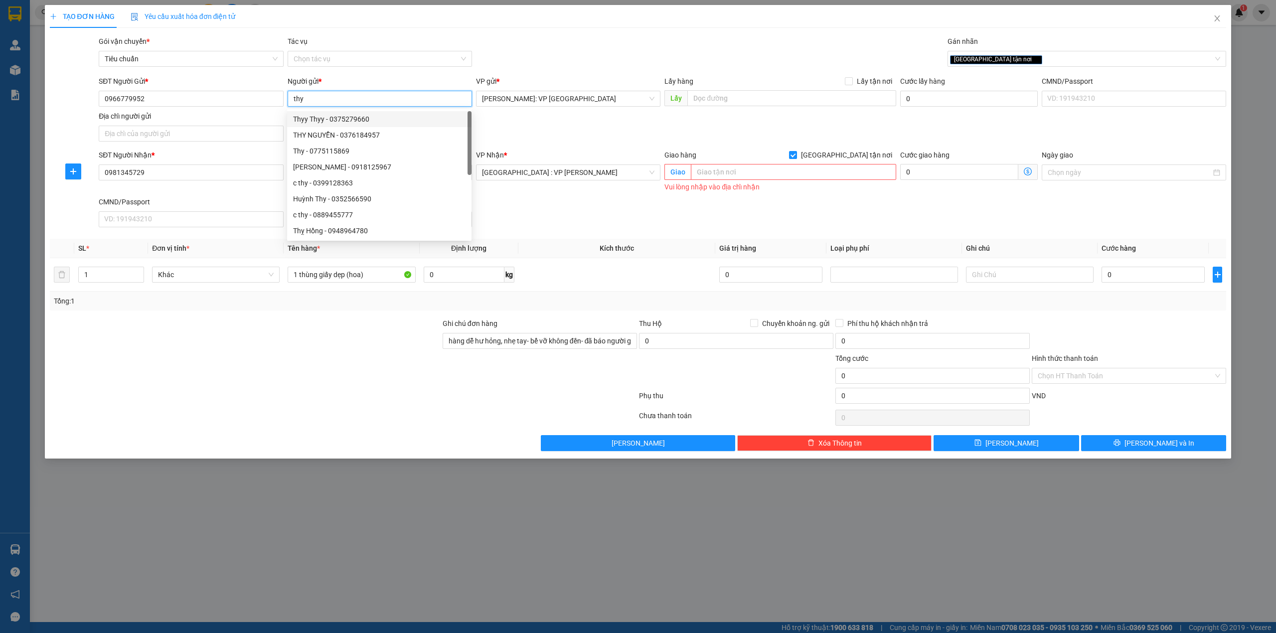
type input "thy"
click at [561, 42] on div "Gói vận chuyển * Tiêu chuẩn Tác vụ Chọn tác vụ Gán nhãn Giao tận nơi" at bounding box center [662, 53] width 1131 height 35
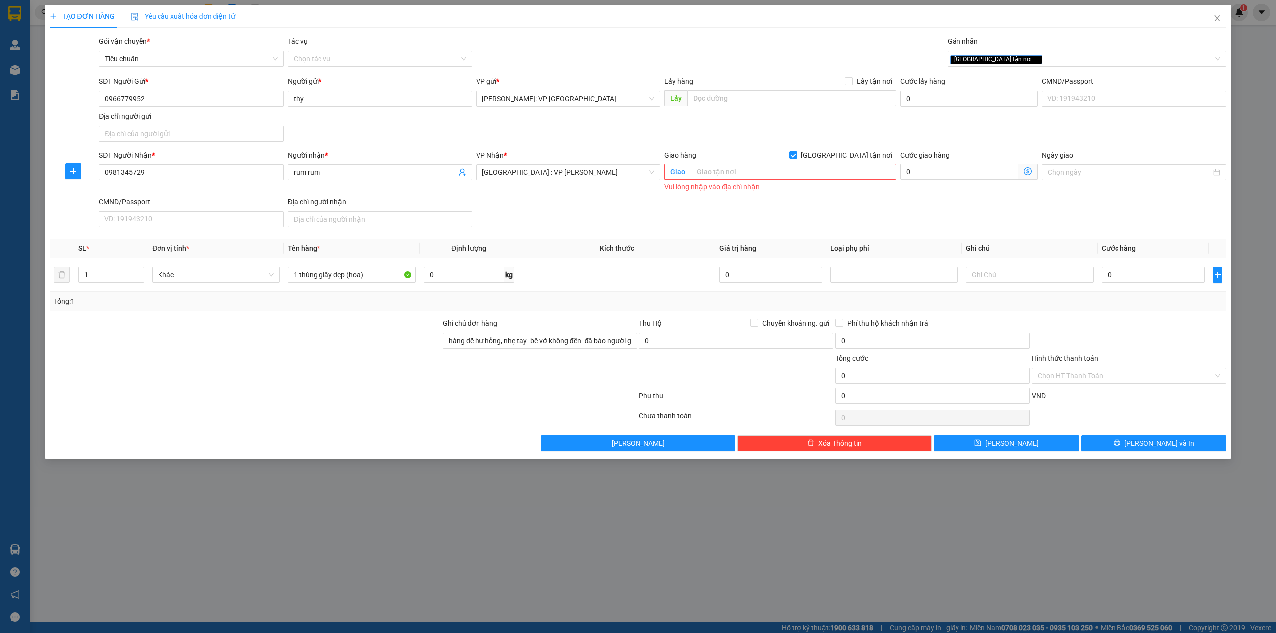
click at [571, 212] on div "SĐT Người Nhận * 0981345729 Người nhận * rum rum VP Nhận * [GEOGRAPHIC_DATA] : …" at bounding box center [662, 191] width 1131 height 82
drag, startPoint x: 551, startPoint y: 216, endPoint x: 886, endPoint y: 150, distance: 341.5
click at [573, 210] on div "SĐT Người Nhận * 0981345729 Người nhận * rum rum VP Nhận * [GEOGRAPHIC_DATA] : …" at bounding box center [662, 191] width 1131 height 82
click at [859, 155] on span "[GEOGRAPHIC_DATA] tận nơi" at bounding box center [846, 155] width 99 height 11
click at [796, 155] on input "[GEOGRAPHIC_DATA] tận nơi" at bounding box center [792, 154] width 7 height 7
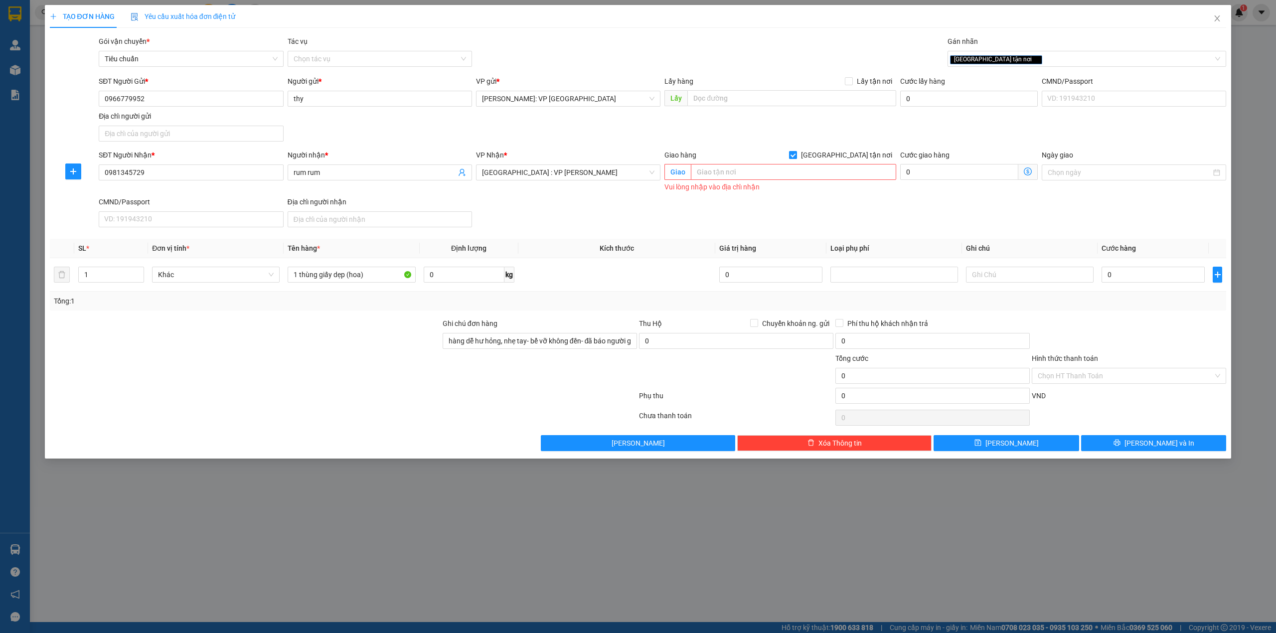
checkbox input "false"
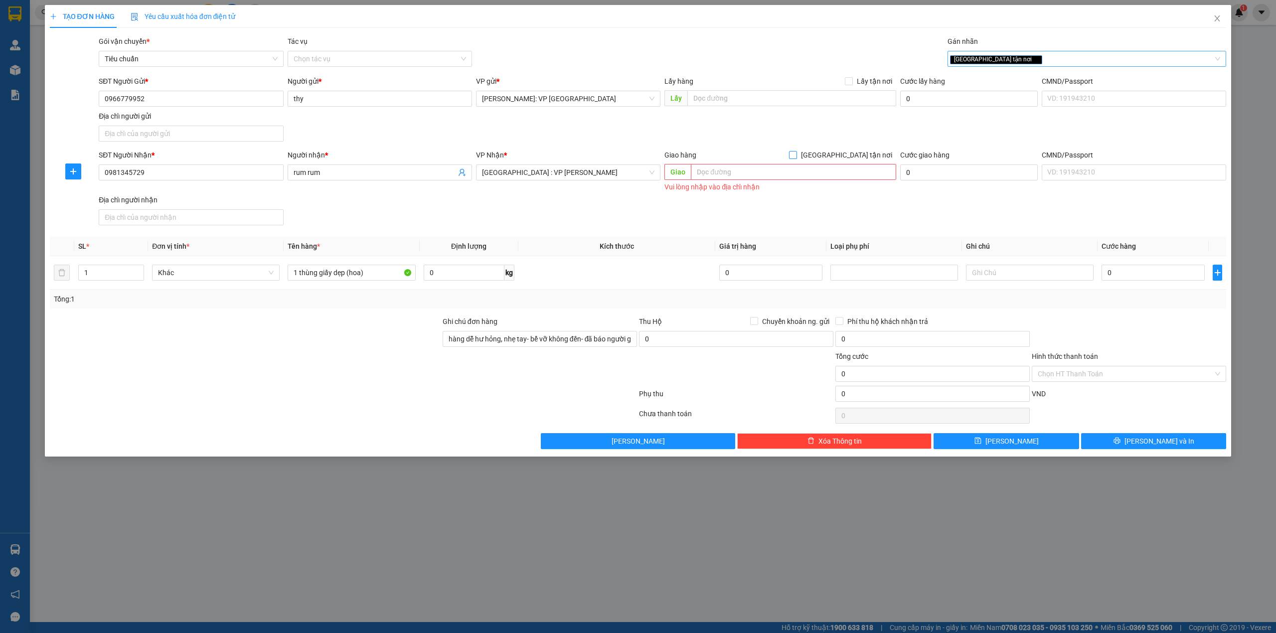
click at [1033, 60] on icon "close" at bounding box center [1035, 59] width 5 height 5
drag, startPoint x: 1151, startPoint y: 265, endPoint x: 1149, endPoint y: 272, distance: 7.3
click at [1151, 266] on div "0" at bounding box center [1152, 273] width 103 height 20
click at [1148, 275] on input "0" at bounding box center [1152, 273] width 103 height 16
type input "6"
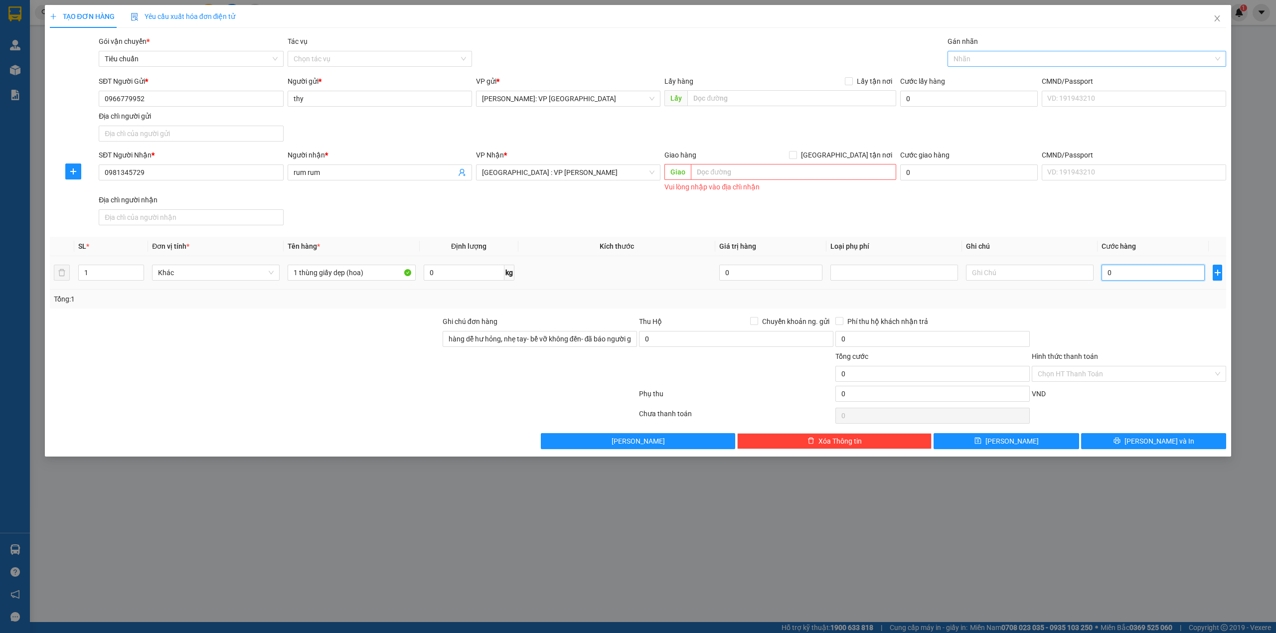
type input "6"
type input "60"
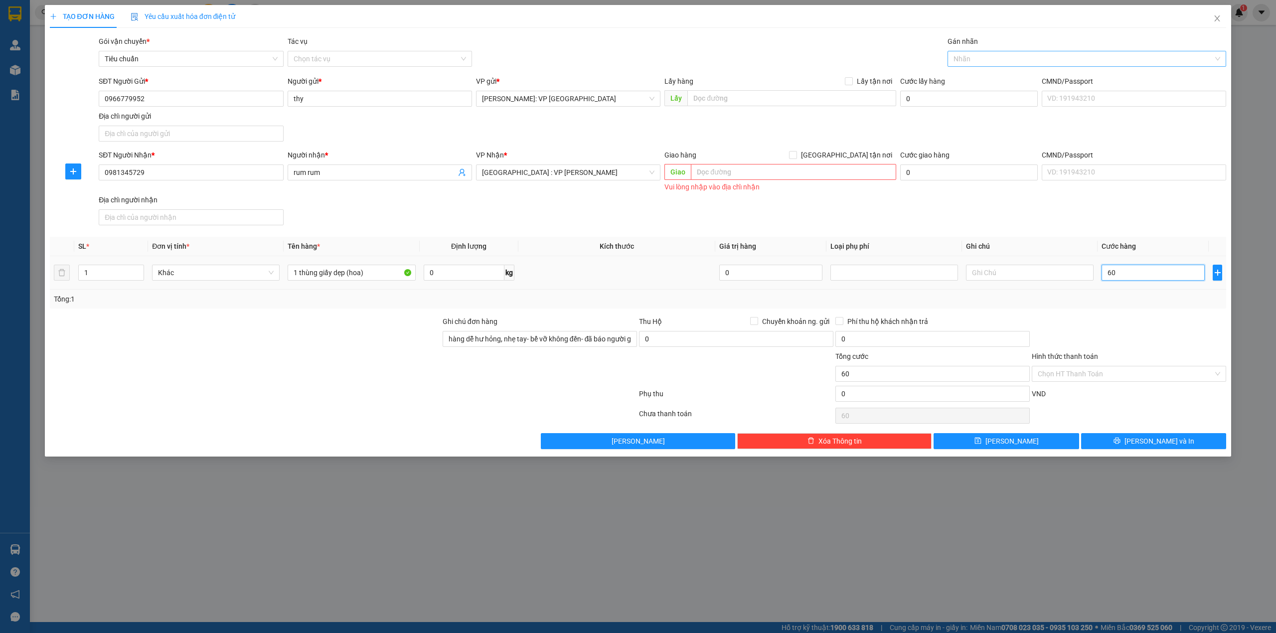
type input "600"
type input "6.000"
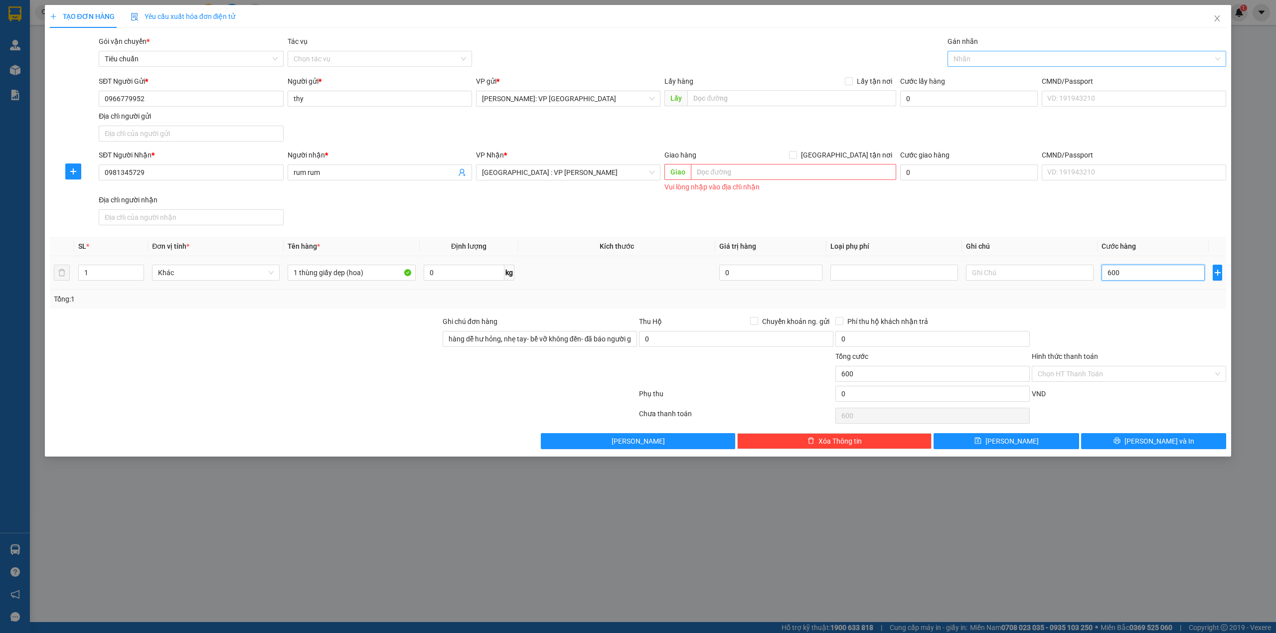
type input "6.000"
type input "60.000"
type input "600.000"
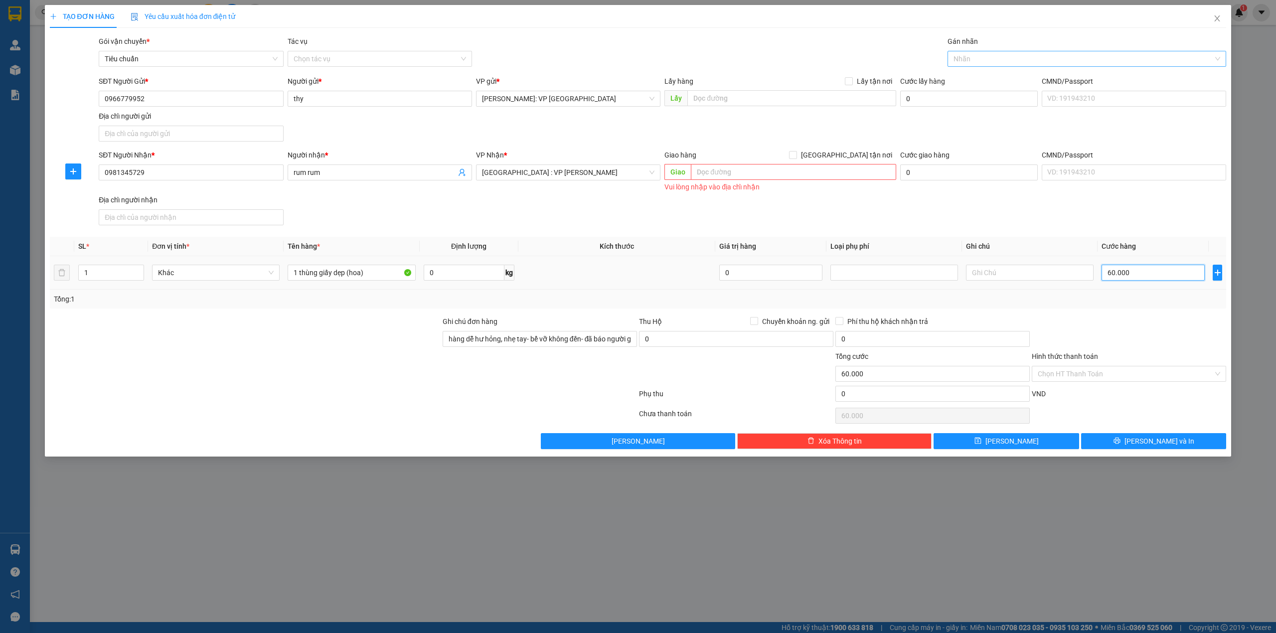
type input "600.000"
type input "60.000"
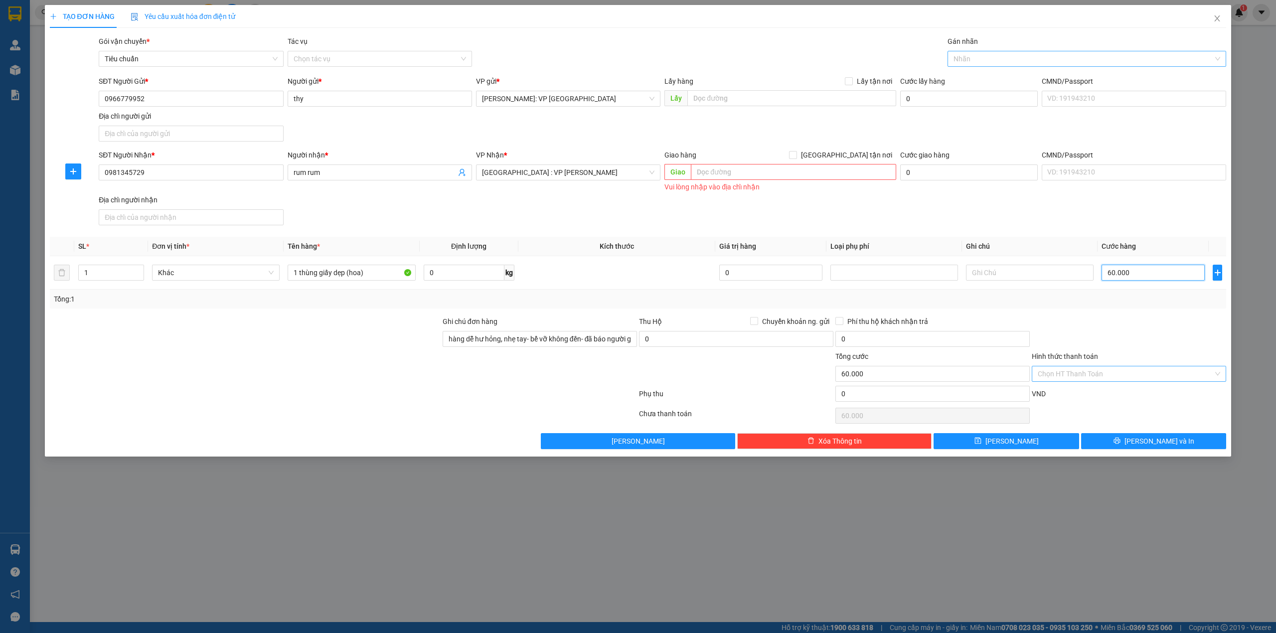
type input "60.000"
drag, startPoint x: 1111, startPoint y: 372, endPoint x: 1110, endPoint y: 377, distance: 5.5
click at [1111, 373] on input "Hình thức thanh toán" at bounding box center [1125, 373] width 175 height 15
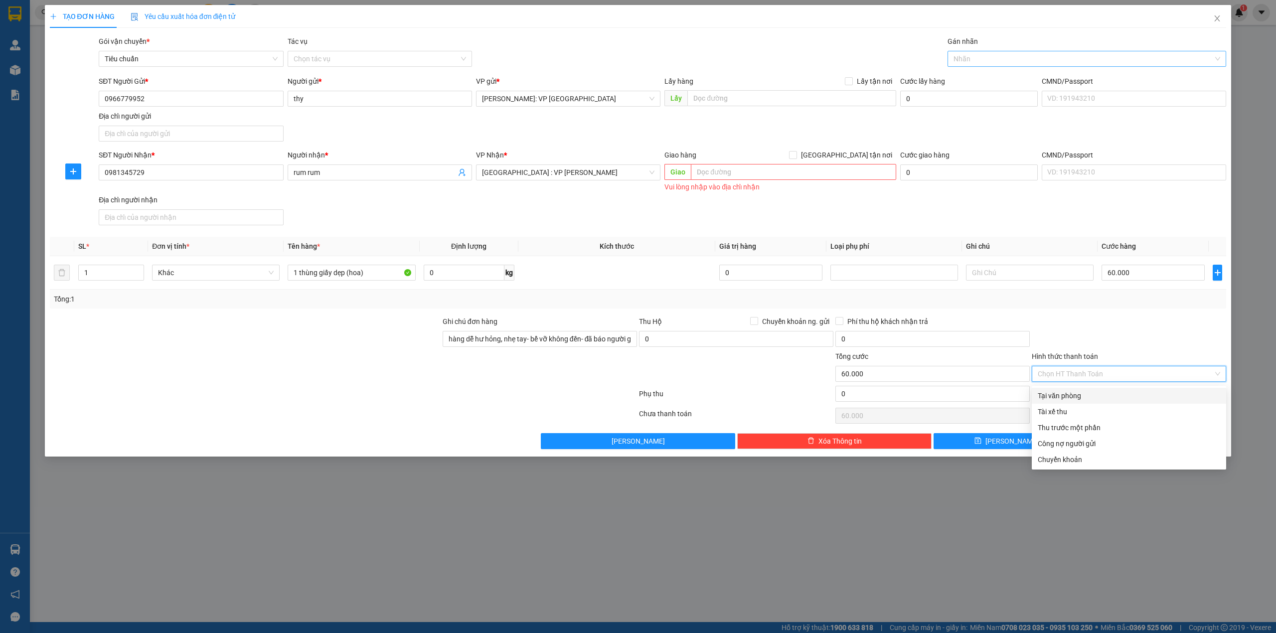
click at [1091, 389] on div "Tại văn phòng" at bounding box center [1129, 396] width 194 height 16
type input "0"
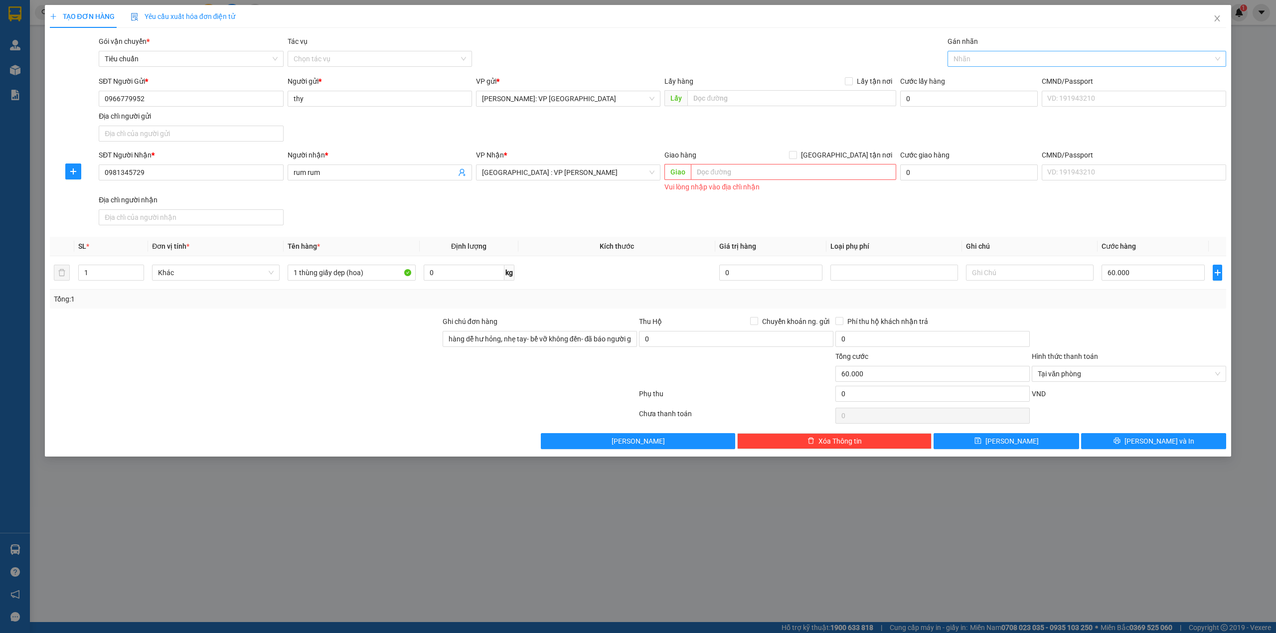
click at [1095, 345] on div at bounding box center [1129, 333] width 196 height 35
click at [1089, 319] on div at bounding box center [1129, 333] width 196 height 35
click at [328, 377] on div at bounding box center [245, 368] width 393 height 35
click at [1166, 346] on div at bounding box center [1129, 333] width 196 height 35
click at [1159, 445] on span "[PERSON_NAME] và In" at bounding box center [1159, 441] width 70 height 11
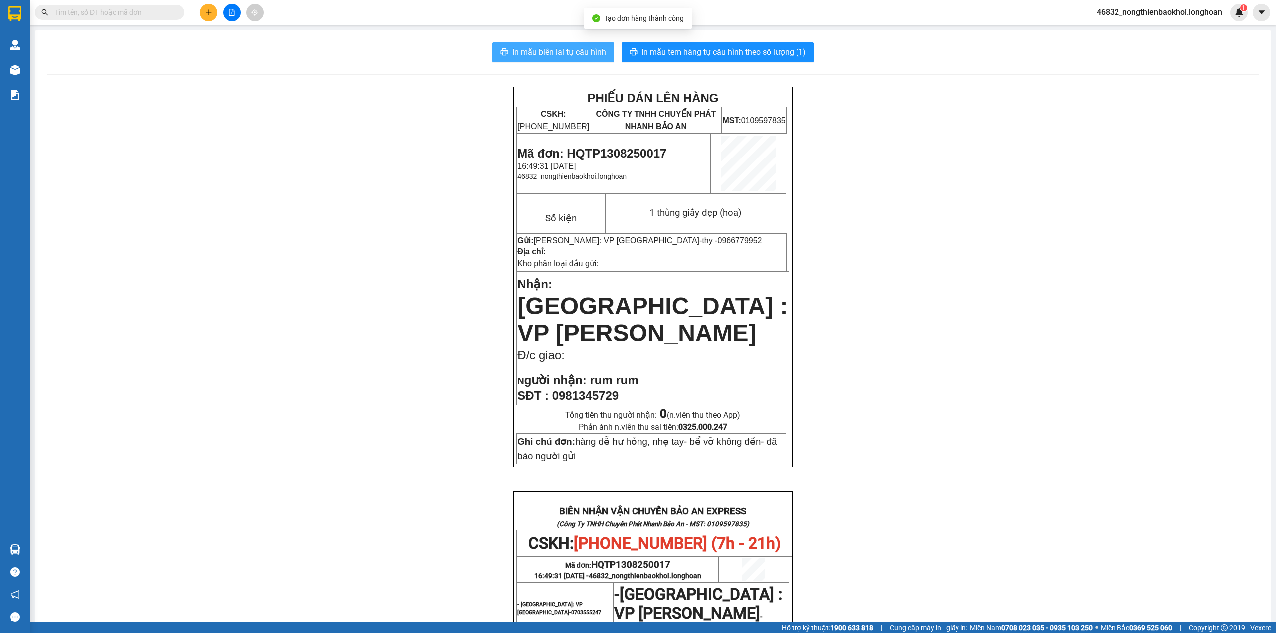
click at [538, 54] on span "In mẫu biên lai tự cấu hình" at bounding box center [559, 52] width 94 height 12
click at [985, 429] on div "PHIẾU DÁN LÊN HÀNG CSKH: [PHONE_NUMBER] CÔNG TY TNHH CHUYỂN PHÁT NHANH BẢO AN M…" at bounding box center [652, 535] width 1211 height 896
click at [722, 56] on span "In mẫu tem hàng tự cấu hình theo số lượng (1)" at bounding box center [723, 52] width 164 height 12
click at [415, 296] on div "PHIẾU DÁN LÊN HÀNG CSKH: [PHONE_NUMBER] CÔNG TY TNHH CHUYỂN PHÁT NHANH BẢO AN M…" at bounding box center [652, 535] width 1211 height 896
click at [417, 273] on div "PHIẾU DÁN LÊN HÀNG CSKH: [PHONE_NUMBER] CÔNG TY TNHH CHUYỂN PHÁT NHANH BẢO AN M…" at bounding box center [652, 535] width 1211 height 896
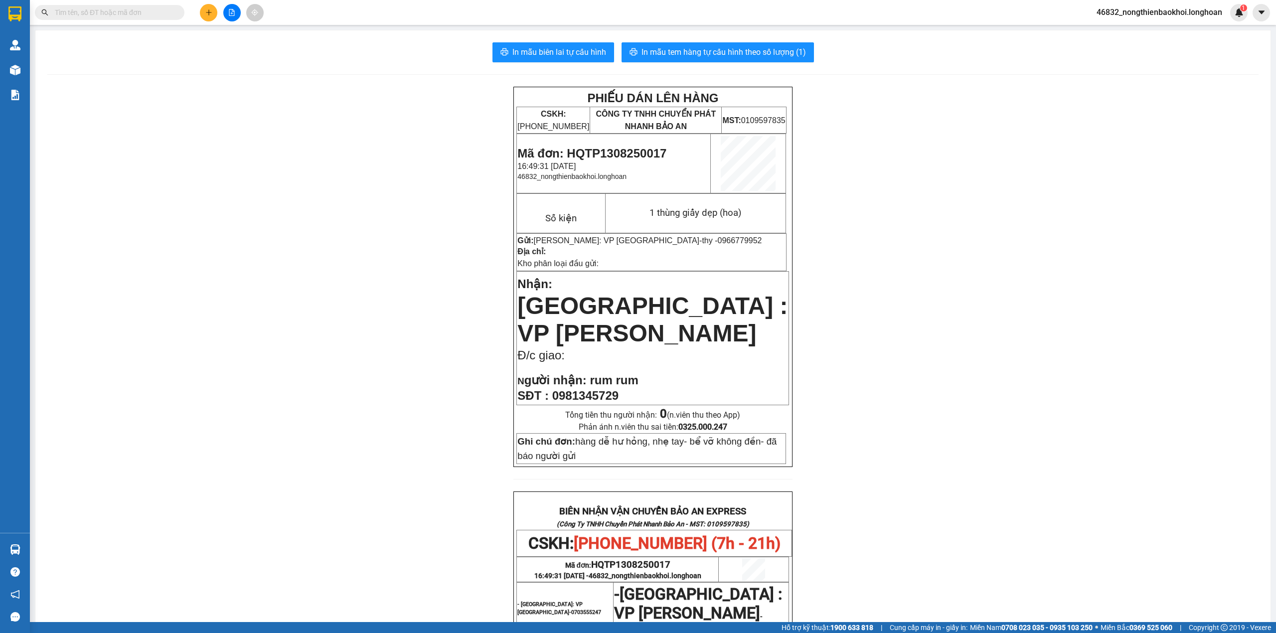
click at [401, 265] on div "PHIẾU DÁN LÊN HÀNG CSKH: [PHONE_NUMBER] CÔNG TY TNHH CHUYỂN PHÁT NHANH BẢO AN M…" at bounding box center [652, 535] width 1211 height 896
click at [427, 262] on div "PHIẾU DÁN LÊN HÀNG CSKH: [PHONE_NUMBER] CÔNG TY TNHH CHUYỂN PHÁT NHANH BẢO AN M…" at bounding box center [652, 535] width 1211 height 896
click at [393, 354] on div "PHIẾU DÁN LÊN HÀNG CSKH: [PHONE_NUMBER] CÔNG TY TNHH CHUYỂN PHÁT NHANH BẢO AN M…" at bounding box center [652, 535] width 1211 height 896
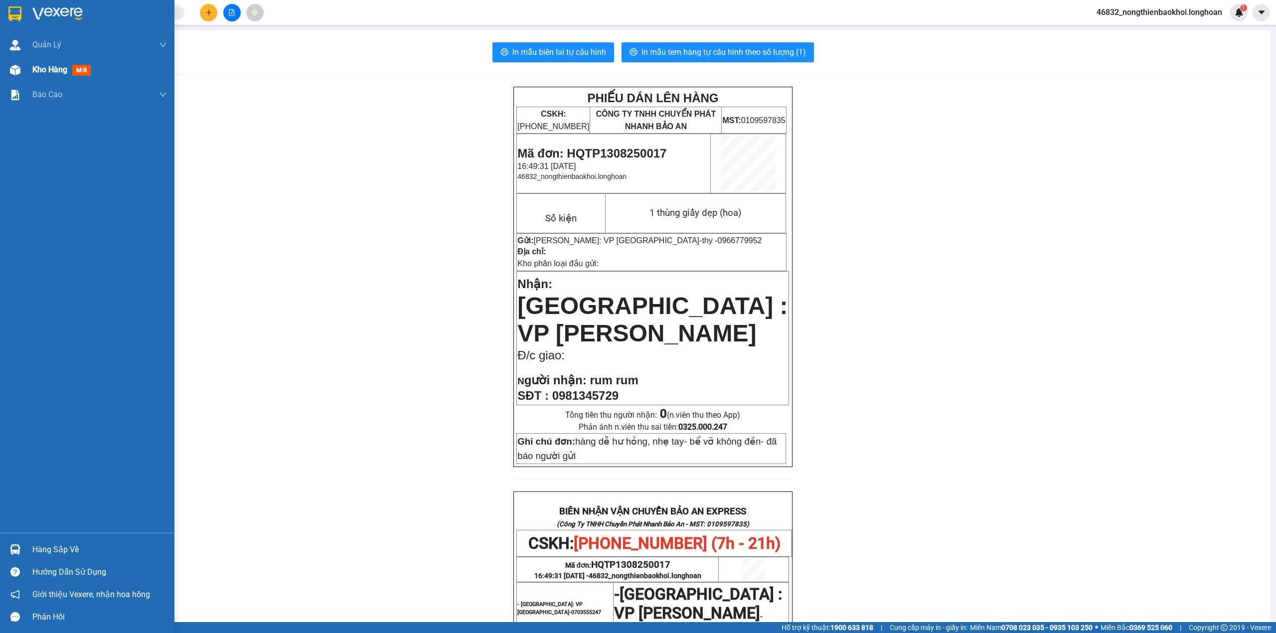
click at [0, 76] on div "Kho hàng mới" at bounding box center [87, 69] width 174 height 25
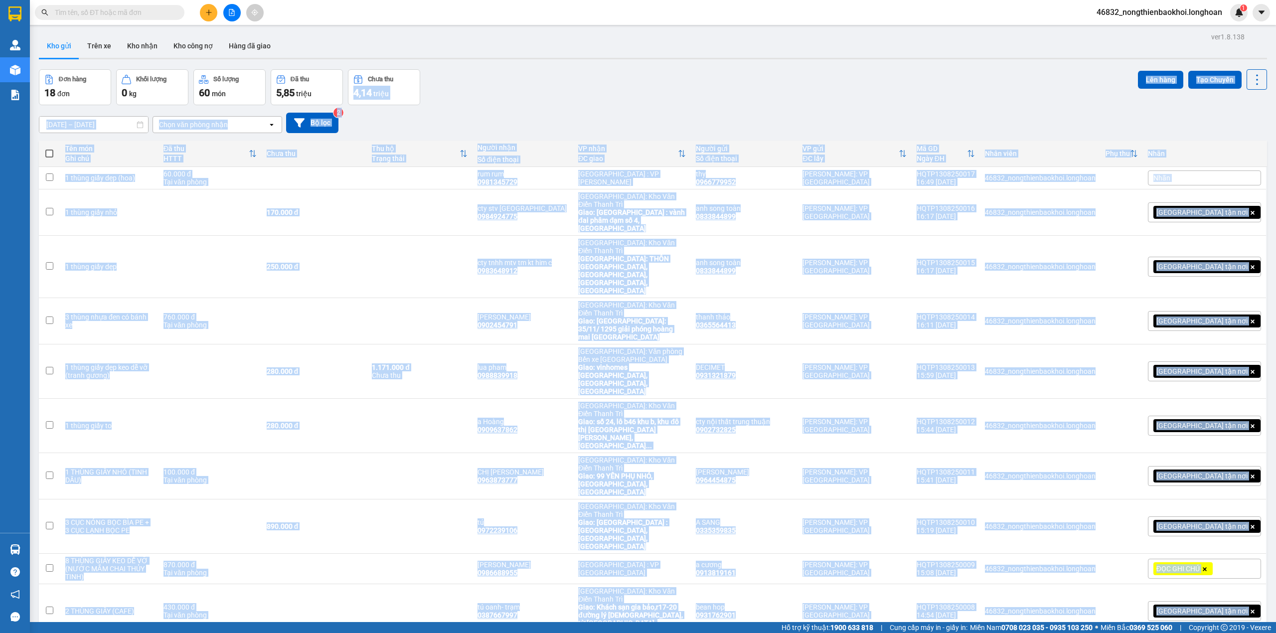
drag, startPoint x: 682, startPoint y: 77, endPoint x: 640, endPoint y: 483, distance: 408.8
click at [640, 489] on div "ver 1.8.138 Kho gửi Trên xe Kho nhận Kho công nợ Hàng đã giao Đơn hàng 18 đơn K…" at bounding box center [653, 352] width 1236 height 644
click at [670, 74] on div "Đơn hàng 18 đơn Khối lượng 0 kg Số lượng 60 món Đã thu 5,85 triệu Chưa thu 4,14…" at bounding box center [653, 87] width 1228 height 36
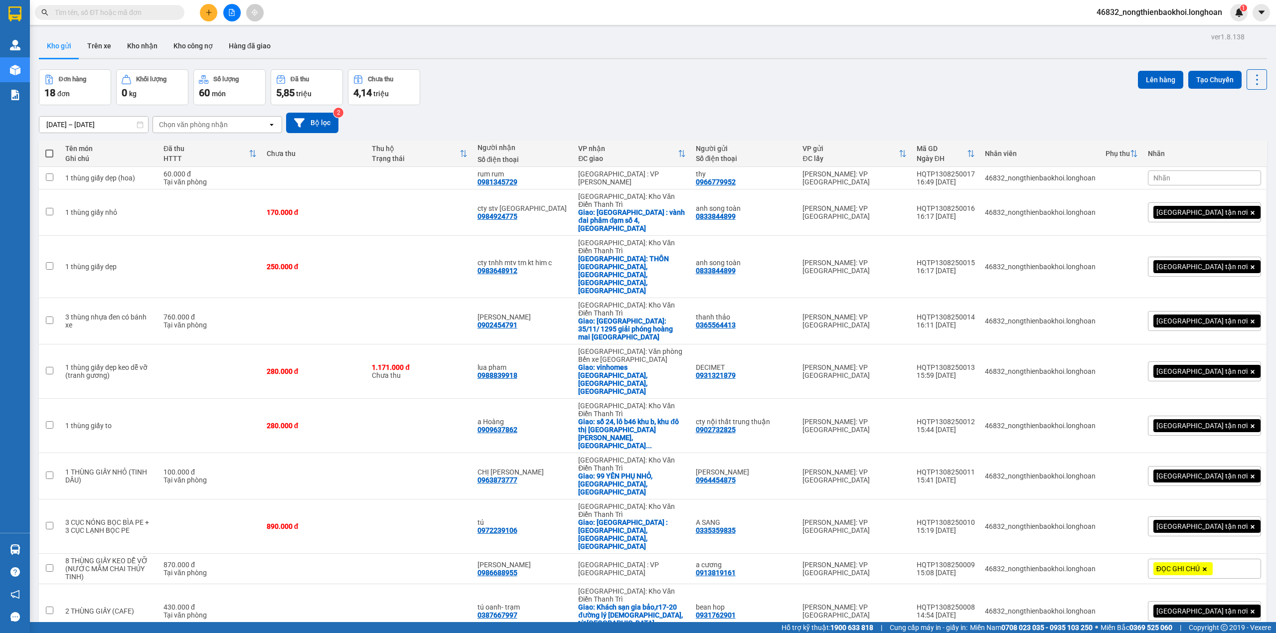
click at [595, 565] on div "ver 1.8.138 Kho gửi Trên xe Kho nhận Kho công nợ Hàng đã giao Đơn hàng 18 đơn K…" at bounding box center [653, 352] width 1236 height 644
click at [695, 103] on div "Đơn hàng 18 đơn Khối lượng 0 kg Số lượng 60 món Đã thu 5,85 triệu Chưa thu 4,14…" at bounding box center [653, 87] width 1228 height 36
click at [1185, 178] on button at bounding box center [1188, 177] width 14 height 17
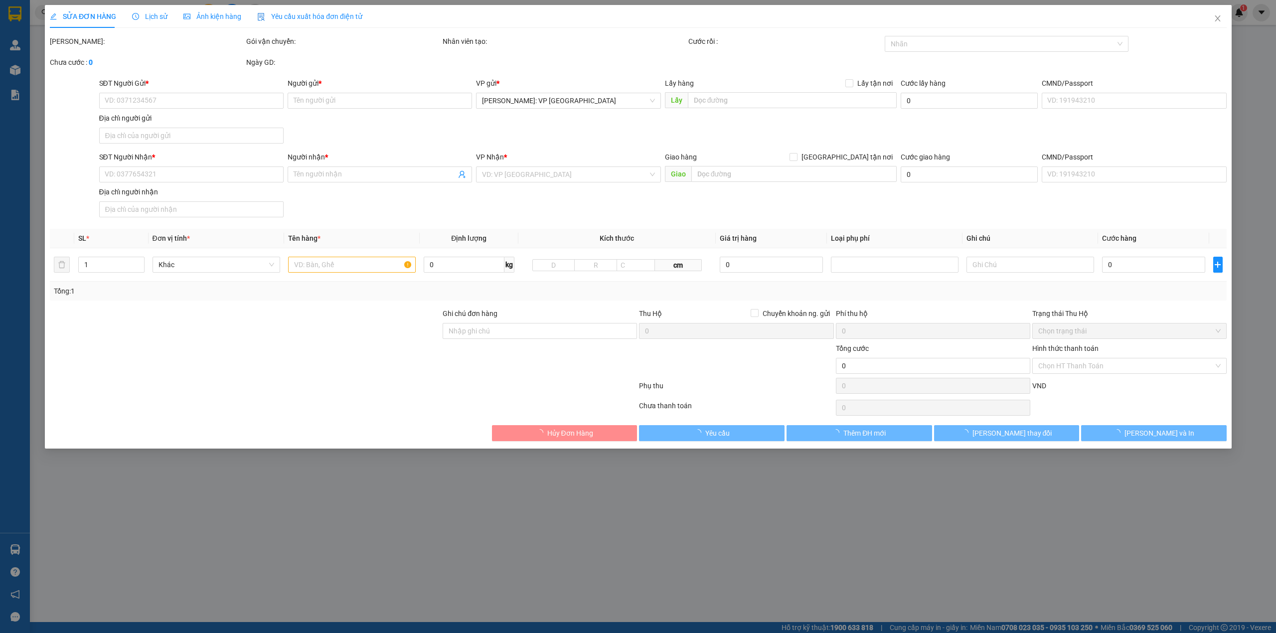
type input "0966779952"
type input "thy"
type input "0981345729"
type input "rum rum"
type input "hàng dễ hư hỏng, nhẹ tay- bể vỡ không đền- đã báo người gửi"
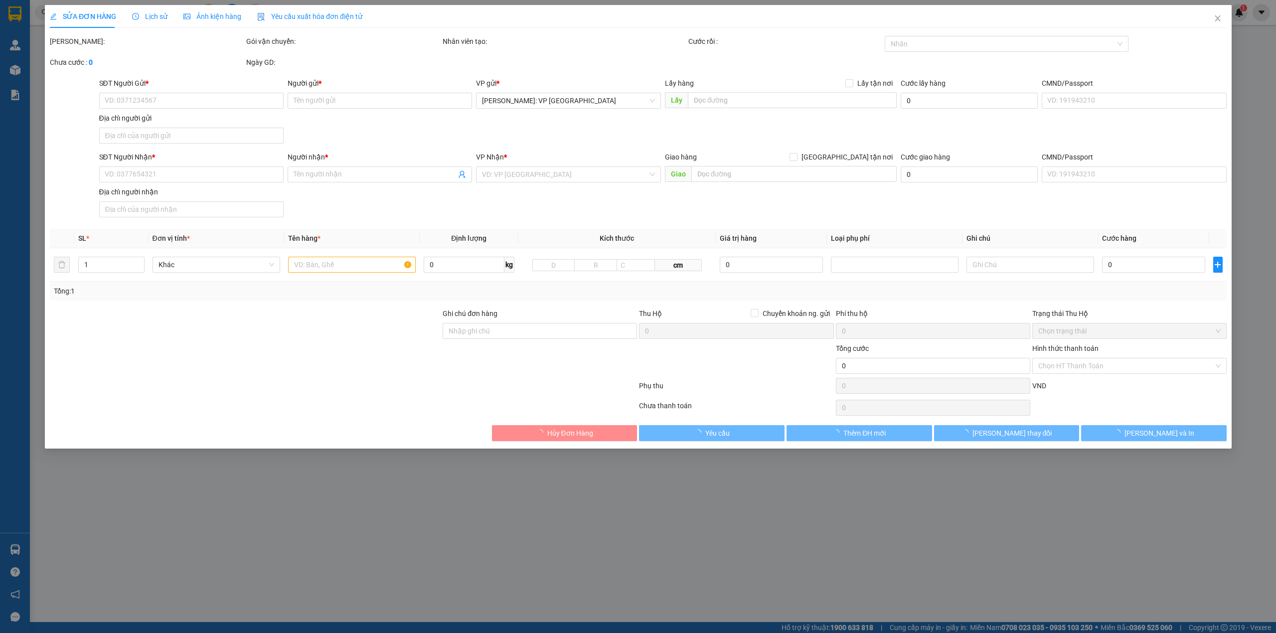
type input "60.000"
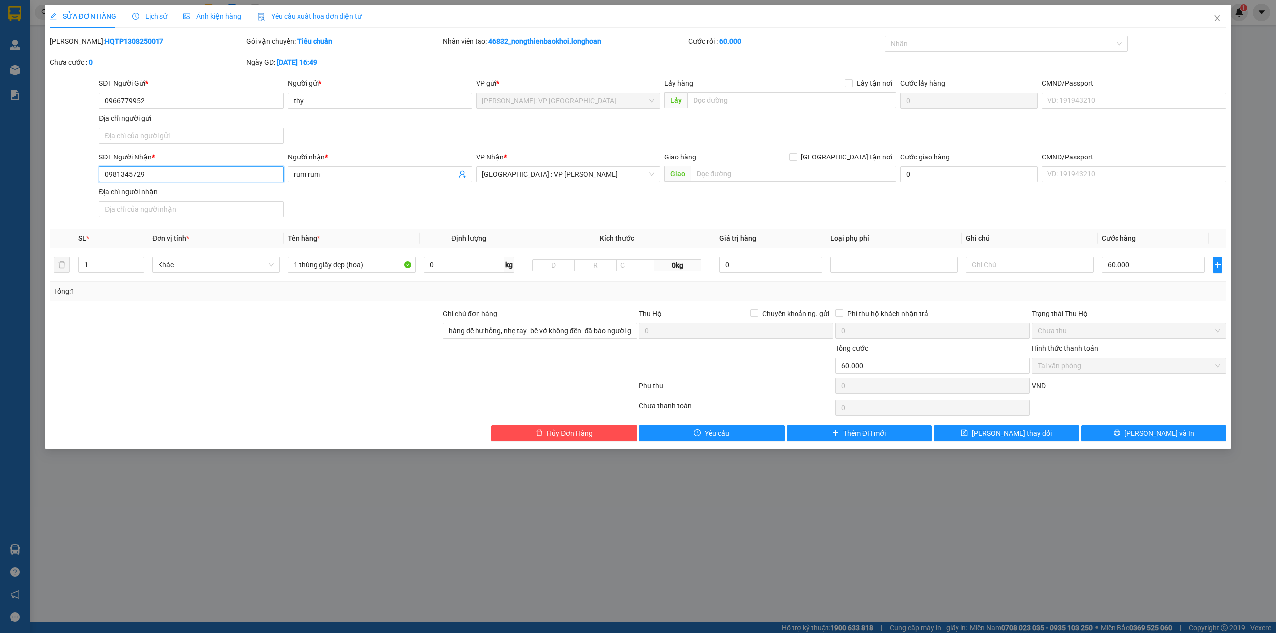
click at [128, 175] on input "0981345729" at bounding box center [191, 174] width 184 height 16
type input "0981315729"
click at [405, 202] on div "SĐT Người Nhận * 0981315729 0981315729 Người nhận * rum rum VP Nhận * [GEOGRAPH…" at bounding box center [662, 186] width 1131 height 70
click at [1149, 431] on span "[PERSON_NAME] và In" at bounding box center [1159, 433] width 70 height 11
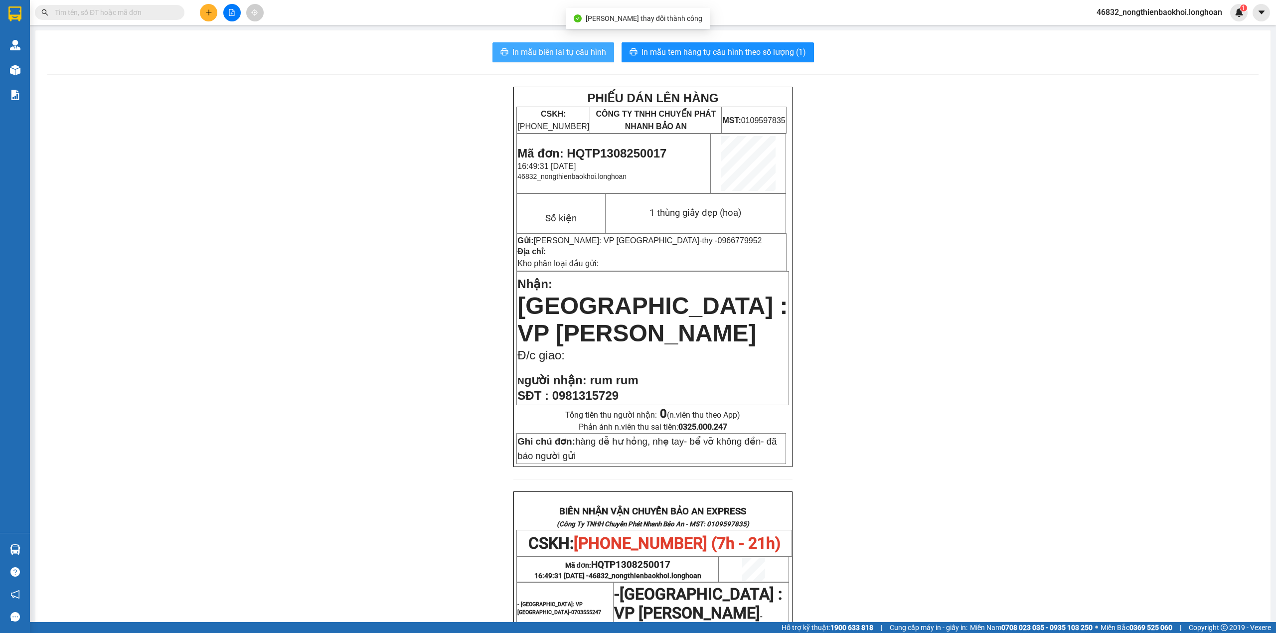
click at [566, 51] on span "In mẫu biên lai tự cấu hình" at bounding box center [559, 52] width 94 height 12
click at [665, 56] on span "In mẫu tem hàng tự cấu hình theo số lượng (1)" at bounding box center [723, 52] width 164 height 12
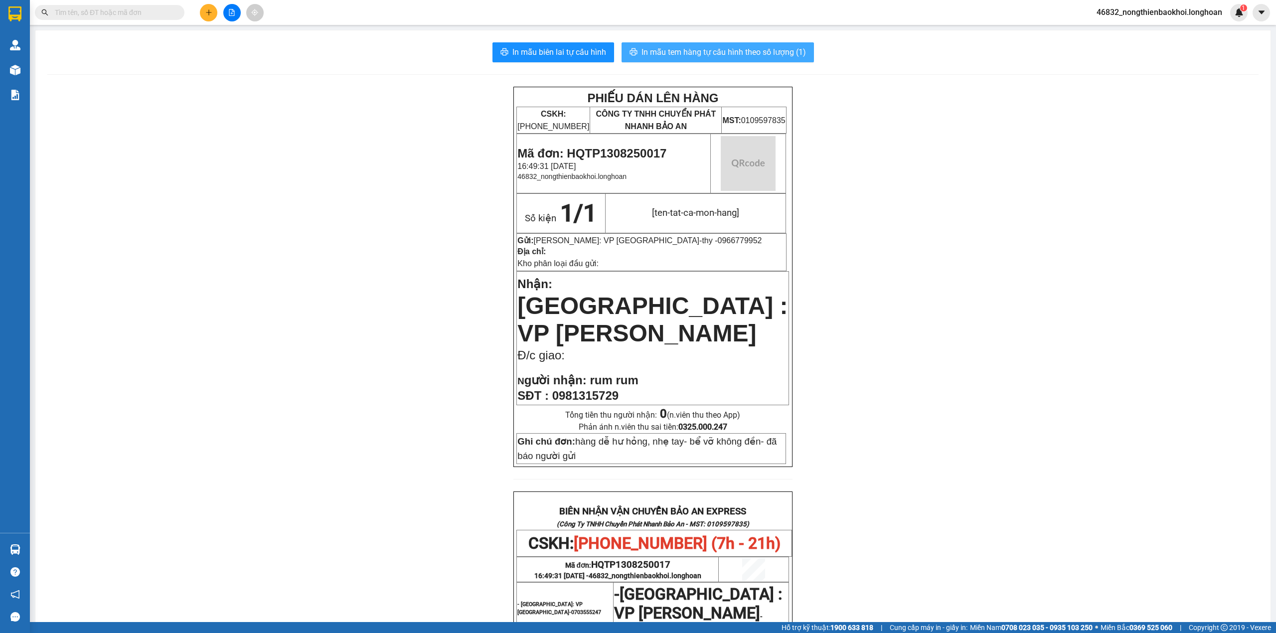
click at [665, 56] on span "In mẫu tem hàng tự cấu hình theo số lượng (1)" at bounding box center [723, 52] width 164 height 12
click at [1037, 409] on div "PHIẾU DÁN LÊN HÀNG CSKH: [PHONE_NUMBER] CÔNG TY TNHH CHUYỂN PHÁT NHANH BẢO AN M…" at bounding box center [652, 535] width 1211 height 896
click at [313, 251] on div "PHIẾU DÁN LÊN HÀNG CSKH: [PHONE_NUMBER] CÔNG TY TNHH CHUYỂN PHÁT NHANH BẢO AN M…" at bounding box center [652, 535] width 1211 height 896
click at [360, 283] on div "PHIẾU DÁN LÊN HÀNG CSKH: [PHONE_NUMBER] CÔNG TY TNHH CHUYỂN PHÁT NHANH BẢO AN M…" at bounding box center [652, 535] width 1211 height 896
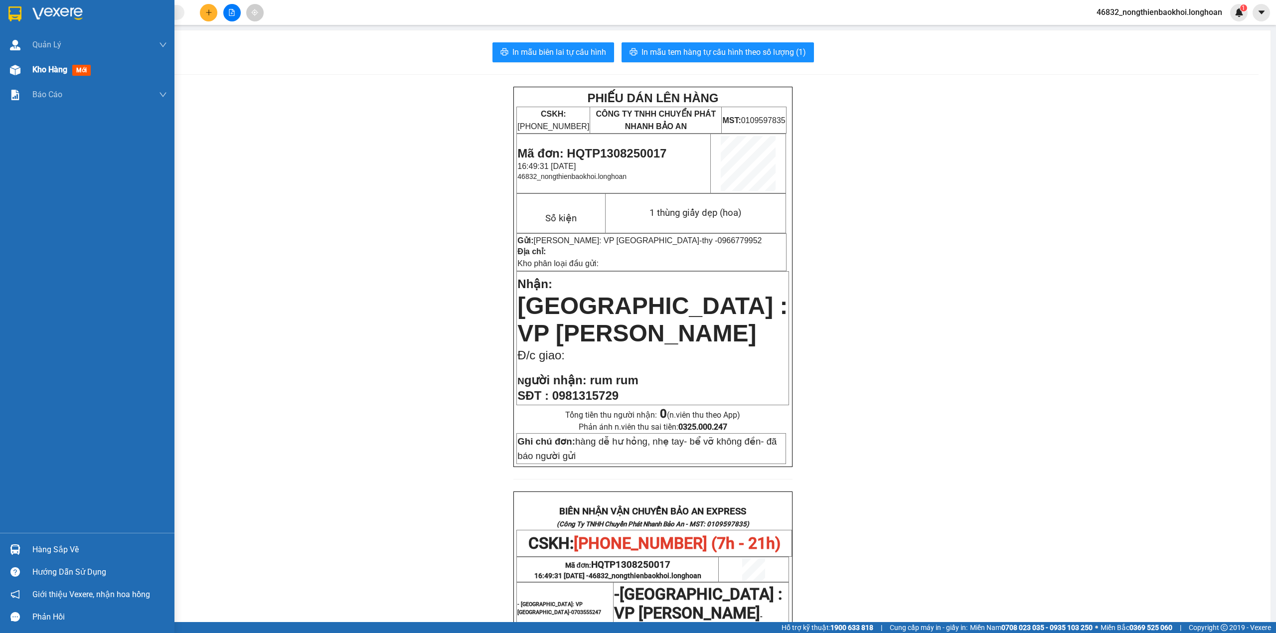
click at [17, 69] on img at bounding box center [15, 70] width 10 height 10
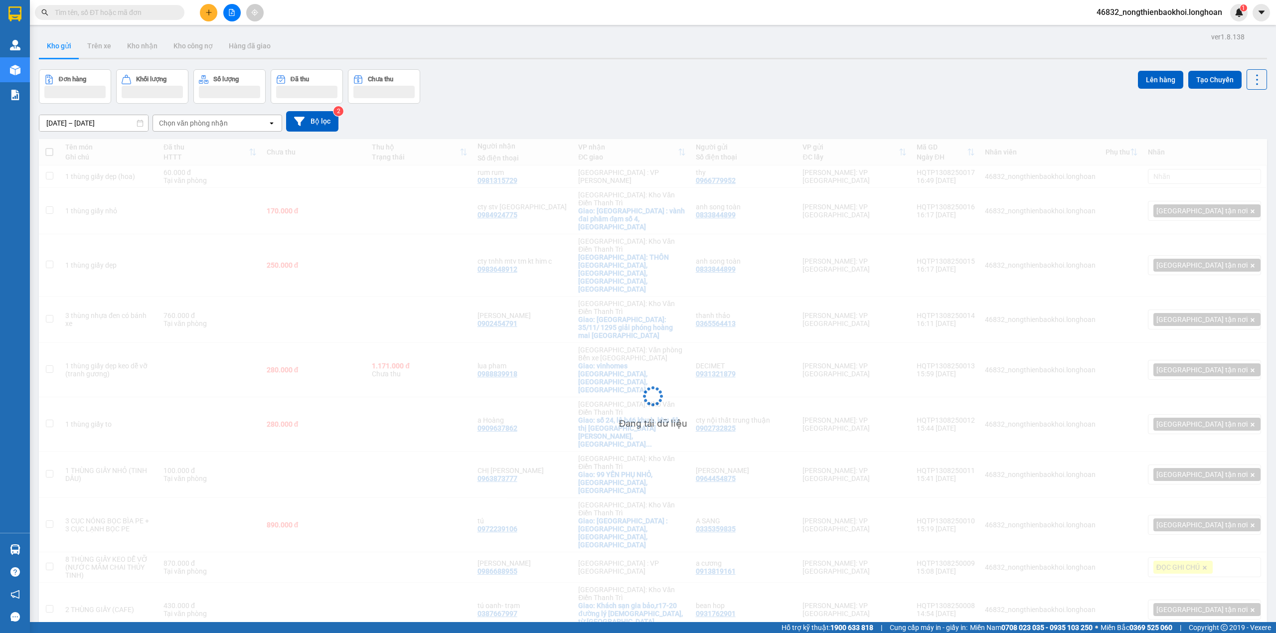
click at [591, 98] on div "Đơn hàng Khối lượng Số lượng Đã thu Chưa thu Lên hàng Tạo Chuyến" at bounding box center [653, 86] width 1228 height 34
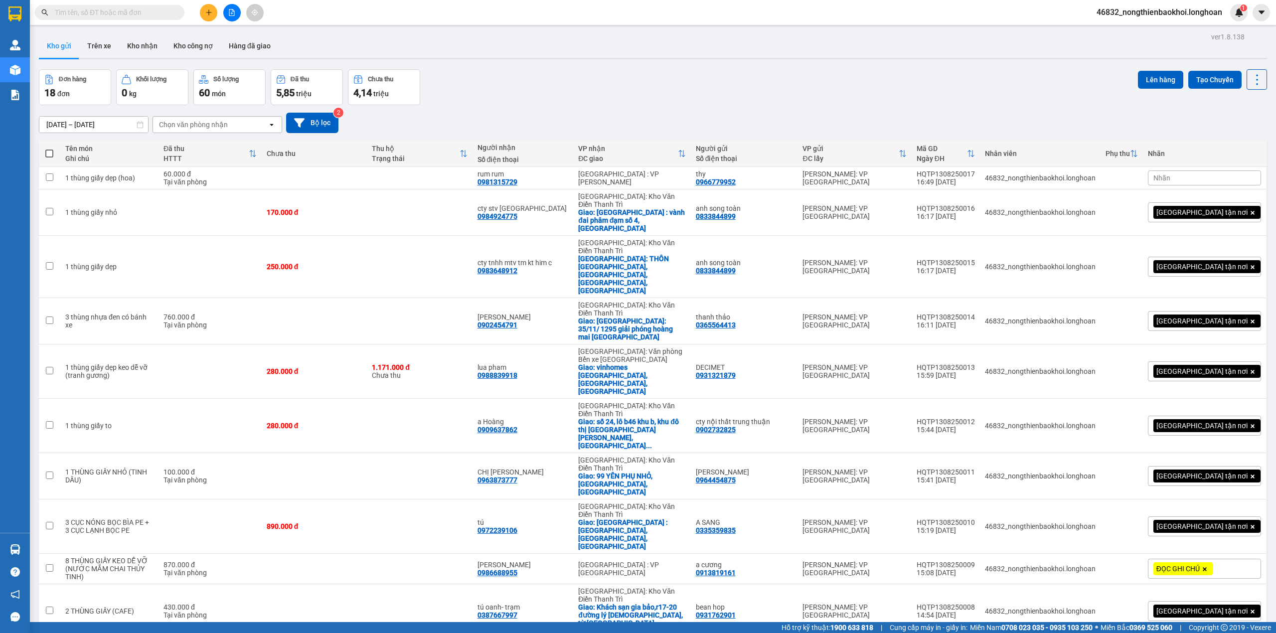
drag, startPoint x: 690, startPoint y: 68, endPoint x: 673, endPoint y: 84, distance: 24.0
click at [691, 68] on div "ver 1.8.138 Kho gửi Trên xe Kho nhận Kho công nợ Hàng đã giao Đơn hàng 18 đơn K…" at bounding box center [653, 352] width 1236 height 644
click at [517, 184] on div "0981315729" at bounding box center [497, 182] width 40 height 8
click at [517, 180] on div "0981315729" at bounding box center [497, 182] width 40 height 8
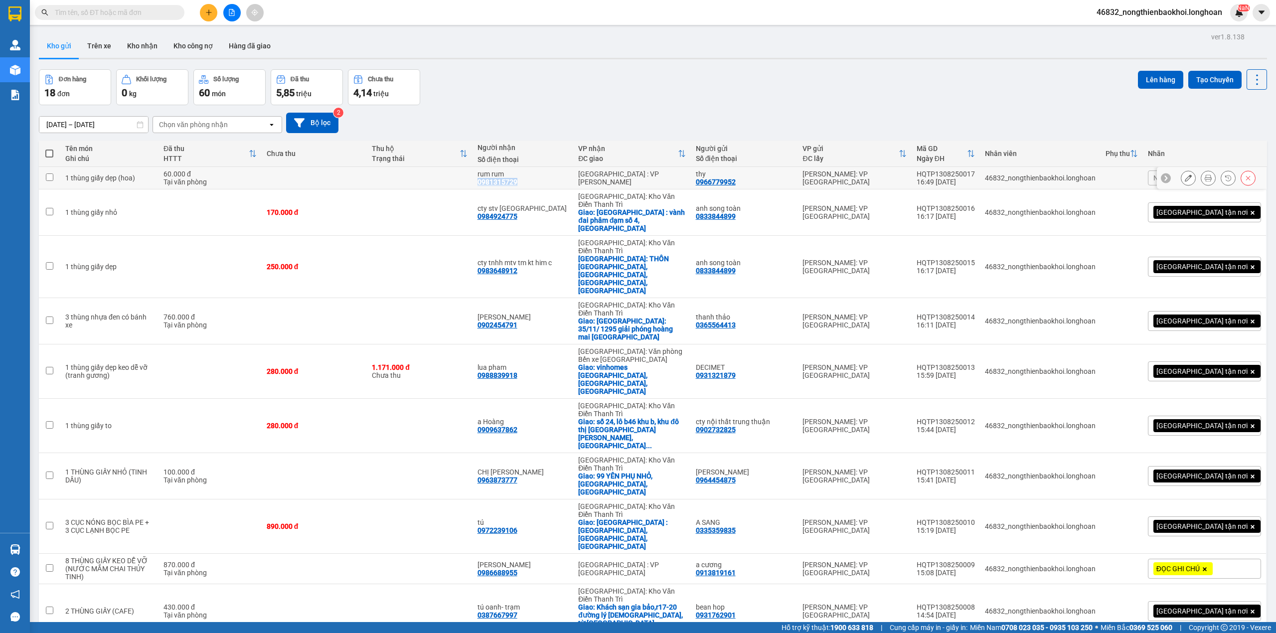
click at [517, 180] on div "0981315729" at bounding box center [497, 182] width 40 height 8
copy div "0981315729"
click at [626, 91] on div "Đơn hàng 18 đơn Khối lượng 0 kg Số lượng 60 món Đã thu 5,85 triệu Chưa thu 4,14…" at bounding box center [653, 87] width 1228 height 36
click at [606, 110] on div "[DATE] – [DATE] Press the down arrow key to interact with the calendar and sele…" at bounding box center [653, 122] width 1228 height 35
click at [209, 7] on button at bounding box center [208, 12] width 17 height 17
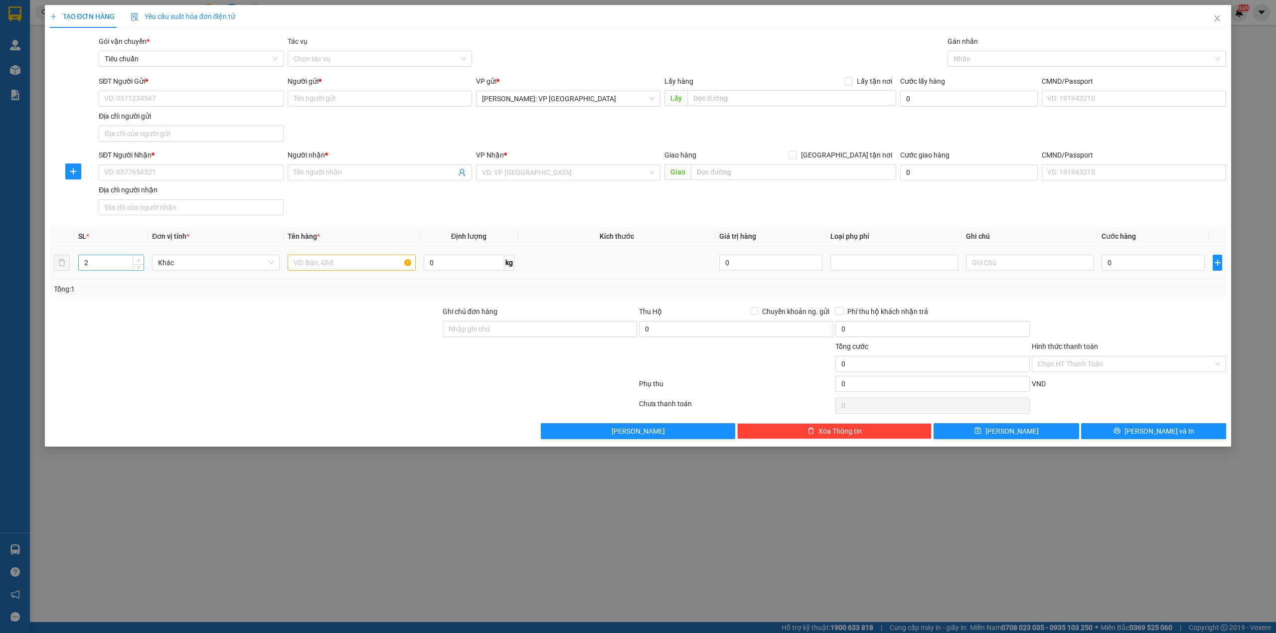
click at [140, 260] on span "up" at bounding box center [139, 260] width 6 height 6
type input "3"
click at [140, 259] on span "up" at bounding box center [139, 260] width 6 height 6
click at [325, 266] on input "text" at bounding box center [352, 263] width 128 height 16
drag, startPoint x: 1029, startPoint y: 56, endPoint x: 1018, endPoint y: 56, distance: 11.0
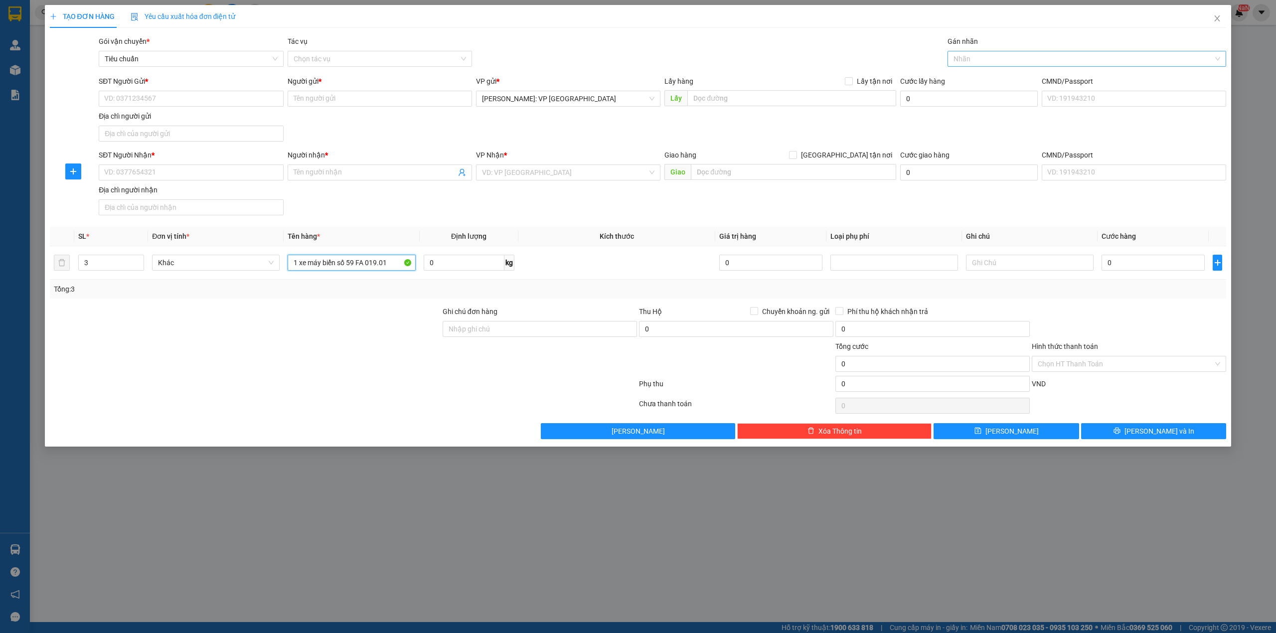
click at [1028, 56] on div at bounding box center [1082, 59] width 264 height 12
type input "1 xe máy biển số 59 FA 019.01"
type input "XE"
click at [1013, 76] on div "Xe máy" at bounding box center [1086, 79] width 267 height 11
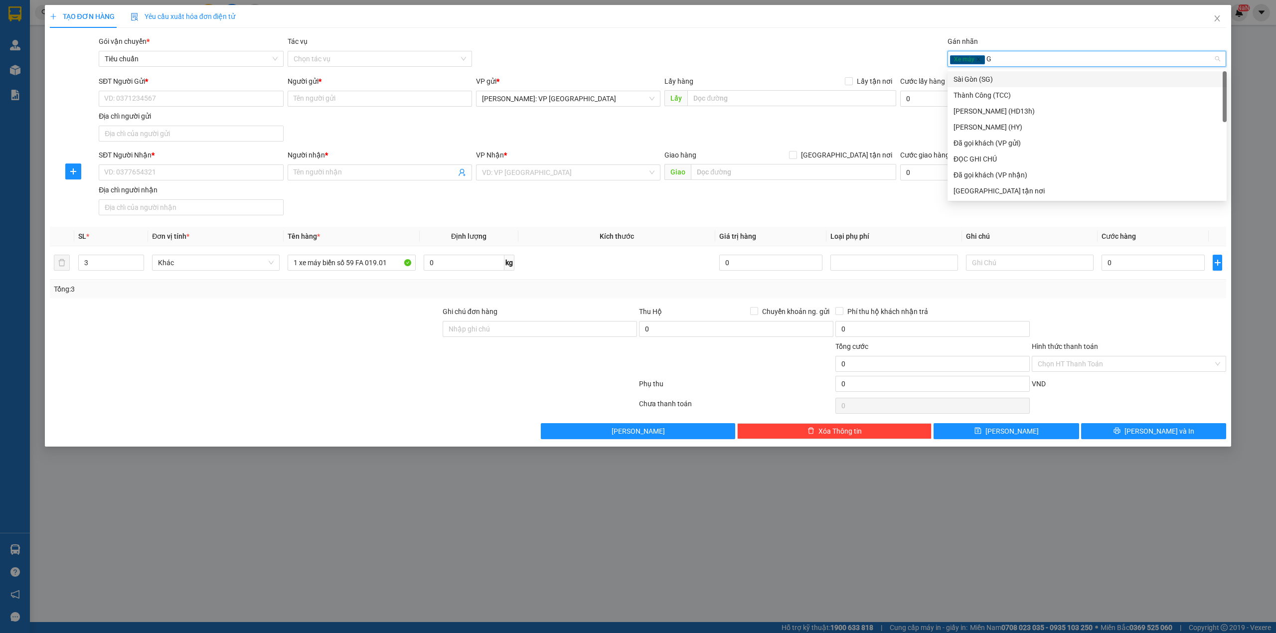
type input "GI"
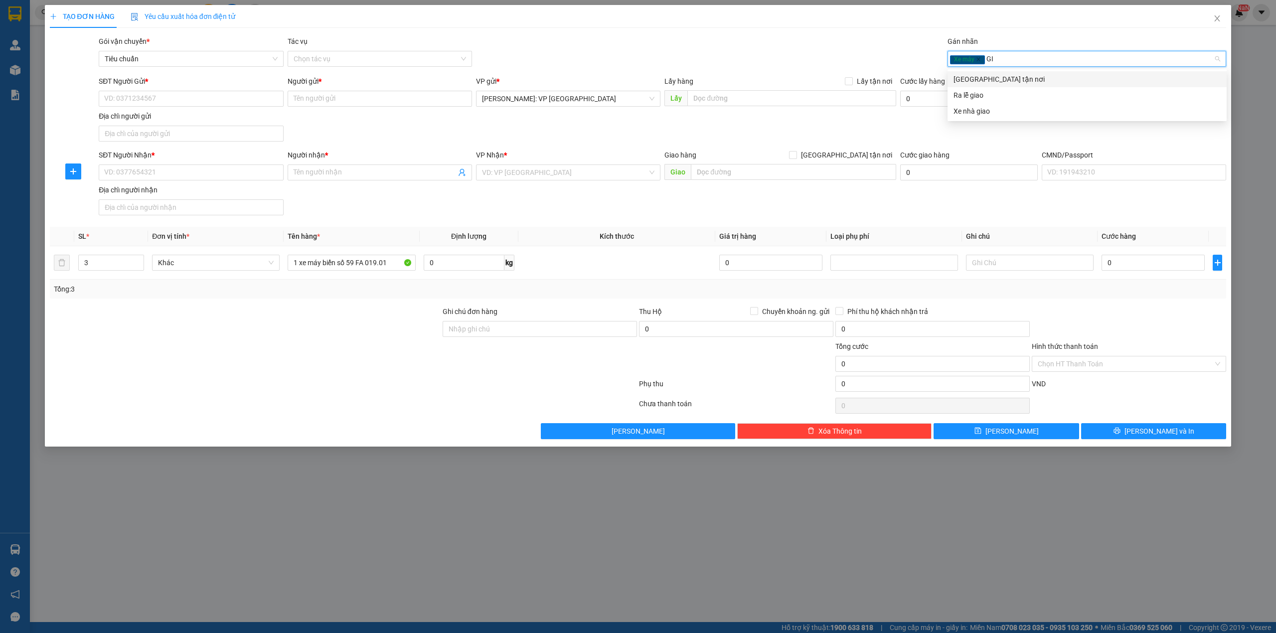
click at [1013, 75] on div "[GEOGRAPHIC_DATA] tận nơi" at bounding box center [1086, 79] width 267 height 11
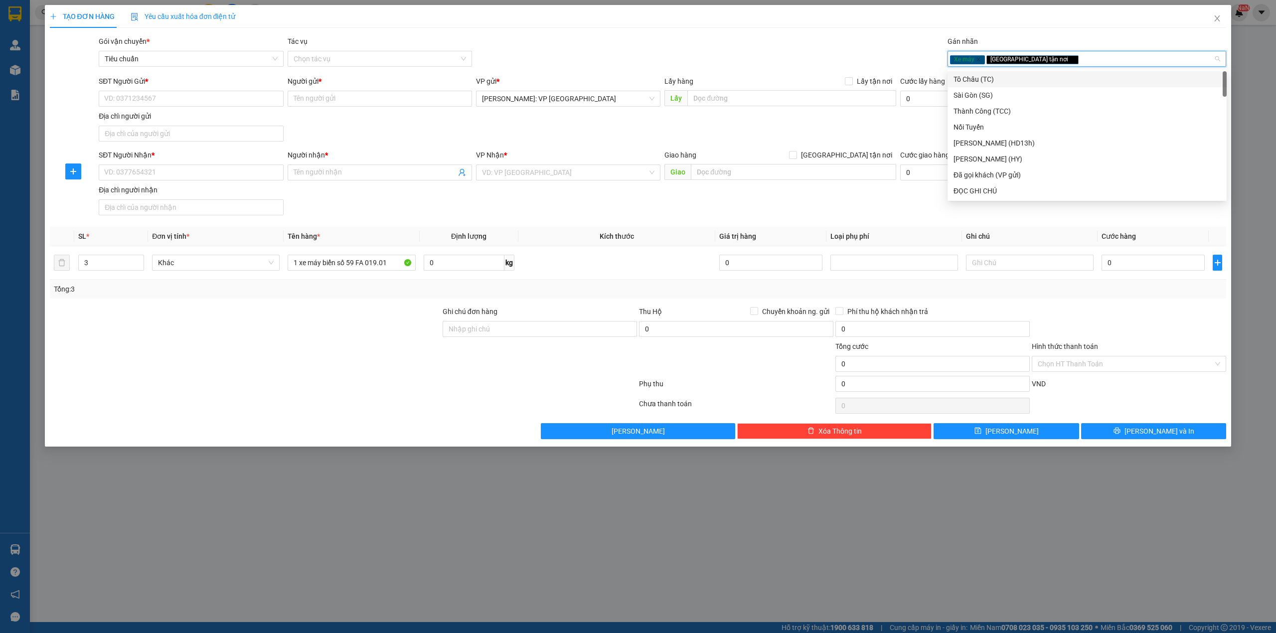
click at [788, 42] on div "Gói vận chuyển * Tiêu chuẩn Tác vụ Chọn tác vụ Gán nhãn Xe máy Giao tận nơi" at bounding box center [662, 53] width 1131 height 35
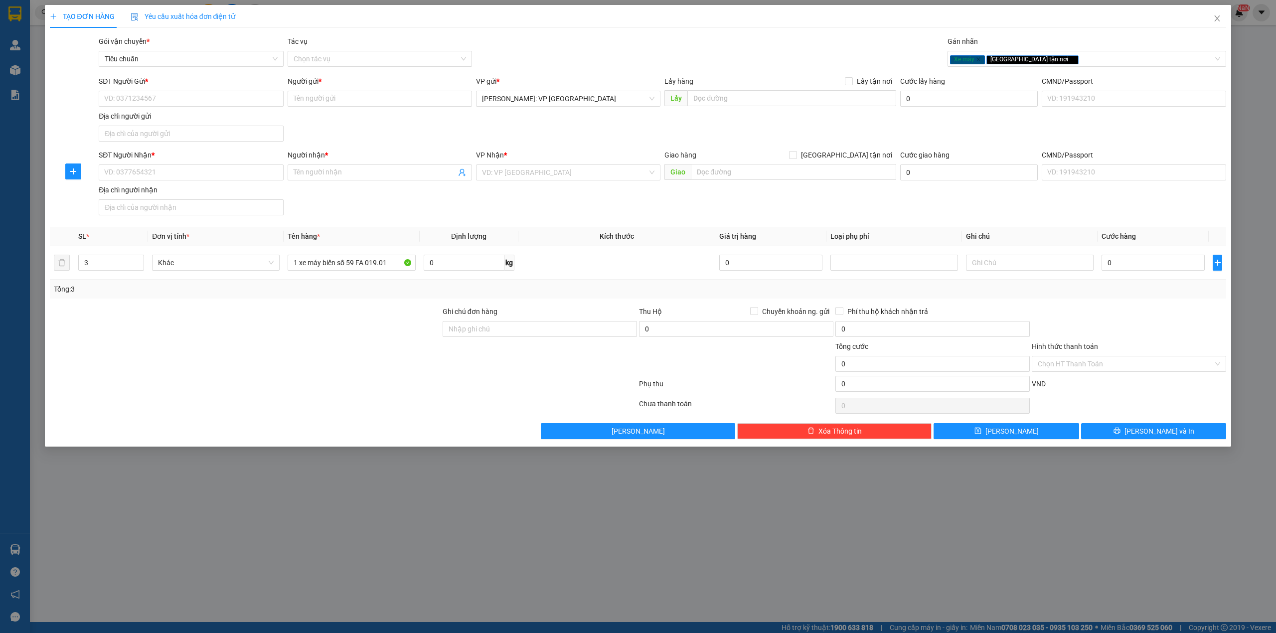
click at [356, 203] on div "SĐT Người Nhận * VD: 0377654321 Người nhận * Tên người nhận VP Nhận * VD: VP [G…" at bounding box center [662, 185] width 1131 height 70
click at [394, 262] on input "1 xe máy biển số 59 FA 019.01" at bounding box center [352, 263] width 128 height 16
type input "1 xe máy biển số 59 FA 019.01 + 1 VALY ĐEN+ 1 THÙNG GIẤY"
click at [335, 308] on div at bounding box center [245, 323] width 393 height 35
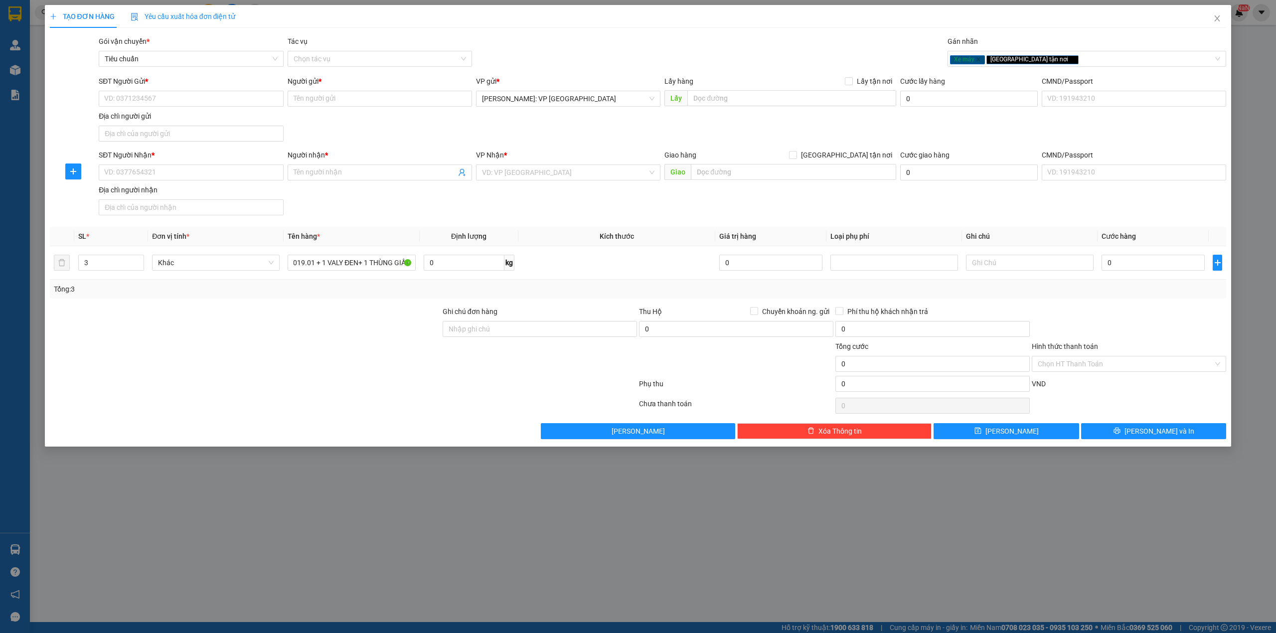
scroll to position [0, 0]
click at [379, 333] on div at bounding box center [245, 323] width 393 height 35
click at [529, 214] on div "SĐT Người Nhận * VD: 0377654321 Người nhận * Tên người nhận VP Nhận * VD: VP [G…" at bounding box center [662, 185] width 1131 height 70
click at [504, 169] on input "search" at bounding box center [564, 172] width 165 height 15
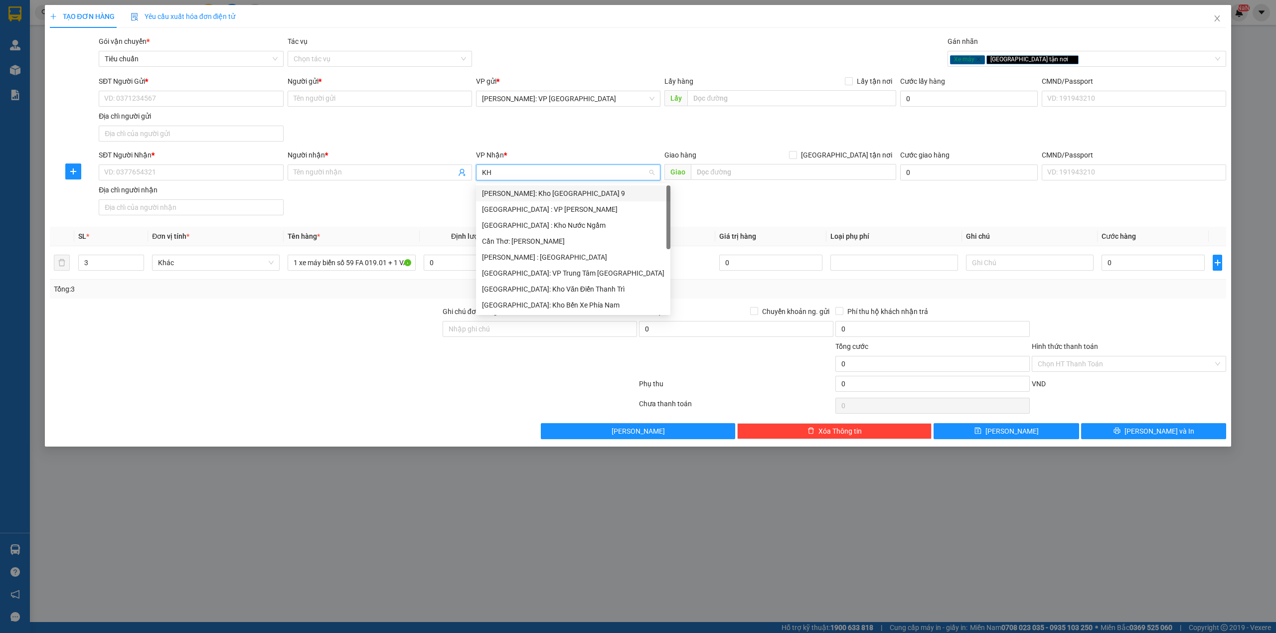
type input "KHO"
click at [555, 254] on div "[GEOGRAPHIC_DATA]: Kho Văn Điển Thanh Trì" at bounding box center [568, 257] width 172 height 11
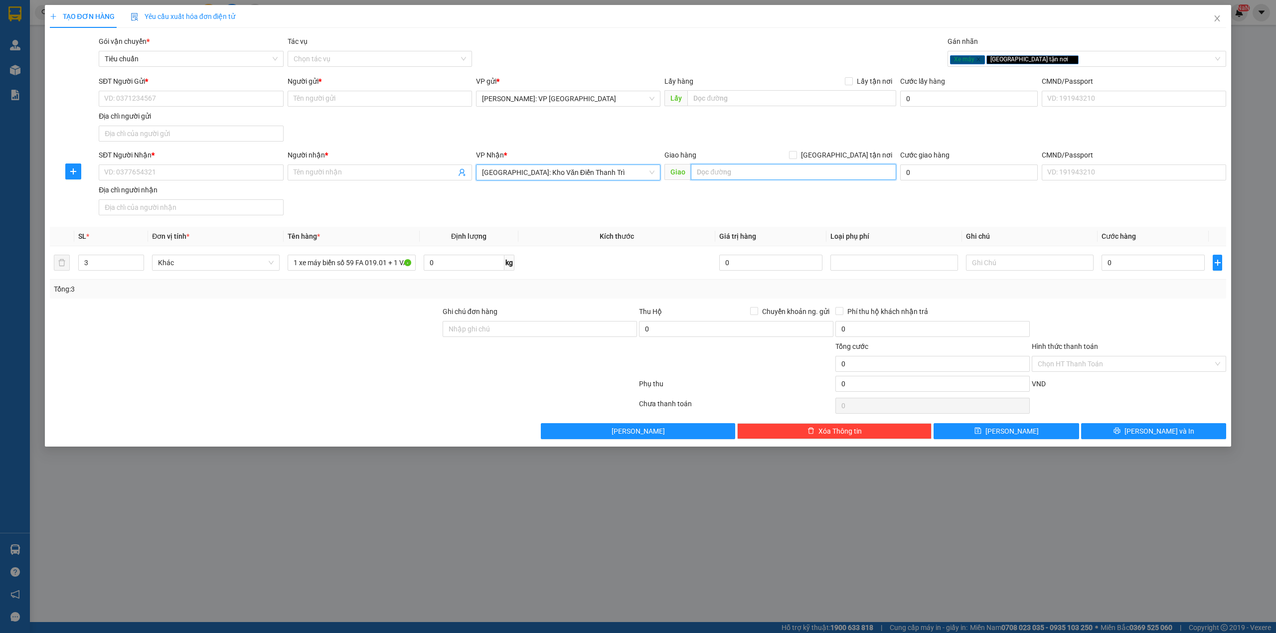
click at [730, 168] on input "text" at bounding box center [793, 172] width 205 height 16
click at [796, 157] on input "[GEOGRAPHIC_DATA] tận nơi" at bounding box center [792, 154] width 7 height 7
checkbox input "true"
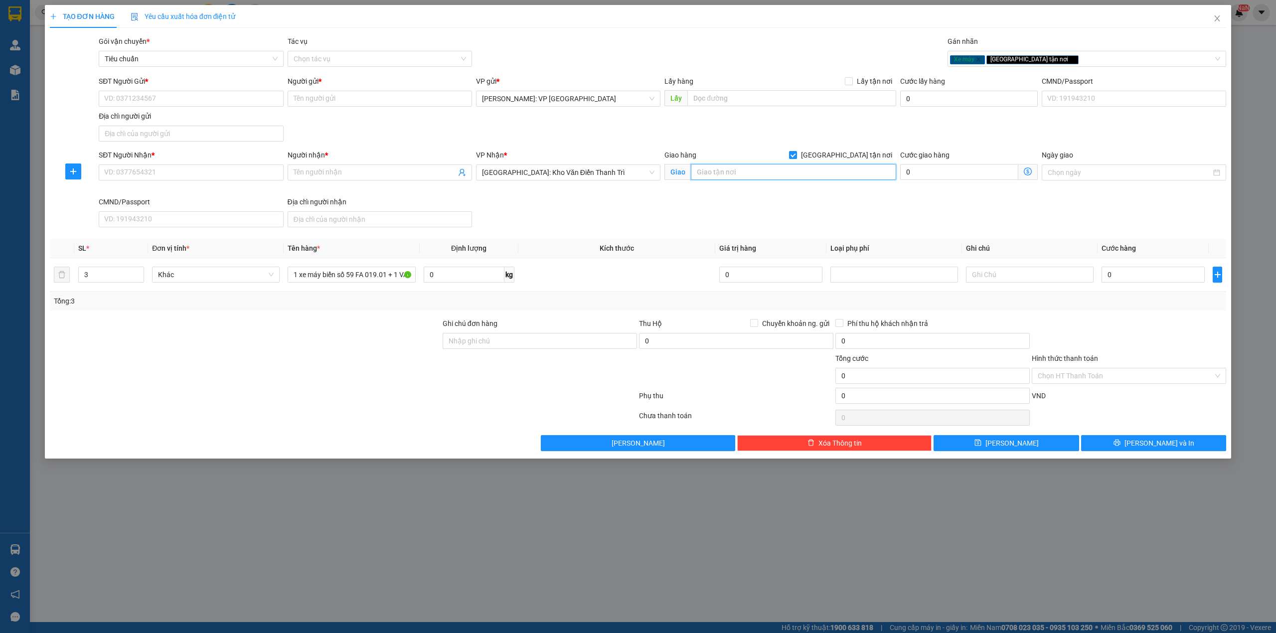
click at [781, 178] on input "text" at bounding box center [793, 172] width 205 height 16
click at [727, 170] on input "QUÁN TRÀ SỮA MILK TEA 1990, TTRAM BÓNG, QUANG MÌNH, GIA LỘC, HẢI DƯƠNG" at bounding box center [793, 172] width 205 height 16
drag, startPoint x: 730, startPoint y: 172, endPoint x: 818, endPoint y: 169, distance: 88.3
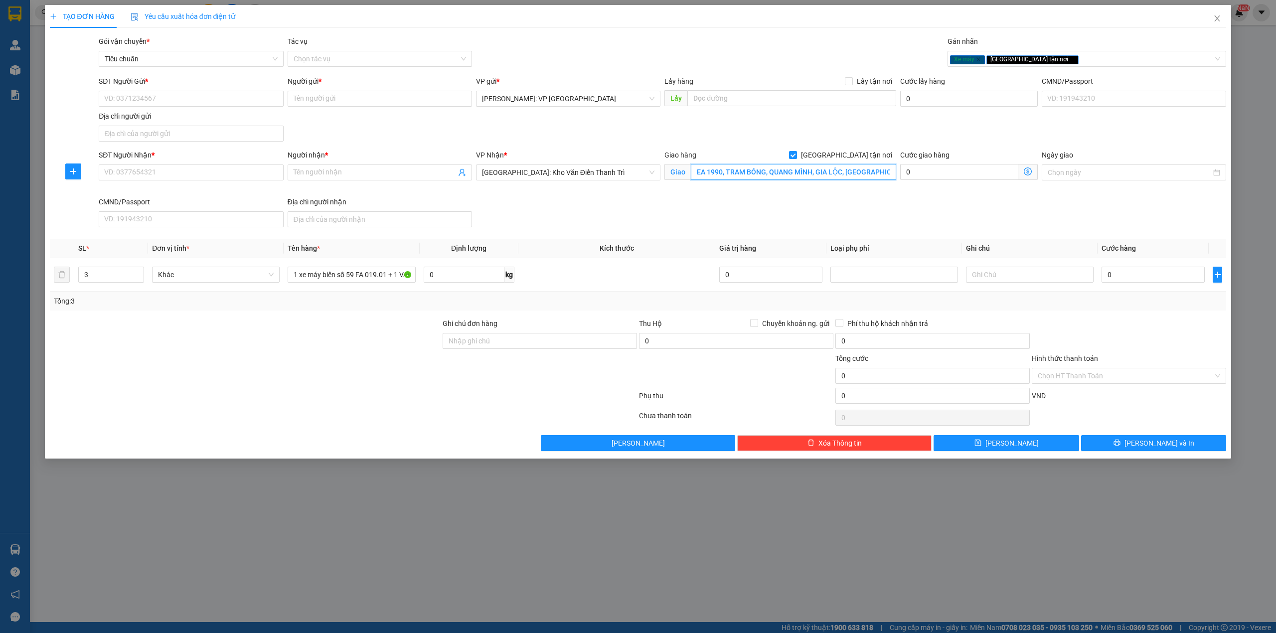
click at [818, 169] on input "QUÁN TRÀ SỮA MILK TEA 1990, TRAM BÓNG, QUANG MÌNH, GIA LỘC, HẢI DƯƠNG" at bounding box center [793, 172] width 205 height 16
click at [810, 170] on input "QUÁN TRÀ SỮA MILK TEA 1990, TRAM BÓNG, QUANG MÌNH, GIA LỘC, HẢI DƯƠNG" at bounding box center [793, 172] width 205 height 16
type input "QUÁN TRÀ SỮA MILK TEA 1990, TRẠM BÓNG, QUANG MINH, GIA LỘC, HẢI DƯƠNG"
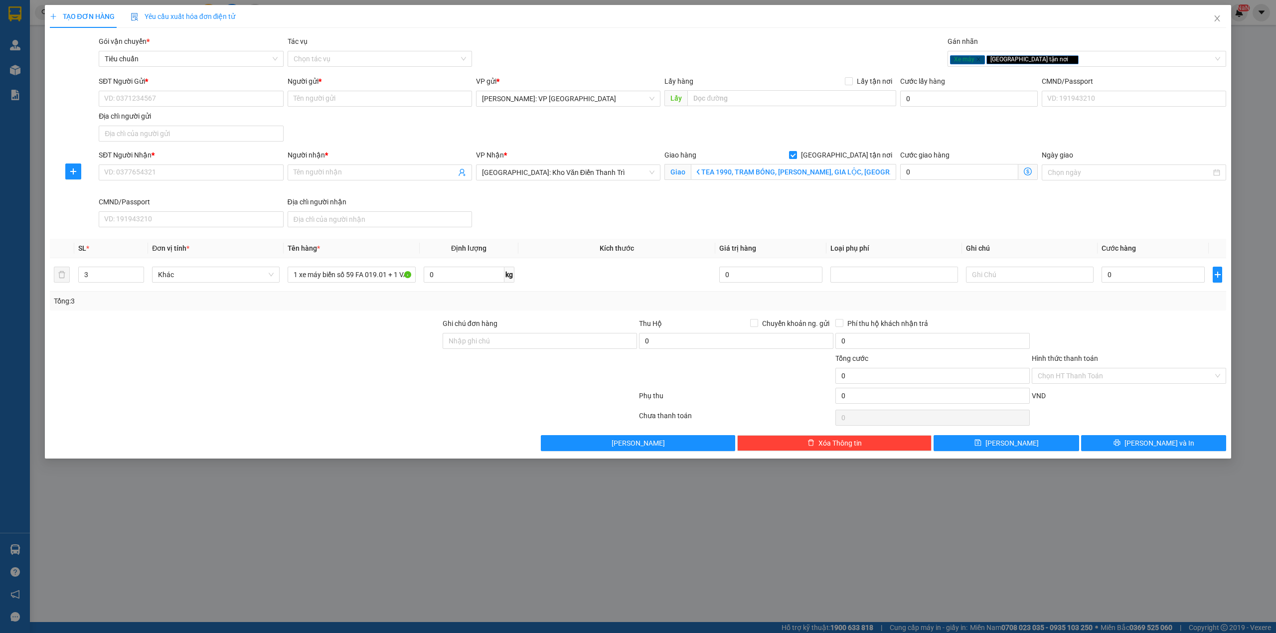
click at [638, 118] on div "SĐT Người Gửi * VD: 0371234567 Người gửi * Tên người gửi VP gửi * [GEOGRAPHIC_D…" at bounding box center [662, 111] width 1131 height 70
click at [555, 206] on div "SĐT Người Nhận * VD: 0377654321 Người nhận * Tên người nhận VP Nhận * Hà Nội: K…" at bounding box center [662, 191] width 1131 height 82
click at [357, 138] on div "SĐT Người Gửi * VD: 0371234567 Người gửi * Tên người gửi VP gửi * [GEOGRAPHIC_D…" at bounding box center [662, 111] width 1131 height 70
click at [222, 174] on input "SĐT Người Nhận *" at bounding box center [191, 172] width 184 height 16
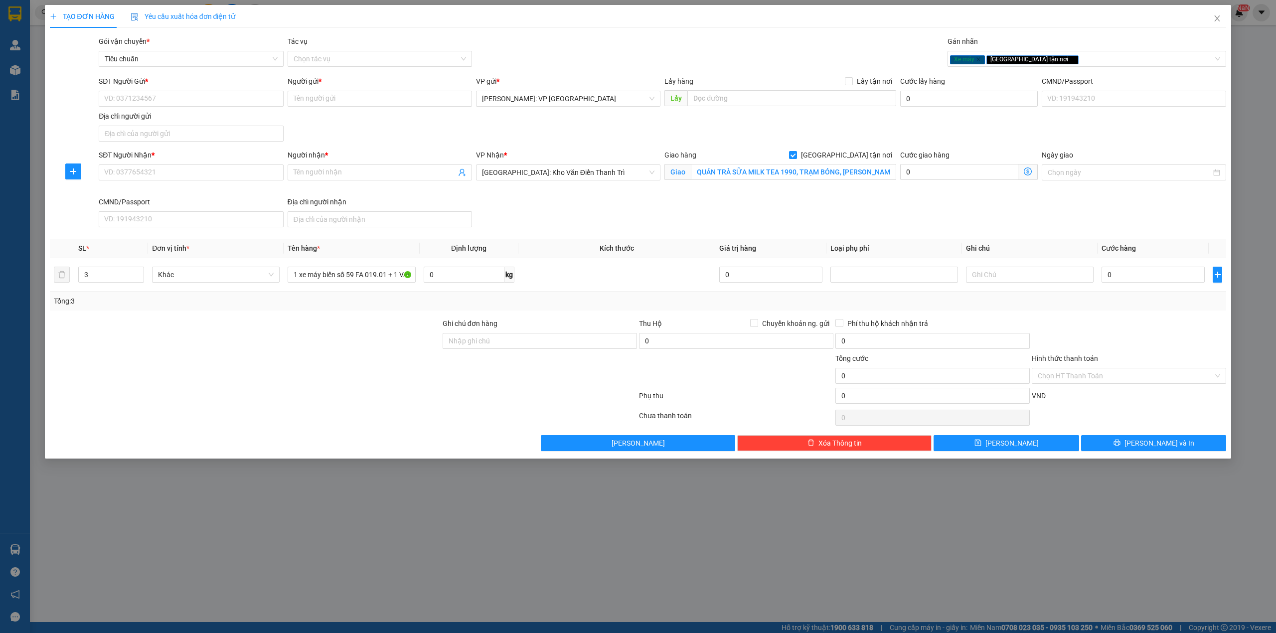
click at [343, 130] on div "SĐT Người Gửi * VD: 0371234567 Người gửi * Tên người gửi VP gửi * [GEOGRAPHIC_D…" at bounding box center [662, 111] width 1131 height 70
click at [174, 100] on input "SĐT Người Gửi *" at bounding box center [191, 99] width 184 height 16
click at [118, 96] on input "09029176768" at bounding box center [191, 99] width 184 height 16
type input "0929176768"
click at [366, 104] on input "Người gửi *" at bounding box center [380, 99] width 184 height 16
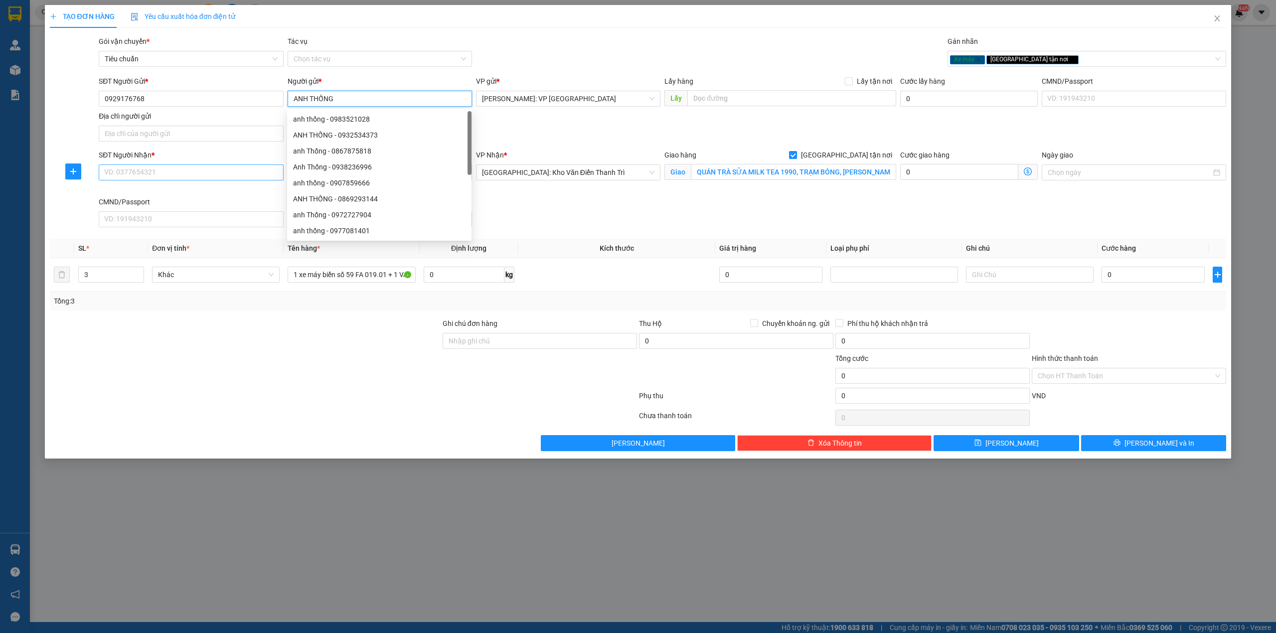
type input "ANH THỐNG"
click at [160, 168] on input "SĐT Người Nhận *" at bounding box center [191, 172] width 184 height 16
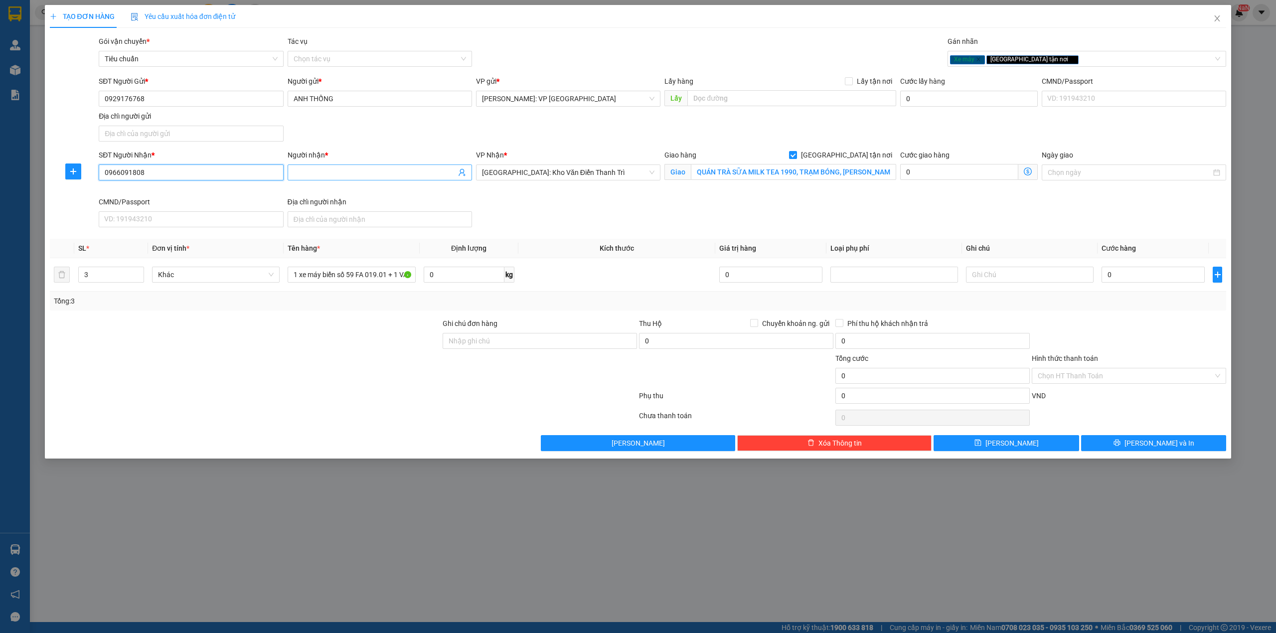
type input "0966091808"
click at [306, 176] on input "Người nhận *" at bounding box center [375, 172] width 162 height 11
type input "A TRƯỞNG (0388966995- DIỄM)"
click at [563, 214] on div "SĐT Người Nhận * 0966091808 Người nhận * A TRƯỞNG (0388966995- DIỄM) A TRƯỞNG (…" at bounding box center [662, 191] width 1131 height 82
click at [285, 345] on div at bounding box center [245, 335] width 393 height 35
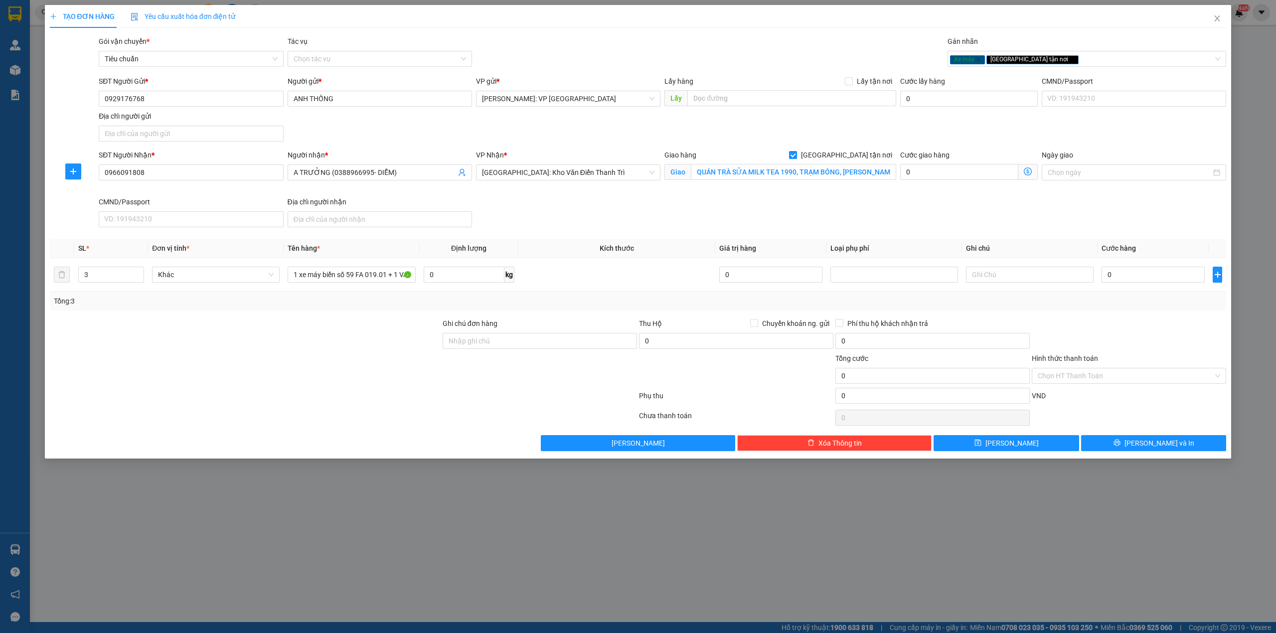
click at [301, 375] on div at bounding box center [245, 370] width 393 height 35
click at [609, 204] on div "SĐT Người Nhận * 0966091808 Người nhận * A TRƯỞNG (0388966995- DIỄM) VP Nhận * …" at bounding box center [662, 191] width 1131 height 82
click at [553, 62] on div "Gói vận chuyển * Tiêu chuẩn Tác vụ Chọn tác vụ Gán nhãn Xe máy Giao tận nơi" at bounding box center [662, 53] width 1131 height 35
click at [520, 227] on div "SĐT Người Nhận * 0966091808 Người nhận * A TRƯỞNG (0388966995- DIỄM) VP Nhận * …" at bounding box center [662, 191] width 1131 height 82
click at [521, 217] on div "SĐT Người Nhận * 0966091808 Người nhận * A TRƯỞNG (0388966995- DIỄM) VP Nhận * …" at bounding box center [662, 191] width 1131 height 82
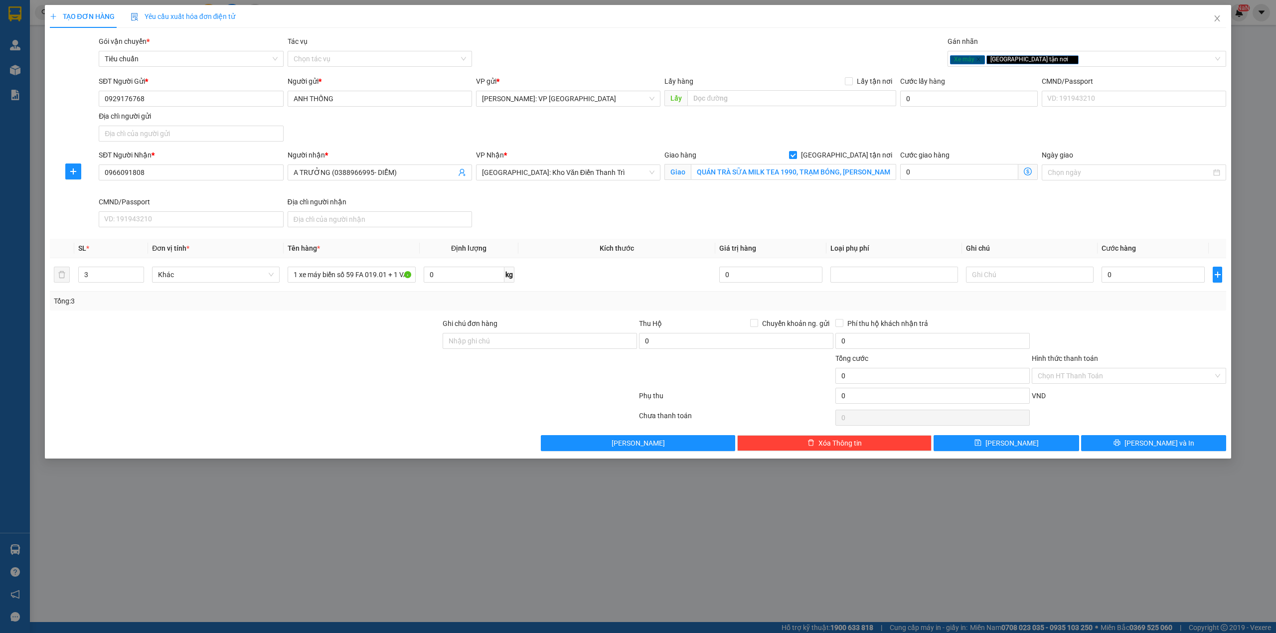
click at [586, 217] on div "SĐT Người Nhận * 0966091808 Người nhận * A TRƯỞNG (0388966995- DIỄM) VP Nhận * …" at bounding box center [662, 191] width 1131 height 82
click at [542, 202] on div "SĐT Người Nhận * 0966091808 Người nhận * A TRƯỞNG (0388966995- DIỄM) VP Nhận * …" at bounding box center [662, 191] width 1131 height 82
click at [344, 339] on div at bounding box center [245, 335] width 393 height 35
click at [352, 309] on div "Tổng: 3" at bounding box center [638, 301] width 1177 height 19
click at [557, 207] on div "SĐT Người Nhận * 0966091808 Người nhận * A TRƯỞNG (0388966995- DIỄM) VP Nhận * …" at bounding box center [662, 191] width 1131 height 82
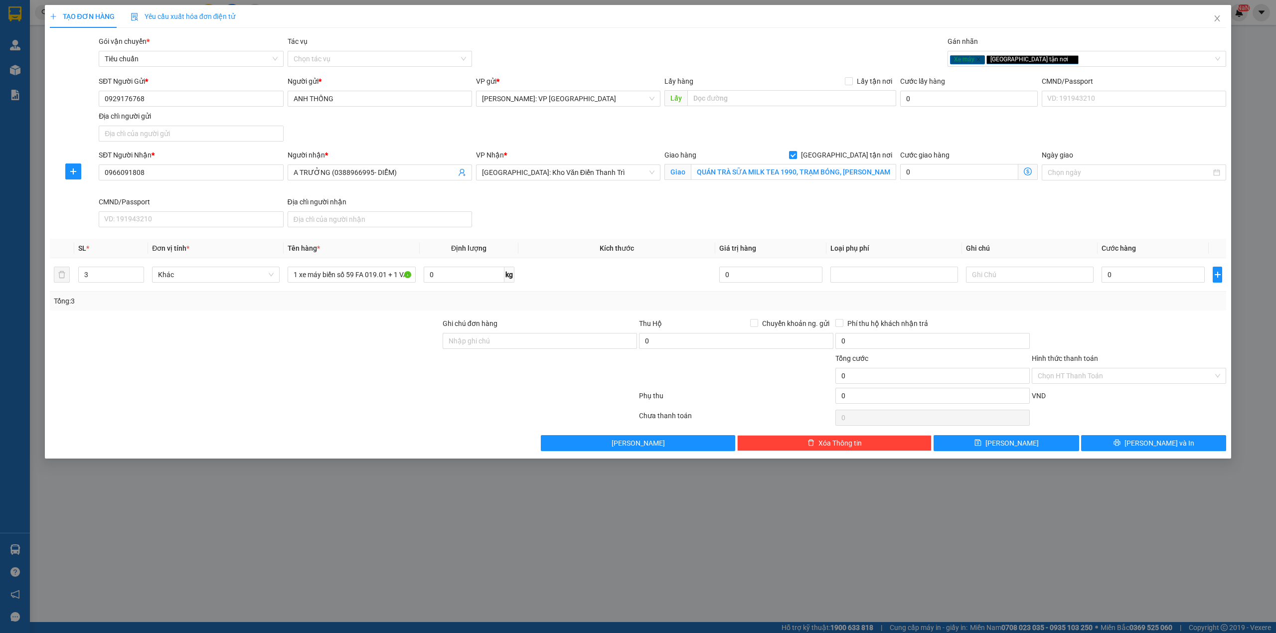
click at [375, 306] on div "Tổng: 3" at bounding box center [273, 301] width 438 height 11
click at [556, 224] on div "SĐT Người Nhận * 0966091808 Người nhận * A TRƯỞNG (0388966995- DIỄM) VP Nhận * …" at bounding box center [662, 191] width 1131 height 82
click at [288, 344] on div at bounding box center [245, 335] width 393 height 35
click at [322, 337] on div at bounding box center [245, 335] width 393 height 35
click at [500, 214] on div "SĐT Người Nhận * 0966091808 Người nhận * A TRƯỞNG (0388966995- DIỄM) VP Nhận * …" at bounding box center [662, 191] width 1131 height 82
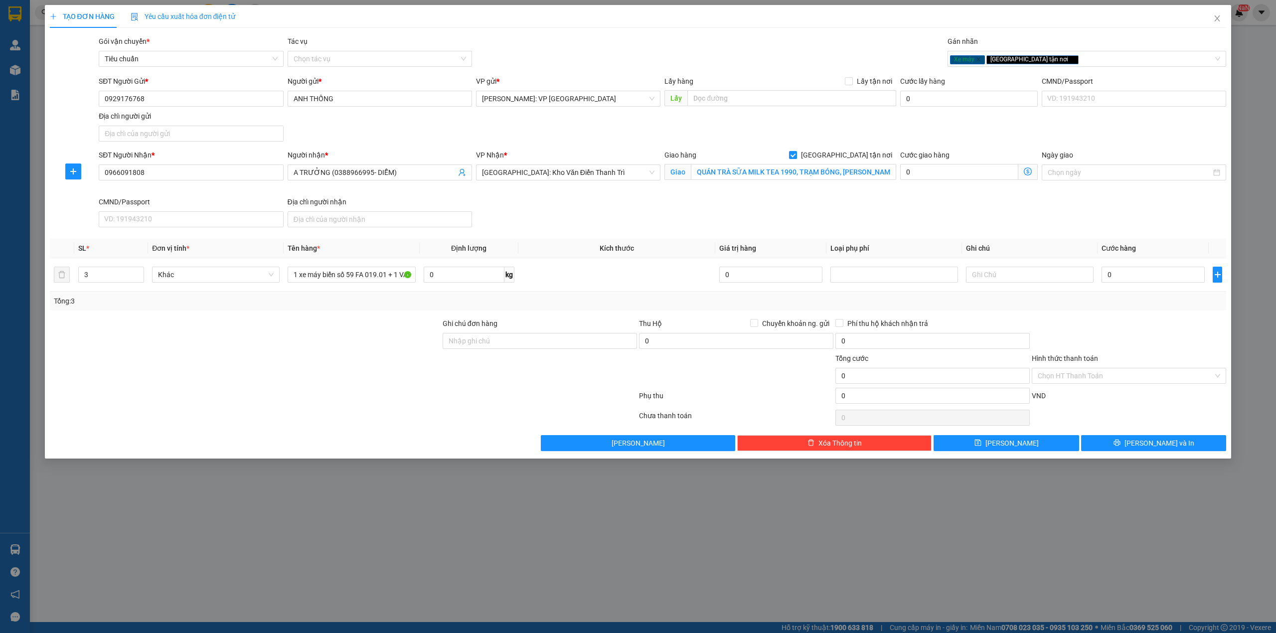
click at [228, 363] on div at bounding box center [245, 370] width 393 height 35
click at [1121, 275] on input "0" at bounding box center [1152, 275] width 103 height 16
type input "2"
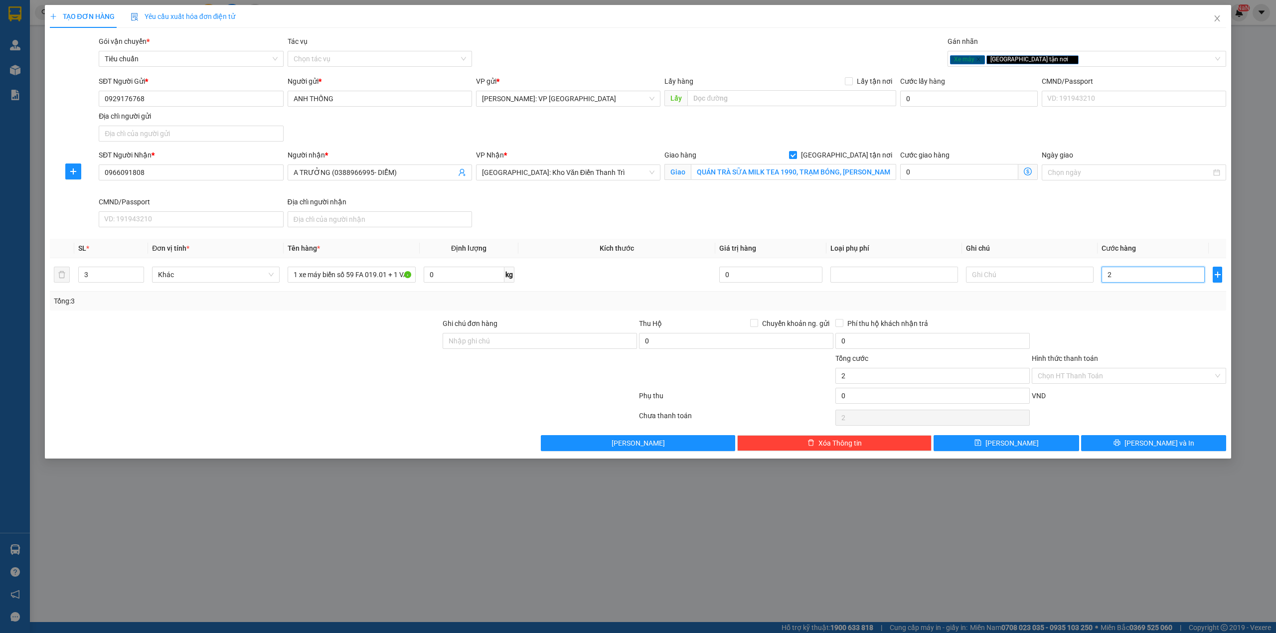
type input "23"
type input "230"
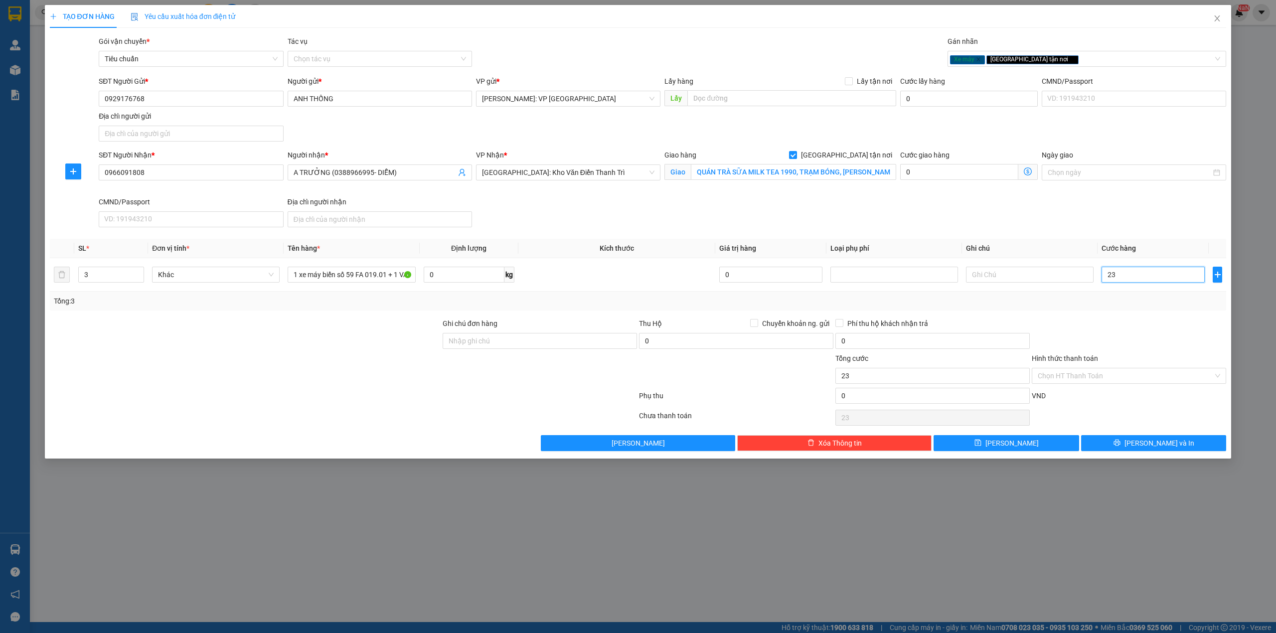
type input "230"
type input "2.300"
type input "23.000"
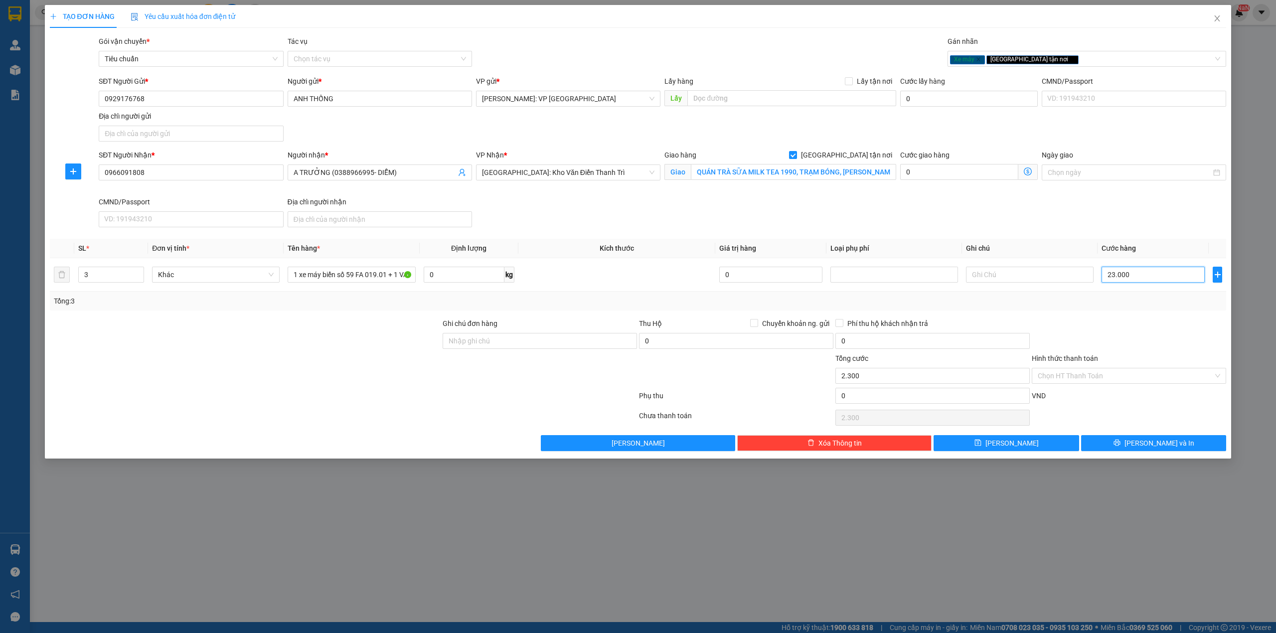
type input "23.000"
type input "230.000"
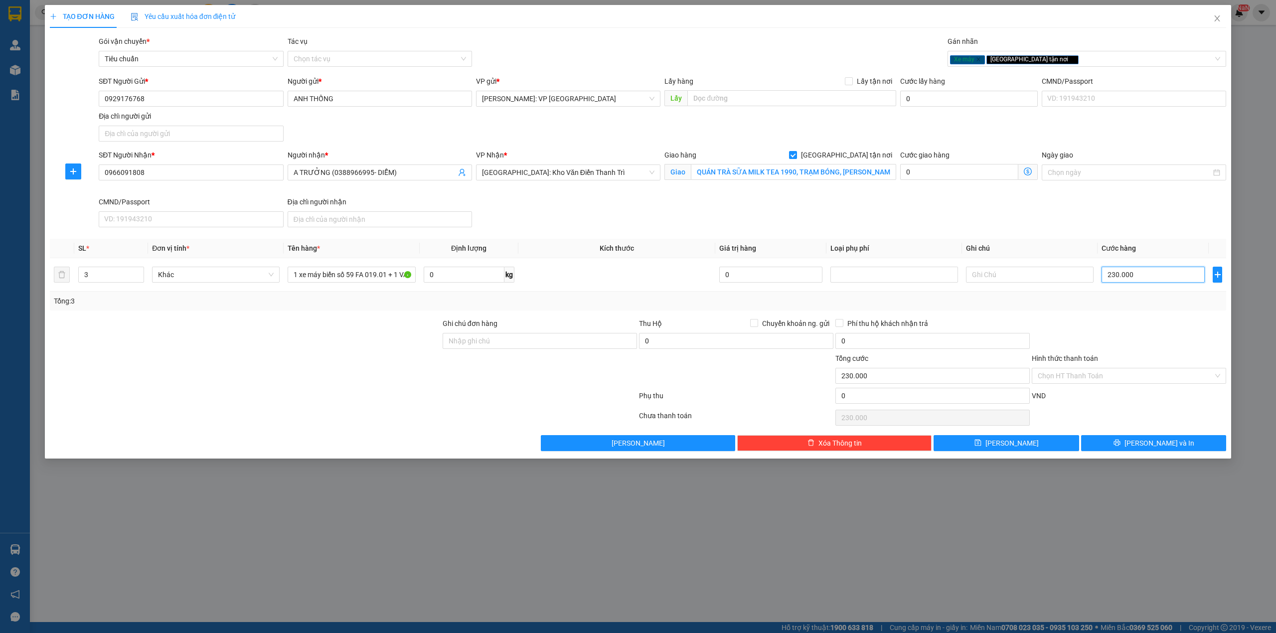
type input "230.000"
click at [525, 214] on div "SĐT Người Nhận * 0966091808 Người nhận * A TRƯỞNG (0388966995- DIỄM) VP Nhận * …" at bounding box center [662, 191] width 1131 height 82
click at [1121, 277] on input "230.000" at bounding box center [1152, 275] width 103 height 16
click at [1213, 17] on icon "close" at bounding box center [1217, 18] width 8 height 8
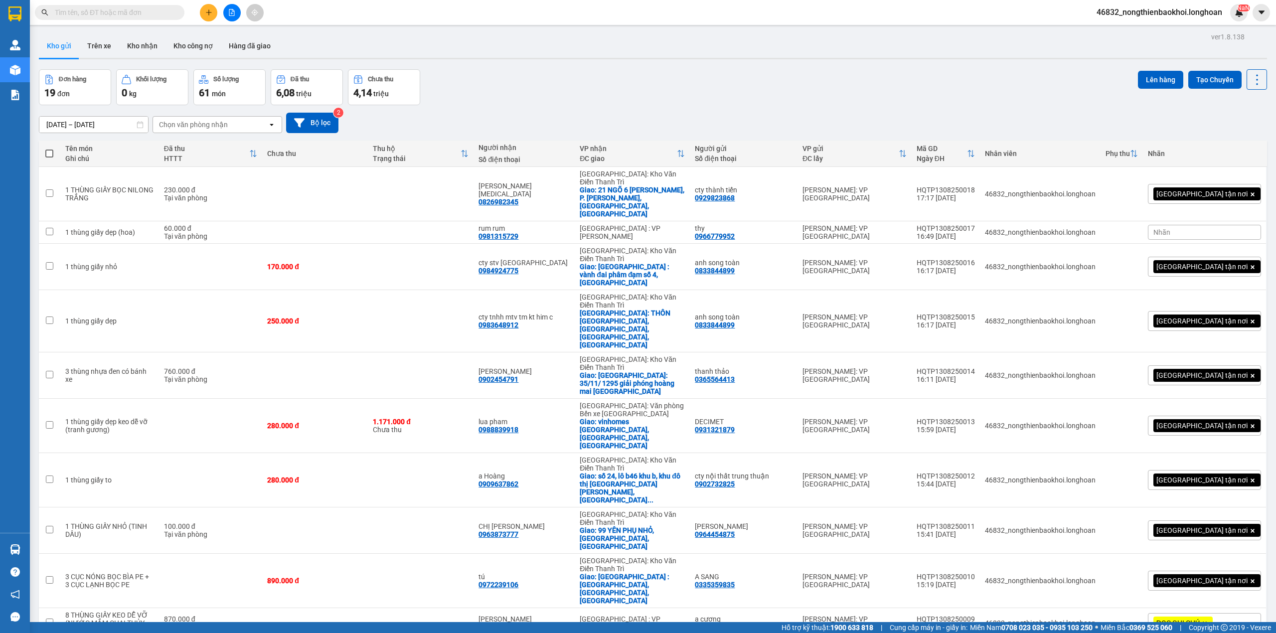
click at [539, 102] on div "Đơn hàng 19 đơn Khối lượng 0 kg Số lượng 61 món Đã thu 6,08 triệu Chưa thu 4,14…" at bounding box center [653, 87] width 1228 height 36
click at [554, 79] on div "Đơn hàng 19 đơn Khối lượng 0 kg Số lượng 61 món Đã thu 6,08 triệu Chưa thu 4,14…" at bounding box center [653, 87] width 1228 height 36
click at [541, 72] on div "Đơn hàng 19 đơn Khối lượng 0 kg Số lượng 61 món Đã thu 6,08 triệu Chưa thu 4,14…" at bounding box center [653, 87] width 1228 height 36
click at [309, 561] on div "ver 1.8.138 Kho gửi Trên xe Kho nhận Kho công nợ Hàng đã giao Đơn hàng 19 đơn K…" at bounding box center [653, 352] width 1236 height 644
click at [498, 80] on div "Đơn hàng 19 đơn Khối lượng 0 kg Số lượng 61 món Đã thu 6,08 triệu Chưa thu 4,14…" at bounding box center [653, 87] width 1228 height 36
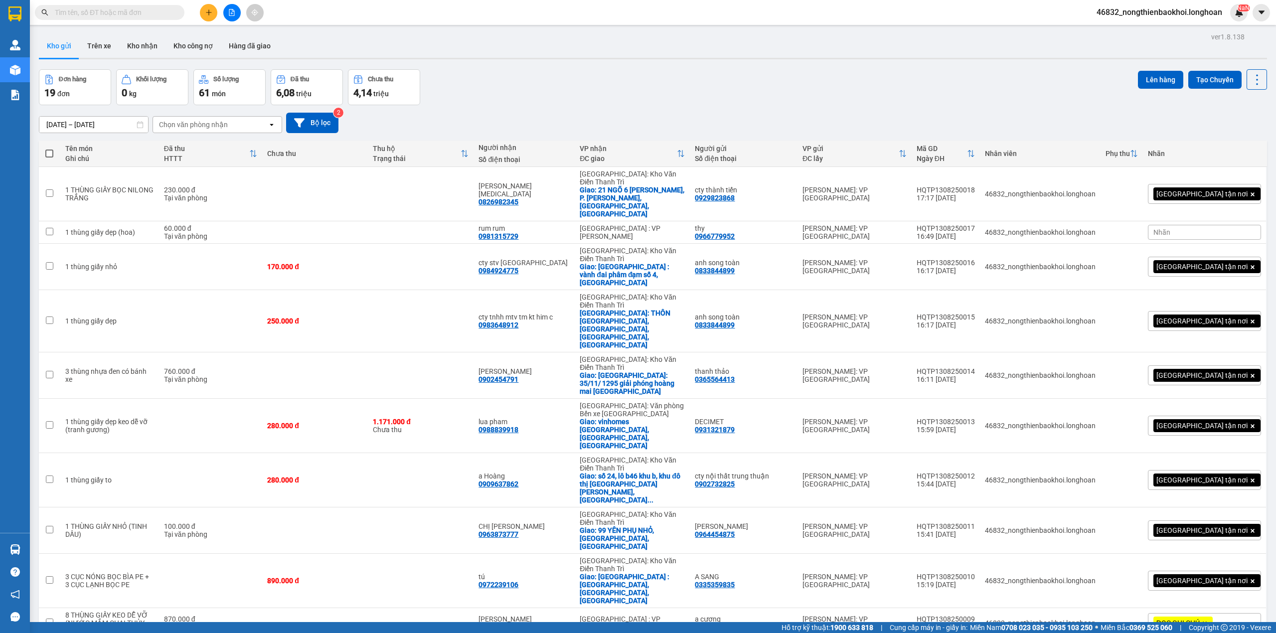
drag, startPoint x: 465, startPoint y: 540, endPoint x: 511, endPoint y: 81, distance: 461.7
click at [511, 81] on div "ver 1.8.138 Kho gửi Trên xe Kho nhận Kho công nợ Hàng đã giao Đơn hàng 19 đơn K…" at bounding box center [653, 352] width 1236 height 644
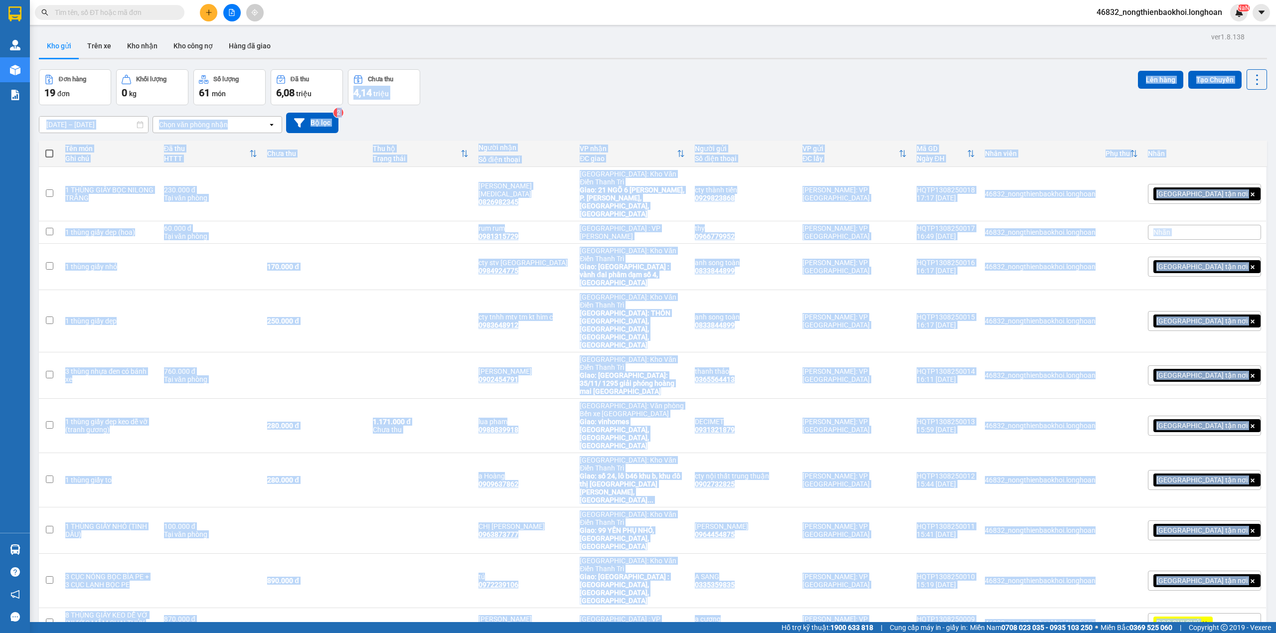
click at [521, 106] on div "15/07/2025 – 13/08/2025 Press the down arrow key to interact with the calendar …" at bounding box center [653, 122] width 1228 height 35
click at [560, 70] on div "Đơn hàng 19 đơn Khối lượng 0 kg Số lượng 61 món Đã thu 6,08 triệu Chưa thu 4,14…" at bounding box center [653, 87] width 1228 height 36
click at [575, 194] on td "CHU VĂN TAO 0826982345" at bounding box center [523, 194] width 101 height 54
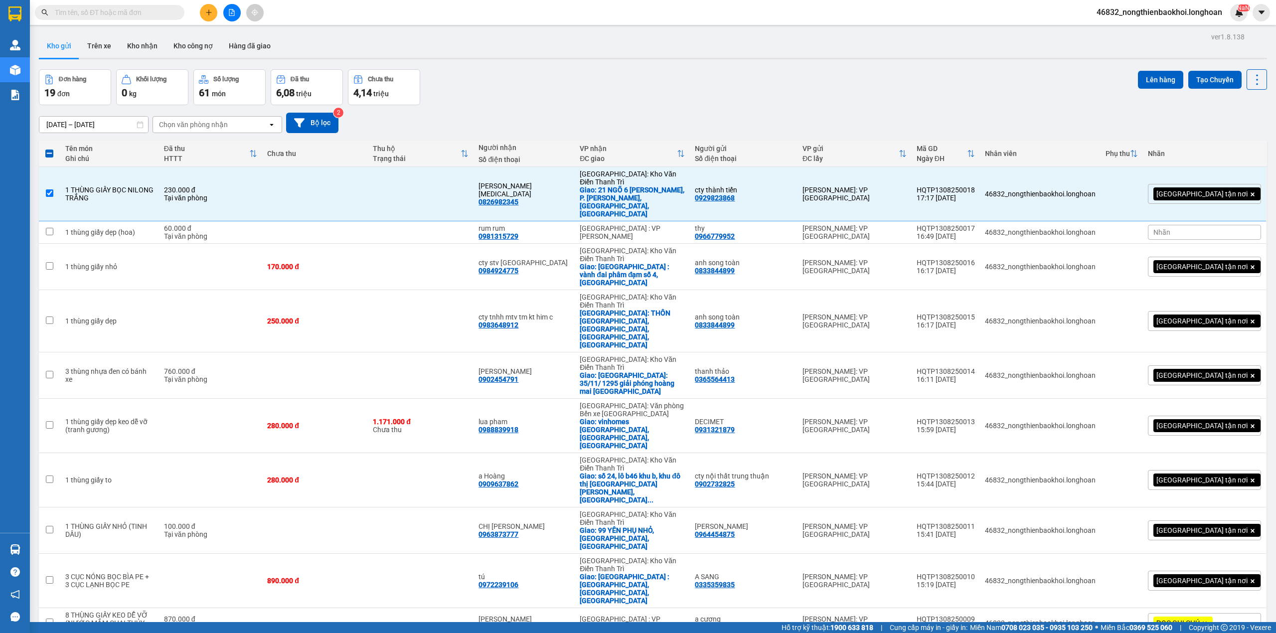
click at [583, 102] on div "Đơn hàng 19 đơn Khối lượng 0 kg Số lượng 61 món Đã thu 6,08 triệu Chưa thu 4,14…" at bounding box center [653, 87] width 1228 height 36
click at [567, 174] on td "CHU VĂN TAO 0826982345" at bounding box center [523, 194] width 101 height 54
checkbox input "false"
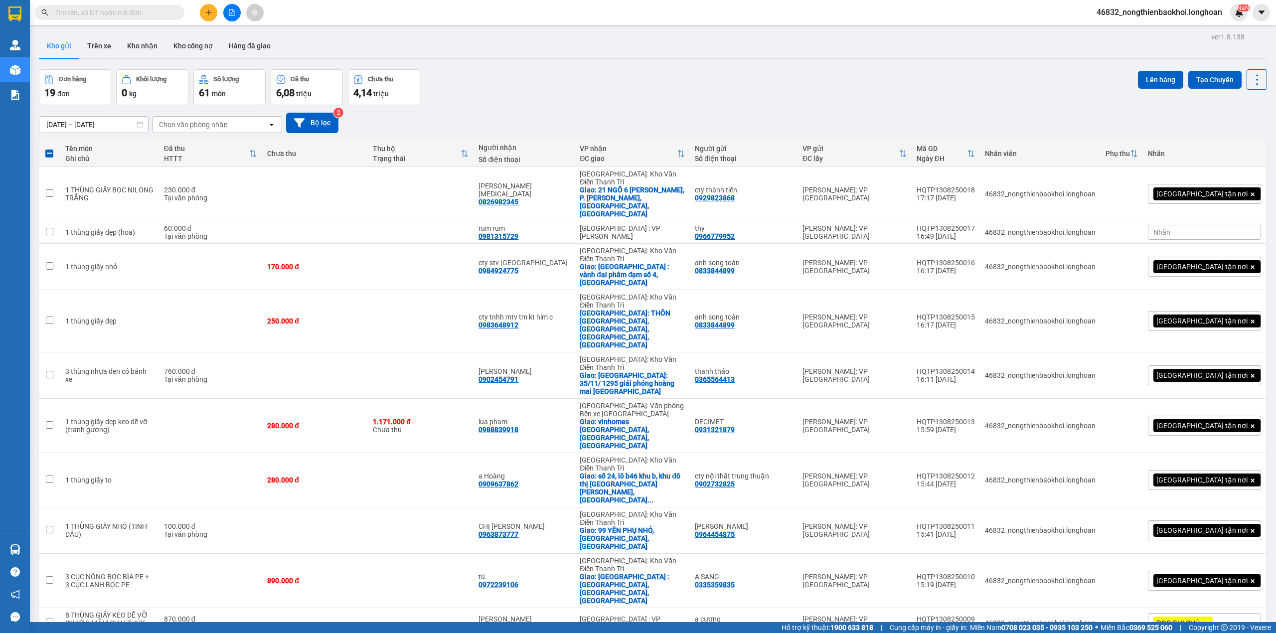
click at [592, 114] on div "15/07/2025 – 13/08/2025 Press the down arrow key to interact with the calendar …" at bounding box center [653, 123] width 1228 height 20
drag, startPoint x: 593, startPoint y: 517, endPoint x: 614, endPoint y: 86, distance: 431.6
click at [614, 168] on div "ver 1.8.138 Kho gửi Trên xe Kho nhận Kho công nợ Hàng đã giao Đơn hàng 19 đơn K…" at bounding box center [653, 352] width 1236 height 644
click at [608, 69] on div "ver 1.8.138 Kho gửi Trên xe Kho nhận Kho công nợ Hàng đã giao Đơn hàng 19 đơn K…" at bounding box center [653, 352] width 1236 height 644
click at [629, 503] on div "ver 1.8.138 Kho gửi Trên xe Kho nhận Kho công nợ Hàng đã giao Đơn hàng 19 đơn K…" at bounding box center [653, 352] width 1236 height 644
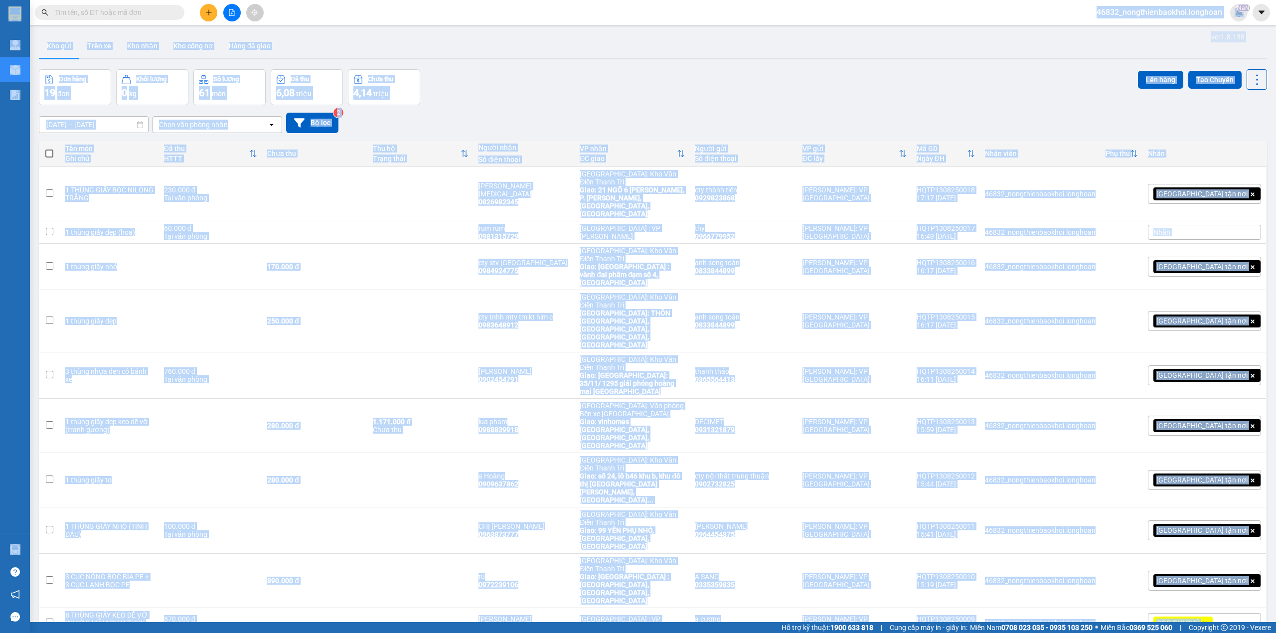
drag, startPoint x: 629, startPoint y: 503, endPoint x: 638, endPoint y: -5, distance: 508.4
click at [638, 0] on html "Kết quả tìm kiếm ( 0 ) Bộ lọc No Data 46832_nongthienbaokhoi.longhoan NaN Quản …" at bounding box center [638, 316] width 1276 height 633
click at [450, 92] on div "Đơn hàng 19 đơn Khối lượng 0 kg Số lượng 61 món Đã thu 6,08 triệu Chưa thu 4,14…" at bounding box center [653, 87] width 1228 height 36
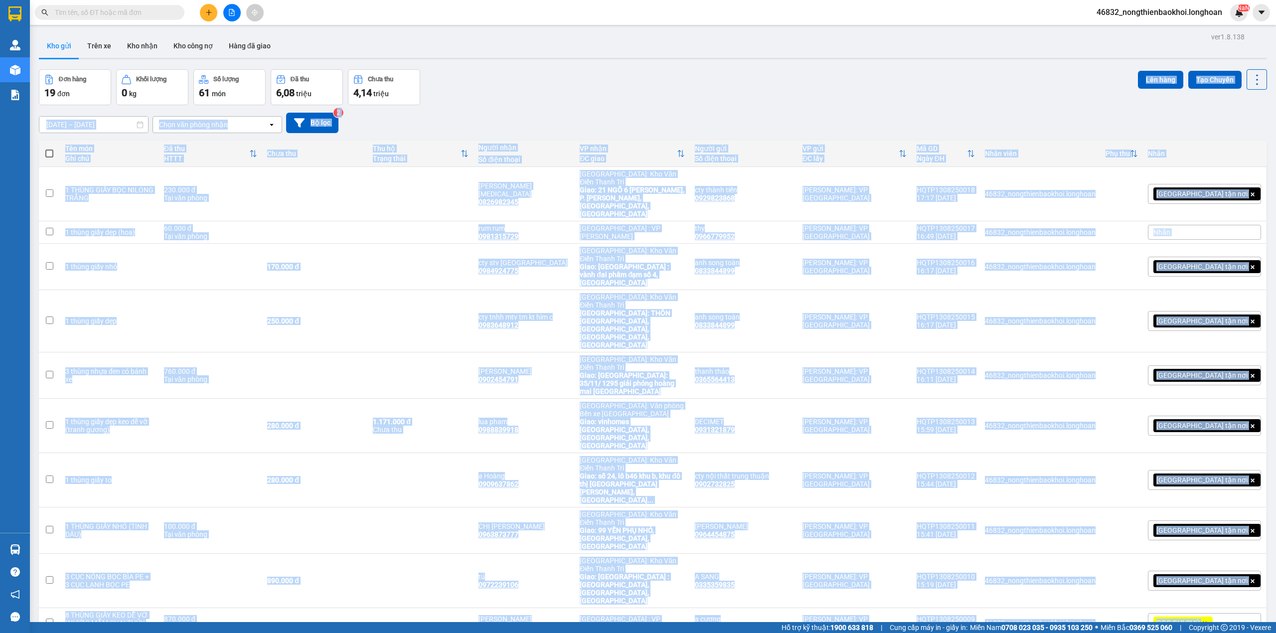
drag, startPoint x: 494, startPoint y: 101, endPoint x: 545, endPoint y: 510, distance: 412.8
click at [545, 510] on div "ver 1.8.138 Kho gửi Trên xe Kho nhận Kho công nợ Hàng đã giao Đơn hàng 19 đơn K…" at bounding box center [653, 352] width 1236 height 644
click at [518, 508] on div "ver 1.8.138 Kho gửi Trên xe Kho nhận Kho công nợ Hàng đã giao Đơn hàng 19 đơn K…" at bounding box center [653, 352] width 1236 height 644
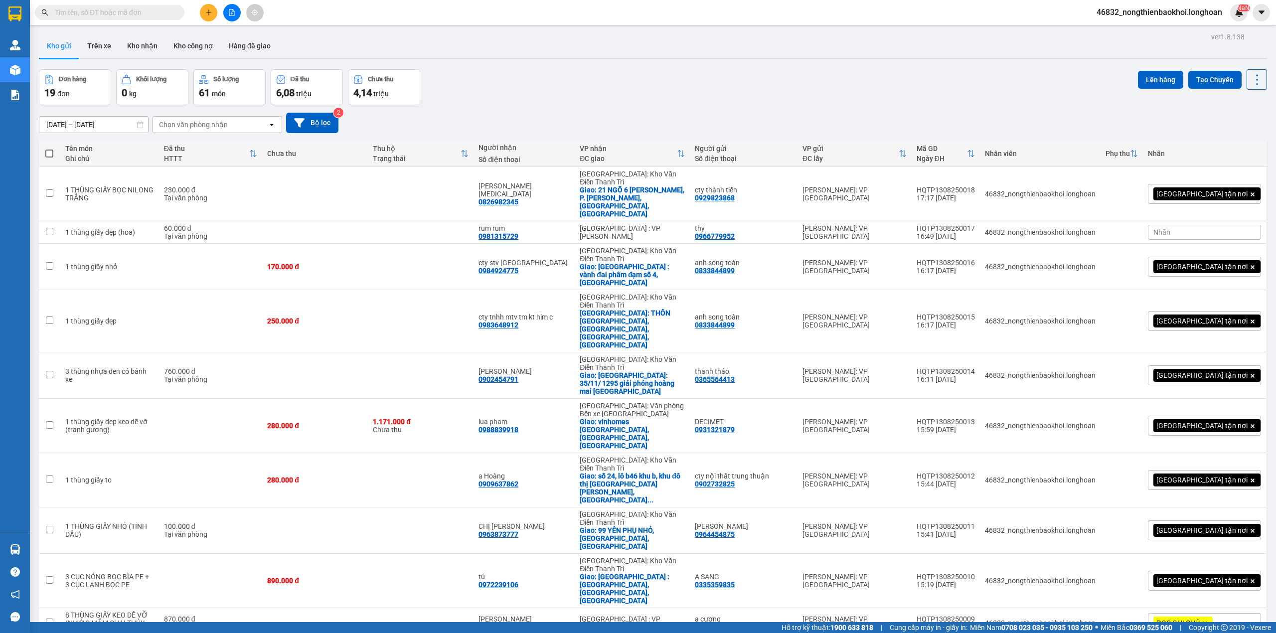
click at [564, 96] on div "Đơn hàng 19 đơn Khối lượng 0 kg Số lượng 61 món Đã thu 6,08 triệu Chưa thu 4,14…" at bounding box center [653, 87] width 1228 height 36
click at [1201, 186] on button at bounding box center [1208, 193] width 14 height 17
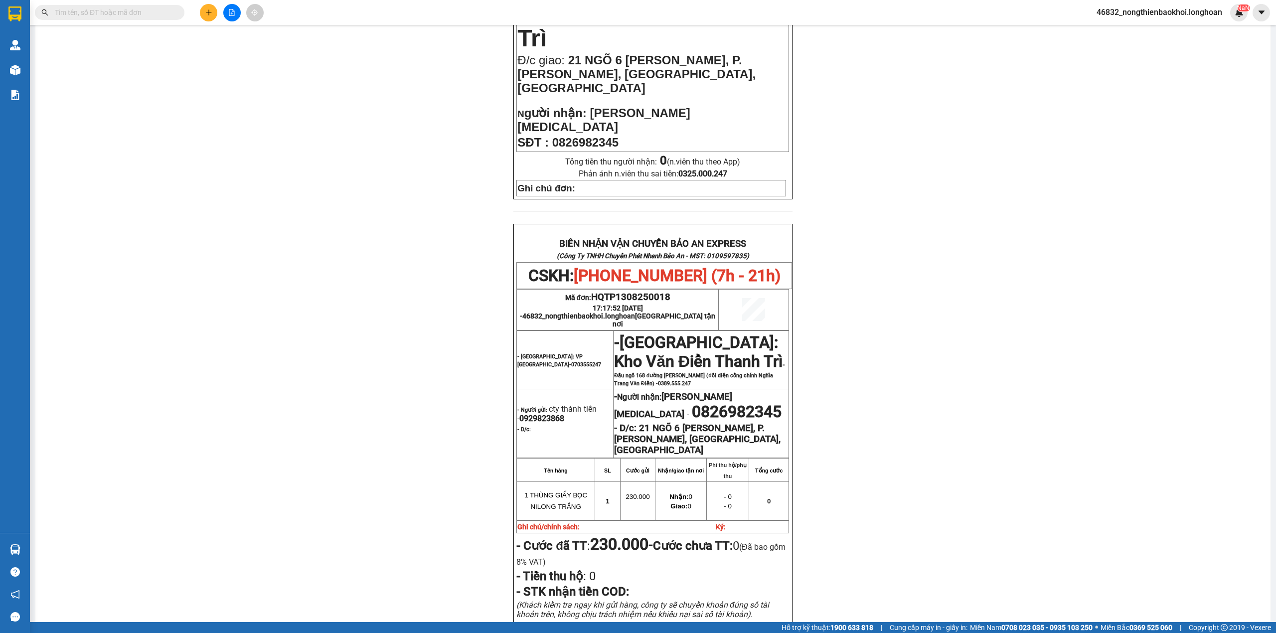
scroll to position [399, 0]
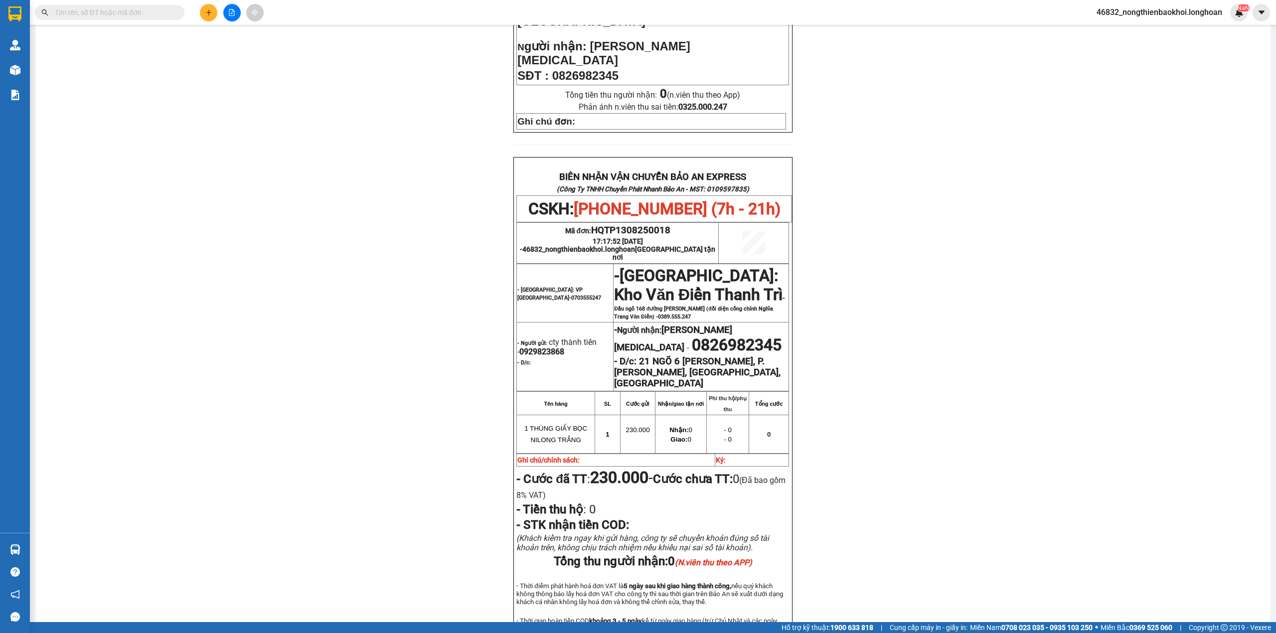
click at [479, 235] on div "PHIẾU DÁN LÊN HÀNG CSKH: [PHONE_NUMBER] CÔNG TY TNHH CHUYỂN PHÁT NHANH BẢO AN M…" at bounding box center [652, 185] width 1211 height 995
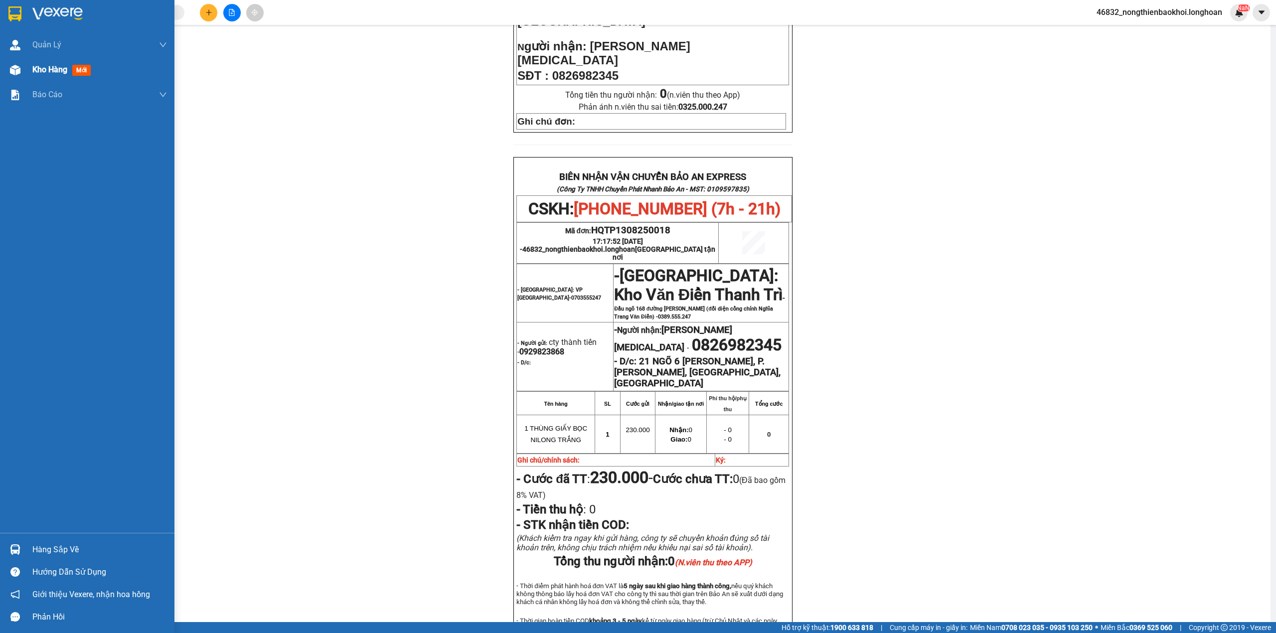
click at [0, 67] on div "Kho hàng mới" at bounding box center [87, 69] width 174 height 25
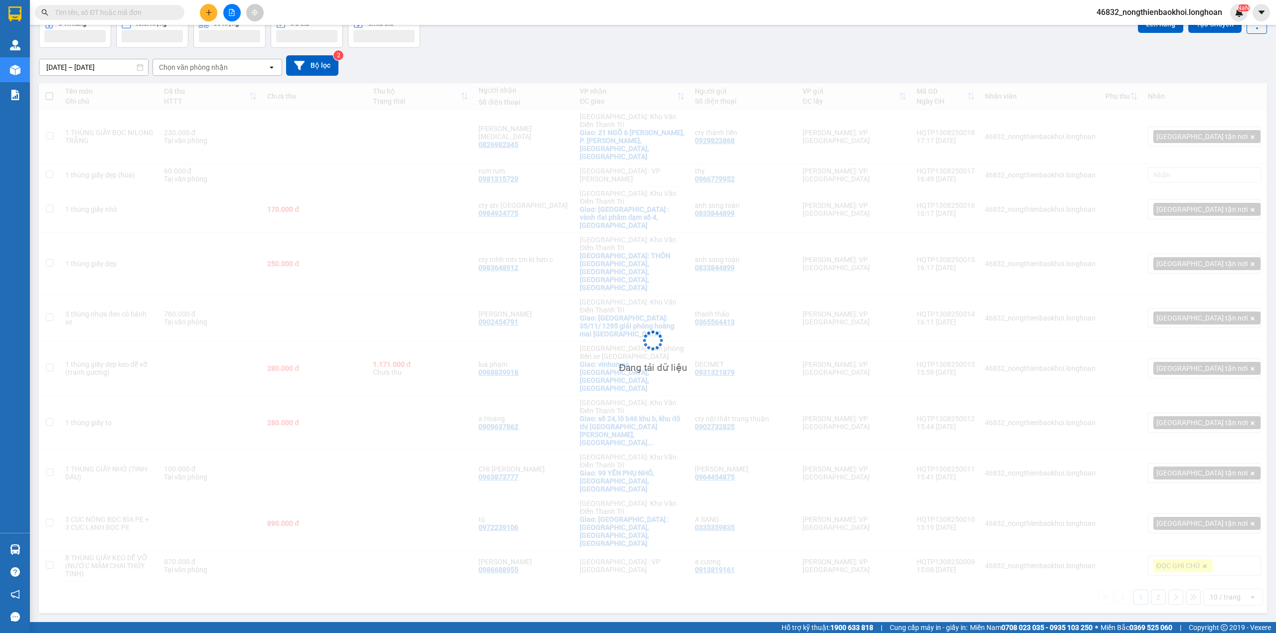
scroll to position [46, 0]
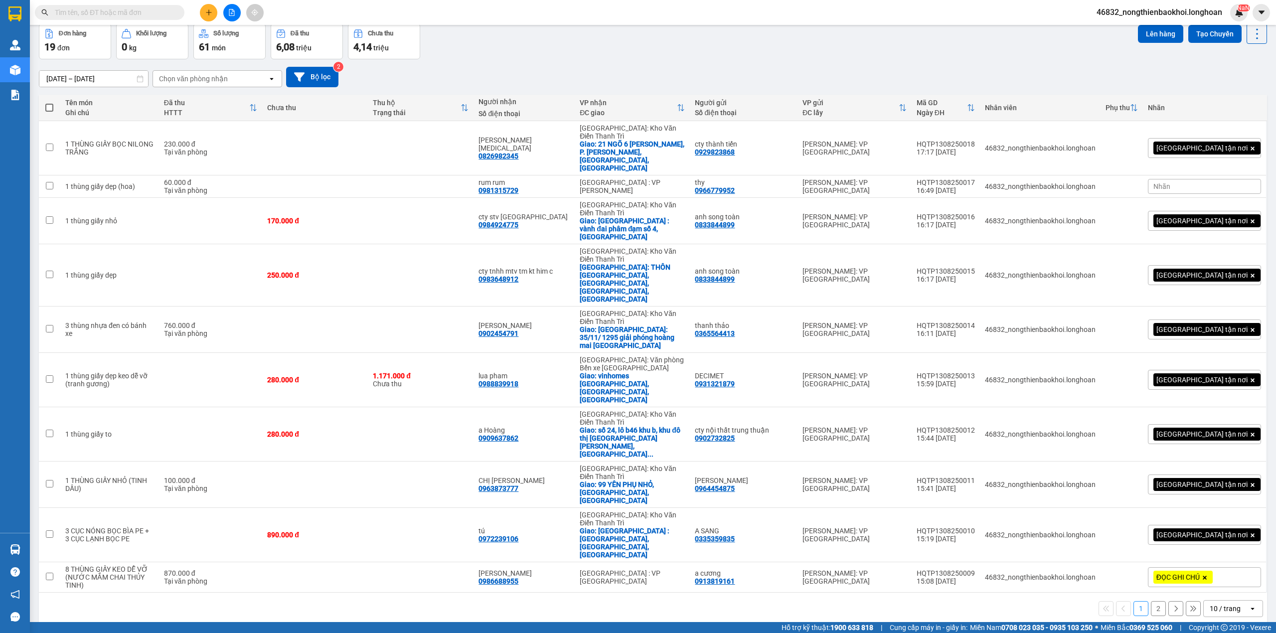
click at [660, 65] on div "15/07/2025 – 13/08/2025 Press the down arrow key to interact with the calendar …" at bounding box center [653, 76] width 1228 height 35
click at [656, 66] on div "15/07/2025 – 13/08/2025 Press the down arrow key to interact with the calendar …" at bounding box center [653, 76] width 1228 height 35
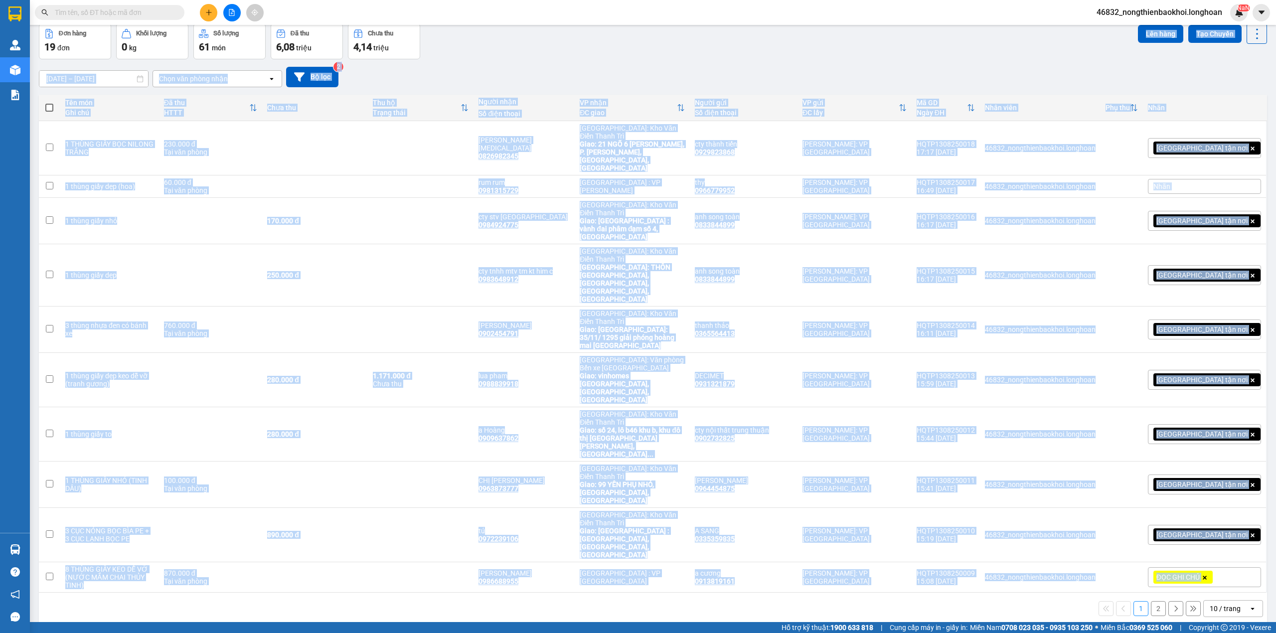
drag, startPoint x: 538, startPoint y: 154, endPoint x: 570, endPoint y: 512, distance: 359.2
click at [570, 512] on div "ver 1.8.138 Kho gửi Trên xe Kho nhận Kho công nợ Hàng đã giao Đơn hàng 19 đơn K…" at bounding box center [653, 306] width 1236 height 644
click at [502, 493] on div "ver 1.8.138 Kho gửi Trên xe Kho nhận Kho công nợ Hàng đã giao Đơn hàng 19 đơn K…" at bounding box center [653, 306] width 1236 height 644
drag, startPoint x: 527, startPoint y: 61, endPoint x: 525, endPoint y: 437, distance: 376.3
click at [525, 437] on div "ver 1.8.138 Kho gửi Trên xe Kho nhận Kho công nợ Hàng đã giao Đơn hàng 19 đơn K…" at bounding box center [653, 306] width 1236 height 644
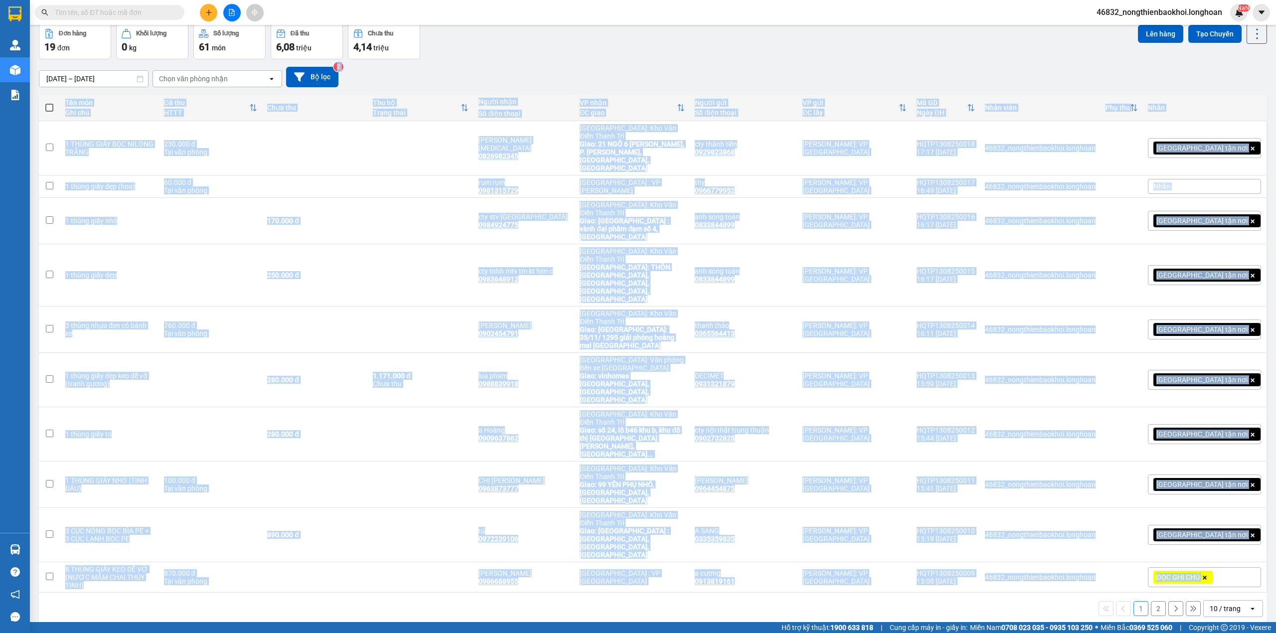
click at [479, 508] on div "ver 1.8.138 Kho gửi Trên xe Kho nhận Kho công nợ Hàng đã giao Đơn hàng 19 đơn K…" at bounding box center [653, 306] width 1236 height 644
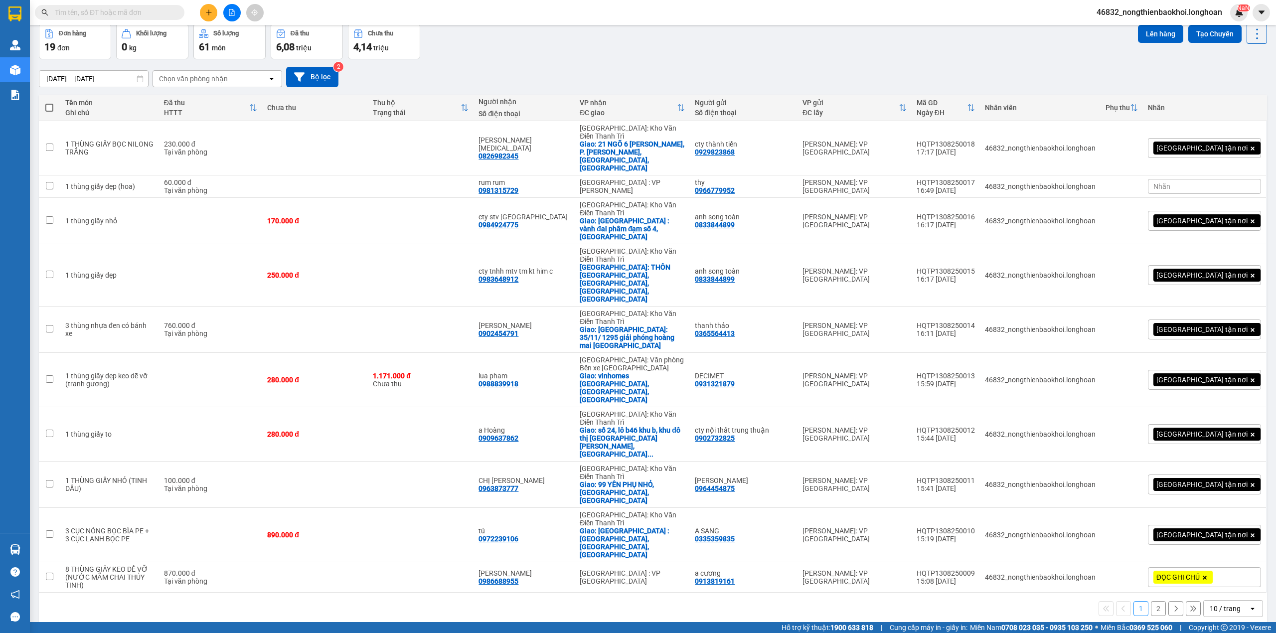
click at [542, 82] on div "15/07/2025 – 13/08/2025 Press the down arrow key to interact with the calendar …" at bounding box center [653, 77] width 1228 height 20
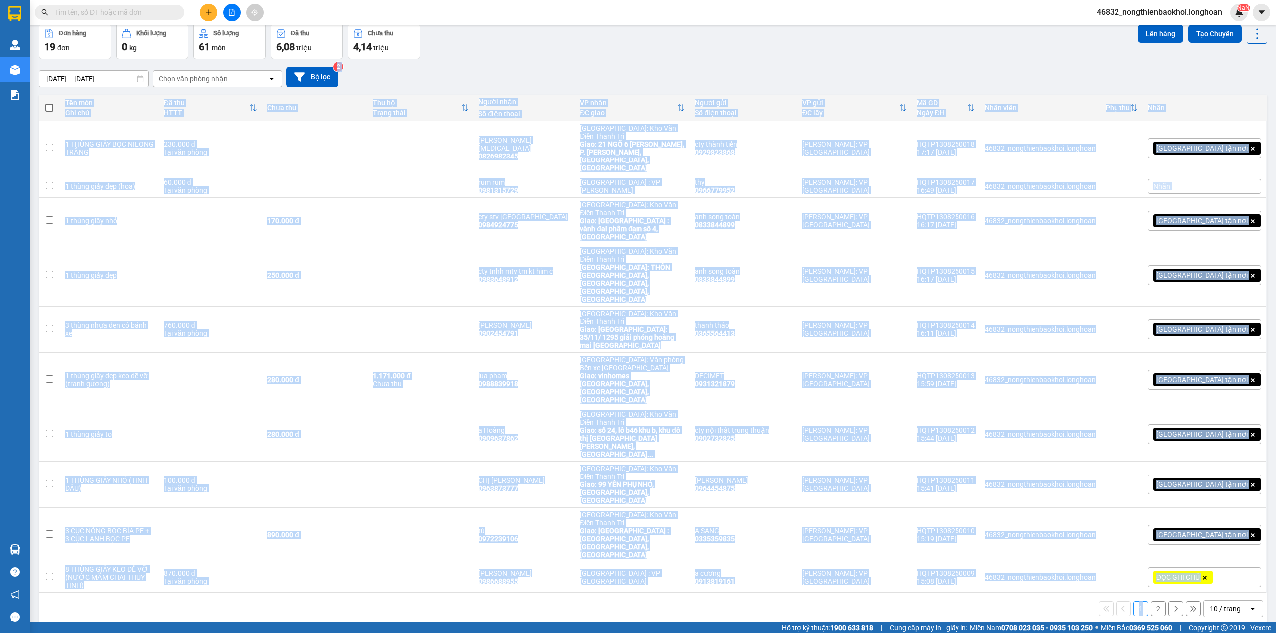
drag, startPoint x: 542, startPoint y: 82, endPoint x: 522, endPoint y: 442, distance: 359.9
click at [522, 442] on div "ver 1.8.138 Kho gửi Trên xe Kho nhận Kho công nợ Hàng đã giao Đơn hàng 19 đơn K…" at bounding box center [653, 306] width 1236 height 644
click at [484, 496] on div "ver 1.8.138 Kho gửi Trên xe Kho nhận Kho công nợ Hàng đã giao Đơn hàng 19 đơn K…" at bounding box center [653, 306] width 1236 height 644
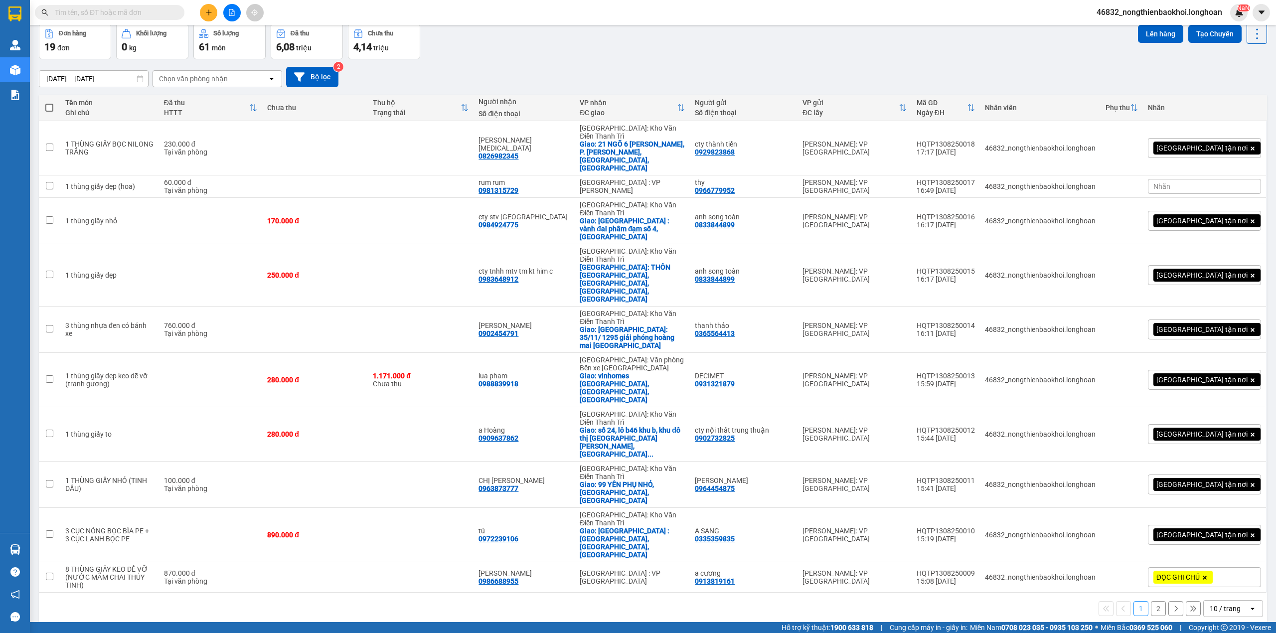
click at [732, 60] on div "15/07/2025 – 13/08/2025 Press the down arrow key to interact with the calendar …" at bounding box center [653, 76] width 1228 height 35
click at [735, 434] on div "0902732825" at bounding box center [715, 438] width 40 height 8
copy div "0902732825"
click at [274, 506] on div "ver 1.8.138 Kho gửi Trên xe Kho nhận Kho công nợ Hàng đã giao Đơn hàng 19 đơn K…" at bounding box center [653, 306] width 1236 height 644
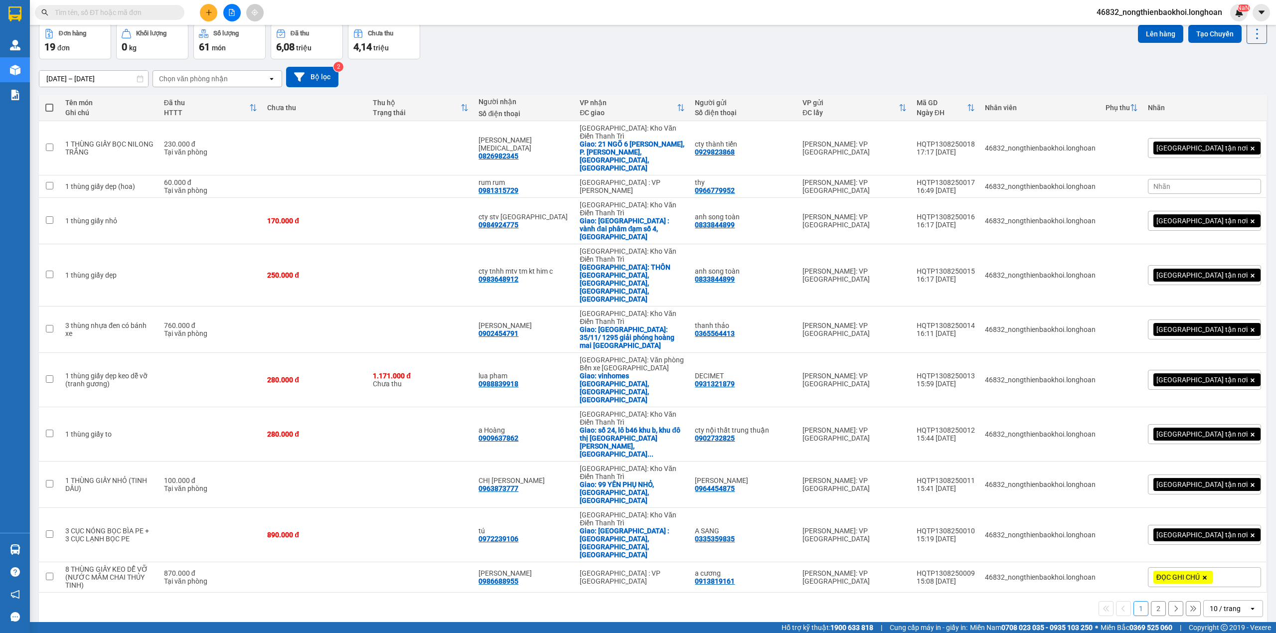
click at [691, 48] on div "Đơn hàng 19 đơn Khối lượng 0 kg Số lượng 61 món Đã thu 6,08 triệu Chưa thu 4,14…" at bounding box center [653, 41] width 1228 height 36
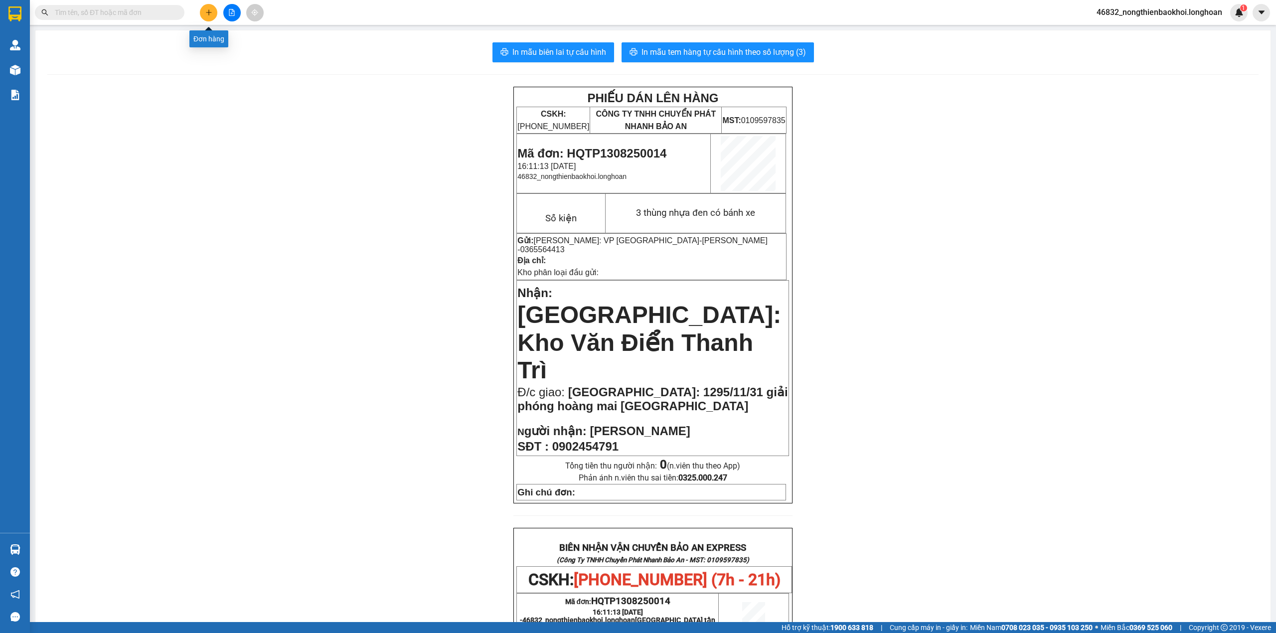
click at [212, 16] on button at bounding box center [208, 12] width 17 height 17
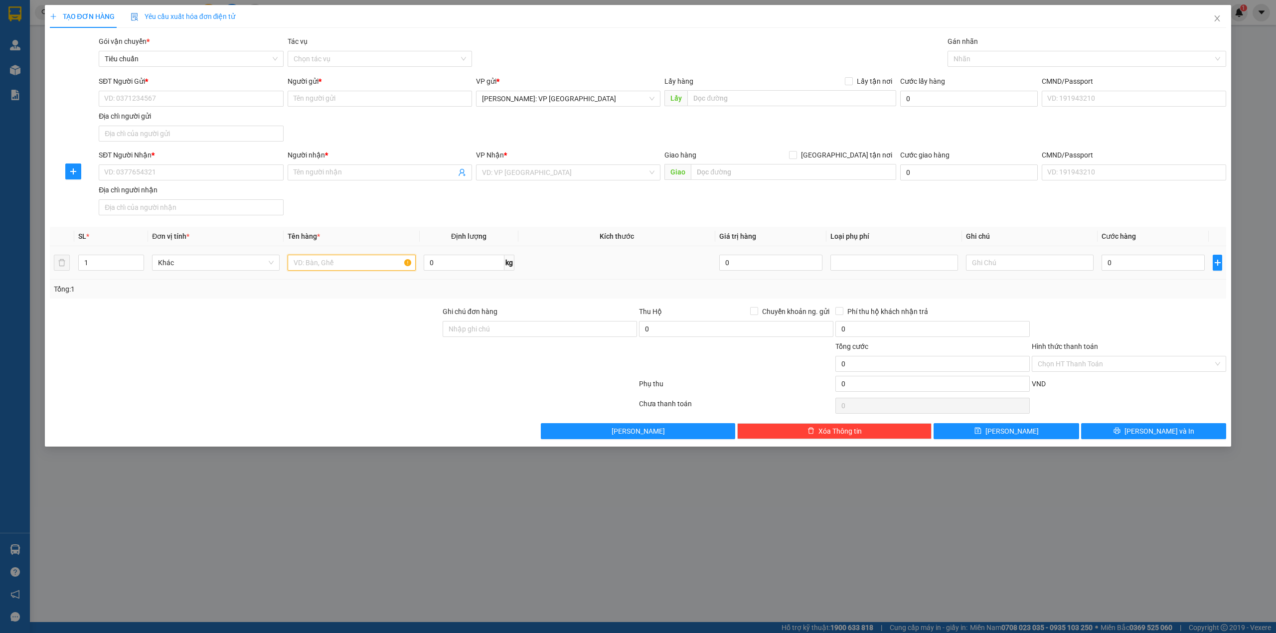
click at [322, 262] on input "text" at bounding box center [352, 263] width 128 height 16
type input "1 THÙNG GIẤY BỌC NILONG TRẮNG"
click at [333, 217] on div "SĐT Người Nhận * VD: 0377654321 Người nhận * Tên người nhận VP Nhận * VD: VP [G…" at bounding box center [662, 185] width 1131 height 70
click at [186, 168] on input "SĐT Người Nhận *" at bounding box center [191, 172] width 184 height 16
type input "0826982345"
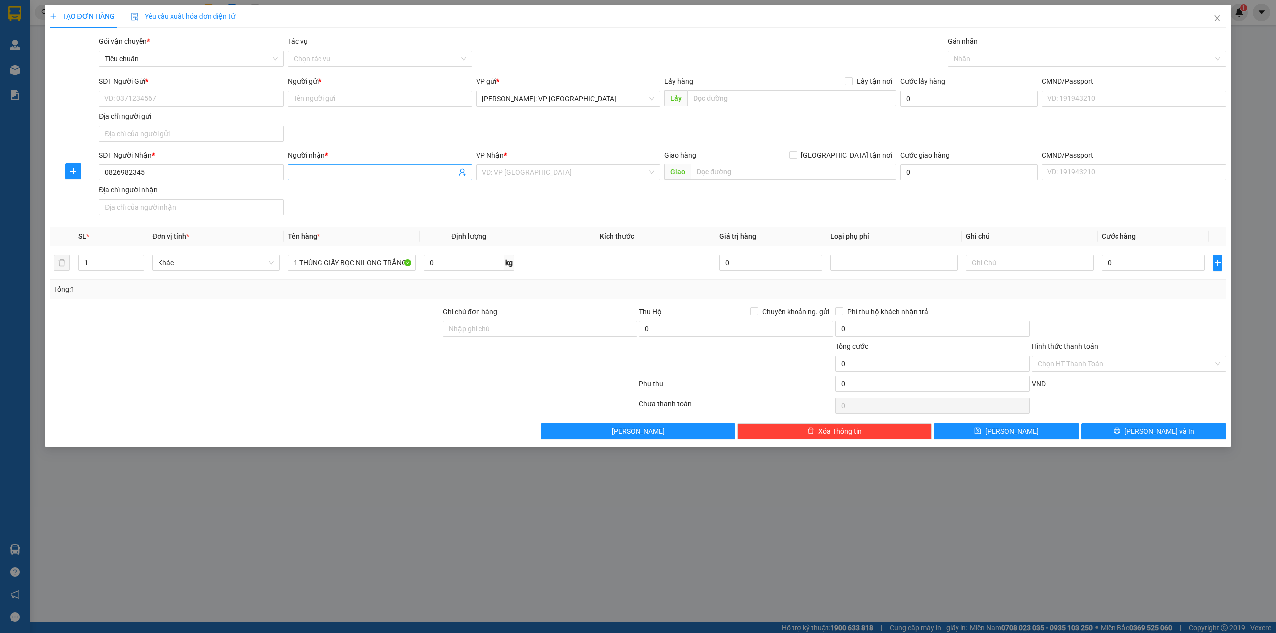
click at [350, 173] on input "Người nhận *" at bounding box center [375, 172] width 162 height 11
type input "[PERSON_NAME][MEDICAL_DATA]"
click at [524, 126] on div "SĐT Người Gửi * VD: 0371234567 Người gửi * Tên người gửi VP gửi * [GEOGRAPHIC_D…" at bounding box center [662, 111] width 1131 height 70
click at [567, 177] on input "search" at bounding box center [564, 172] width 165 height 15
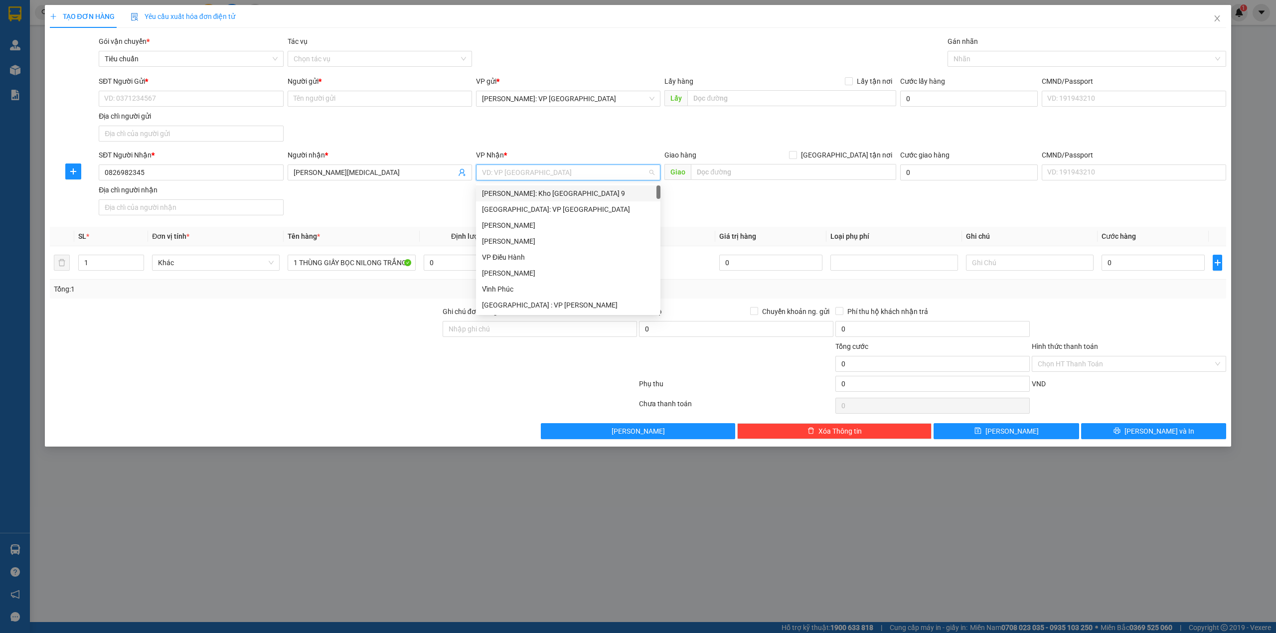
click at [422, 130] on div "SĐT Người Gửi * VD: 0371234567 Người gửi * Tên người gửi VP gửi * [GEOGRAPHIC_D…" at bounding box center [662, 111] width 1131 height 70
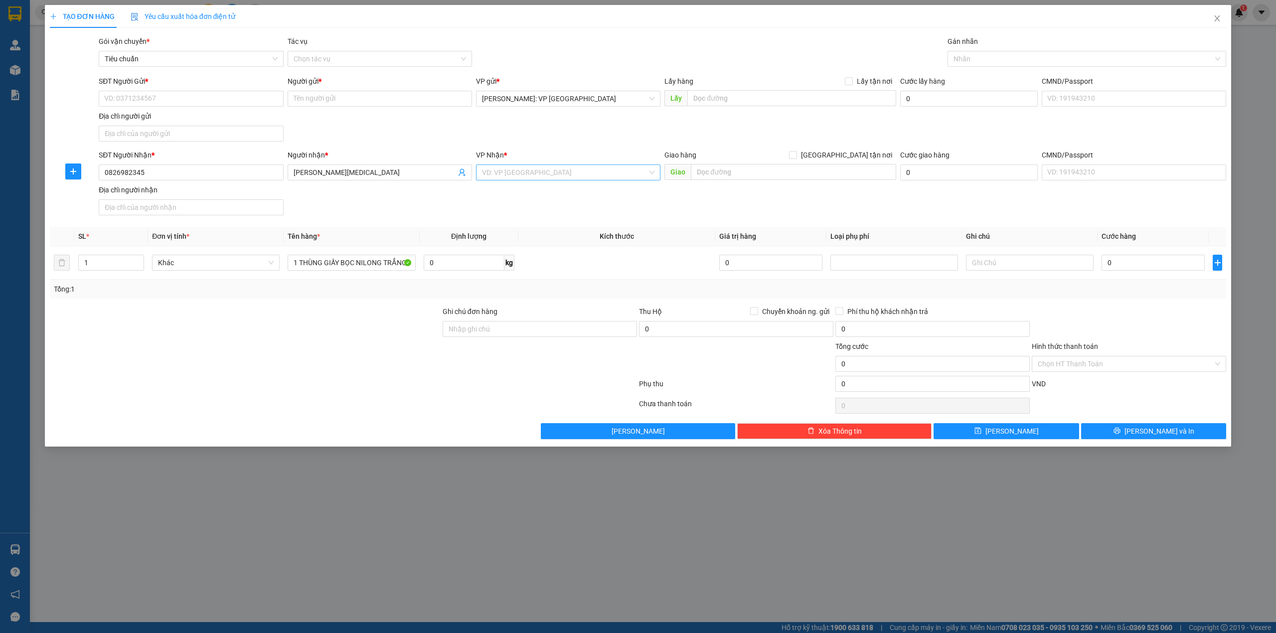
click at [545, 176] on input "search" at bounding box center [564, 172] width 165 height 15
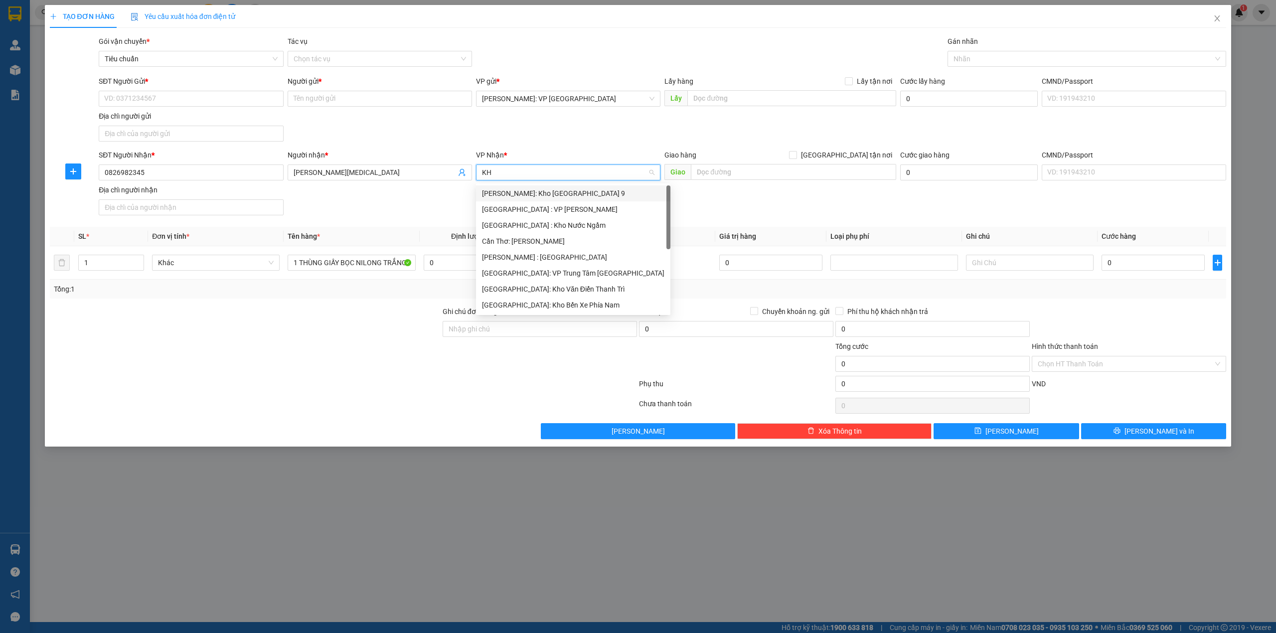
type input "KHO"
click at [563, 252] on div "[GEOGRAPHIC_DATA]: Kho Văn Điển Thanh Trì" at bounding box center [568, 257] width 172 height 11
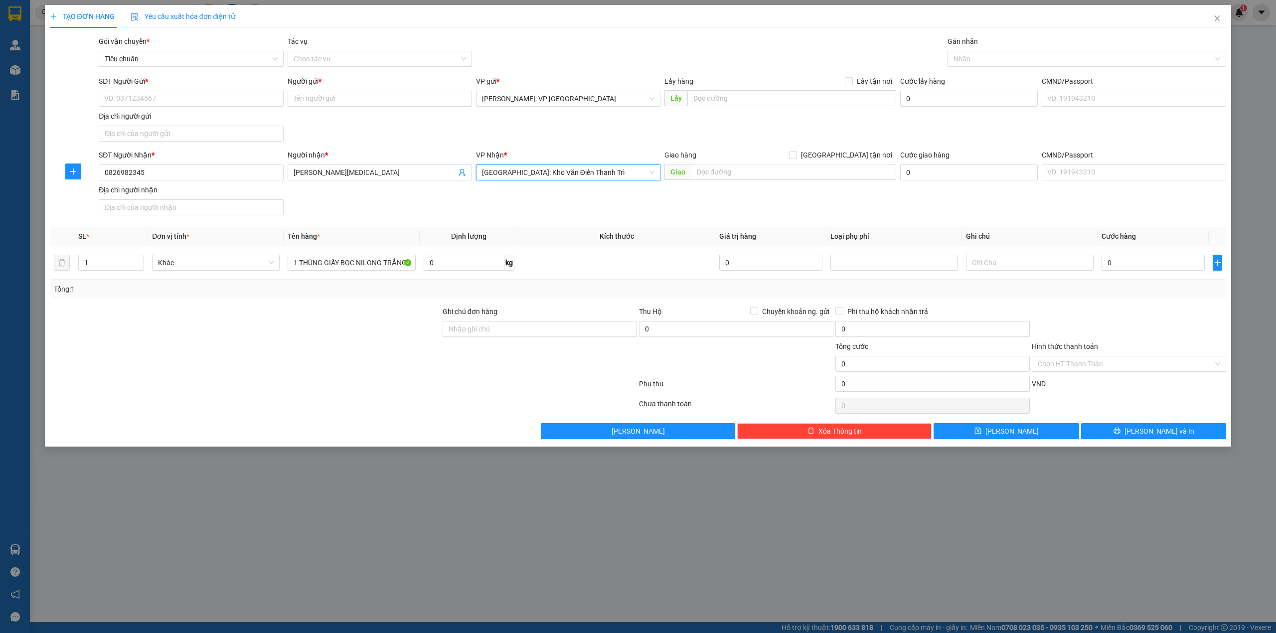
click at [429, 122] on div "SĐT Người Gửi * VD: 0371234567 Người gửi * Tên người gửi VP gửi * [GEOGRAPHIC_D…" at bounding box center [662, 111] width 1131 height 70
click at [188, 102] on input "SĐT Người Gửi *" at bounding box center [191, 99] width 184 height 16
click at [158, 93] on input "SĐT Người Gửi *" at bounding box center [191, 99] width 184 height 16
click at [193, 99] on input "SĐT Người Gửi *" at bounding box center [191, 99] width 184 height 16
click at [337, 126] on div "SĐT Người Gửi * VD: 0371234567 Người gửi * Tên người gửi VP gửi * [GEOGRAPHIC_D…" at bounding box center [662, 111] width 1131 height 70
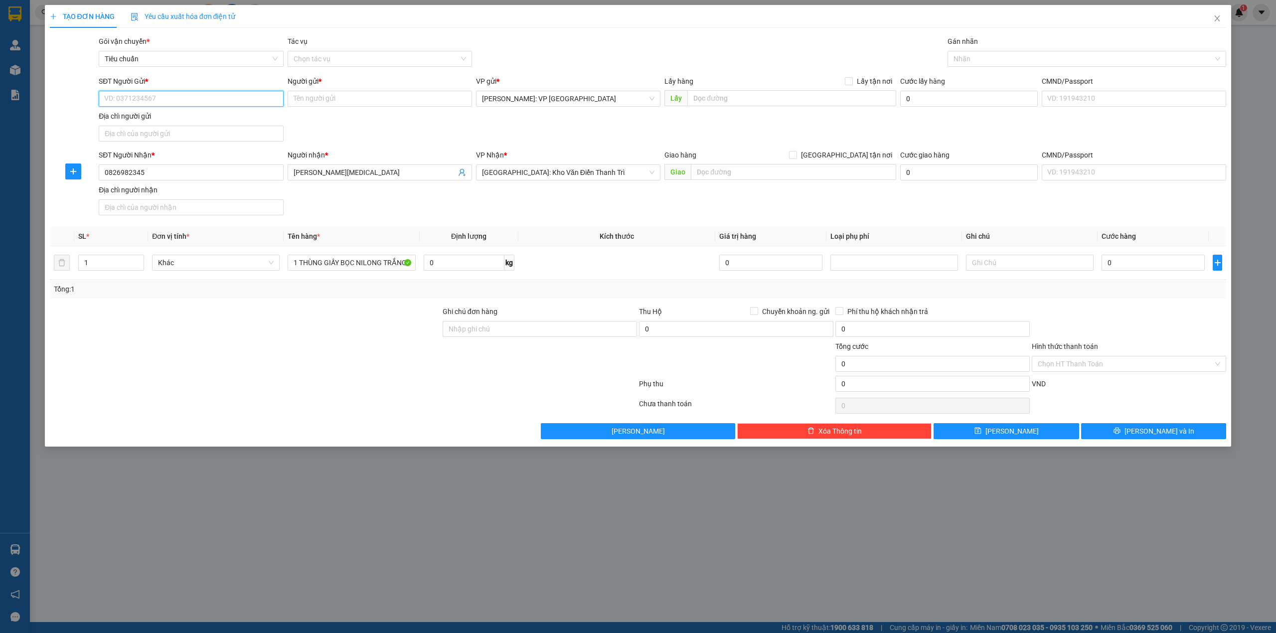
click at [176, 91] on input "SĐT Người Gửi *" at bounding box center [191, 99] width 184 height 16
type input "0929823868"
click at [244, 118] on div "0929823868 - cty thành tiến" at bounding box center [191, 119] width 172 height 11
type input "cty thành tiến"
type input "0929823868"
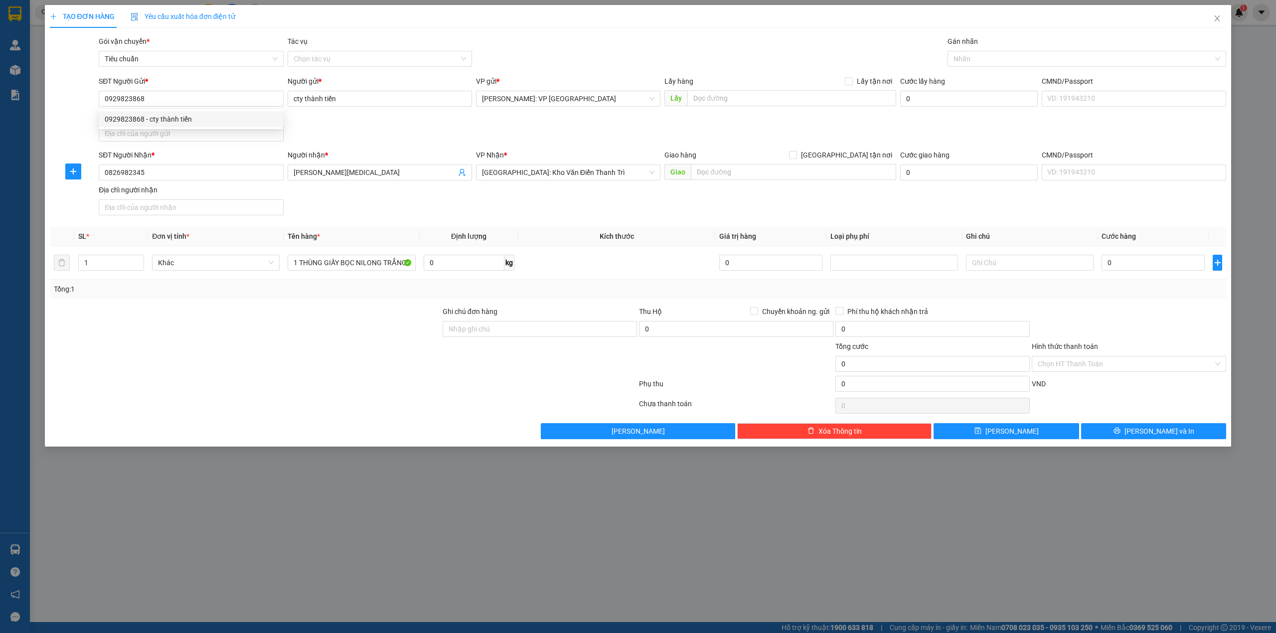
click at [367, 120] on div "SĐT Người Gửi * 0929823868 Người gửi * cty thành tiến VP gửi * [GEOGRAPHIC_DATA…" at bounding box center [662, 111] width 1131 height 70
click at [383, 310] on div at bounding box center [245, 323] width 393 height 35
click at [579, 200] on div "SĐT Người Nhận * 0826982345 Người nhận * [PERSON_NAME][MEDICAL_DATA] VP Nhận * …" at bounding box center [662, 185] width 1131 height 70
click at [745, 169] on input "text" at bounding box center [793, 172] width 205 height 16
type input "21 NGÕ 6 [PERSON_NAME], P. [PERSON_NAME], [GEOGRAPHIC_DATA], [GEOGRAPHIC_DATA]"
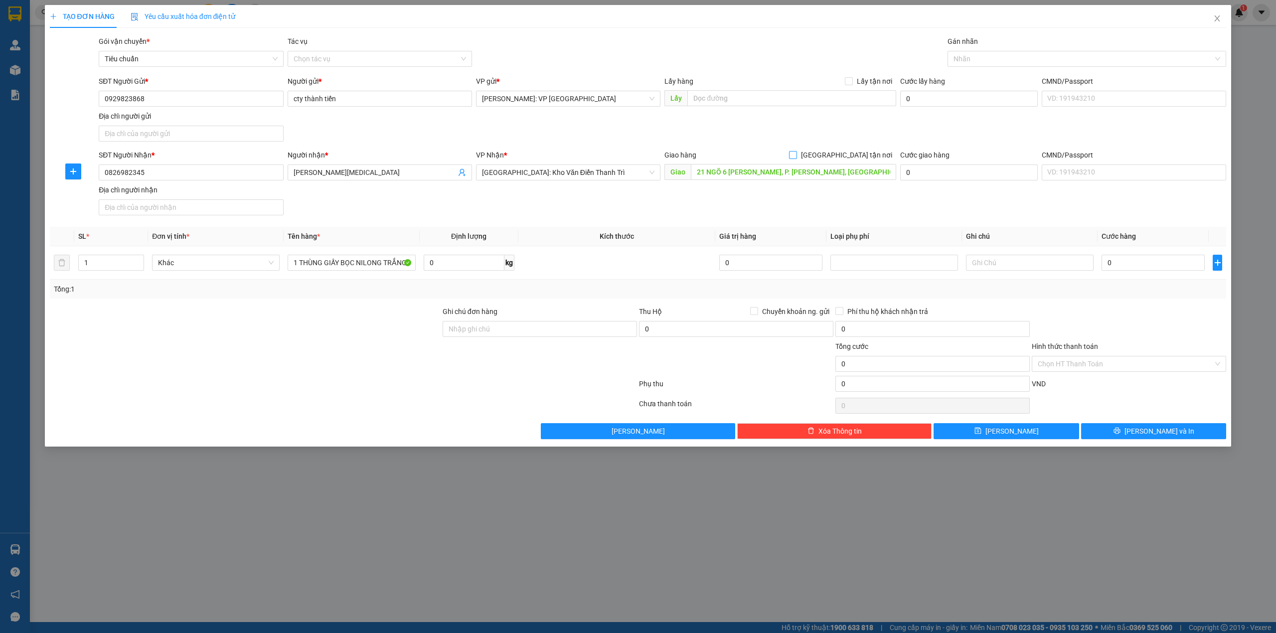
click at [856, 159] on span "[GEOGRAPHIC_DATA] tận nơi" at bounding box center [846, 155] width 99 height 11
click at [796, 158] on input "[GEOGRAPHIC_DATA] tận nơi" at bounding box center [792, 154] width 7 height 7
checkbox input "true"
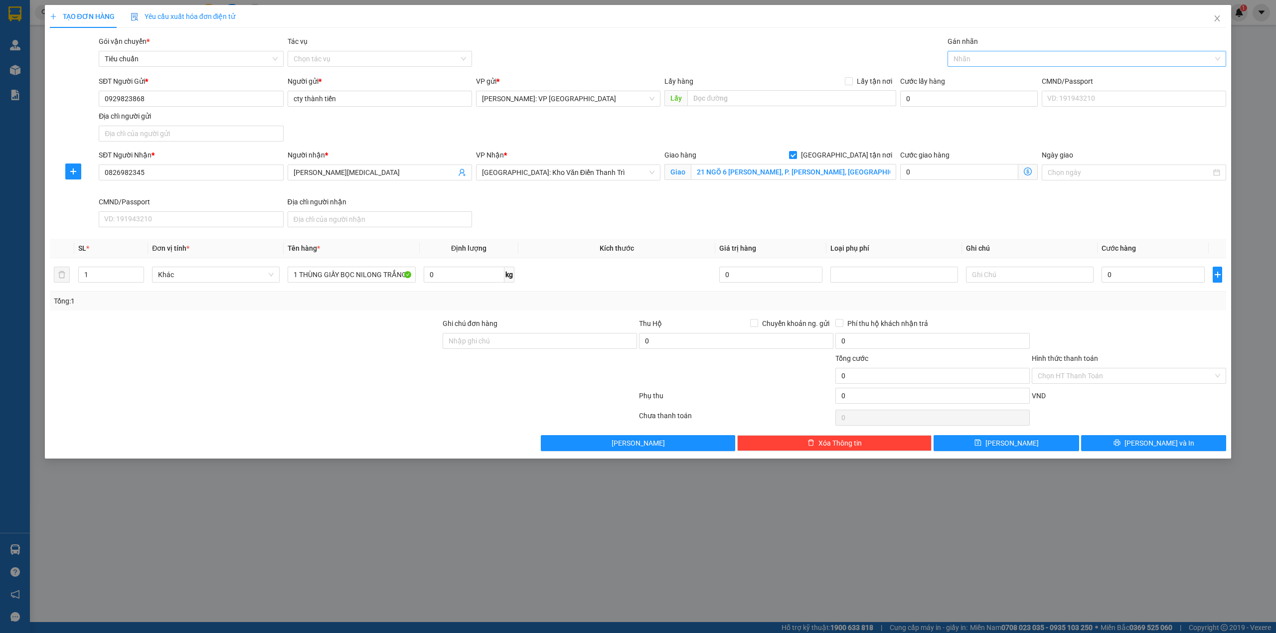
click at [998, 55] on div at bounding box center [1082, 59] width 264 height 12
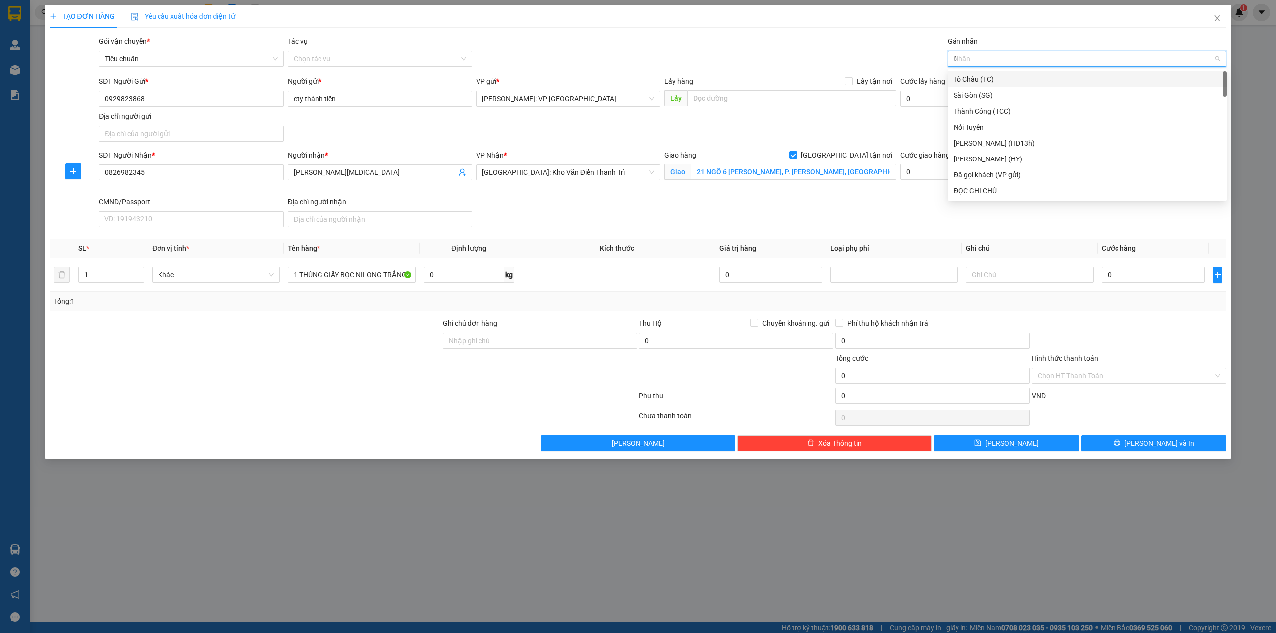
type input "GI"
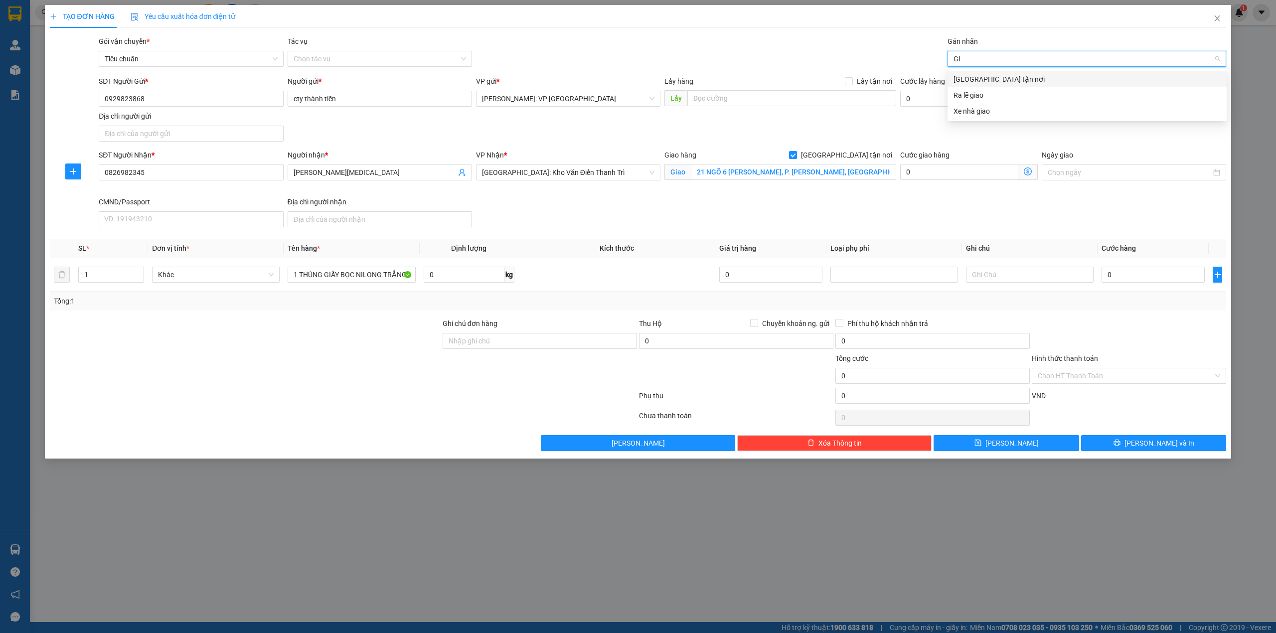
click at [1007, 75] on div "[GEOGRAPHIC_DATA] tận nơi" at bounding box center [1086, 79] width 267 height 11
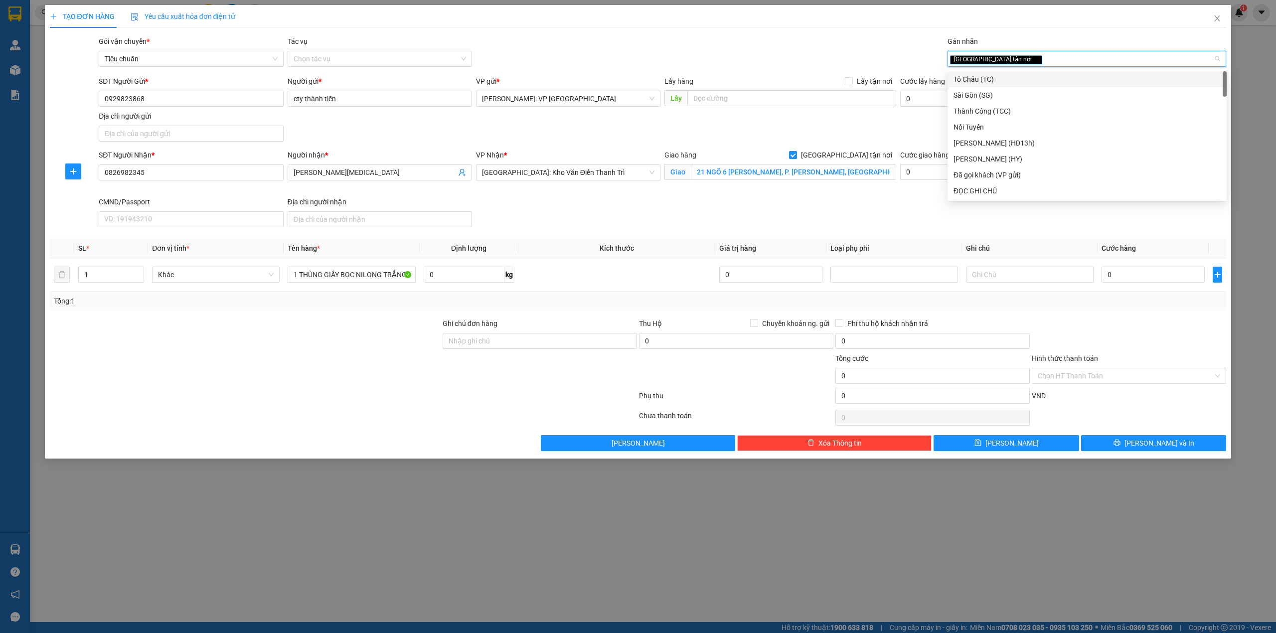
click at [796, 40] on div "Gói vận chuyển * Tiêu chuẩn Tác vụ Chọn tác vụ Gán nhãn Giao tận nơi" at bounding box center [662, 53] width 1131 height 35
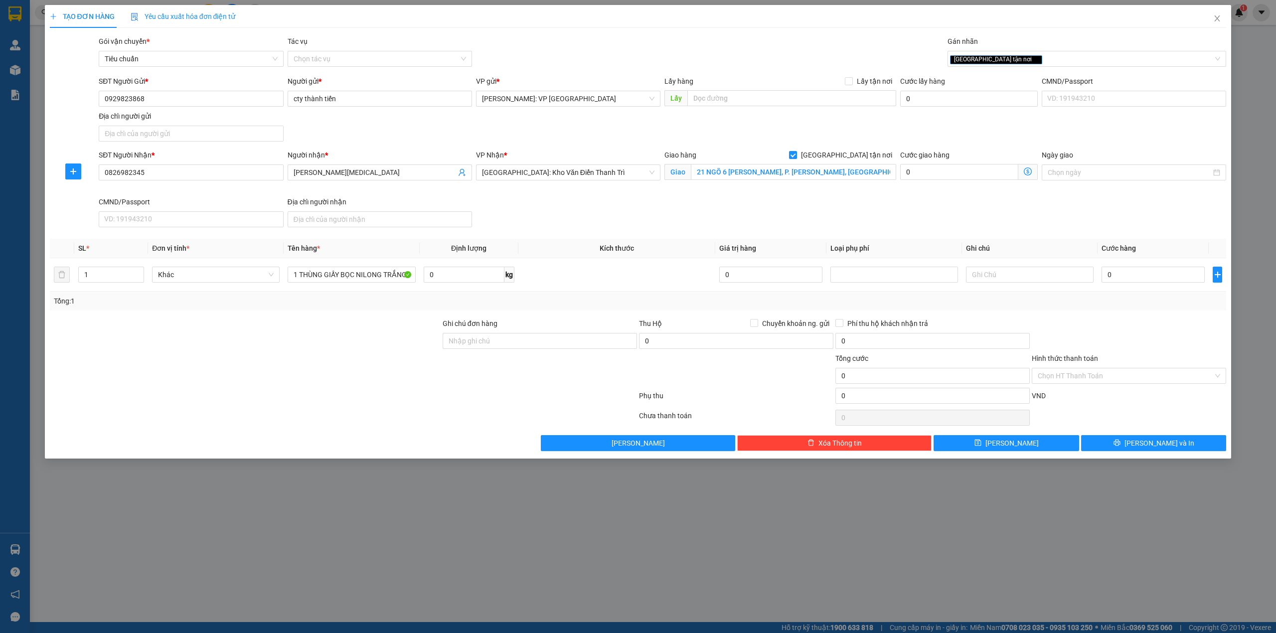
click at [571, 124] on div "SĐT Người Gửi * 0929823868 Người gửi * cty thành tiến VP gửi * [GEOGRAPHIC_DATA…" at bounding box center [662, 111] width 1131 height 70
click at [543, 202] on div "SĐT Người Nhận * 0826982345 Người nhận * [PERSON_NAME][MEDICAL_DATA] VP Nhận * …" at bounding box center [662, 191] width 1131 height 82
click at [307, 333] on div at bounding box center [245, 335] width 393 height 35
click at [551, 202] on div "SĐT Người Nhận * 0826982345 Người nhận * [PERSON_NAME][MEDICAL_DATA] VP Nhận * …" at bounding box center [662, 191] width 1131 height 82
click at [609, 206] on div "SĐT Người Nhận * 0826982345 Người nhận * [PERSON_NAME][MEDICAL_DATA] VP Nhận * …" at bounding box center [662, 191] width 1131 height 82
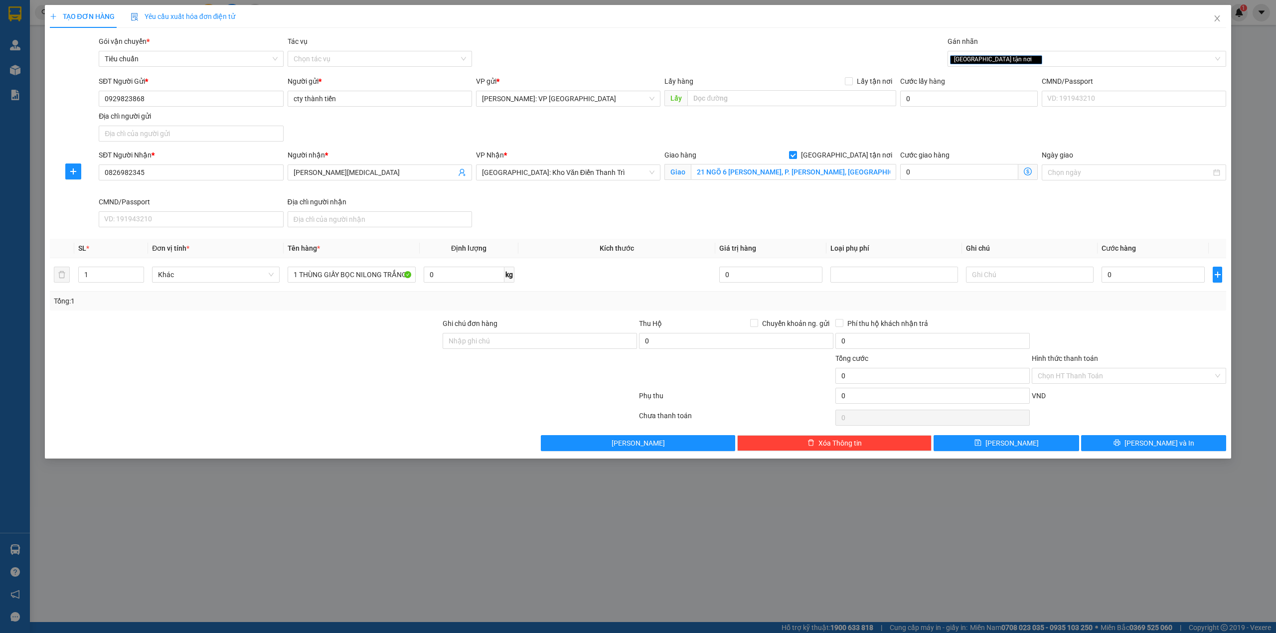
click at [630, 194] on div "VP Nhận * [GEOGRAPHIC_DATA]: Kho Văn Điển Thanh Trì" at bounding box center [568, 173] width 188 height 47
click at [340, 326] on div at bounding box center [245, 335] width 393 height 35
click at [581, 214] on div "SĐT Người Nhận * 0826982345 Người nhận * [PERSON_NAME][MEDICAL_DATA] VP Nhận * …" at bounding box center [662, 191] width 1131 height 82
click at [387, 335] on div at bounding box center [245, 335] width 393 height 35
click at [400, 309] on div "Tổng: 1" at bounding box center [638, 301] width 1177 height 19
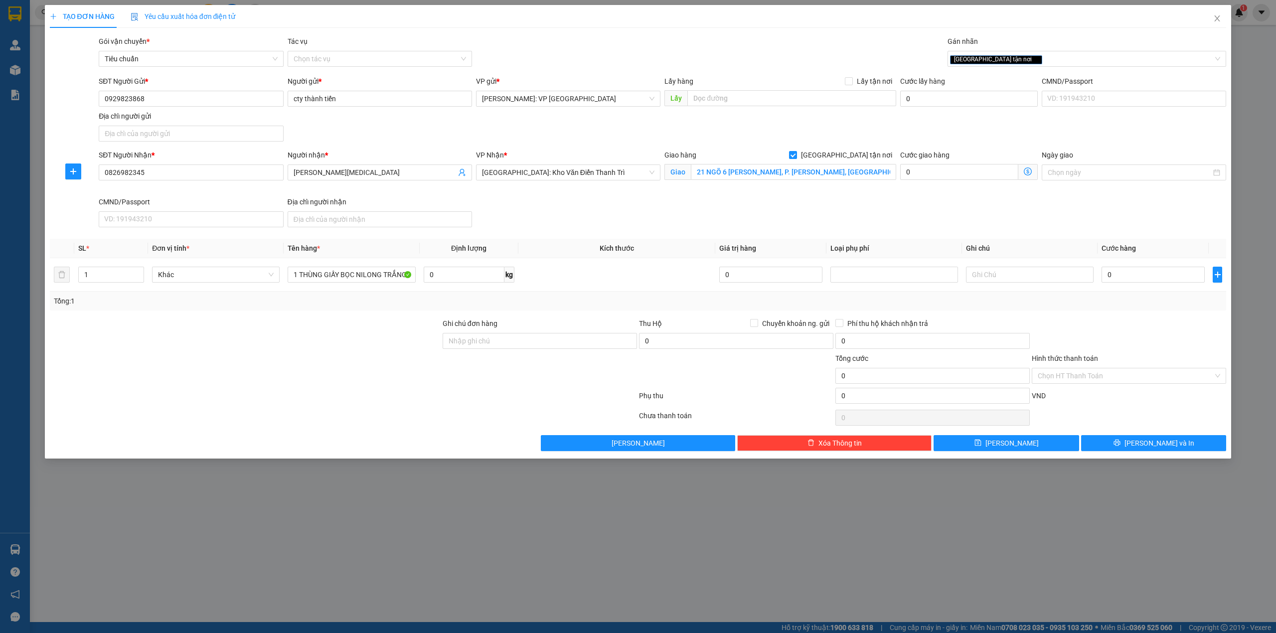
click at [593, 213] on div "SĐT Người Nhận * 0826982345 Người nhận * [PERSON_NAME][MEDICAL_DATA] VP Nhận * …" at bounding box center [662, 191] width 1131 height 82
click at [350, 366] on div at bounding box center [245, 370] width 393 height 35
click at [516, 218] on div "SĐT Người Nhận * 0826982345 Người nhận * [PERSON_NAME][MEDICAL_DATA] VP Nhận * …" at bounding box center [662, 191] width 1131 height 82
click at [327, 327] on div at bounding box center [245, 335] width 393 height 35
click at [541, 213] on div "SĐT Người Nhận * 0826982345 Người nhận * [PERSON_NAME][MEDICAL_DATA] VP Nhận * …" at bounding box center [662, 191] width 1131 height 82
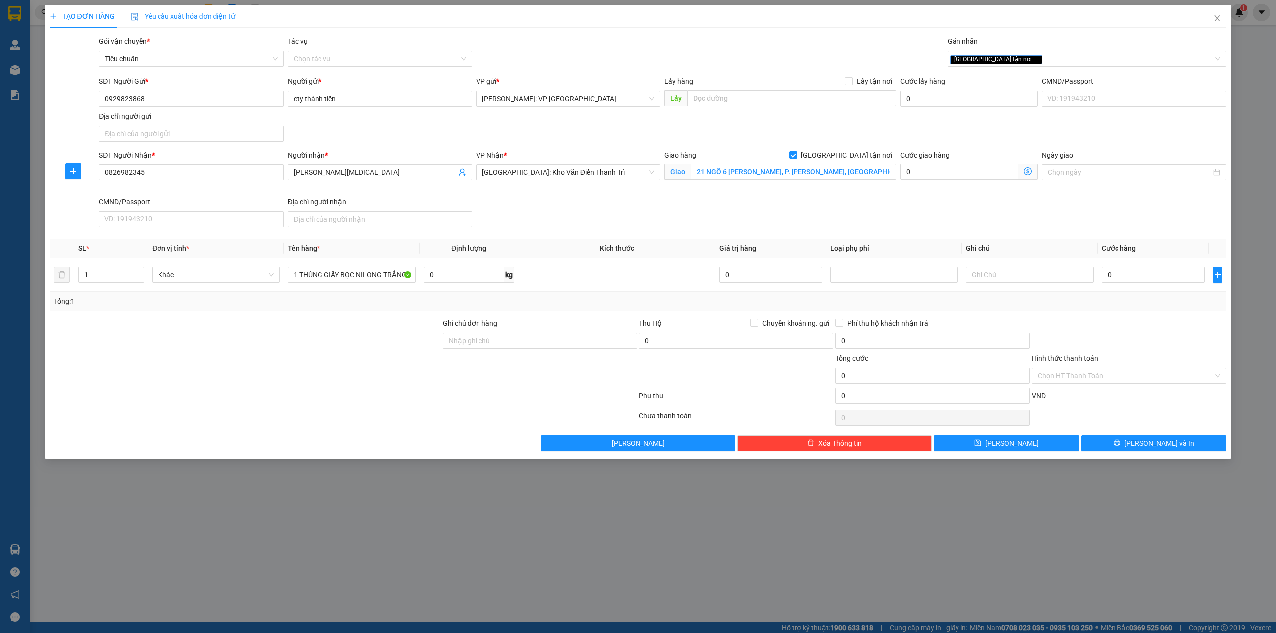
click at [266, 344] on div at bounding box center [245, 335] width 393 height 35
click at [608, 193] on div "VP Nhận * [GEOGRAPHIC_DATA]: Kho Văn Điển Thanh Trì" at bounding box center [568, 173] width 188 height 47
click at [608, 200] on div "SĐT Người Nhận * 0826982345 Người nhận * [PERSON_NAME][MEDICAL_DATA] VP Nhận * …" at bounding box center [662, 191] width 1131 height 82
click at [852, 213] on div "SĐT Người Nhận * 0826982345 Người nhận * [PERSON_NAME][MEDICAL_DATA] VP Nhận * …" at bounding box center [662, 191] width 1131 height 82
click at [1147, 283] on input "0" at bounding box center [1152, 275] width 103 height 16
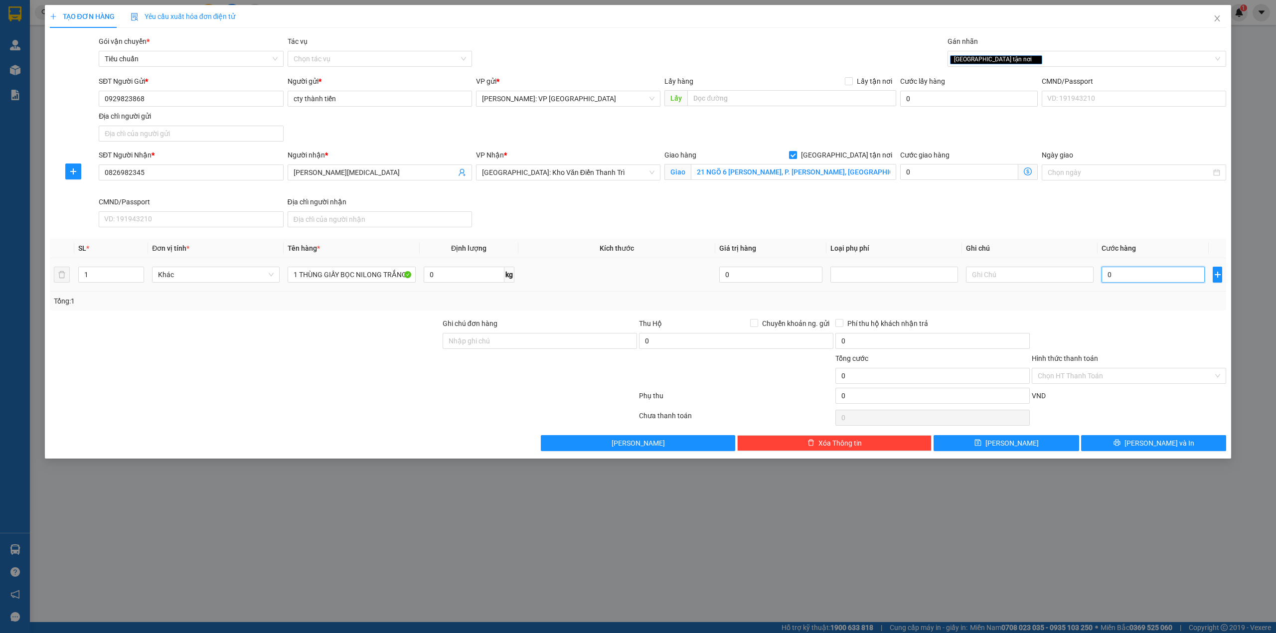
paste input "230.00"
type input "230.000"
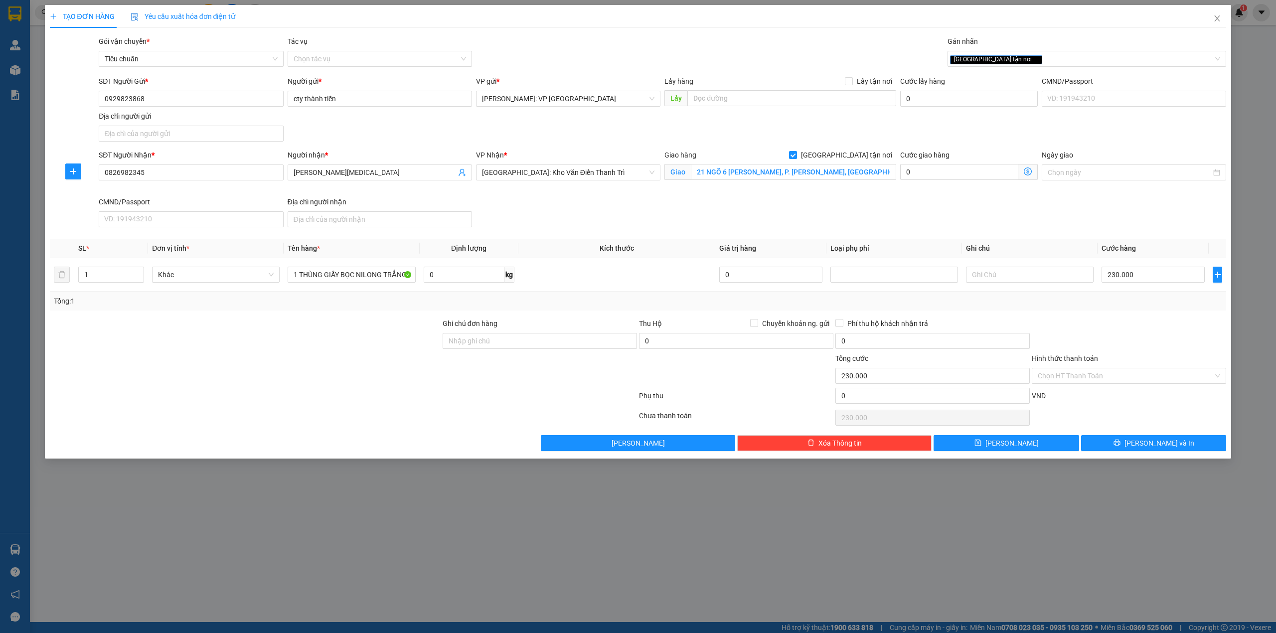
click at [690, 206] on div "SĐT Người Nhận * 0826982345 Người nhận * [PERSON_NAME][MEDICAL_DATA] VP Nhận * …" at bounding box center [662, 191] width 1131 height 82
click at [337, 335] on div at bounding box center [245, 335] width 393 height 35
click at [163, 100] on input "0929823868" at bounding box center [191, 99] width 184 height 16
click at [461, 131] on div "SĐT Người Gửi * 0929823868 Người gửi * cty thành tiến VP gửi * [GEOGRAPHIC_DATA…" at bounding box center [662, 111] width 1131 height 70
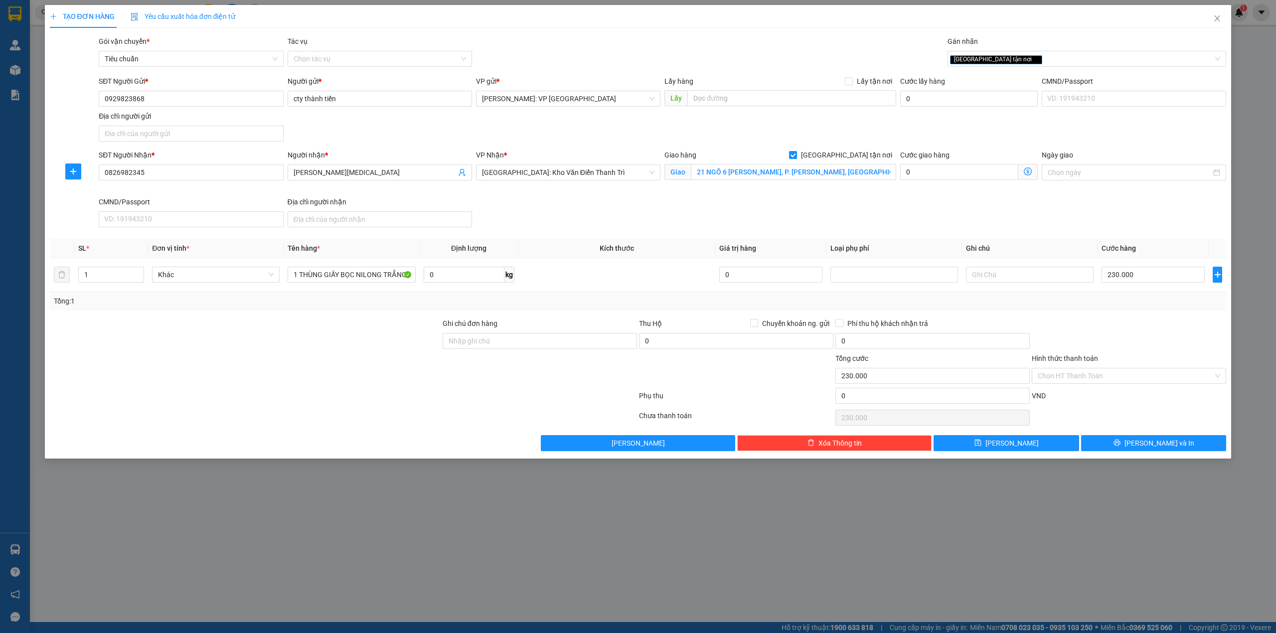
click at [182, 360] on div at bounding box center [245, 370] width 393 height 35
click at [598, 229] on div "SĐT Người Nhận * 0826982345 Người nhận * [PERSON_NAME][MEDICAL_DATA] VP Nhận * …" at bounding box center [662, 191] width 1131 height 82
click at [1127, 349] on div at bounding box center [1129, 335] width 196 height 35
click at [826, 213] on div "SĐT Người Nhận * 0826982345 Người nhận * [PERSON_NAME][MEDICAL_DATA] VP Nhận * …" at bounding box center [662, 191] width 1131 height 82
click at [1127, 376] on input "Hình thức thanh toán" at bounding box center [1125, 375] width 175 height 15
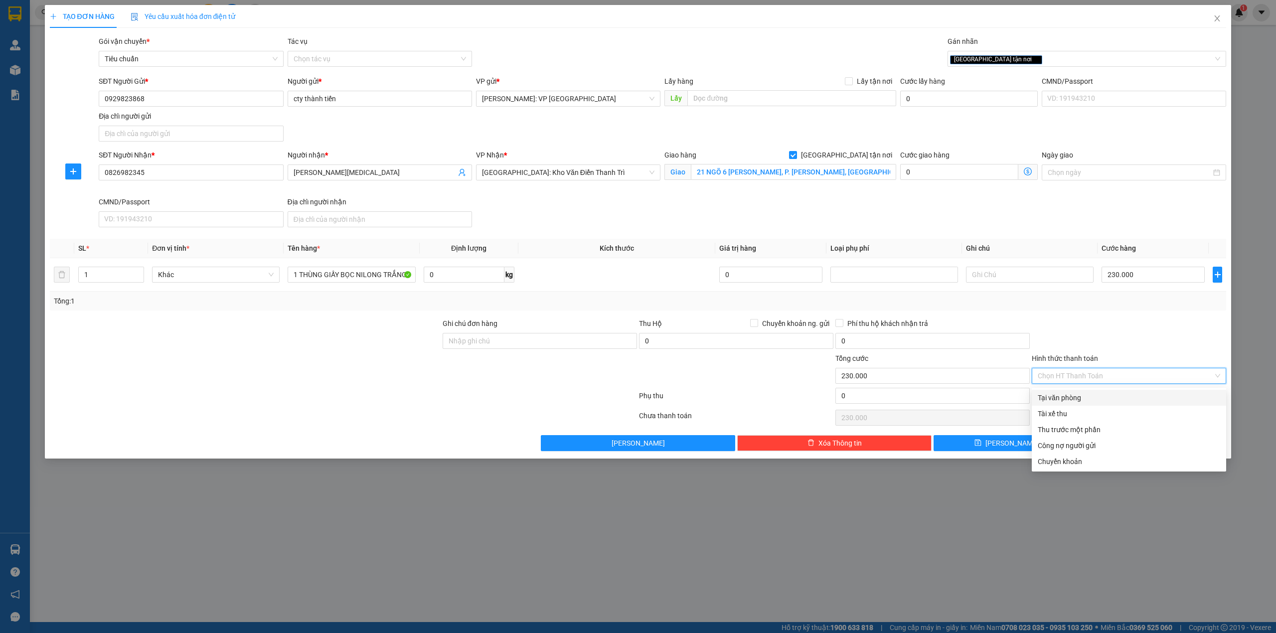
click at [1097, 399] on div "Tại văn phòng" at bounding box center [1129, 397] width 182 height 11
type input "0"
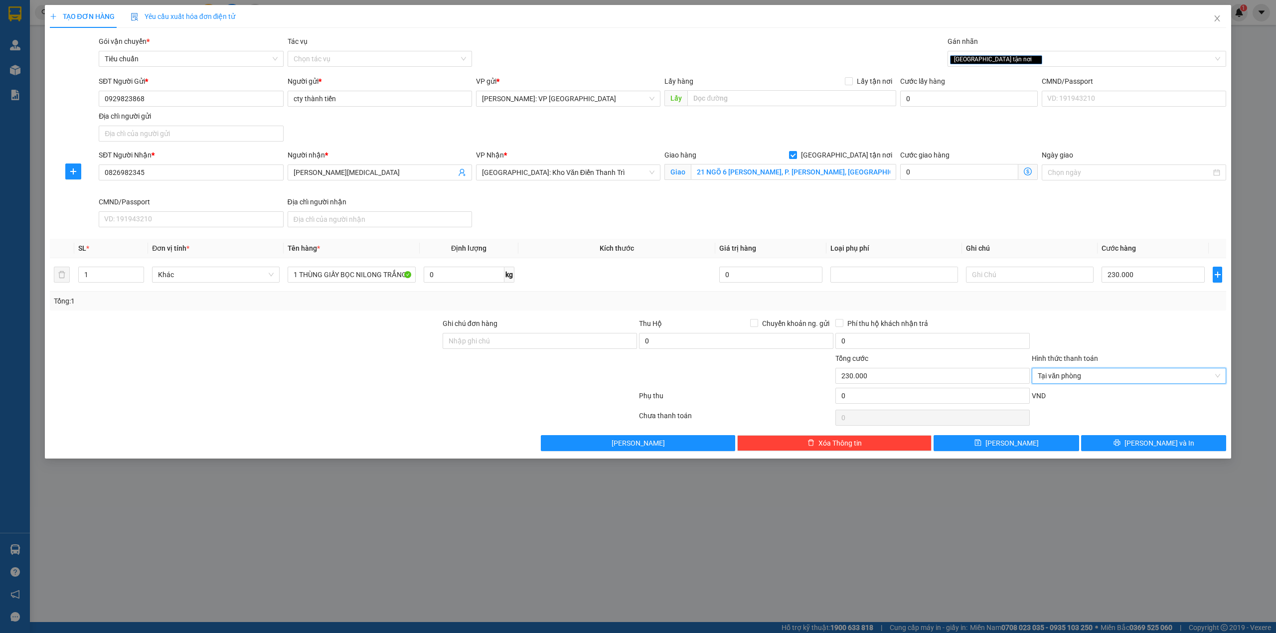
click at [1125, 301] on div "Tổng: 1" at bounding box center [638, 301] width 1169 height 11
click at [347, 383] on div at bounding box center [245, 370] width 393 height 35
click at [293, 371] on div at bounding box center [245, 370] width 393 height 35
click at [1135, 440] on button "[PERSON_NAME] và In" at bounding box center [1154, 443] width 146 height 16
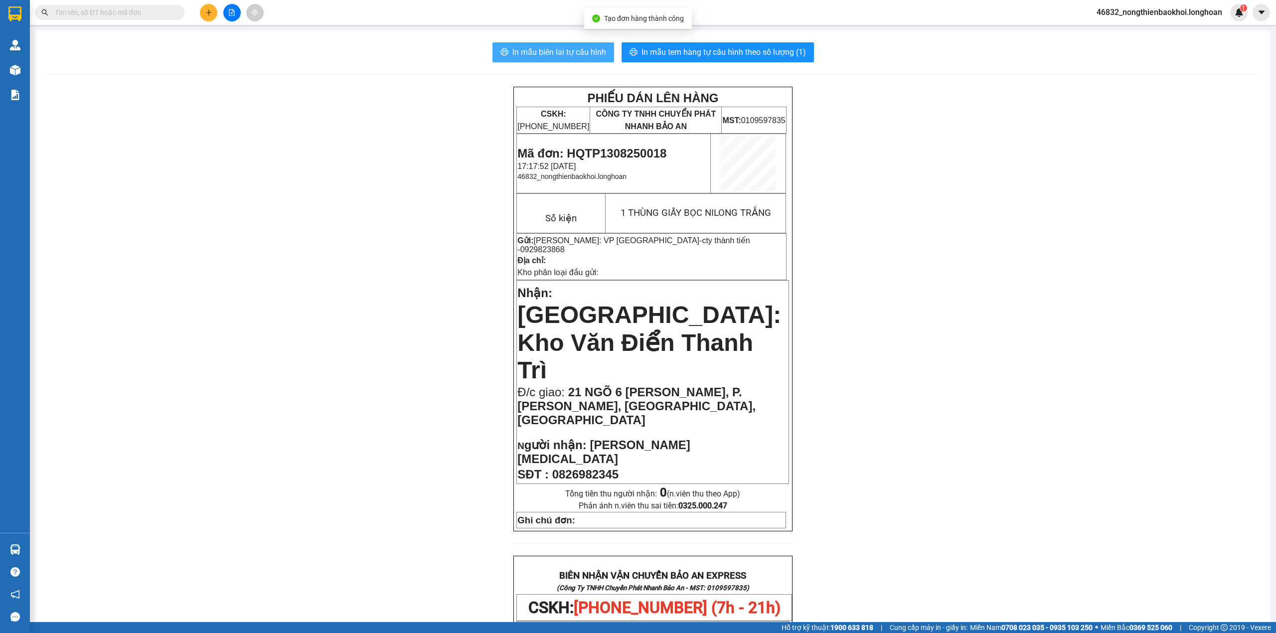
click at [524, 58] on span "In mẫu biên lai tự cấu hình" at bounding box center [559, 52] width 94 height 12
click at [676, 49] on span "In mẫu tem hàng tự cấu hình theo số lượng (1)" at bounding box center [723, 52] width 164 height 12
click at [943, 435] on div "PHIẾU DÁN LÊN HÀNG CSKH: [PHONE_NUMBER] CÔNG TY TNHH CHUYỂN PHÁT NHANH BẢO AN M…" at bounding box center [652, 584] width 1211 height 995
click at [953, 90] on div "PHIẾU DÁN LÊN HÀNG CSKH: [PHONE_NUMBER] CÔNG TY TNHH CHUYỂN PHÁT NHANH BẢO AN M…" at bounding box center [652, 584] width 1211 height 995
